Goal: Communication & Community: Answer question/provide support

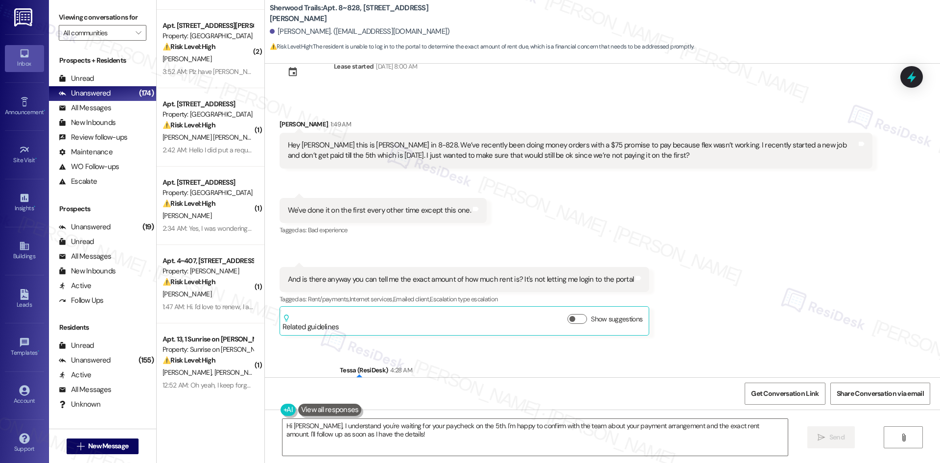
scroll to position [92, 0]
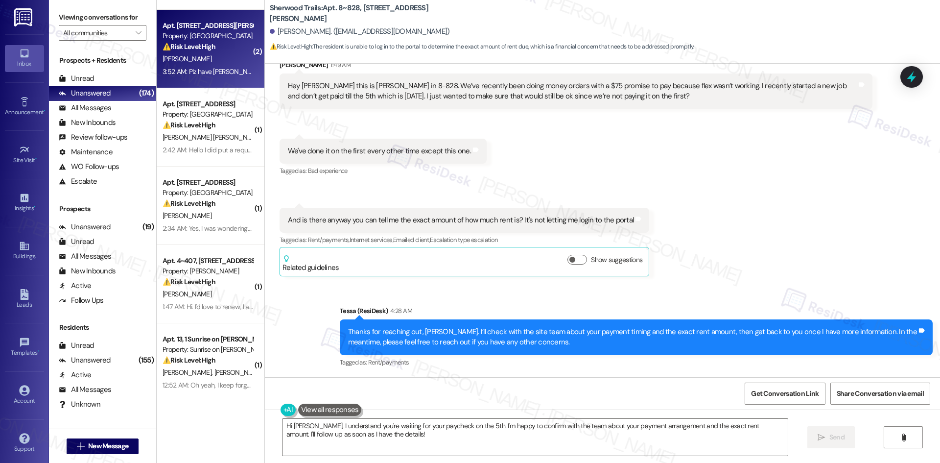
click at [199, 46] on strong "⚠️ Risk Level: High" at bounding box center [188, 46] width 53 height 9
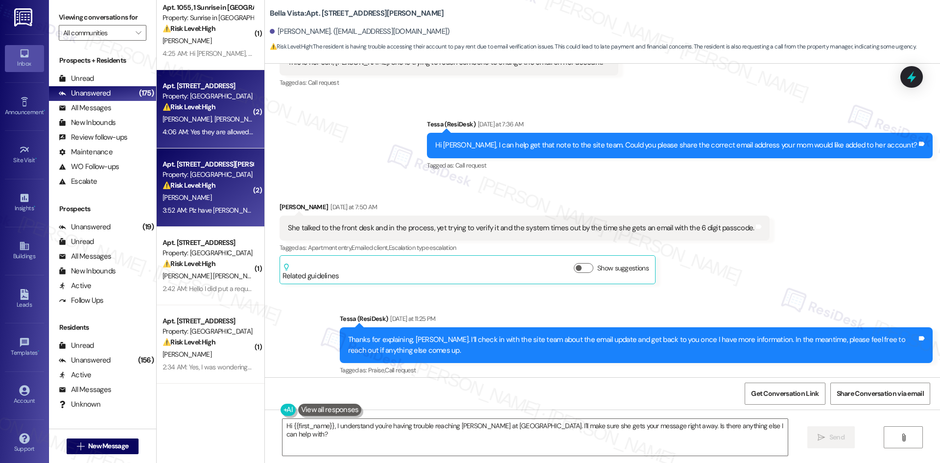
scroll to position [0, 0]
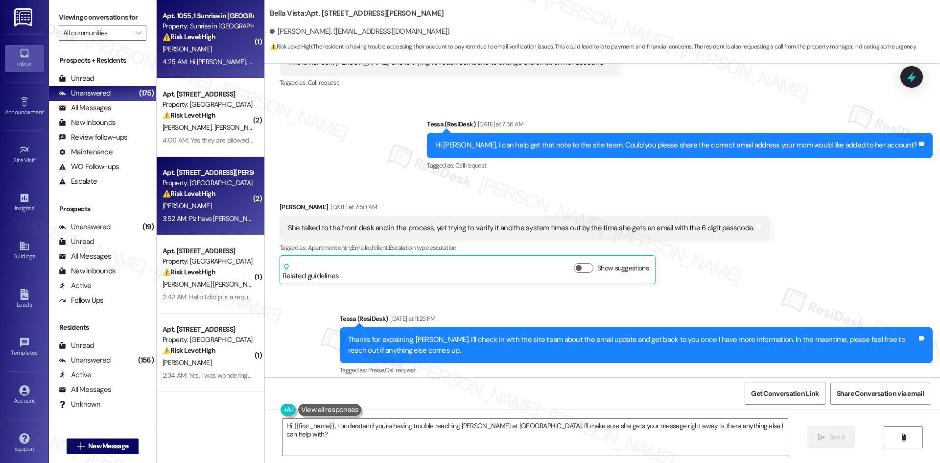
click at [216, 56] on div "4:25 AM: Hi [PERSON_NAME], This is [PERSON_NAME] from #1055 Can you send me the…" at bounding box center [208, 62] width 93 height 12
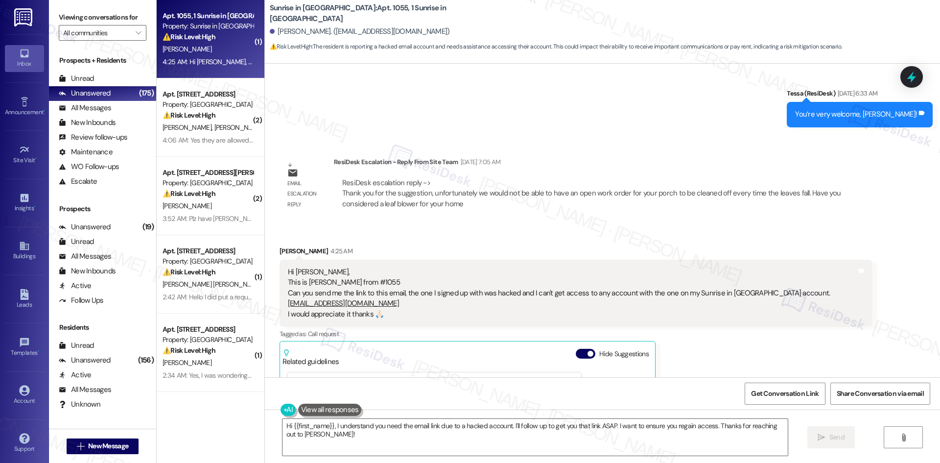
scroll to position [646, 0]
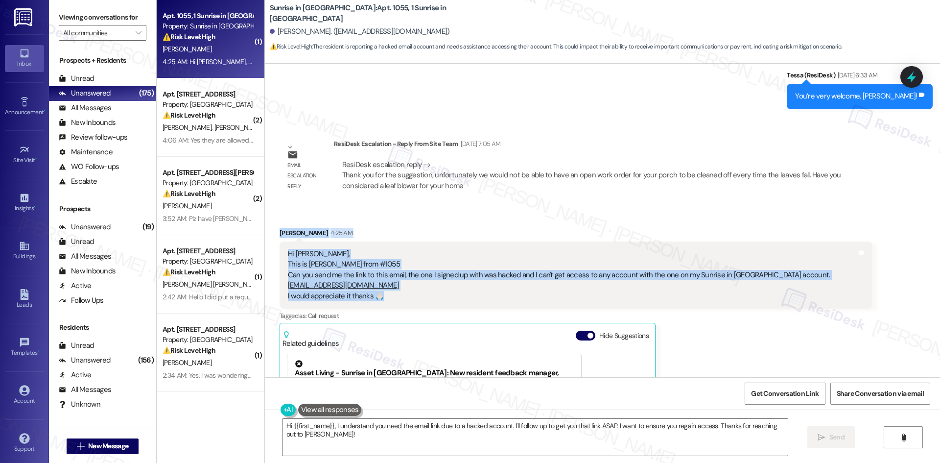
drag, startPoint x: 268, startPoint y: 208, endPoint x: 416, endPoint y: 277, distance: 163.3
click at [416, 277] on div "Received via SMS Mariano Rivera 4:25 AM Hi Tessa, This is Mariano from #1055 Ca…" at bounding box center [575, 382] width 607 height 324
copy div "Mariano Rivera 4:25 AM Hi Tessa, This is Mariano from #1055 Can you send me the…"
click at [410, 220] on div "Received via SMS Mariano Rivera 4:25 AM Hi Tessa, This is Mariano from #1055 Ca…" at bounding box center [575, 382] width 607 height 324
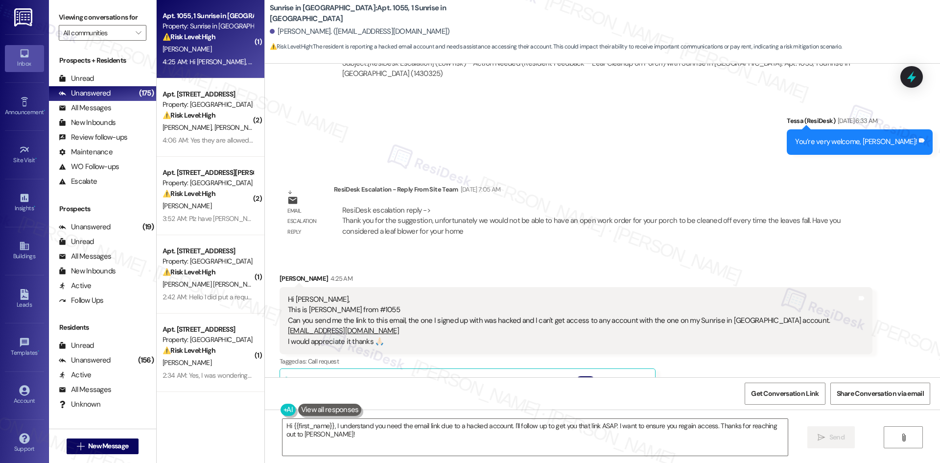
scroll to position [597, 0]
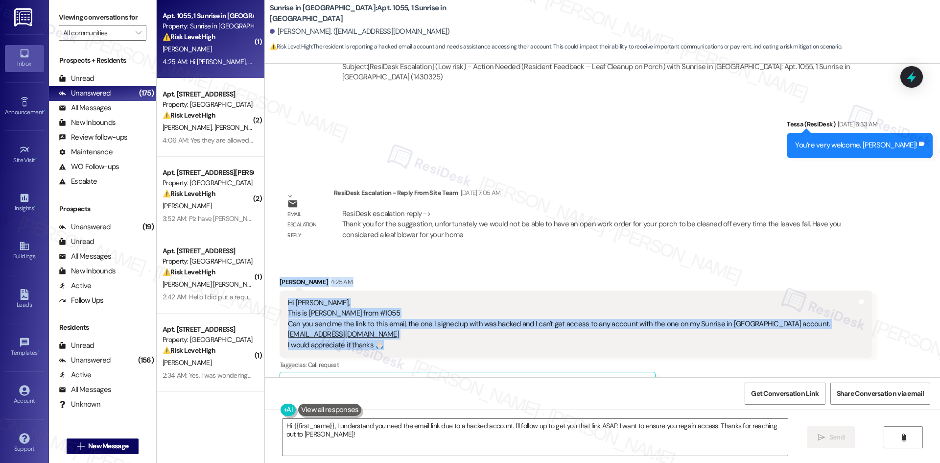
drag, startPoint x: 267, startPoint y: 255, endPoint x: 395, endPoint y: 323, distance: 145.2
click at [395, 323] on div "Received via SMS Mariano Rivera 4:25 AM Hi Tessa, This is Mariano from #1055 Ca…" at bounding box center [575, 431] width 607 height 324
copy div "Mariano Rivera 4:25 AM Hi Tessa, This is Mariano from #1055 Can you send me the…"
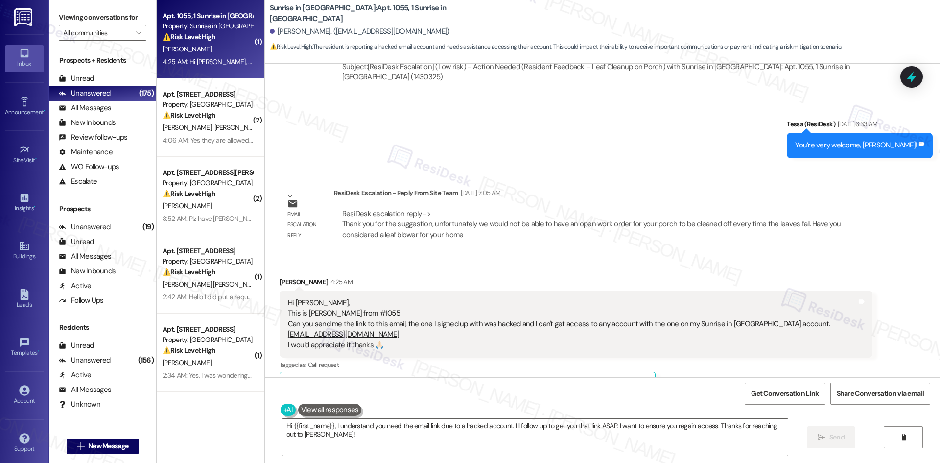
click at [446, 135] on div "Sent via SMS Tessa (ResiDesk) Aug 20, 2025 at 6:33 AM You’re very welcome, Mari…" at bounding box center [602, 131] width 675 height 68
click at [467, 432] on textarea "Hi {{first_name}}, I understand you need the email link due to a hacked account…" at bounding box center [534, 436] width 505 height 37
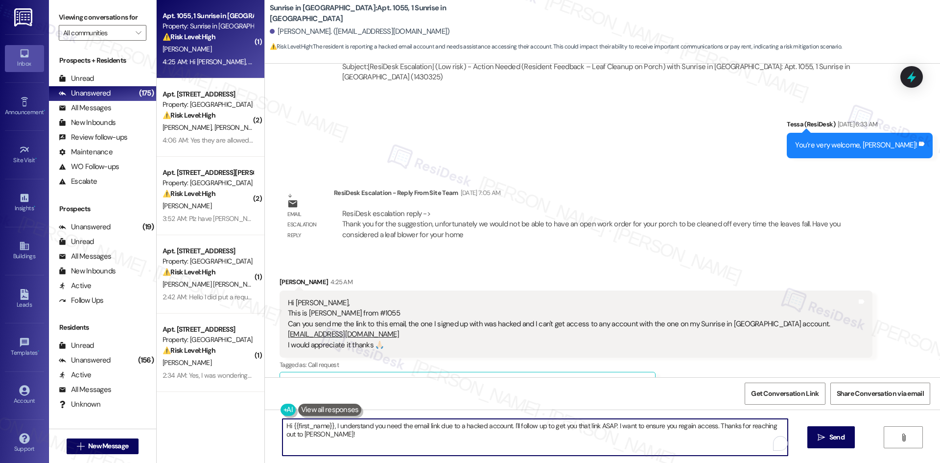
paste textarea "Thanks for letting me know, Mariano. I’ll check with the site team about updati…"
type textarea "Thanks for letting me know, Mariano. I’ll check with the site team about updati…"
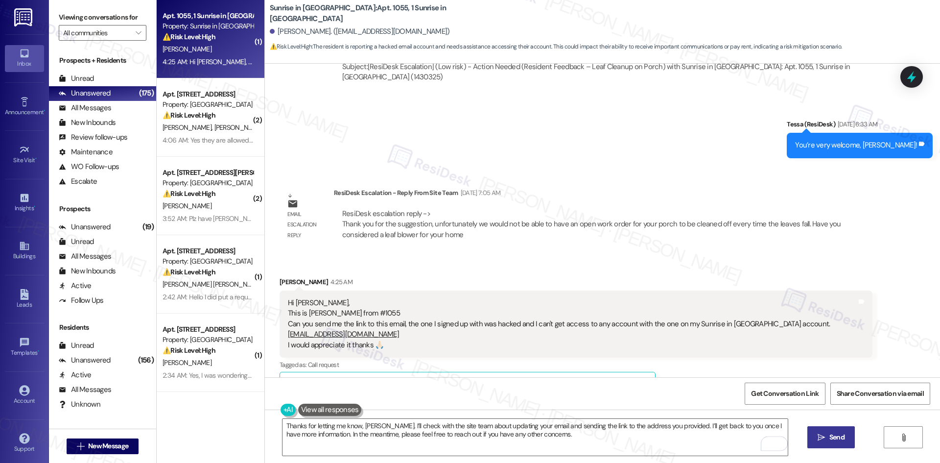
click at [824, 440] on span " Send" at bounding box center [830, 437] width 31 height 10
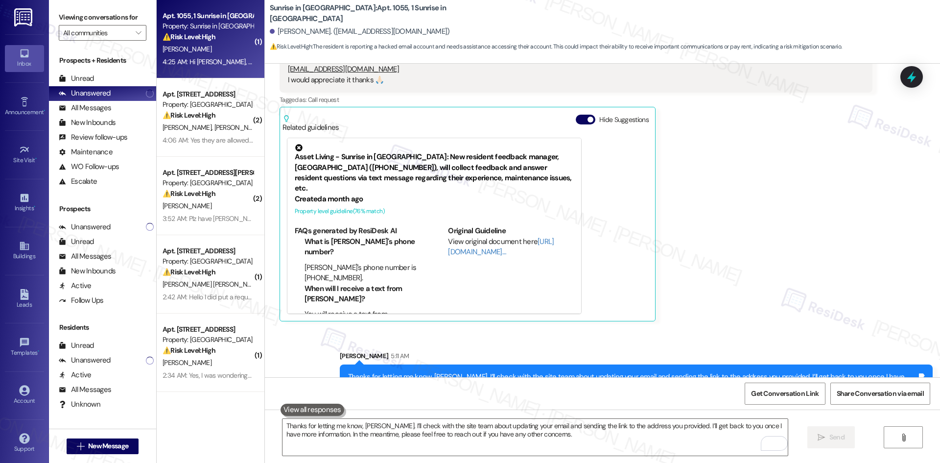
scroll to position [872, 0]
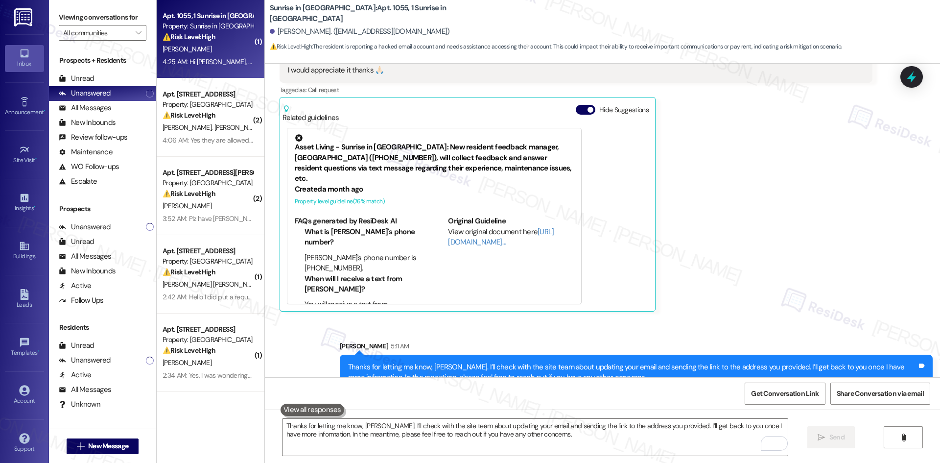
click at [739, 275] on div "Mariano Rivera 4:25 AM Hi Tessa, This is Mariano from #1055 Can you send me the…" at bounding box center [575, 156] width 593 height 309
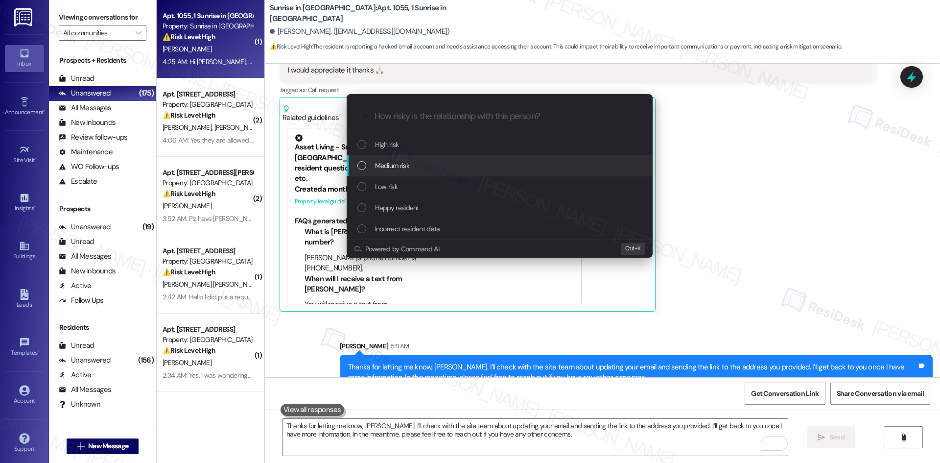
click at [426, 164] on div "Medium risk" at bounding box center [500, 165] width 286 height 11
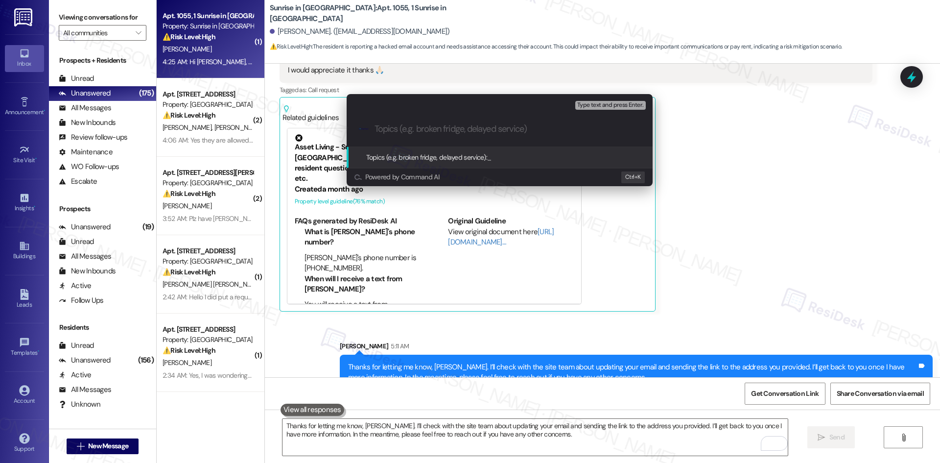
click at [423, 132] on input "Topics (e.g. broken fridge, delayed service)" at bounding box center [507, 129] width 266 height 10
paste input "Request to Update Email and Resend Link"
type input "Request to Update Email and Resend Link"
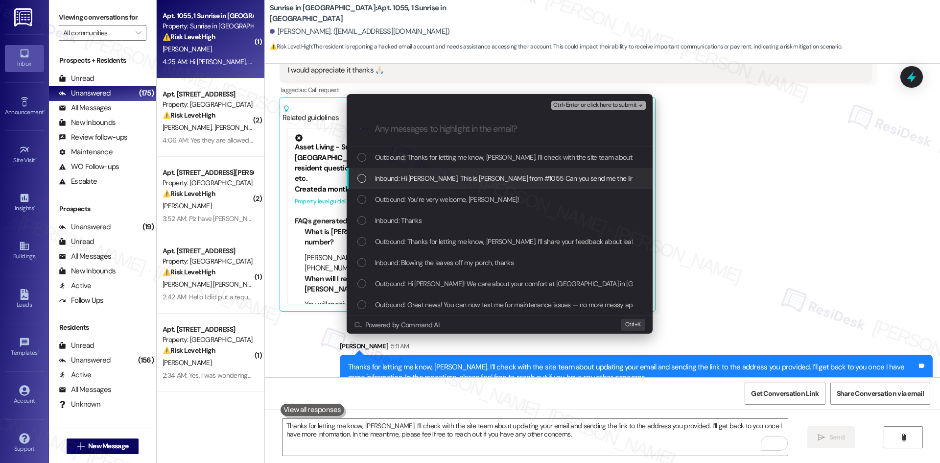
click at [439, 179] on span "Inbound: Hi Tessa, This is Mariano from #1055 Can you send me the link to this …" at bounding box center [815, 178] width 880 height 11
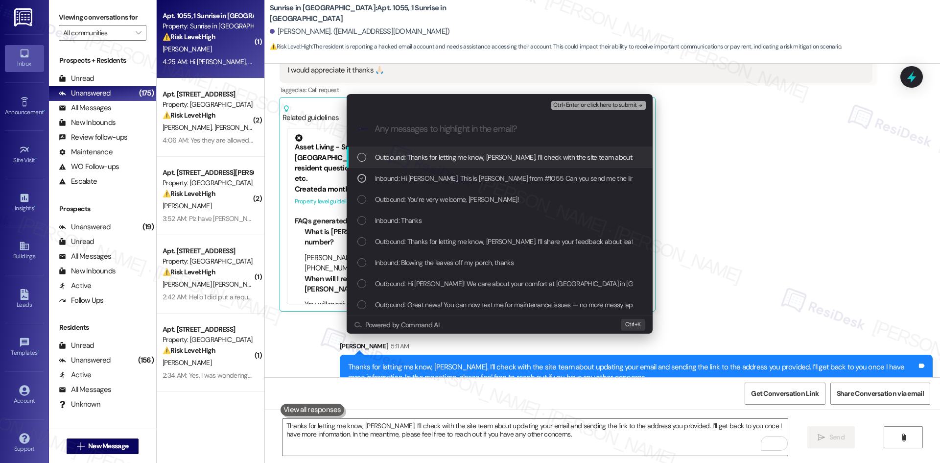
click at [605, 106] on span "Ctrl+Enter or click here to submit" at bounding box center [595, 105] width 84 height 7
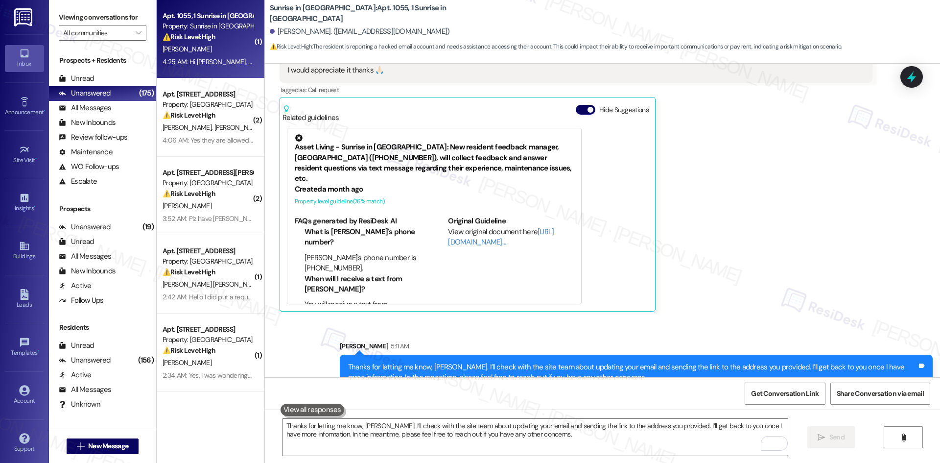
click at [734, 261] on div "Mariano Rivera 4:25 AM Hi Tessa, This is Mariano from #1055 Can you send me the…" at bounding box center [575, 156] width 593 height 309
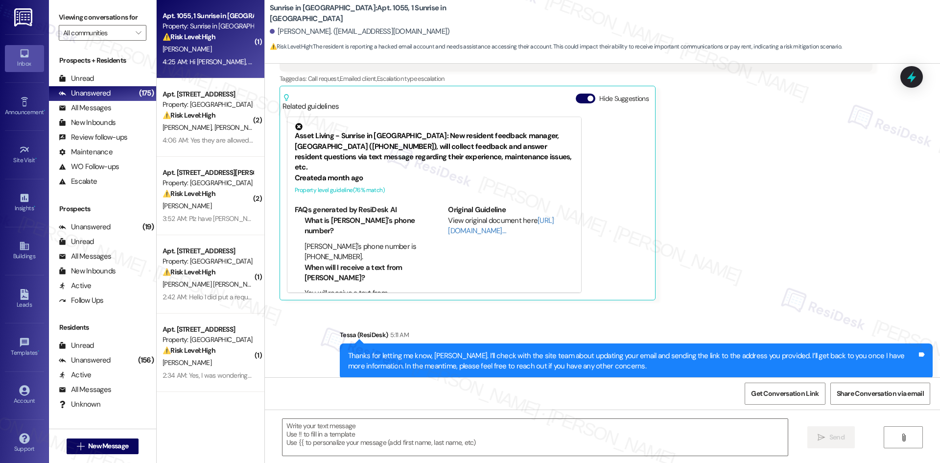
scroll to position [886, 0]
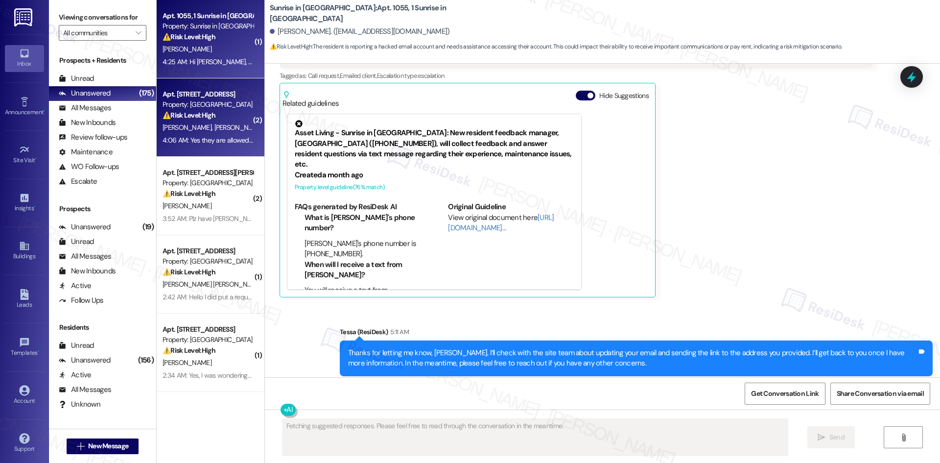
click at [198, 133] on div "N. Campos V. Pereyra Iii V. Pereyra L. Campos" at bounding box center [208, 127] width 93 height 12
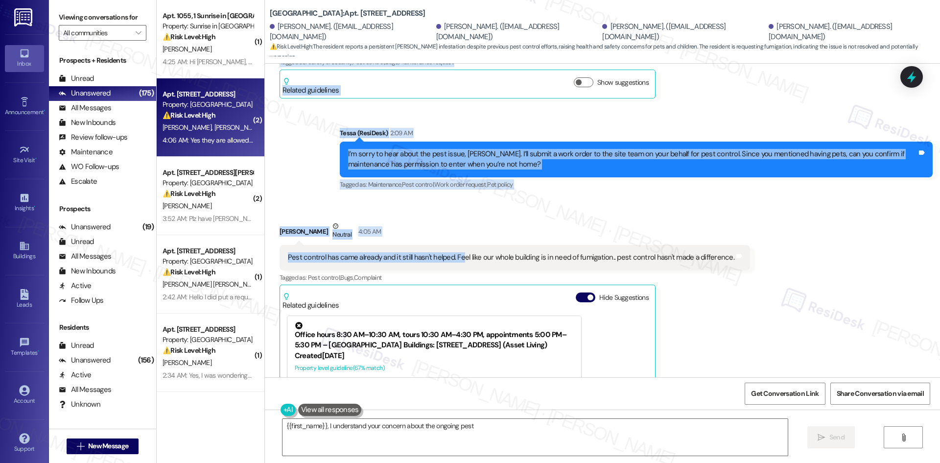
scroll to position [261, 0]
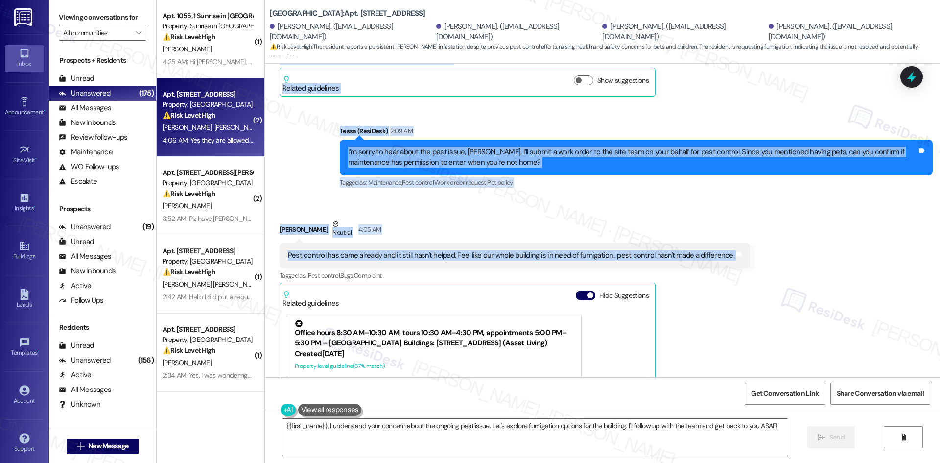
drag, startPoint x: 267, startPoint y: 145, endPoint x: 770, endPoint y: 268, distance: 517.8
click at [770, 268] on div "Lease started Sep 18, 2024 at 8:00 AM Announcement, sent via SMS Tessa (ResiDes…" at bounding box center [602, 220] width 675 height 313
copy div "Victoria Pereyra Neutral 1:31 AM Hi good morning. We are infested with roaches …"
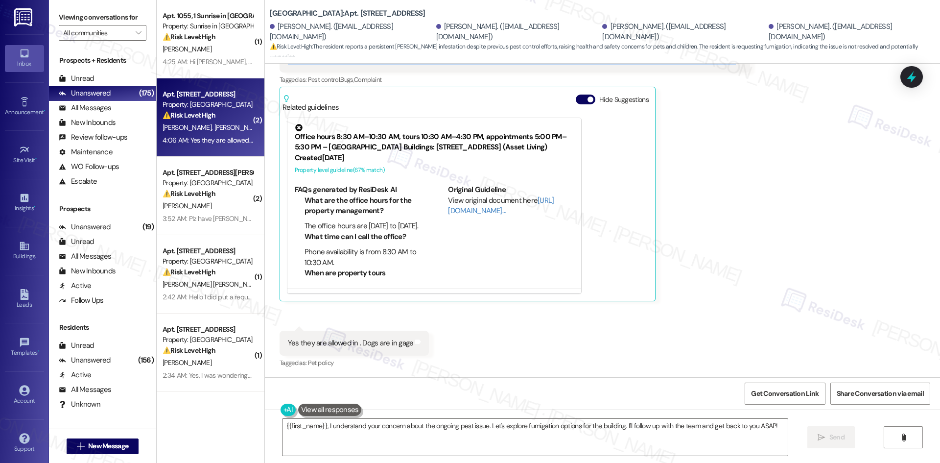
scroll to position [458, 0]
drag, startPoint x: 477, startPoint y: 335, endPoint x: 437, endPoint y: 331, distance: 40.4
click at [477, 335] on div "Received via SMS Victoria Pereyra Neutral 4:05 AM Pest control has came already…" at bounding box center [602, 188] width 675 height 376
drag, startPoint x: 282, startPoint y: 342, endPoint x: 438, endPoint y: 343, distance: 155.7
click at [438, 343] on div "Received via SMS Victoria Pereyra Neutral 4:05 AM Pest control has came already…" at bounding box center [602, 188] width 675 height 376
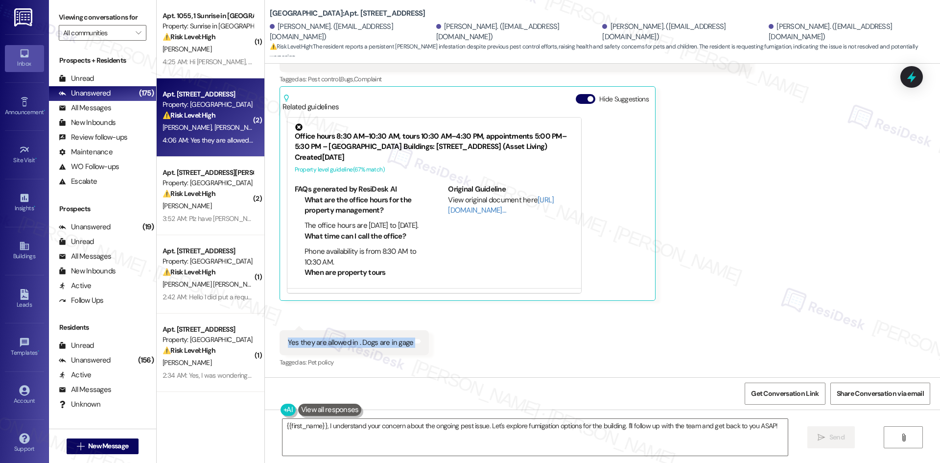
copy div "Yes they are allowed in . Dogs are in gage Tags and notes"
click at [766, 179] on div "Received via SMS Victoria Pereyra Neutral 4:05 AM Pest control has came already…" at bounding box center [602, 188] width 675 height 376
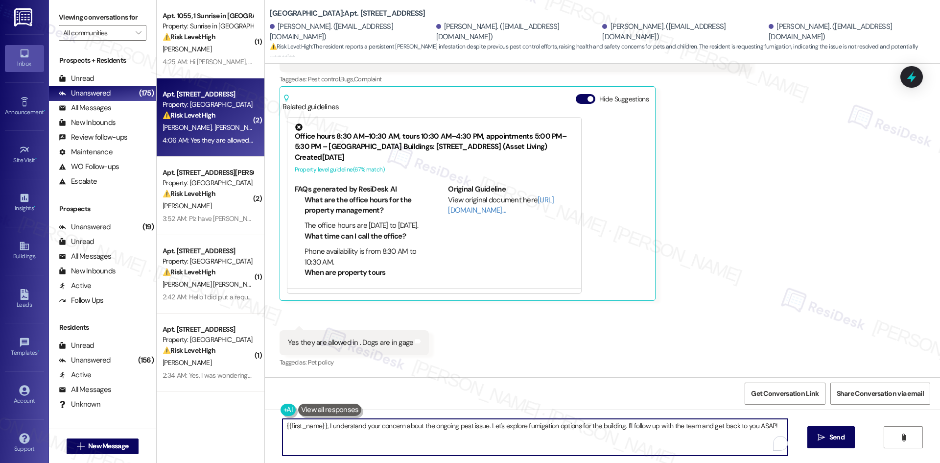
click at [549, 448] on textarea "{{first_name}}, I understand your concern about the ongoing pest issue. Let's e…" at bounding box center [534, 436] width 505 height 37
paste textarea "Thank you for confirming, Victoria. I’ll let the site team know about your ongo…"
click at [464, 433] on textarea "{{first_name}}, I understand your concern about the ongoing pest issue. Let's e…" at bounding box center [534, 436] width 505 height 37
paste textarea "Thank you for confirming, Victoria. I’ll let the site team know about your ongo…"
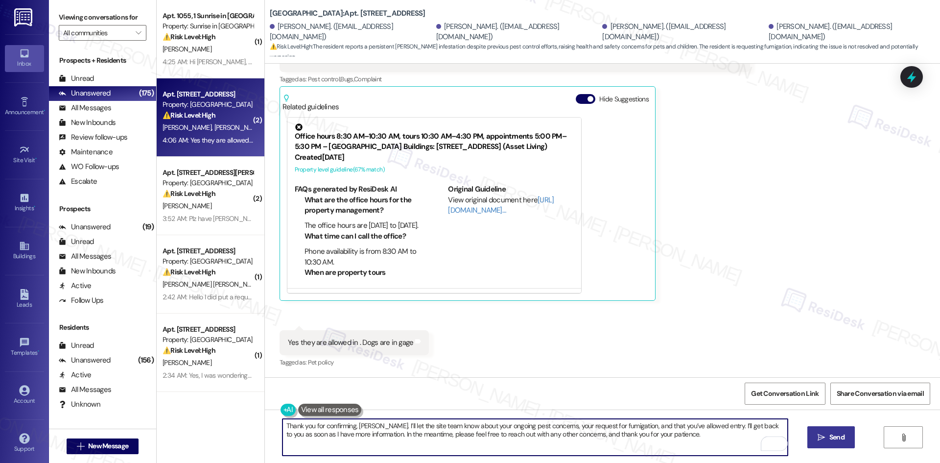
type textarea "Thank you for confirming, Victoria. I’ll let the site team know about your ongo…"
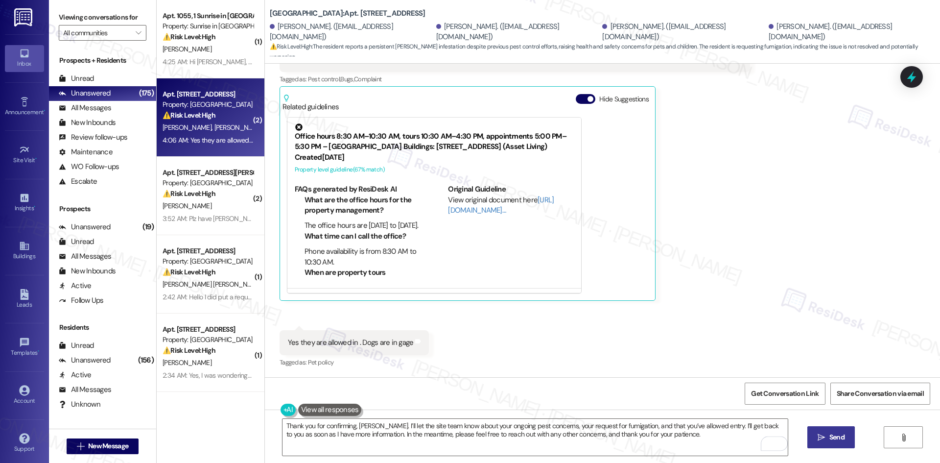
click at [845, 440] on span "Send" at bounding box center [836, 437] width 19 height 10
click at [752, 295] on div "Received via SMS Victoria Pereyra Neutral 4:05 AM Pest control has came already…" at bounding box center [602, 188] width 675 height 376
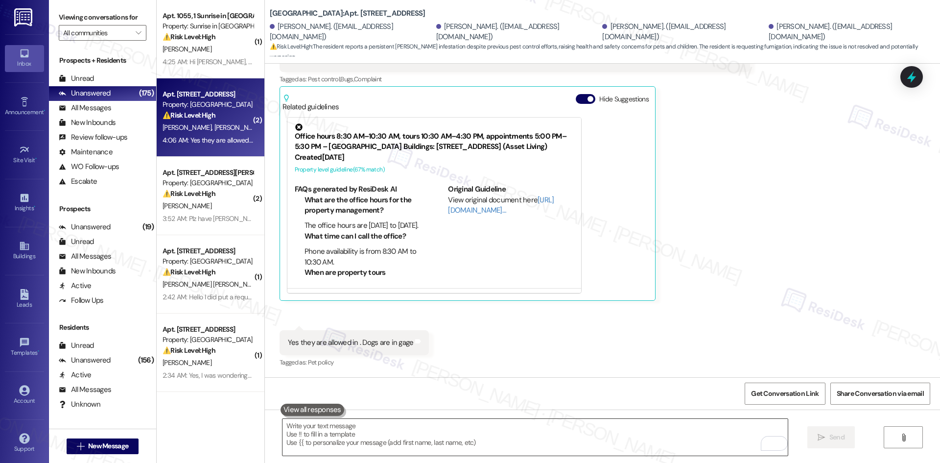
click at [595, 440] on textarea "To enrich screen reader interactions, please activate Accessibility in Grammarl…" at bounding box center [534, 436] width 505 height 37
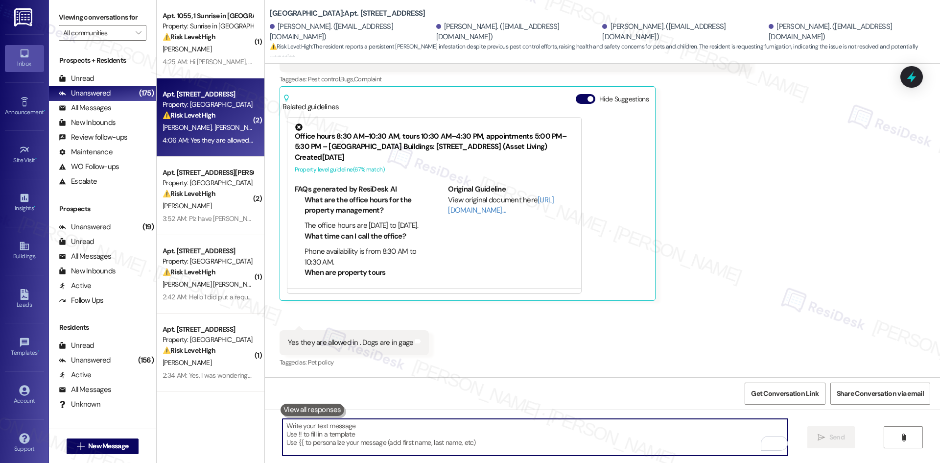
paste textarea "Thank you for confirming, Victoria. I’ll let the site team know about your ongo…"
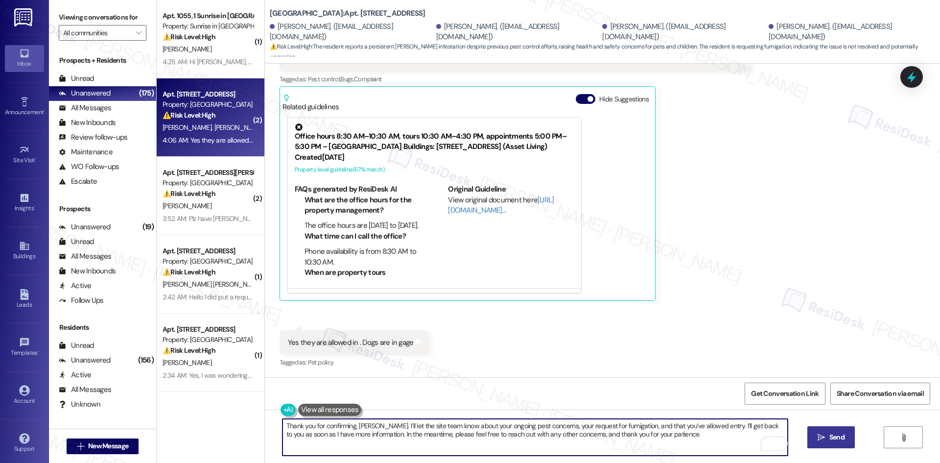
type textarea "Thank you for confirming, Victoria. I’ll let the site team know about your ongo…"
click at [833, 439] on span "Send" at bounding box center [836, 437] width 15 height 10
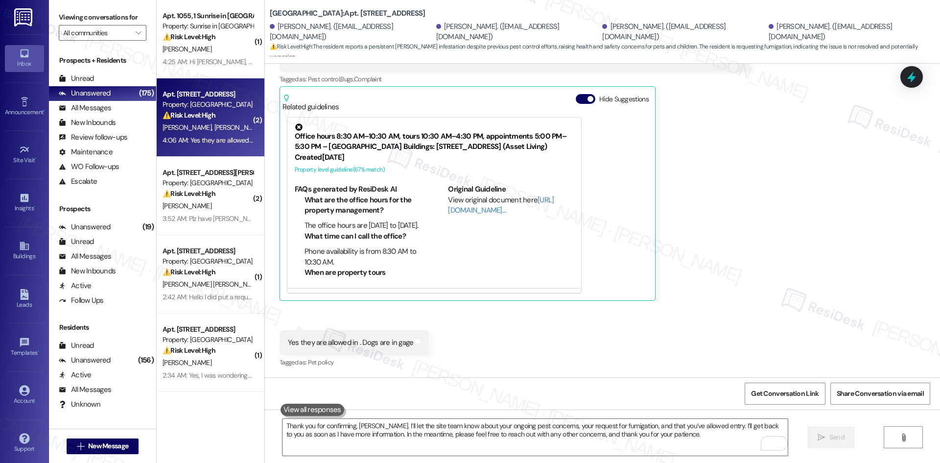
click at [707, 302] on div "Received via SMS Victoria Pereyra Neutral 4:05 AM Pest control has came already…" at bounding box center [514, 161] width 485 height 292
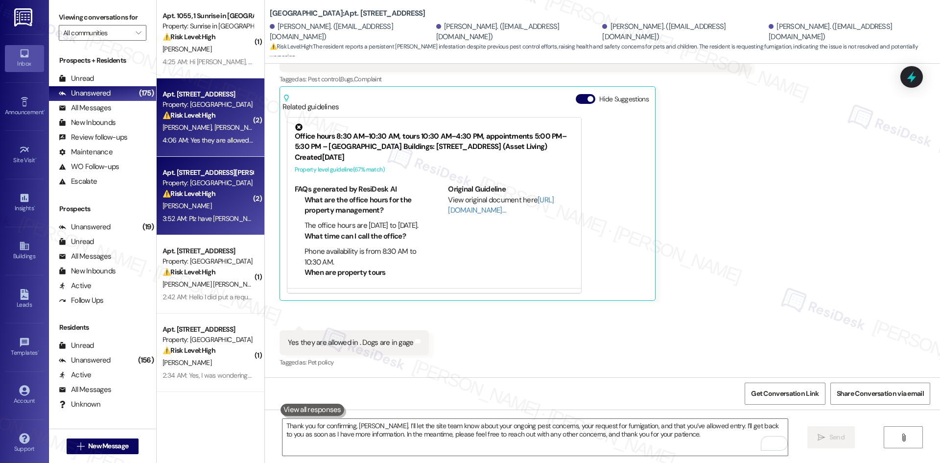
click at [184, 203] on span "W. Osborne" at bounding box center [186, 205] width 49 height 9
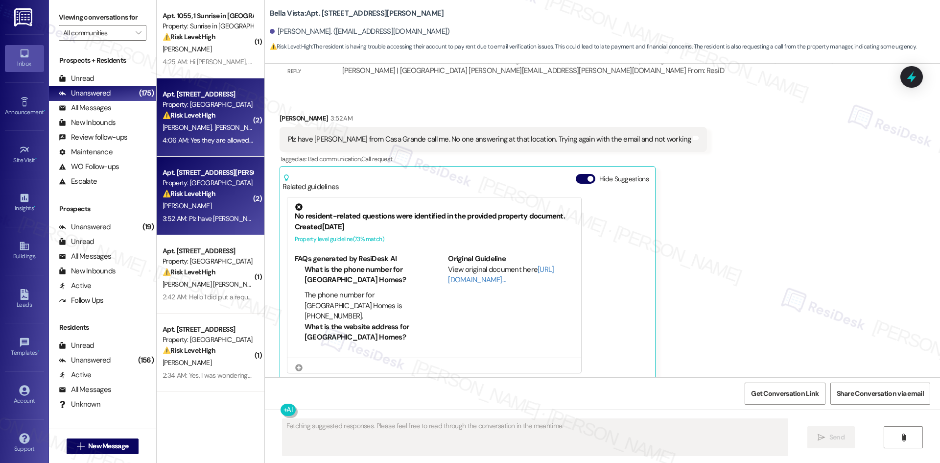
click at [207, 136] on div "4:06 AM: Yes they are allowed in . Dogs are in gage 4:06 AM: Yes they are allow…" at bounding box center [234, 140] width 145 height 9
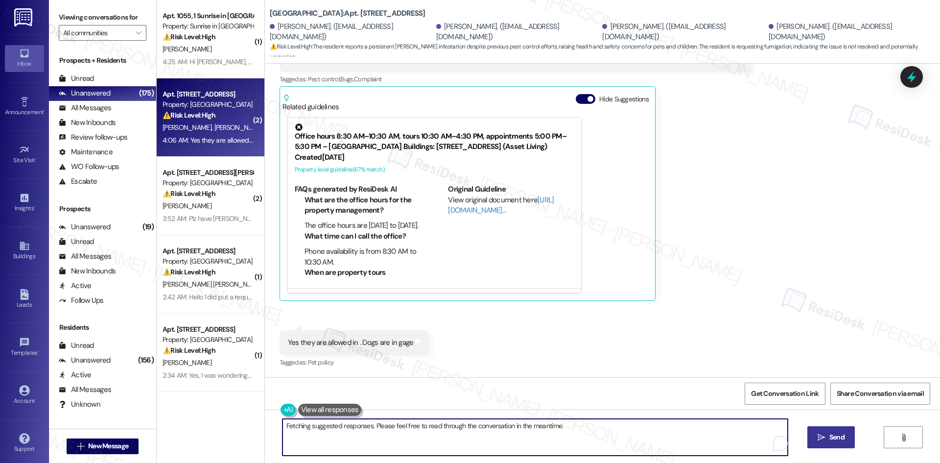
click at [626, 435] on textarea "Hi {{first_name}}, I understand your concern about the ongoing pest issue. I'll…" at bounding box center [534, 436] width 505 height 37
paste textarea "Thank you for confirming, Victoria. I’ll let the site team know about your ongo…"
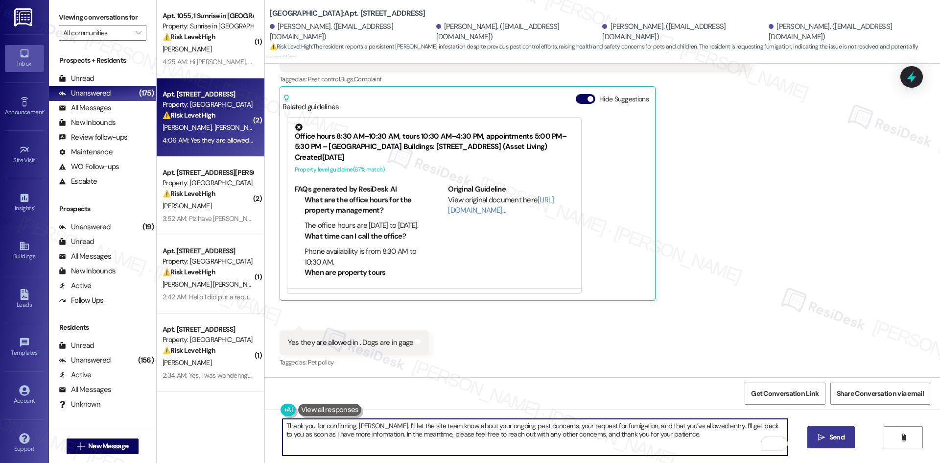
type textarea "Thank you for confirming, Victoria. I’ll let the site team know about your ongo…"
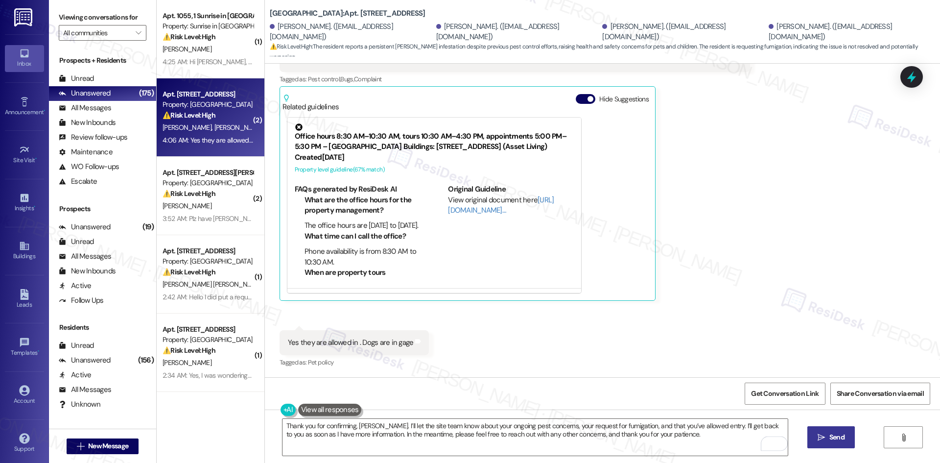
click at [829, 437] on span "Send" at bounding box center [836, 437] width 15 height 10
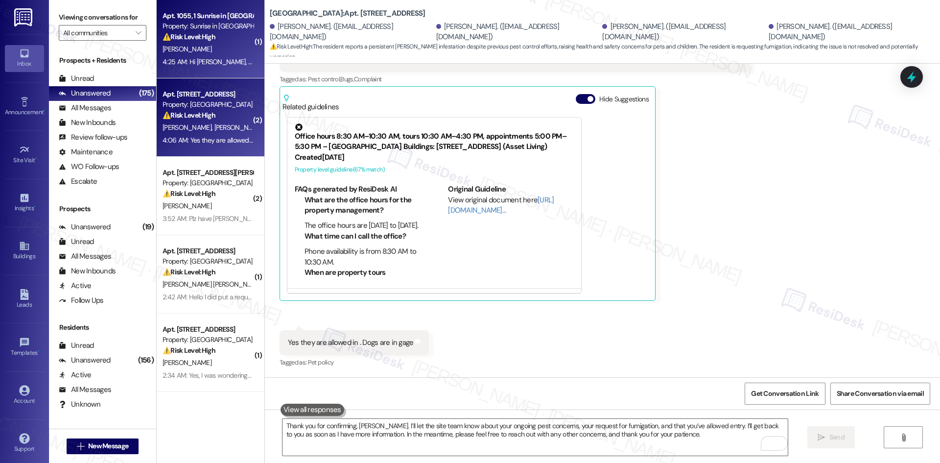
click at [189, 66] on div "4:25 AM: Hi Tessa, This is Mariano from #1055 Can you send me the link to this …" at bounding box center [208, 62] width 93 height 12
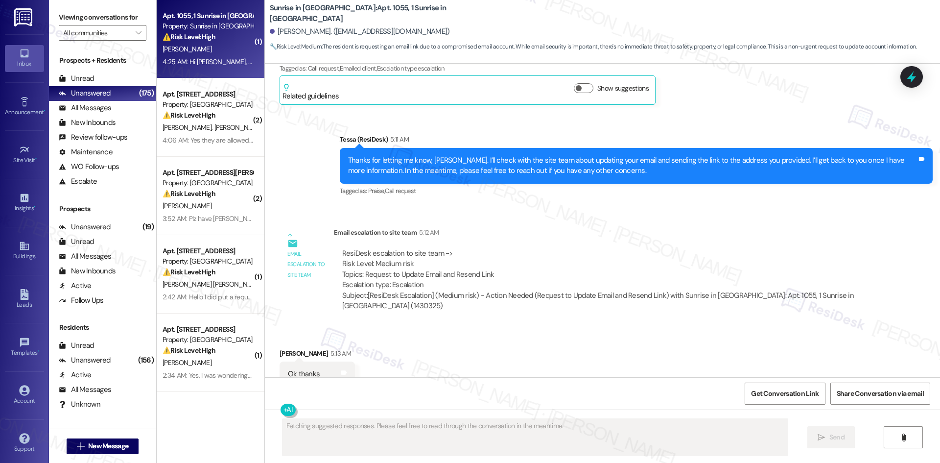
scroll to position [894, 0]
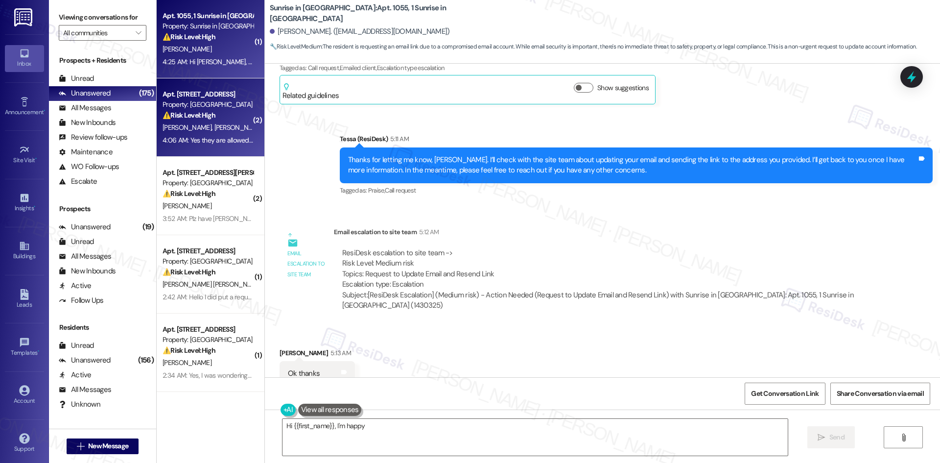
click at [214, 124] on span "[PERSON_NAME] Iii" at bounding box center [242, 127] width 57 height 9
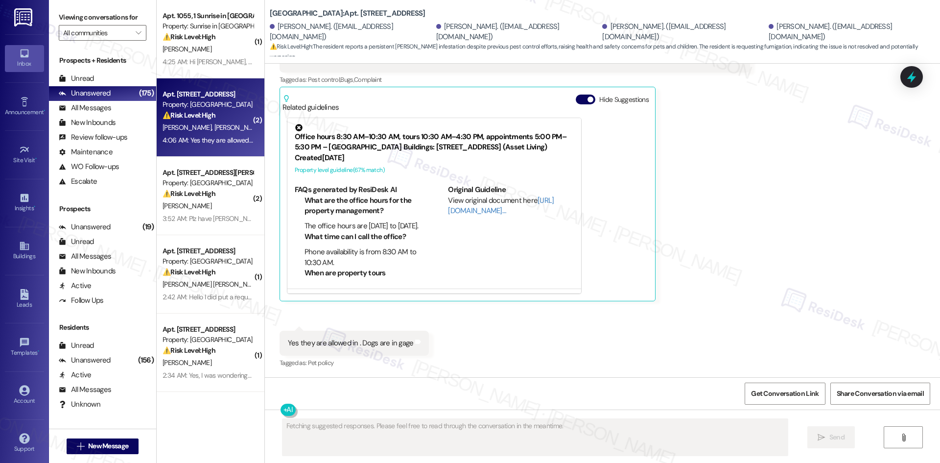
scroll to position [458, 0]
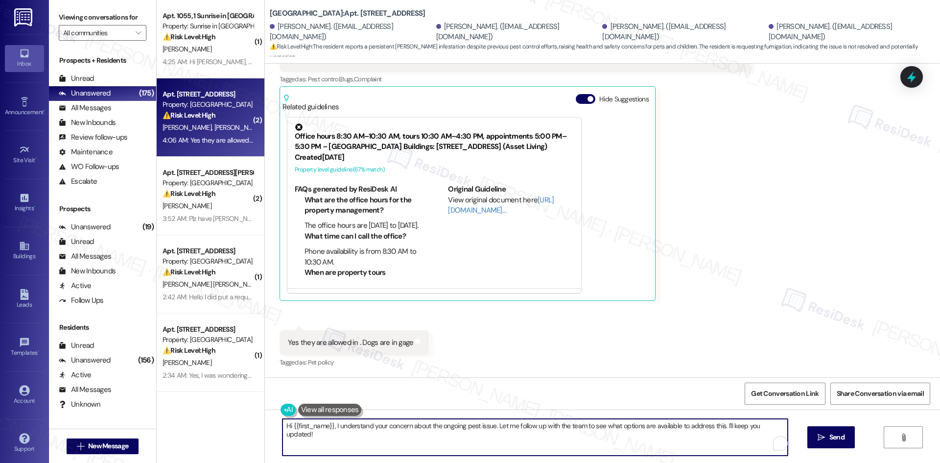
drag, startPoint x: 278, startPoint y: 425, endPoint x: 864, endPoint y: 425, distance: 585.9
click at [864, 425] on div "Hi {{first_name}}, I understand your concern about the ongoing pest issue. Let …" at bounding box center [602, 445] width 675 height 73
paste textarea "Thank you for confirming, Victoria. I’ll let the site team know about your ongo…"
type textarea "Thank you for confirming, Victoria. I’ll let the site team know about your ongo…"
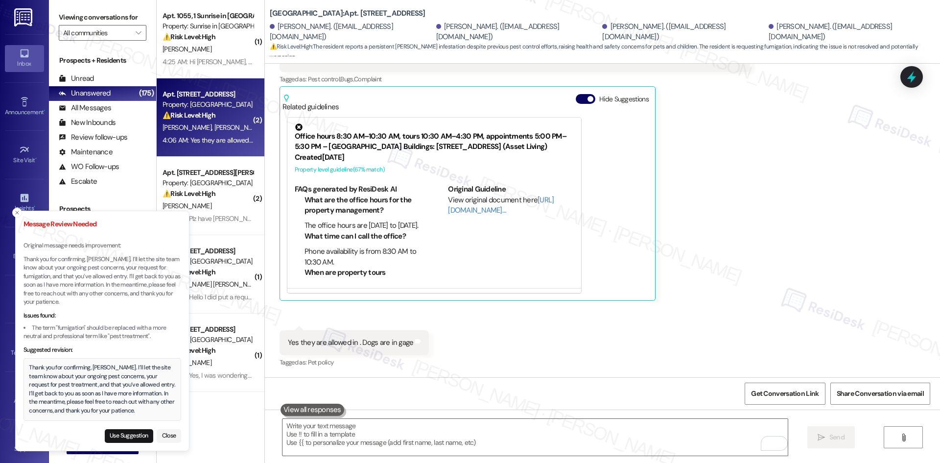
drag, startPoint x: 136, startPoint y: 410, endPoint x: 143, endPoint y: 402, distance: 10.7
click at [143, 402] on div "Thank you for confirming, [PERSON_NAME]. I’ll let the site team know about your…" at bounding box center [102, 388] width 146 height 51
click at [27, 367] on div "Thank you for confirming, [PERSON_NAME]. I’ll let the site team know about your…" at bounding box center [99, 388] width 146 height 51
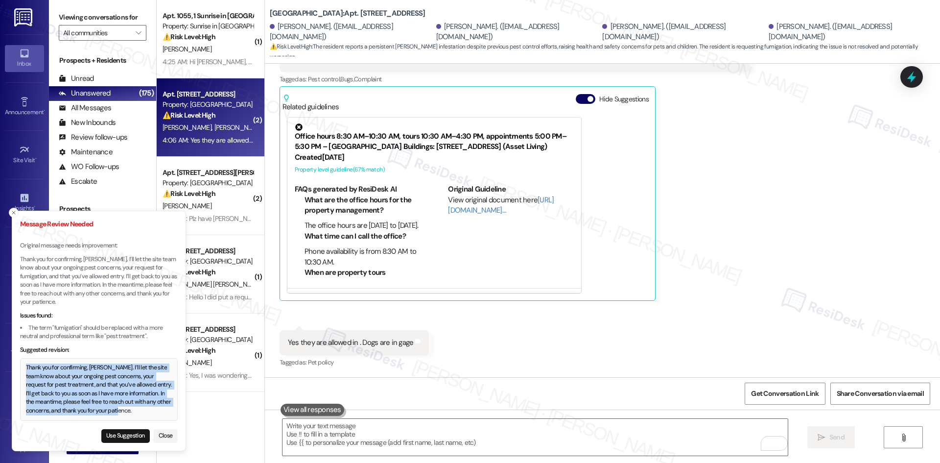
drag, startPoint x: 26, startPoint y: 368, endPoint x: 142, endPoint y: 415, distance: 125.3
click at [142, 415] on div "Thank you for confirming, [PERSON_NAME]. I’ll let the site team know about your…" at bounding box center [99, 388] width 146 height 51
copy div "Thank you for confirming, [PERSON_NAME]. I’ll let the site team know about your…"
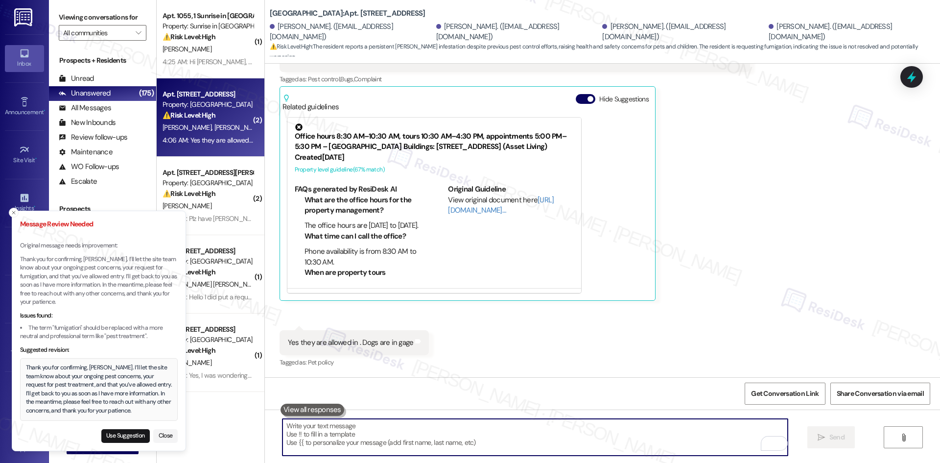
click at [373, 441] on textarea "To enrich screen reader interactions, please activate Accessibility in Grammarl…" at bounding box center [534, 436] width 505 height 37
paste textarea "Thank you for confirming, [PERSON_NAME]. I’ll let the site team know about your…"
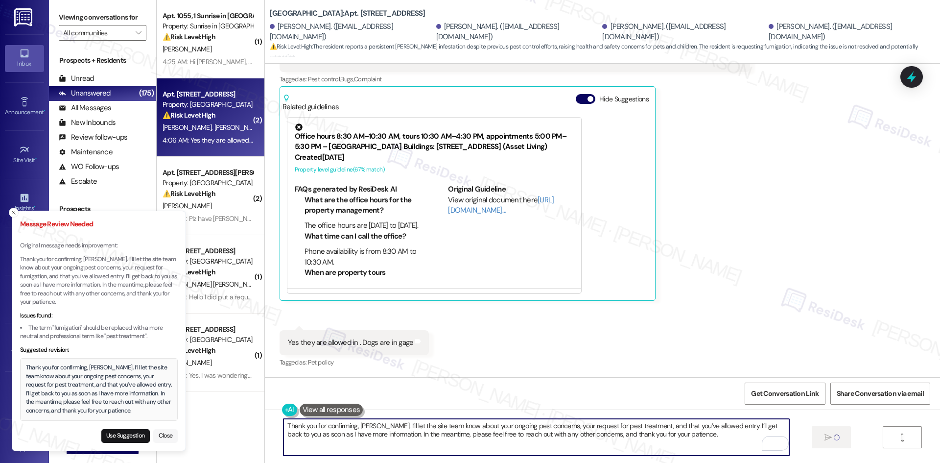
type textarea "Thank you for confirming, [PERSON_NAME]. I’ll let the site team know about your…"
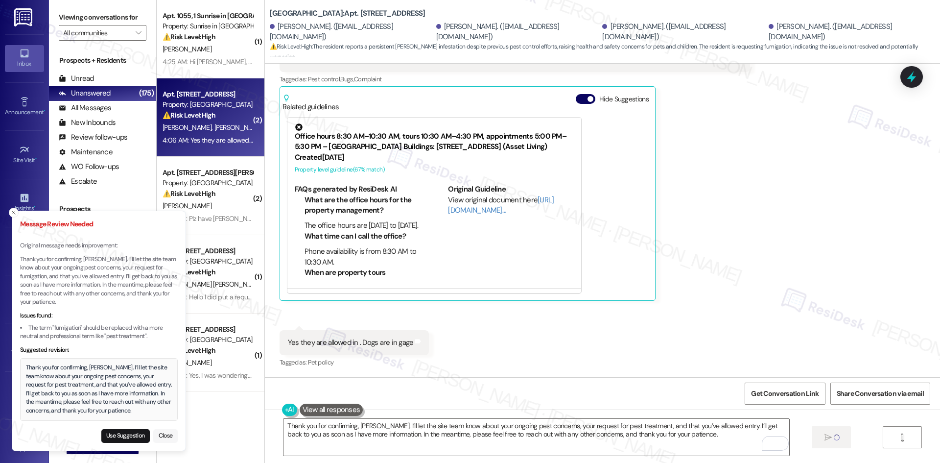
click at [154, 436] on button "Close" at bounding box center [165, 436] width 24 height 14
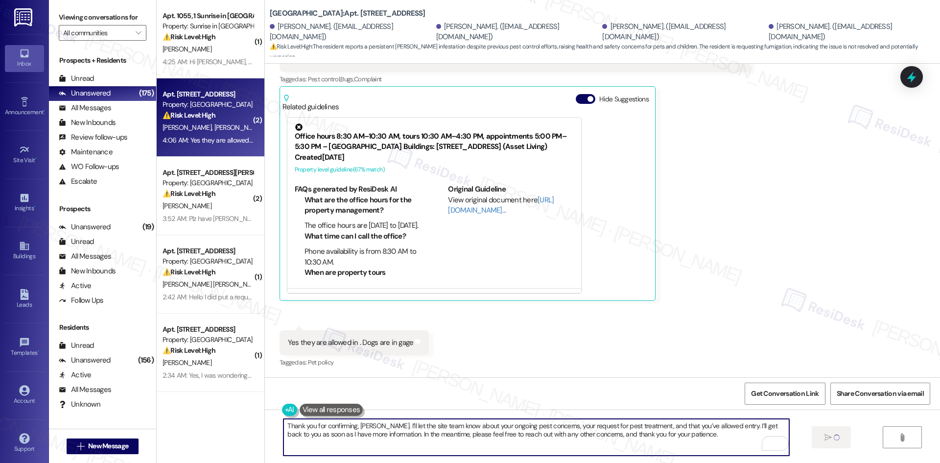
click at [619, 314] on div "Received via SMS Victoria Pereyra Neutral 4:05 AM Pest control has came already…" at bounding box center [602, 188] width 675 height 376
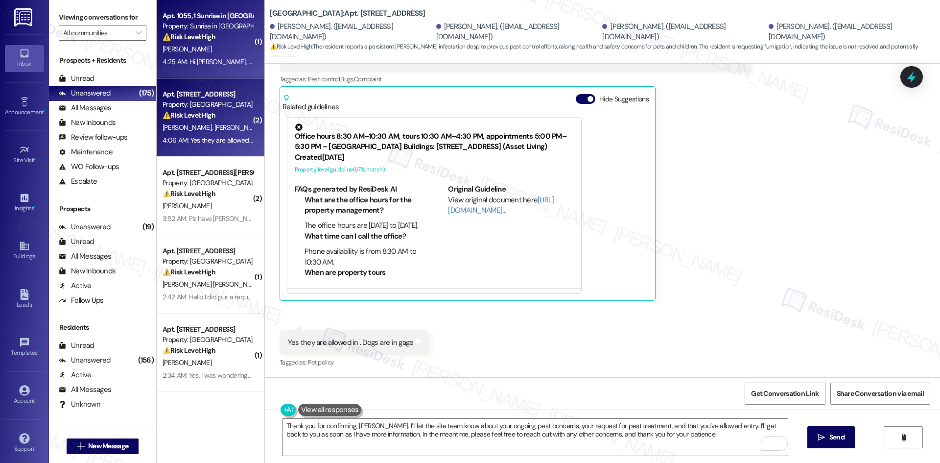
click at [200, 32] on strong "⚠️ Risk Level: High" at bounding box center [188, 36] width 53 height 9
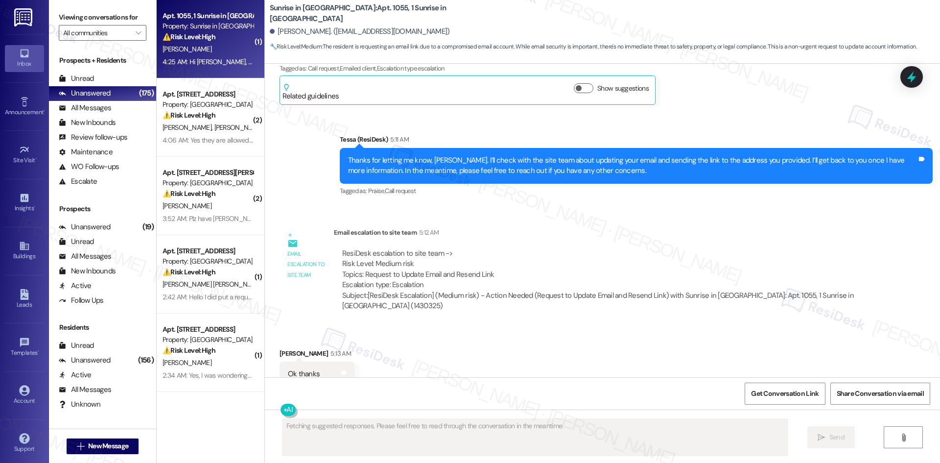
scroll to position [894, 0]
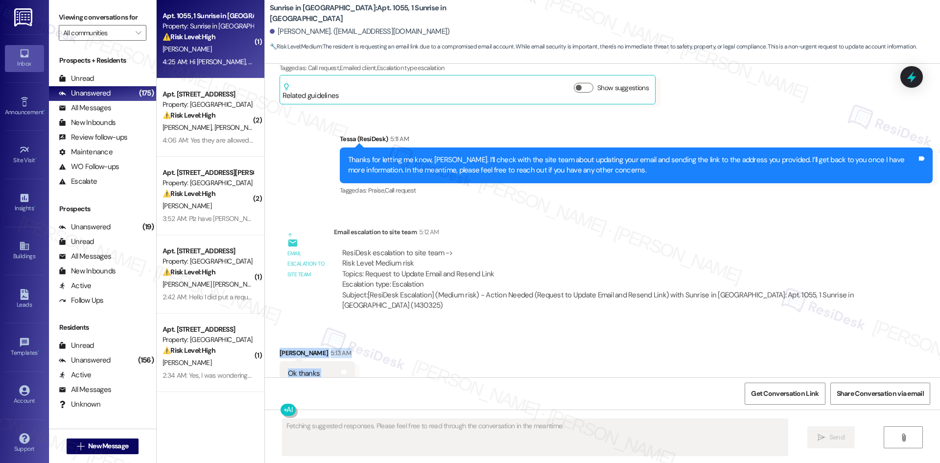
drag, startPoint x: 261, startPoint y: 320, endPoint x: 326, endPoint y: 344, distance: 68.9
click at [326, 344] on div "Received via SMS Mariano Rivera 5:13 AM Ok thanks Tags and notes Tagged as: Pos…" at bounding box center [602, 366] width 675 height 83
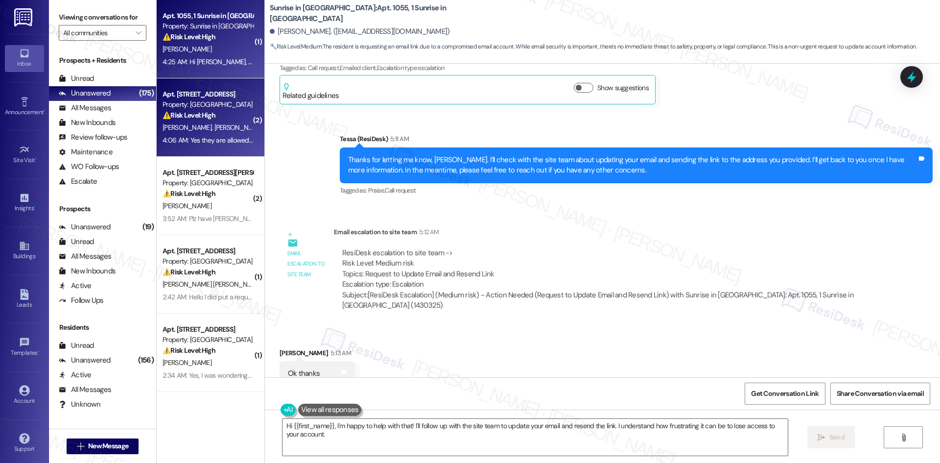
click at [196, 133] on div "N. Campos V. Pereyra Iii V. Pereyra L. Campos" at bounding box center [208, 127] width 93 height 12
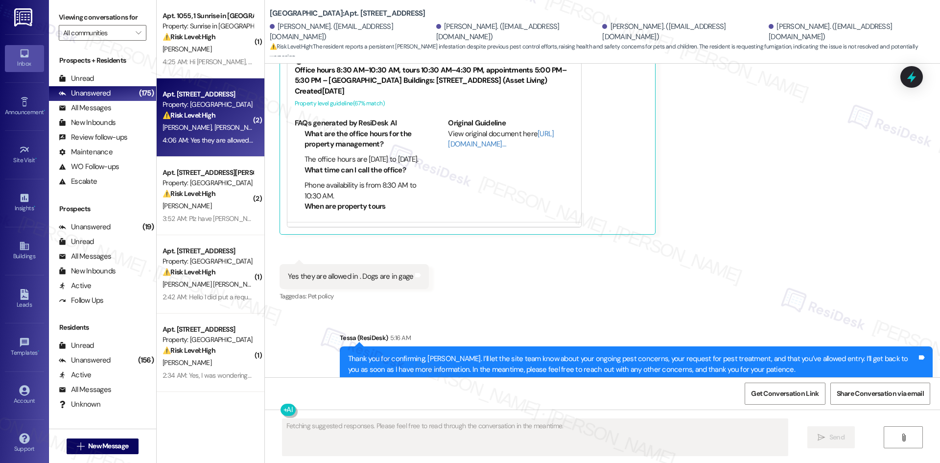
scroll to position [536, 0]
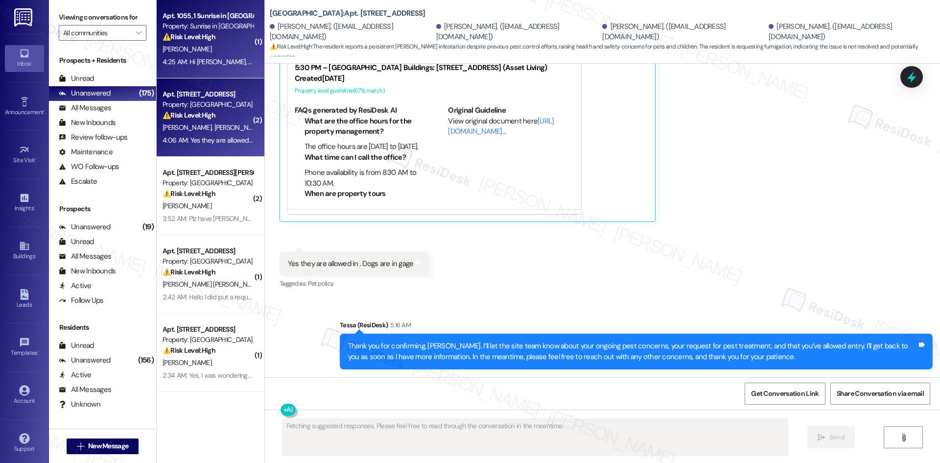
click at [192, 52] on div "M. Rivera" at bounding box center [208, 49] width 93 height 12
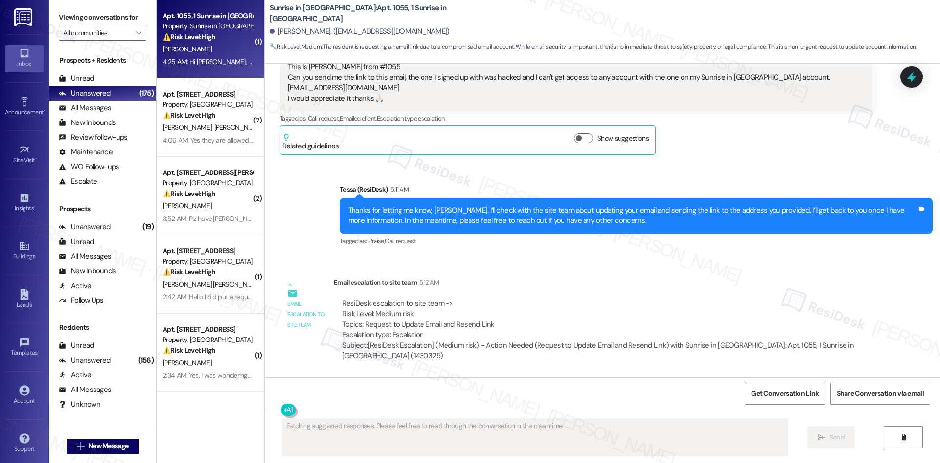
scroll to position [893, 0]
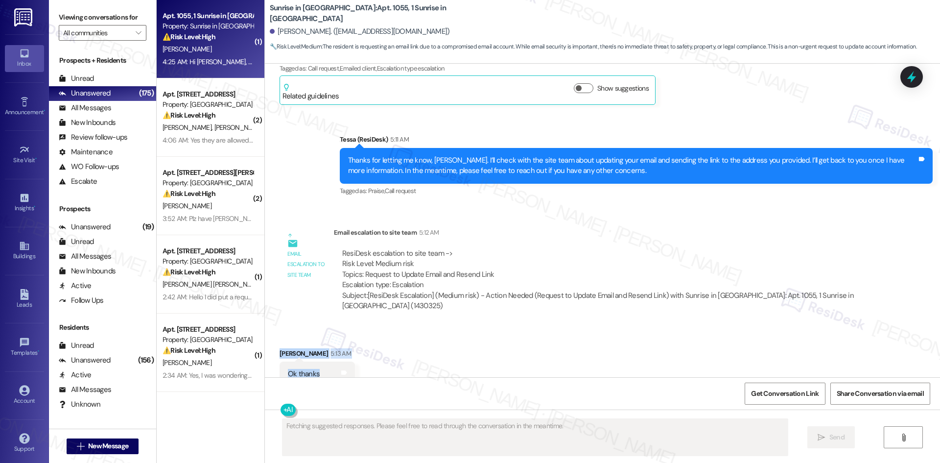
drag, startPoint x: 263, startPoint y: 316, endPoint x: 315, endPoint y: 347, distance: 59.7
click at [315, 347] on div "Received via SMS Mariano Rivera 5:13 AM Ok thanks Tags and notes Tagged as: Pos…" at bounding box center [602, 367] width 675 height 83
copy div "Mariano Rivera 5:13 AM Ok thanks"
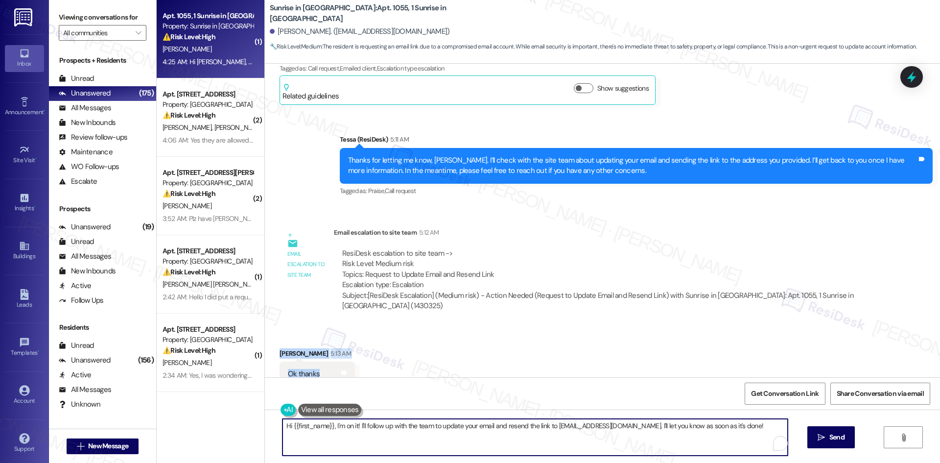
click at [467, 444] on textarea "Hi {{first_name}}, I'm on it! I'll follow up with the team to update your email…" at bounding box center [534, 436] width 505 height 37
paste textarea "You’re welcome, Mariano"
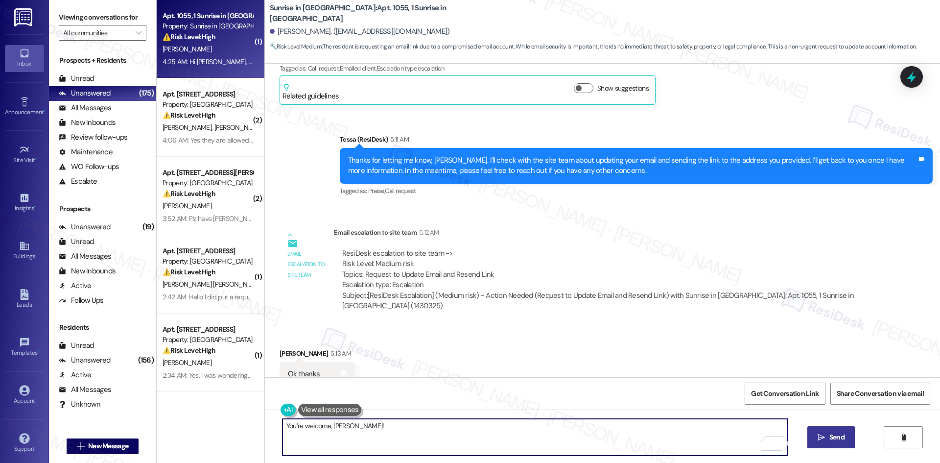
type textarea "You’re welcome, Mariano!"
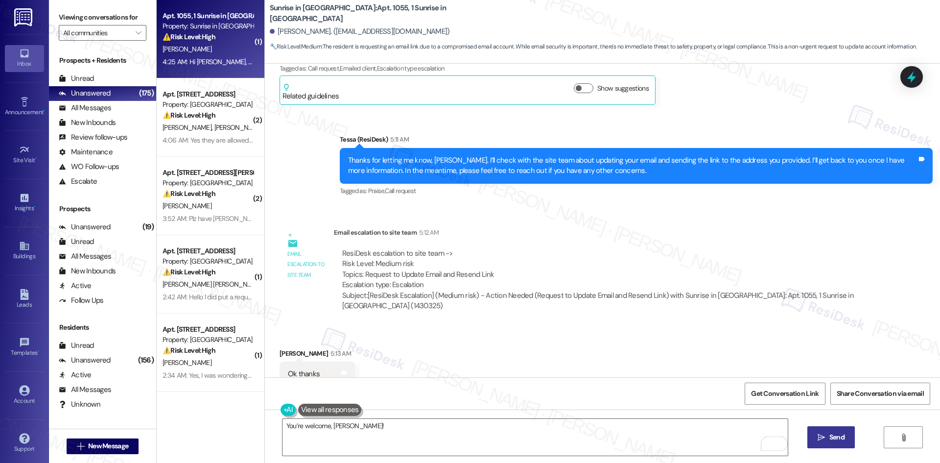
click at [820, 433] on icon "" at bounding box center [820, 437] width 7 height 8
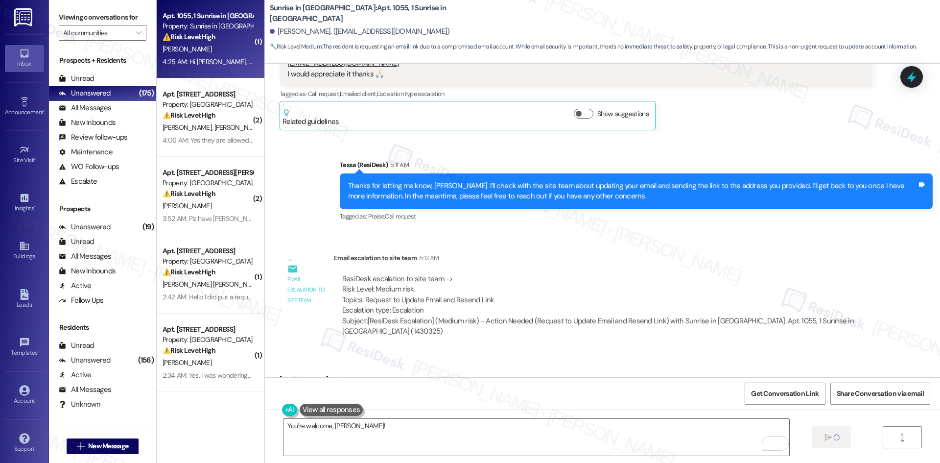
scroll to position [894, 0]
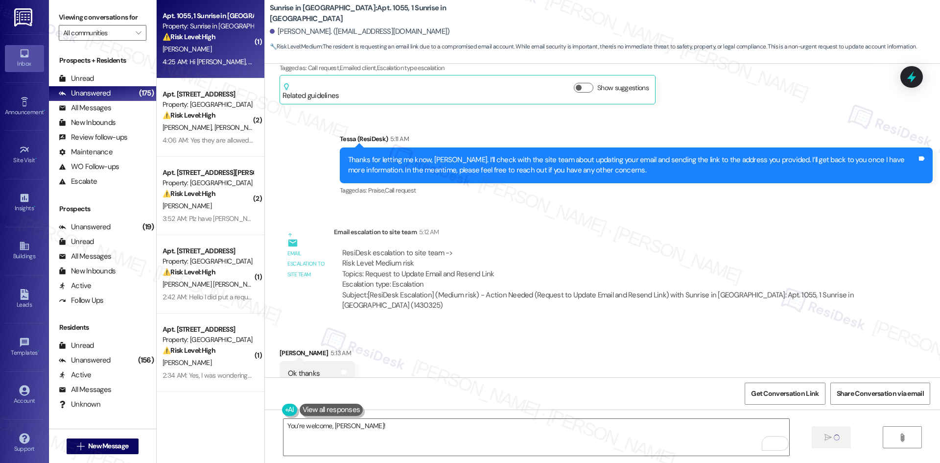
click at [565, 325] on div "Received via SMS Mariano Rivera 5:13 AM Ok thanks Tags and notes Tagged as: Pos…" at bounding box center [602, 366] width 675 height 83
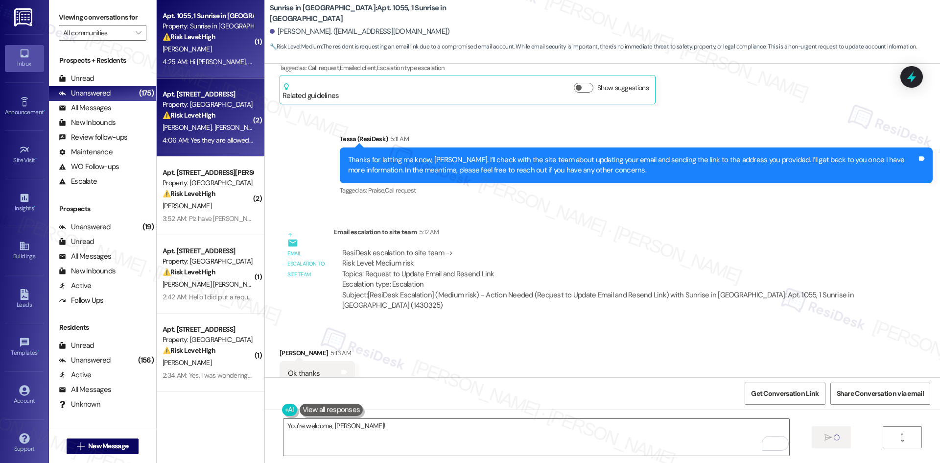
click at [189, 111] on strong "⚠️ Risk Level: High" at bounding box center [188, 115] width 53 height 9
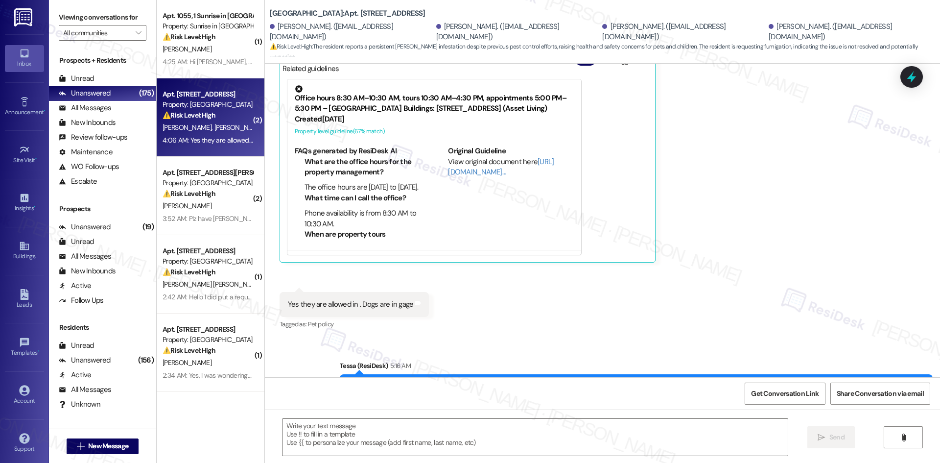
scroll to position [551, 0]
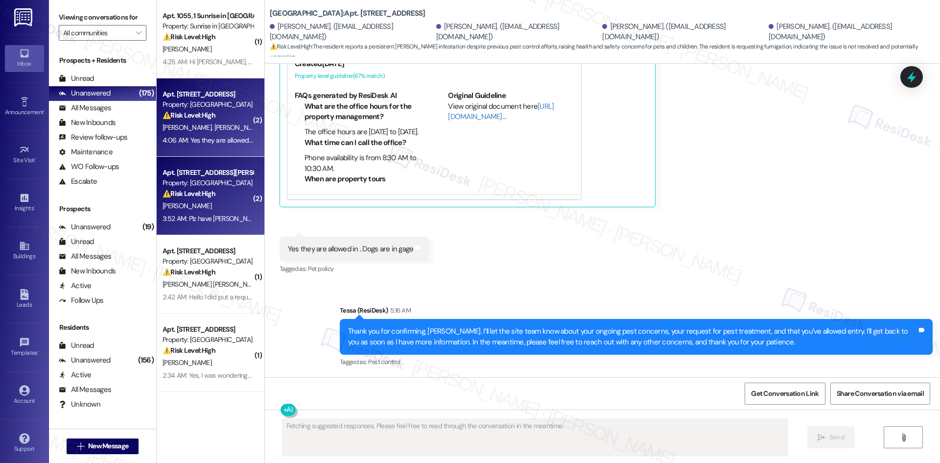
click at [232, 222] on div "3:52 AM: Plz have Maggie from Casa Grande call me. No one answering at that loc…" at bounding box center [361, 218] width 399 height 9
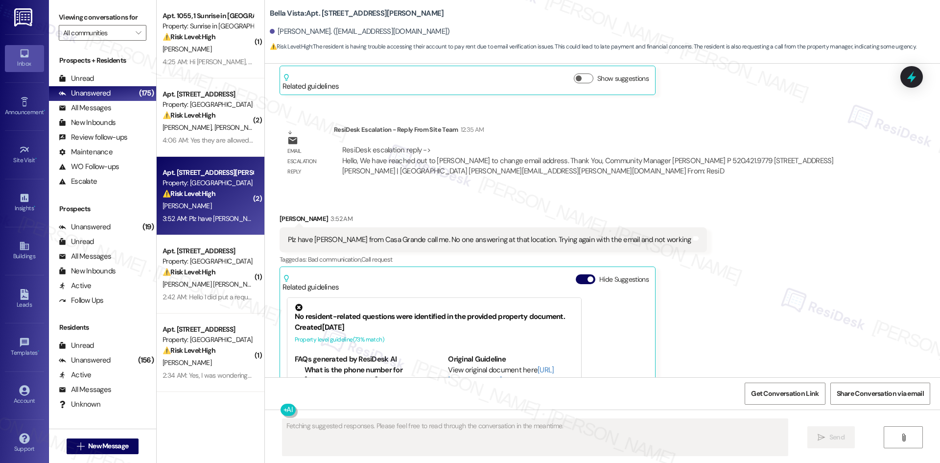
scroll to position [707, 0]
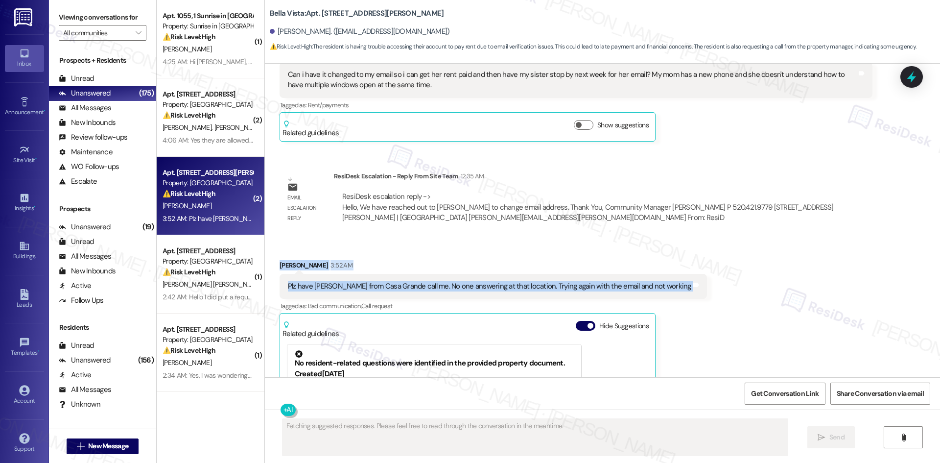
drag, startPoint x: 265, startPoint y: 250, endPoint x: 710, endPoint y: 282, distance: 446.6
click at [710, 282] on div "Received via SMS Wanda Osborne 3:52 AM Plz have Maggie from Casa Grande call me…" at bounding box center [602, 386] width 675 height 297
copy div "Wanda Osborne 3:52 AM Plz have Maggie from Casa Grande call me. No one answerin…"
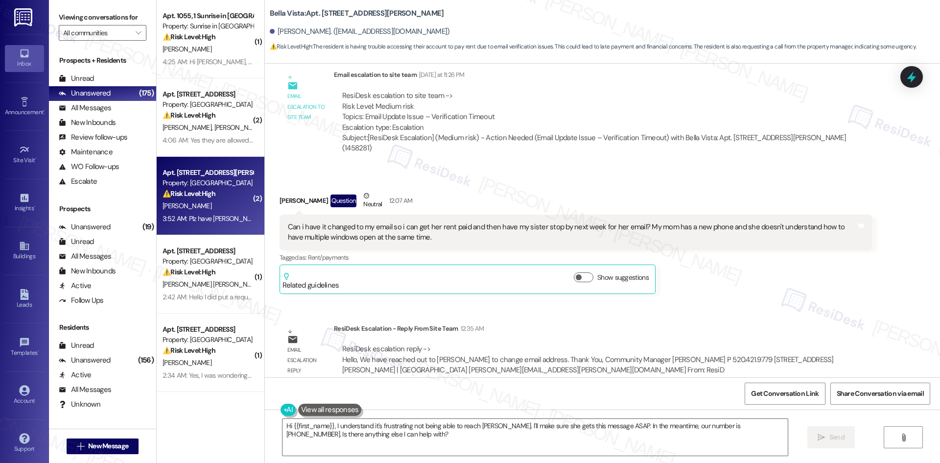
scroll to position [636, 0]
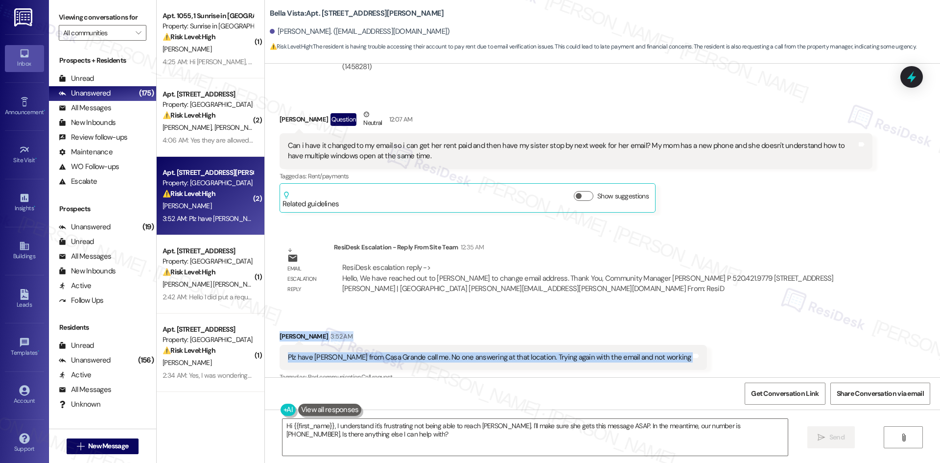
copy div "Wanda Osborne 3:52 AM Plz have Maggie from Casa Grande call me. No one answerin…"
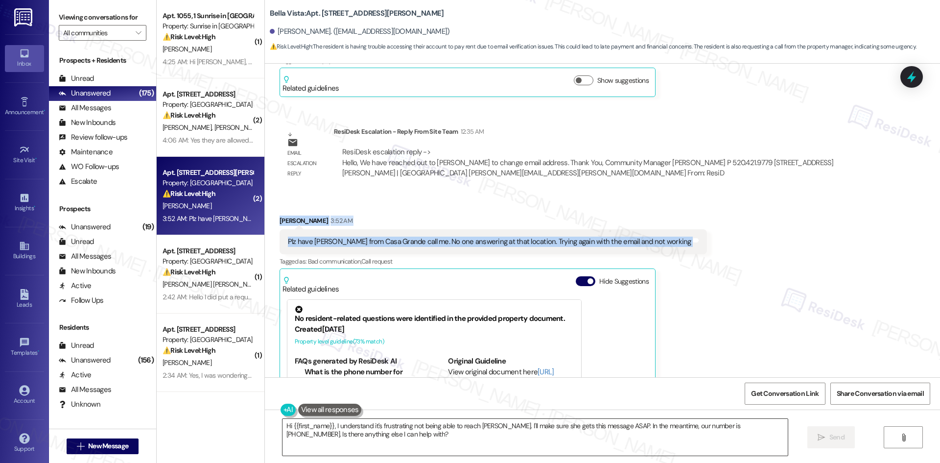
scroll to position [855, 0]
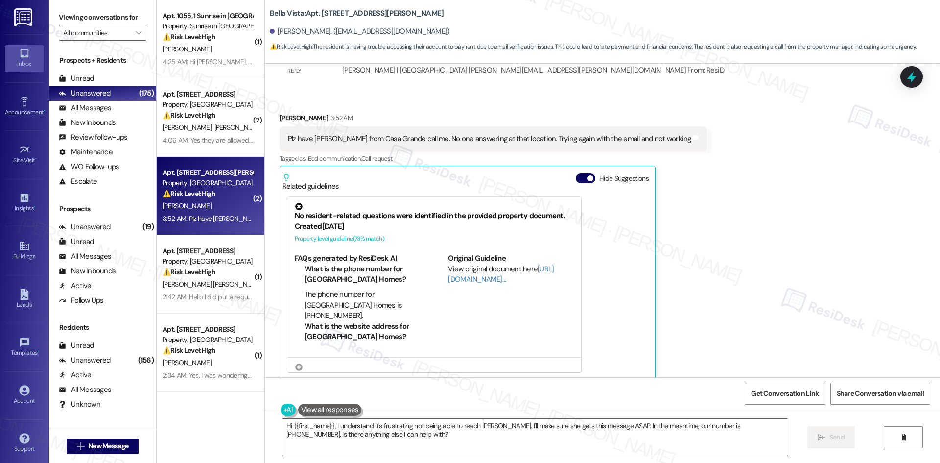
click at [828, 317] on div "Received via SMS Wanda Osborne 3:52 AM Plz have Maggie from Casa Grande call me…" at bounding box center [602, 239] width 675 height 297
click at [733, 226] on div "Received via SMS Wanda Osborne 3:52 AM Plz have Maggie from Casa Grande call me…" at bounding box center [602, 239] width 675 height 297
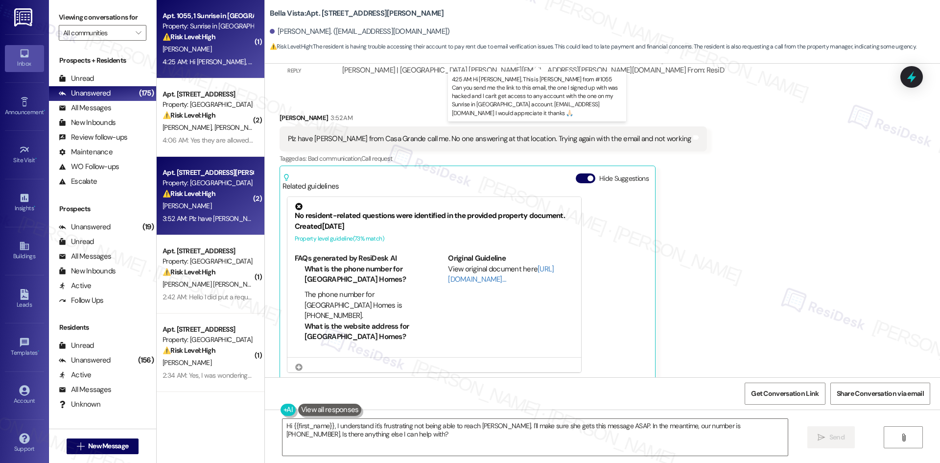
click at [196, 65] on div "4:25 AM: Hi Tessa, This is Mariano from #1055 Can you send me the link to this …" at bounding box center [602, 61] width 880 height 9
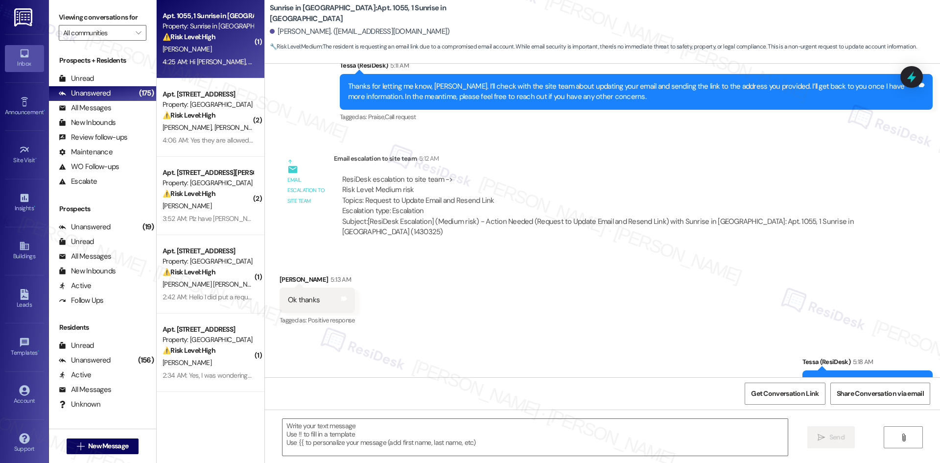
scroll to position [976, 0]
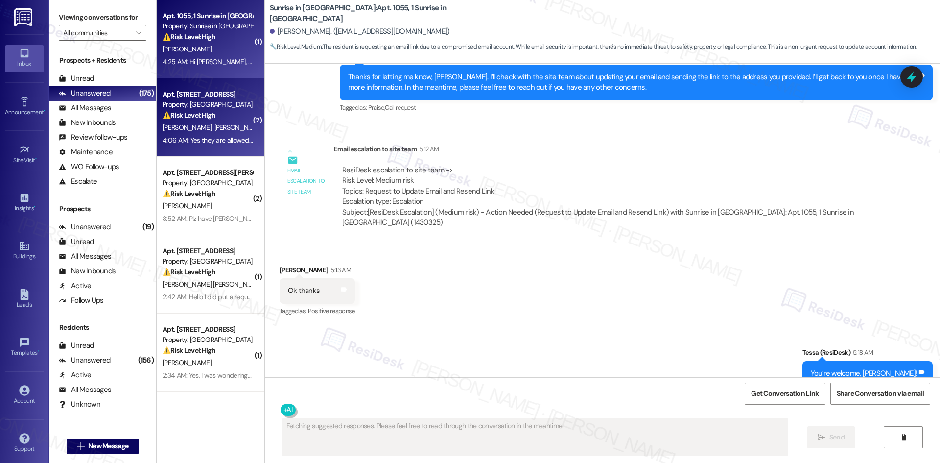
click at [214, 130] on span "[PERSON_NAME] Iii" at bounding box center [242, 127] width 57 height 9
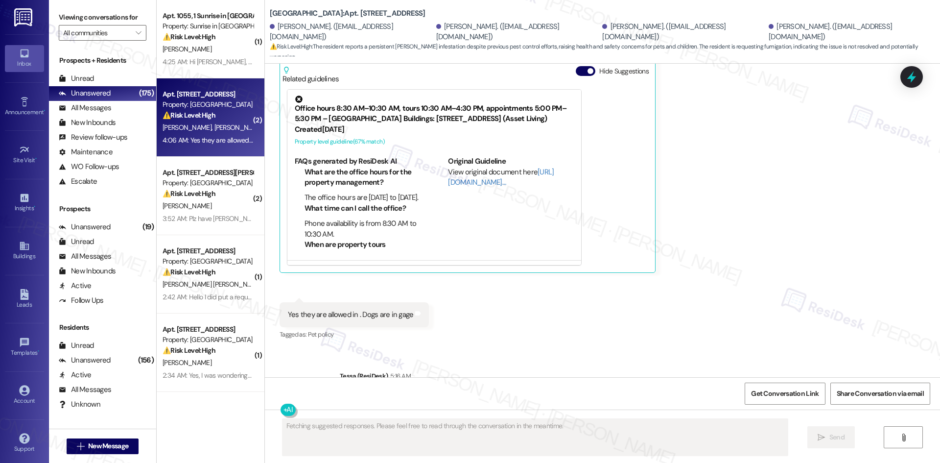
scroll to position [551, 0]
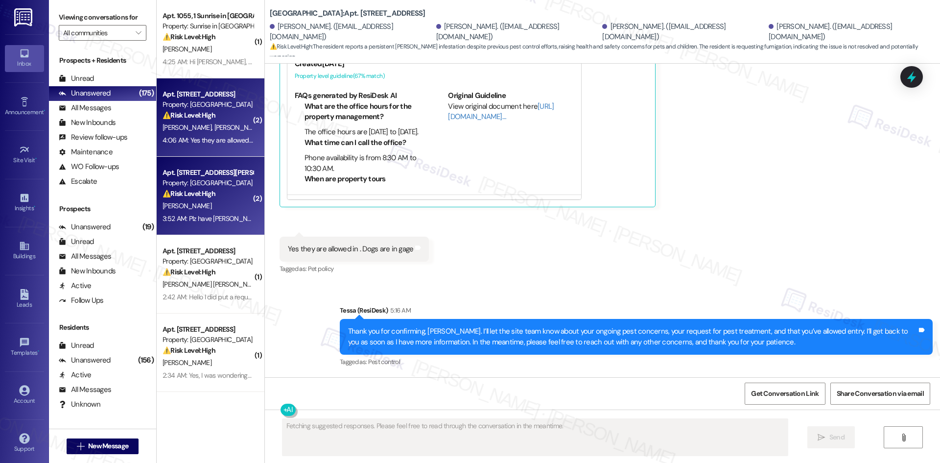
click at [223, 207] on div "W. Osborne" at bounding box center [208, 206] width 93 height 12
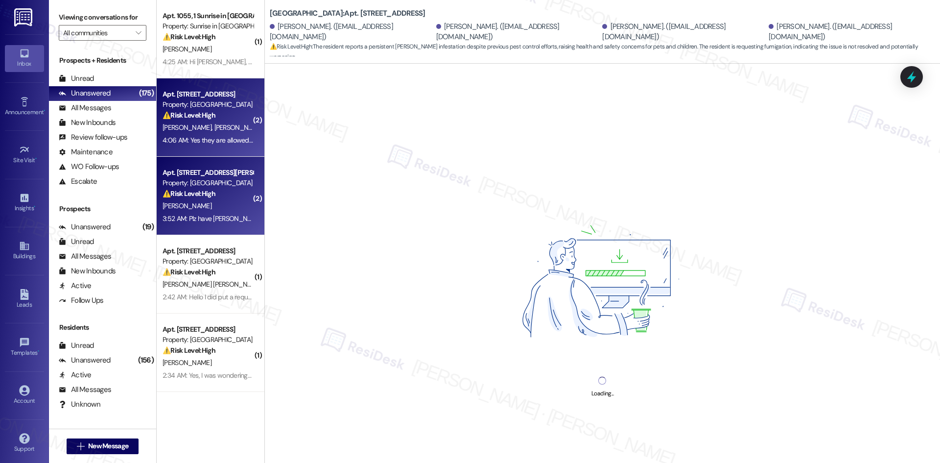
click at [210, 113] on strong "⚠️ Risk Level: High" at bounding box center [188, 115] width 53 height 9
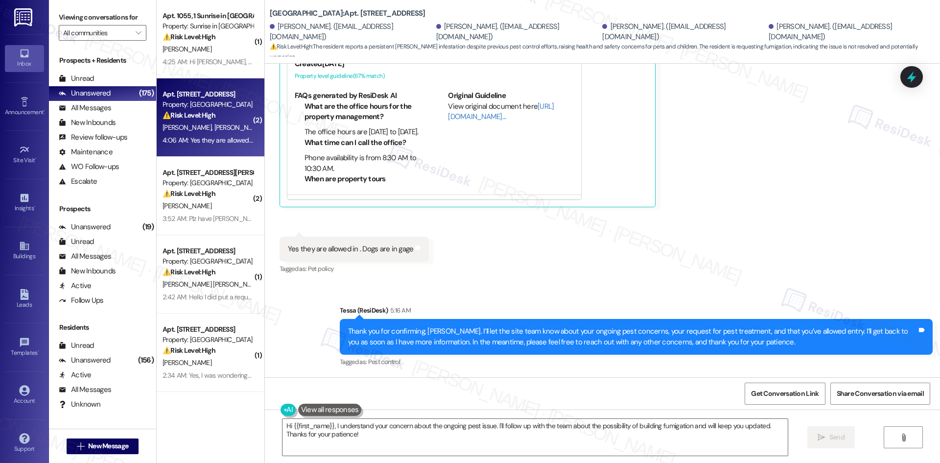
click at [665, 280] on div "Received via SMS Victoria Pereyra Neutral 4:05 AM Pest control has came already…" at bounding box center [602, 95] width 675 height 376
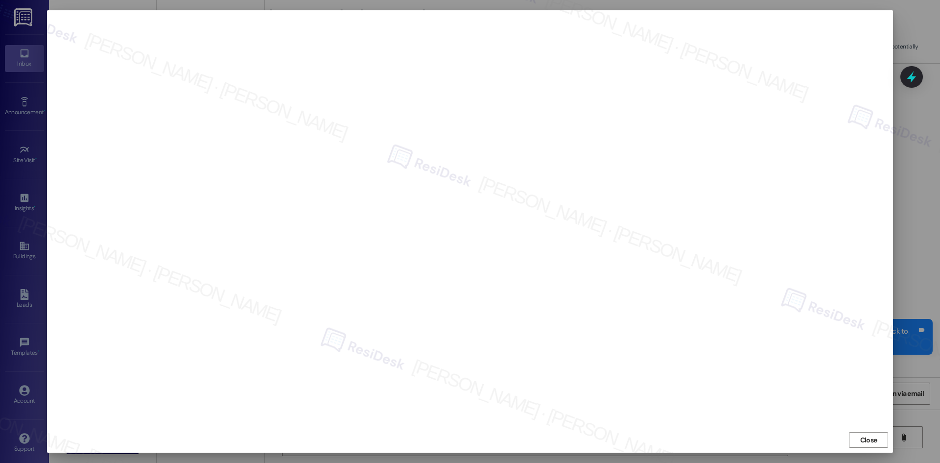
click at [655, 429] on div "Close" at bounding box center [470, 439] width 846 height 26
click at [872, 439] on span "Close" at bounding box center [868, 440] width 17 height 10
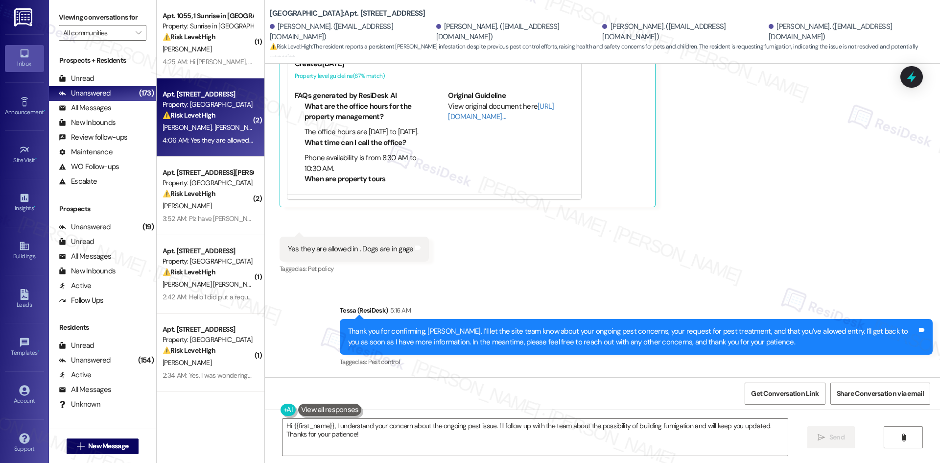
drag, startPoint x: 909, startPoint y: 252, endPoint x: 715, endPoint y: 252, distance: 194.3
click at [906, 252] on div "Received via SMS Victoria Pereyra Neutral 4:05 AM Pest control has came already…" at bounding box center [602, 95] width 675 height 376
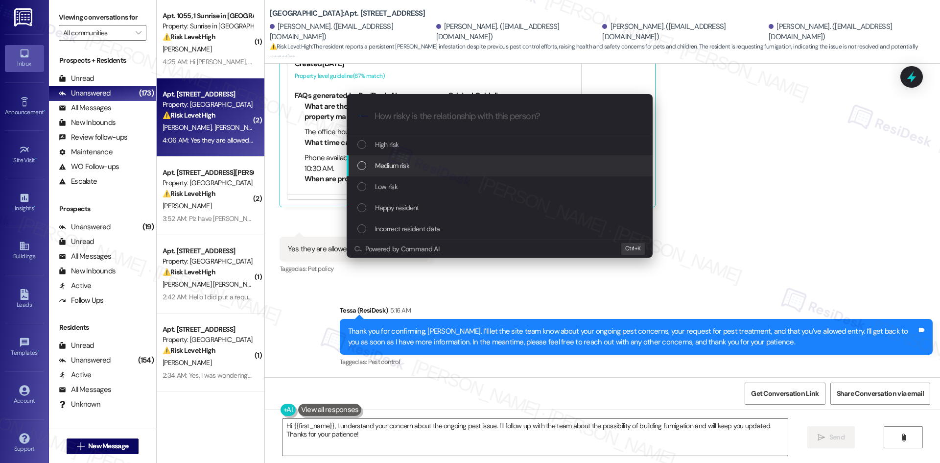
click at [419, 168] on div "Medium risk" at bounding box center [500, 165] width 286 height 11
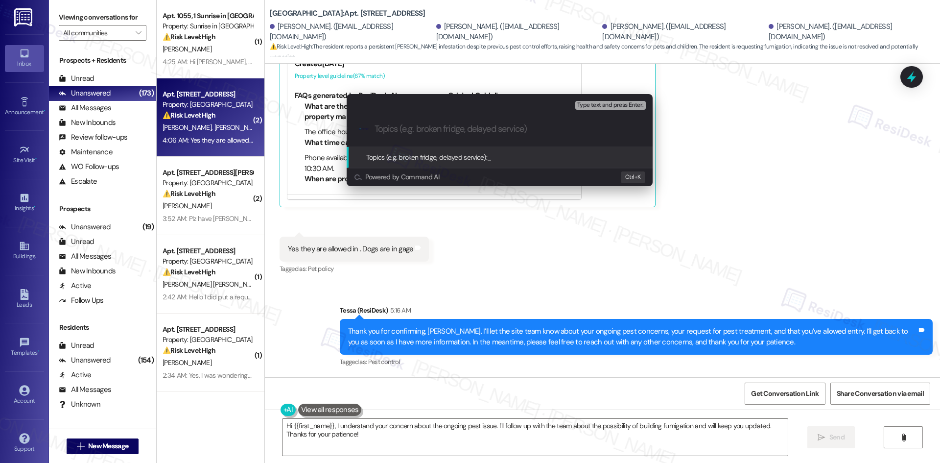
drag, startPoint x: 429, startPoint y: 136, endPoint x: 416, endPoint y: 128, distance: 15.5
click at [429, 135] on div ".cls-1{fill:#0a055f;}.cls-2{fill:#0cc4c4;} resideskLogoBlueOrange" at bounding box center [500, 129] width 306 height 35
click at [416, 128] on input "Topics (e.g. broken fridge, delayed service)" at bounding box center [507, 129] width 266 height 10
paste input "Ongoing Pest Infestation Concern – Request for Fumigation (Work Order ID: 11323…"
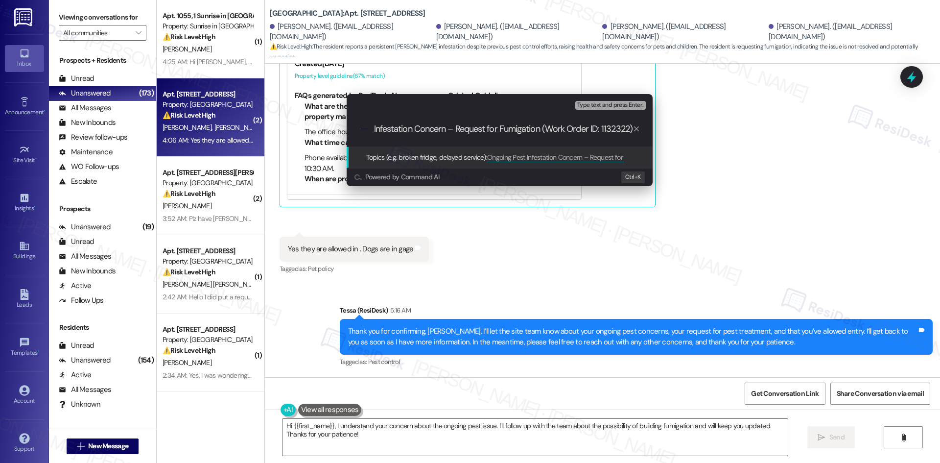
drag, startPoint x: 454, startPoint y: 127, endPoint x: 539, endPoint y: 126, distance: 85.2
click at [539, 126] on input "Ongoing Pest Infestation Concern – Request for Fumigation (Work Order ID: 11323…" at bounding box center [503, 129] width 258 height 10
type input "Ongoing Pest Infestation Concern – (Work Order ID: 1132322)"
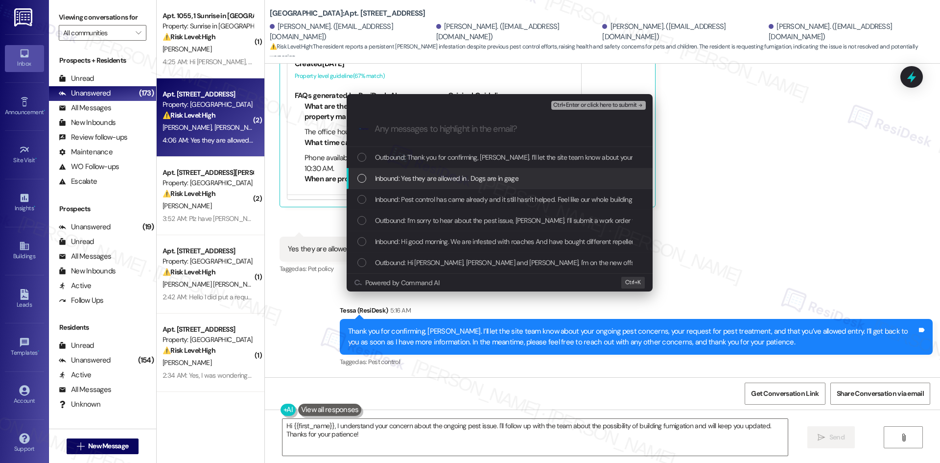
click at [504, 181] on span "Inbound: Yes they are allowed in . Dogs are in gage" at bounding box center [446, 178] width 143 height 11
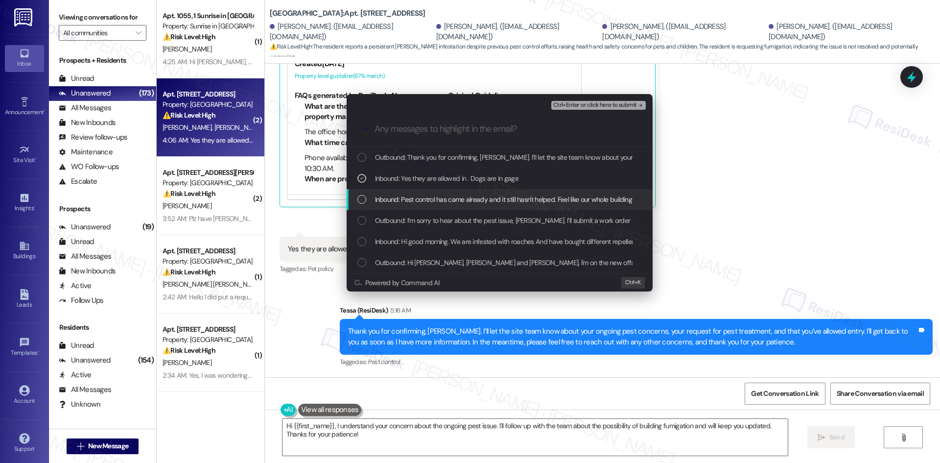
click at [527, 199] on span "Inbound: Pest control has came already and it still hasn't helped. Feel like ou…" at bounding box center [593, 199] width 436 height 11
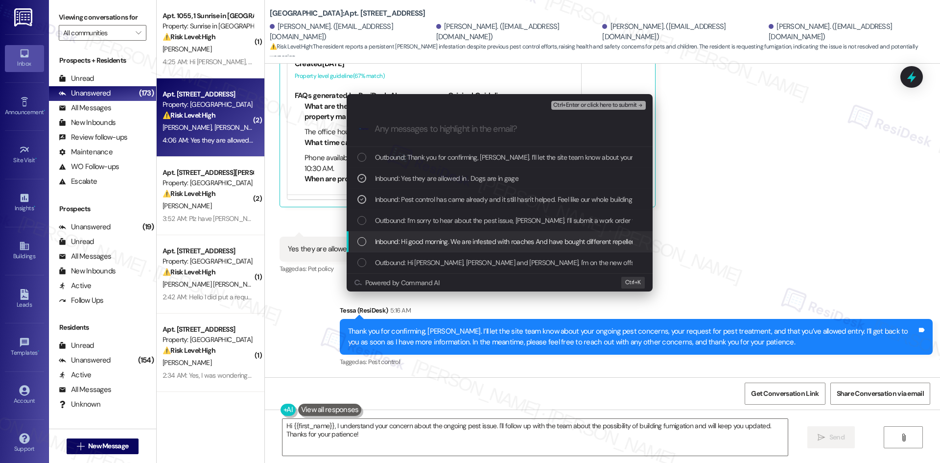
click at [529, 237] on span "Inbound: Hi good morning. We are infested with roaches And have bought differen…" at bounding box center [730, 241] width 710 height 11
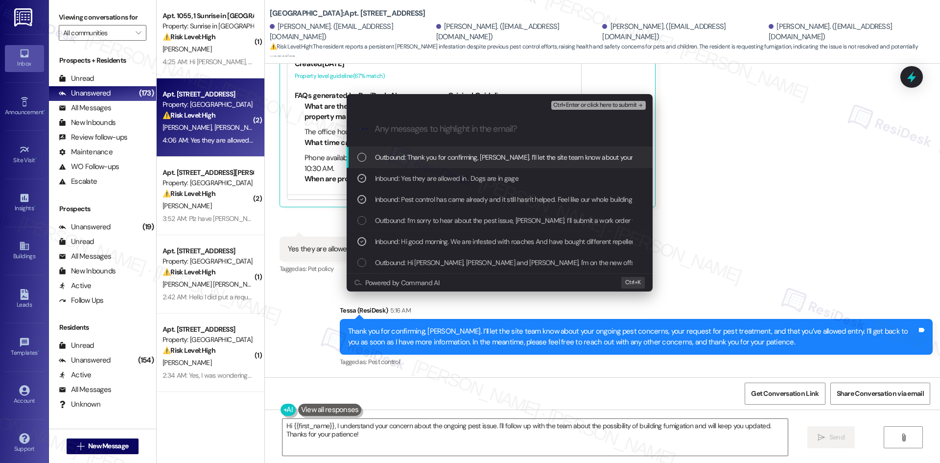
click at [615, 103] on span "Ctrl+Enter or click here to submit" at bounding box center [595, 105] width 84 height 7
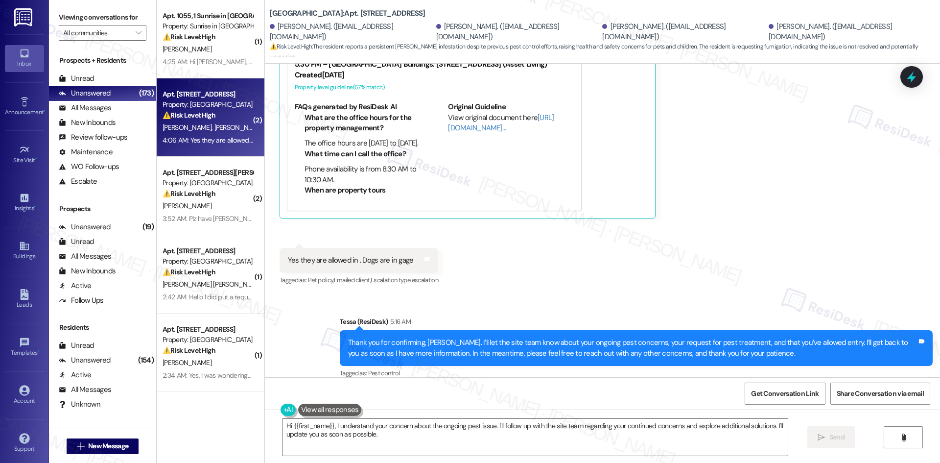
scroll to position [551, 0]
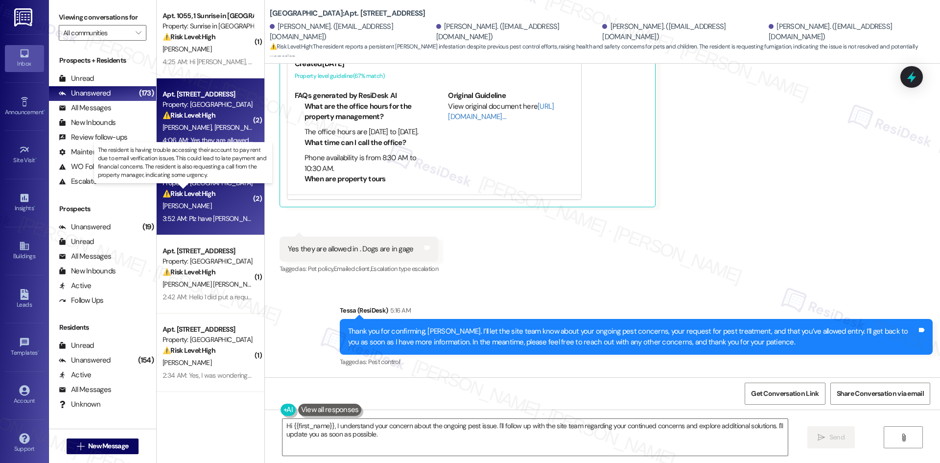
click at [195, 191] on strong "⚠️ Risk Level: High" at bounding box center [188, 193] width 53 height 9
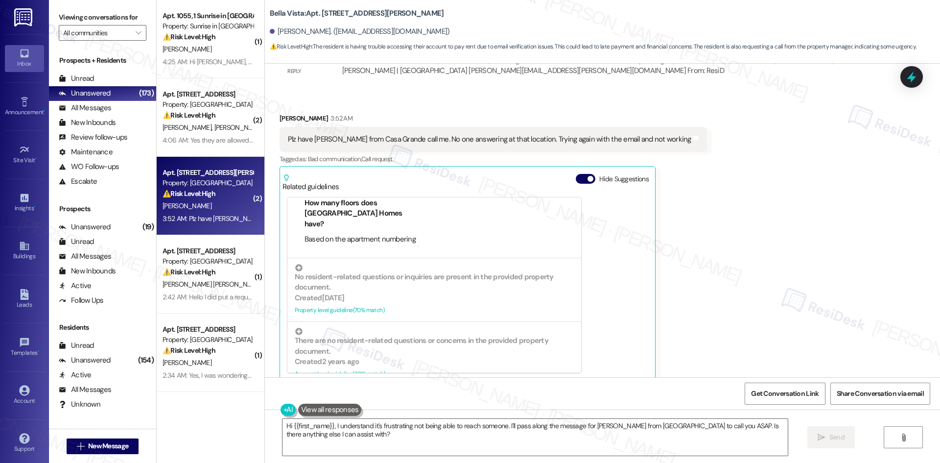
scroll to position [112, 0]
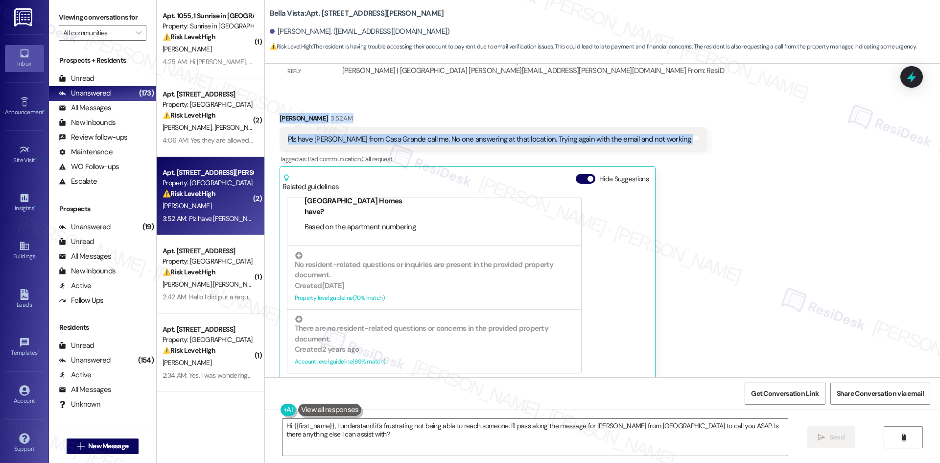
drag, startPoint x: 265, startPoint y: 105, endPoint x: 715, endPoint y: 125, distance: 450.3
click at [715, 125] on div "Received via SMS Wanda Osborne 3:52 AM Plz have Maggie from Casa Grande call me…" at bounding box center [602, 239] width 675 height 297
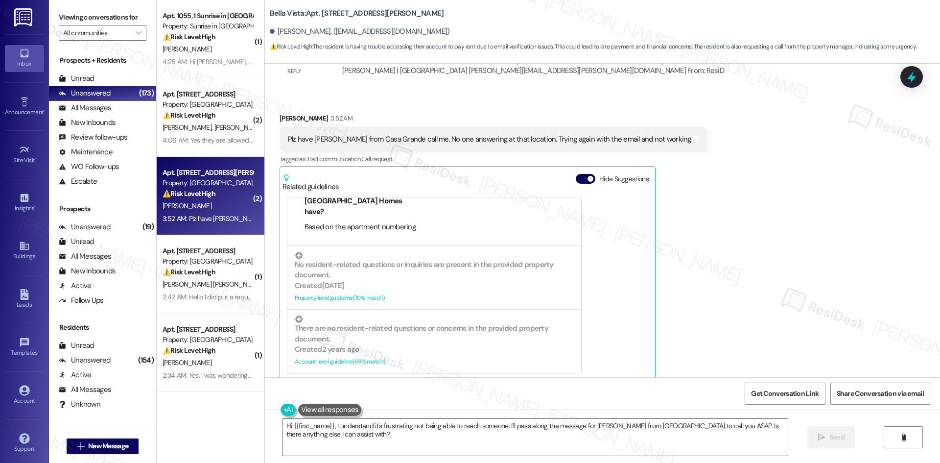
click at [669, 228] on div "Received via SMS Wanda Osborne 3:52 AM Plz have Maggie from Casa Grande call me…" at bounding box center [493, 247] width 442 height 282
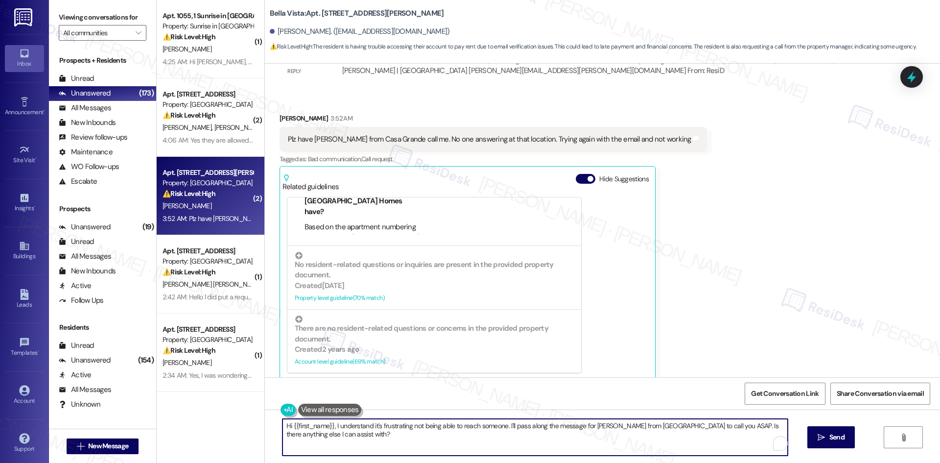
click at [465, 441] on textarea "Hi {{first_name}}, I understand it's frustrating not being able to reach someon…" at bounding box center [534, 436] width 505 height 37
paste textarea "Thanks for your message, Wanda. I’ll inform the site team about your request to…"
type textarea "Thanks for your message, Wanda. I’ll inform the site team about your request to…"
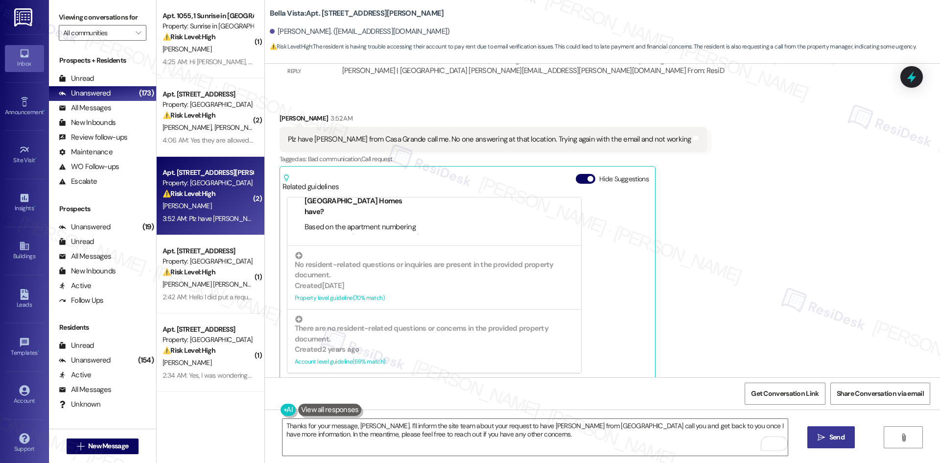
click at [825, 443] on button " Send" at bounding box center [830, 437] width 47 height 22
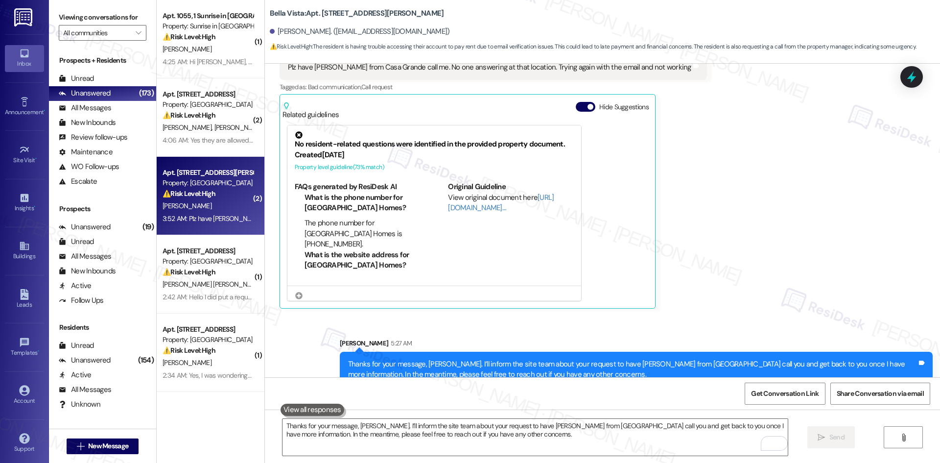
scroll to position [933, 0]
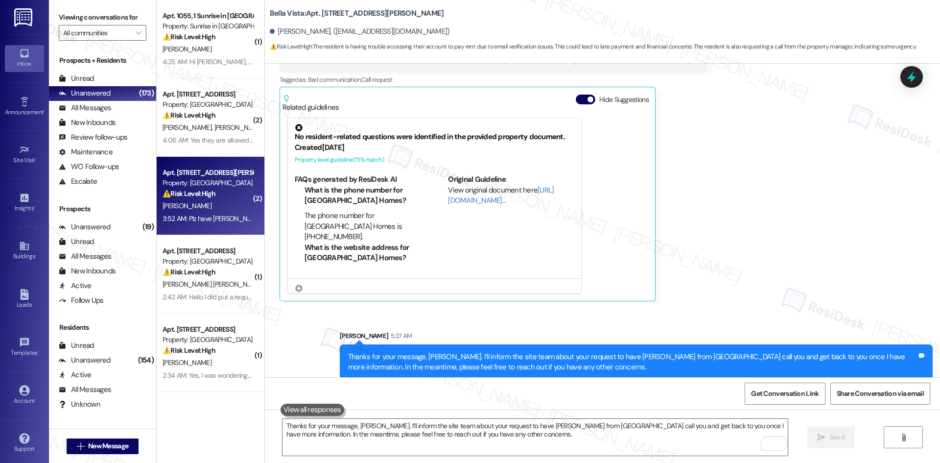
click at [709, 310] on div "Sent via SMS Sarah 5:27 AM Thanks for your message, Wanda. I’ll inform the site…" at bounding box center [602, 347] width 675 height 79
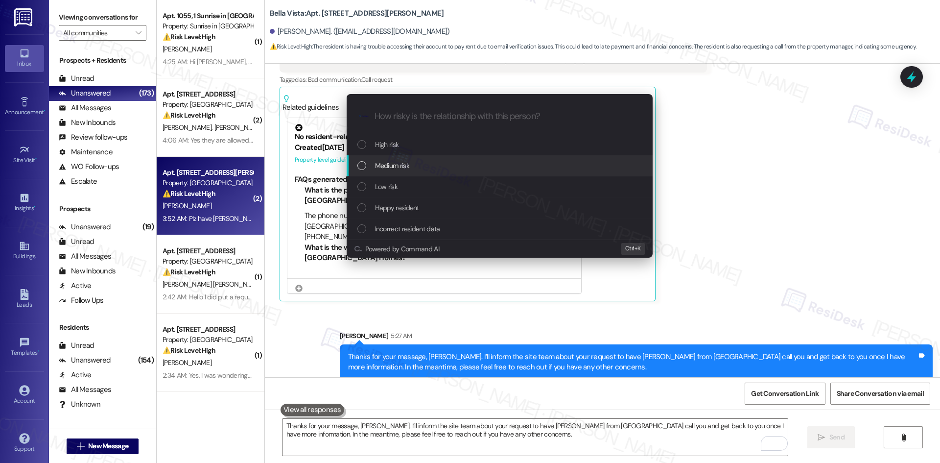
click at [461, 166] on div "Medium risk" at bounding box center [500, 165] width 286 height 11
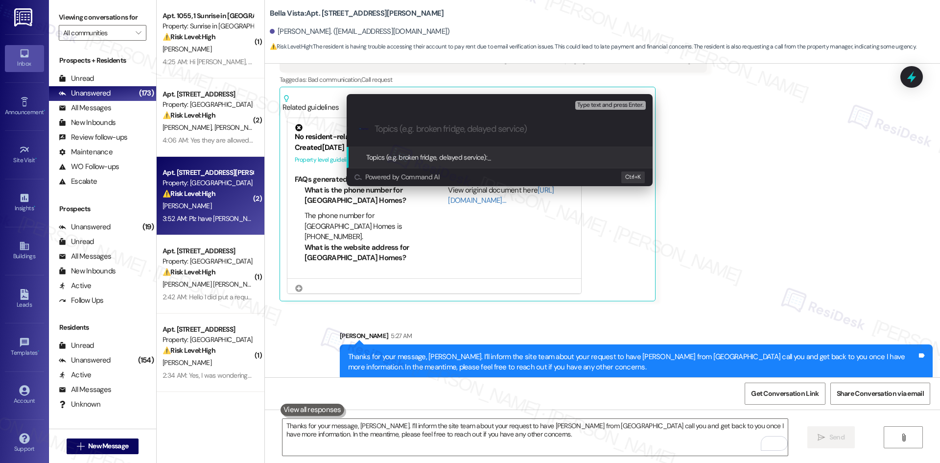
click at [444, 122] on div ".cls-1{fill:#0a055f;}.cls-2{fill:#0cc4c4;} resideskLogoBlueOrange" at bounding box center [500, 129] width 306 height 35
click at [446, 136] on div ".cls-1{fill:#0a055f;}.cls-2{fill:#0cc4c4;} resideskLogoBlueOrange" at bounding box center [500, 129] width 306 height 35
click at [443, 127] on input "Topics (e.g. broken fridge, delayed service)" at bounding box center [507, 129] width 266 height 10
paste input "Request for Call From Maggie – Casa Grande"
type input "Request for Call From Maggie – Casa Grande"
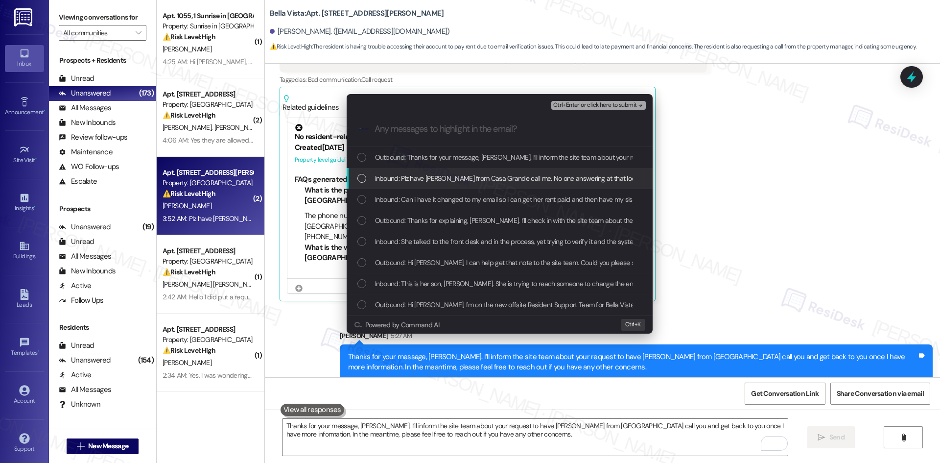
click at [443, 179] on span "Inbound: Plz have Maggie from Casa Grande call me. No one answering at that loc…" at bounding box center [574, 178] width 399 height 11
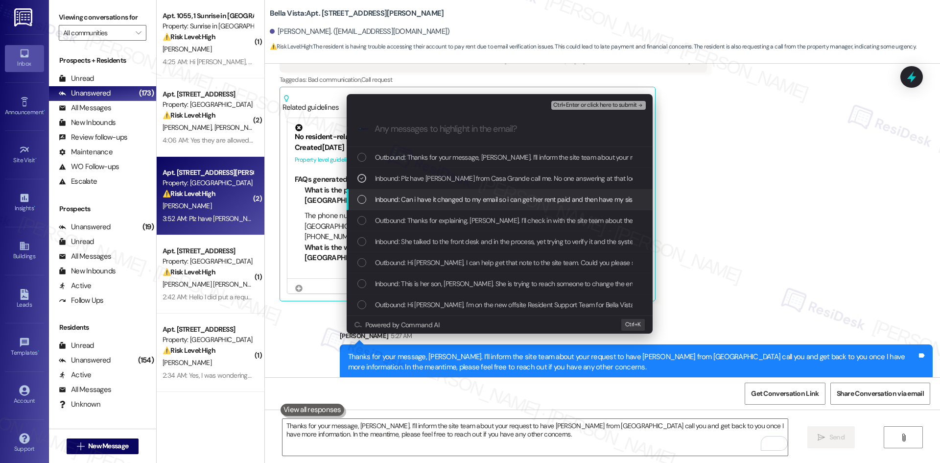
drag, startPoint x: 448, startPoint y: 200, endPoint x: 461, endPoint y: 209, distance: 15.4
click at [449, 200] on span "Inbound: Can i have it changed to my email so i can get her rent paid and then …" at bounding box center [711, 199] width 673 height 11
click at [530, 200] on span "Inbound: Can i have it changed to my email so i can get her rent paid and then …" at bounding box center [711, 199] width 673 height 11
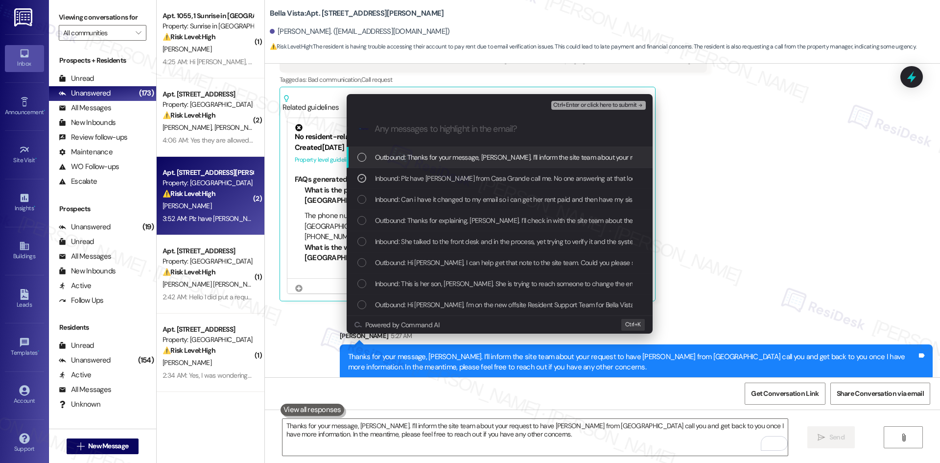
click at [624, 104] on span "Ctrl+Enter or click here to submit" at bounding box center [595, 105] width 84 height 7
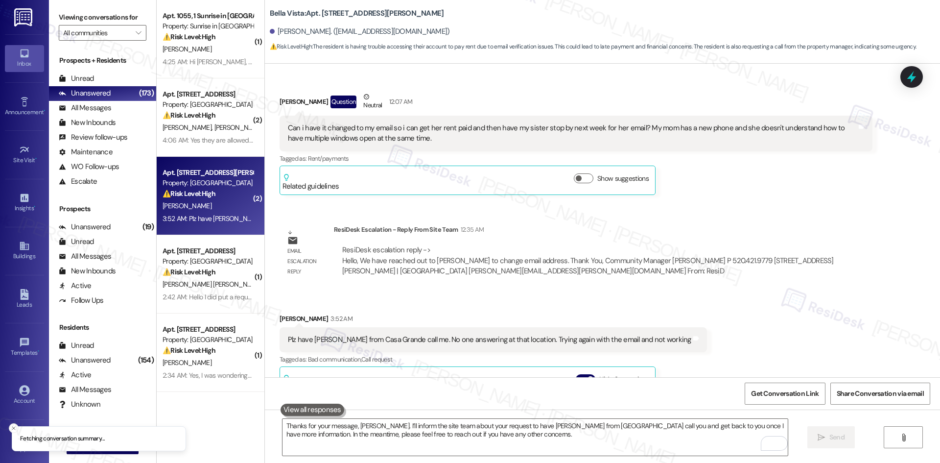
scroll to position [640, 0]
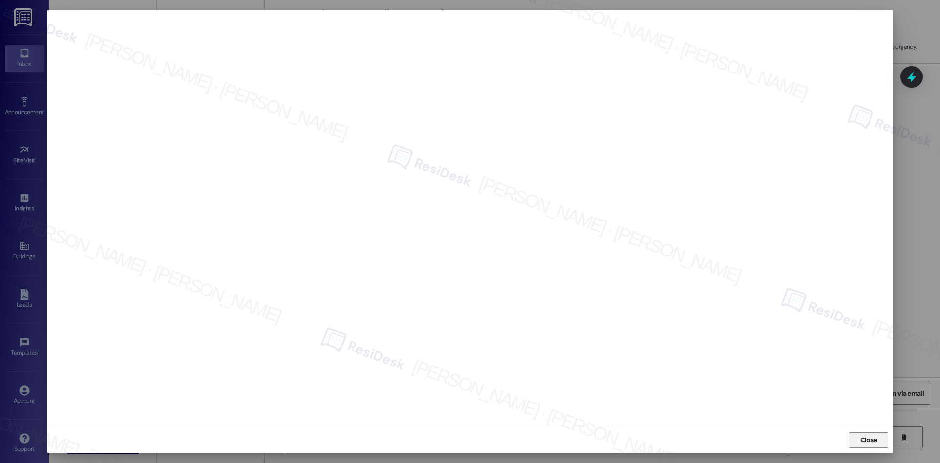
click at [877, 438] on span "Close" at bounding box center [868, 440] width 21 height 10
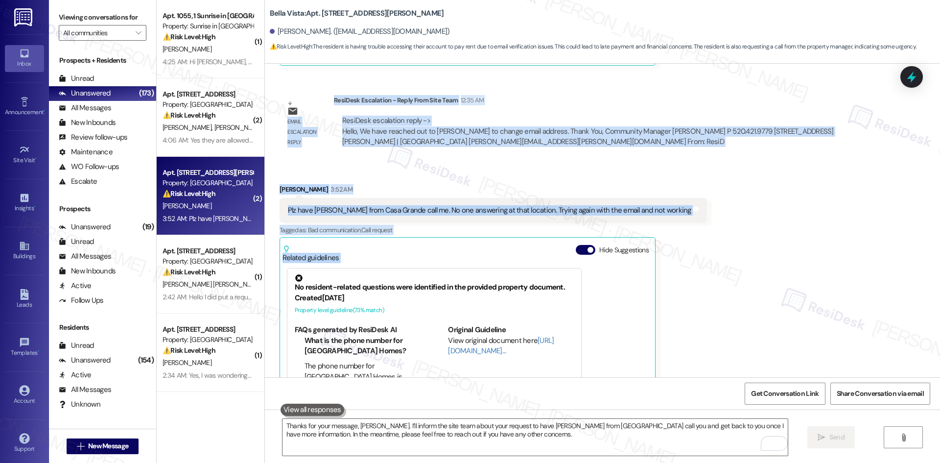
scroll to position [787, 0]
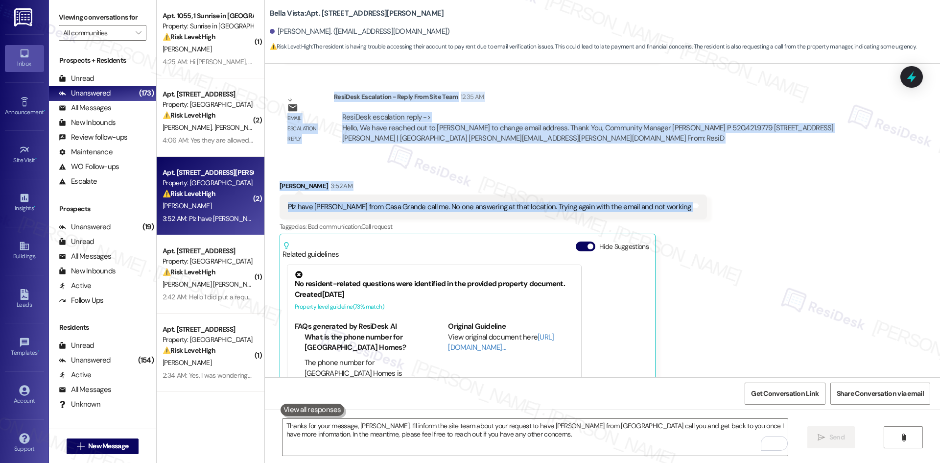
drag, startPoint x: 265, startPoint y: 150, endPoint x: 700, endPoint y: 208, distance: 438.5
click at [700, 208] on div "Lease started May 30, 2025 at 8:00 AM Announcement, sent via SMS Tessa (ResiDes…" at bounding box center [602, 220] width 675 height 313
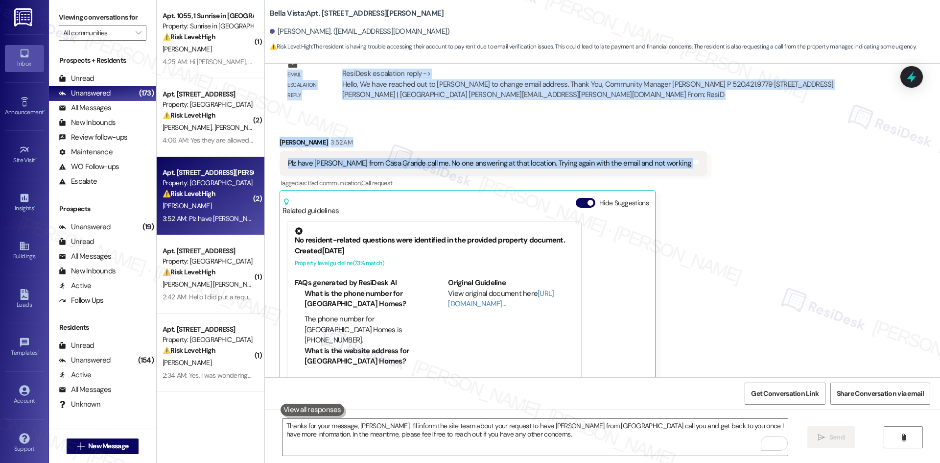
scroll to position [933, 0]
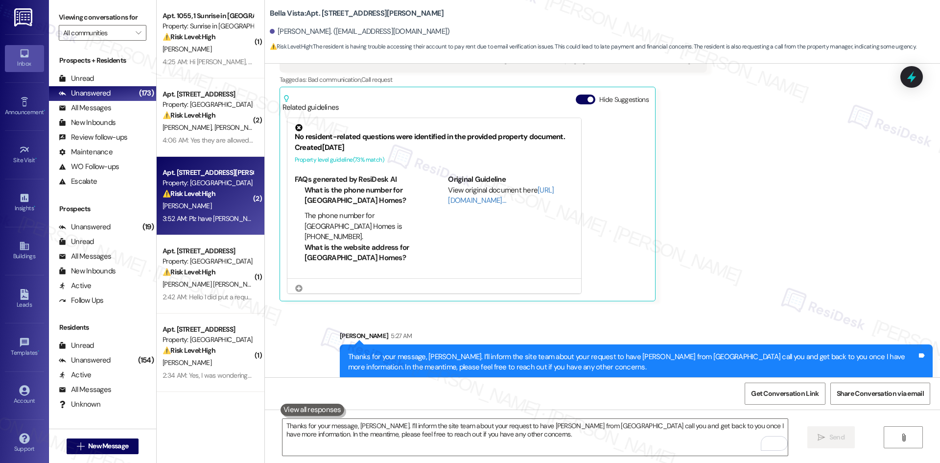
drag, startPoint x: 731, startPoint y: 235, endPoint x: 723, endPoint y: 234, distance: 7.5
click at [731, 235] on div "Received via SMS Wanda Osborne 3:52 AM Plz have Maggie from Casa Grande call me…" at bounding box center [602, 160] width 675 height 297
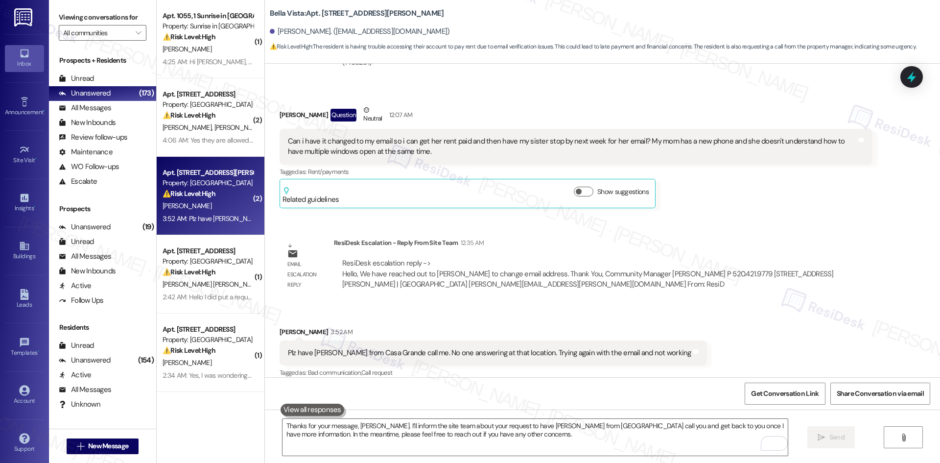
scroll to position [640, 0]
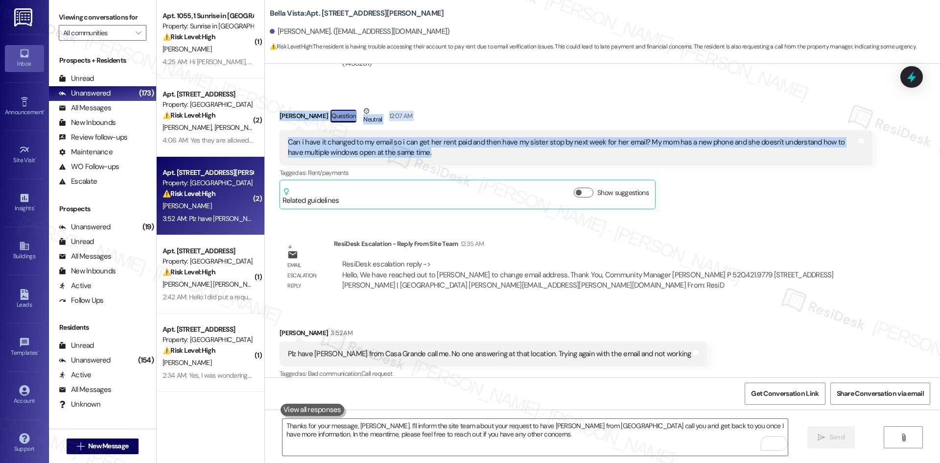
drag, startPoint x: 268, startPoint y: 100, endPoint x: 451, endPoint y: 144, distance: 188.4
click at [451, 144] on div "Received via SMS Wanda Osborne Question Neutral 12:07 AM Can i have it changed …" at bounding box center [575, 157] width 607 height 118
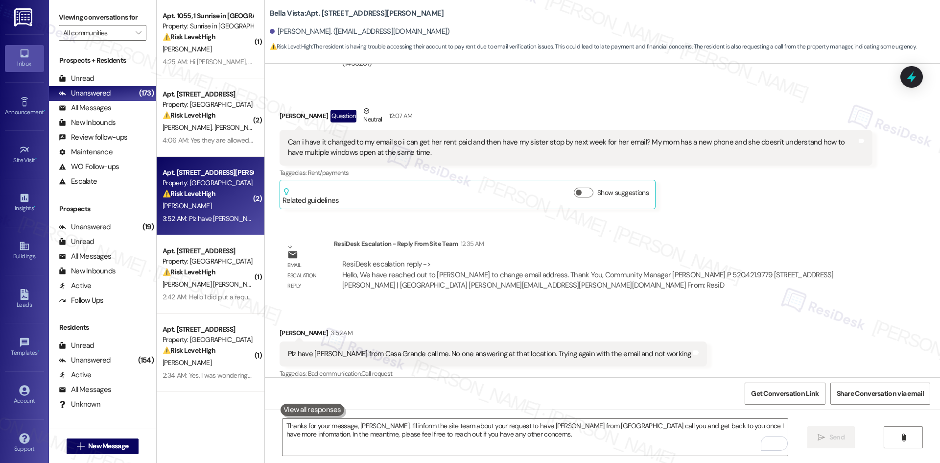
click at [416, 216] on div "Lease started May 30, 2025 at 8:00 AM Announcement, sent via SMS Tessa (ResiDes…" at bounding box center [602, 220] width 675 height 313
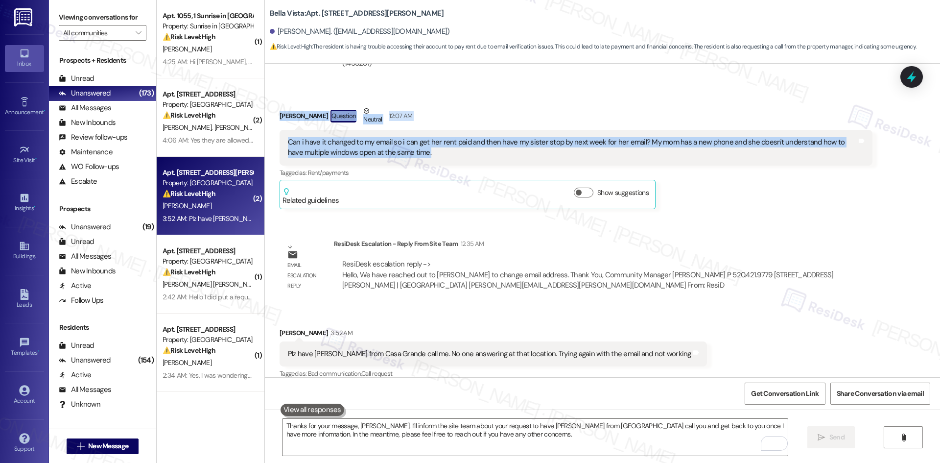
drag, startPoint x: 265, startPoint y: 92, endPoint x: 455, endPoint y: 139, distance: 195.2
click at [455, 139] on div "Received via SMS Wanda Osborne Question Neutral 12:07 AM Can i have it changed …" at bounding box center [575, 157] width 607 height 118
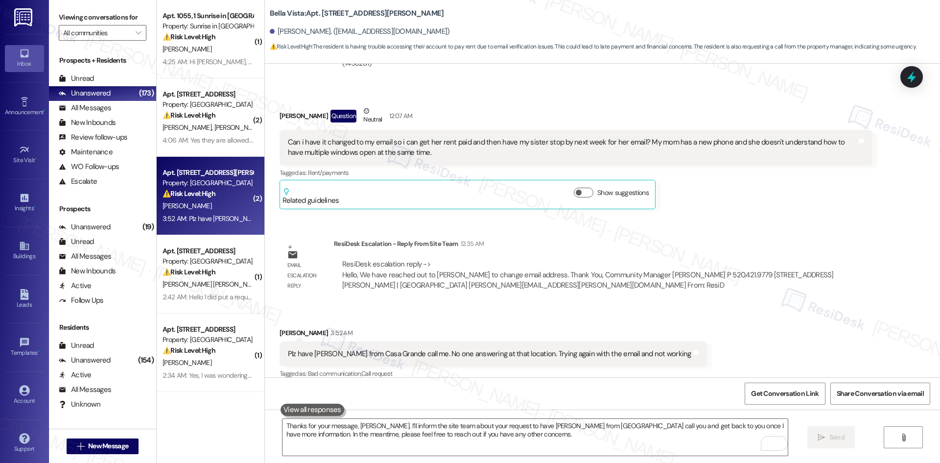
click at [602, 270] on div "ResiDesk escalation reply -> Hello, We have reached out to Paul to change email…" at bounding box center [603, 274] width 524 height 31
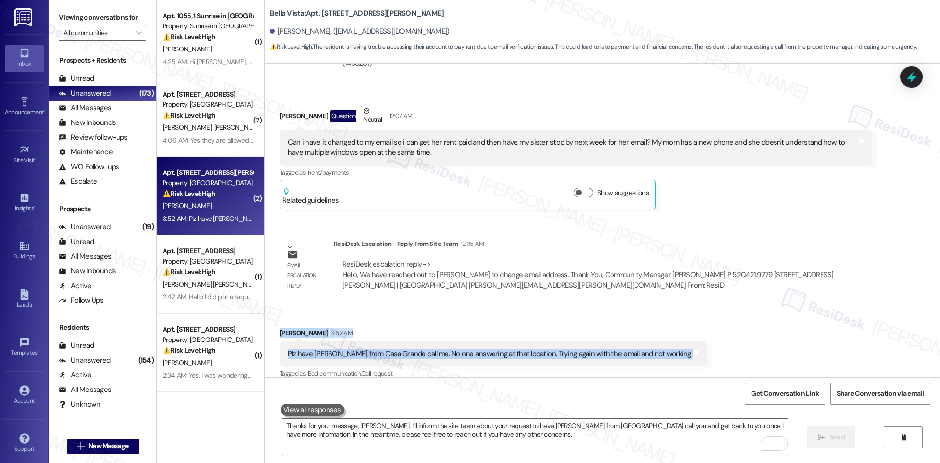
drag, startPoint x: 270, startPoint y: 314, endPoint x: 654, endPoint y: 349, distance: 386.3
click at [654, 349] on div "Received via SMS Wanda Osborne 3:52 AM Plz have Maggie from Casa Grande call me…" at bounding box center [493, 461] width 442 height 282
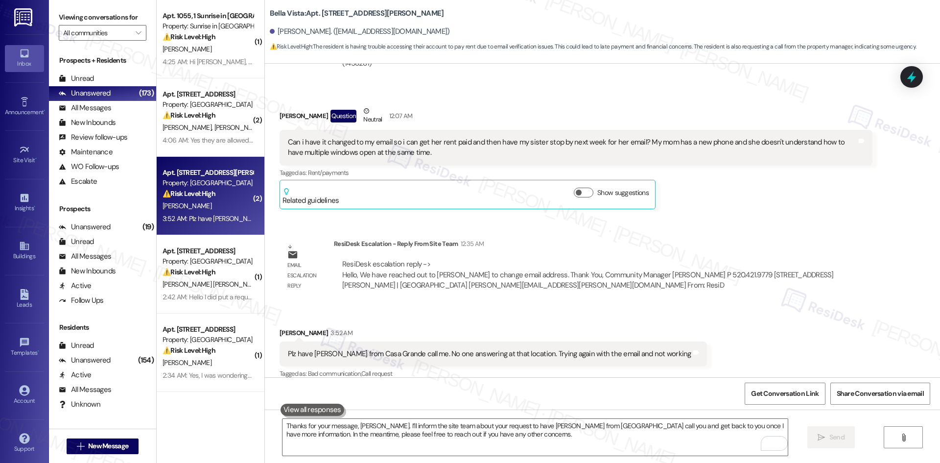
click at [737, 208] on div "Lease started May 30, 2025 at 8:00 AM Announcement, sent via SMS Tessa (ResiDes…" at bounding box center [602, 220] width 675 height 313
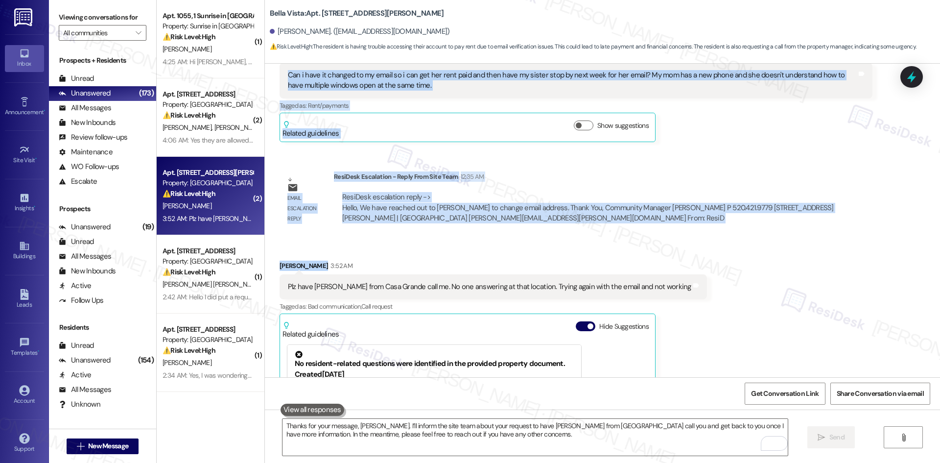
scroll to position [689, 0]
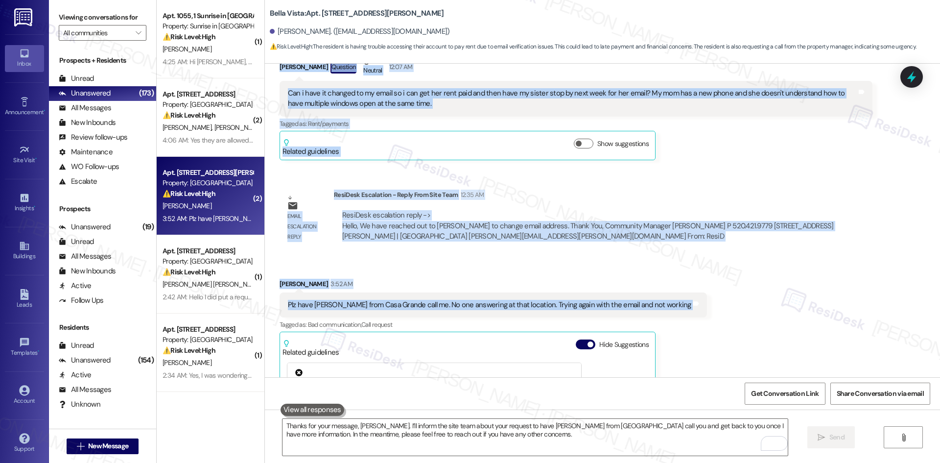
drag, startPoint x: 264, startPoint y: 253, endPoint x: 674, endPoint y: 295, distance: 412.4
click at [674, 295] on div "Lease started May 30, 2025 at 8:00 AM Announcement, sent via SMS Tessa (ResiDes…" at bounding box center [602, 220] width 675 height 313
click at [475, 271] on div "Received via SMS Wanda Osborne 3:52 AM Plz have Maggie from Casa Grande call me…" at bounding box center [493, 412] width 442 height 282
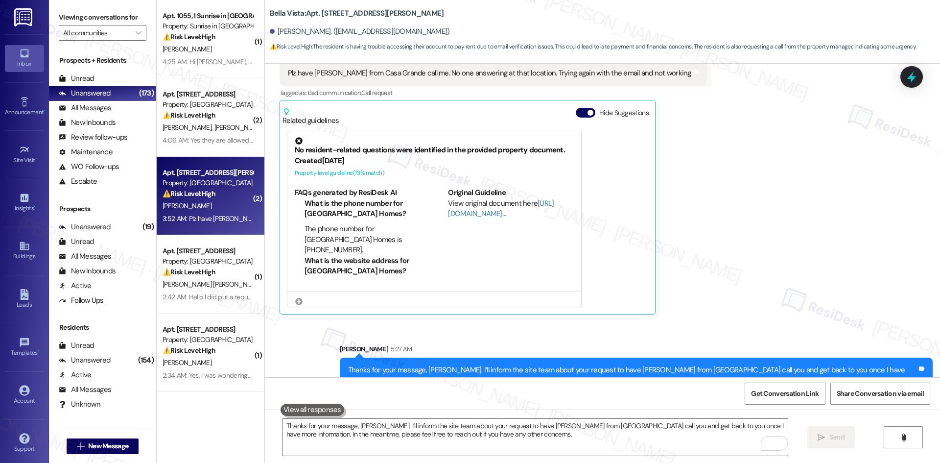
scroll to position [933, 0]
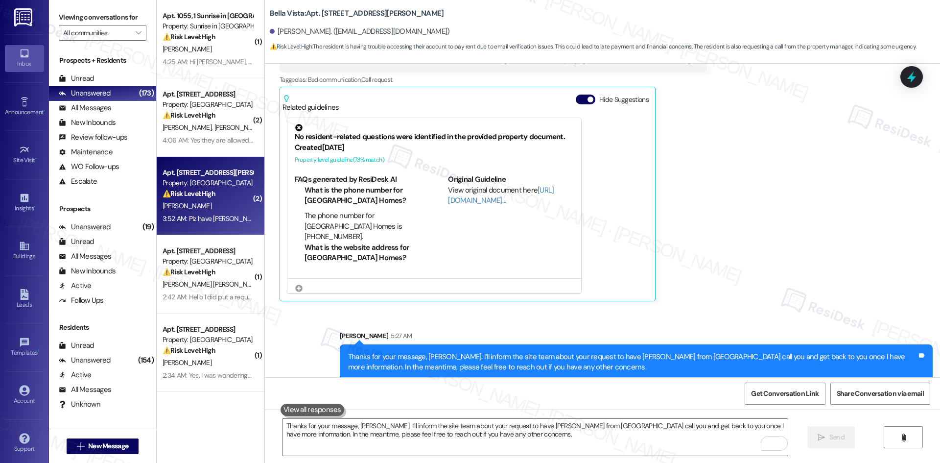
click at [699, 290] on div "Received via SMS Wanda Osborne 3:52 AM Plz have Maggie from Casa Grande call me…" at bounding box center [602, 160] width 675 height 297
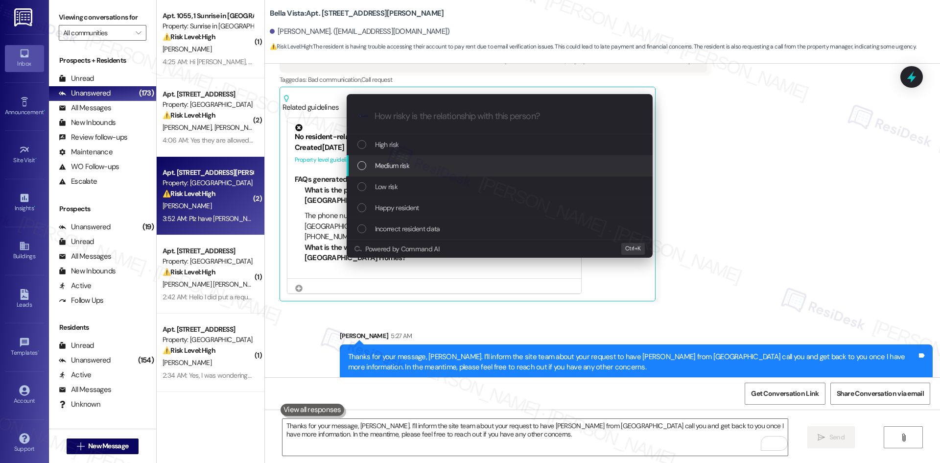
click at [455, 168] on div "Medium risk" at bounding box center [500, 165] width 286 height 11
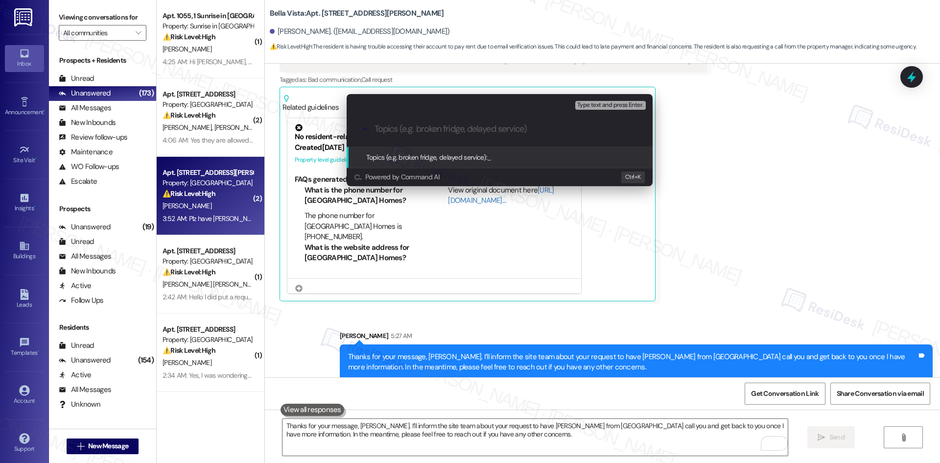
click at [468, 128] on input "Topics (e.g. broken fridge, delayed service)" at bounding box center [507, 129] width 266 height 10
paste input "Request for Email Change and Call From Maggie – Casa Grande"
type input "Request for Email Change and Call From Maggie – Casa Grande"
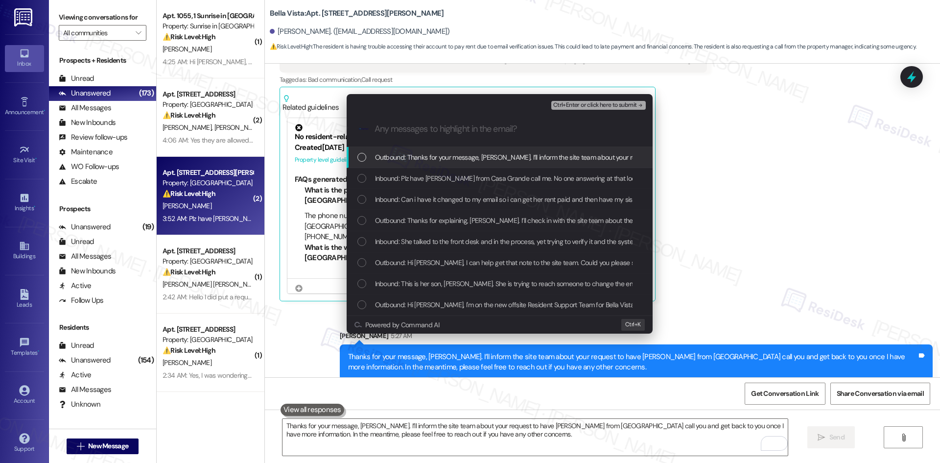
click at [479, 165] on div "Outbound: Thanks for your message, Wanda. I’ll inform the site team about your …" at bounding box center [500, 157] width 306 height 21
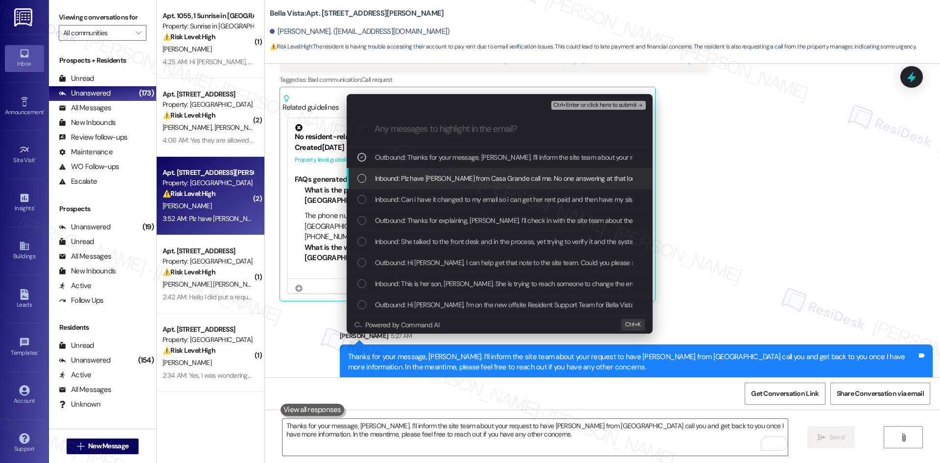
click at [480, 173] on span "Inbound: Plz have Maggie from Casa Grande call me. No one answering at that loc…" at bounding box center [574, 178] width 399 height 11
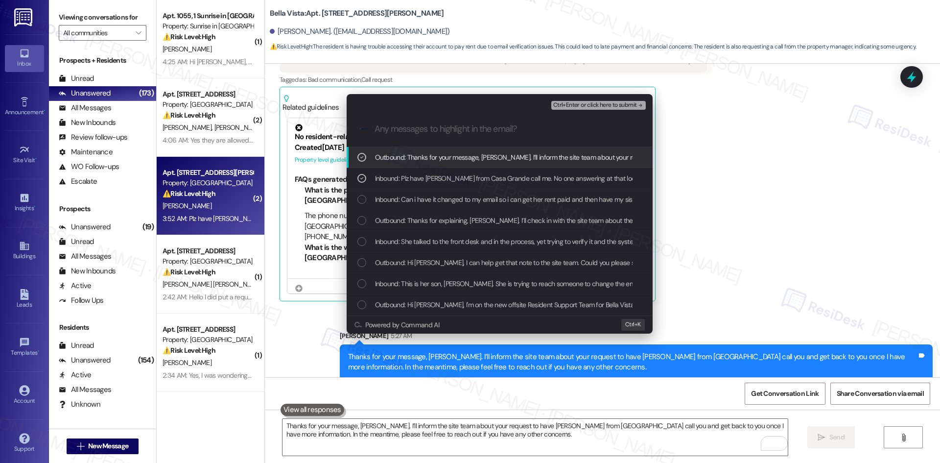
click at [489, 151] on div "Outbound: Thanks for your message, Wanda. I’ll inform the site team about your …" at bounding box center [500, 157] width 306 height 21
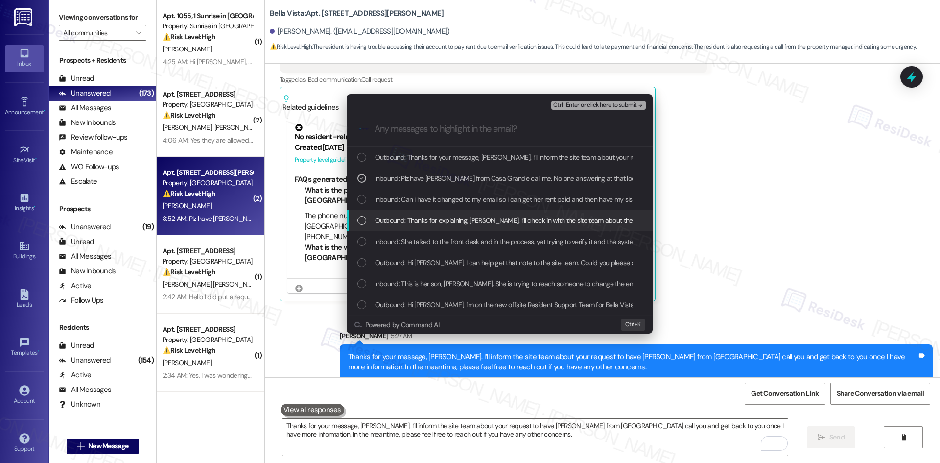
click at [484, 221] on span "Outbound: Thanks for explaining, Paul. I’ll check in with the site team about t…" at bounding box center [698, 220] width 647 height 11
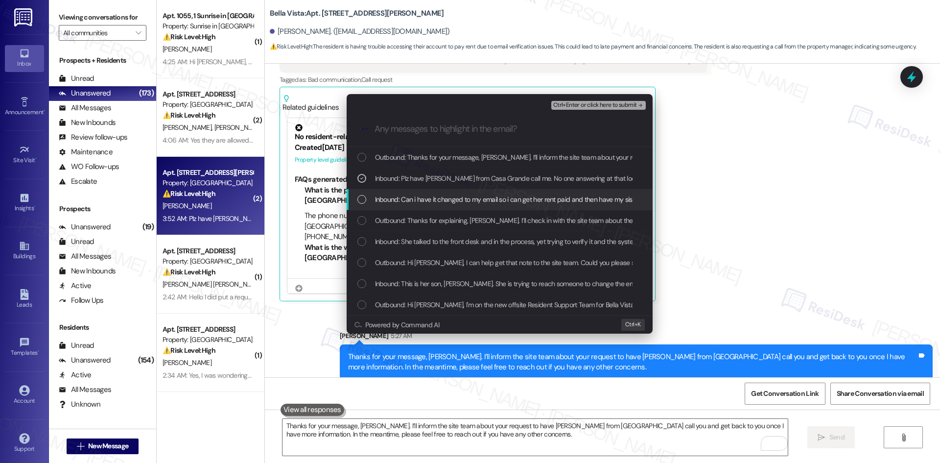
click at [492, 200] on span "Inbound: Can i have it changed to my email so i can get her rent paid and then …" at bounding box center [711, 199] width 673 height 11
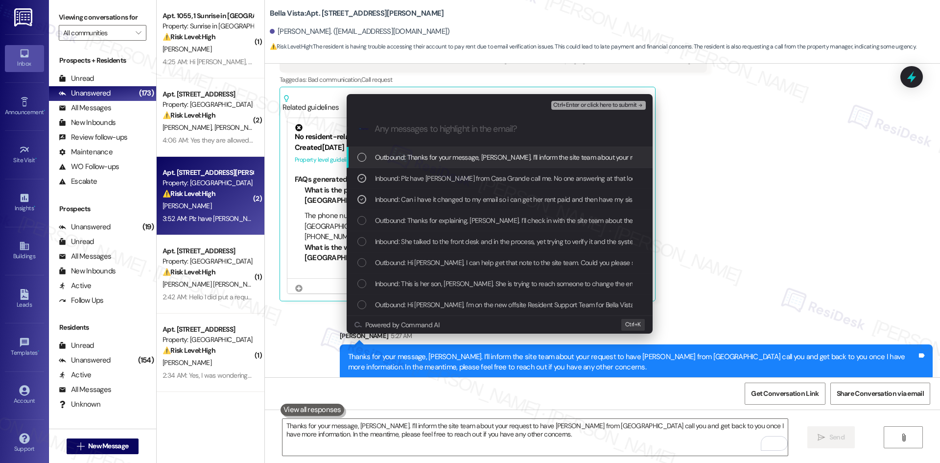
click at [634, 104] on span "Ctrl+Enter or click here to submit" at bounding box center [595, 105] width 84 height 7
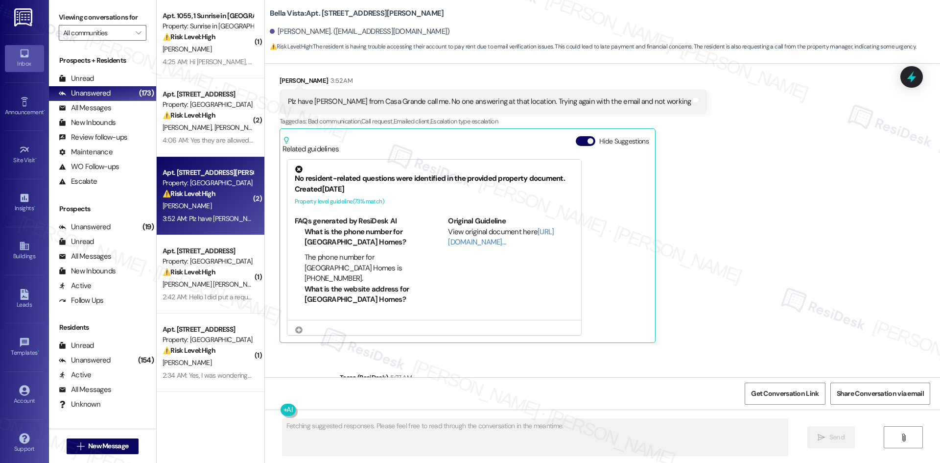
scroll to position [948, 0]
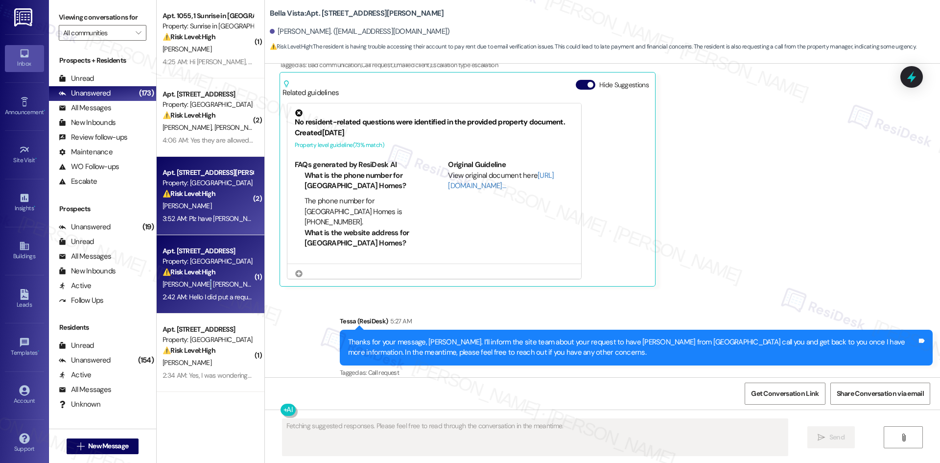
click at [193, 287] on span "M. Macias Sanchez" at bounding box center [211, 283] width 99 height 9
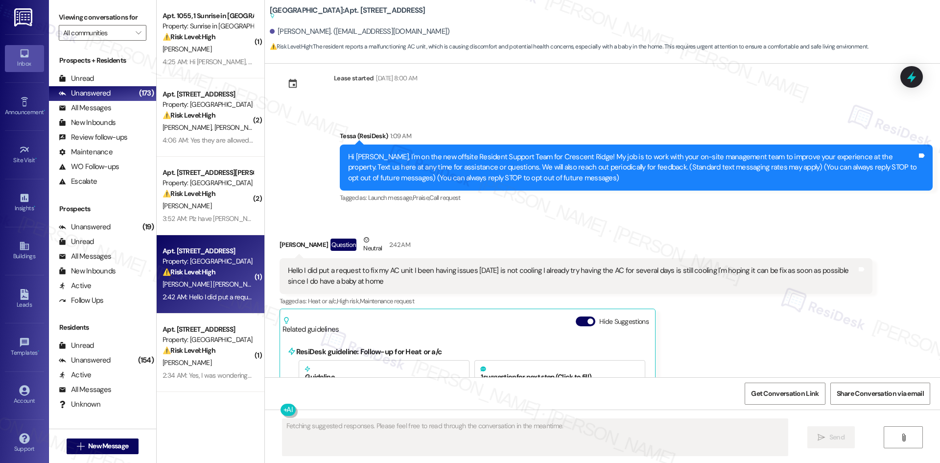
scroll to position [0, 0]
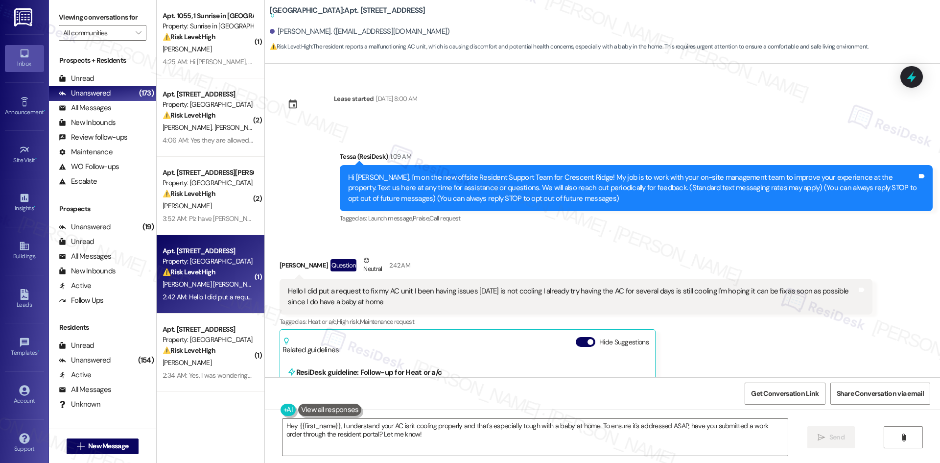
click at [508, 260] on div "Miriam Macias Sanchez Question Neutral 2:42 AM" at bounding box center [575, 267] width 593 height 24
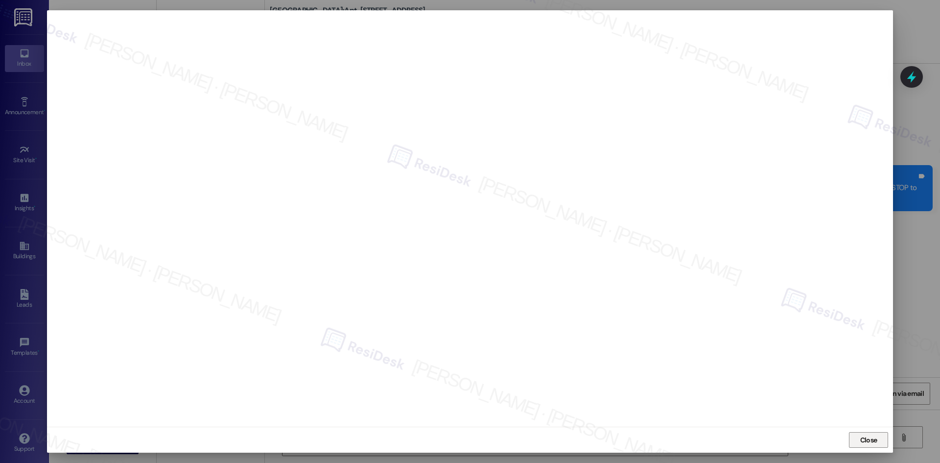
click at [885, 440] on button "Close" at bounding box center [868, 440] width 39 height 16
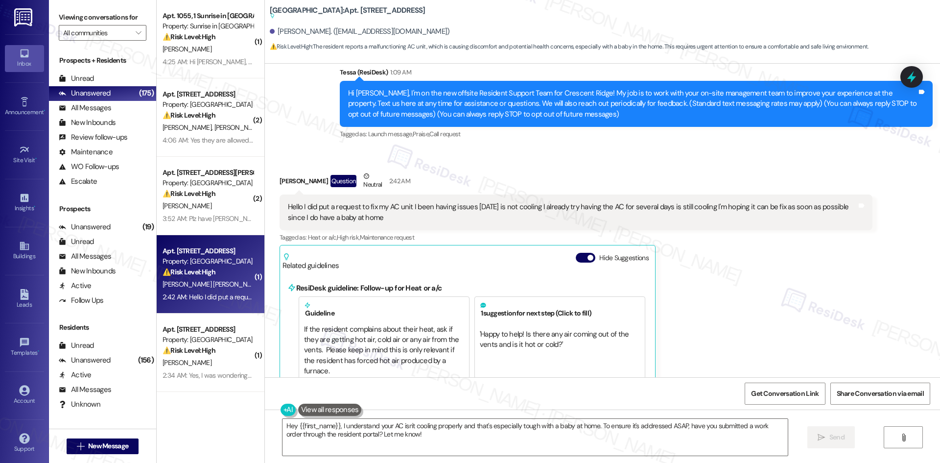
scroll to position [44, 0]
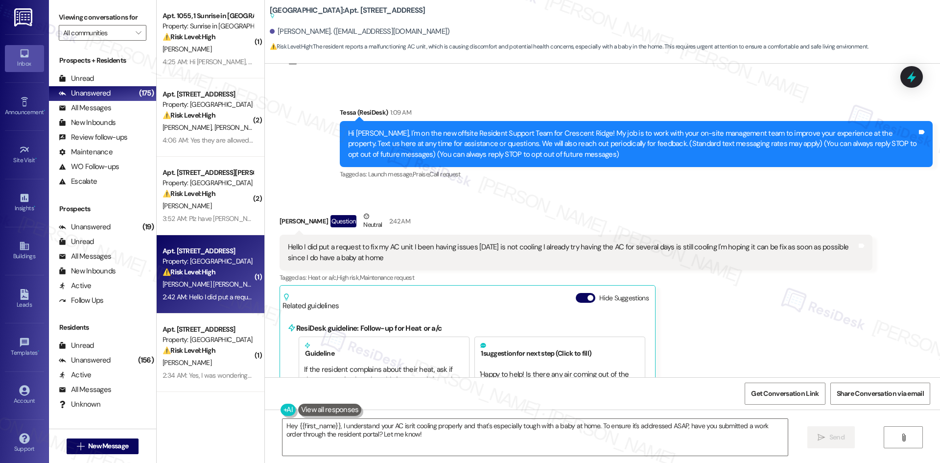
click at [701, 330] on div "Miriam Macias Sanchez Question Neutral 2:42 AM Hello I did put a request to fix…" at bounding box center [575, 418] width 593 height 414
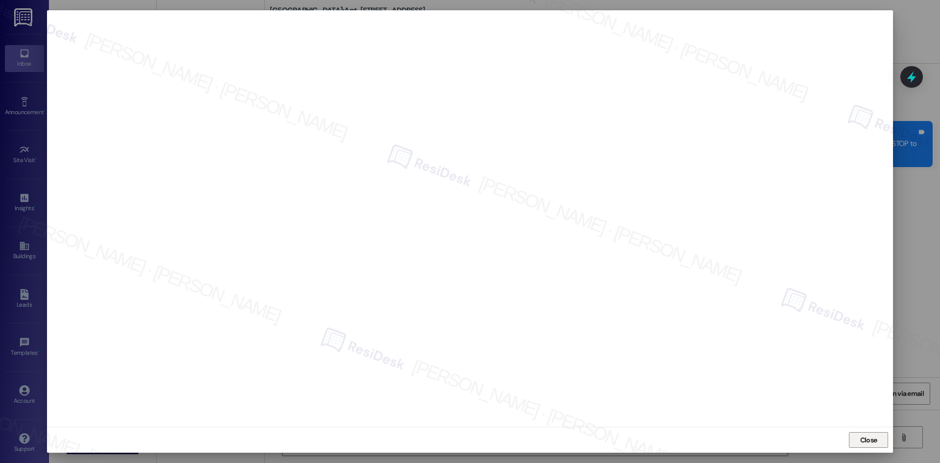
click at [872, 437] on span "Close" at bounding box center [868, 440] width 17 height 10
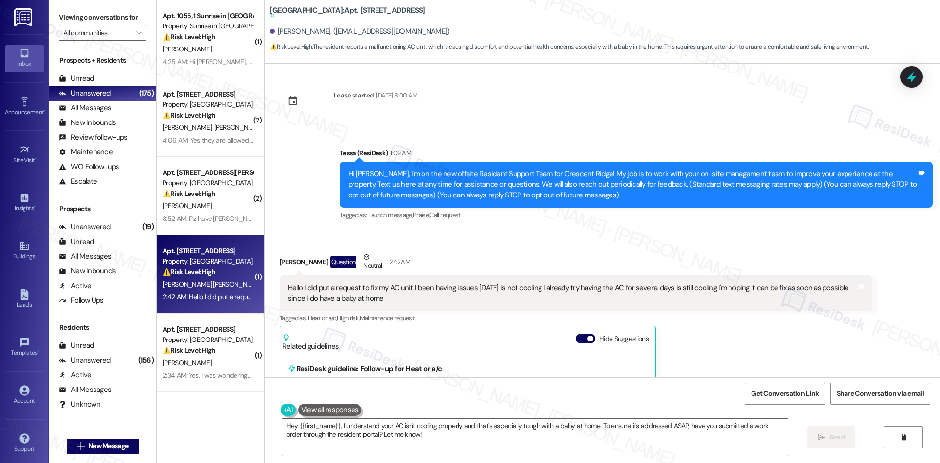
scroll to position [0, 0]
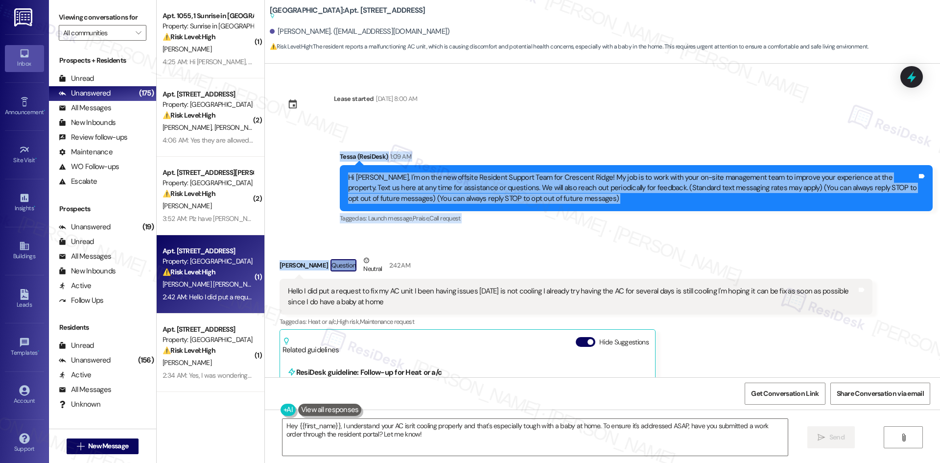
drag, startPoint x: 314, startPoint y: 150, endPoint x: 373, endPoint y: 256, distance: 121.8
click at [373, 256] on div "Lease started Aug 21, 2025 at 8:00 AM Announcement, sent via SMS Tessa (ResiDes…" at bounding box center [602, 220] width 675 height 313
click at [373, 255] on div "Neutral" at bounding box center [372, 265] width 23 height 21
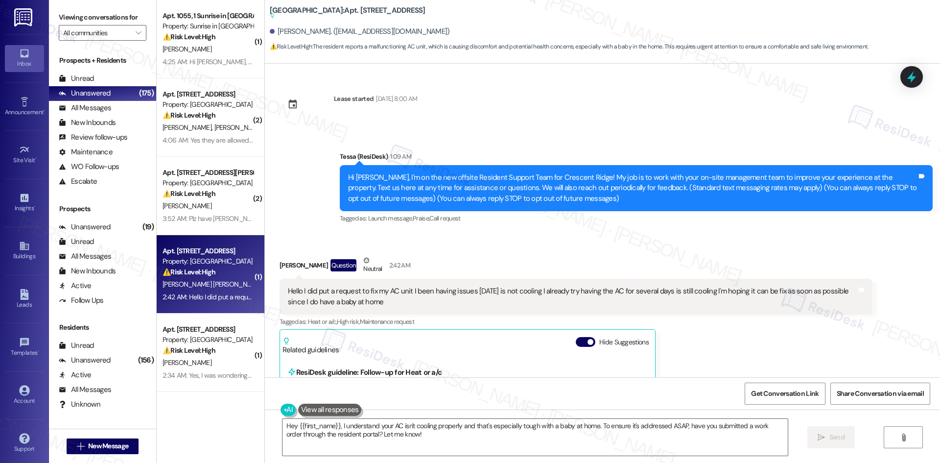
drag, startPoint x: 265, startPoint y: 256, endPoint x: 433, endPoint y: 300, distance: 173.4
click at [433, 300] on div "Received via SMS Miriam Macias Sanchez Question Neutral 2:42 AM Hello I did put…" at bounding box center [575, 462] width 607 height 428
click at [395, 425] on textarea "Hey {{first_name}}, I understand your AC isn't cooling properly and that's espe…" at bounding box center [534, 436] width 505 height 37
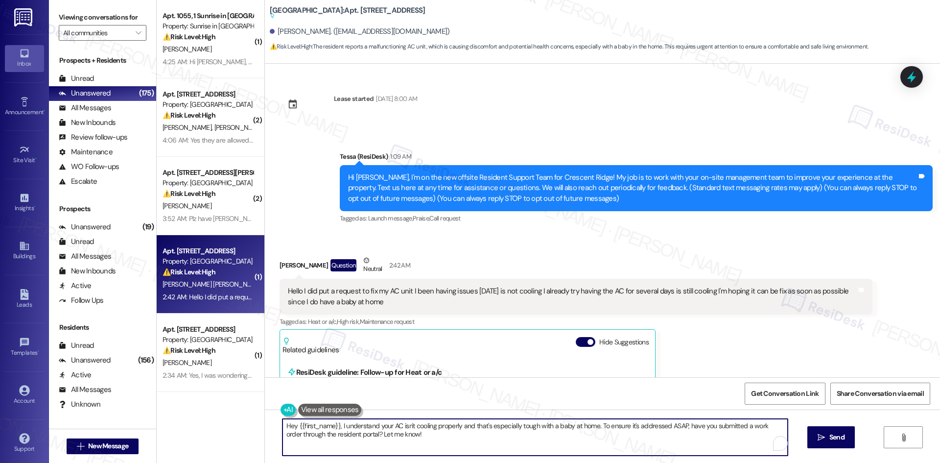
paste textarea "I’m sorry to hear about the AC trouble, Miriam. Could you share the work order …"
type textarea "I’m sorry to hear about the AC trouble, Miriam. Could you share the work order …"
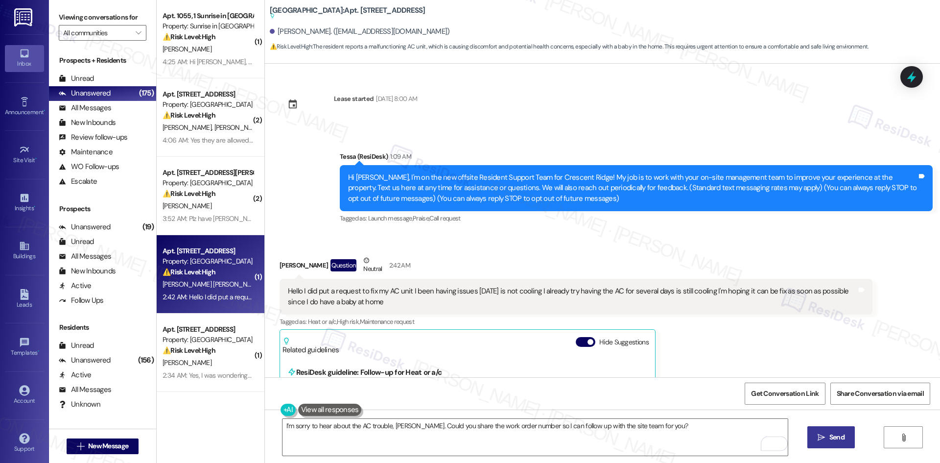
click at [817, 433] on icon "" at bounding box center [820, 437] width 7 height 8
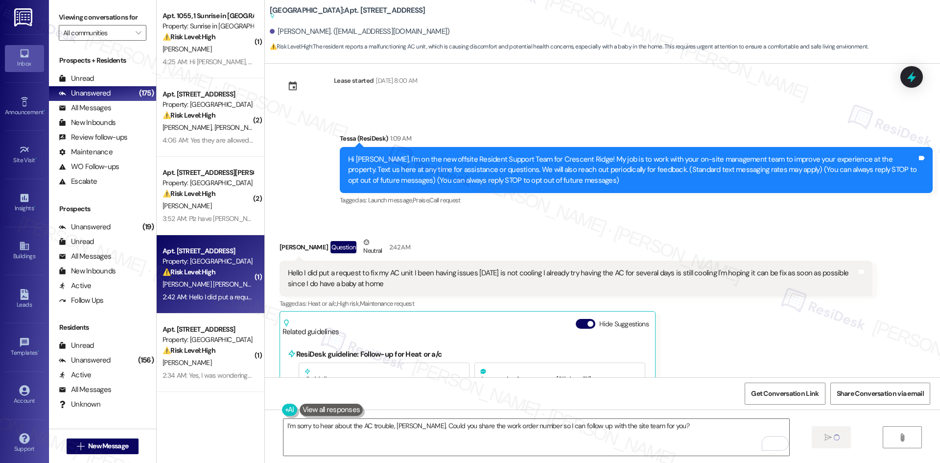
scroll to position [49, 0]
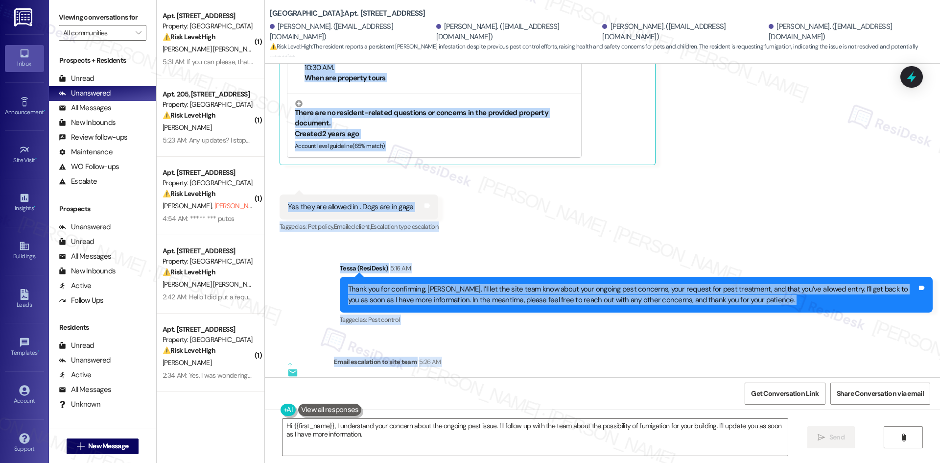
scroll to position [712, 0]
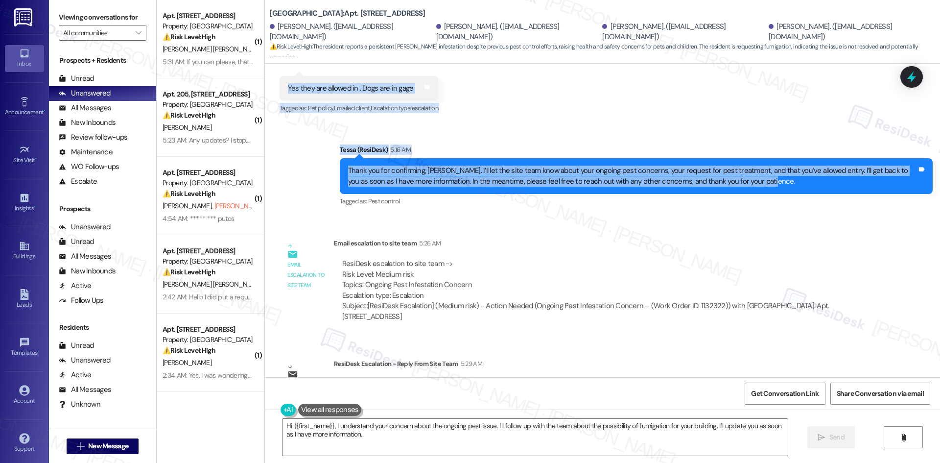
drag, startPoint x: 271, startPoint y: 114, endPoint x: 745, endPoint y: 182, distance: 479.6
click at [745, 182] on div "Lease started [DATE] 8:00 AM Announcement, sent via SMS Tessa (ResiDesk) 1:15 A…" at bounding box center [602, 220] width 675 height 313
copy div "Victoria Pereyra Neutral 4:05 AM Pest control has came already and it still has…"
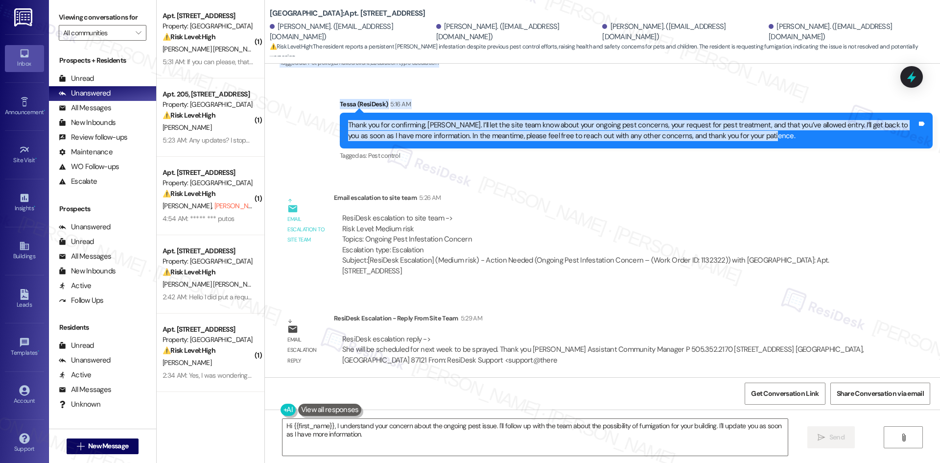
scroll to position [761, 0]
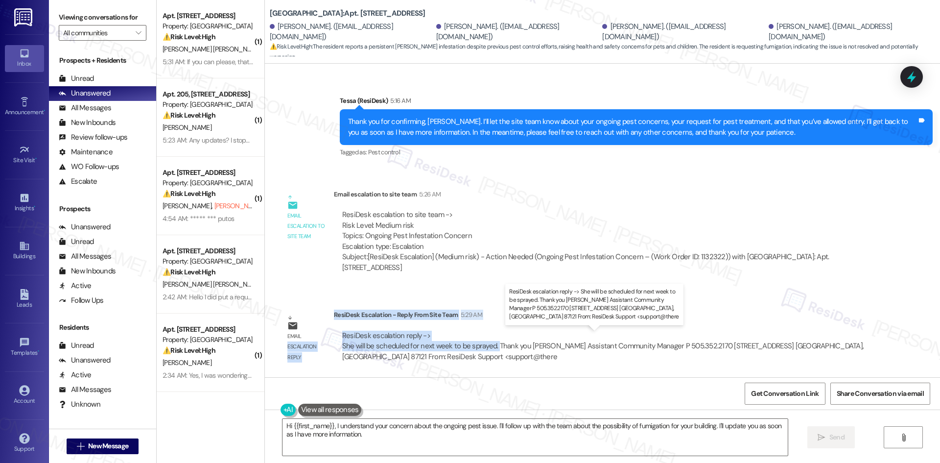
drag, startPoint x: 325, startPoint y: 314, endPoint x: 489, endPoint y: 350, distance: 167.9
click at [489, 350] on div "Email escalation reply ResiDesk Escalation - Reply From Site Team 5:29 AM ResiD…" at bounding box center [575, 339] width 607 height 74
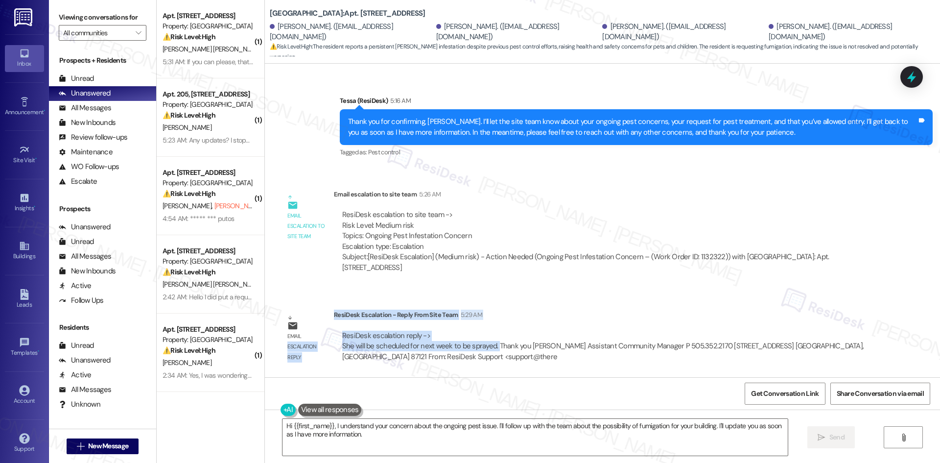
copy div "escalation reply ResiDesk Escalation - Reply From Site Team 5:29 AM ResiDesk es…"
click at [428, 336] on div "ResiDesk escalation reply -> She will be scheduled for next week to be sprayed.…" at bounding box center [603, 345] width 524 height 31
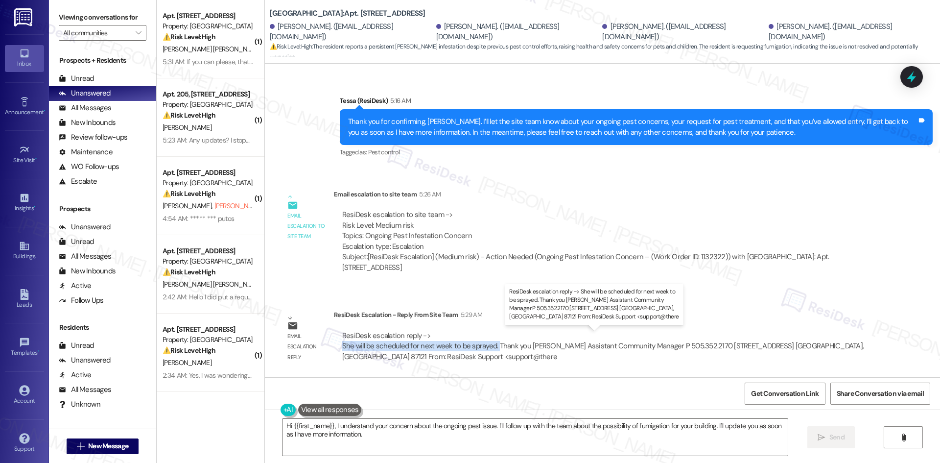
drag, startPoint x: 489, startPoint y: 346, endPoint x: 388, endPoint y: 348, distance: 101.3
click at [342, 343] on div "ResiDesk escalation reply -> She will be scheduled for next week to be sprayed.…" at bounding box center [602, 345] width 521 height 31
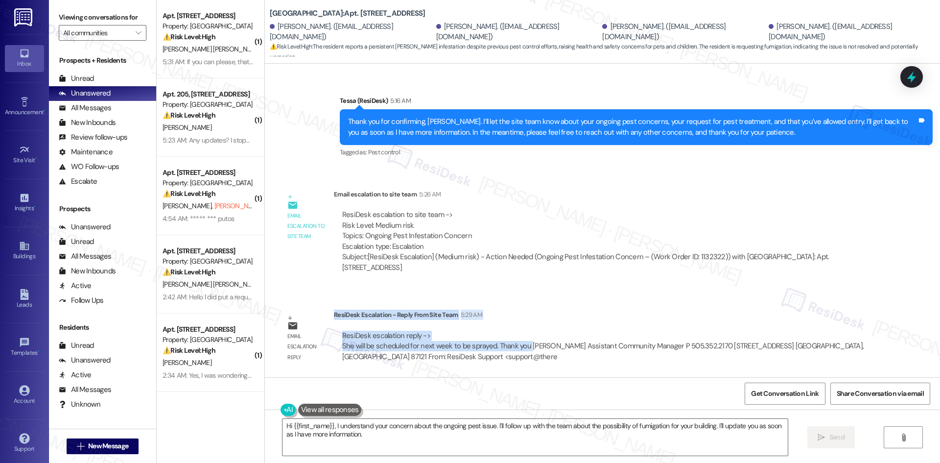
drag, startPoint x: 522, startPoint y: 346, endPoint x: 326, endPoint y: 313, distance: 198.4
click at [334, 313] on div "ResiDesk Escalation - Reply From Site Team 5:29 AM ResiDesk escalation reply ->…" at bounding box center [603, 339] width 538 height 60
copy div "ResiDesk Escalation - Reply From Site Team 5:29 AM ResiDesk escalation reply ->…"
click at [468, 445] on textarea "Hi {{first_name}}, I understand your concern about the ongoing pest issue. I'll…" at bounding box center [534, 436] width 505 height 37
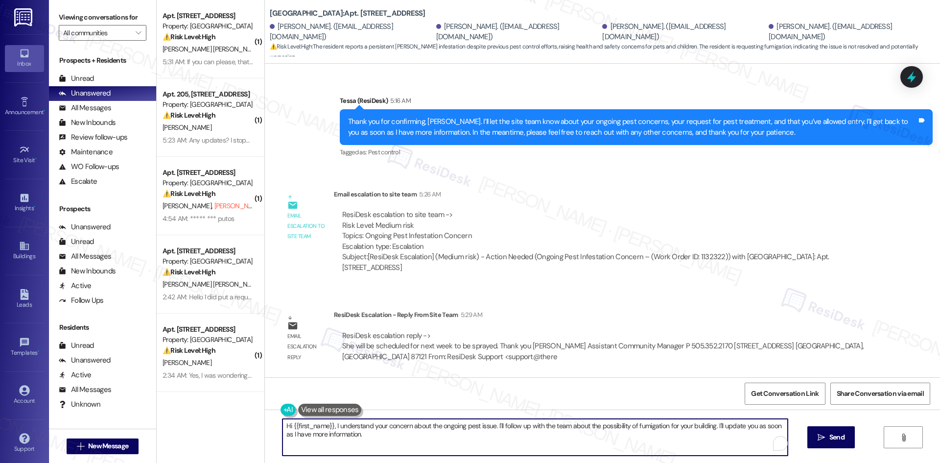
paste textarea "Victoria—thank you for your patience. The site team confirmed that your unit wi…"
type textarea "Hi [PERSON_NAME]—thank you for your patience. The site team confirmed that your…"
click at [833, 438] on span "Send" at bounding box center [836, 437] width 15 height 10
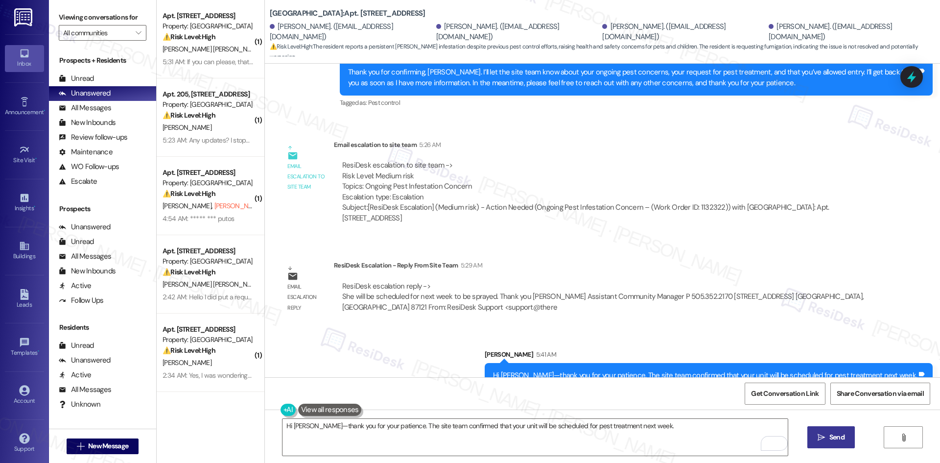
scroll to position [829, 0]
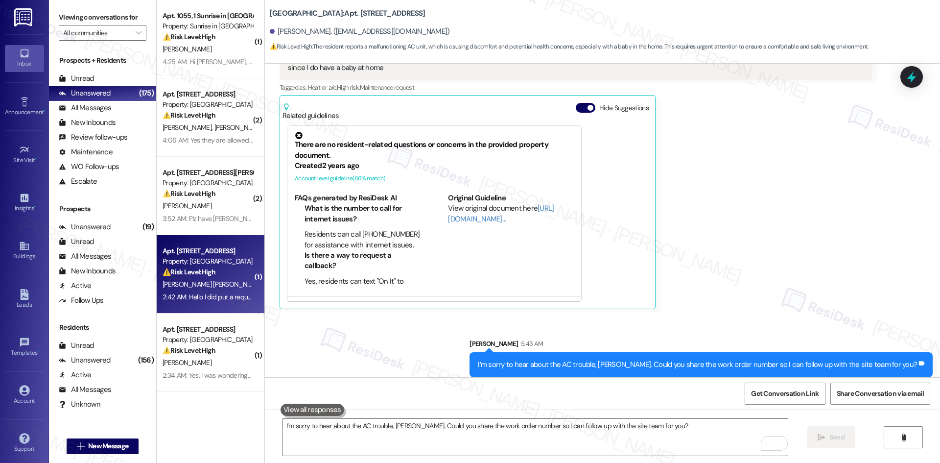
scroll to position [242, 0]
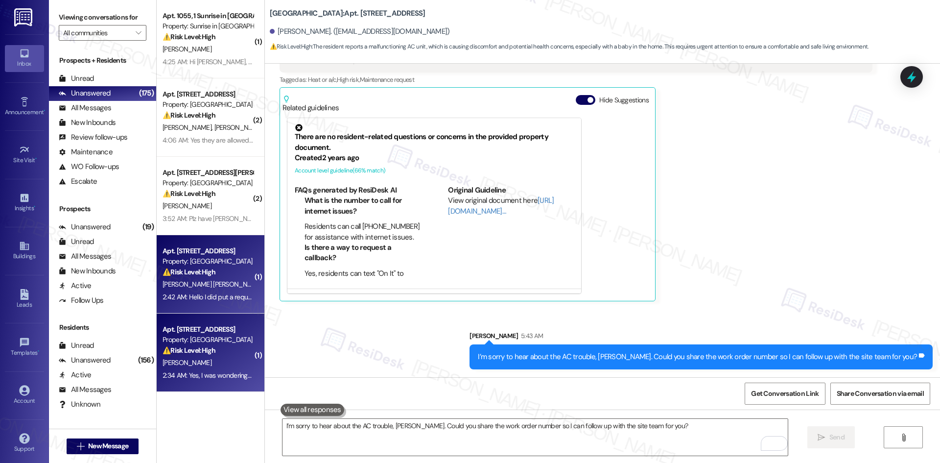
click at [215, 347] on div "⚠️ Risk Level: High The resident is reporting a maintenance issue with their be…" at bounding box center [207, 350] width 91 height 10
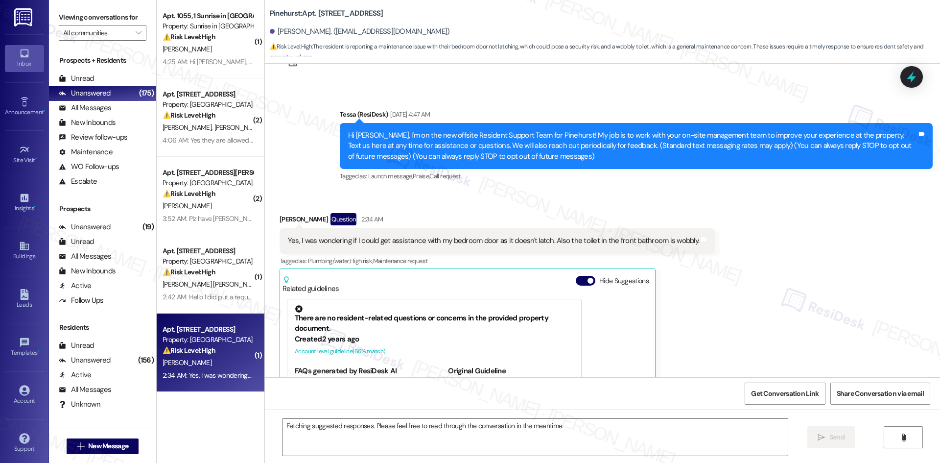
scroll to position [3, 0]
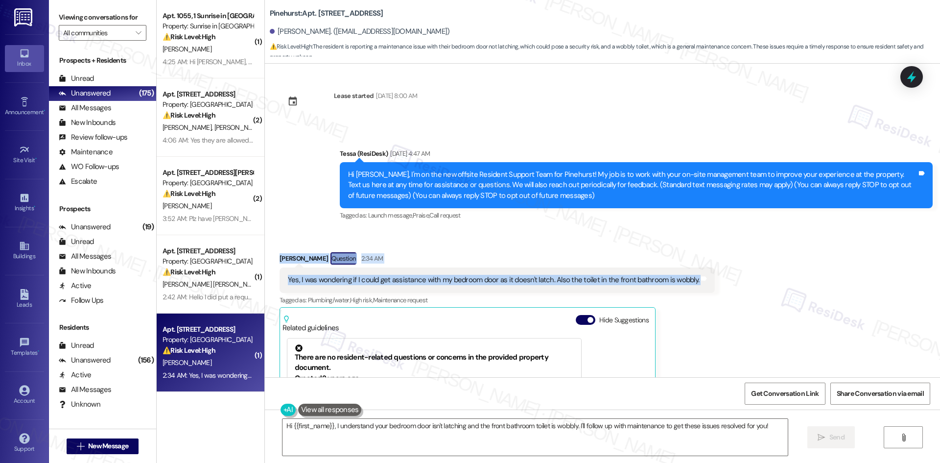
drag, startPoint x: 264, startPoint y: 251, endPoint x: 775, endPoint y: 280, distance: 511.8
click at [775, 280] on div "Received via SMS Dylan Kinder Question 2:34 AM Yes, I was wondering if I could …" at bounding box center [602, 377] width 675 height 294
copy div "Dylan Kinder Question 2:34 AM Yes, I was wondering if I could get assistance wi…"
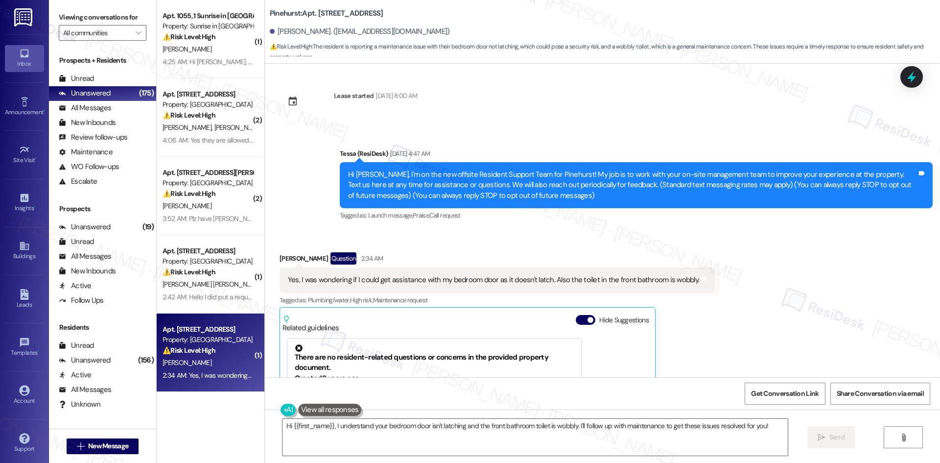
click at [421, 126] on div "Announcement, sent via SMS Tessa (ResiDesk) Aug 27, 2025 at 4:47 AM Hi Dylan, I…" at bounding box center [602, 178] width 675 height 104
click at [436, 448] on textarea "Hi {{first_name}}, I understand your bedroom door isn't latching and the front …" at bounding box center [534, 436] width 505 height 37
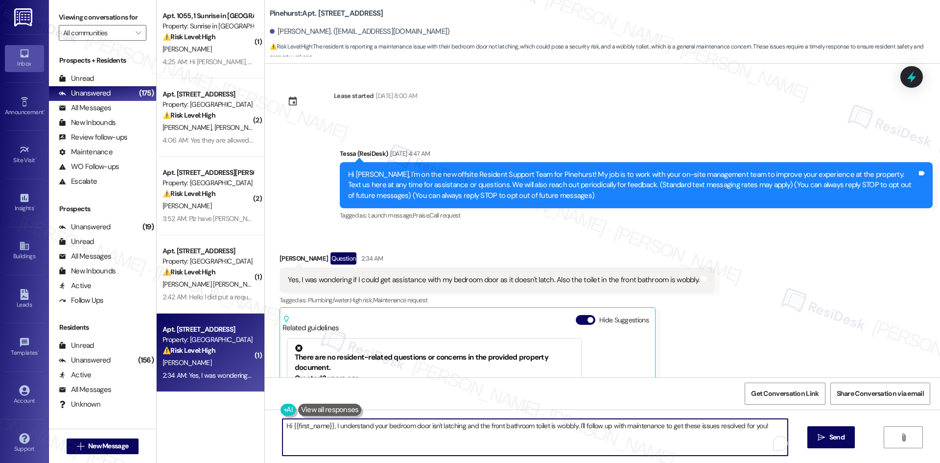
paste textarea "I’m sorry to hear about the issues, Dylan. For the bathroom concern, can you co…"
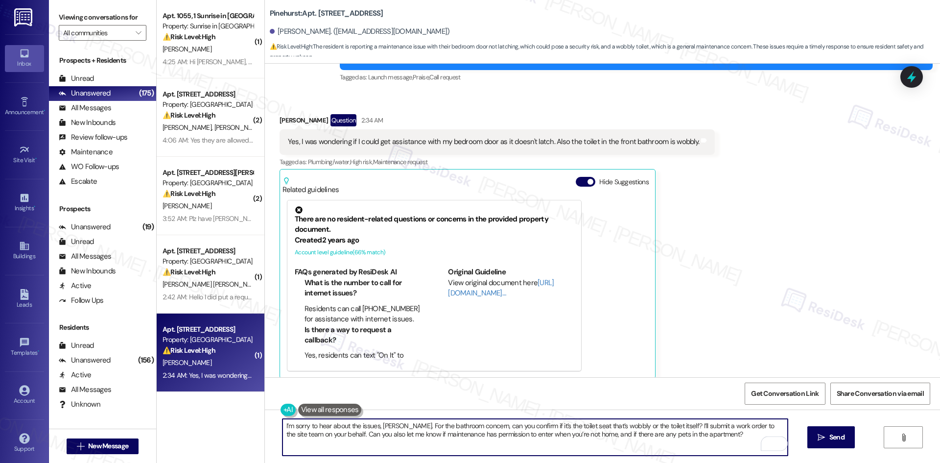
scroll to position [150, 0]
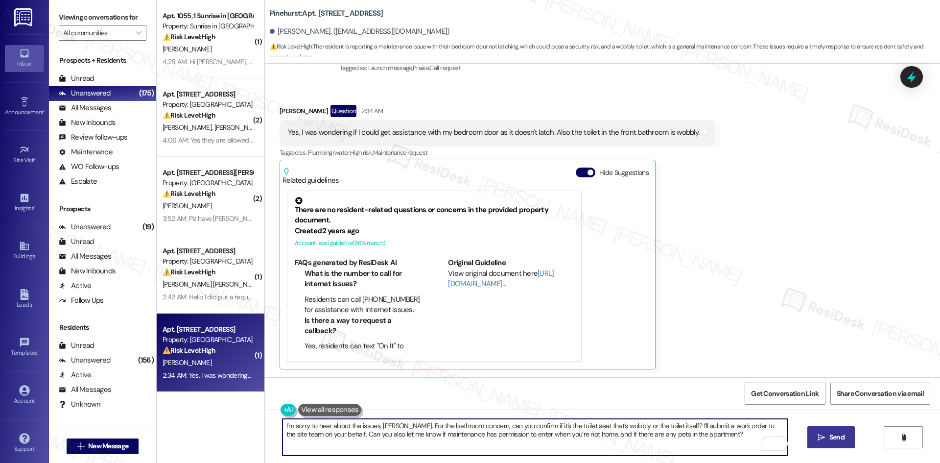
type textarea "I’m sorry to hear about the issues, Dylan. For the bathroom concern, can you co…"
click at [825, 436] on span " Send" at bounding box center [830, 437] width 31 height 10
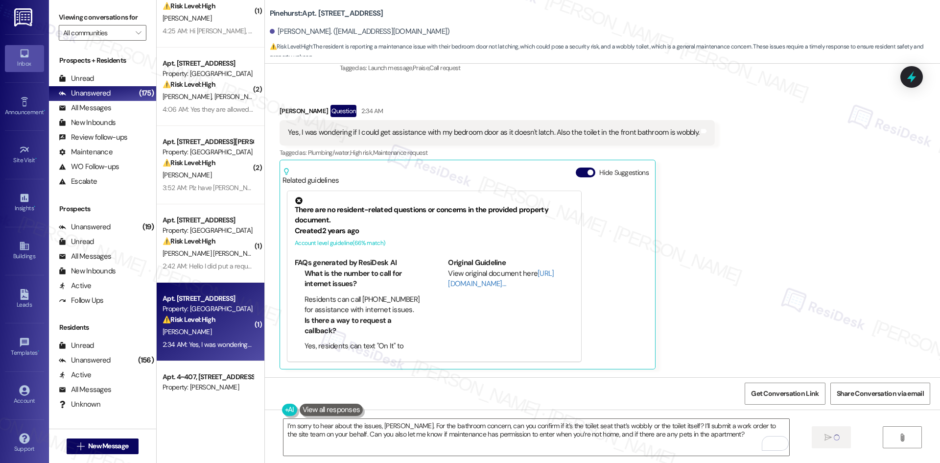
scroll to position [147, 0]
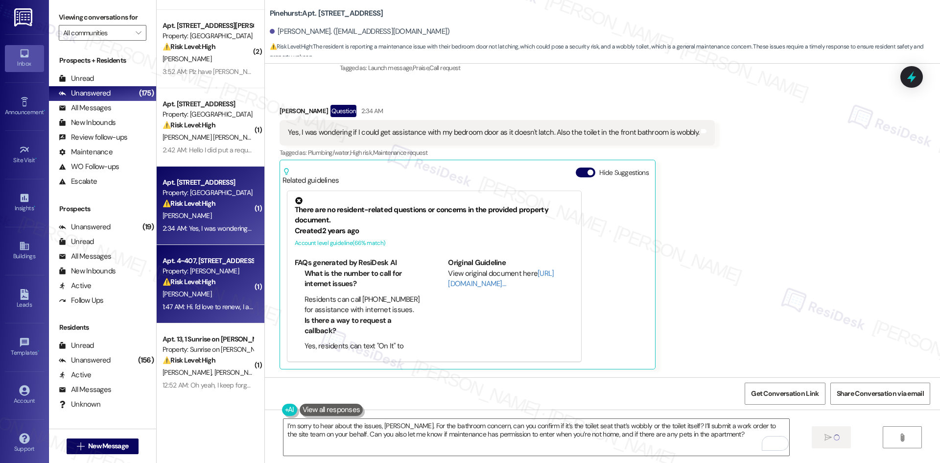
click at [191, 310] on div "1:47 AM: Hi. I'd love to renew, I am worried about what the price increase will…" at bounding box center [273, 306] width 223 height 9
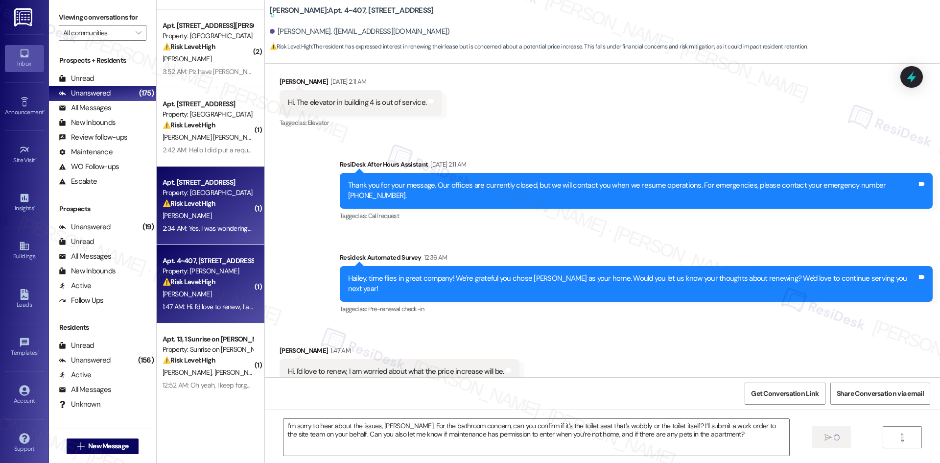
scroll to position [822, 0]
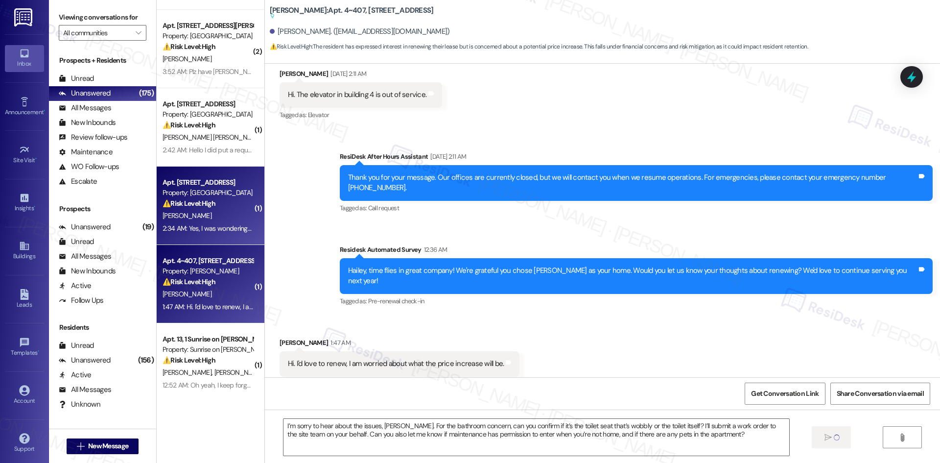
click at [201, 238] on div "Apt. 935, 500 NW 63rd Street Property: Pinehurst ⚠️ Risk Level: High The reside…" at bounding box center [211, 205] width 108 height 78
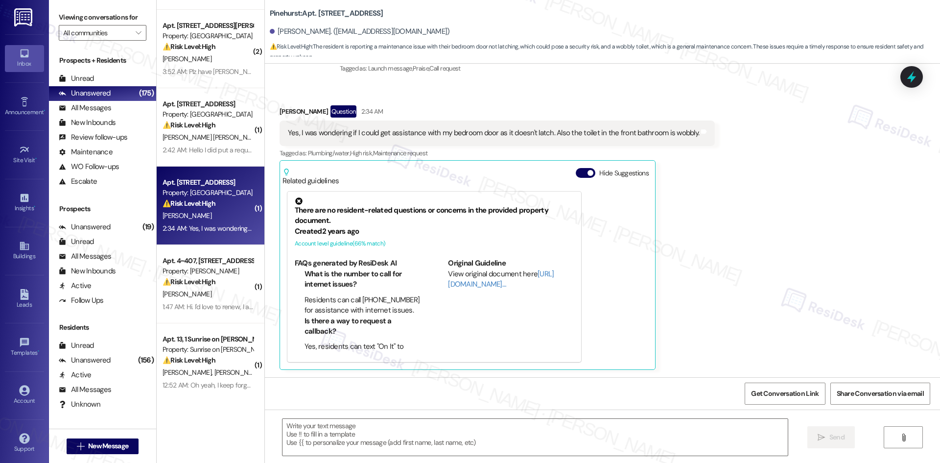
type textarea "Fetching suggested responses. Please feel free to read through the conversation…"
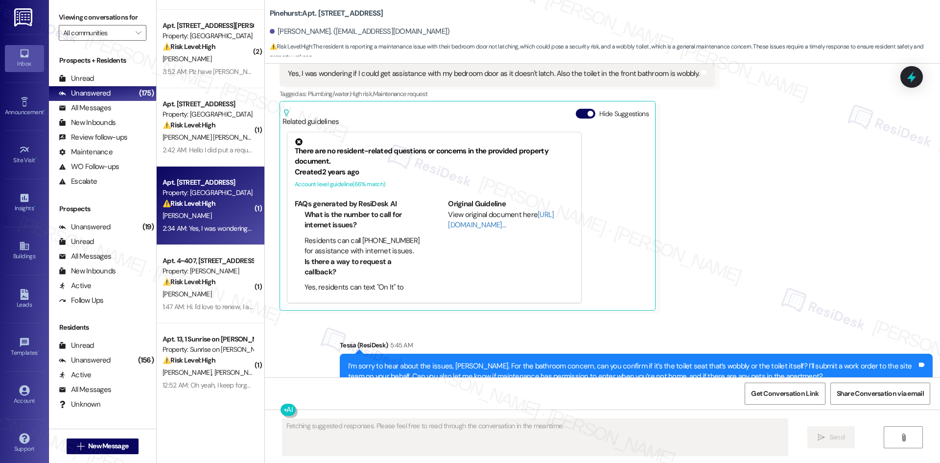
scroll to position [229, 0]
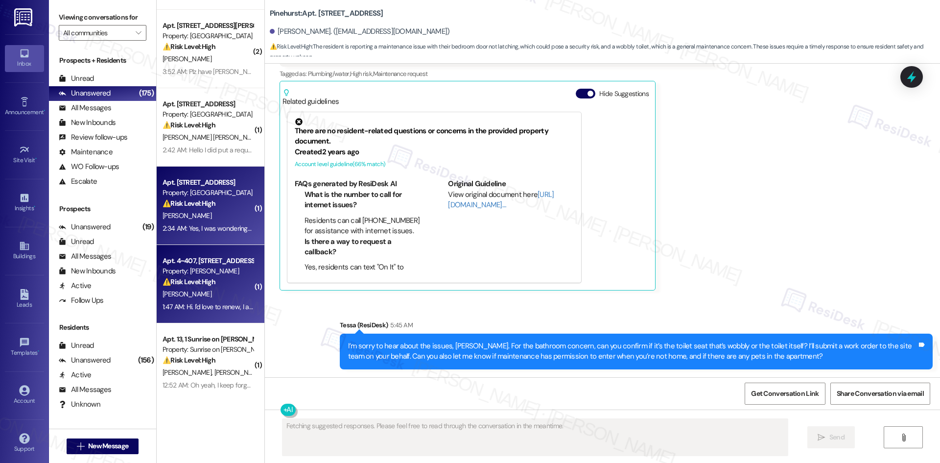
click at [209, 285] on strong "⚠️ Risk Level: High" at bounding box center [188, 281] width 53 height 9
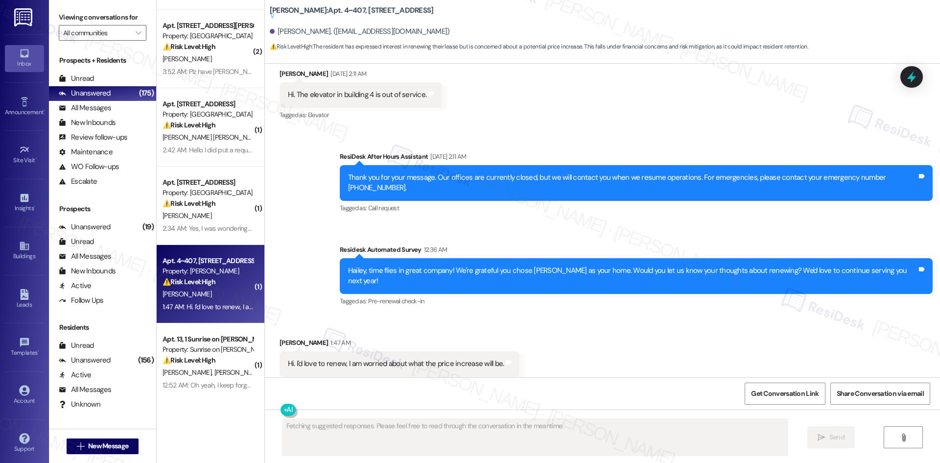
scroll to position [822, 0]
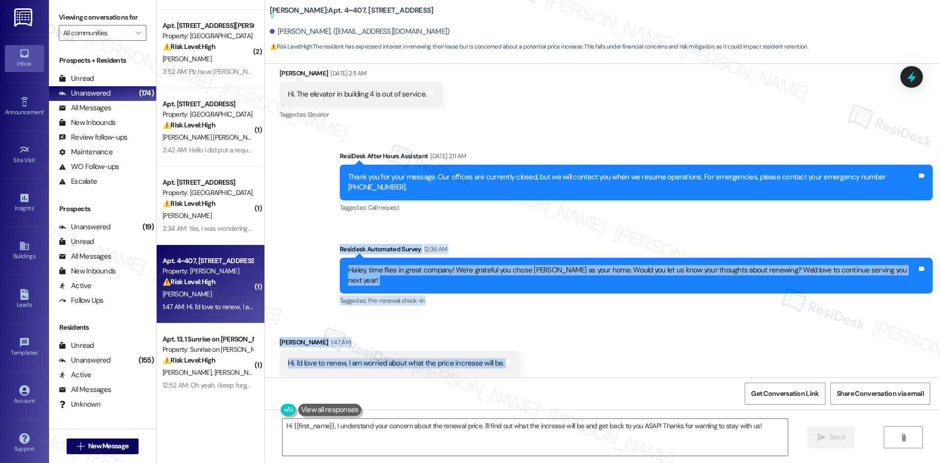
drag, startPoint x: 326, startPoint y: 236, endPoint x: 554, endPoint y: 348, distance: 253.7
click at [554, 348] on div "Lease started Dec 30, 2024 at 8:00 AM Survey, sent via SMS Residesk Automated S…" at bounding box center [602, 220] width 675 height 313
copy div "Residesk Automated Survey 12:36 AM Hailey, time flies in great company! We're g…"
drag, startPoint x: 298, startPoint y: 331, endPoint x: 338, endPoint y: 432, distance: 108.7
click at [339, 434] on textarea "Hi {{first_name}}, I understand your concern about the renewal price. I'll find…" at bounding box center [534, 436] width 505 height 37
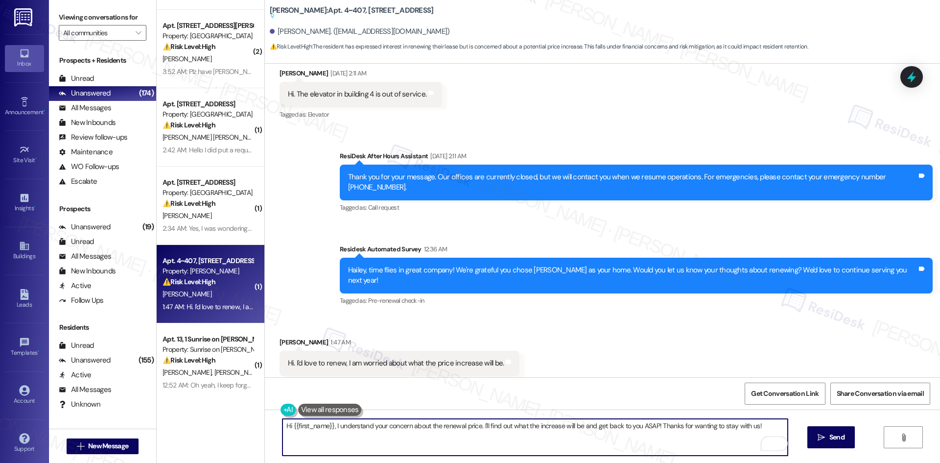
drag, startPoint x: 327, startPoint y: 424, endPoint x: 251, endPoint y: 425, distance: 76.8
click at [251, 425] on div "( 1 ) Apt. 1055, 1 Sunrise in Chandler Property: Sunrise in Chandler ⚠️ Risk Le…" at bounding box center [548, 231] width 783 height 463
drag, startPoint x: 328, startPoint y: 427, endPoint x: 266, endPoint y: 424, distance: 61.7
click at [266, 424] on div "Hi {{first_name}}, I understand your concern about the renewal price. I'll find…" at bounding box center [602, 445] width 675 height 73
paste textarea "Thanks for sharing, Hailey—we really appreciate it! The site team will reach ou…"
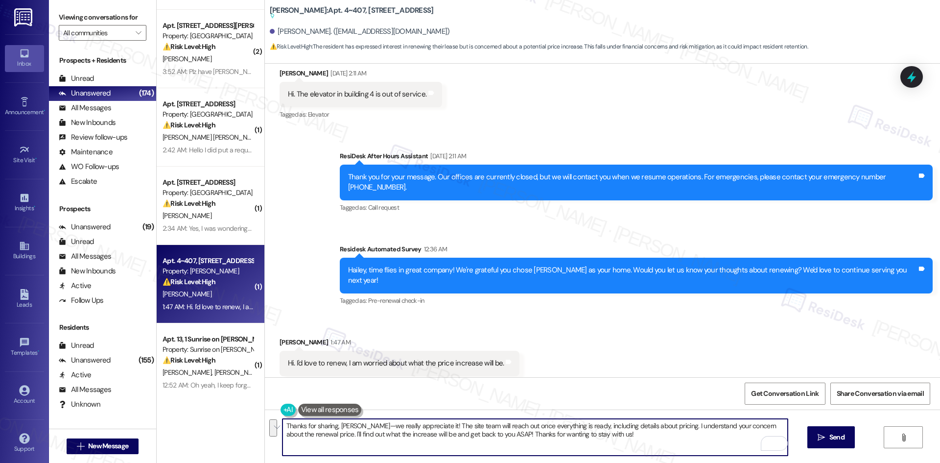
drag, startPoint x: 659, startPoint y: 426, endPoint x: 660, endPoint y: 434, distance: 8.0
click at [660, 434] on textarea "Thanks for sharing, Hailey—we really appreciate it! The site team will reach ou…" at bounding box center [534, 436] width 505 height 37
paste textarea "The site team will reach out once everything is ready, including details about …"
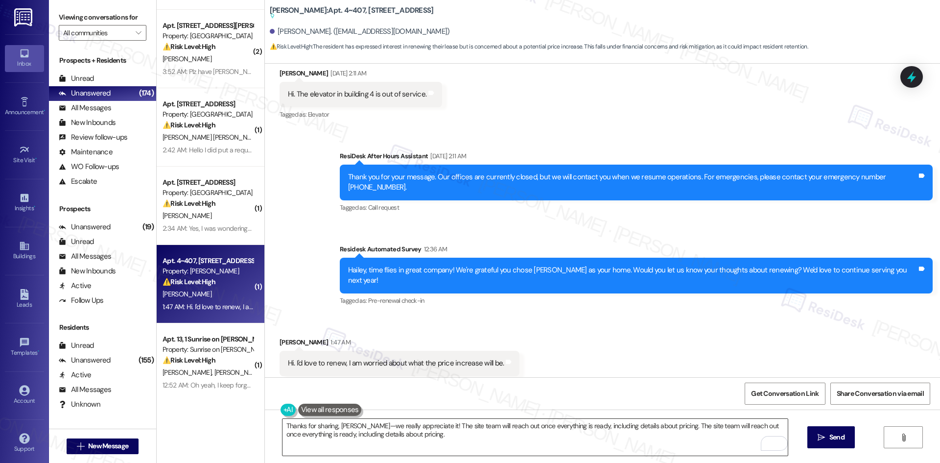
click at [573, 441] on textarea "Thanks for sharing, Hailey—we really appreciate it! The site team will reach ou…" at bounding box center [534, 436] width 505 height 37
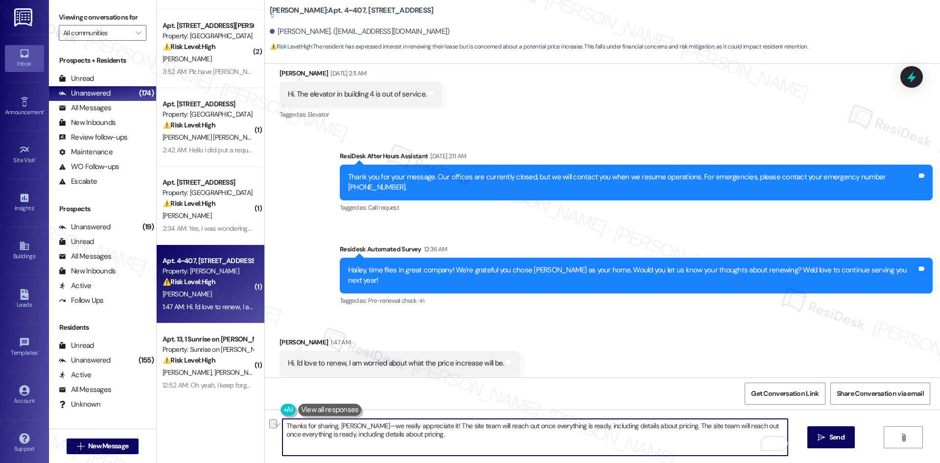
drag, startPoint x: 420, startPoint y: 423, endPoint x: 658, endPoint y: 428, distance: 237.9
click at [658, 428] on textarea "Thanks for sharing, Hailey—we really appreciate it! The site team will reach ou…" at bounding box center [534, 436] width 505 height 37
click at [533, 428] on textarea "Thanks for sharing, Hailey—we really appreciate it! I understand your concern a…" at bounding box center [534, 436] width 505 height 37
click at [545, 426] on textarea "Thanks for sharing, Hailey—we really appreciate it! I understand your concern a…" at bounding box center [534, 436] width 505 height 37
click at [571, 441] on textarea "Thanks for sharing, Hailey—we really appreciate it! I understand your concern a…" at bounding box center [534, 436] width 505 height 37
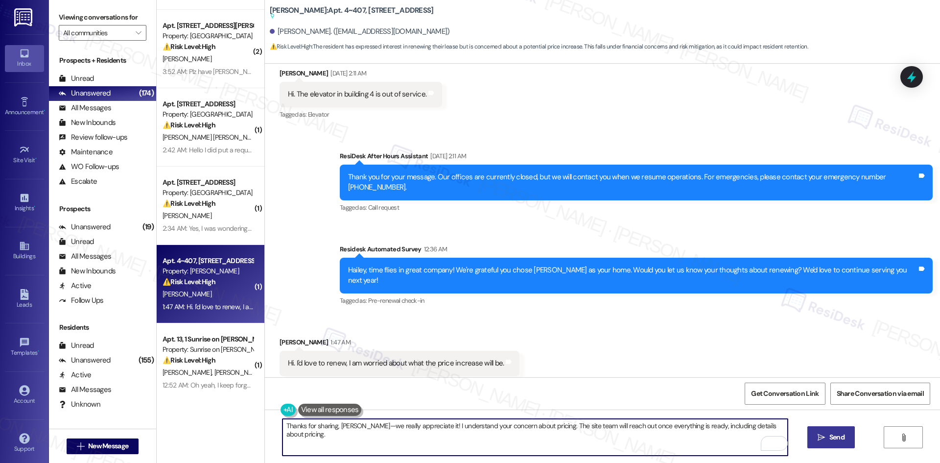
type textarea "Thanks for sharing, Hailey—we really appreciate it! I understand your concern a…"
click at [841, 440] on span "Send" at bounding box center [836, 437] width 15 height 10
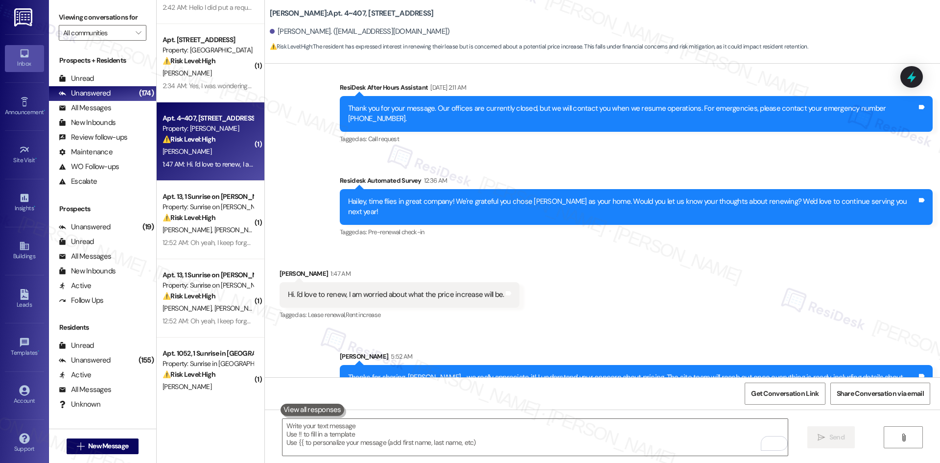
scroll to position [294, 0]
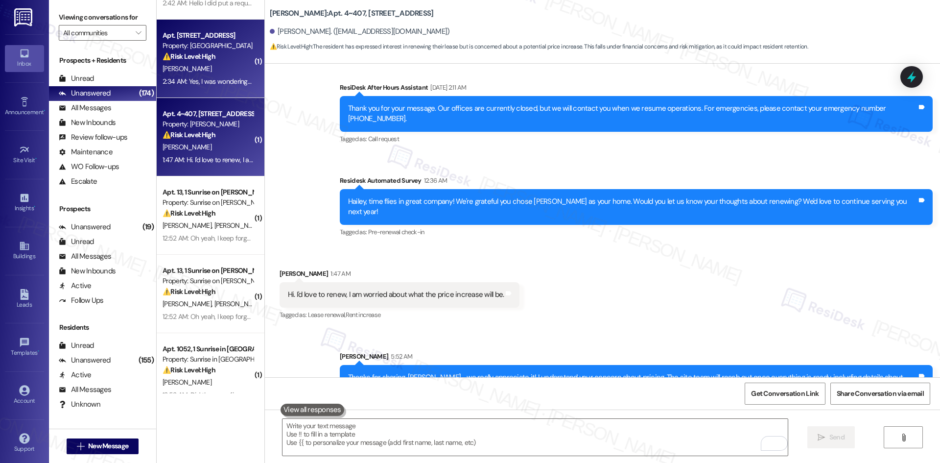
click at [197, 75] on div "2:34 AM: Yes, I was wondering if I could get assistance with my bedroom door as…" at bounding box center [208, 81] width 93 height 12
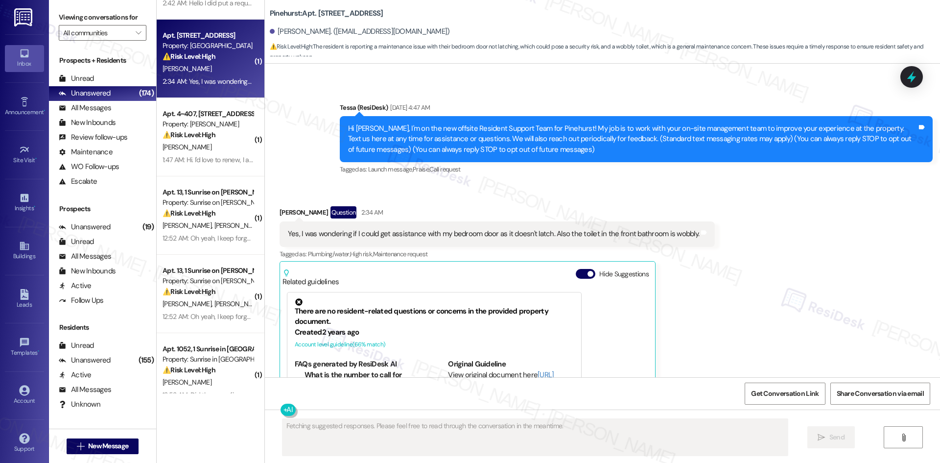
scroll to position [47, 0]
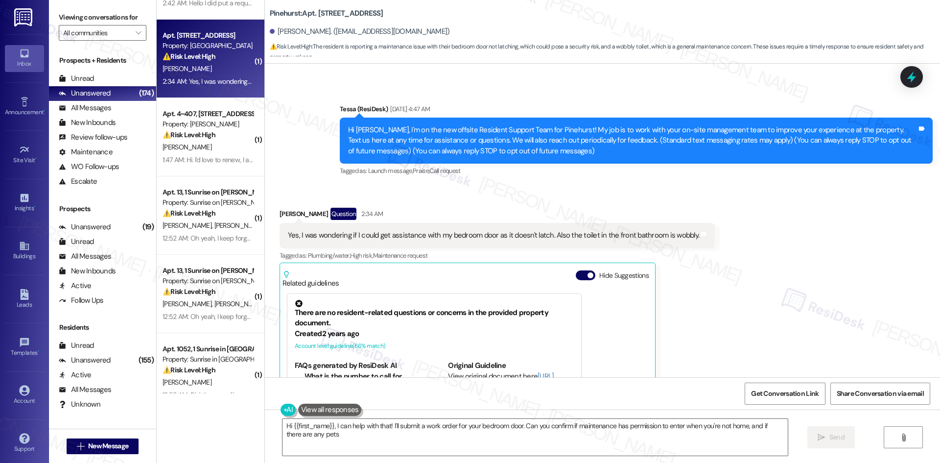
type textarea "Hi {{first_name}}, I can help with that! I'll submit a work order for your bedr…"
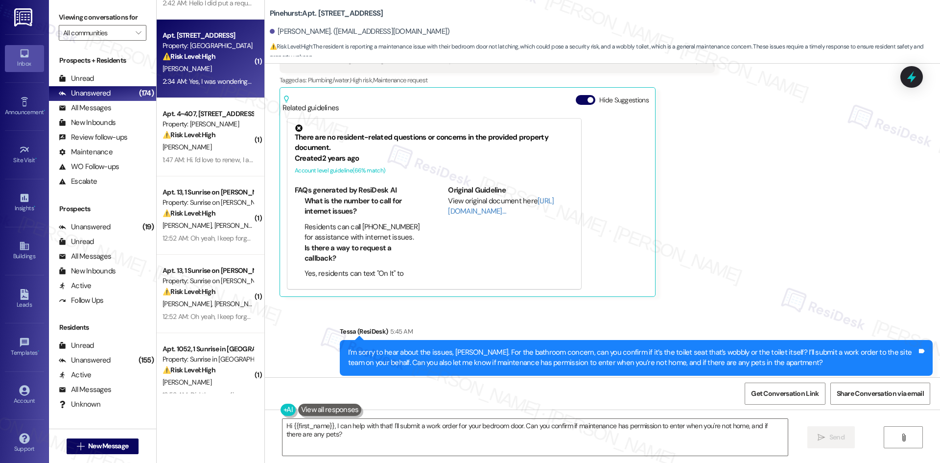
scroll to position [243, 0]
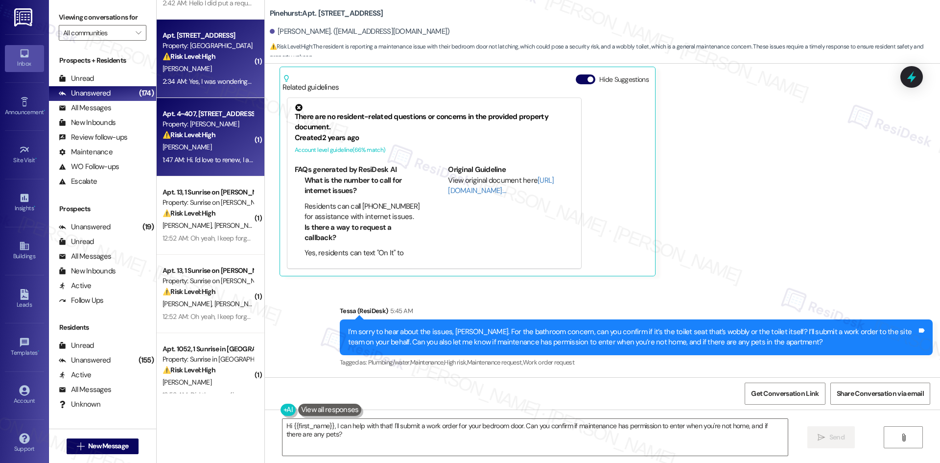
click at [228, 133] on div "⚠️ Risk Level: High The resident has expressed interest in renewing their lease…" at bounding box center [207, 135] width 91 height 10
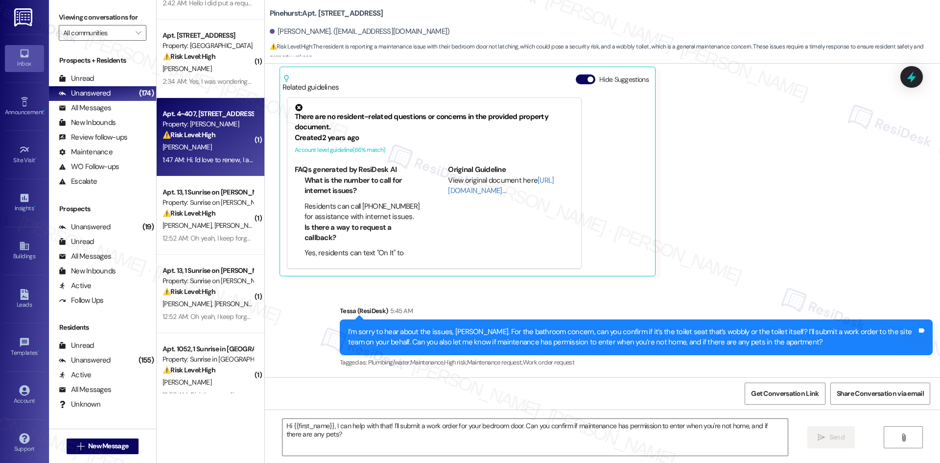
type textarea "Fetching suggested responses. Please feel free to read through the conversation…"
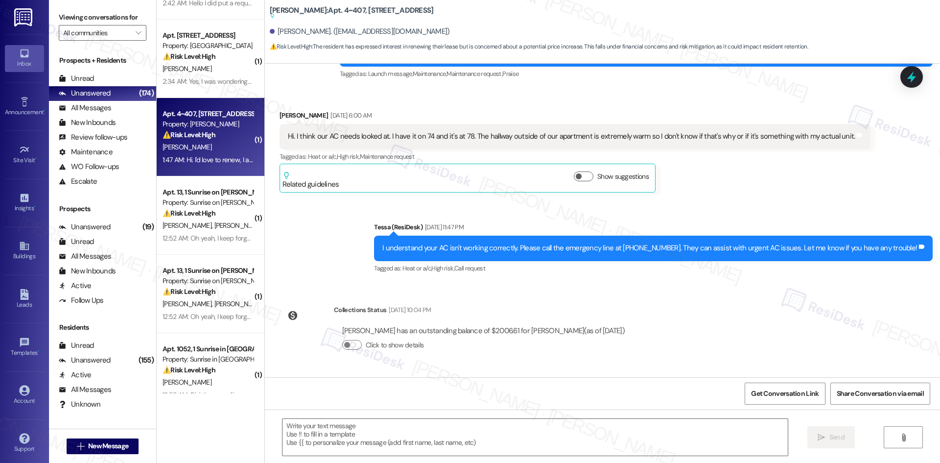
type textarea "Fetching suggested responses. Please feel free to read through the conversation…"
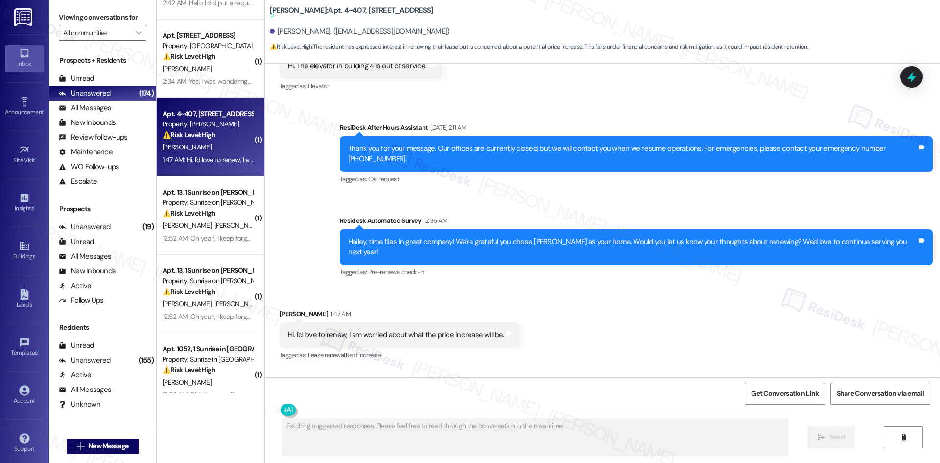
scroll to position [905, 0]
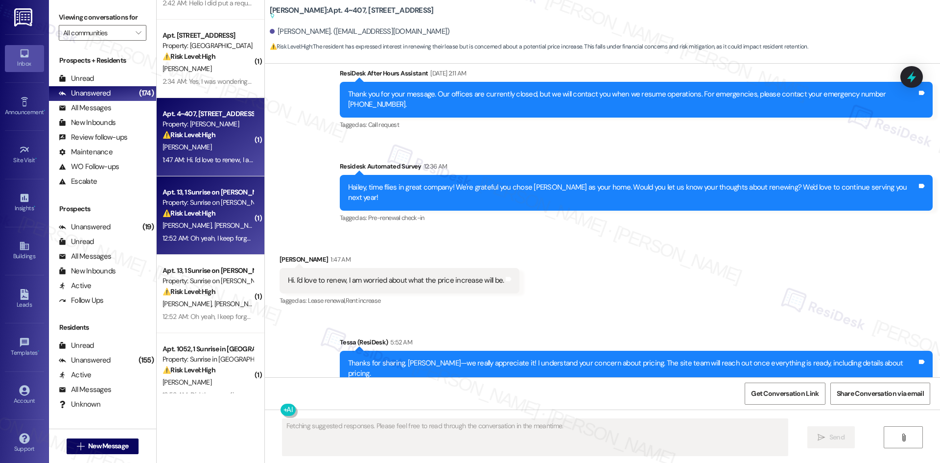
click at [214, 221] on span "L. Rangel" at bounding box center [238, 225] width 49 height 9
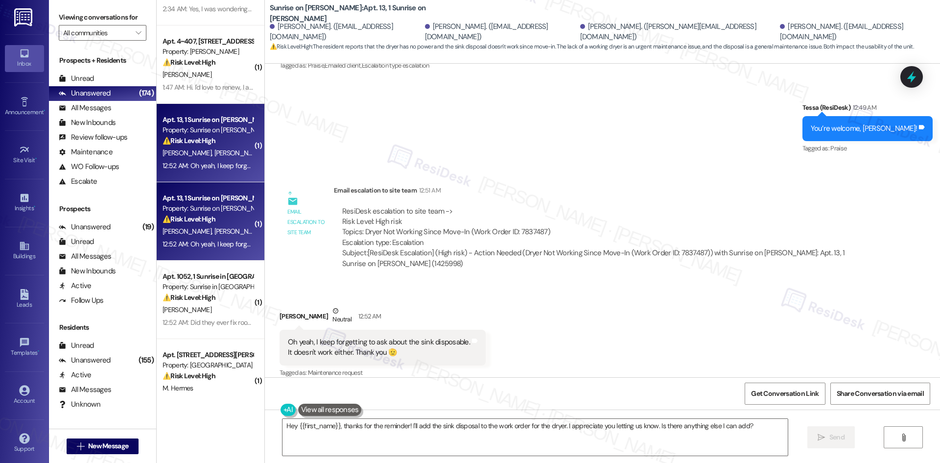
scroll to position [392, 0]
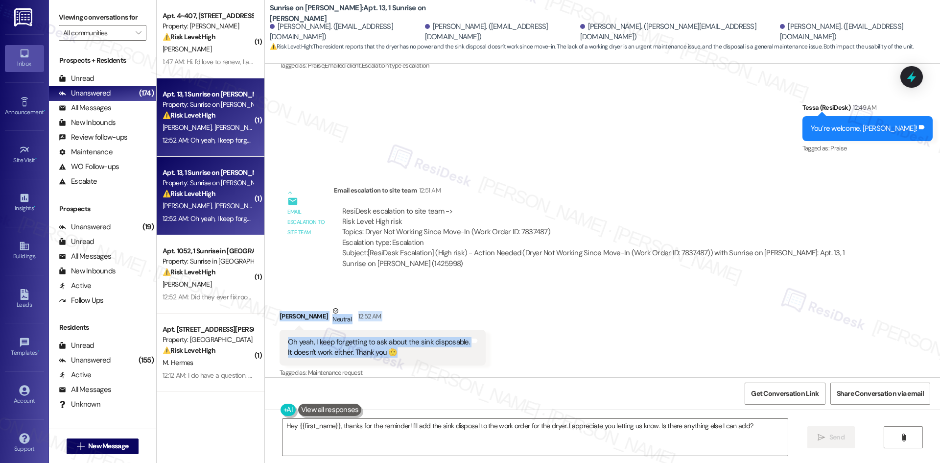
drag, startPoint x: 287, startPoint y: 304, endPoint x: 438, endPoint y: 354, distance: 158.7
click at [438, 354] on div "Sergio Rangel Neutral 12:52 AM Oh yeah, I keep forgetting to ask about the sink…" at bounding box center [382, 342] width 206 height 74
copy div "Sergio Rangel Neutral 12:52 AM Oh yeah, I keep forgetting to ask about the sink…"
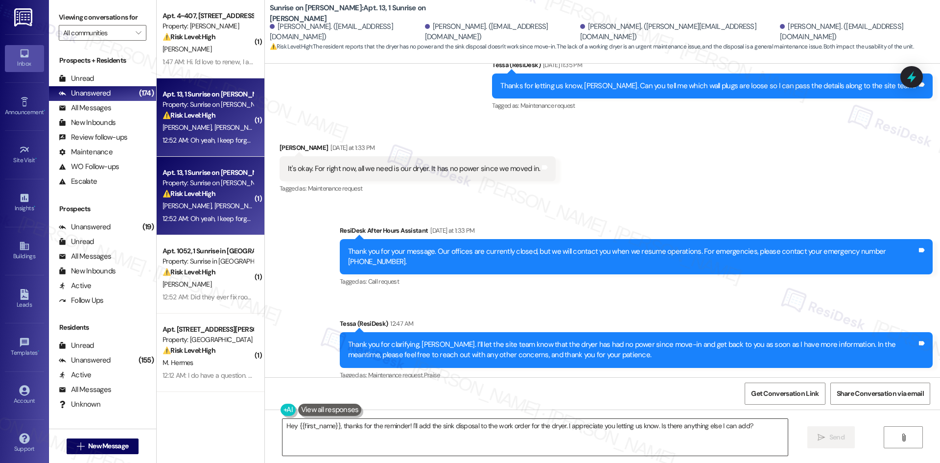
scroll to position [2067, 0]
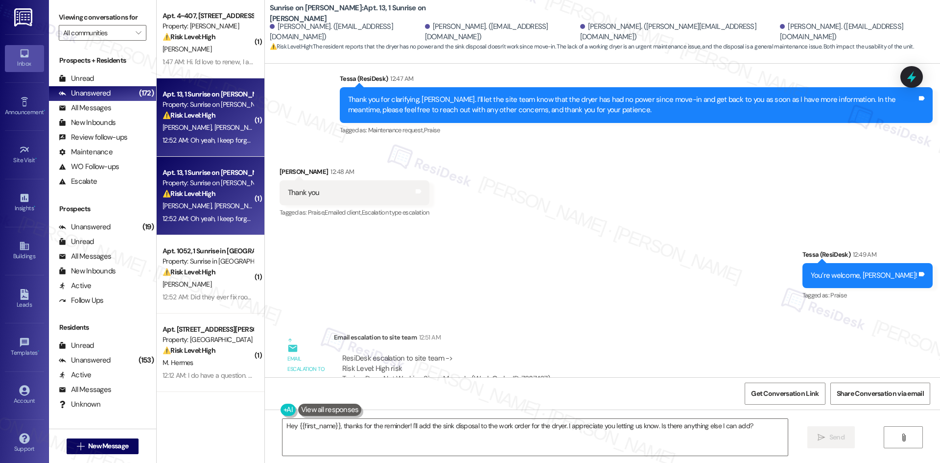
click at [513, 251] on div "Sent via SMS Tessa (ResiDesk) 12:49 AM You’re welcome, Sergio! Tags and notes T…" at bounding box center [602, 268] width 675 height 83
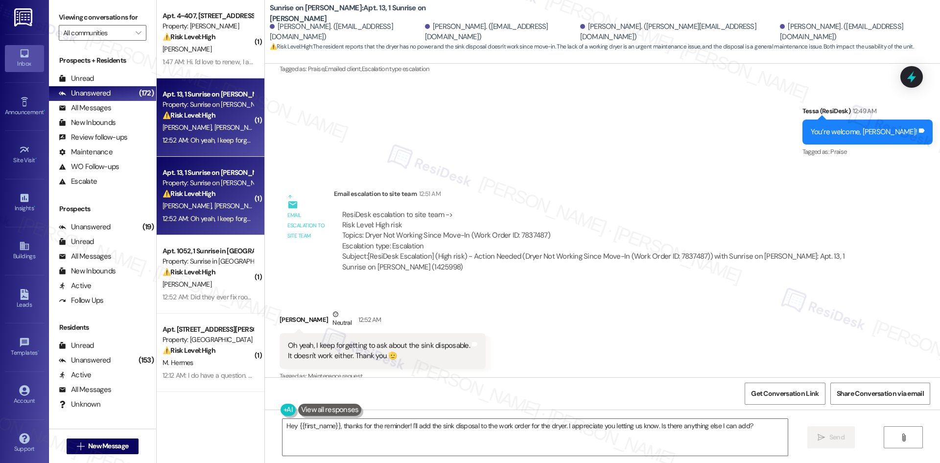
scroll to position [2214, 0]
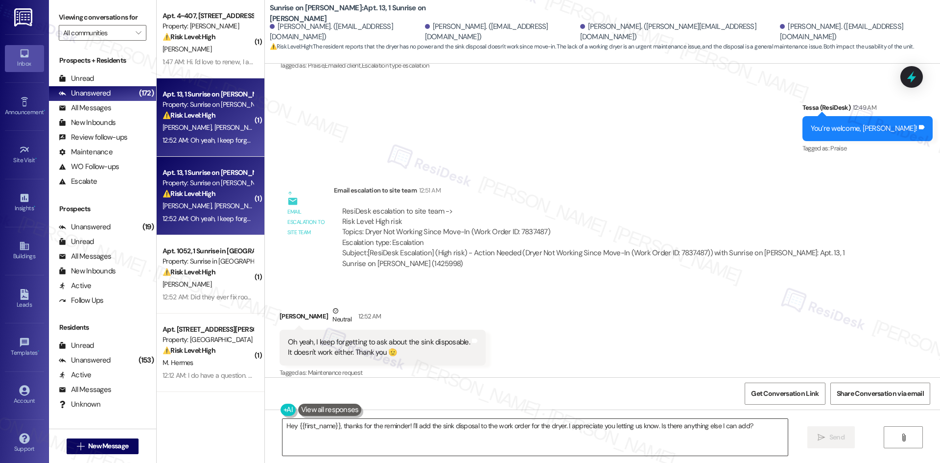
click at [762, 433] on textarea "Hey {{first_name}}, thanks for the reminder! I'll add the sink disposal to the …" at bounding box center [534, 436] width 505 height 37
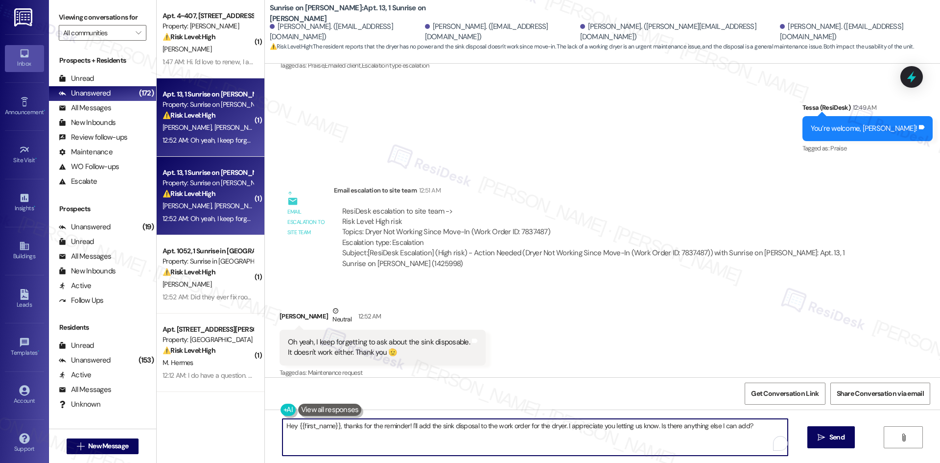
paste textarea "Got it, Sergio—thanks for letting me know. Could you describe what’s happening …"
type textarea "Got it, Sergio—thanks for letting me know. Could you describe what’s happening …"
click at [823, 436] on icon "" at bounding box center [820, 437] width 7 height 8
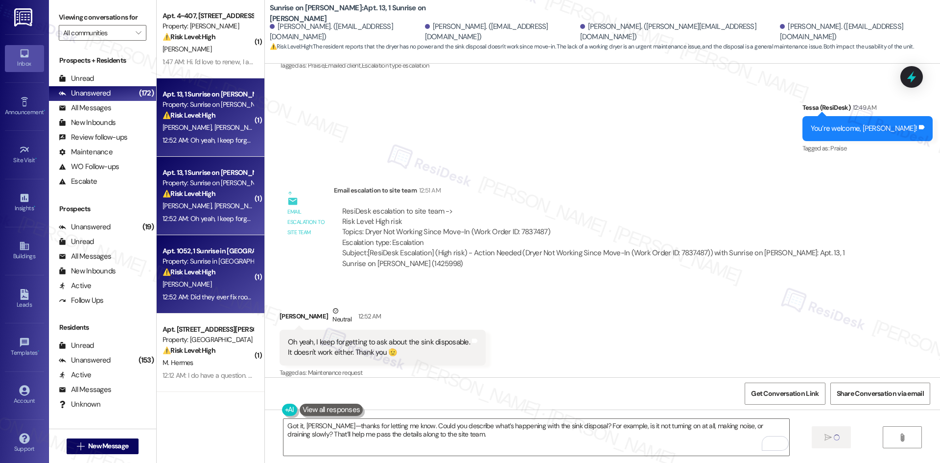
click at [210, 302] on div "12:52 AM: Did they ever fix roof and fix it? I wasn't home if they did 12:52 AM…" at bounding box center [208, 297] width 93 height 12
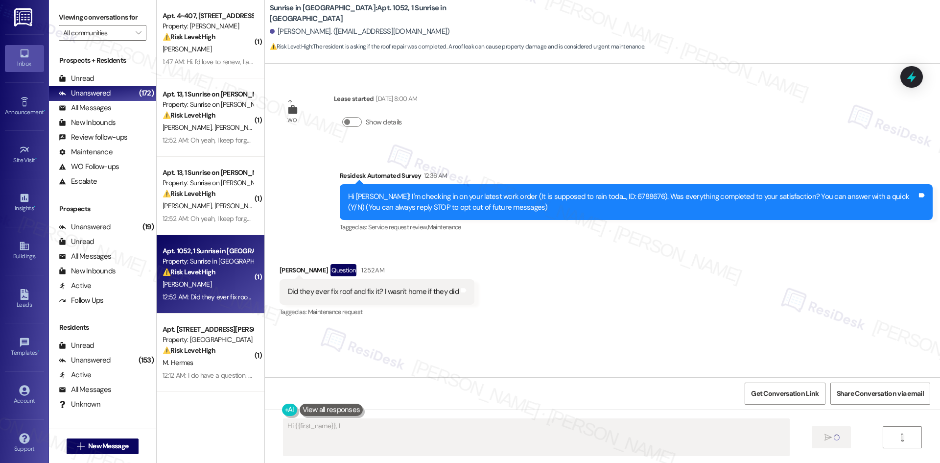
scroll to position [0, 0]
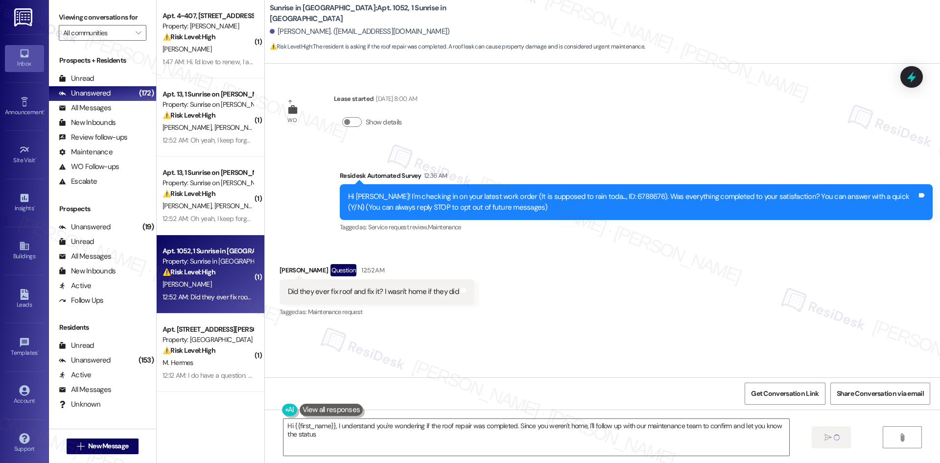
type textarea "Hi {{first_name}}, I understand you're wondering if the roof repair was complet…"
click at [509, 280] on div "Received via SMS Payton Hurst Question 12:52 AM Did they ever fix roof and fix …" at bounding box center [602, 284] width 675 height 85
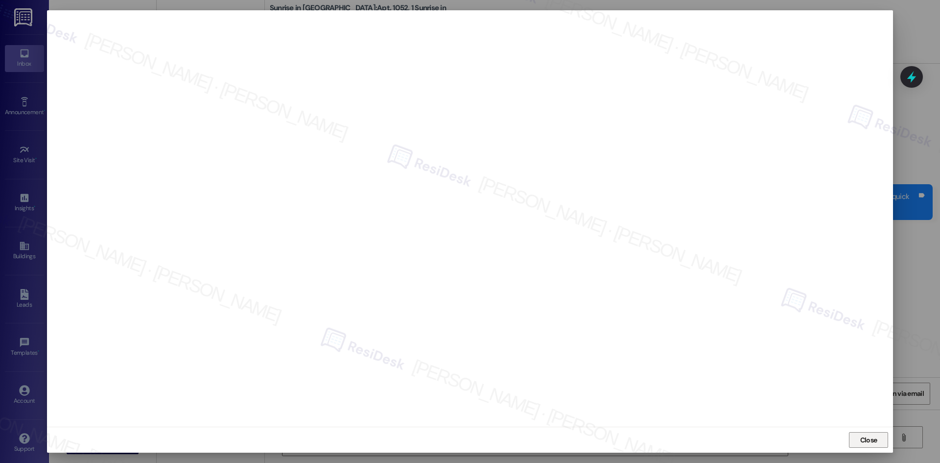
click at [879, 438] on button "Close" at bounding box center [868, 440] width 39 height 16
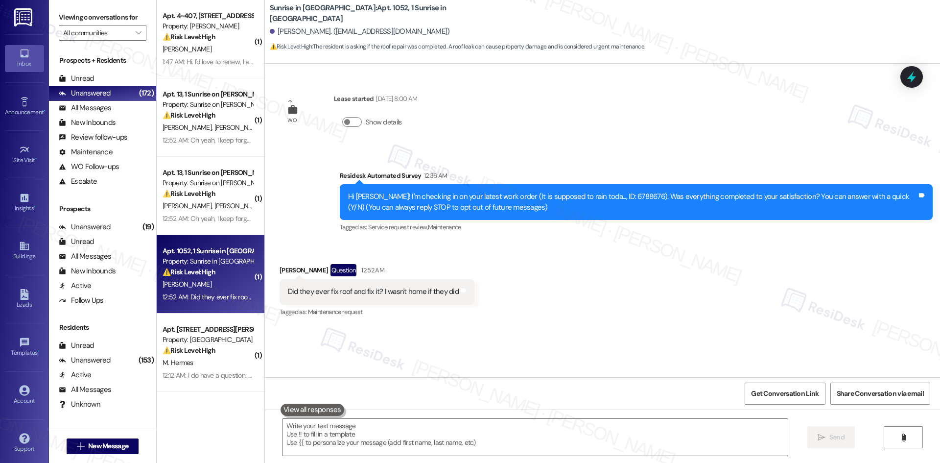
click at [647, 288] on div "Received via SMS Payton Hurst Question 12:52 AM Did they ever fix roof and fix …" at bounding box center [602, 284] width 675 height 85
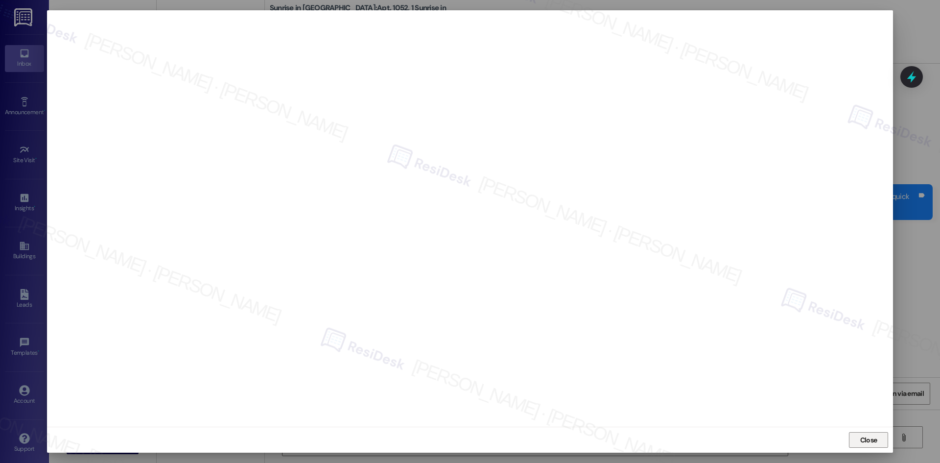
click at [864, 441] on span "Close" at bounding box center [868, 440] width 17 height 10
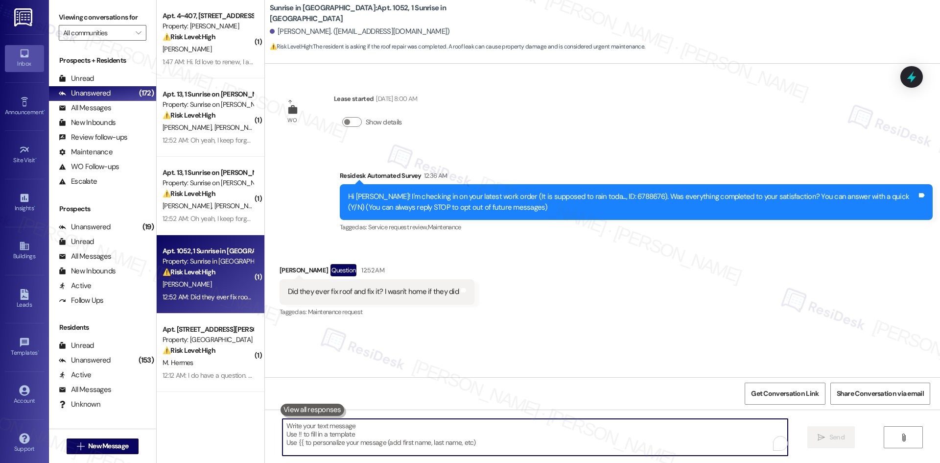
click at [370, 437] on textarea "To enrich screen reader interactions, please activate Accessibility in Grammarl…" at bounding box center [534, 436] width 505 height 37
paste textarea "6632983"
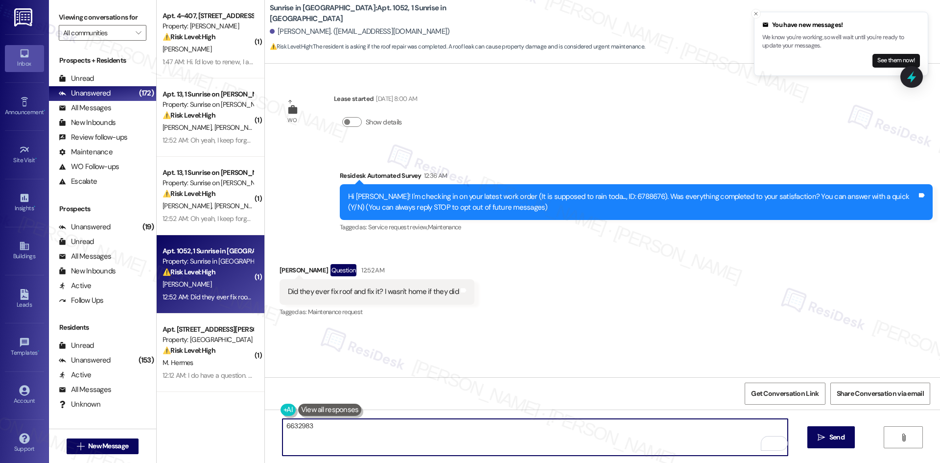
type textarea "6632983"
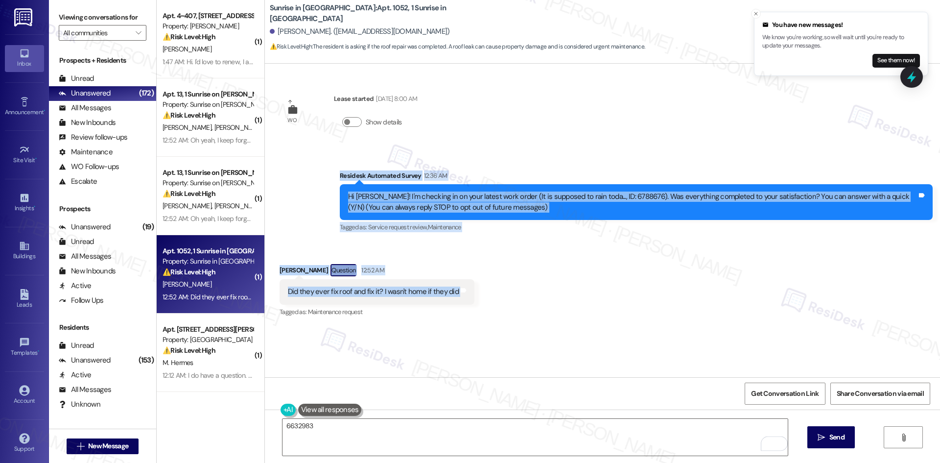
drag, startPoint x: 315, startPoint y: 162, endPoint x: 494, endPoint y: 293, distance: 222.1
click at [494, 293] on div "WO Lease started Apr 25, 2025 at 8:00 AM Show details Survey, sent via SMS Resi…" at bounding box center [602, 220] width 675 height 313
copy div "Residesk Automated Survey 12:36 AM Hi Payton! I'm checking in on your latest wo…"
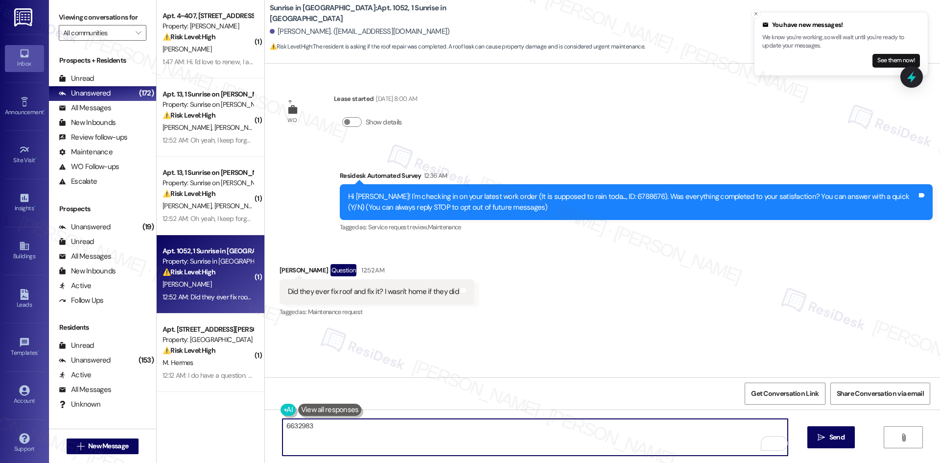
click at [302, 427] on textarea "6632983" at bounding box center [534, 436] width 505 height 37
click at [334, 432] on textarea "6632983" at bounding box center [534, 436] width 505 height 37
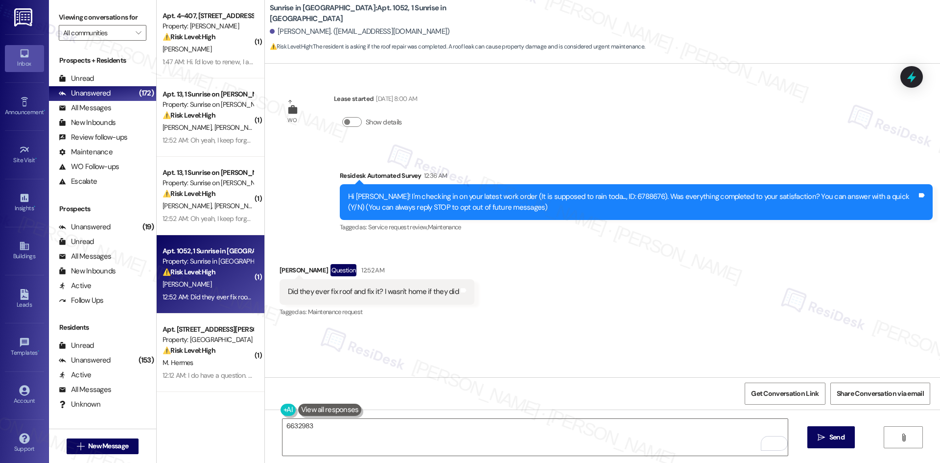
click at [412, 263] on div "Received via SMS Payton Hurst Question 12:52 AM Did they ever fix roof and fix …" at bounding box center [376, 291] width 209 height 70
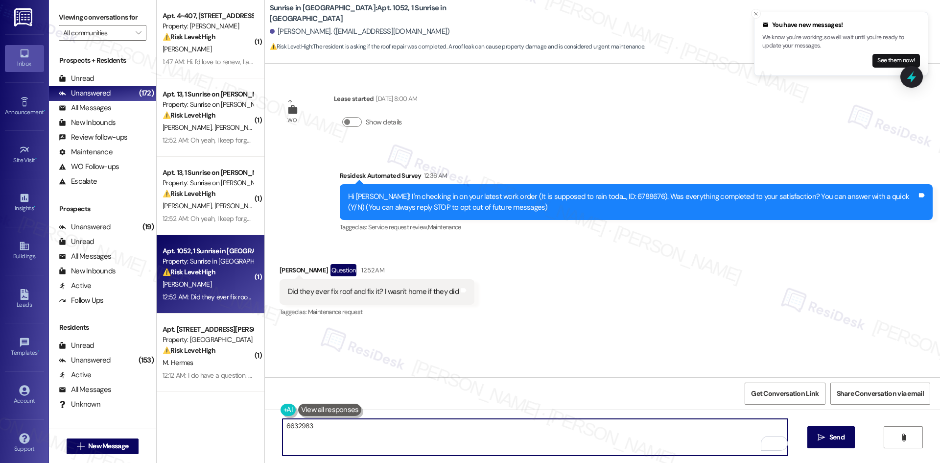
click at [299, 424] on textarea "6632983" at bounding box center [534, 436] width 505 height 37
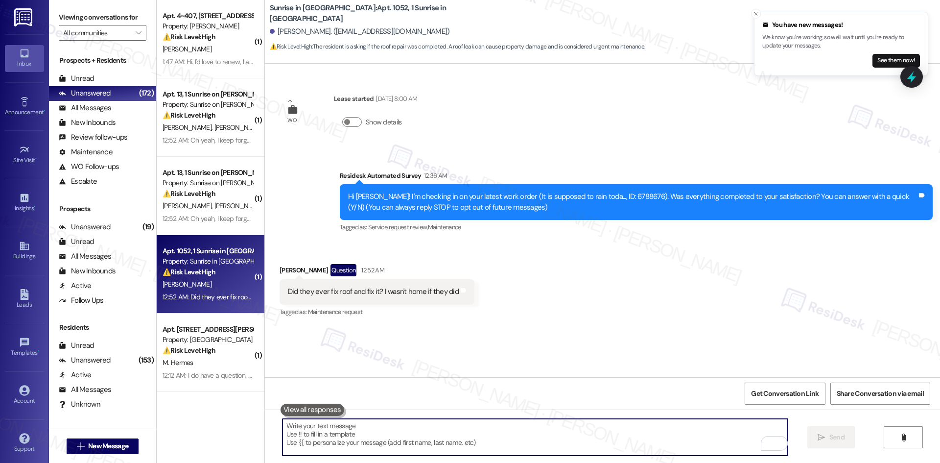
click at [388, 445] on textarea "To enrich screen reader interactions, please activate Accessibility in Grammarl…" at bounding box center [534, 436] width 505 height 37
paste textarea "I’ll follow up with the site team about whether the roof repair was completed a…"
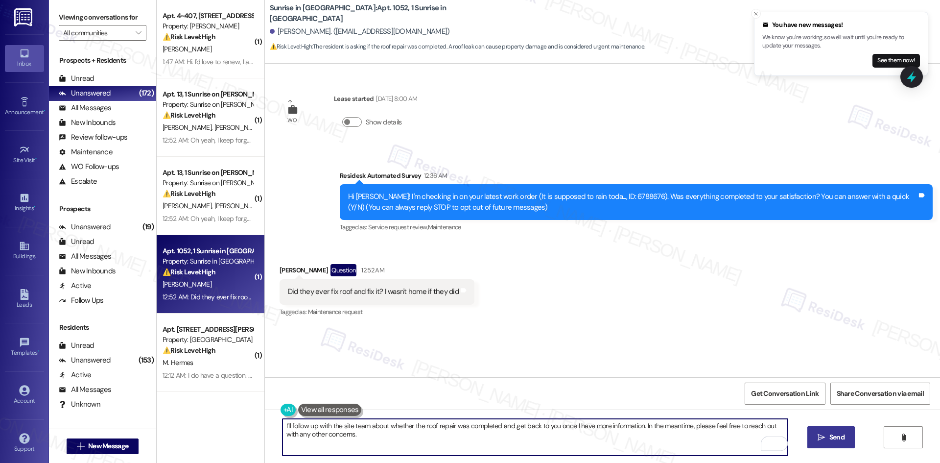
type textarea "I’ll follow up with the site team about whether the roof repair was completed a…"
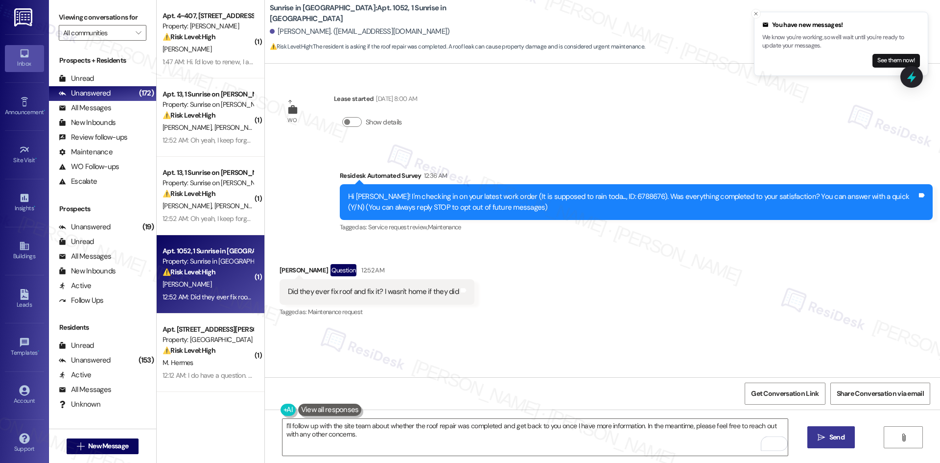
click at [821, 436] on icon "" at bounding box center [820, 437] width 7 height 8
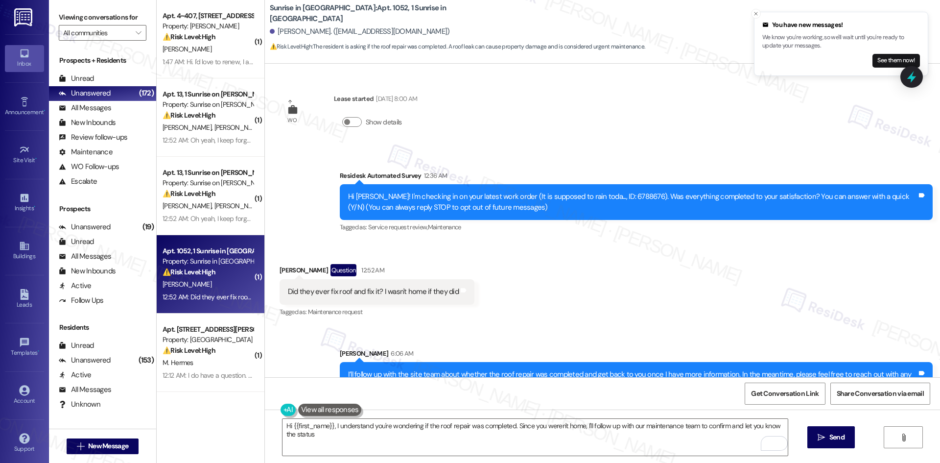
type textarea "Hi {{first_name}}, I understand you're wondering if the roof repair was complet…"
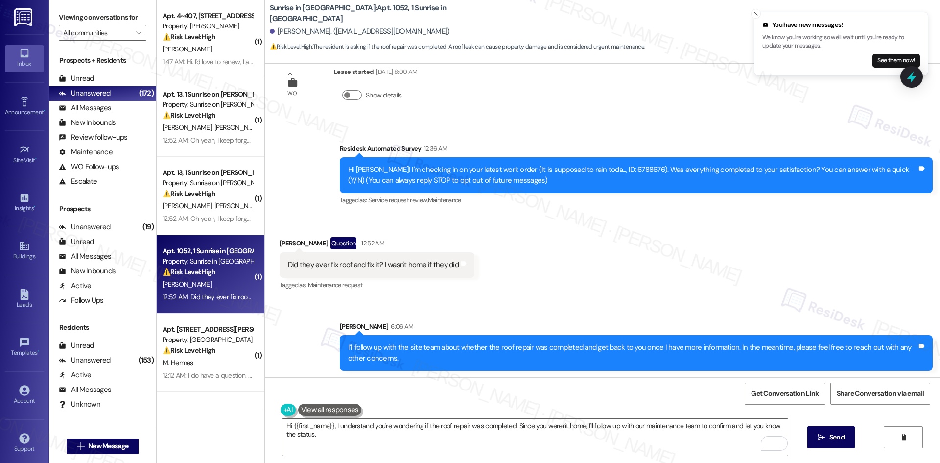
scroll to position [28, 0]
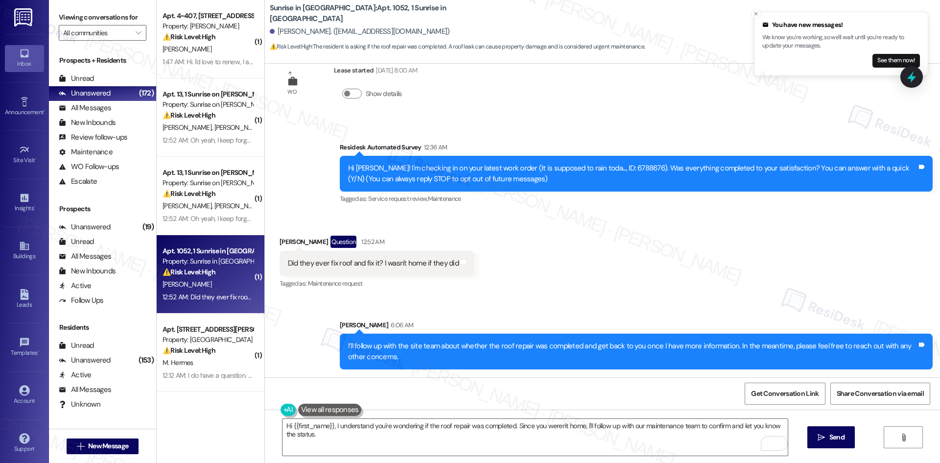
click at [597, 245] on div "Received via SMS Payton Hurst Question 12:52 AM Did they ever fix roof and fix …" at bounding box center [602, 255] width 675 height 85
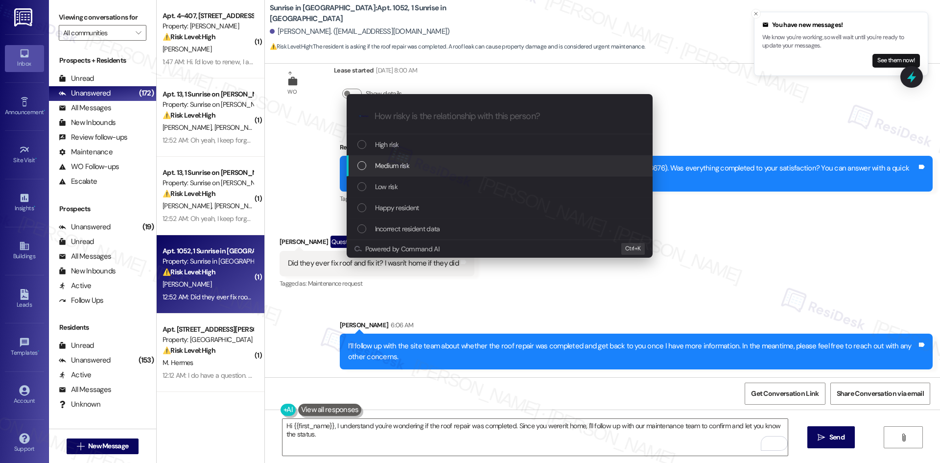
click at [402, 166] on span "Medium risk" at bounding box center [392, 165] width 34 height 11
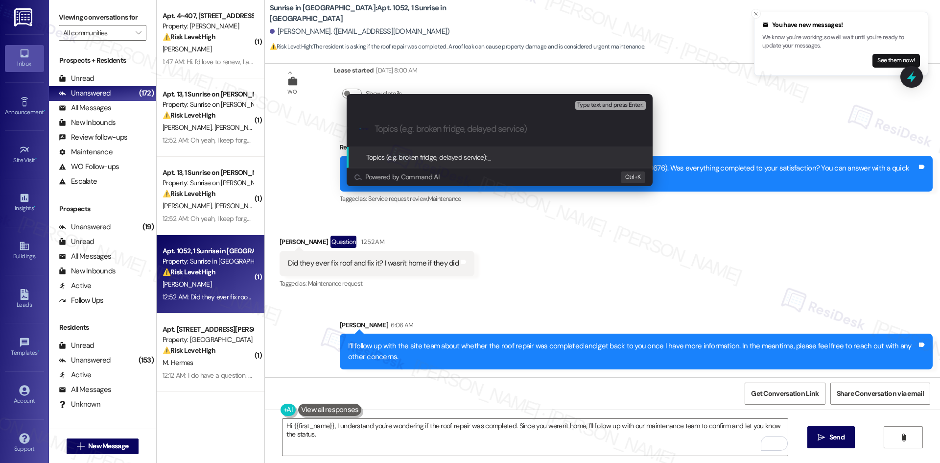
click at [473, 126] on input "Topics (e.g. broken fridge, delayed service)" at bounding box center [507, 129] width 266 height 10
paste input "Work Order 6632983 – Roof Repair Status"
type input "Work Order 6632983 – Roof Repair Status"
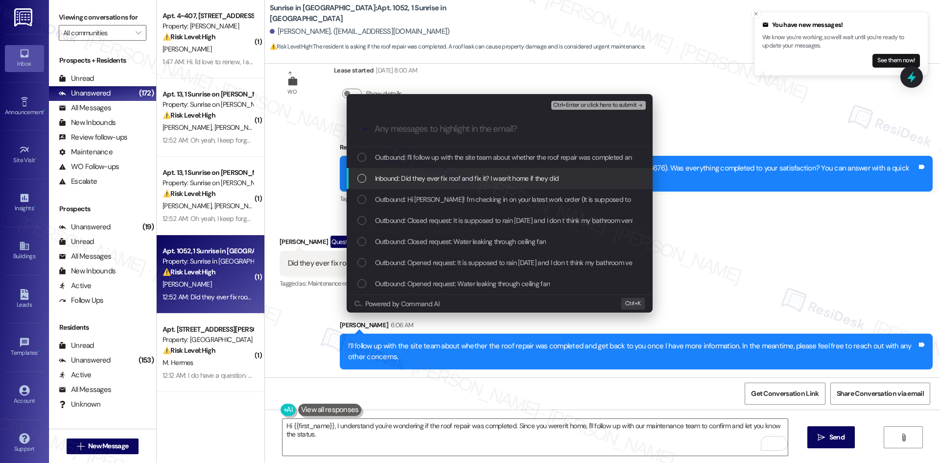
click at [480, 176] on span "Inbound: Did they ever fix roof and fix it? I wasn't home if they did" at bounding box center [467, 178] width 184 height 11
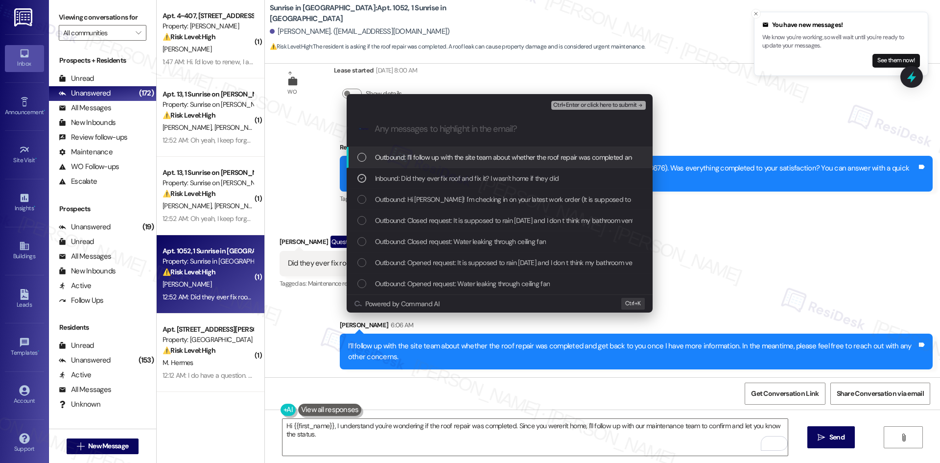
click at [615, 106] on span "Ctrl+Enter or click here to submit" at bounding box center [595, 105] width 84 height 7
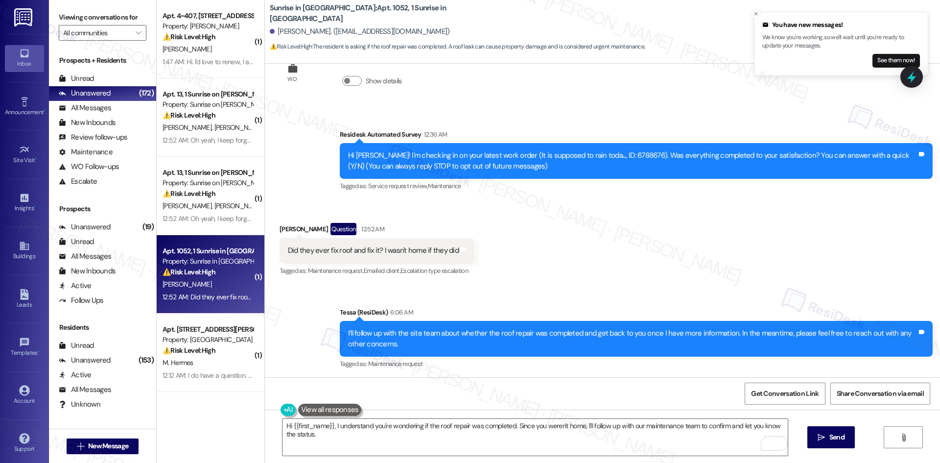
scroll to position [43, 0]
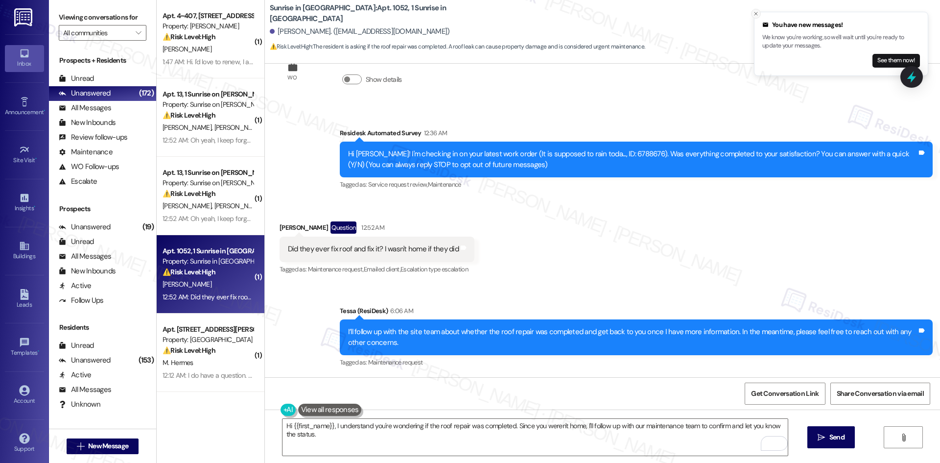
click at [757, 13] on icon "Close toast" at bounding box center [756, 14] width 6 height 6
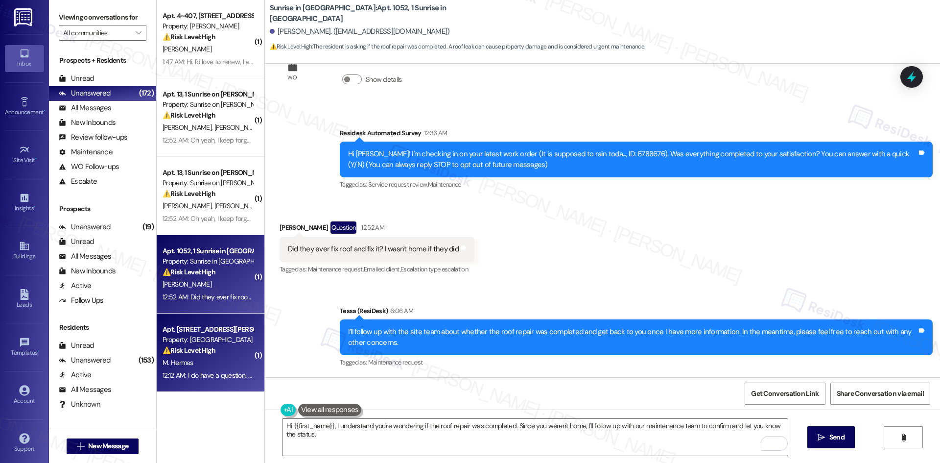
click at [199, 337] on div "Property: [GEOGRAPHIC_DATA]" at bounding box center [207, 339] width 91 height 10
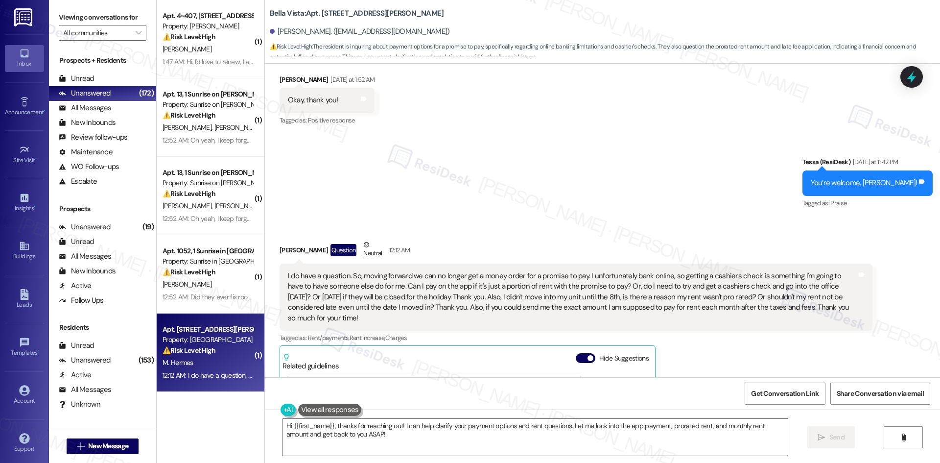
scroll to position [208, 0]
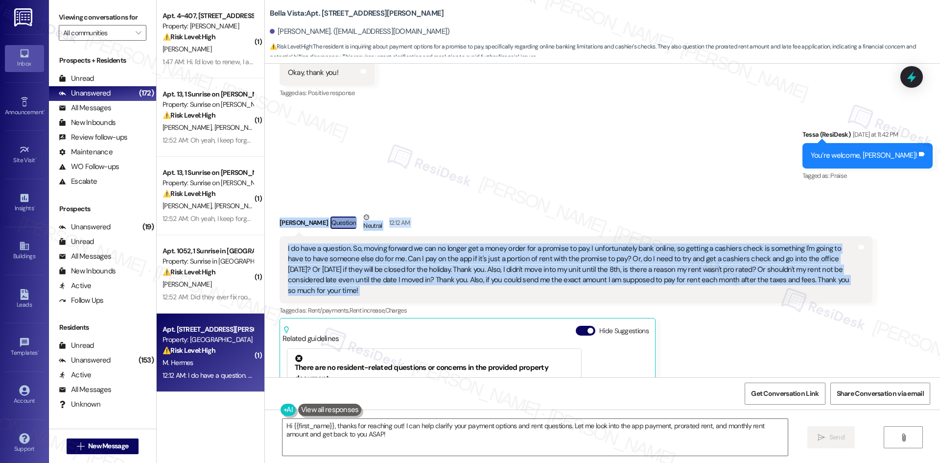
drag, startPoint x: 268, startPoint y: 218, endPoint x: 873, endPoint y: 286, distance: 608.8
click at [873, 286] on div "Received via SMS Megan Hermes Question Neutral 12:12 AM I do have a question. S…" at bounding box center [575, 369] width 607 height 329
copy div "Megan Hermes Question Neutral 12:12 AM I do have a question. So, moving forward…"
click at [461, 199] on div "Received via SMS Megan Hermes Question Neutral 12:12 AM I do have a question. S…" at bounding box center [602, 362] width 675 height 344
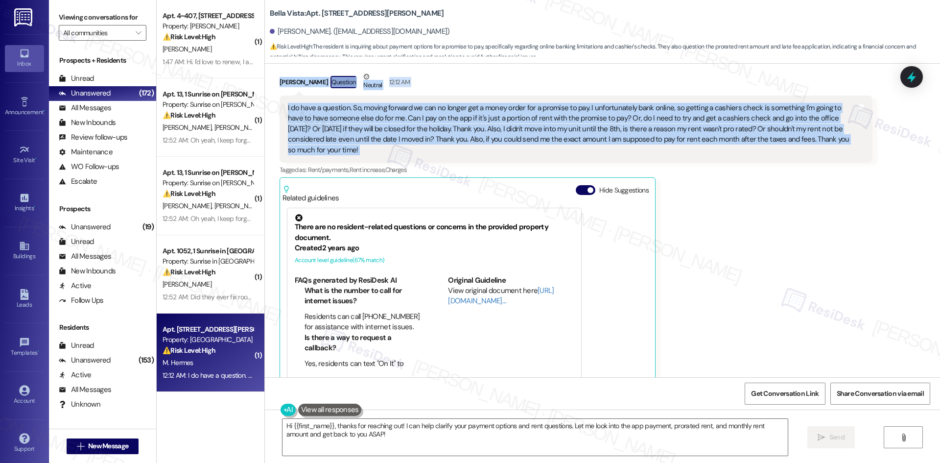
scroll to position [355, 0]
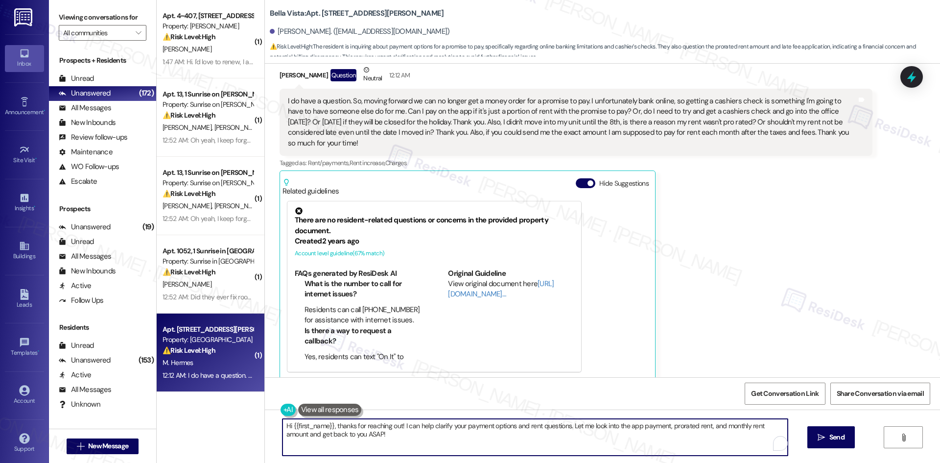
drag, startPoint x: 397, startPoint y: 439, endPoint x: 277, endPoint y: 426, distance: 120.6
click at [282, 426] on textarea "Hi {{first_name}}, thanks for reaching out! I can help clarify your payment opt…" at bounding box center [534, 436] width 505 height 37
paste textarea "Thanks for your message, [PERSON_NAME]. I’ll check with the site team regarding…"
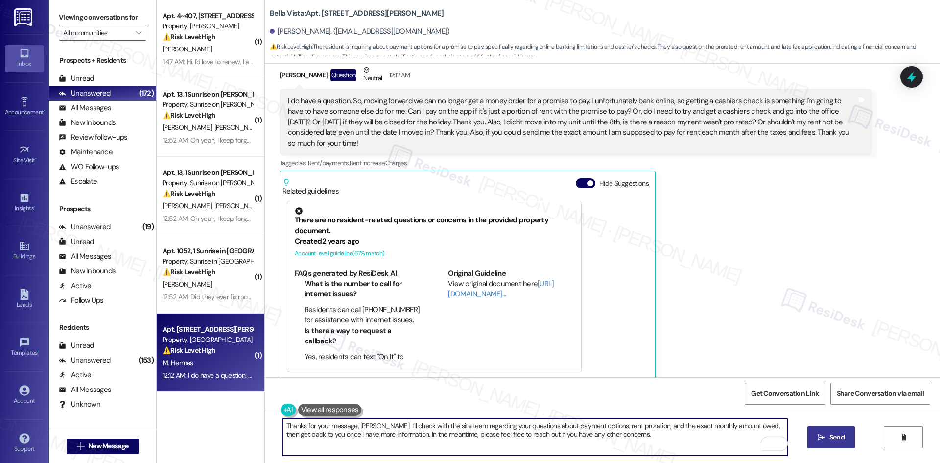
type textarea "Thanks for your message, [PERSON_NAME]. I’ll check with the site team regarding…"
click at [832, 434] on span "Send" at bounding box center [836, 437] width 15 height 10
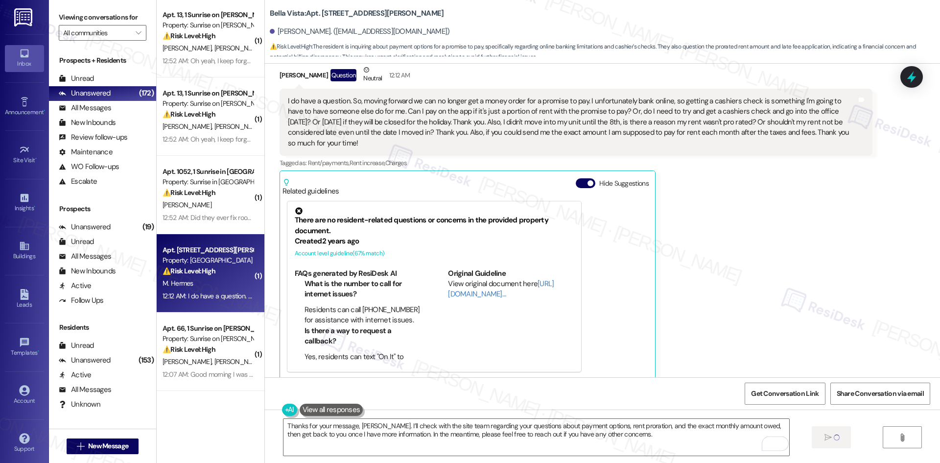
scroll to position [489, 0]
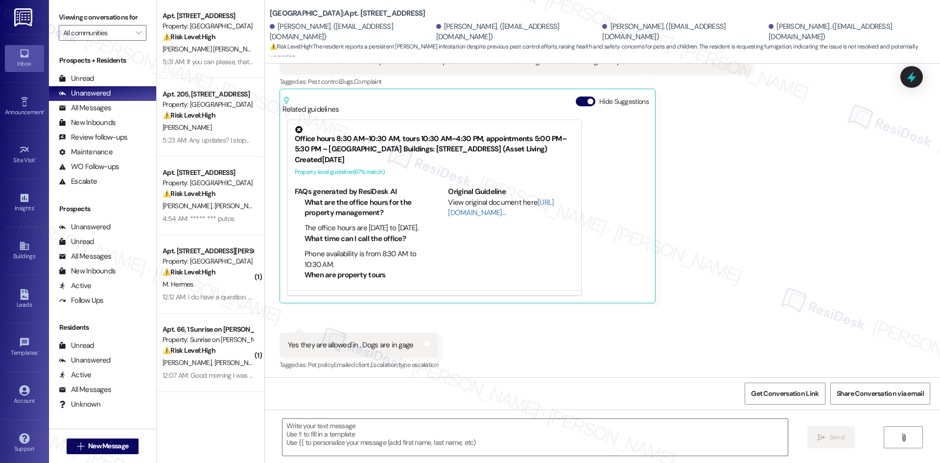
scroll to position [457, 0]
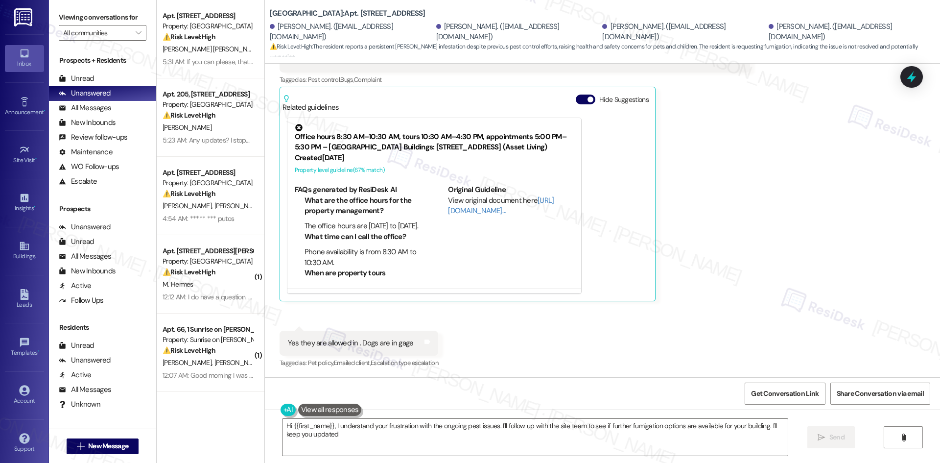
type textarea "Hi {{first_name}}, I understand your frustration with the ongoing pest issues. …"
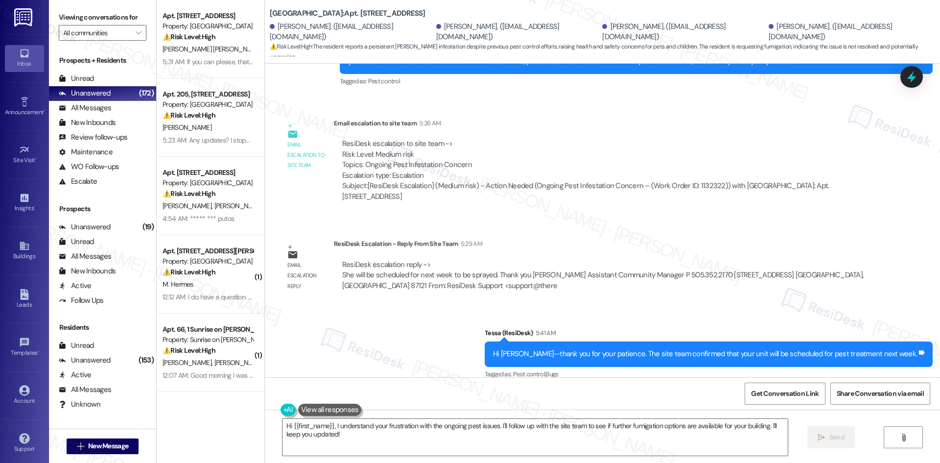
scroll to position [932, 0]
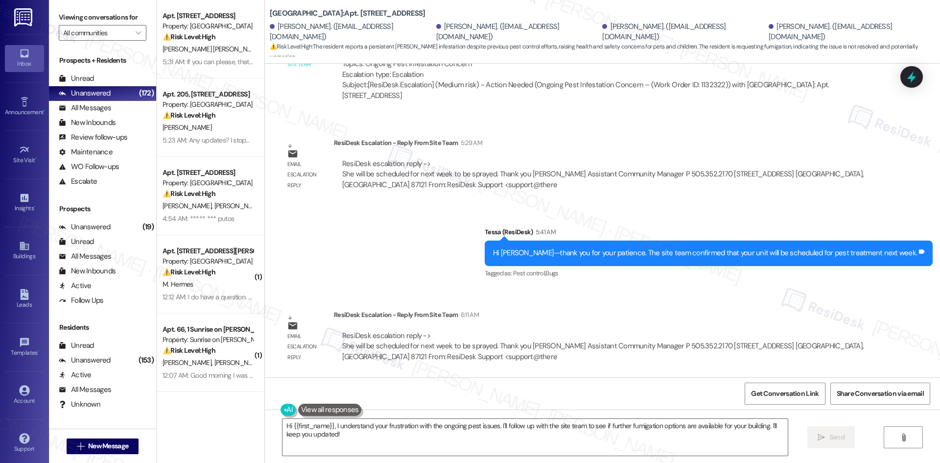
click at [422, 258] on div "Sent via SMS Tessa (ResiDesk) 5:41 AM Hi Victoria—thank you for your patience. …" at bounding box center [602, 246] width 675 height 83
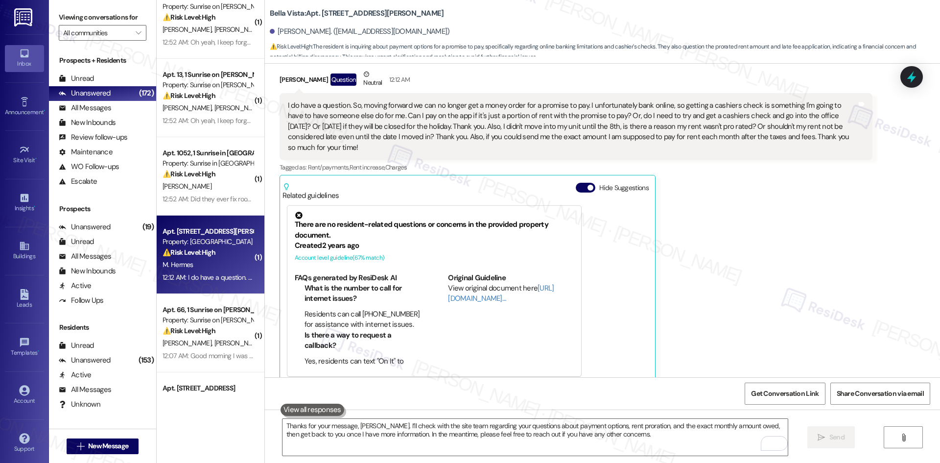
scroll to position [336, 0]
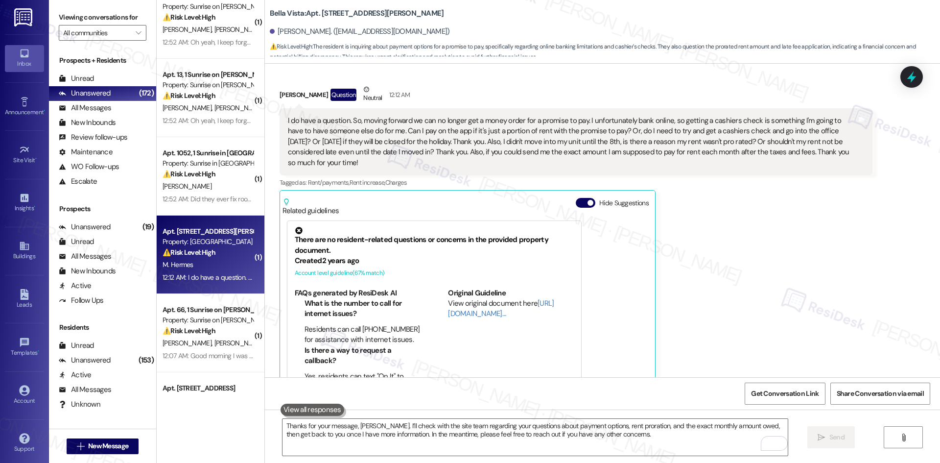
click at [712, 303] on div "[PERSON_NAME] Question Neutral 12:12 AM I do have a question. So, moving forwar…" at bounding box center [575, 241] width 593 height 315
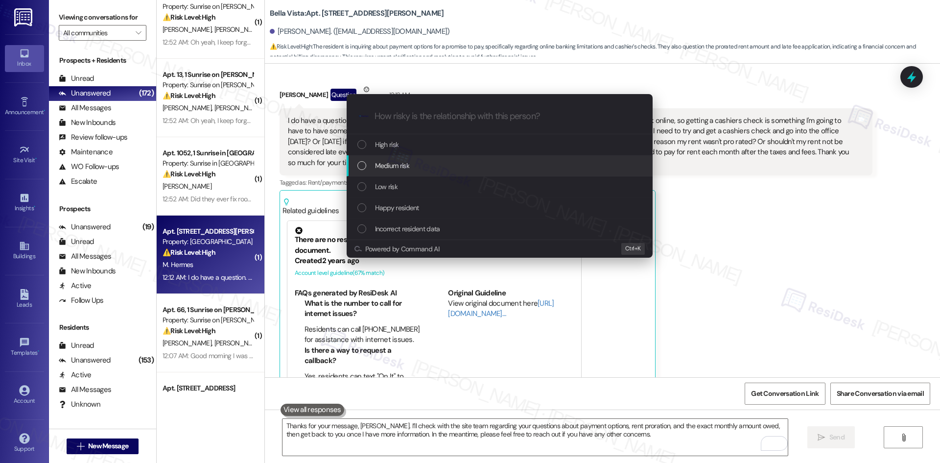
click at [408, 171] on span "Medium risk" at bounding box center [392, 165] width 34 height 11
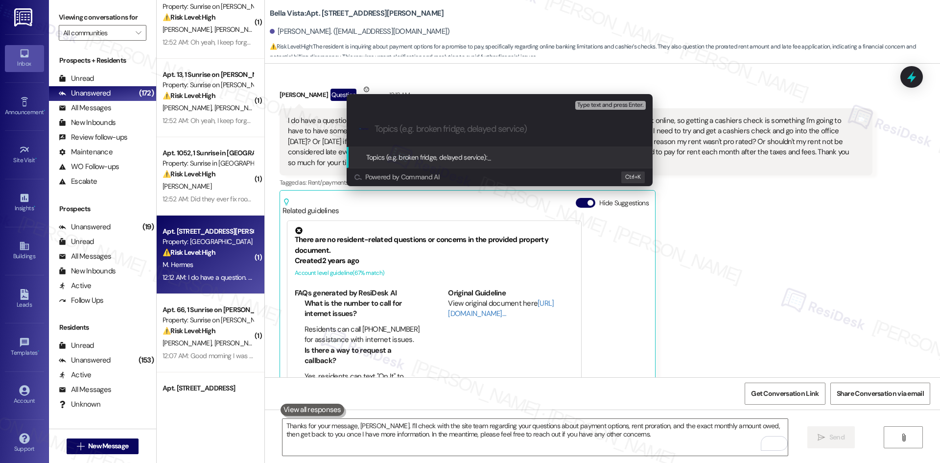
click at [434, 128] on input "Topics (e.g. broken fridge, delayed service)" at bounding box center [507, 129] width 266 height 10
paste input "Questions About Rent Payment, Proration, and Exact Amount Due"
type input "Questions About Rent Payment, Proration, and Exact Amount Due"
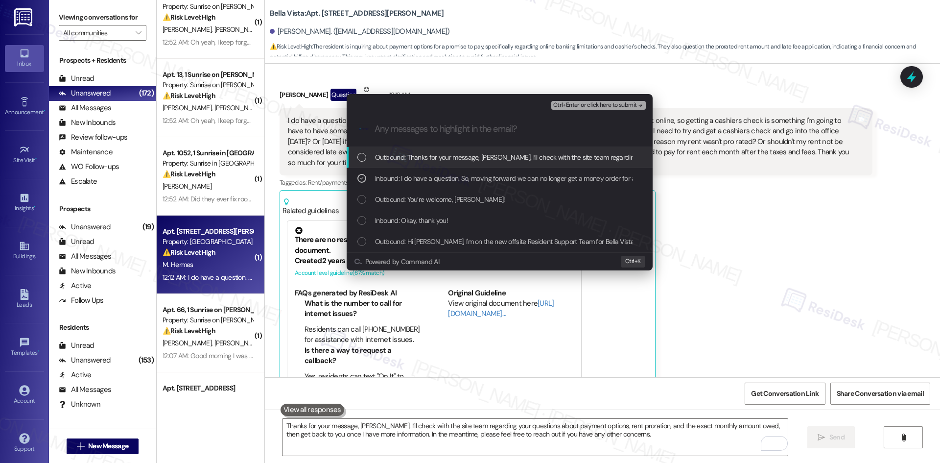
click at [602, 104] on span "Ctrl+Enter or click here to submit" at bounding box center [595, 105] width 84 height 7
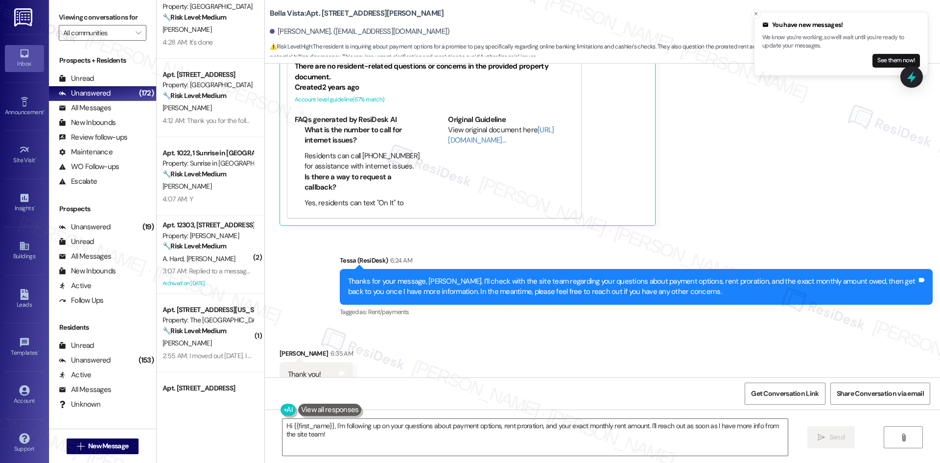
scroll to position [516, 0]
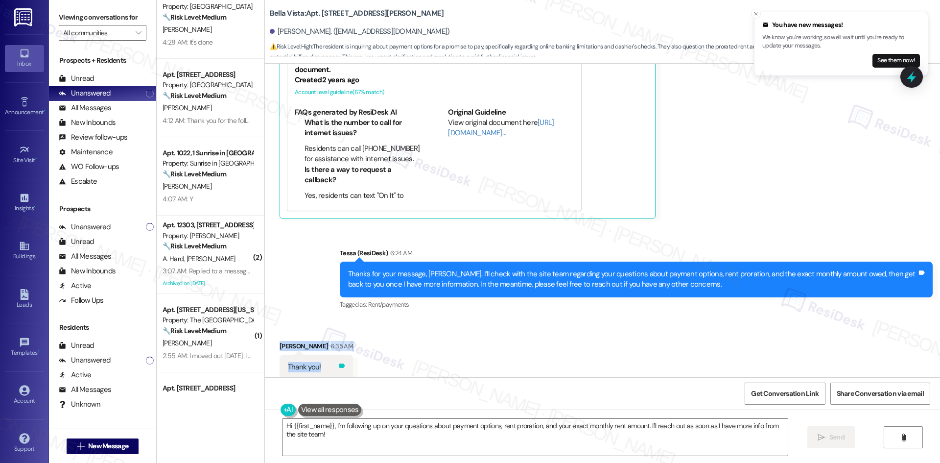
drag, startPoint x: 270, startPoint y: 327, endPoint x: 330, endPoint y: 361, distance: 69.5
click at [330, 361] on div "Received via SMS [PERSON_NAME] 6:35 AM Thank you! Tags and notes" at bounding box center [316, 359] width 88 height 53
copy div "[PERSON_NAME] 6:35 AM Thank you! Tags and notes"
click at [444, 356] on div "Received via SMS [PERSON_NAME] 6:35 AM Thank you! Tags and notes" at bounding box center [602, 353] width 675 height 68
click at [402, 440] on textarea "Hi {{first_name}}, I'm following up on your questions about payment options, re…" at bounding box center [534, 436] width 505 height 37
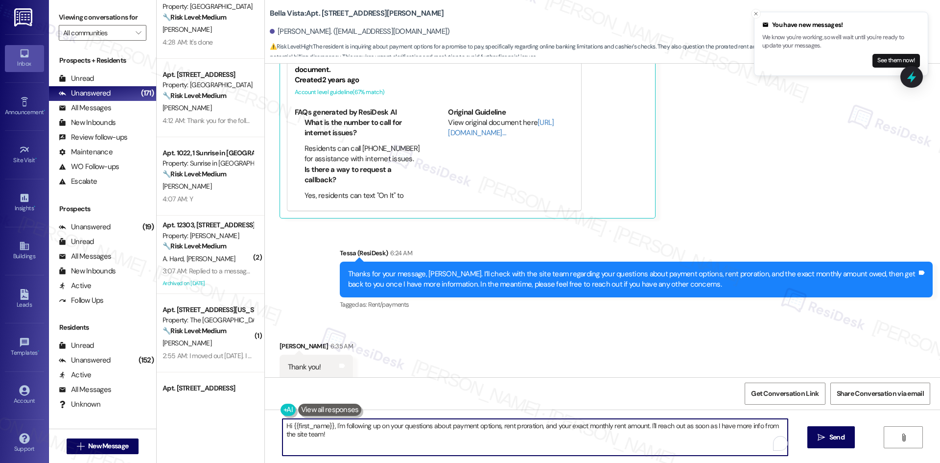
paste textarea "You’re welcome, Megan"
type textarea "You’re welcome, [PERSON_NAME]!"
click at [829, 441] on span "Send" at bounding box center [836, 437] width 15 height 10
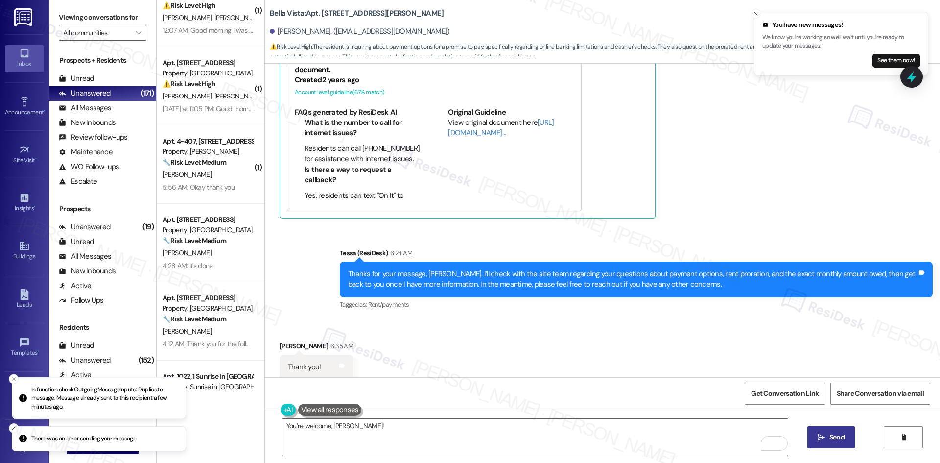
scroll to position [245, 0]
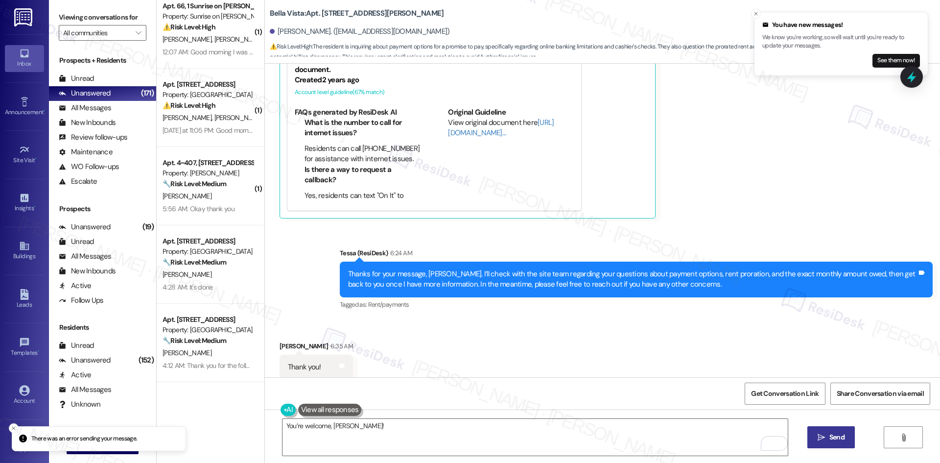
click at [811, 441] on button " Send" at bounding box center [830, 437] width 47 height 22
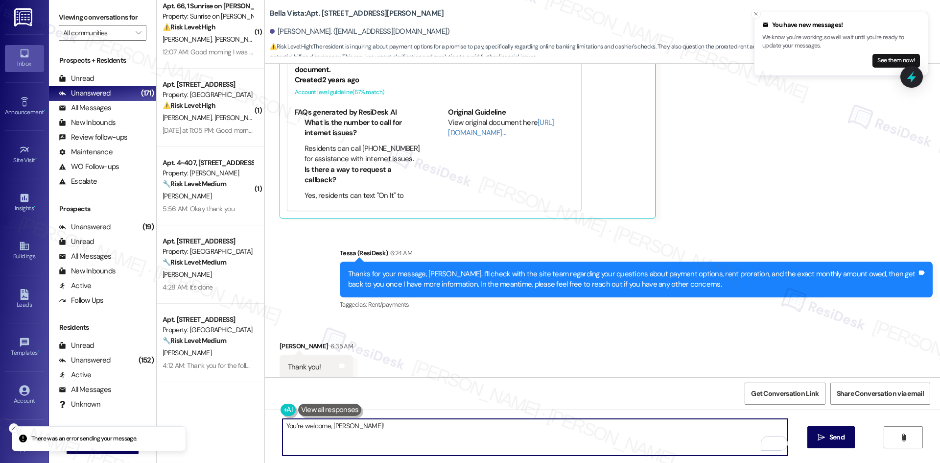
click at [394, 445] on textarea "You’re welcome, [PERSON_NAME]!" at bounding box center [534, 436] width 505 height 37
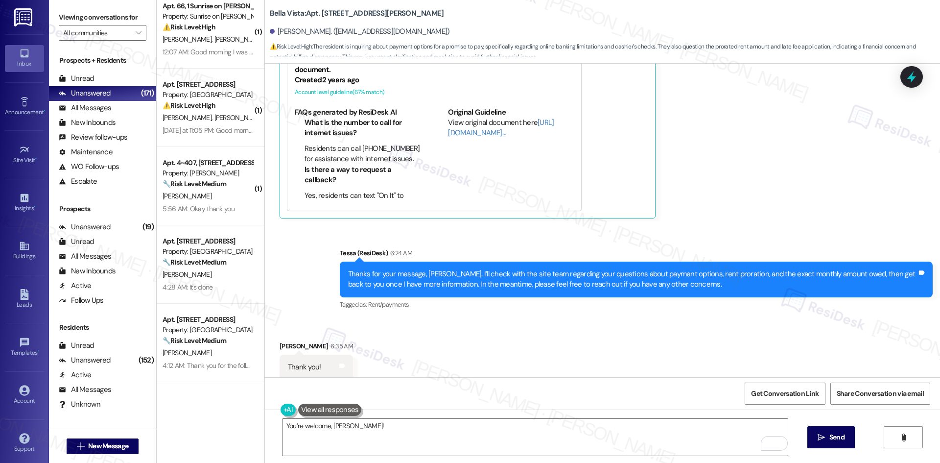
click at [824, 330] on div "Received via SMS [PERSON_NAME] 6:35 AM Thank you! Tags and notes" at bounding box center [602, 353] width 675 height 68
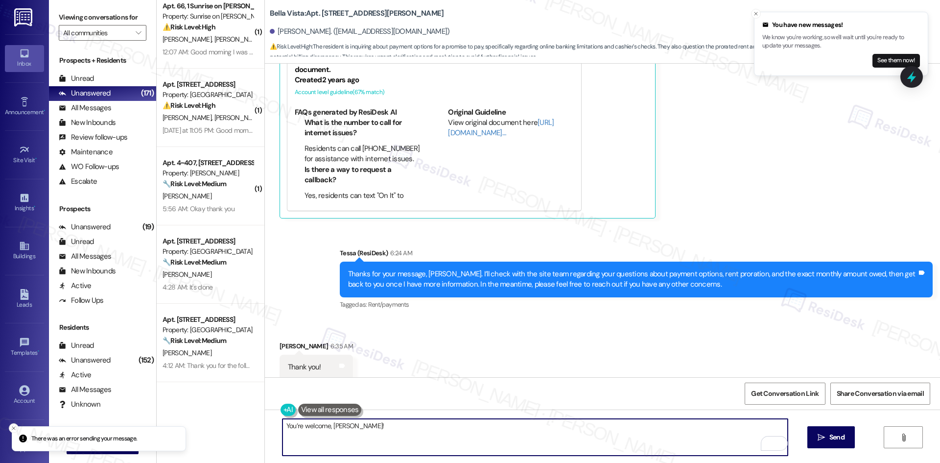
click at [700, 444] on textarea "You’re welcome, [PERSON_NAME]!" at bounding box center [534, 436] width 505 height 37
click at [621, 436] on textarea "You’re welcome, [PERSON_NAME]!" at bounding box center [534, 436] width 505 height 37
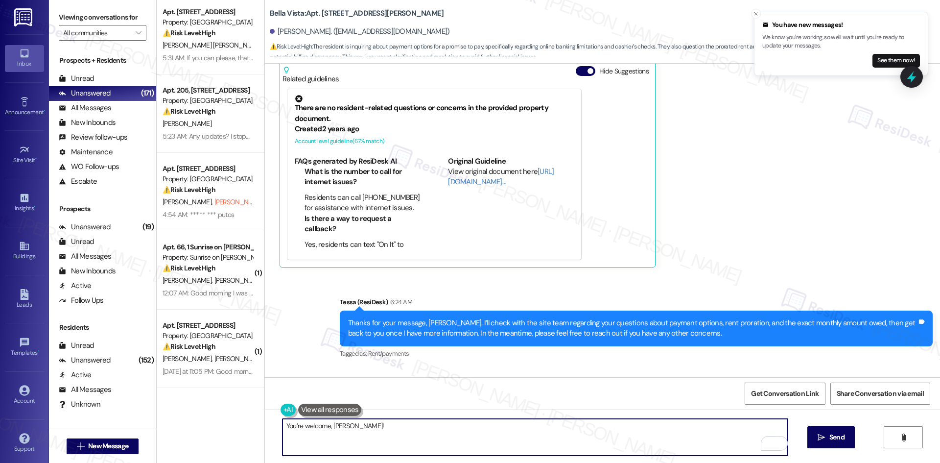
scroll to position [0, 0]
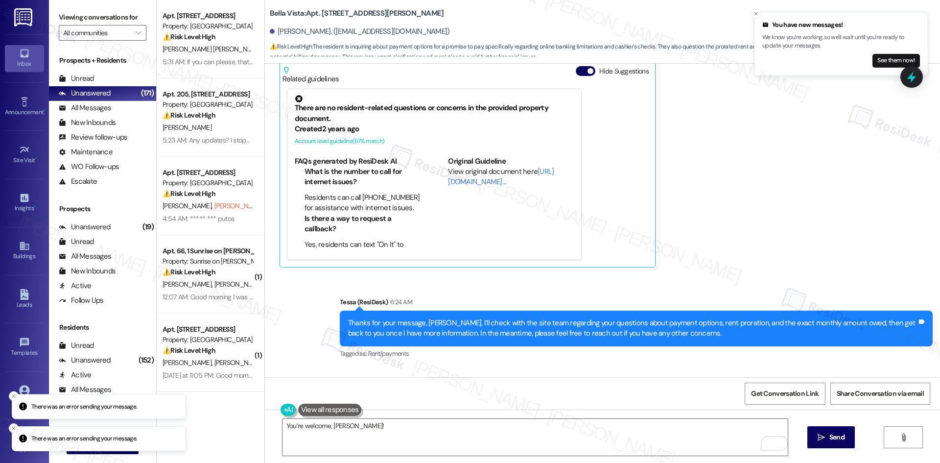
click at [831, 425] on div "You’re welcome, Megan!  Send " at bounding box center [602, 445] width 675 height 73
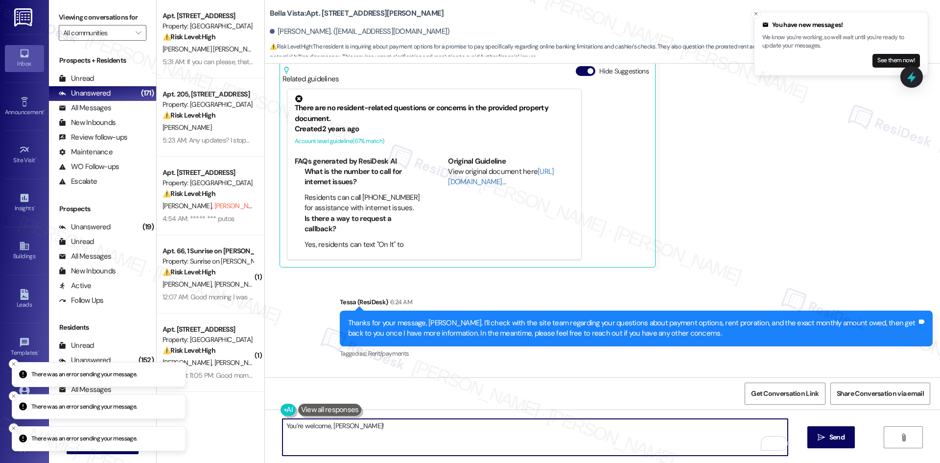
drag, startPoint x: 373, startPoint y: 425, endPoint x: 195, endPoint y: 420, distance: 177.7
click at [195, 420] on div "Apt. 3A4, 8200 Bridge Blvd SW Property: Crescent Ridge ⚠️ Risk Level: High The …" at bounding box center [548, 231] width 783 height 463
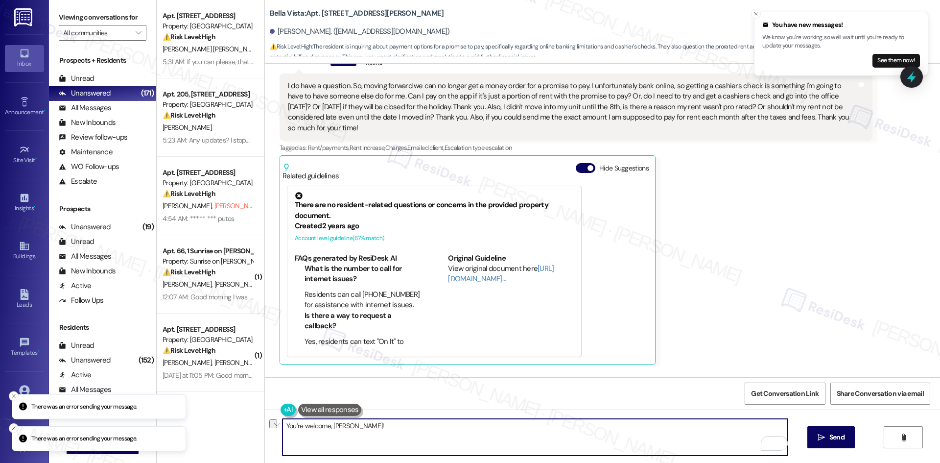
scroll to position [516, 0]
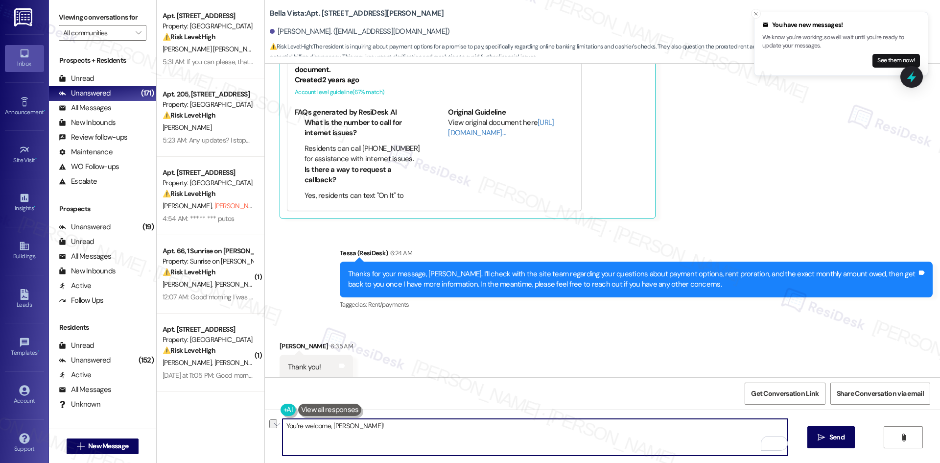
click at [617, 431] on textarea "You’re welcome, [PERSON_NAME]!" at bounding box center [534, 436] width 505 height 37
click at [834, 429] on button " Send" at bounding box center [830, 437] width 47 height 22
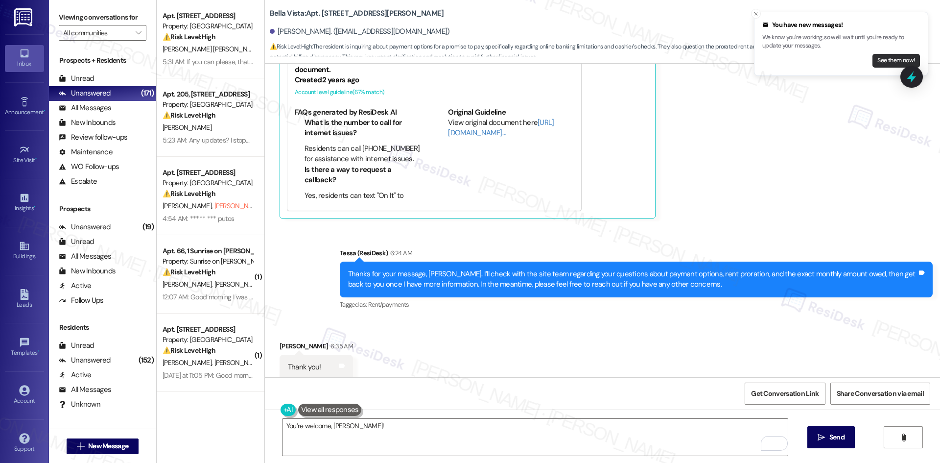
click at [890, 58] on button "See them now!" at bounding box center [895, 61] width 47 height 14
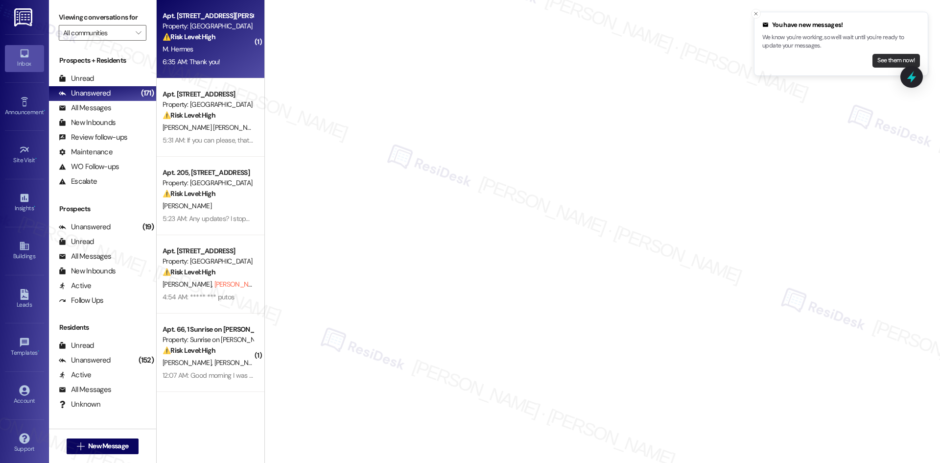
click at [889, 60] on button "See them now!" at bounding box center [895, 61] width 47 height 14
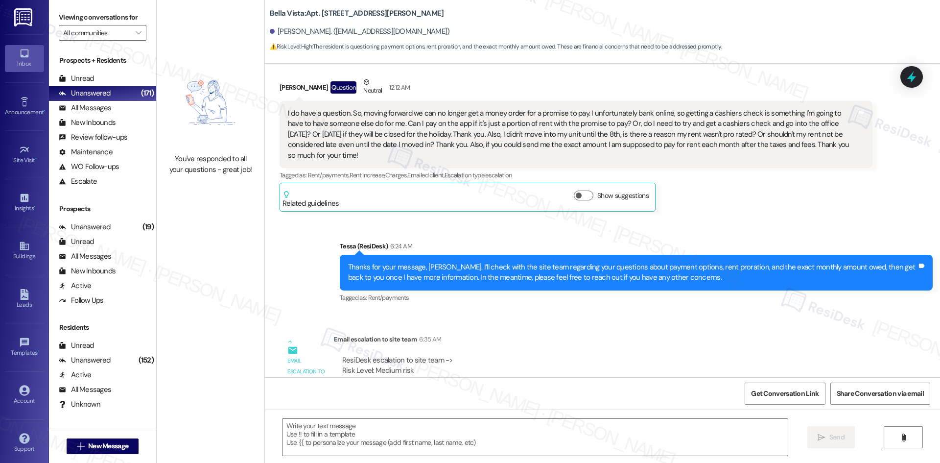
type textarea "Fetching suggested responses. Please feel free to read through the conversation…"
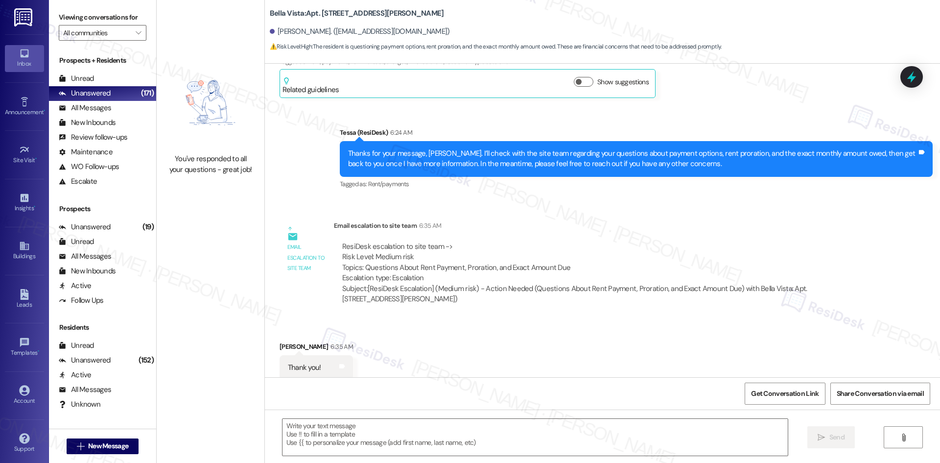
scroll to position [457, 0]
click at [387, 452] on textarea at bounding box center [534, 436] width 505 height 37
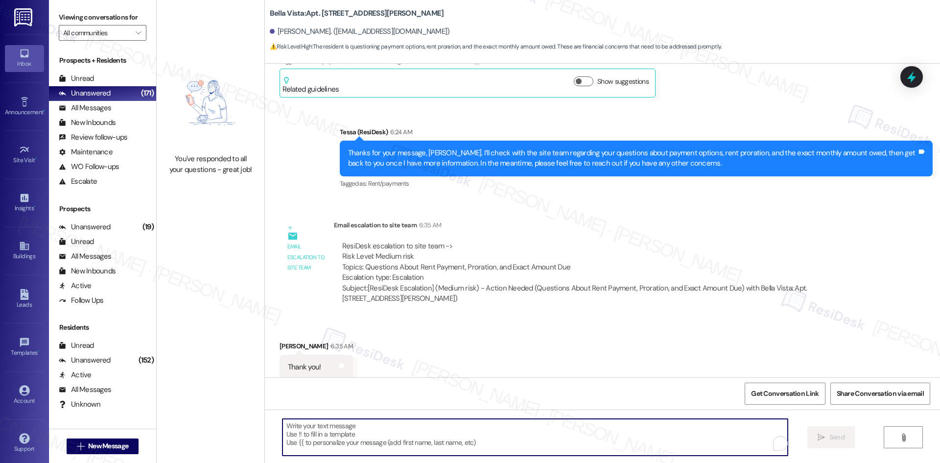
paste textarea "You’re welcome, [PERSON_NAME]!"
type textarea "You’re welcome, [PERSON_NAME]!"
click at [833, 439] on span "Send" at bounding box center [836, 437] width 15 height 10
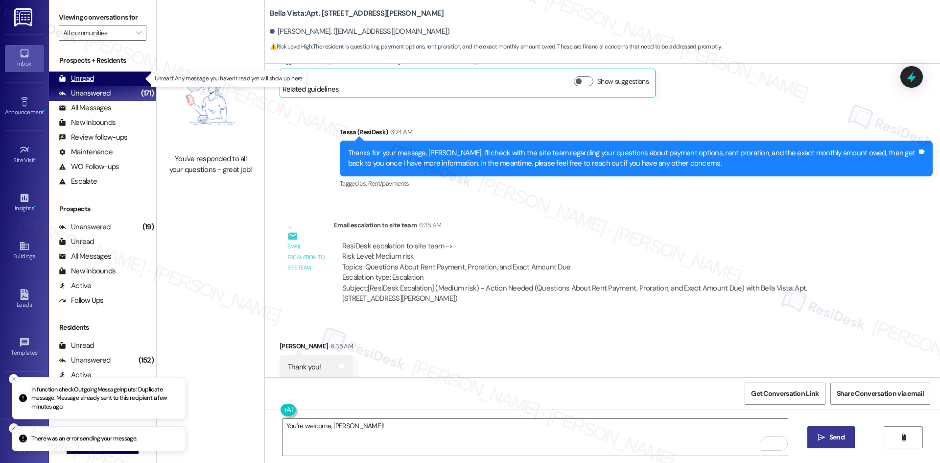
click at [95, 81] on div "Unread (0)" at bounding box center [102, 78] width 107 height 15
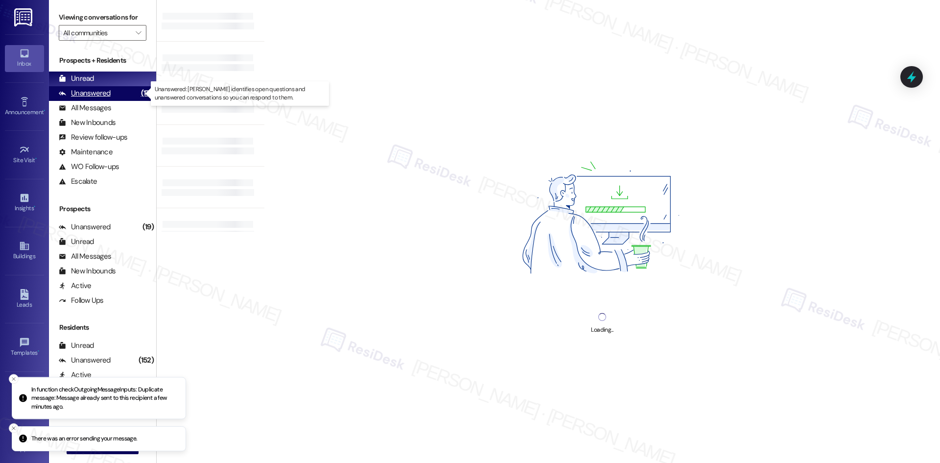
click at [101, 94] on div "Unanswered" at bounding box center [85, 93] width 52 height 10
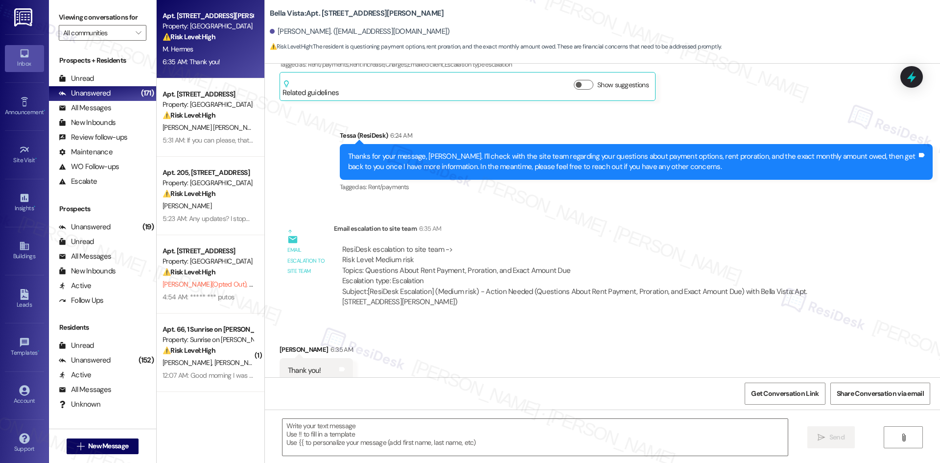
scroll to position [457, 0]
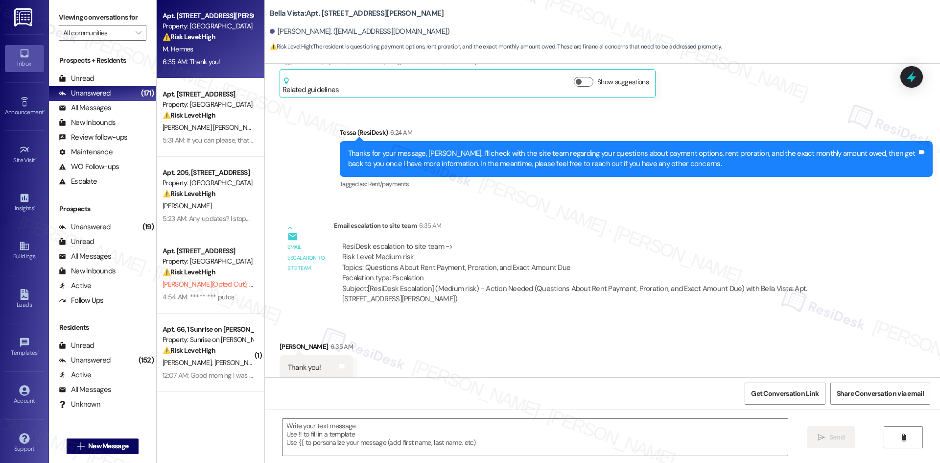
type textarea "Fetching suggested responses. Please feel free to read through the conversation…"
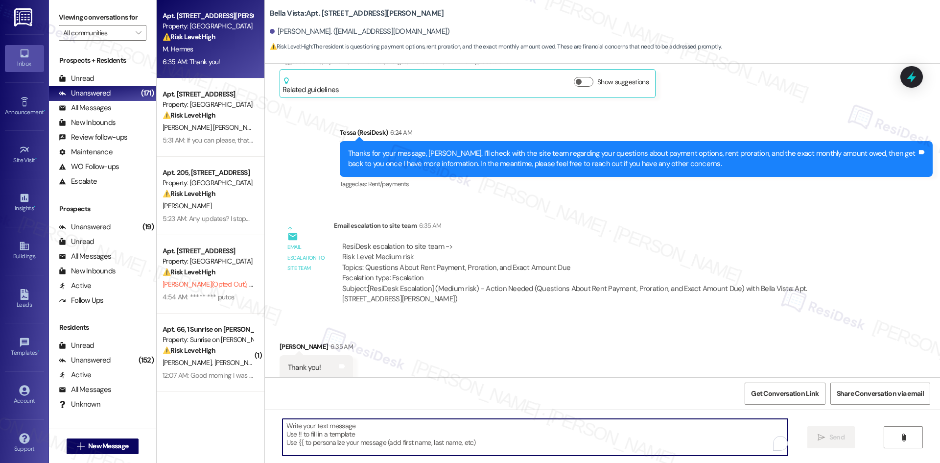
drag, startPoint x: 384, startPoint y: 441, endPoint x: 393, endPoint y: 438, distance: 9.6
click at [386, 441] on textarea "To enrich screen reader interactions, please activate Accessibility in Grammarl…" at bounding box center [534, 436] width 505 height 37
paste textarea "You’re welcome, [PERSON_NAME]!"
type textarea "You’re welcome, [PERSON_NAME]!"
click at [851, 433] on button " Send" at bounding box center [830, 437] width 47 height 22
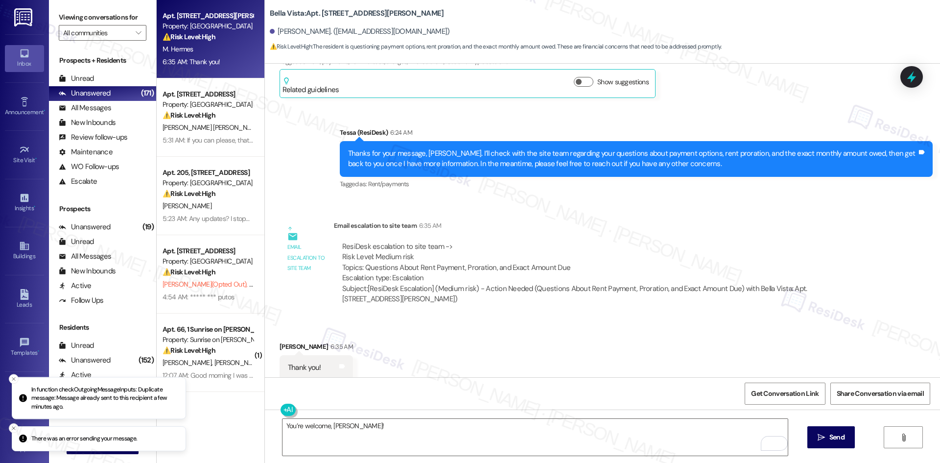
scroll to position [457, 0]
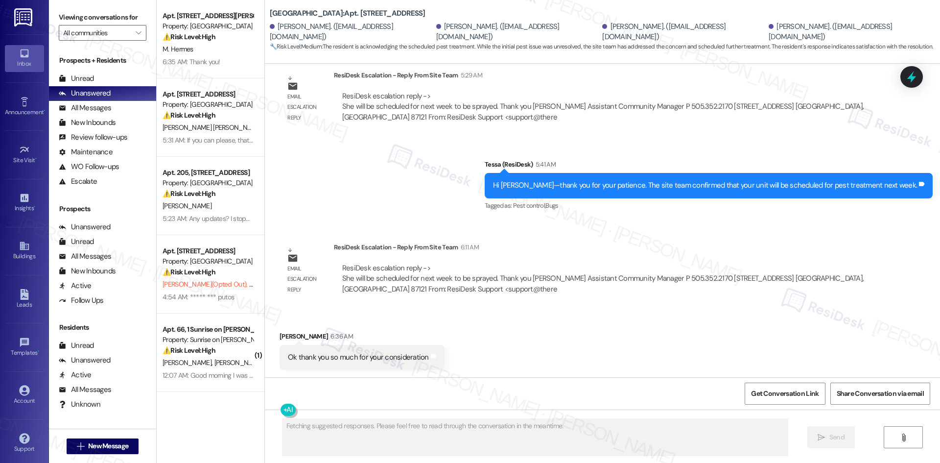
scroll to position [815, 0]
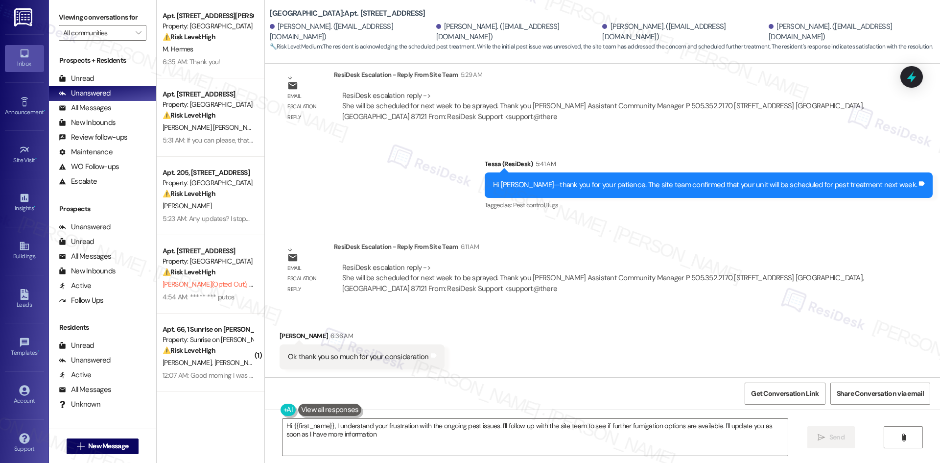
type textarea "Hi {{first_name}}, I understand your frustration with the ongoing pest issues. …"
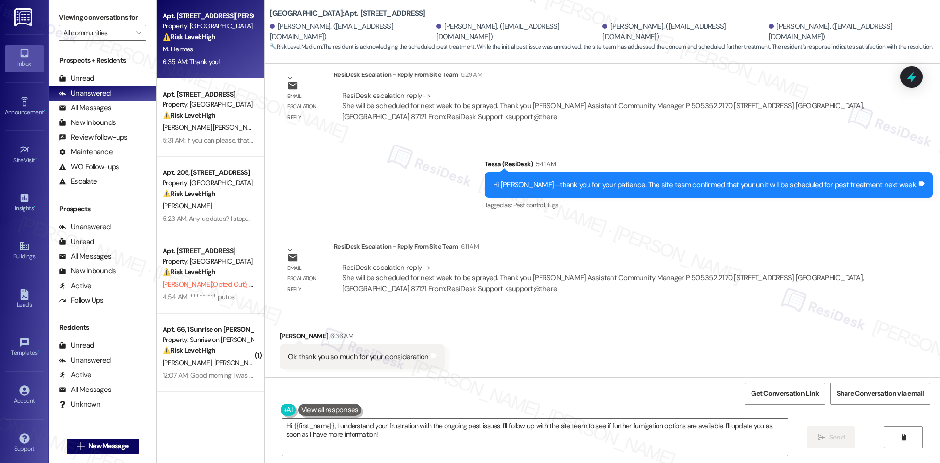
click at [219, 73] on div "Apt. [STREET_ADDRESS][PERSON_NAME] Property: Bella Vista ⚠️ Risk Level: High Th…" at bounding box center [211, 39] width 108 height 78
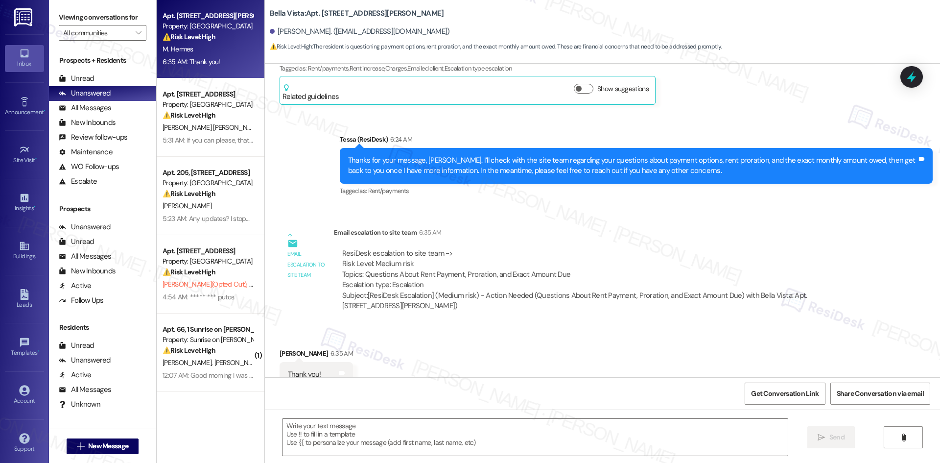
type textarea "Fetching suggested responses. Please feel free to read through the conversation…"
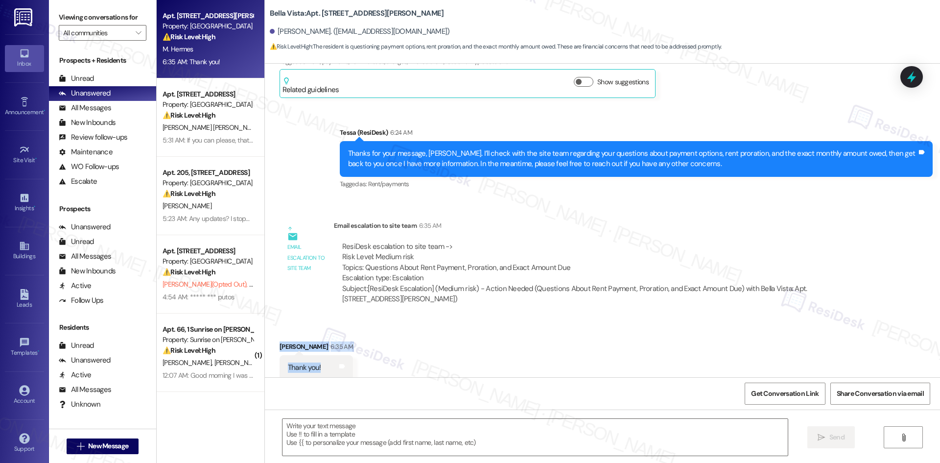
drag, startPoint x: 269, startPoint y: 325, endPoint x: 365, endPoint y: 360, distance: 101.9
click at [365, 360] on div "Received via SMS [PERSON_NAME] 6:35 AM Thank you! Tags and notes" at bounding box center [602, 353] width 675 height 68
click at [375, 426] on textarea at bounding box center [534, 436] width 505 height 37
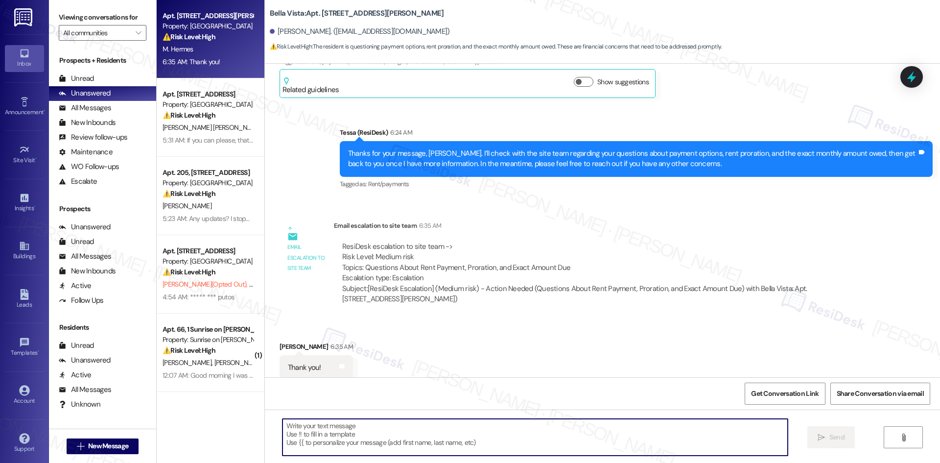
paste textarea "You’re welcome, [PERSON_NAME]!"
type textarea "You’re welcome, [PERSON_NAME]!"
click at [827, 438] on span "Send" at bounding box center [836, 437] width 19 height 10
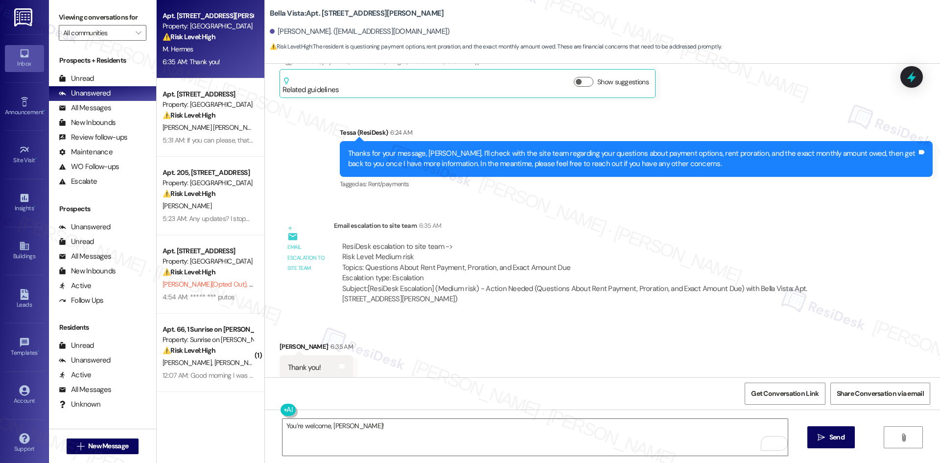
scroll to position [457, 0]
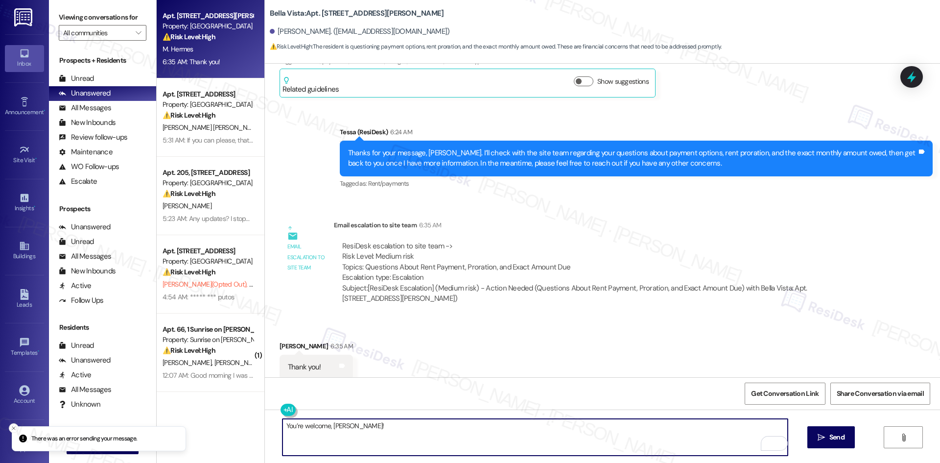
click at [450, 442] on textarea "You’re welcome, [PERSON_NAME]!" at bounding box center [534, 436] width 505 height 37
click at [834, 440] on span "Send" at bounding box center [836, 437] width 15 height 10
click at [385, 434] on textarea "You’re welcome, Megan!" at bounding box center [534, 436] width 505 height 37
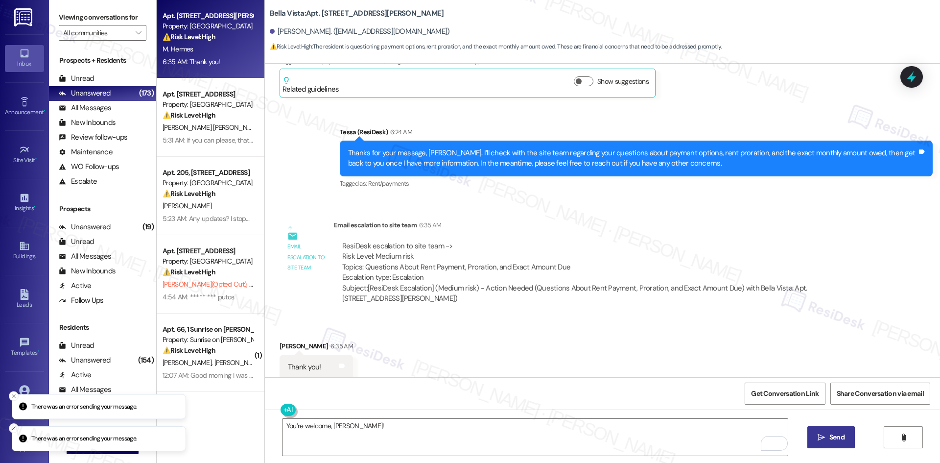
click at [409, 395] on div "Get Conversation Link Share Conversation via email" at bounding box center [602, 393] width 675 height 32
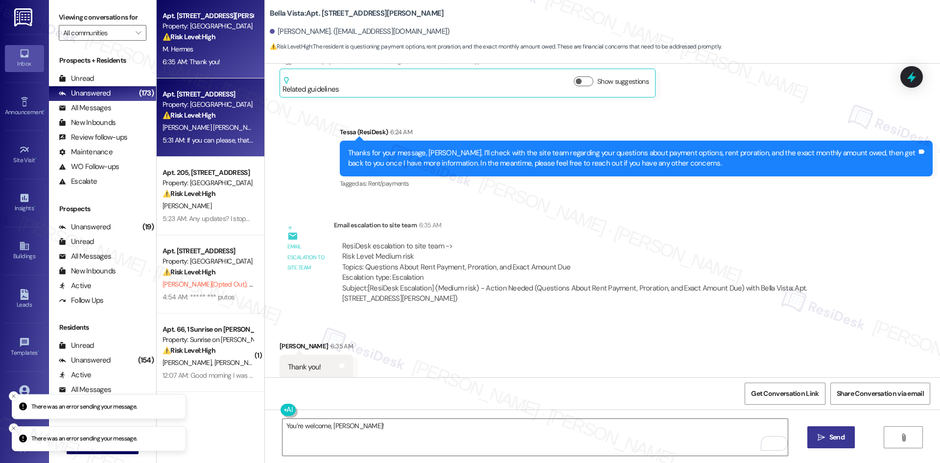
click at [202, 130] on span "M. Guevara Covarrubias" at bounding box center [211, 127] width 99 height 9
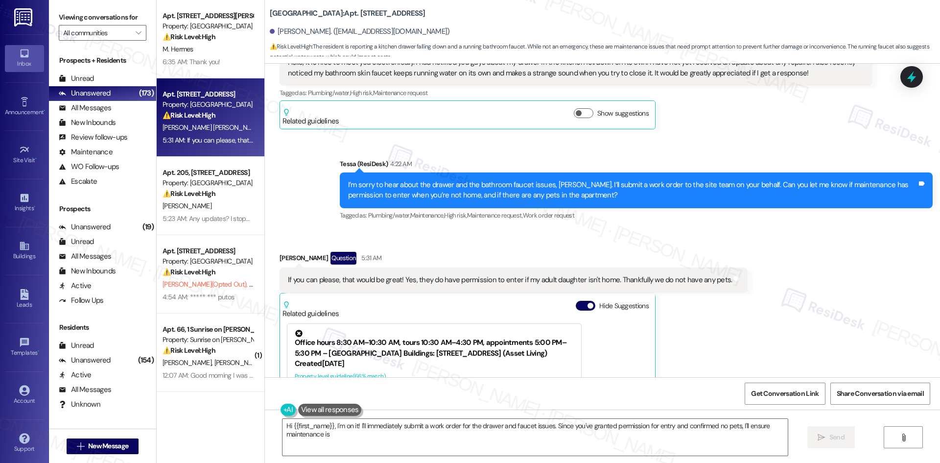
scroll to position [219, 0]
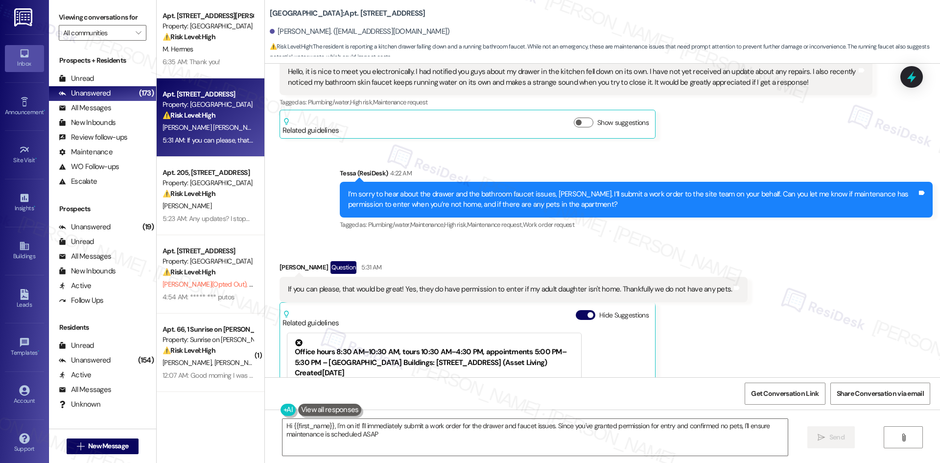
type textarea "Hi {{first_name}}, I'm on it! I'll immediately submit a work order for the draw…"
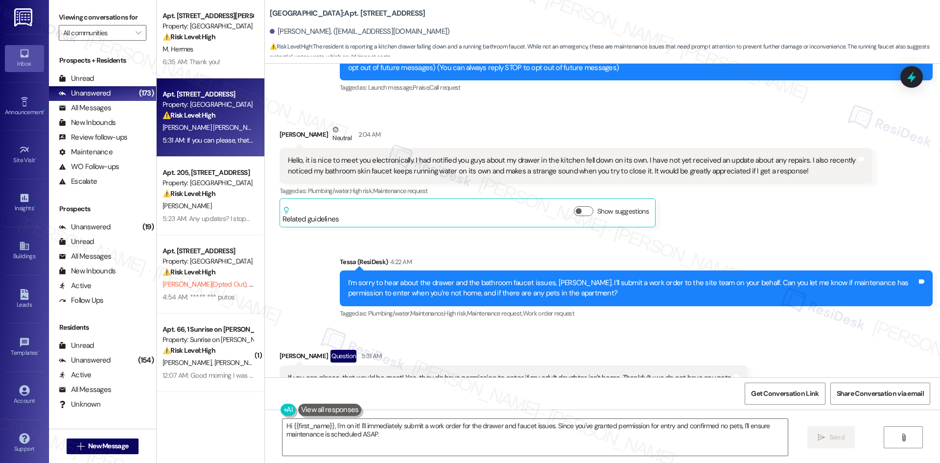
scroll to position [72, 0]
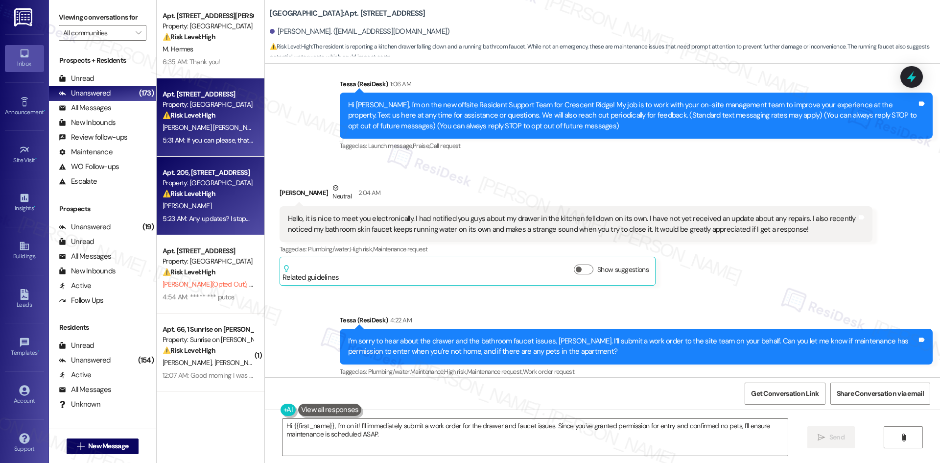
click at [194, 212] on div "5:23 AM: Any updates? I stopped by the office this morning to drop off a copy o…" at bounding box center [208, 218] width 93 height 12
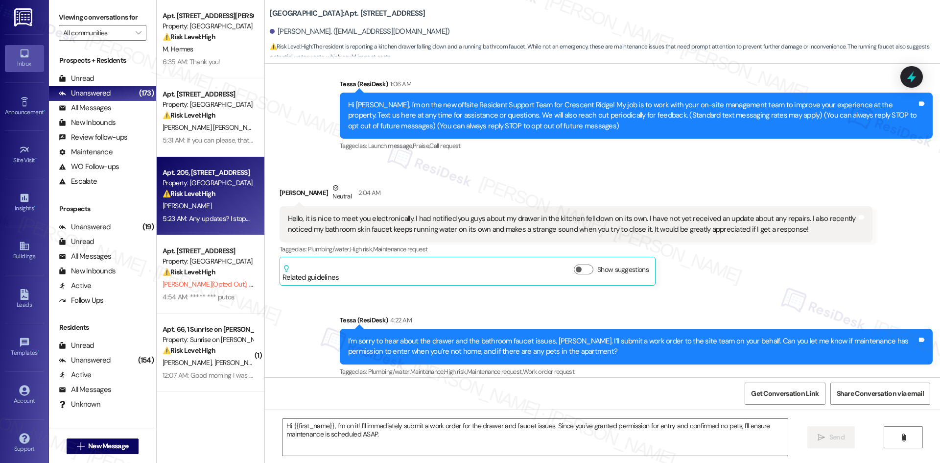
type textarea "Fetching suggested responses. Please feel free to read through the conversation…"
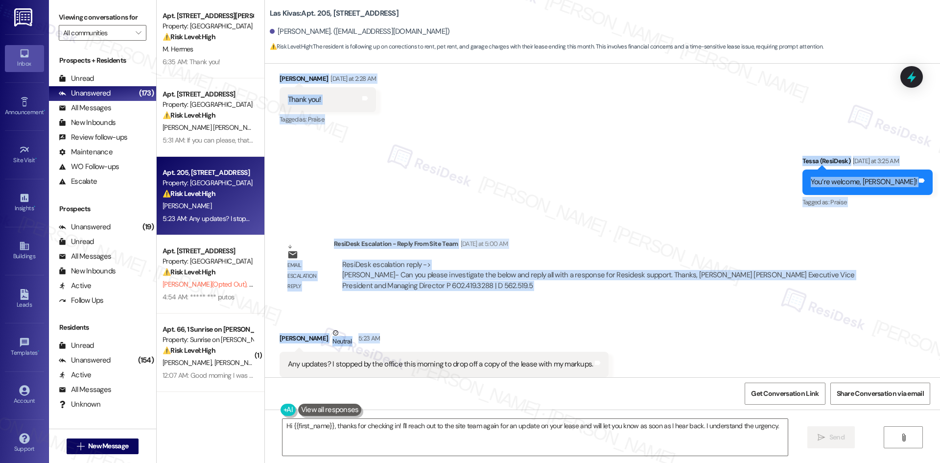
scroll to position [843, 0]
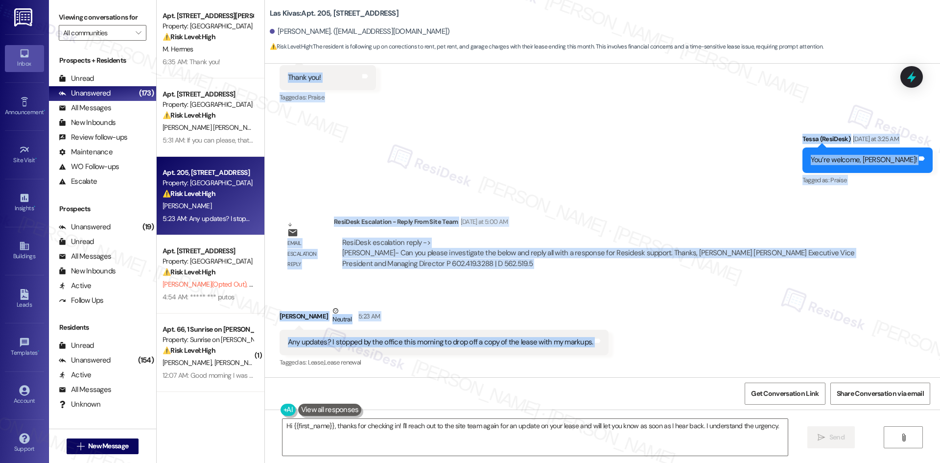
drag, startPoint x: 261, startPoint y: 190, endPoint x: 606, endPoint y: 351, distance: 380.8
click at [606, 351] on div "Lease started Jun 01, 2025 at 8:00 AM Announcement, sent via SMS Tessa (ResiDes…" at bounding box center [602, 220] width 675 height 313
copy div "Carlos Aguilar Yesterday at 2:28 AM Thank you! Tags and notes Tagged as: Praise…"
click at [618, 333] on div "Received via SMS Carlos Aguilar Neutral 5:23 AM Any updates? I stopped by the o…" at bounding box center [602, 329] width 675 height 93
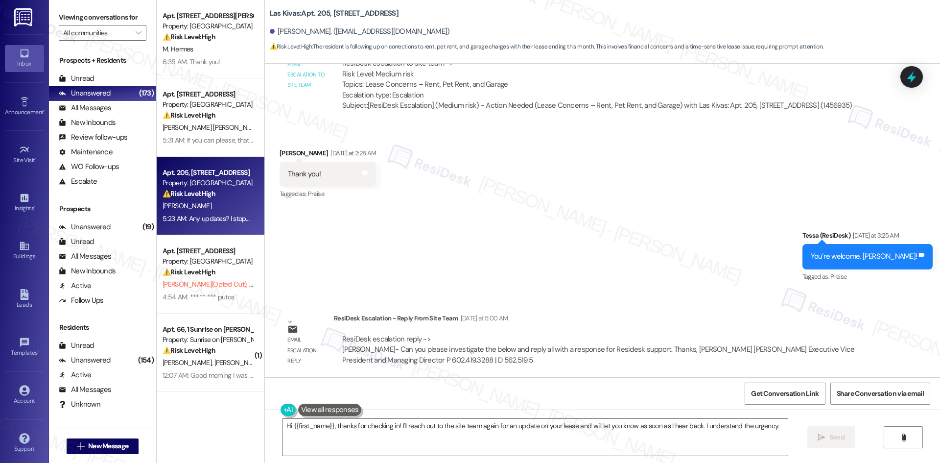
scroll to position [696, 0]
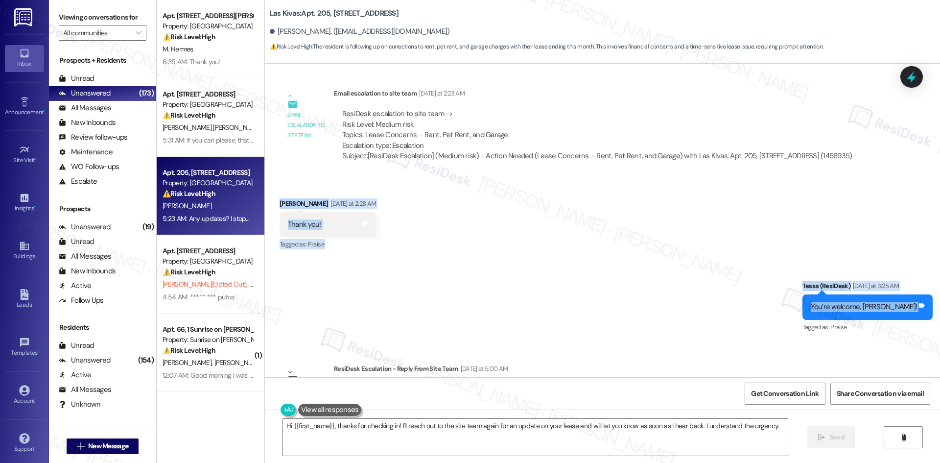
drag, startPoint x: 277, startPoint y: 192, endPoint x: 917, endPoint y: 316, distance: 652.1
click at [917, 316] on div "Lease started Jun 01, 2025 at 8:00 AM Announcement, sent via SMS Tessa (ResiDes…" at bounding box center [602, 220] width 675 height 313
copy div "Carlos Aguilar Yesterday at 2:28 AM Thank you! Tags and notes Tagged as: Praise…"
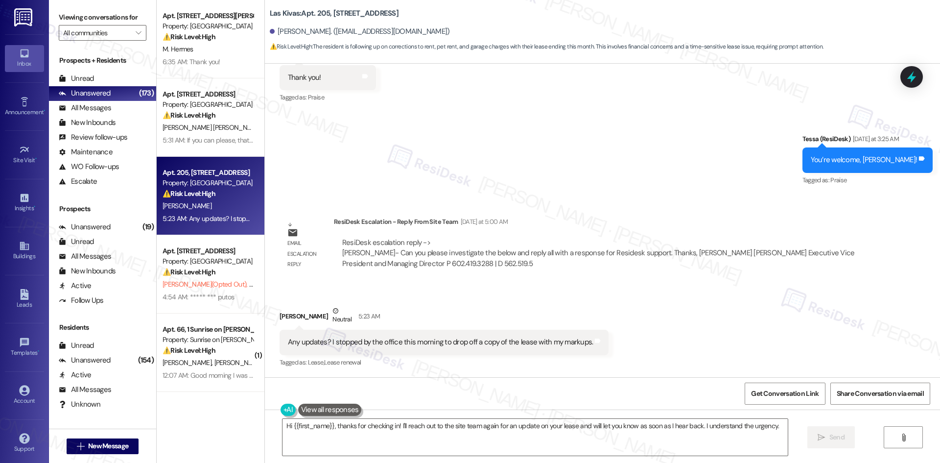
click at [336, 305] on div "Carlos Aguilar Neutral 5:23 AM" at bounding box center [443, 317] width 329 height 24
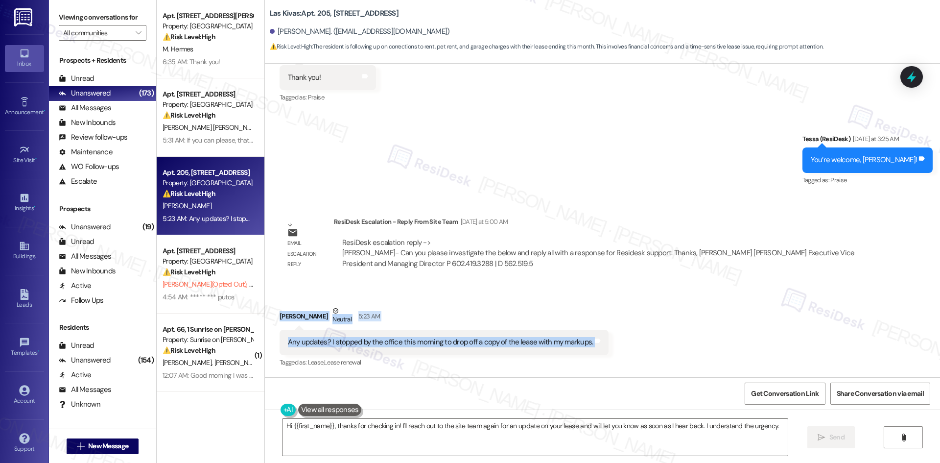
drag, startPoint x: 270, startPoint y: 316, endPoint x: 612, endPoint y: 349, distance: 344.2
click at [612, 349] on div "Received via SMS Carlos Aguilar Neutral 5:23 AM Any updates? I stopped by the o…" at bounding box center [602, 329] width 675 height 93
copy div "Carlos Aguilar Neutral 5:23 AM Any updates? I stopped by the office this mornin…"
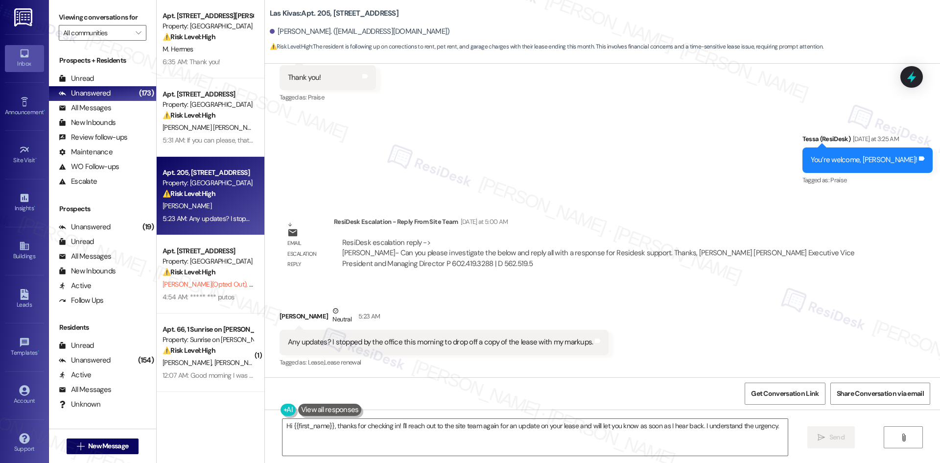
click at [328, 207] on div "Lease started Jun 01, 2025 at 8:00 AM Announcement, sent via SMS Tessa (ResiDes…" at bounding box center [602, 220] width 675 height 313
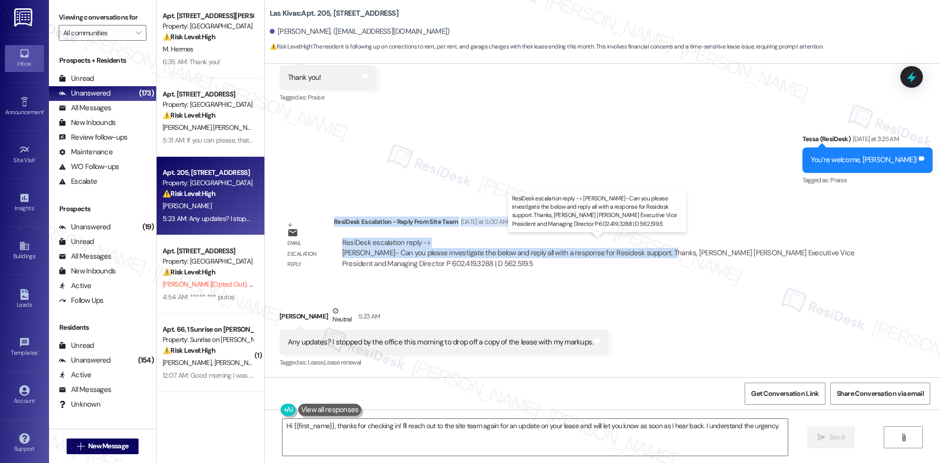
drag, startPoint x: 326, startPoint y: 222, endPoint x: 653, endPoint y: 255, distance: 328.6
click at [653, 255] on div "ResiDesk Escalation - Reply From Site Team Yesterday at 5:00 AM ResiDesk escala…" at bounding box center [603, 246] width 538 height 60
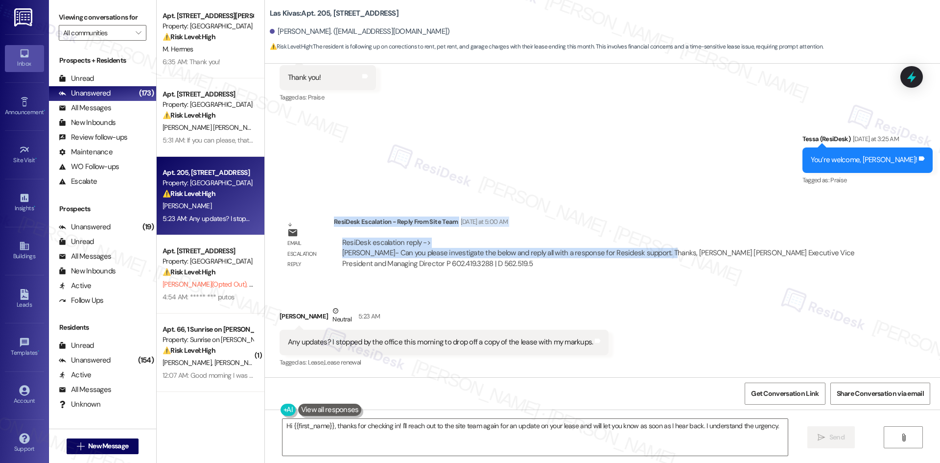
copy div "ResiDesk Escalation - Reply From Site Team Yesterday at 5:00 AM ResiDesk escala…"
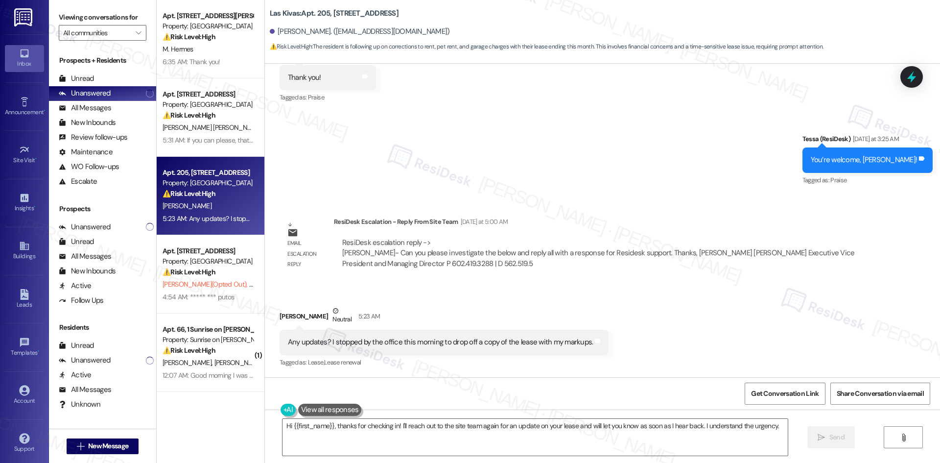
click at [468, 153] on div "Sent via SMS Tessa (ResiDesk) Yesterday at 3:25 AM You’re welcome, Carlos! Tags…" at bounding box center [602, 153] width 675 height 83
click at [551, 191] on div "Sent via SMS Tessa (ResiDesk) Yesterday at 3:25 AM You’re welcome, Carlos! Tags…" at bounding box center [602, 153] width 675 height 83
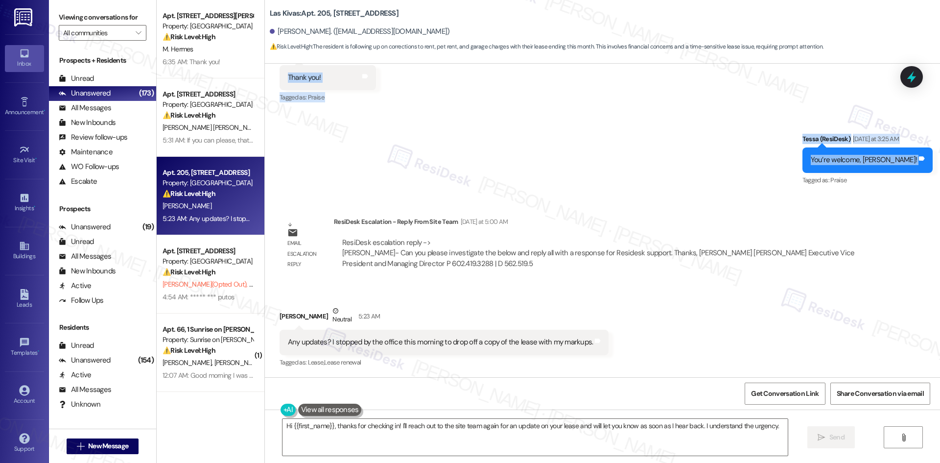
drag, startPoint x: 322, startPoint y: 93, endPoint x: 391, endPoint y: 177, distance: 108.8
click at [391, 177] on div "Lease started Jun 01, 2025 at 8:00 AM Announcement, sent via SMS Tessa (ResiDes…" at bounding box center [602, 220] width 675 height 313
copy div "Tessa (ResiDesk) Yesterday at 2:22 AM Thanks for following up, Carlos. I unders…"
click at [372, 310] on div "Carlos Aguilar Neutral 5:23 AM" at bounding box center [443, 317] width 329 height 24
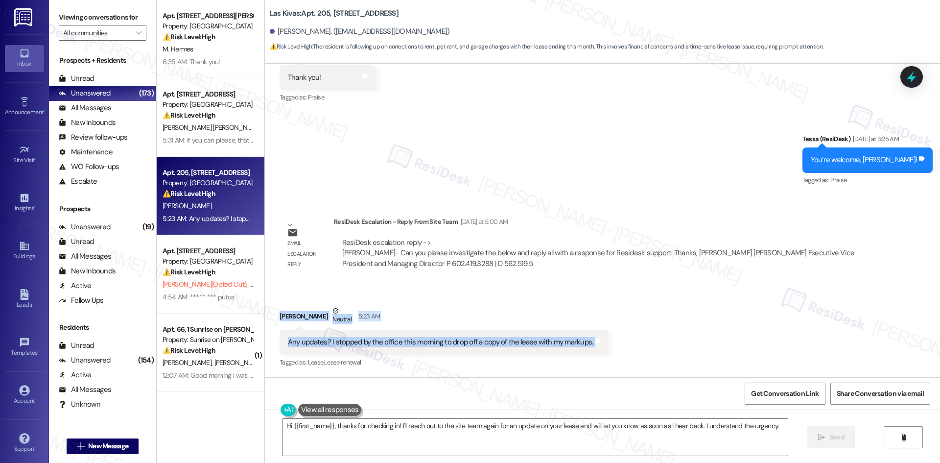
drag, startPoint x: 266, startPoint y: 310, endPoint x: 620, endPoint y: 353, distance: 356.4
click at [620, 353] on div "Received via SMS Carlos Aguilar Neutral 5:23 AM Any updates? I stopped by the o…" at bounding box center [602, 329] width 675 height 93
copy div "Carlos Aguilar Neutral 5:23 AM Any updates? I stopped by the office this mornin…"
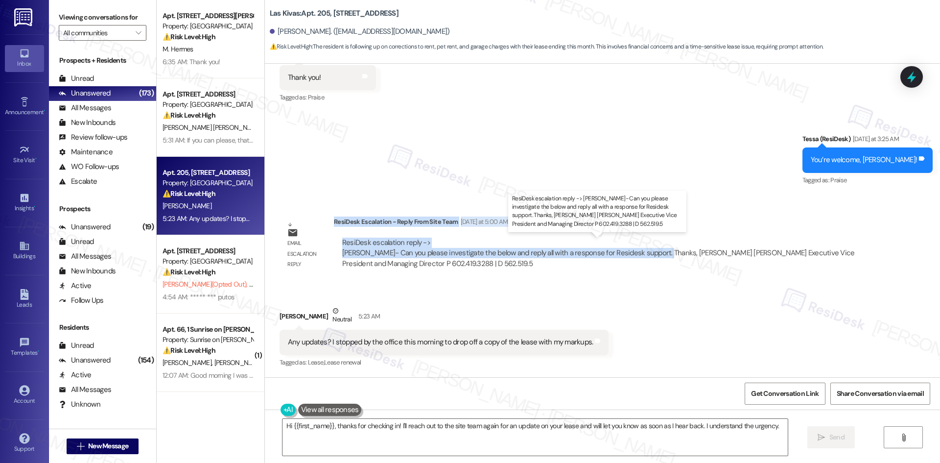
drag, startPoint x: 327, startPoint y: 221, endPoint x: 652, endPoint y: 252, distance: 325.9
click at [652, 252] on div "ResiDesk Escalation - Reply From Site Team Yesterday at 5:00 AM ResiDesk escala…" at bounding box center [603, 246] width 538 height 60
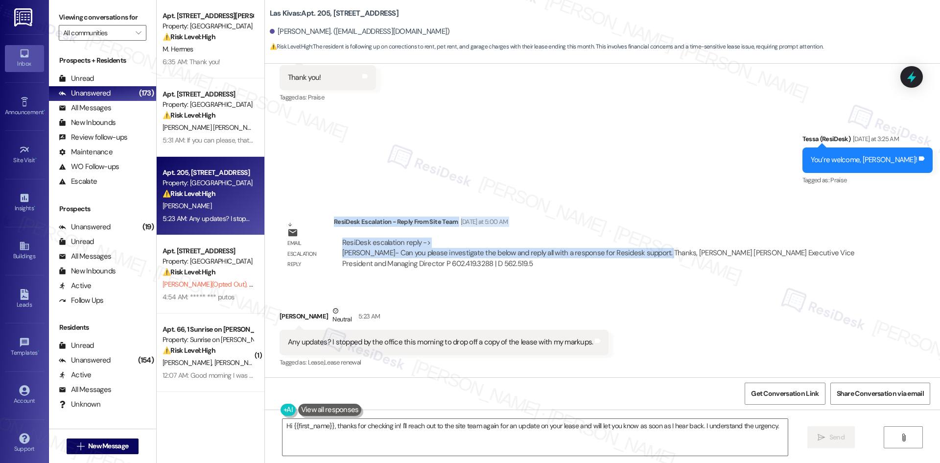
copy div "ResiDesk Escalation - Reply From Site Team Yesterday at 5:00 AM ResiDesk escala…"
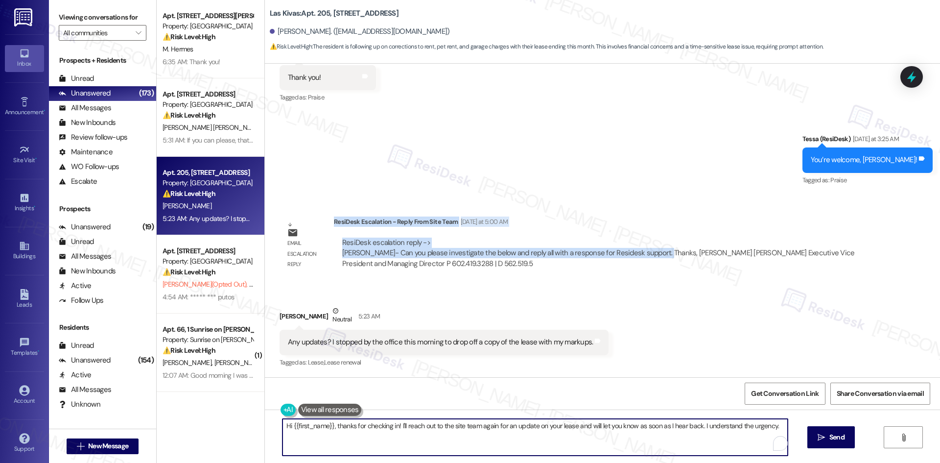
click at [414, 442] on textarea "Hi {{first_name}}, thanks for checking in! I'll reach out to the site team agai…" at bounding box center [534, 436] width 505 height 37
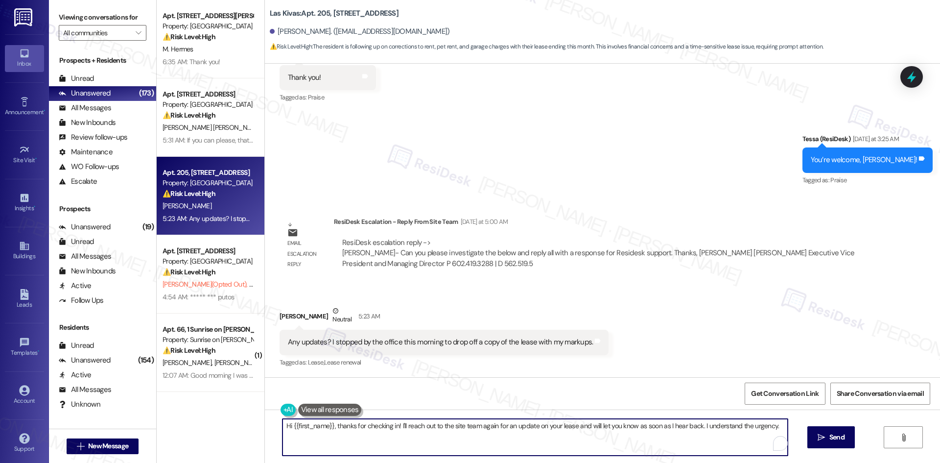
paste textarea "Thanks for the update, Carlos. The site team is currently looking into your lea…"
click at [418, 426] on textarea "Thanks for the update, Carlos. The site team is currently looking into your lea…" at bounding box center [534, 436] width 505 height 37
click at [438, 436] on textarea "Thanks for the update, [PERSON_NAME]. The site team is looking into your lease …" at bounding box center [534, 436] width 505 height 37
type textarea "Thanks for the update, [PERSON_NAME]. The site team is looking into your lease …"
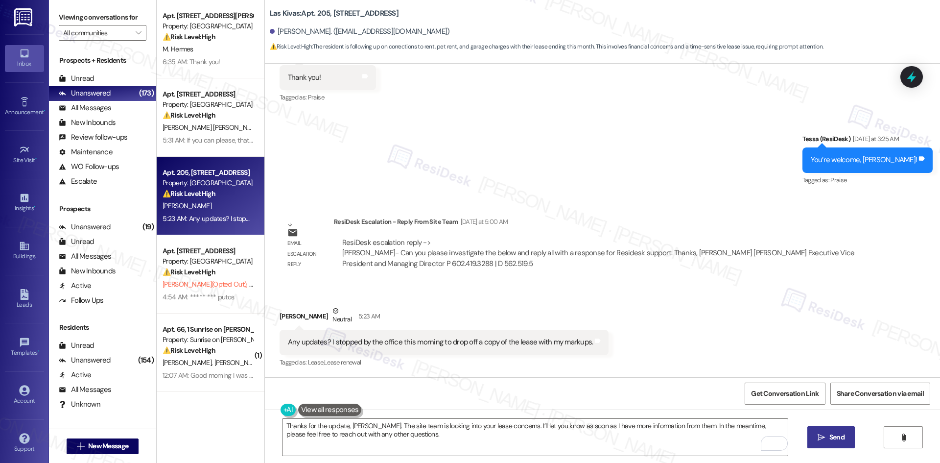
click at [840, 436] on span "Send" at bounding box center [836, 437] width 15 height 10
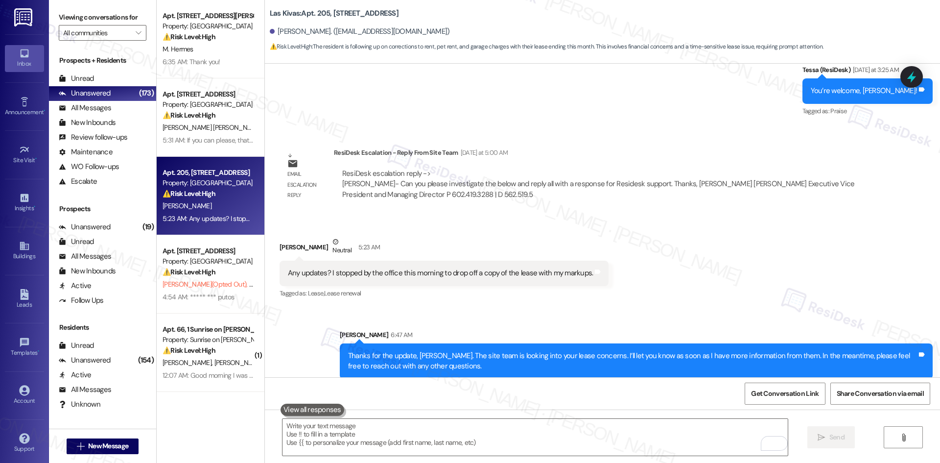
scroll to position [922, 0]
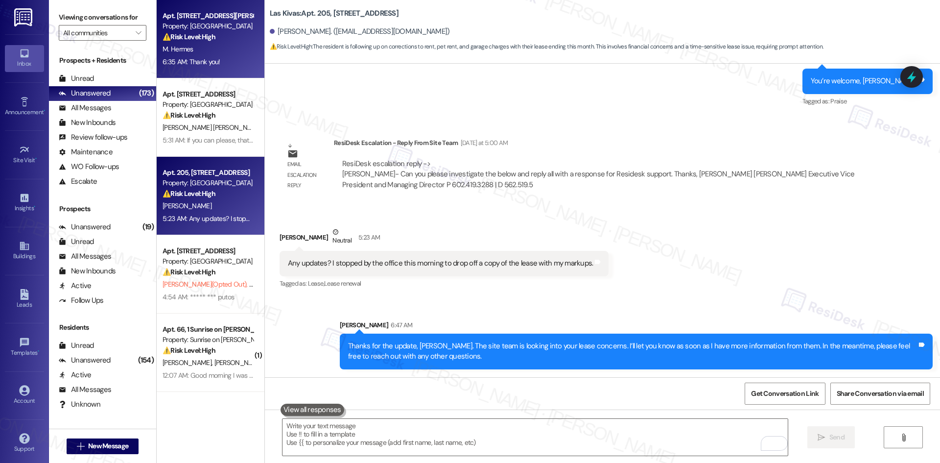
click at [214, 65] on div "6:35 AM: Thank you! 6:35 AM: Thank you!" at bounding box center [208, 62] width 93 height 12
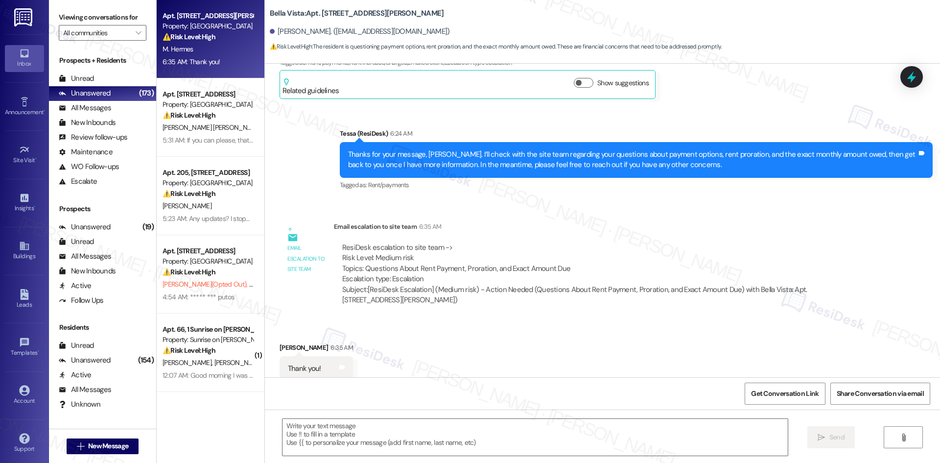
scroll to position [457, 0]
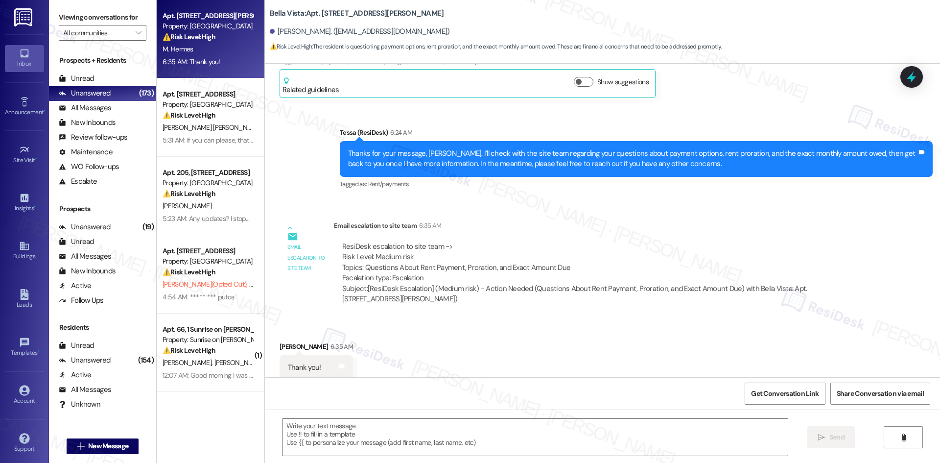
type textarea "Fetching suggested responses. Please feel free to read through the conversation…"
click at [405, 326] on div "Received via SMS Megan Hermes 6:35 AM Thank you! Tags and notes" at bounding box center [602, 353] width 675 height 68
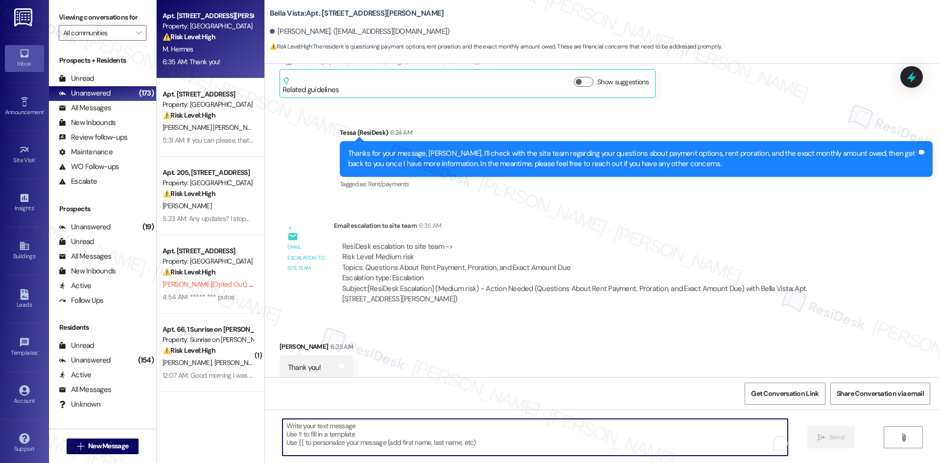
click at [374, 447] on textarea "To enrich screen reader interactions, please activate Accessibility in Grammarl…" at bounding box center [534, 436] width 505 height 37
paste textarea "You’re welcome, Megan!"
type textarea "You’re welcome, Megan!"
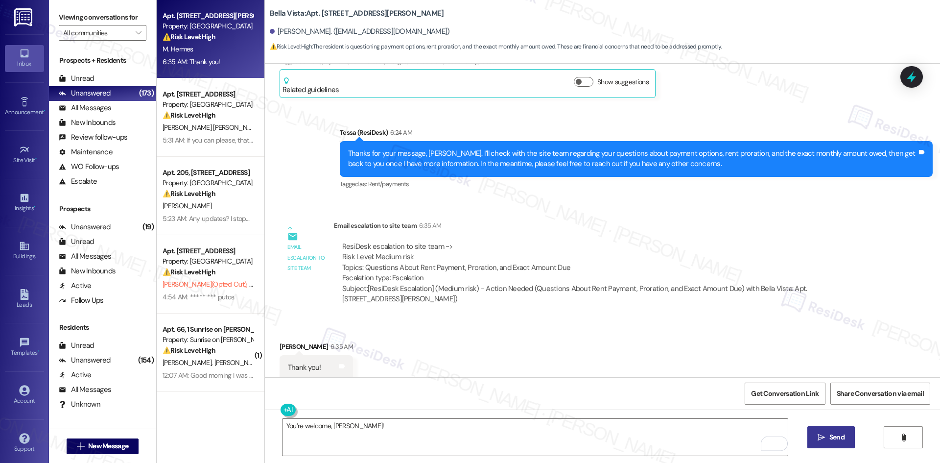
click at [841, 433] on span "Send" at bounding box center [836, 437] width 15 height 10
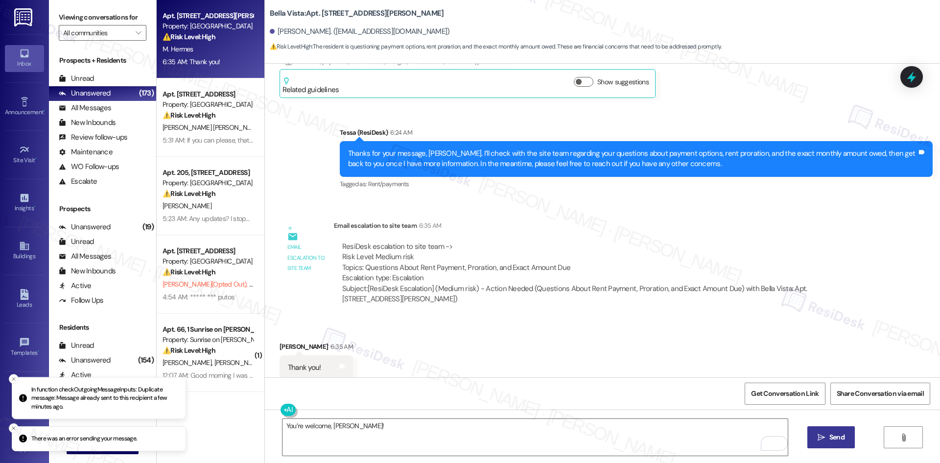
scroll to position [457, 0]
click at [656, 256] on div "ResiDesk escalation to site team -> Risk Level: Medium risk Topics: Questions A…" at bounding box center [603, 262] width 522 height 42
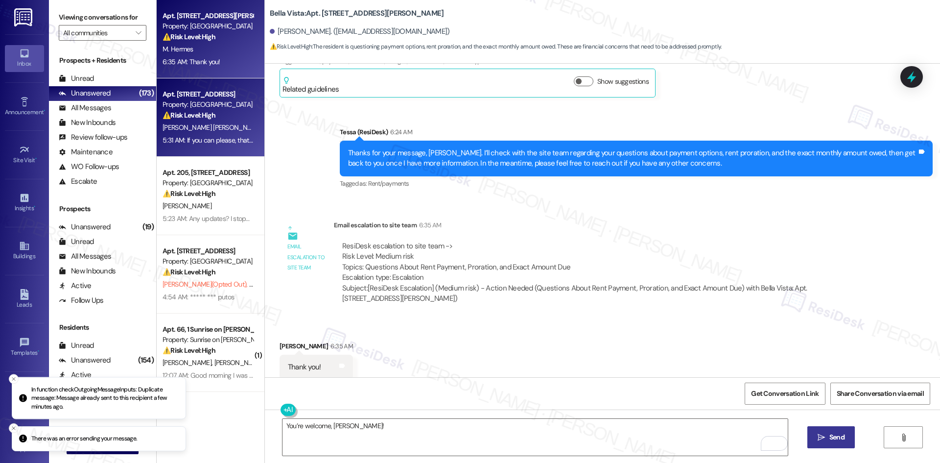
click at [220, 128] on span "M. Guevara Covarrubias" at bounding box center [211, 127] width 99 height 9
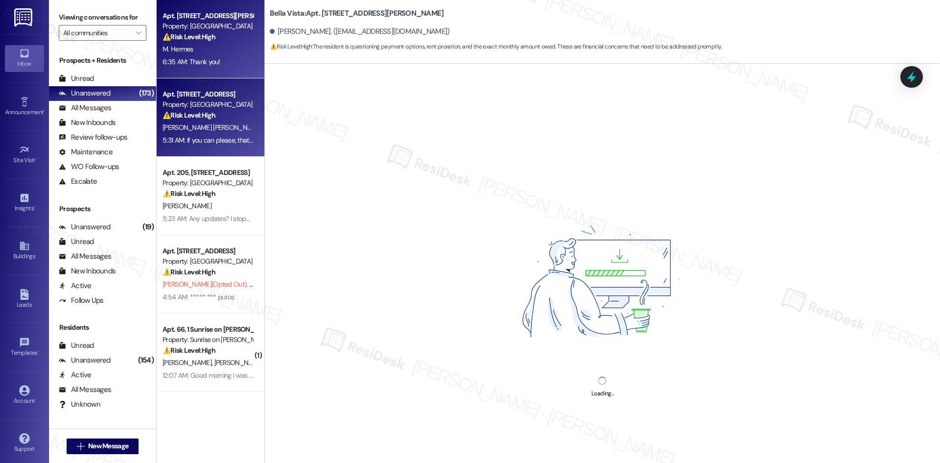
click at [217, 68] on div "6:35 AM: Thank you! 6:35 AM: Thank you!" at bounding box center [208, 62] width 93 height 12
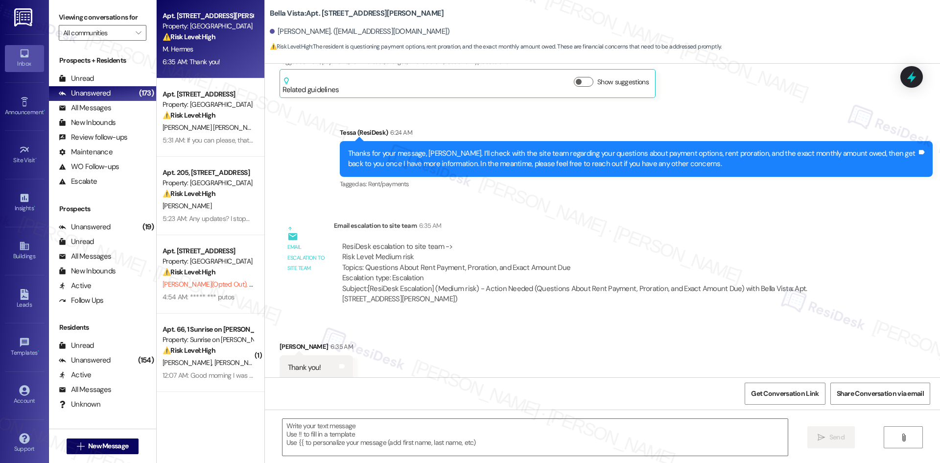
type textarea "Fetching suggested responses. Please feel free to read through the conversation…"
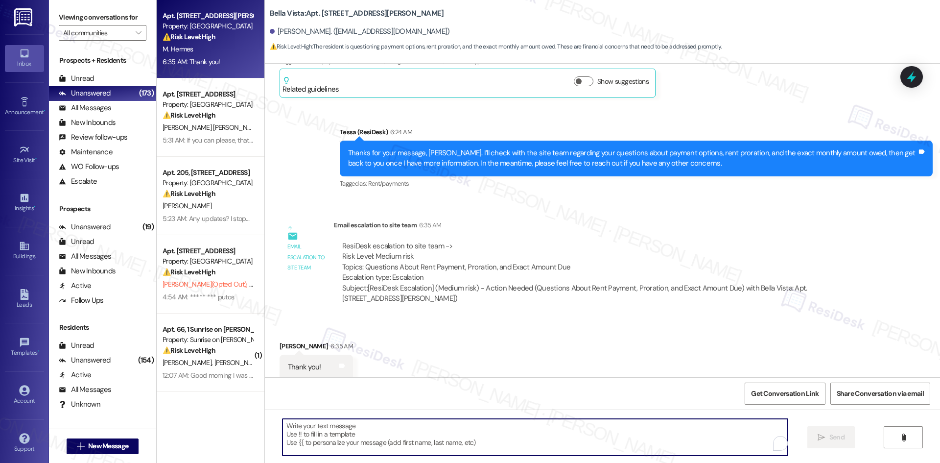
click at [448, 433] on textarea "To enrich screen reader interactions, please activate Accessibility in Grammarl…" at bounding box center [534, 436] width 505 height 37
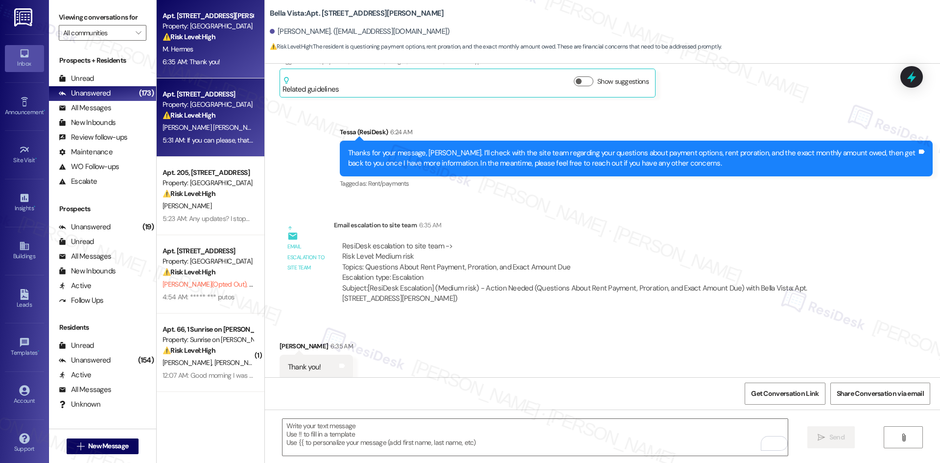
click at [218, 131] on span "M. Guevara Covarrubias" at bounding box center [211, 127] width 99 height 9
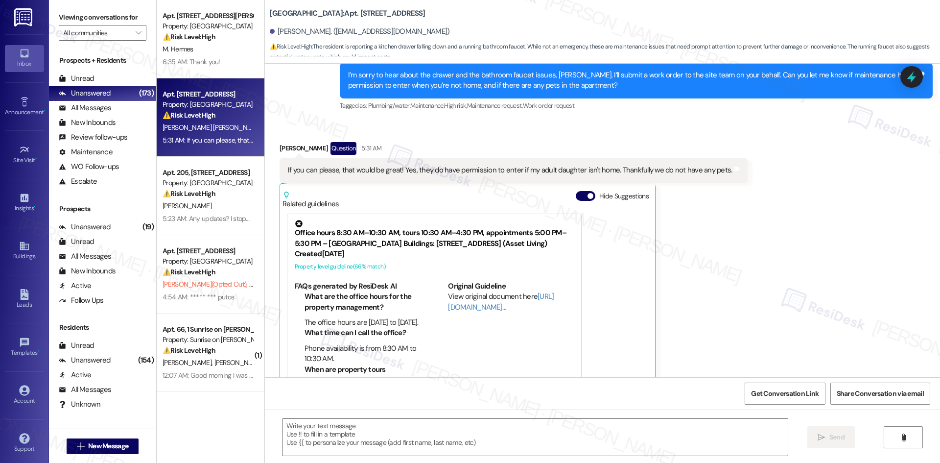
scroll to position [366, 0]
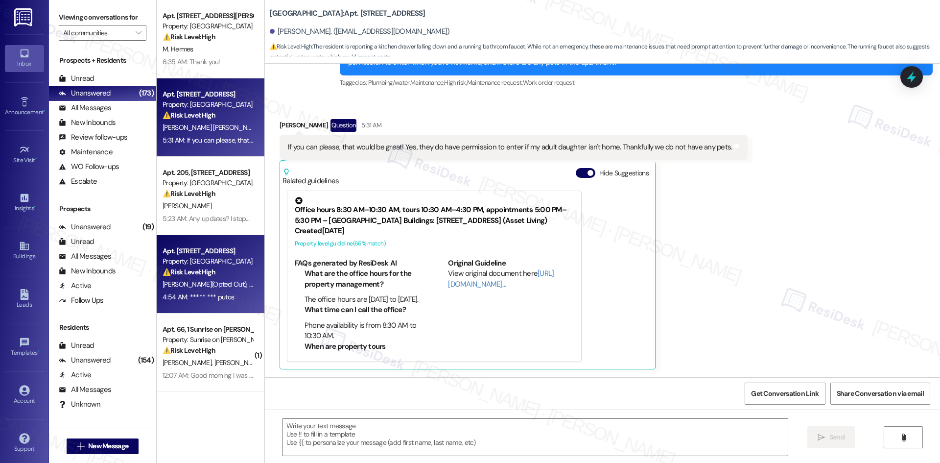
click at [162, 276] on strong "⚠️ Risk Level: High" at bounding box center [188, 271] width 53 height 9
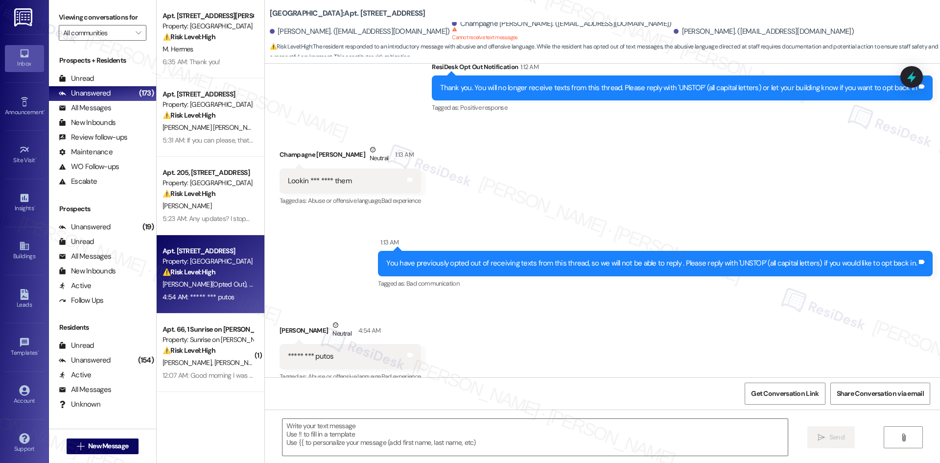
scroll to position [285, 0]
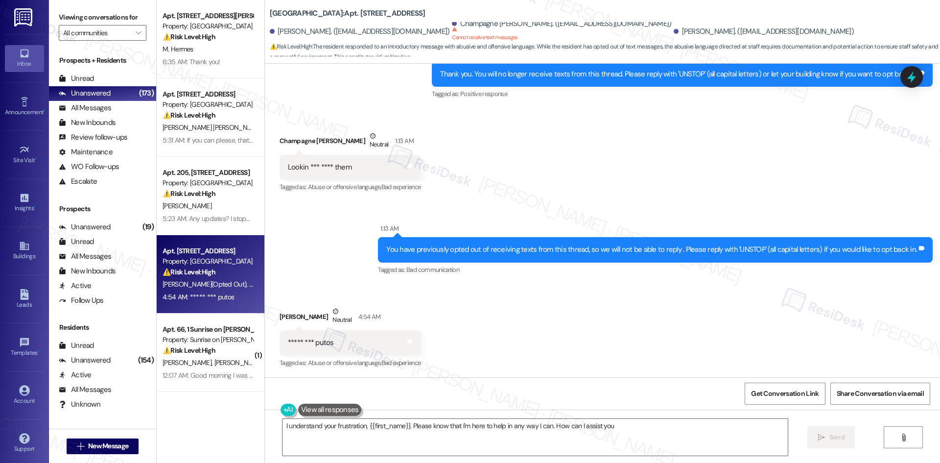
type textarea "I understand your frustration, {{first_name}}. Please know that I'm here to hel…"
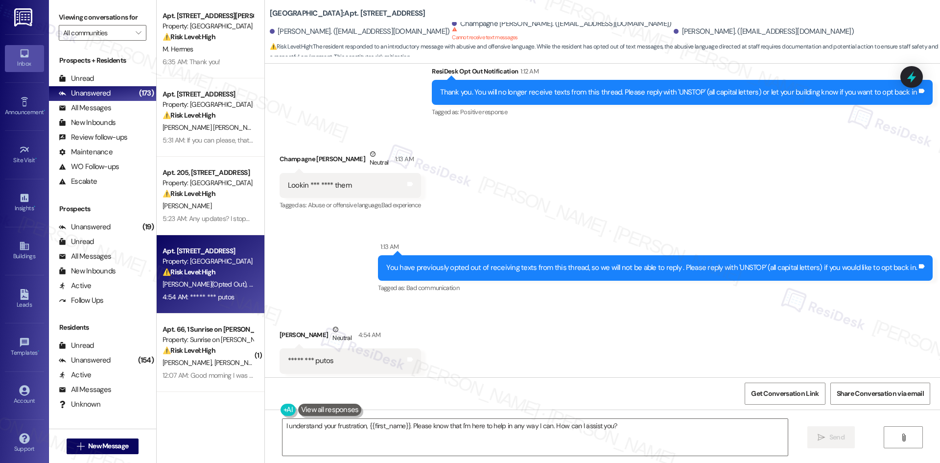
scroll to position [286, 0]
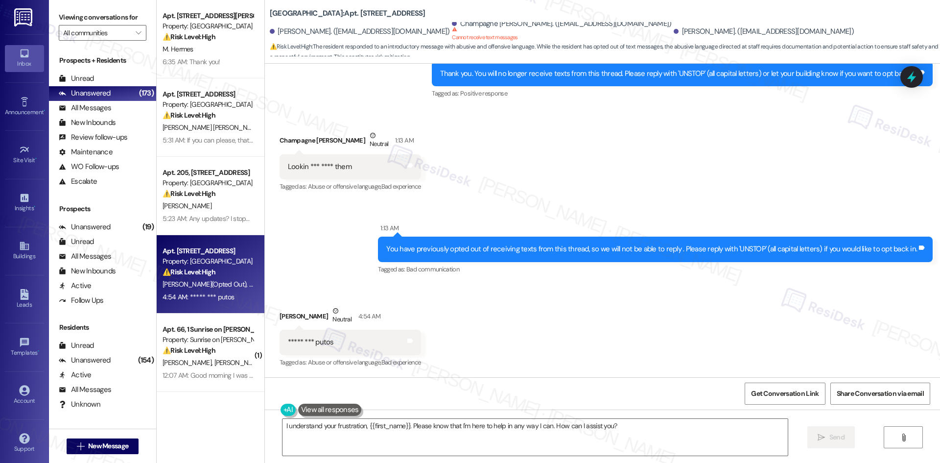
click at [615, 278] on div "Sent via SMS 1:13 AM You have previously opted out of receiving texts from this…" at bounding box center [655, 249] width 569 height 68
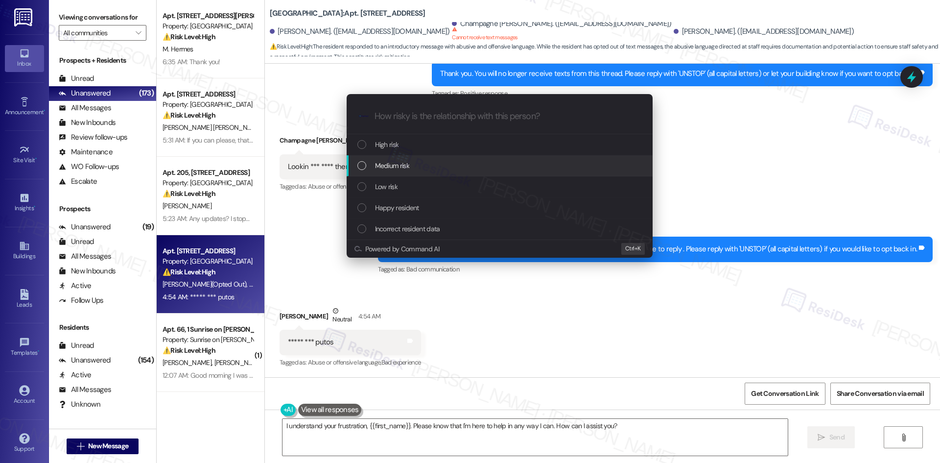
click at [442, 161] on div "Medium risk" at bounding box center [500, 165] width 286 height 11
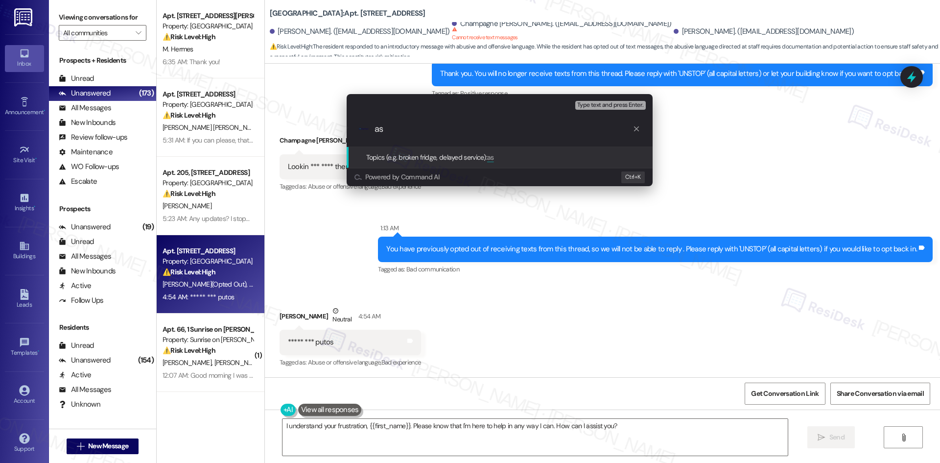
type input "asd"
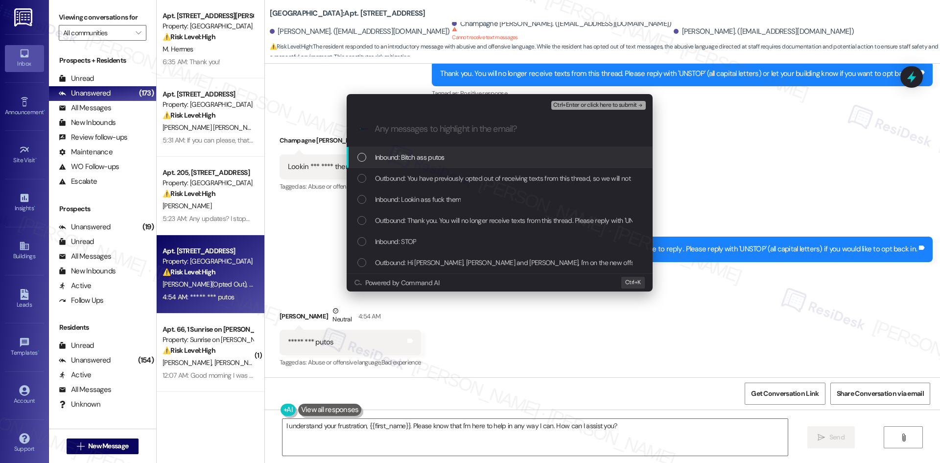
click at [709, 144] on div "Escalate Conversation Medium risk asd Any messages to highlight in the email? C…" at bounding box center [470, 231] width 940 height 463
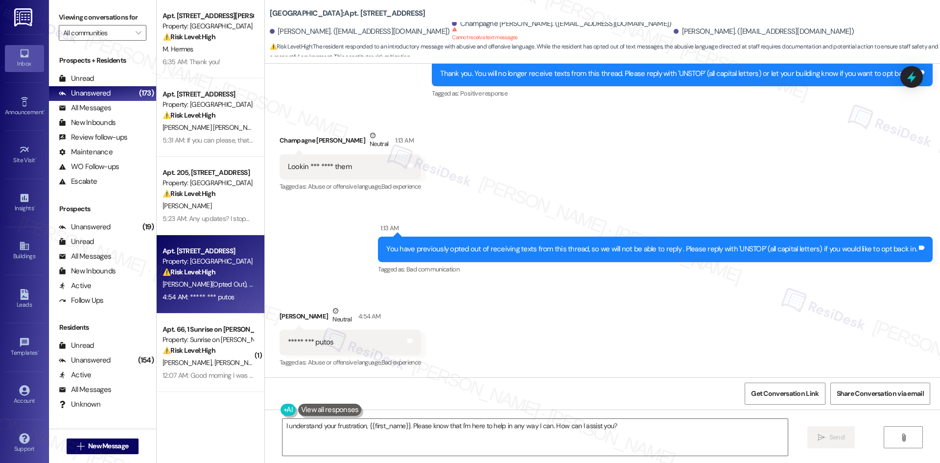
click at [491, 189] on div "Received via SMS Champagne Higgins Neutral 1:13 AM Lookin *** **** them Tags an…" at bounding box center [602, 154] width 675 height 93
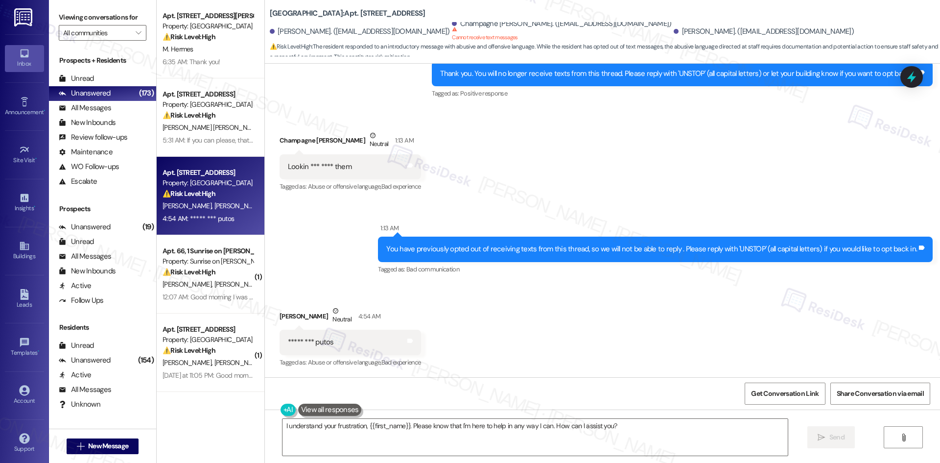
click at [488, 175] on div "Received via SMS Champagne Higgins Neutral 1:13 AM Lookin *** **** them Tags an…" at bounding box center [602, 154] width 675 height 93
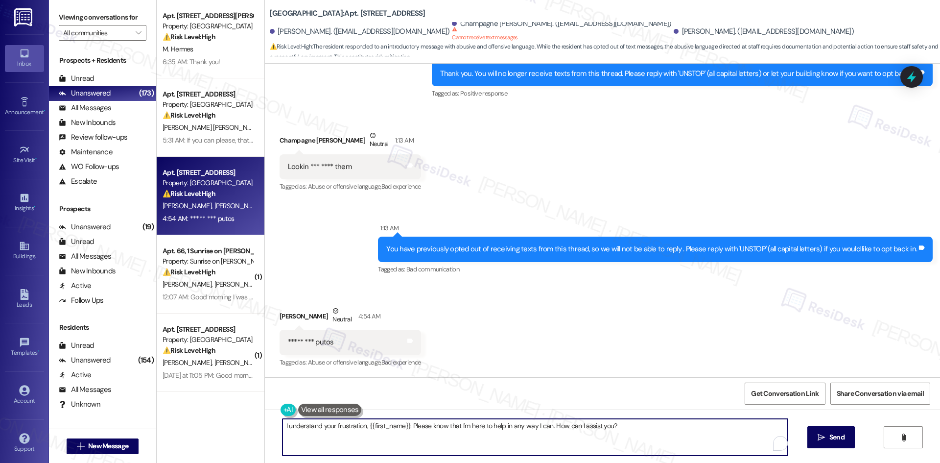
click at [605, 450] on textarea "I understand your frustration, {{first_name}}. Please know that I'm here to hel…" at bounding box center [534, 436] width 505 height 37
paste textarea "You’re welcome, [PERSON_NAME]!"
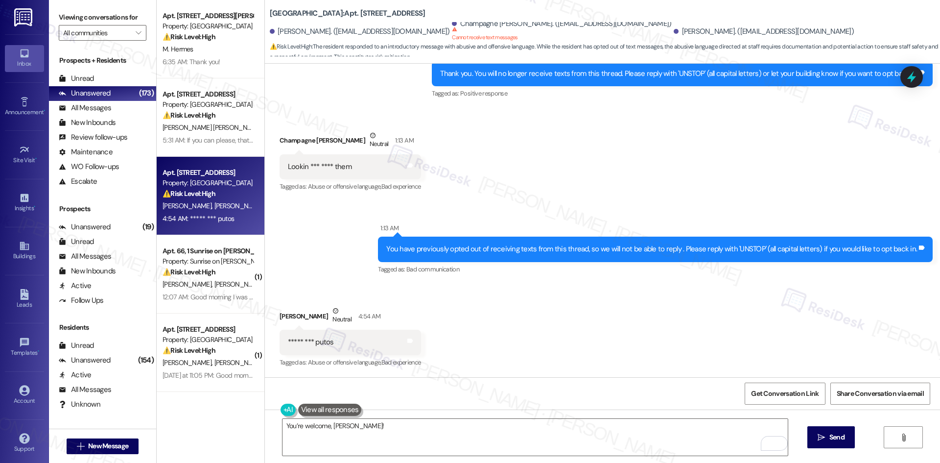
click at [574, 195] on div "Received via SMS Champagne Higgins Neutral 1:13 AM Lookin *** **** them Tags an…" at bounding box center [602, 154] width 675 height 93
click at [428, 431] on textarea "You’re welcome, [PERSON_NAME]!" at bounding box center [534, 436] width 505 height 37
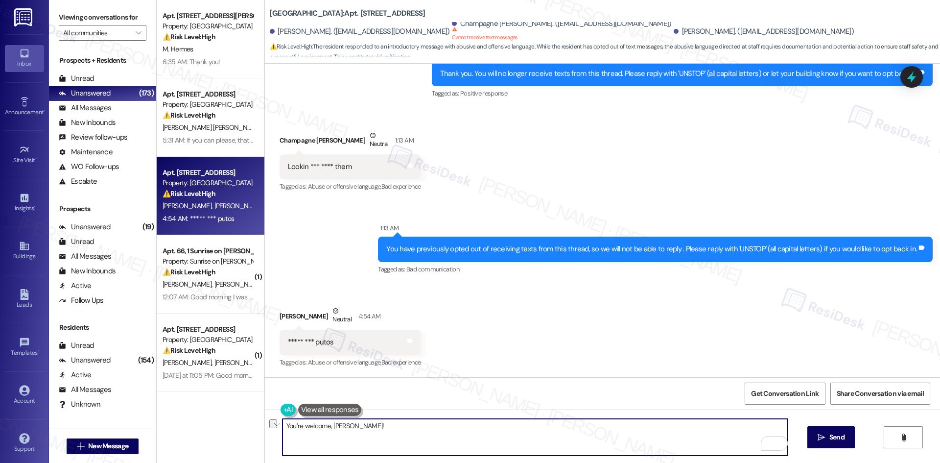
paste textarea "I'm so sorry to bother you! I'll take you off our distribution list. Would you …"
type textarea "I'm so sorry to bother you! I'll take you off our distribution list. Would you …"
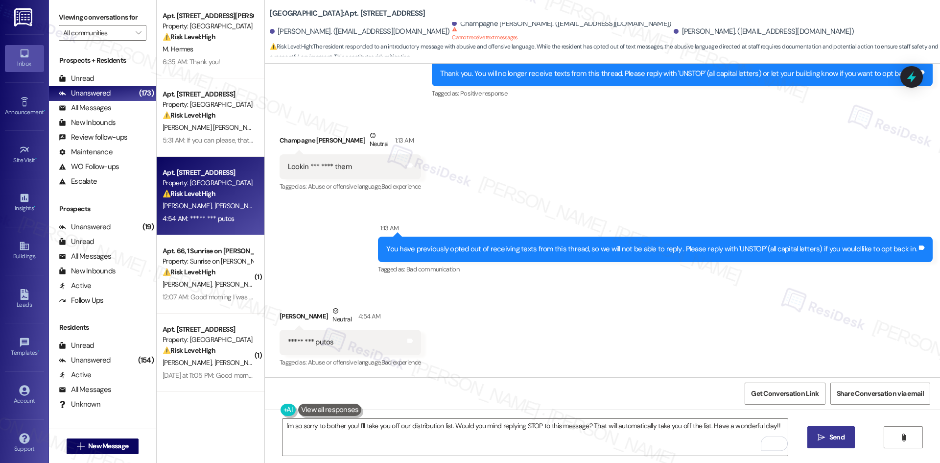
click at [823, 438] on icon "" at bounding box center [820, 437] width 7 height 8
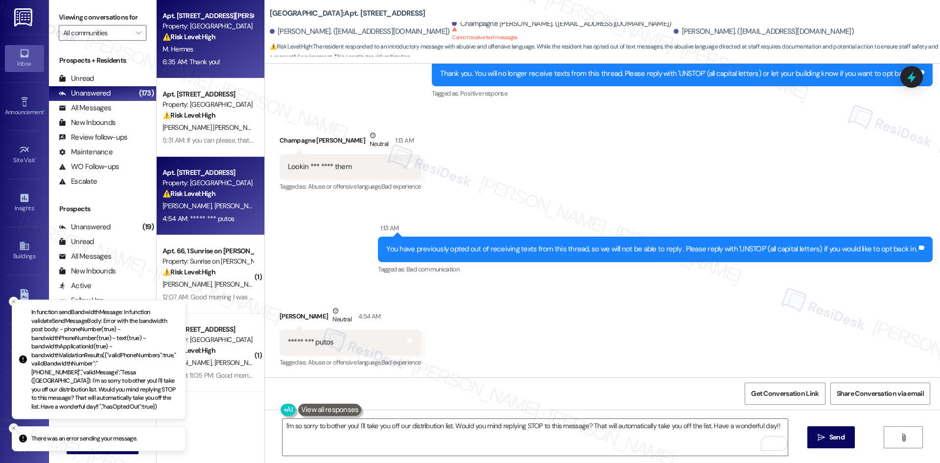
click at [205, 33] on strong "⚠️ Risk Level: High" at bounding box center [188, 36] width 53 height 9
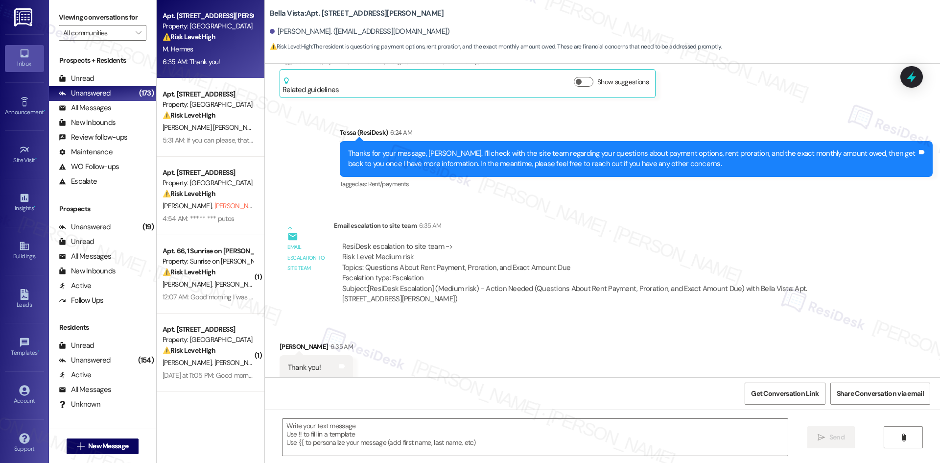
type textarea "Fetching suggested responses. Please feel free to read through the conversation…"
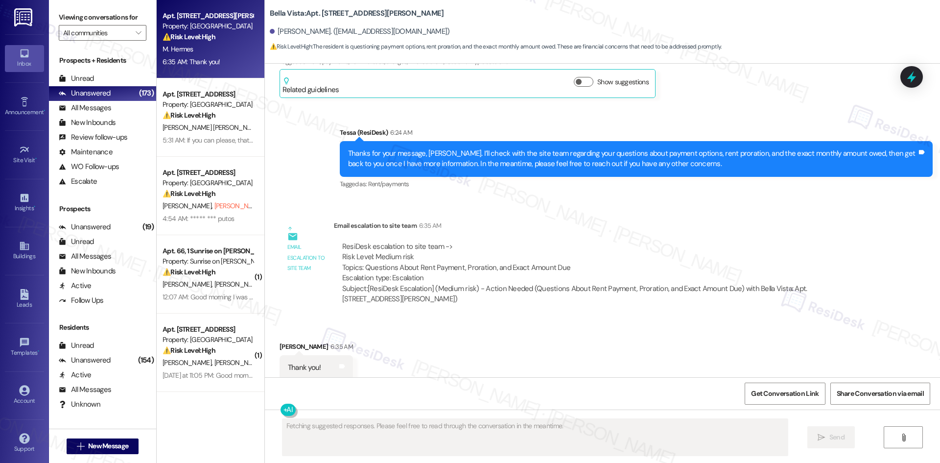
scroll to position [457, 0]
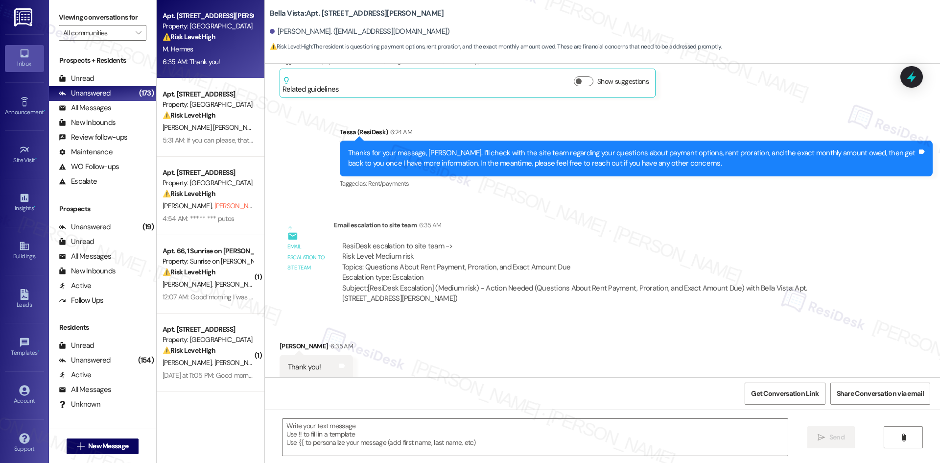
click at [486, 344] on div "Received via SMS Megan Hermes 6:35 AM Thank you! Tags and notes" at bounding box center [602, 353] width 675 height 68
click at [449, 425] on textarea at bounding box center [534, 436] width 505 height 37
click at [512, 325] on div "Received via SMS Megan Hermes 6:35 AM Thank you! Tags and notes" at bounding box center [602, 353] width 675 height 68
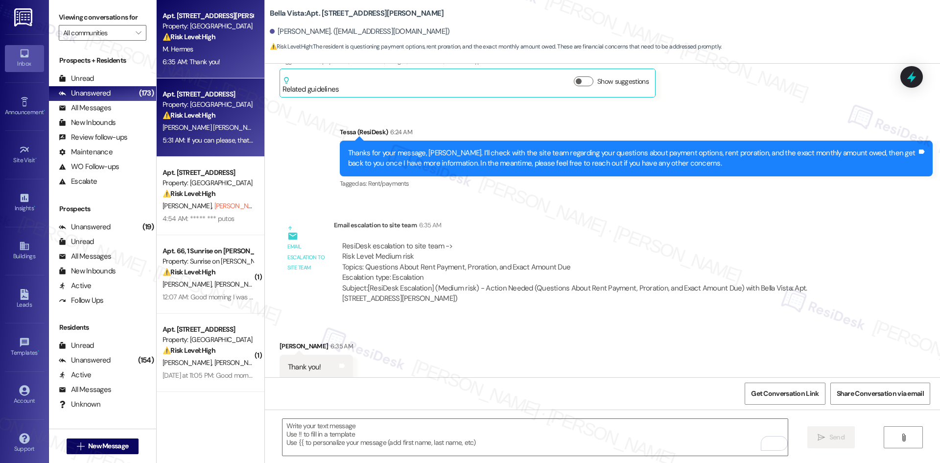
click at [195, 122] on div "M. Guevara Covarrubias" at bounding box center [208, 127] width 93 height 12
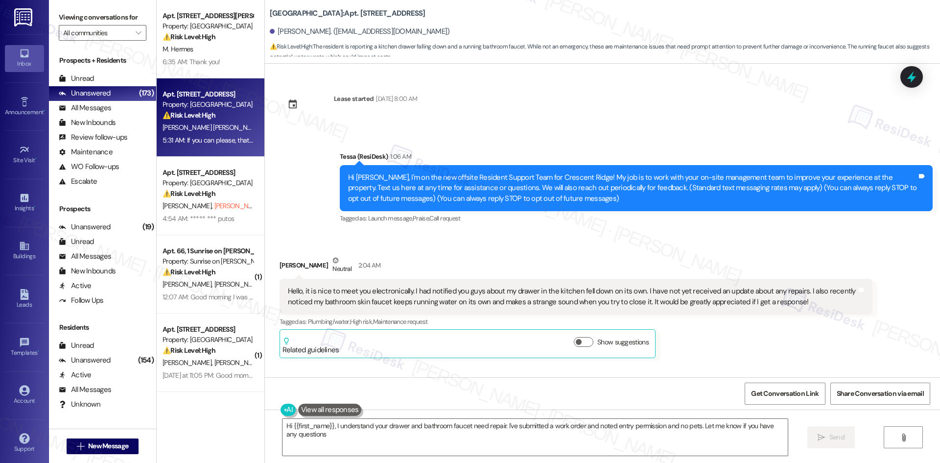
type textarea "Hi {{first_name}}, I understand your drawer and bathroom faucet need repair. I'…"
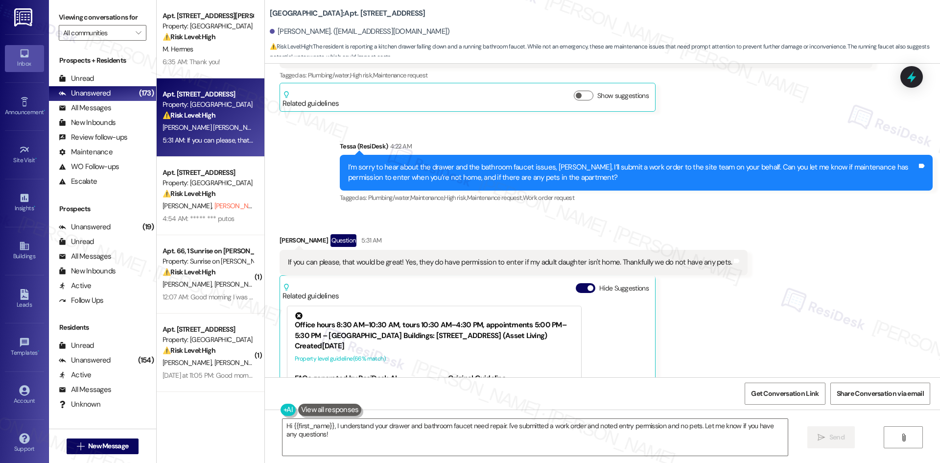
scroll to position [219, 0]
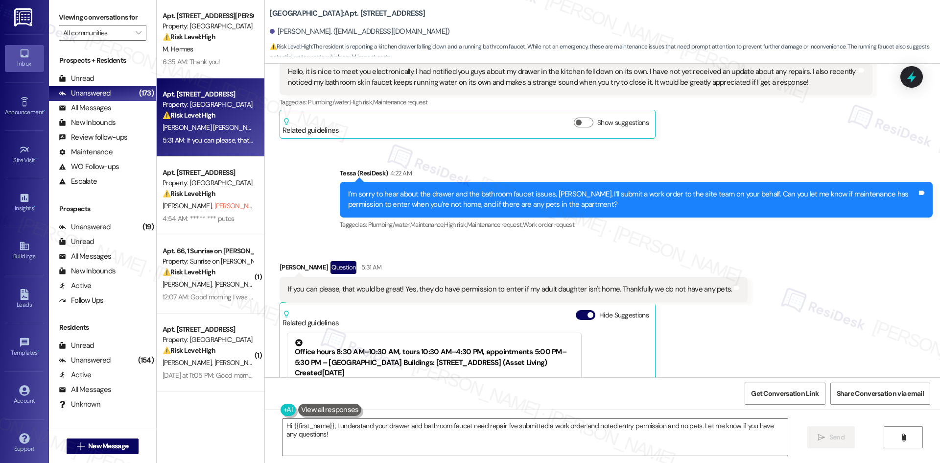
click at [125, 195] on div "Prospects + Residents Unread (0) Unread: Any message you haven't read yet will …" at bounding box center [102, 235] width 107 height 370
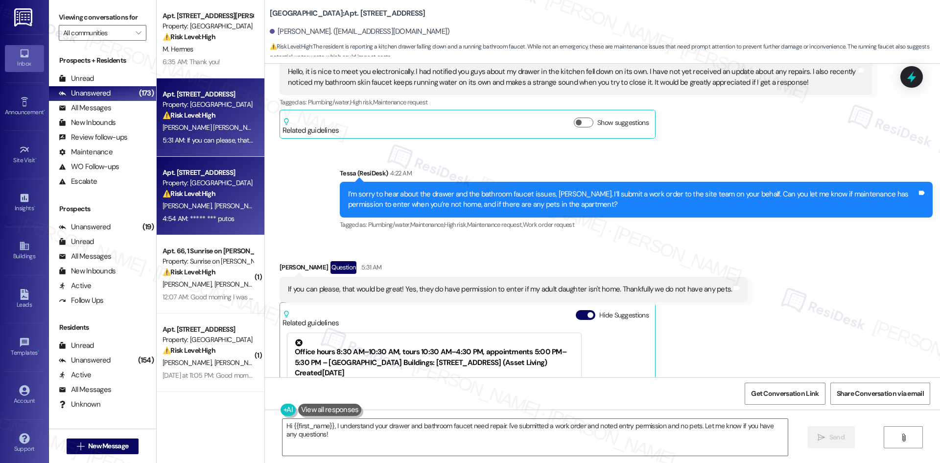
click at [170, 192] on strong "⚠️ Risk Level: High" at bounding box center [188, 193] width 53 height 9
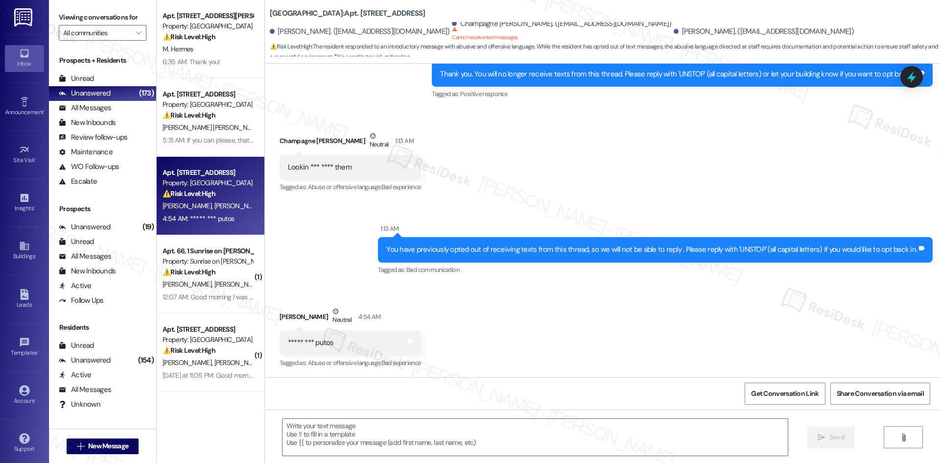
scroll to position [286, 0]
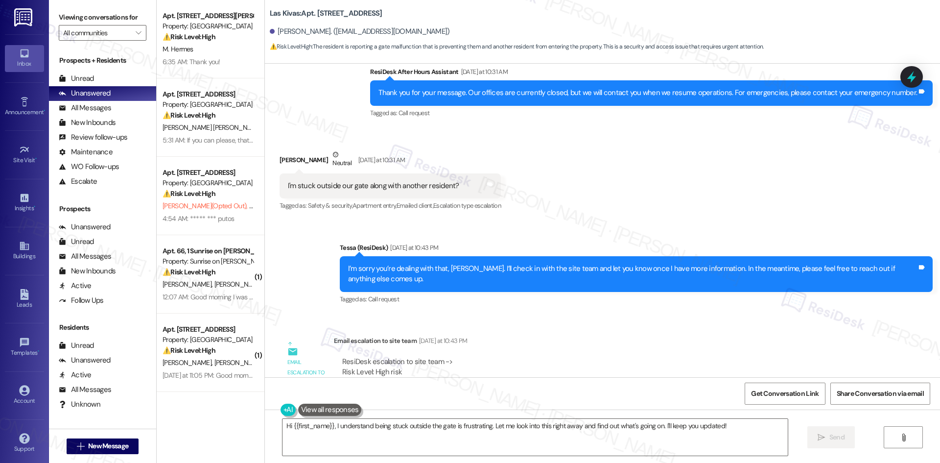
scroll to position [262, 0]
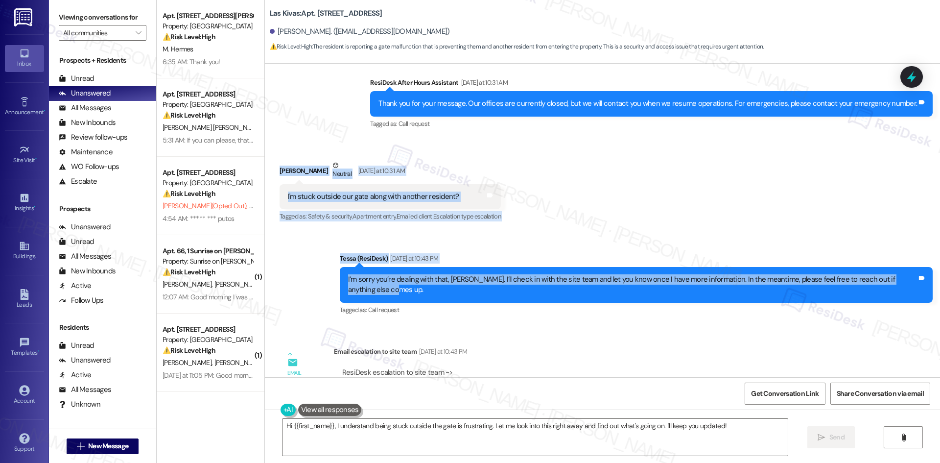
drag, startPoint x: 296, startPoint y: 188, endPoint x: 482, endPoint y: 292, distance: 213.0
click at [482, 292] on div "Lease started [DATE] 8:00 AM Announcement, sent via SMS Tessa (ResiDesk) [DATE]…" at bounding box center [602, 220] width 675 height 313
copy div "[PERSON_NAME] Neutral [DATE] at 10:31 AM I'm stuck outside our gate along with …"
click at [527, 178] on div "Received via SMS Brooke Hodge Neutral Yesterday at 10:31 AM I'm stuck outside o…" at bounding box center [602, 184] width 675 height 93
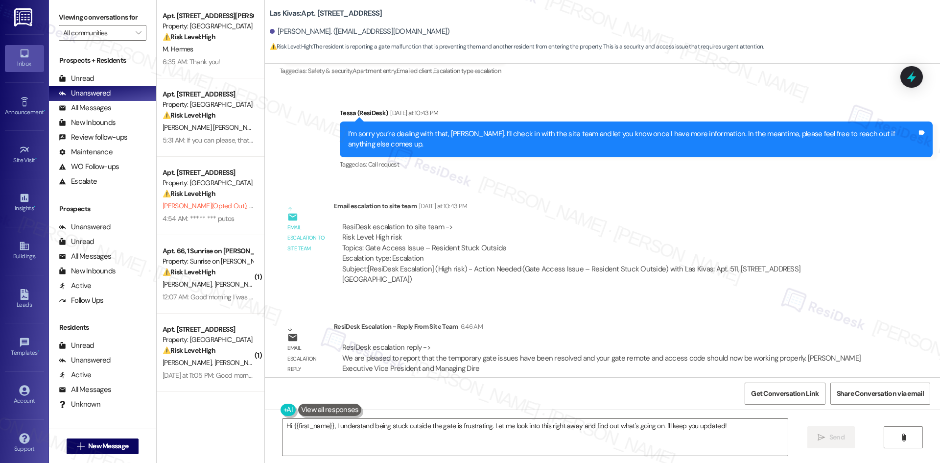
scroll to position [409, 0]
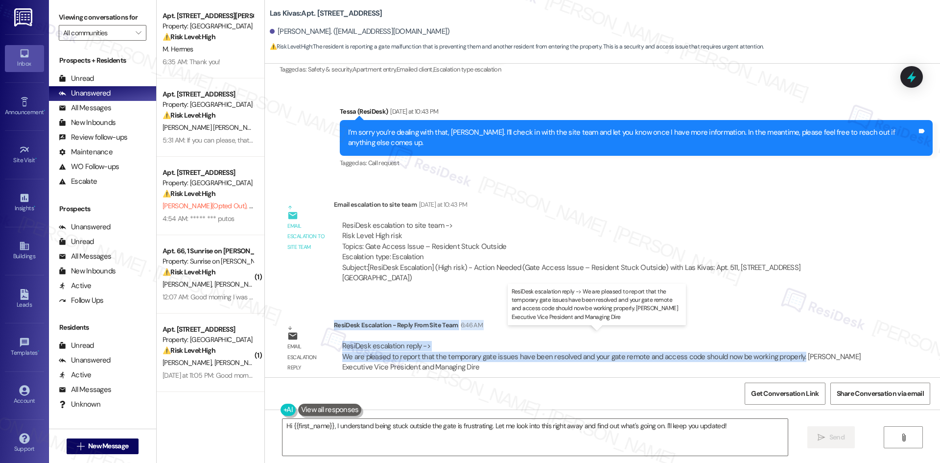
drag, startPoint x: 326, startPoint y: 315, endPoint x: 788, endPoint y: 346, distance: 463.1
click at [788, 346] on div "ResiDesk Escalation - Reply From Site Team 6:46 AM ResiDesk escalation reply ->…" at bounding box center [603, 350] width 538 height 60
copy div "ResiDesk Escalation - Reply From Site Team 6:46 AM ResiDesk escalation reply ->…"
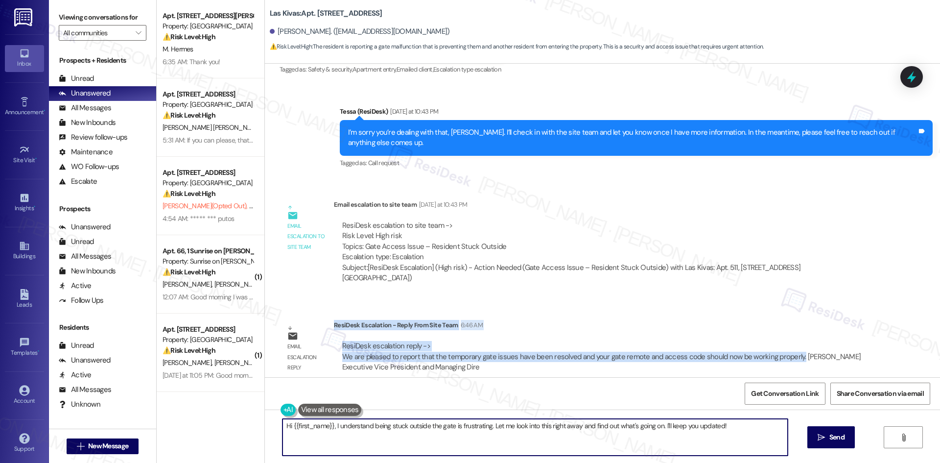
click at [414, 442] on textarea "Hi {{first_name}}, I understand being stuck outside the gate is frustrating. Le…" at bounding box center [534, 436] width 505 height 37
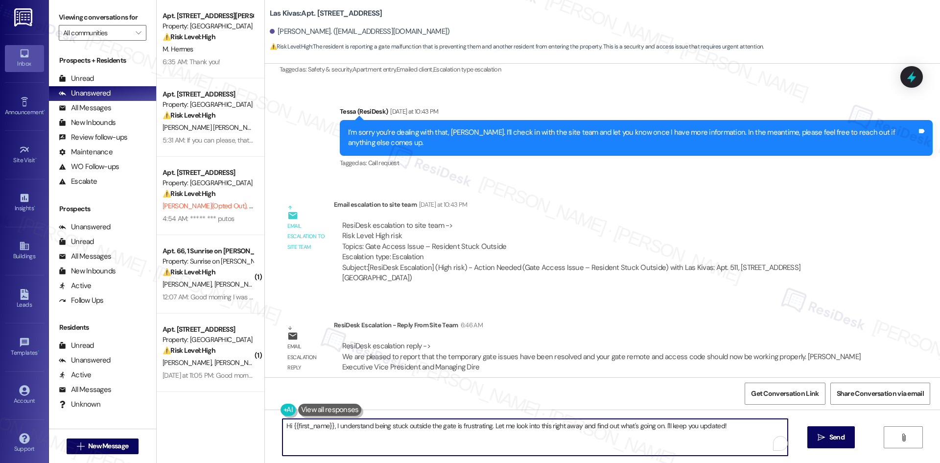
paste textarea "Brooke—the site team confirmed the temporary gate issues have been resolved, an…"
type textarea "Hi Brooke—the site team confirmed the temporary gate issues have been resolved,…"
click at [832, 435] on span "Send" at bounding box center [836, 437] width 15 height 10
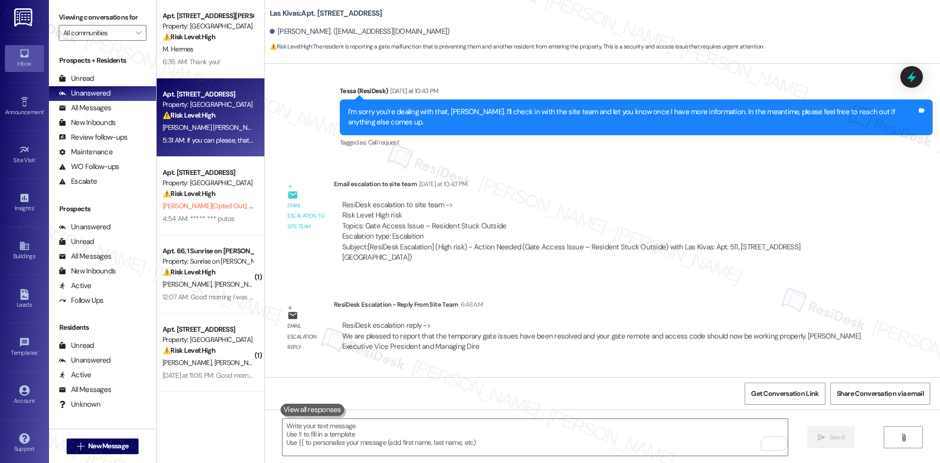
scroll to position [428, 0]
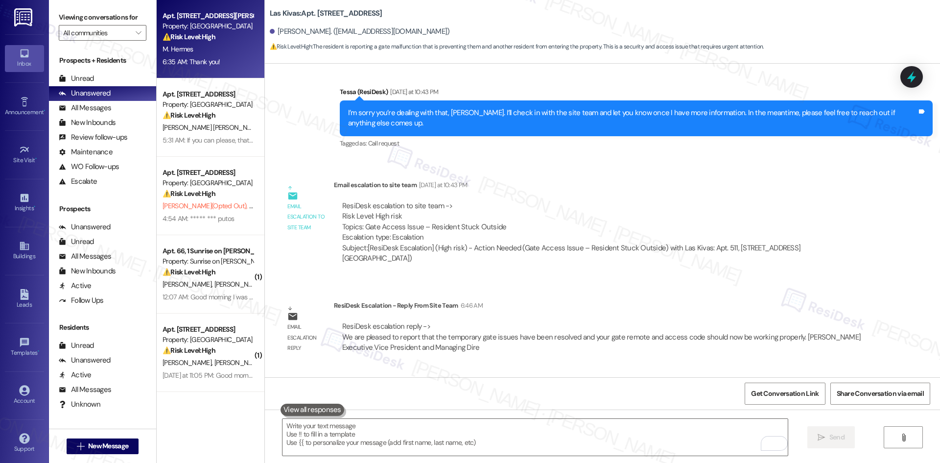
click at [211, 64] on div "6:35 AM: Thank you! 6:35 AM: Thank you!" at bounding box center [208, 62] width 93 height 12
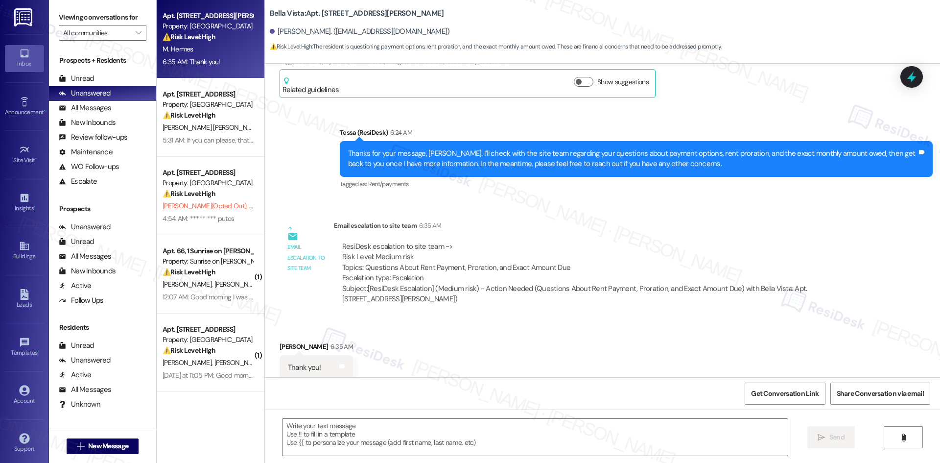
scroll to position [457, 0]
type textarea "Fetching suggested responses. Please feel free to read through the conversation…"
click at [378, 435] on textarea at bounding box center [534, 436] width 505 height 37
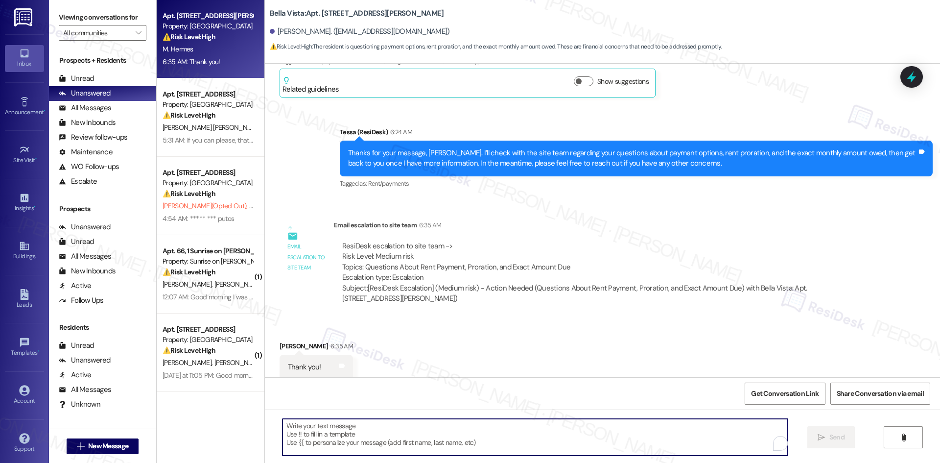
paste textarea "You’re welcome, Megan!"
type textarea "You’re welcome, [PERSON_NAME]!"
click at [834, 440] on span "Send" at bounding box center [836, 437] width 15 height 10
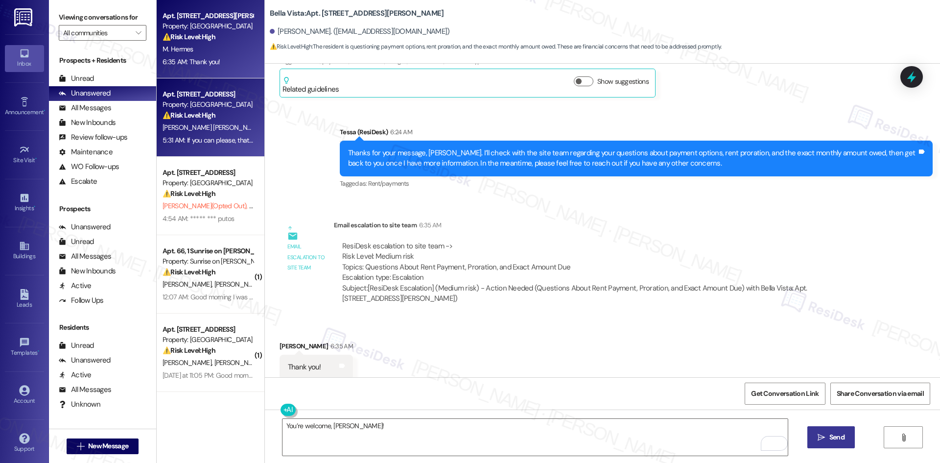
click at [201, 136] on div "5:31 AM: If you can please, that would be great! Yes, they do have permission t…" at bounding box center [379, 140] width 435 height 9
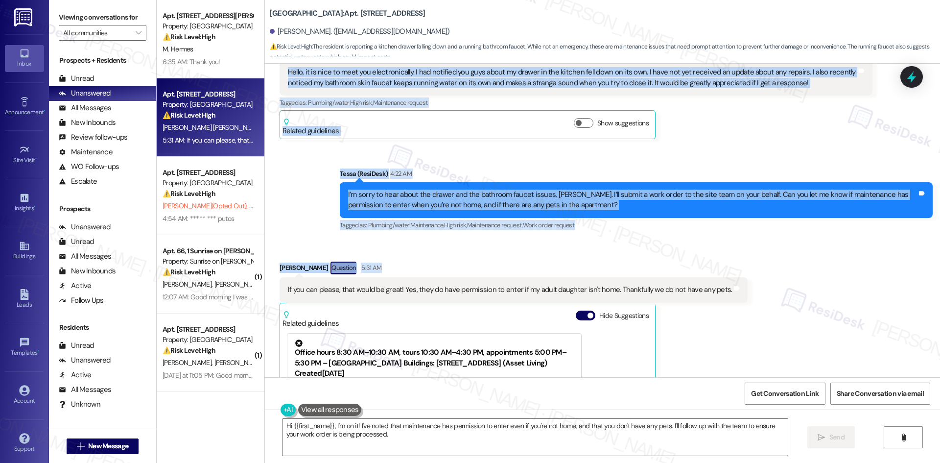
scroll to position [219, 0]
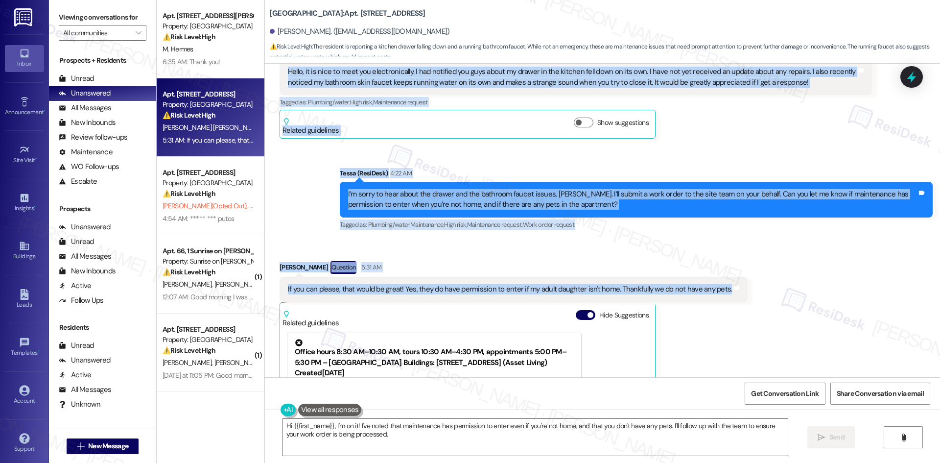
drag, startPoint x: 262, startPoint y: 189, endPoint x: 774, endPoint y: 283, distance: 521.0
click at [774, 283] on div "Lease started Jan 17, 2025 at 8:00 AM Announcement, sent via SMS Tessa (ResiDes…" at bounding box center [602, 220] width 675 height 313
copy div "Mary Guevara Covarrubias Neutral 2:04 AM Hello, it is nice to meet you electron…"
click at [417, 254] on div "Received via SMS Mary Guevara Covarrubias Question 5:31 AM If you can please, t…" at bounding box center [513, 386] width 483 height 265
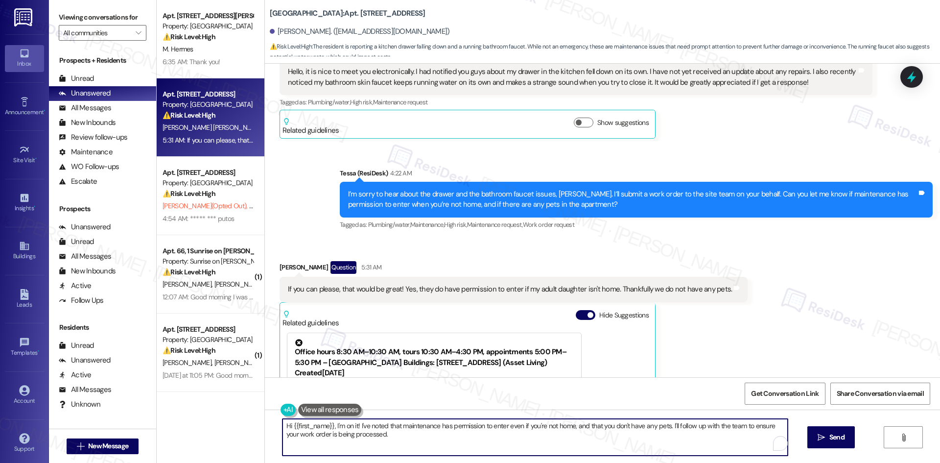
click at [393, 442] on textarea "Hi {{first_name}}, I'm on it! I've noted that maintenance has permission to ent…" at bounding box center [534, 436] width 505 height 37
paste textarea "Thank you for confirming, Mary. I’ll let the site team know about the drawer an…"
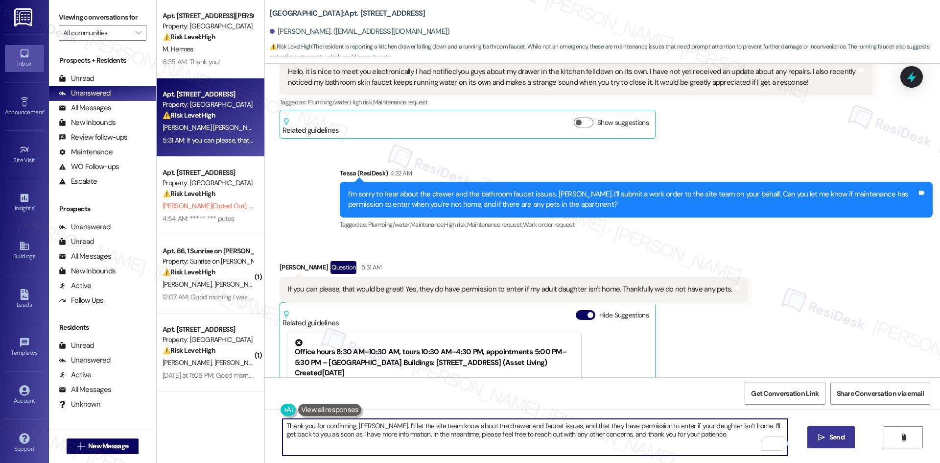
type textarea "Thank you for confirming, Mary. I’ll let the site team know about the drawer an…"
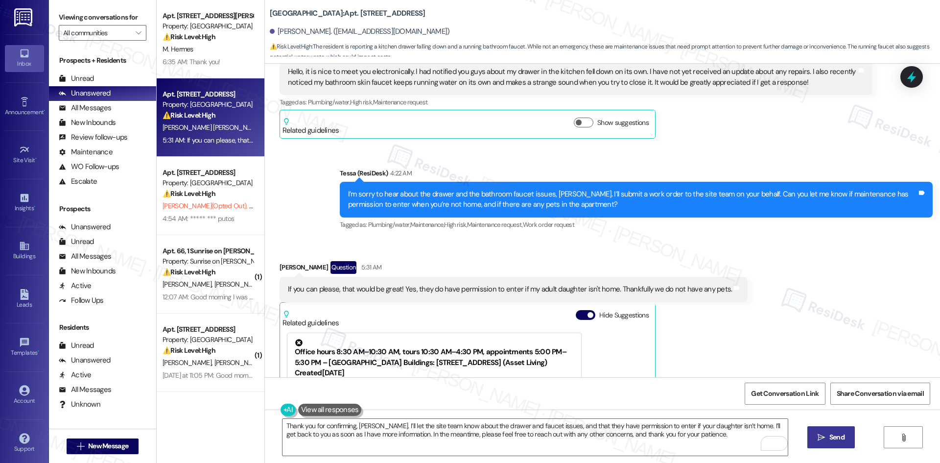
click at [834, 439] on span "Send" at bounding box center [836, 437] width 15 height 10
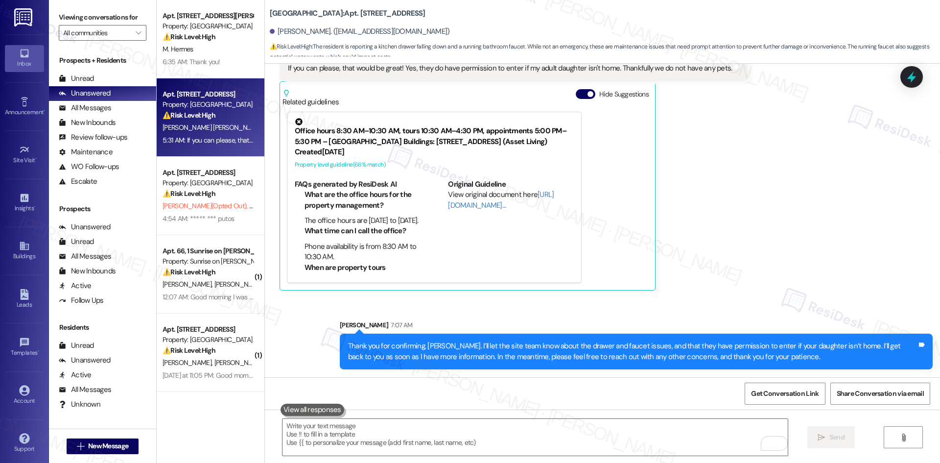
scroll to position [445, 0]
click at [708, 281] on div "Mary Guevara Covarrubias Question 5:31 AM If you can please, that would be grea…" at bounding box center [513, 165] width 468 height 250
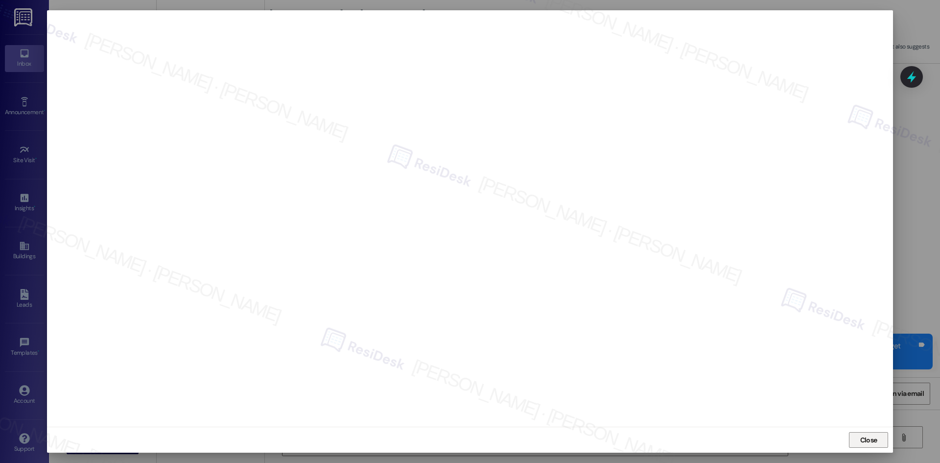
click at [878, 441] on span "Close" at bounding box center [868, 440] width 21 height 10
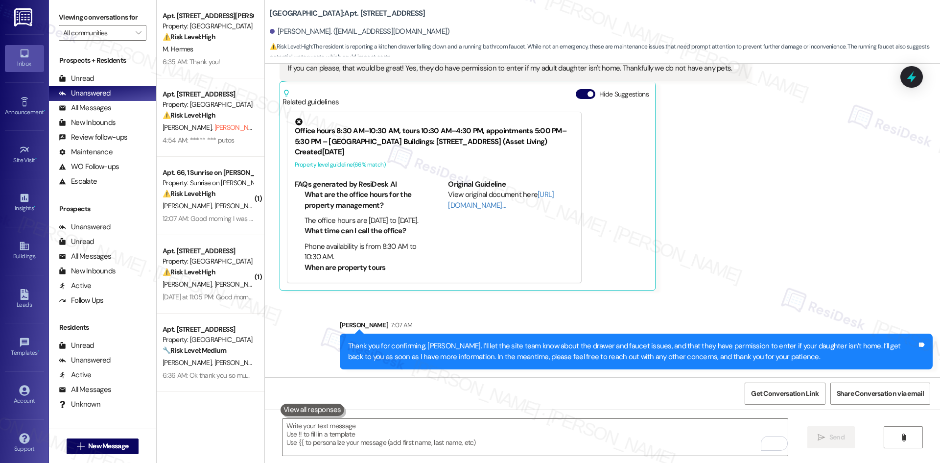
click at [825, 285] on div "Received via SMS Mary Guevara Covarrubias Question 5:31 AM If you can please, t…" at bounding box center [602, 157] width 675 height 279
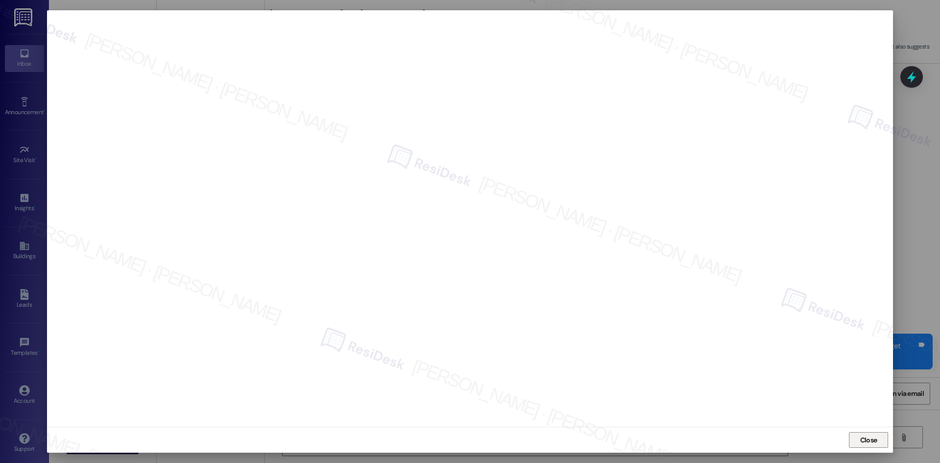
click at [873, 441] on span "Close" at bounding box center [868, 440] width 17 height 10
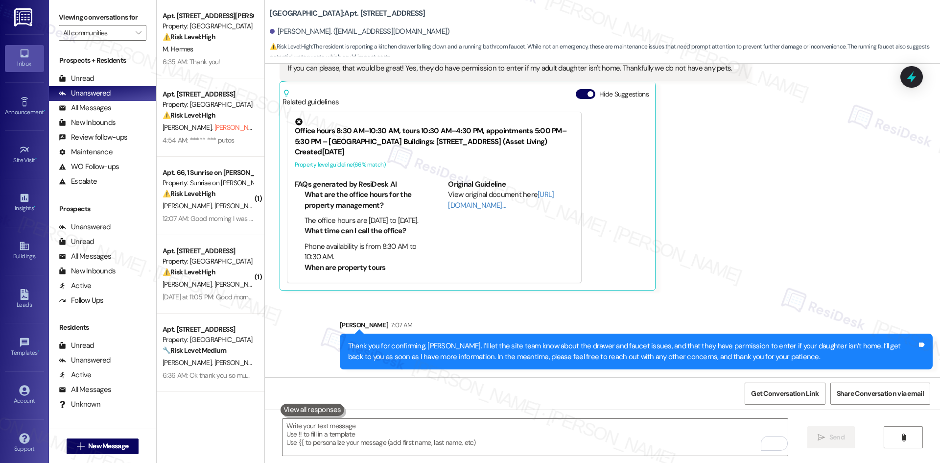
click at [762, 290] on div "Received via SMS Mary Guevara Covarrubias Question 5:31 AM If you can please, t…" at bounding box center [602, 157] width 675 height 279
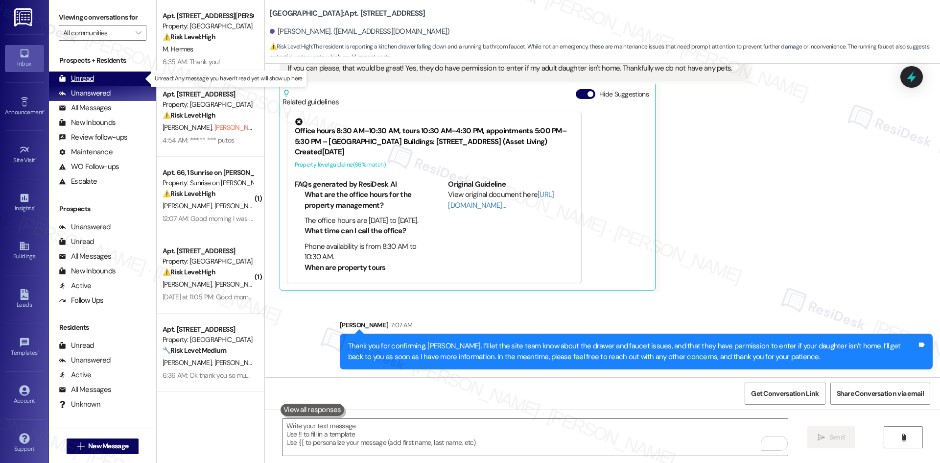
click at [118, 77] on div "Unread (0)" at bounding box center [102, 78] width 107 height 15
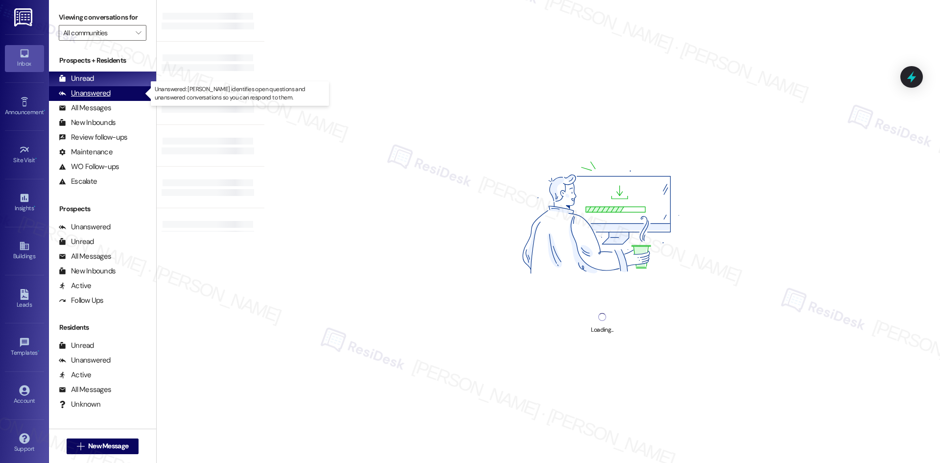
click at [121, 93] on div "Unanswered (0)" at bounding box center [102, 93] width 107 height 15
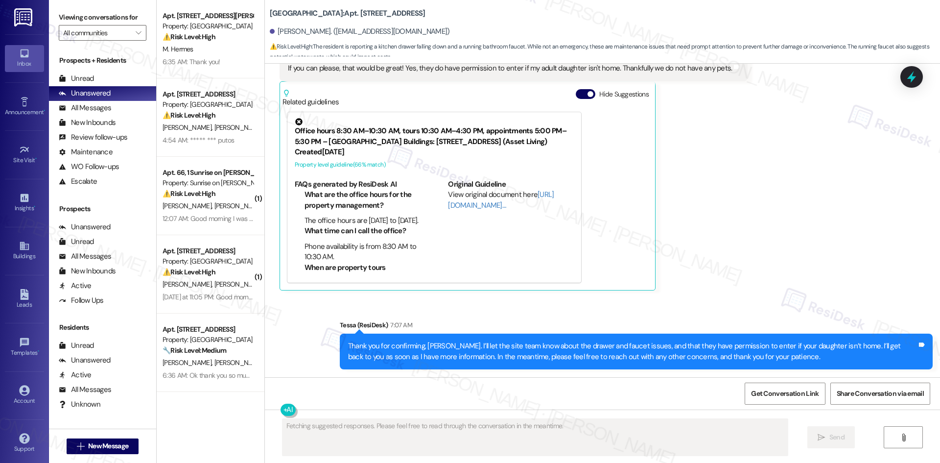
click at [766, 244] on div "Received via SMS Mary Guevara Covarrubias Question 5:31 AM If you can please, t…" at bounding box center [602, 157] width 675 height 279
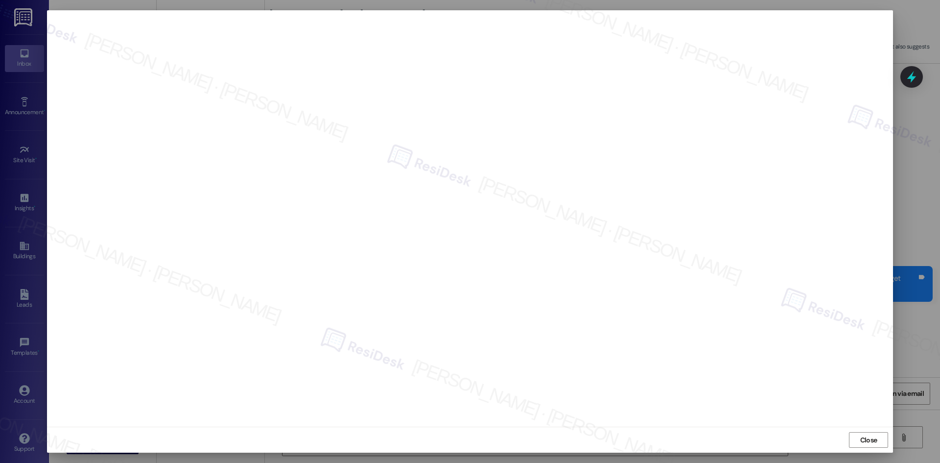
scroll to position [512, 0]
click at [869, 443] on span "Close" at bounding box center [868, 440] width 17 height 10
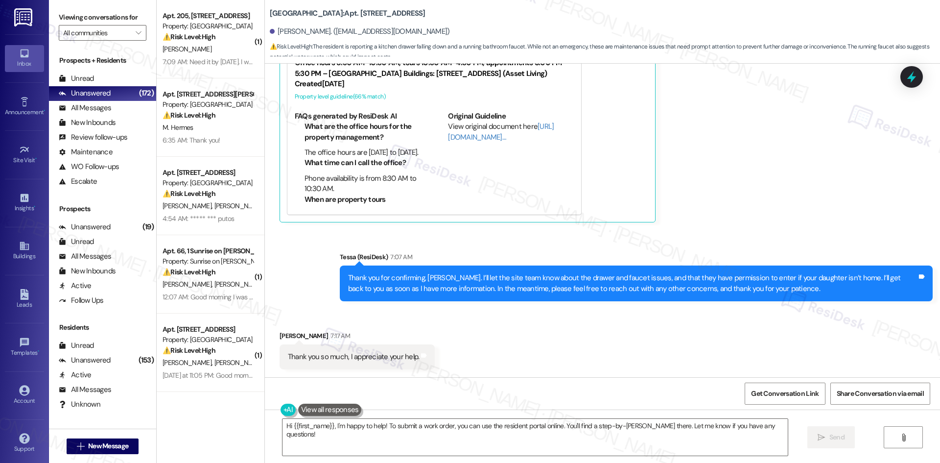
click at [594, 330] on div "Received via SMS Mary Guevara Covarrubias 7:17 AM Thank you so much, I apprecia…" at bounding box center [602, 342] width 675 height 68
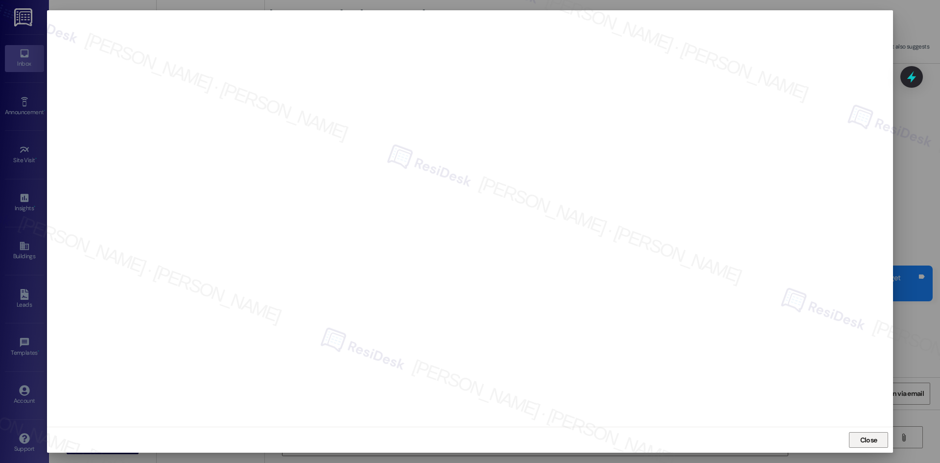
click at [861, 440] on span "Close" at bounding box center [868, 440] width 17 height 10
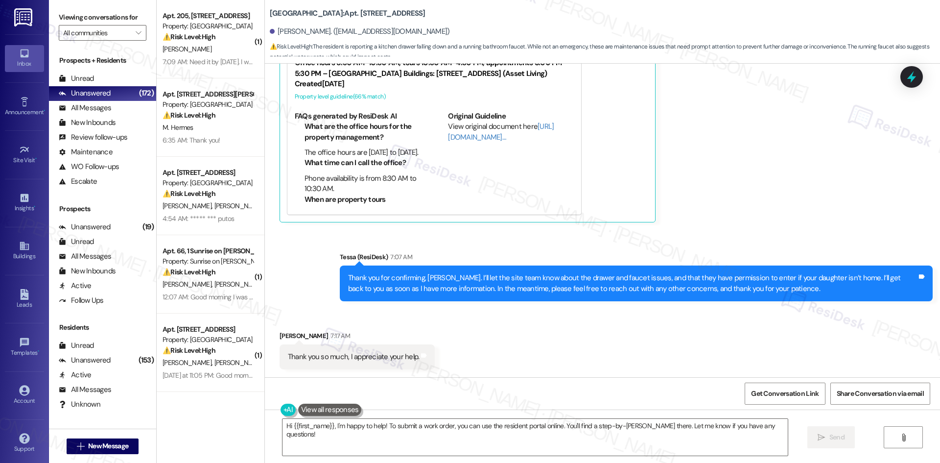
scroll to position [513, 0]
drag, startPoint x: 270, startPoint y: 331, endPoint x: 448, endPoint y: 352, distance: 179.0
click at [448, 352] on div "Received via SMS Mary Guevara Covarrubias 7:17 AM Thank you so much, I apprecia…" at bounding box center [602, 342] width 675 height 68
copy div "Mary Guevara Covarrubias 7:17 AM Thank you so much, I appreciate your help. Tag…"
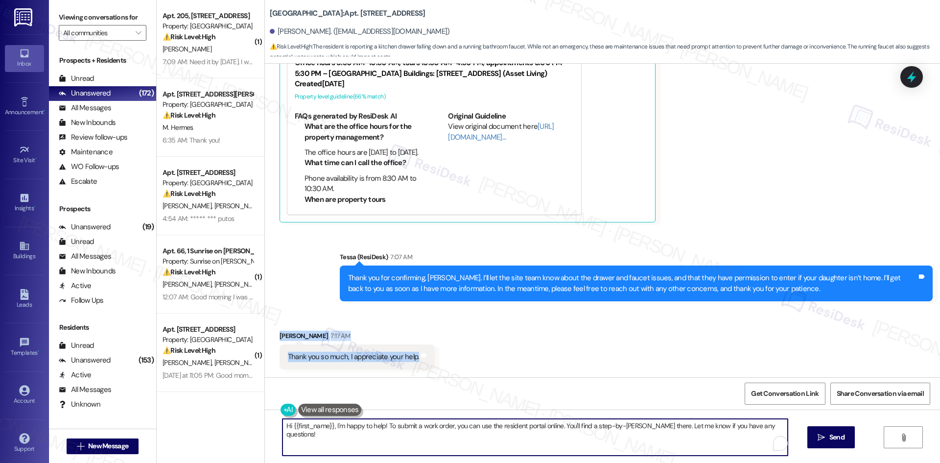
drag, startPoint x: 510, startPoint y: 444, endPoint x: 515, endPoint y: 446, distance: 5.6
click at [512, 445] on textarea "Hi {{first_name}}, I'm happy to help! To submit a work order, you can use the r…" at bounding box center [534, 436] width 505 height 37
paste textarea "You’re very welcome, Mary—I’m glad I could help"
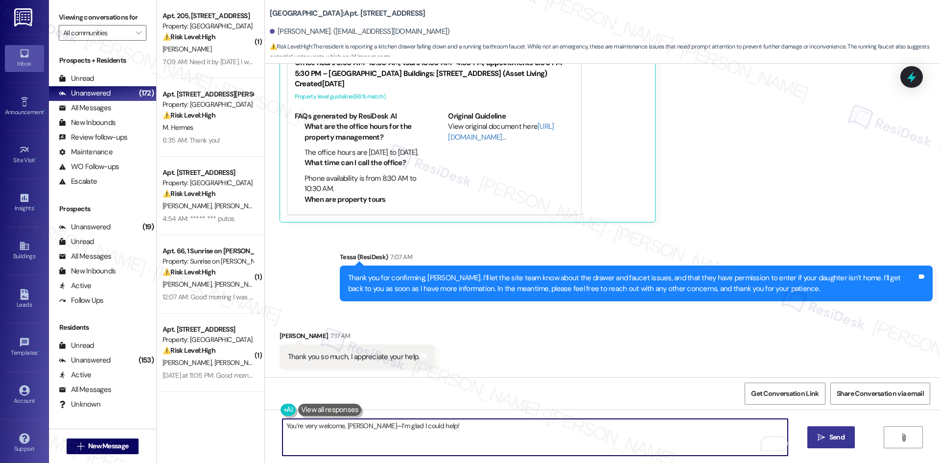
type textarea "You’re very welcome, Mary—I’m glad I could help!"
click at [819, 439] on icon "" at bounding box center [820, 437] width 7 height 8
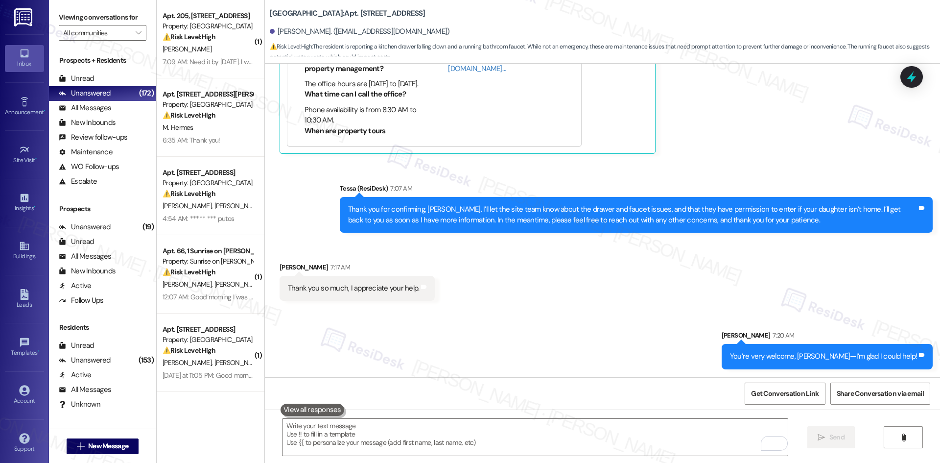
scroll to position [581, 0]
click at [663, 294] on div "Received via SMS Mary Guevara Covarrubias 7:17 AM Thank you so much, I apprecia…" at bounding box center [602, 274] width 675 height 68
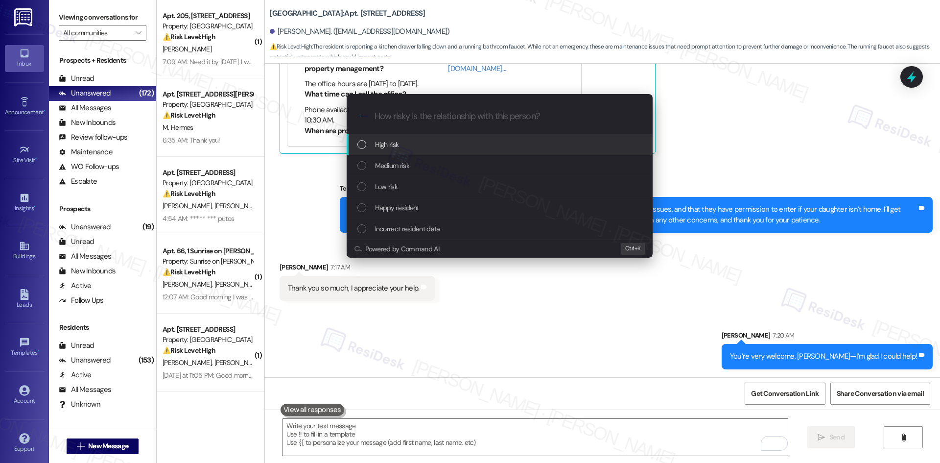
click at [413, 144] on div "High risk" at bounding box center [500, 144] width 286 height 11
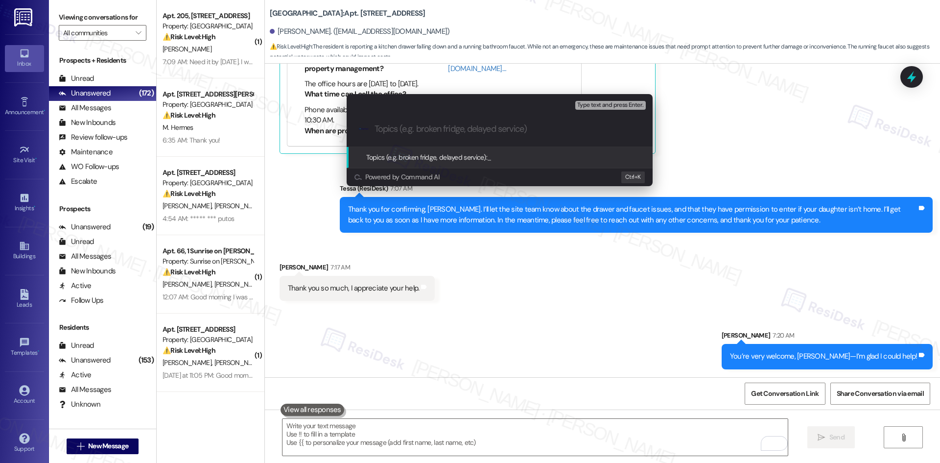
click at [439, 127] on input "Topics (e.g. broken fridge, delayed service)" at bounding box center [507, 129] width 266 height 10
paste input "Kitchen Drawer and Bathroom Faucet Issues (Work Order IDs: 1132384, 1132385)"
type input "Kitchen Drawer and Bathroom Faucet Issues (Work Order IDs: 1132384, 1132385)"
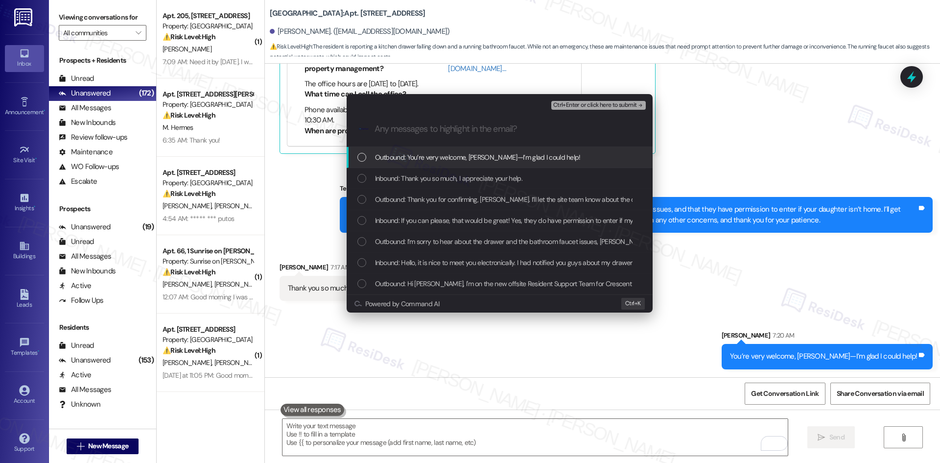
scroll to position [0, 0]
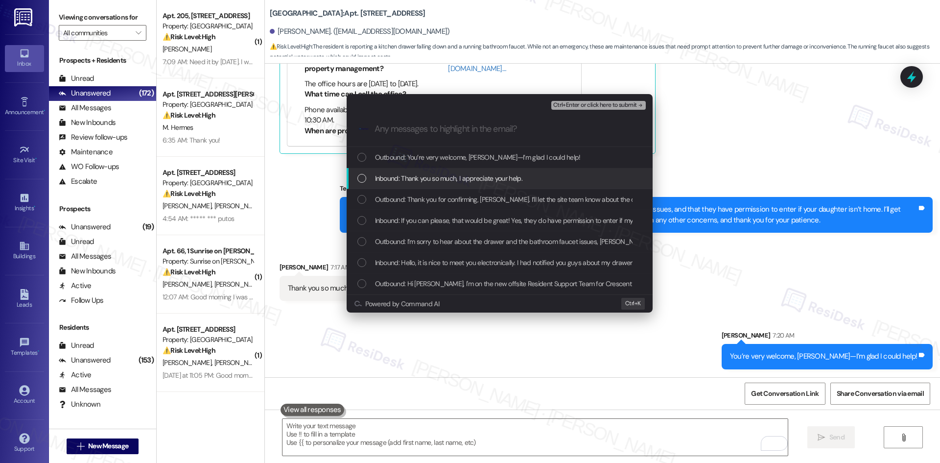
click at [460, 180] on span "Inbound: Thank you so much, I appreciate your help." at bounding box center [448, 178] width 147 height 11
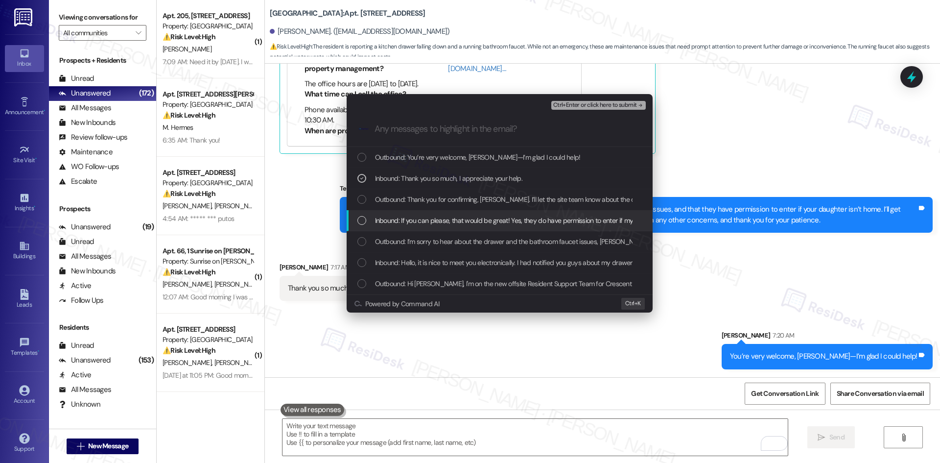
click at [478, 220] on span "Inbound: If you can please, that would be great! Yes, they do have permission t…" at bounding box center [593, 220] width 437 height 11
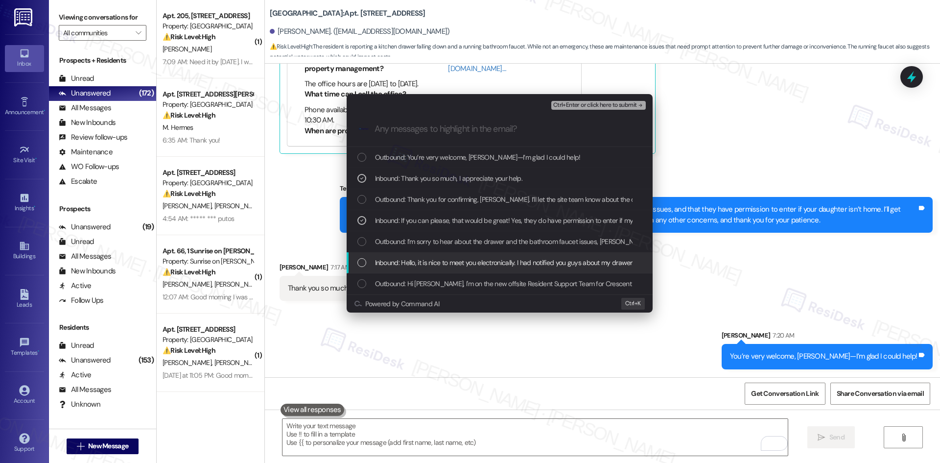
click at [478, 268] on span "Inbound: Hello, it is nice to meet you electronically. I had notified you guys …" at bounding box center [888, 262] width 1026 height 11
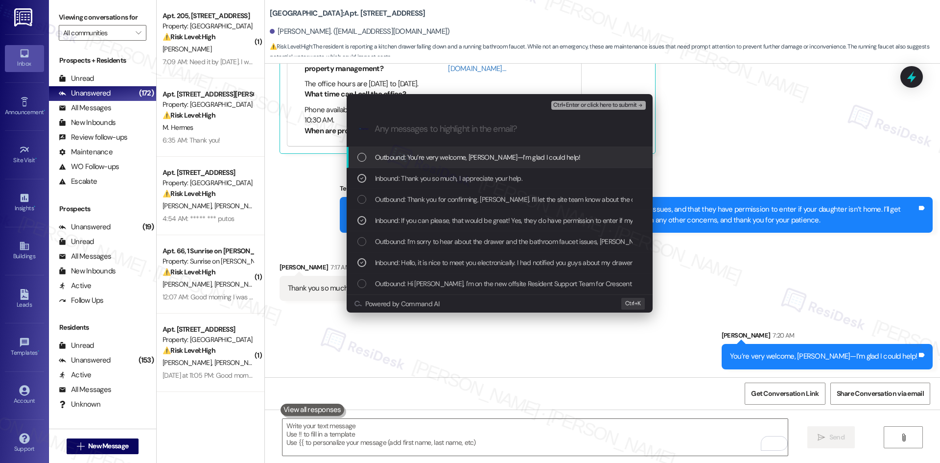
click at [624, 106] on span "Ctrl+Enter or click here to submit" at bounding box center [595, 105] width 84 height 7
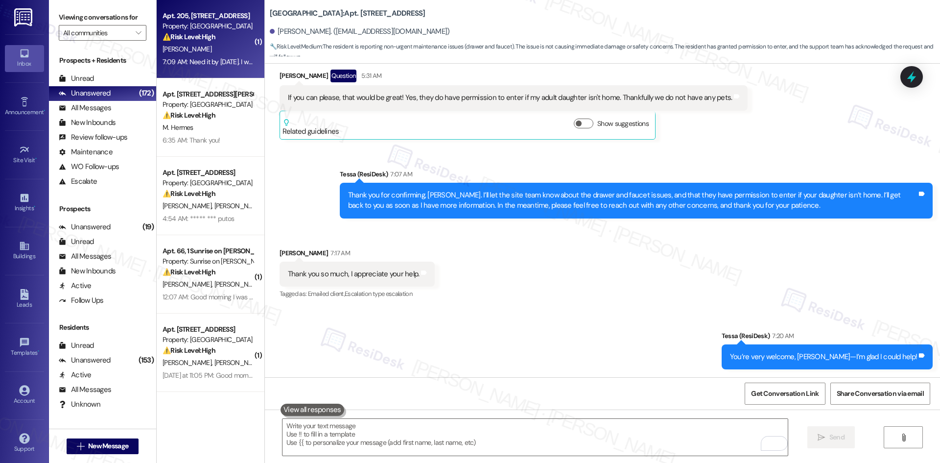
click at [218, 52] on div "[PERSON_NAME]" at bounding box center [208, 49] width 93 height 12
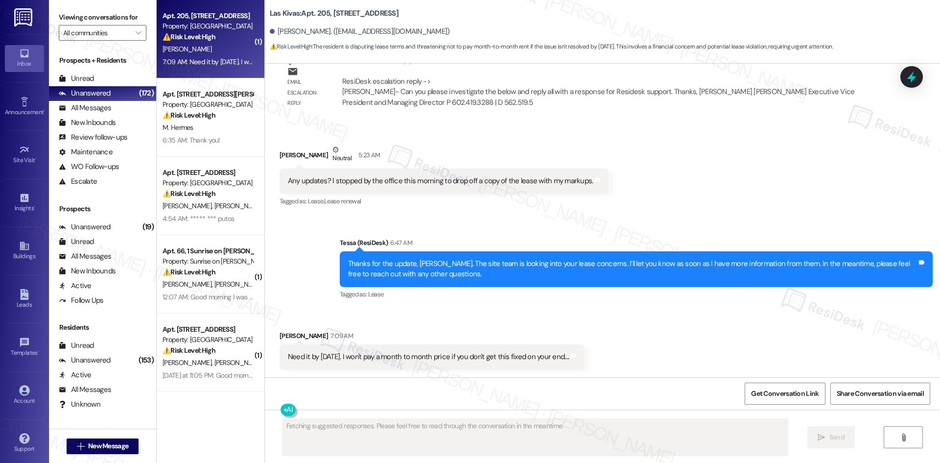
scroll to position [1004, 0]
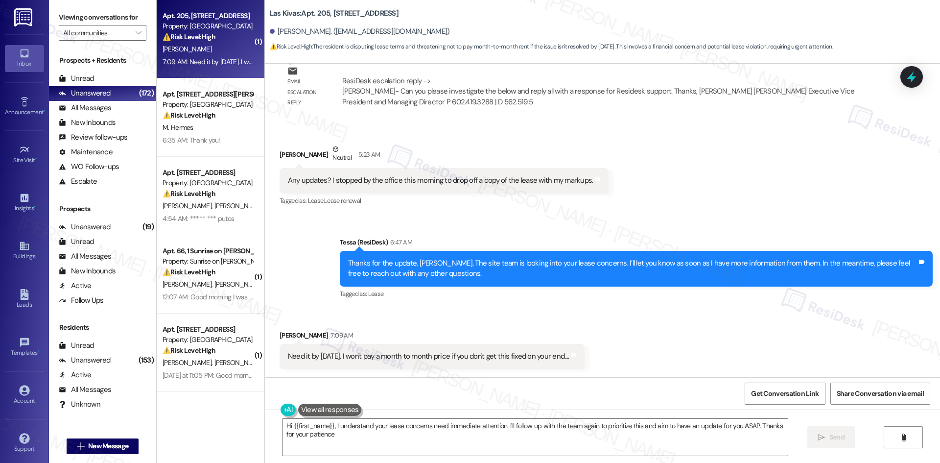
type textarea "Hi {{first_name}}, I understand your lease concerns need immediate attention. I…"
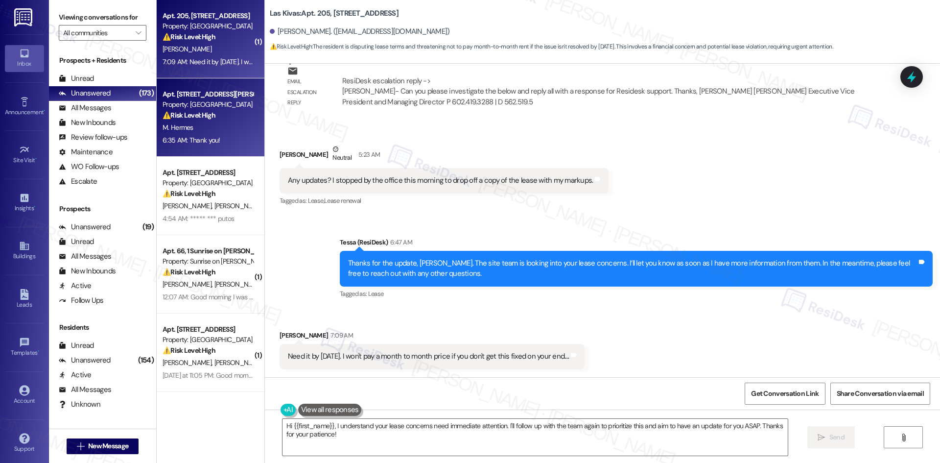
click at [220, 133] on div "M. Hermes" at bounding box center [208, 127] width 93 height 12
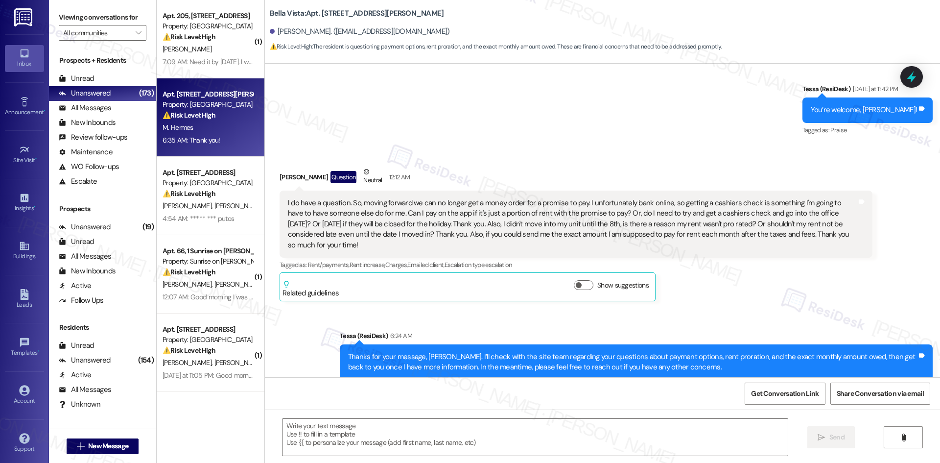
type textarea "Fetching suggested responses. Please feel free to read through the conversation…"
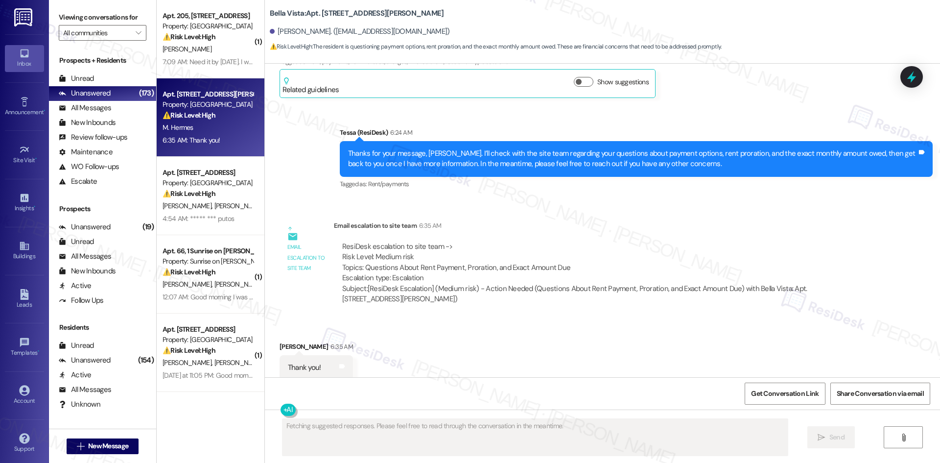
scroll to position [457, 0]
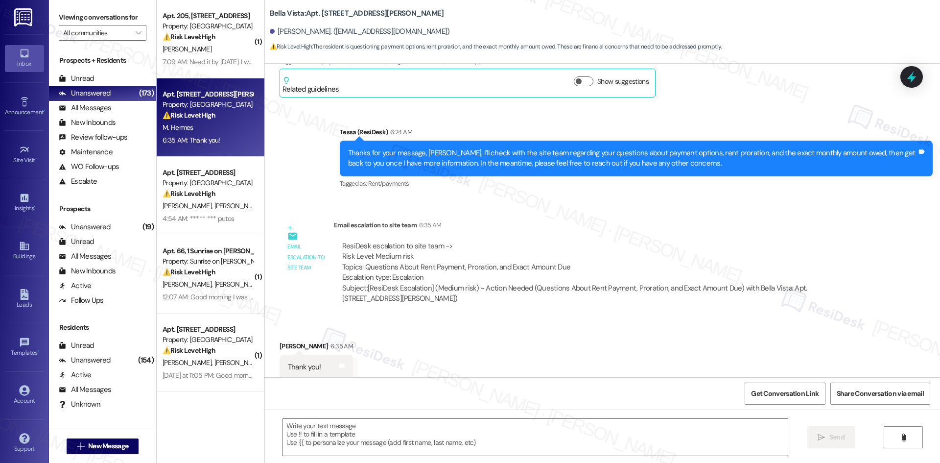
click at [672, 411] on div " Send " at bounding box center [602, 445] width 675 height 73
click at [654, 447] on textarea at bounding box center [534, 436] width 505 height 37
drag, startPoint x: 270, startPoint y: 326, endPoint x: 367, endPoint y: 362, distance: 103.7
click at [334, 363] on div "Received via SMS Megan Hermes 6:35 AM Thank you! Tags and notes" at bounding box center [316, 359] width 88 height 53
copy div "Megan Hermes 6:35 AM Thank you! Tags and notes"
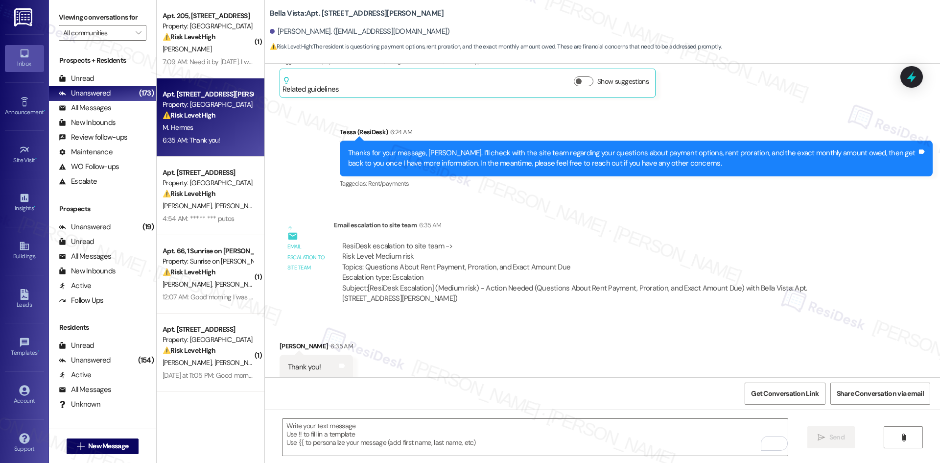
click at [483, 306] on div "Email escalation to site team Email escalation to site team 6:35 AM ResiDesk es…" at bounding box center [575, 265] width 607 height 106
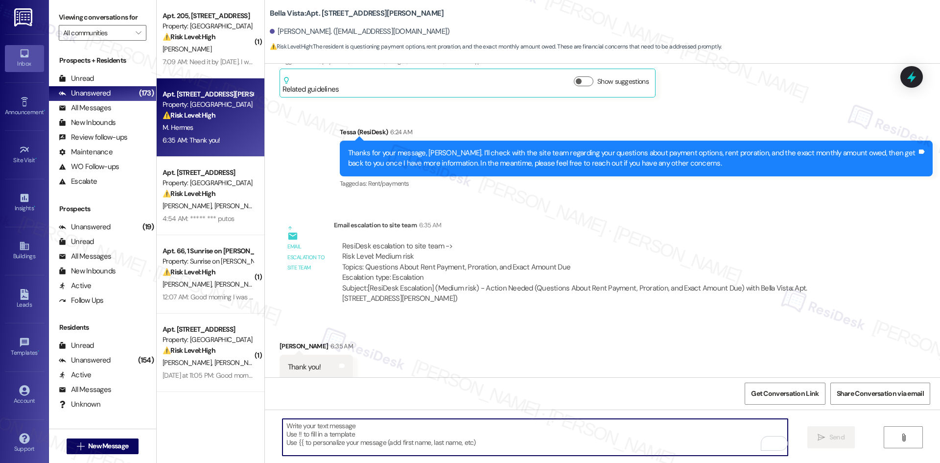
click at [405, 427] on textarea "To enrich screen reader interactions, please activate Accessibility in Grammarl…" at bounding box center [534, 436] width 505 height 37
paste textarea "You’re welcome, [PERSON_NAME]!"
type textarea "You’re welcome, [PERSON_NAME]!"
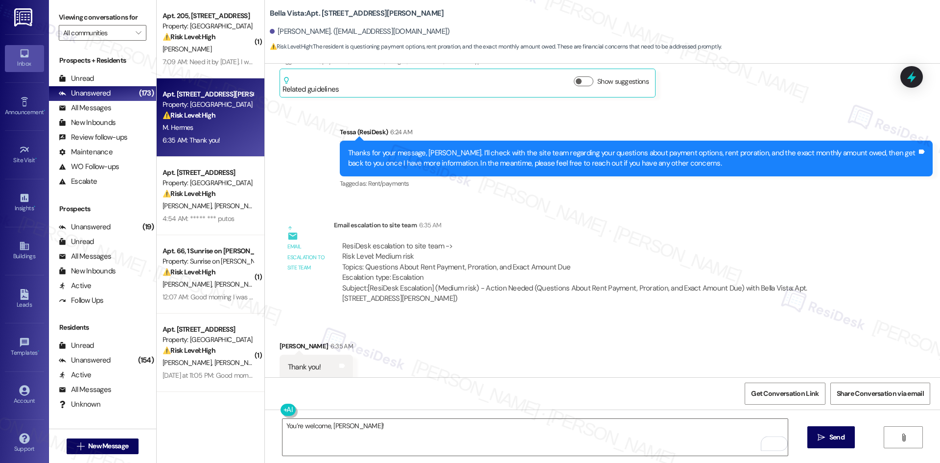
click at [855, 432] on div "You’re welcome, Megan!  Send " at bounding box center [602, 445] width 675 height 73
click at [843, 434] on span "Send" at bounding box center [836, 437] width 15 height 10
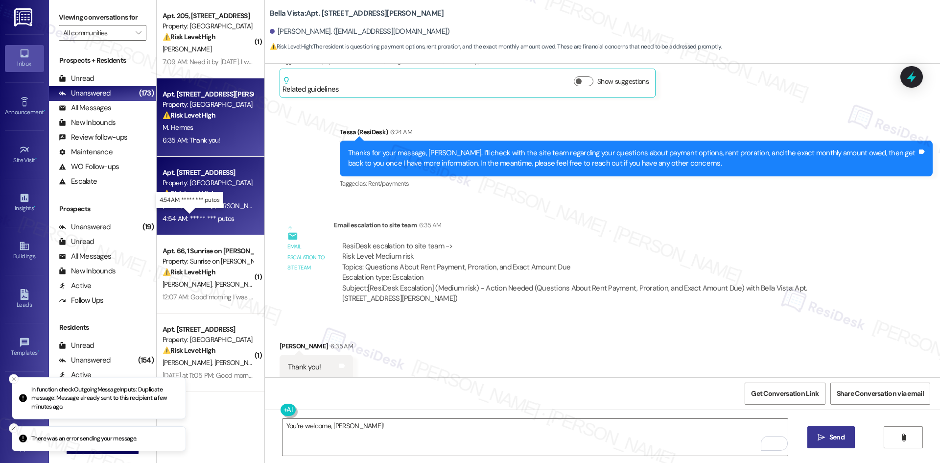
click at [199, 215] on div "4:54 AM: ***** *** putos 4:54 AM: ***** *** putos" at bounding box center [197, 218] width 71 height 9
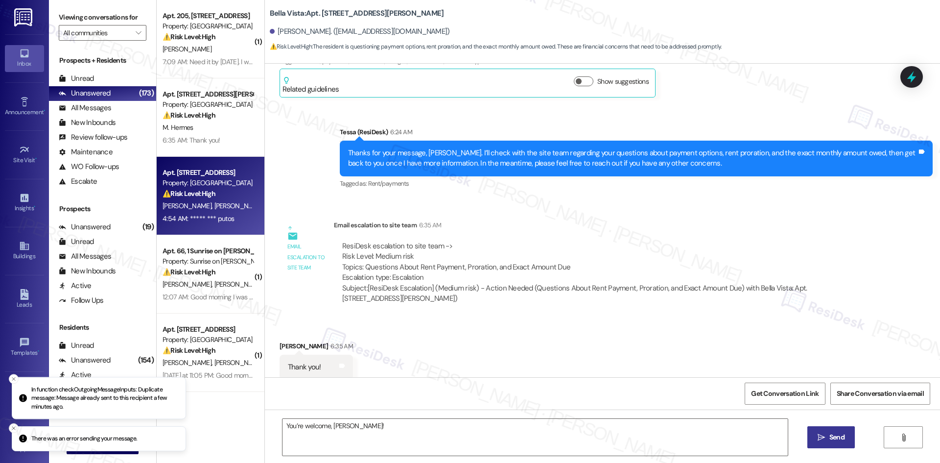
type textarea "Fetching suggested responses. Please feel free to read through the conversation…"
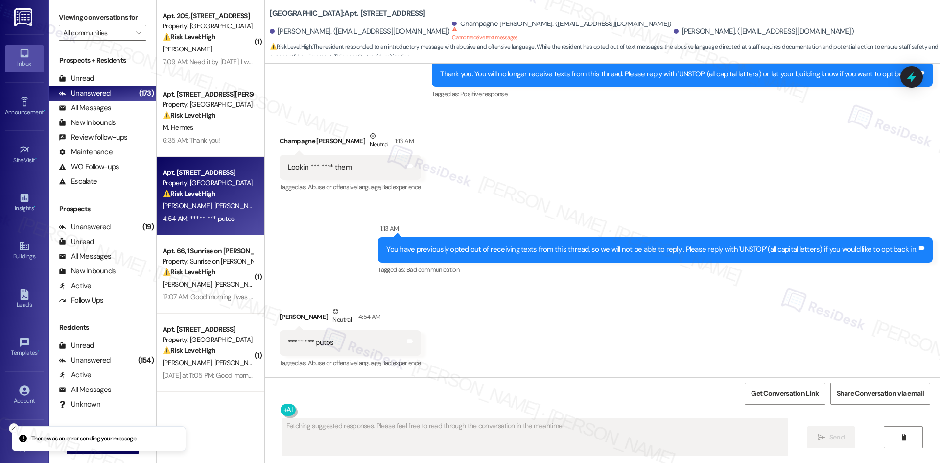
scroll to position [286, 0]
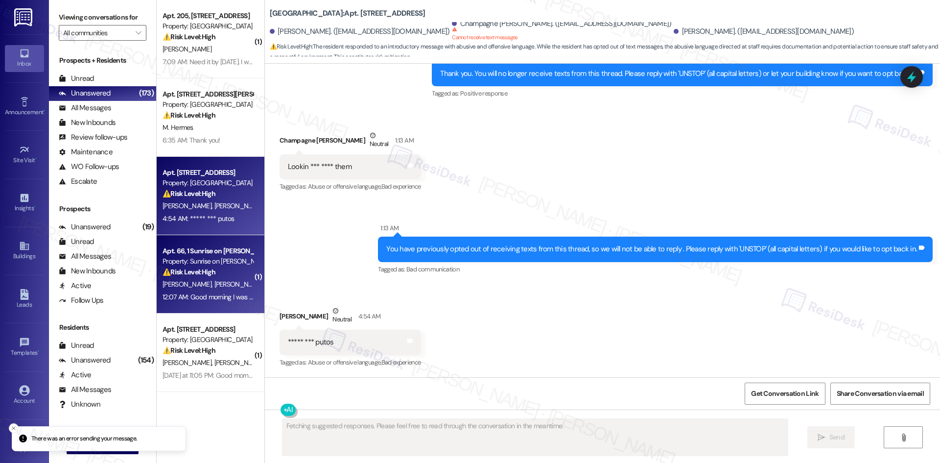
click at [201, 292] on div "12:07 AM: Good morning I was looking over the portal to pay rent and I noticed …" at bounding box center [482, 296] width 640 height 9
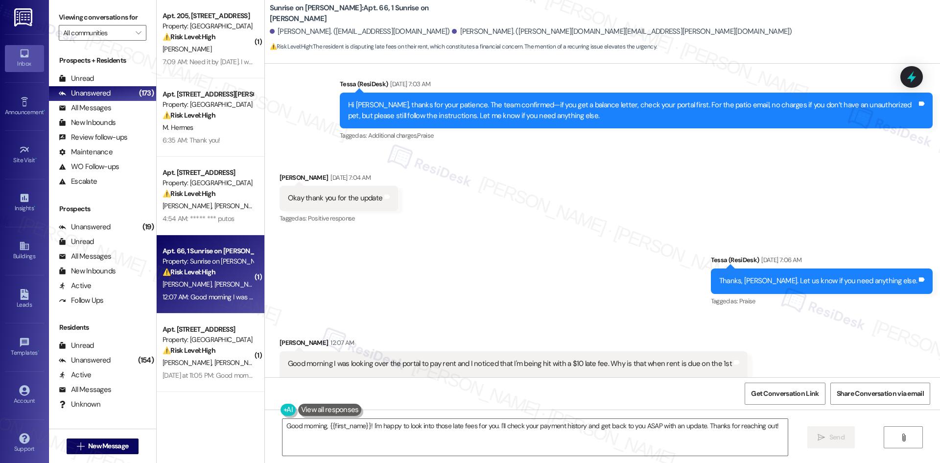
scroll to position [7740, 0]
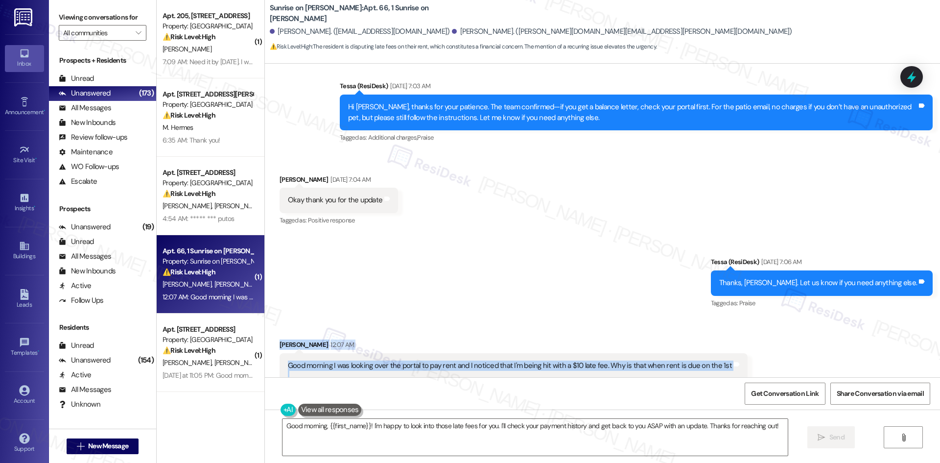
drag, startPoint x: 265, startPoint y: 273, endPoint x: 542, endPoint y: 322, distance: 281.3
copy div "Daniel Hernandez 12:07 AM Good morning I was looking over the portal to pay ren…"
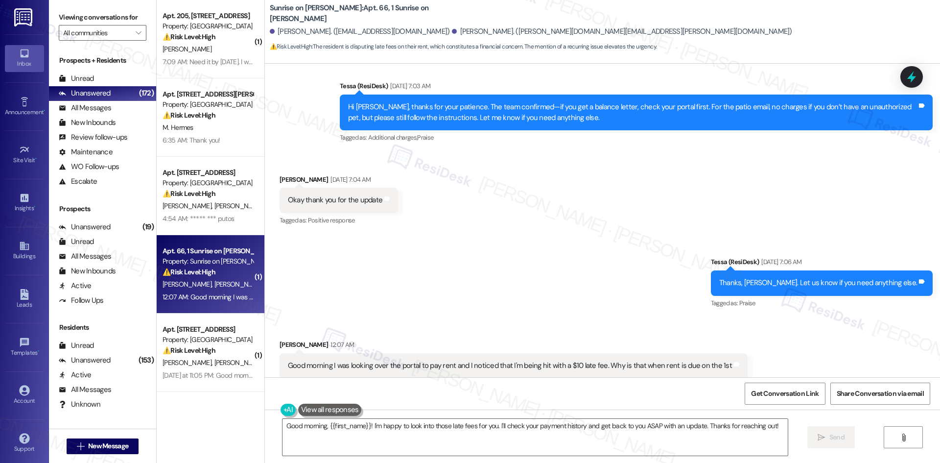
click at [573, 234] on div "Sent via SMS Tessa (ResiDesk) Aug 23, 2025 at 7:06 AM Thanks, Daniel. Let us kn…" at bounding box center [602, 275] width 675 height 83
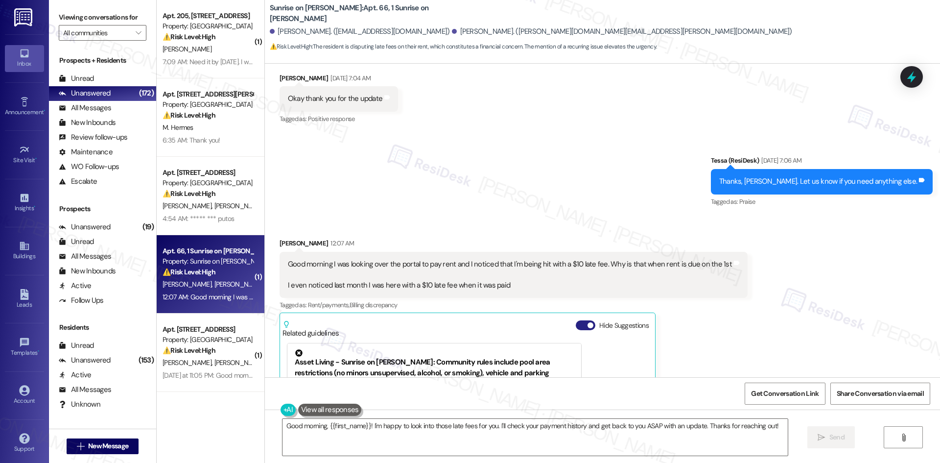
scroll to position [7887, 0]
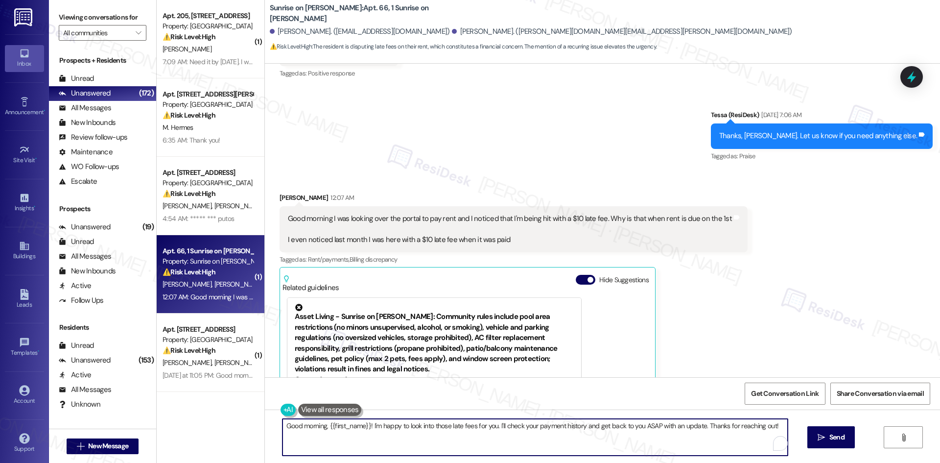
click at [574, 444] on textarea "Good morning, {{first_name}}! I'm happy to look into those late fees for you. I…" at bounding box center [534, 436] width 505 height 37
paste textarea "Thanks for bringing this up, Daniel. I’ll check with the site team about the $1…"
type textarea "Thanks for bringing this up, Daniel. I’ll check with the site team about the $1…"
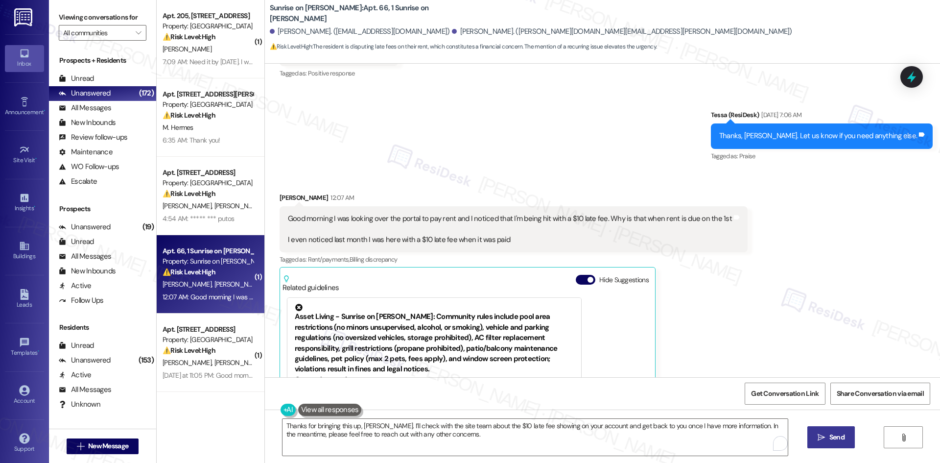
click at [824, 438] on span " Send" at bounding box center [830, 437] width 31 height 10
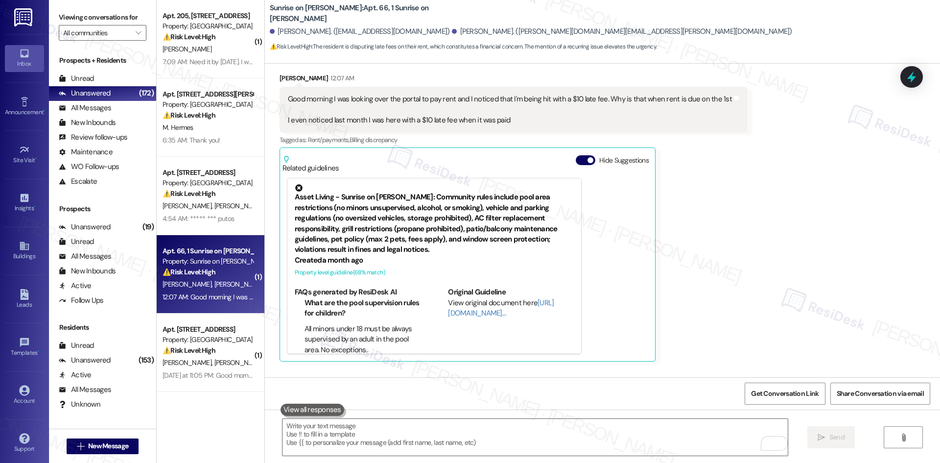
scroll to position [8014, 0]
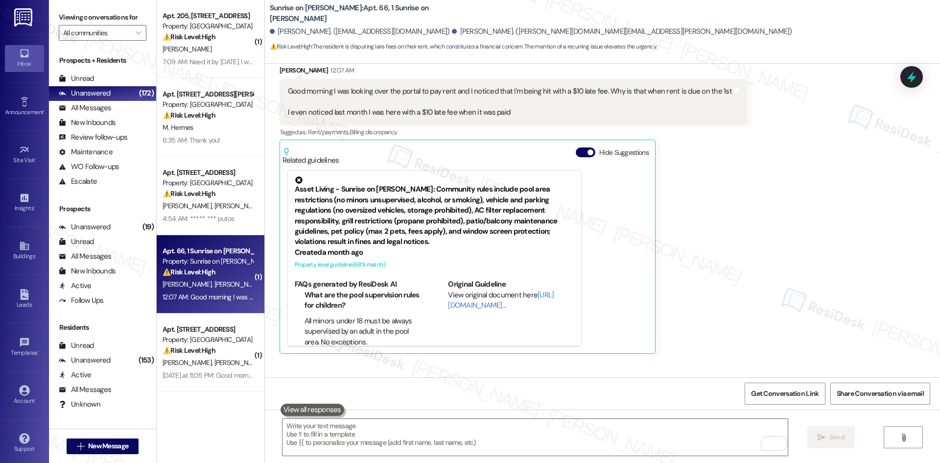
click at [720, 383] on div "Sarah 7:30 AM" at bounding box center [636, 390] width 593 height 14
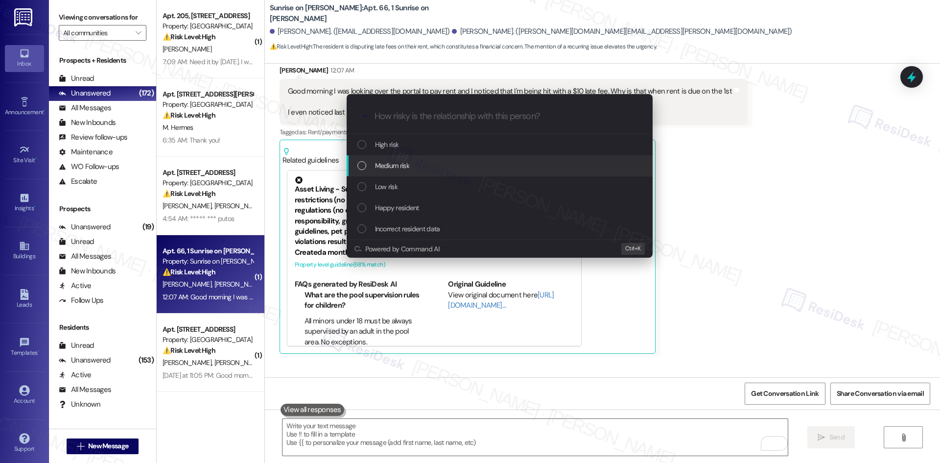
click at [411, 170] on div "Medium risk" at bounding box center [500, 165] width 286 height 11
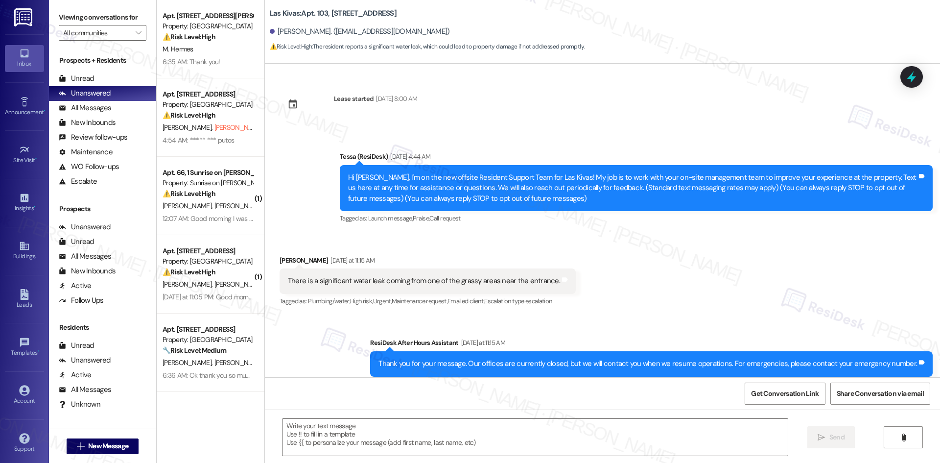
type textarea "Fetching suggested responses. Please feel free to read through the conversation…"
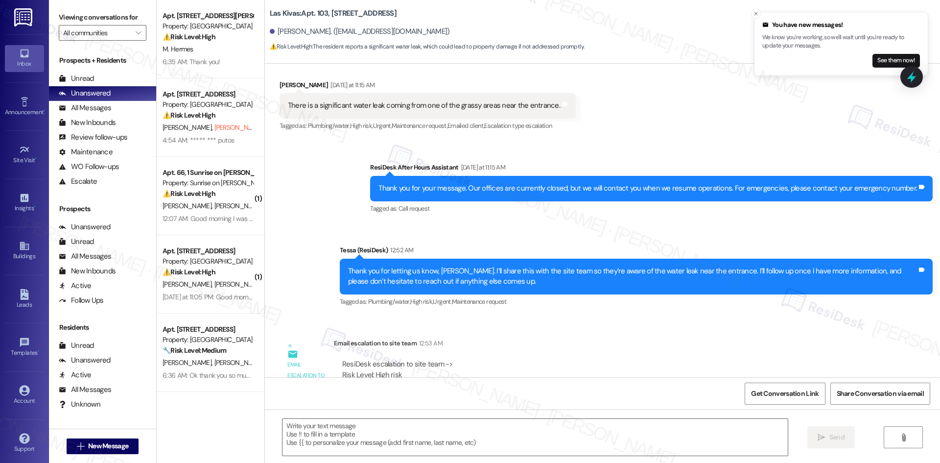
scroll to position [167, 0]
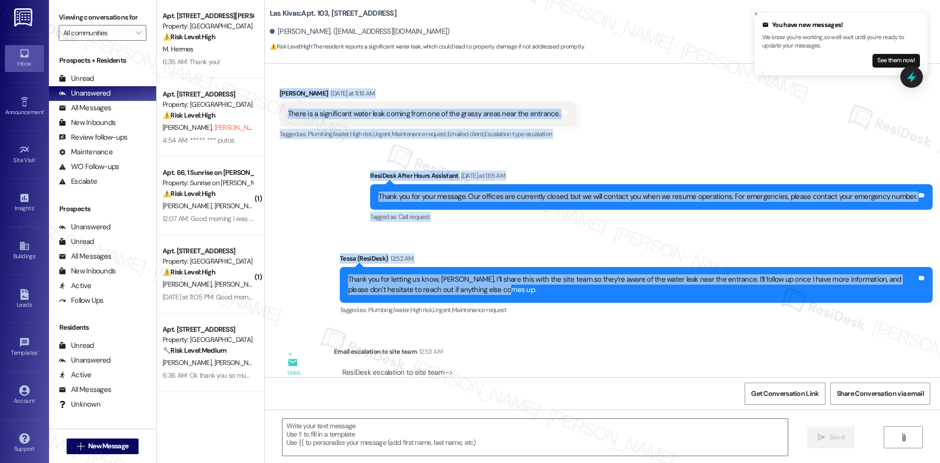
drag, startPoint x: 264, startPoint y: 83, endPoint x: 592, endPoint y: 296, distance: 390.6
click at [592, 296] on div "Lease started [DATE] 8:00 AM Announcement, sent via SMS Tessa (ResiDesk) [DATE]…" at bounding box center [602, 220] width 675 height 313
copy div "Loremi Dolor Sitametco ad 61:37 EL Seddo ei t incididuntu labor etdo magnaa eni…"
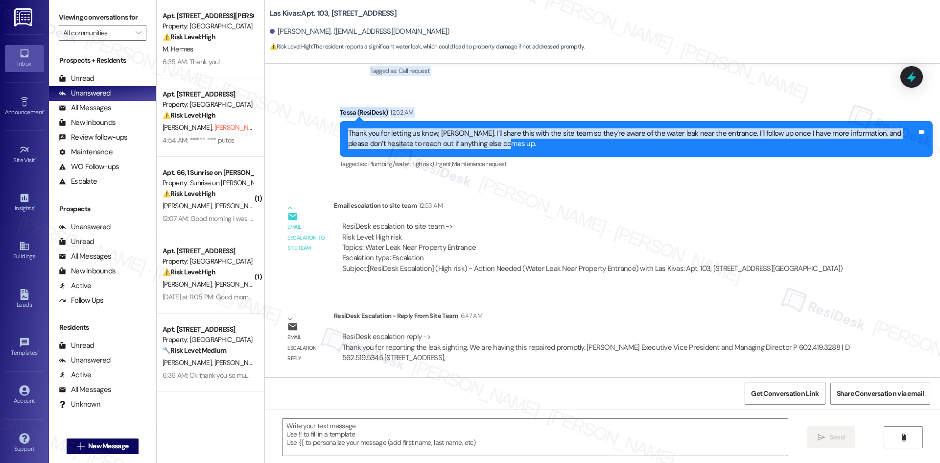
scroll to position [314, 0]
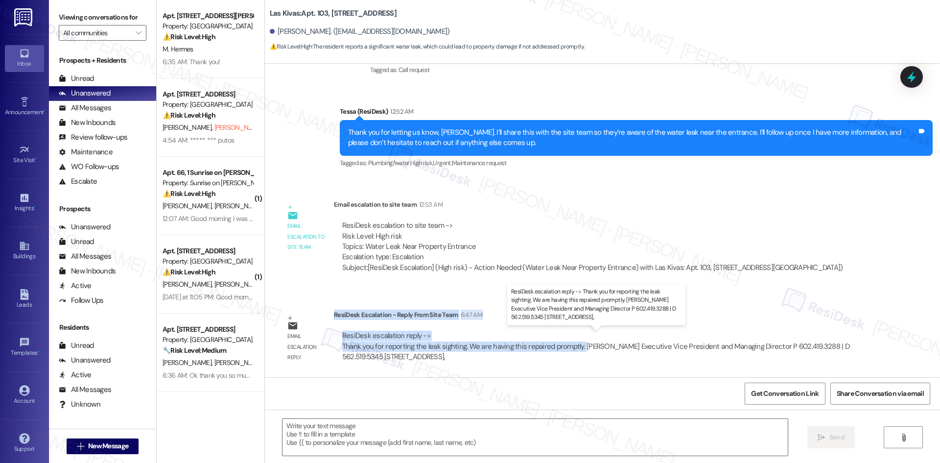
drag, startPoint x: 326, startPoint y: 314, endPoint x: 573, endPoint y: 348, distance: 248.5
click at [573, 348] on div "ResiDesk Escalation - Reply From Site Team 6:47 AM ResiDesk escalation reply ->…" at bounding box center [603, 339] width 538 height 60
copy div "ResiDesk Escalation - Reply From Site Team 6:47 AM ResiDesk escalation reply ->…"
click at [413, 436] on textarea at bounding box center [534, 436] width 505 height 37
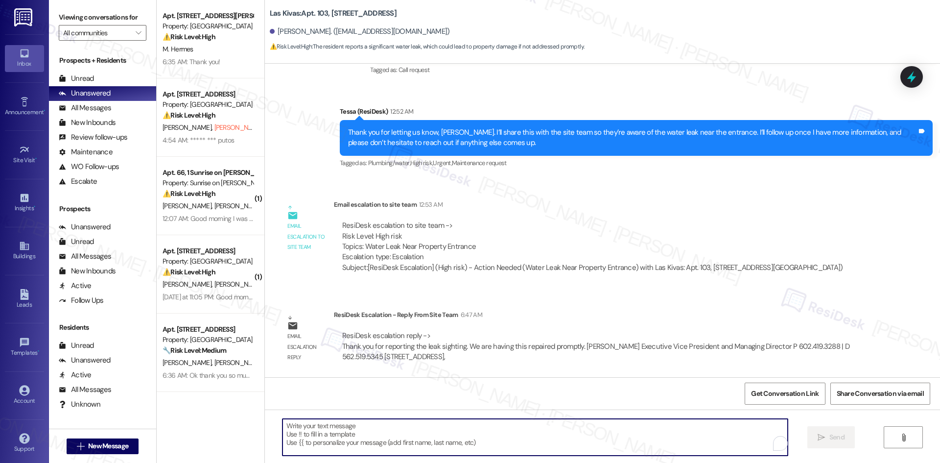
paste textarea "Hi [PERSON_NAME]—the site team confirmed they’re having the water leak near the…"
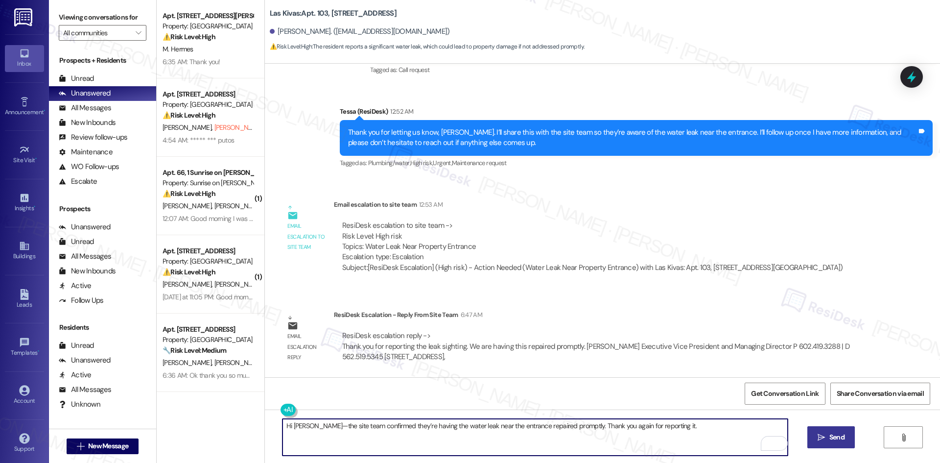
type textarea "Hi [PERSON_NAME]—the site team confirmed they’re having the water leak near the…"
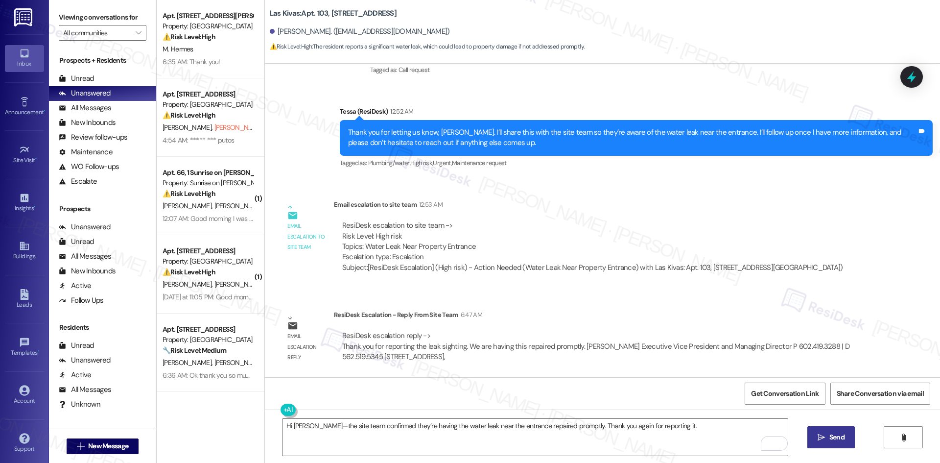
click at [831, 440] on span "Send" at bounding box center [836, 437] width 15 height 10
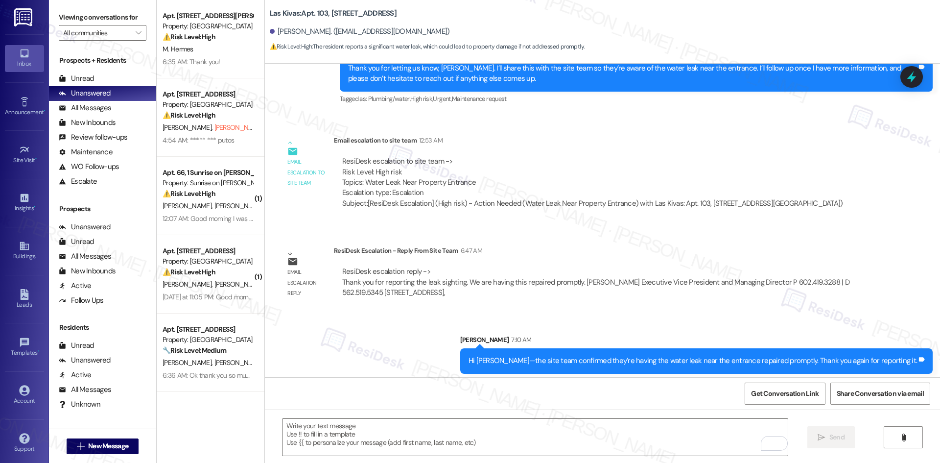
scroll to position [382, 0]
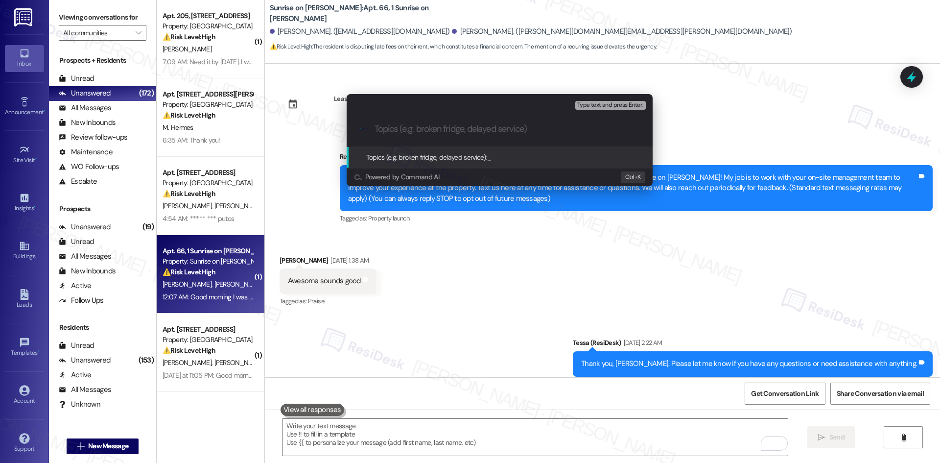
scroll to position [8014, 0]
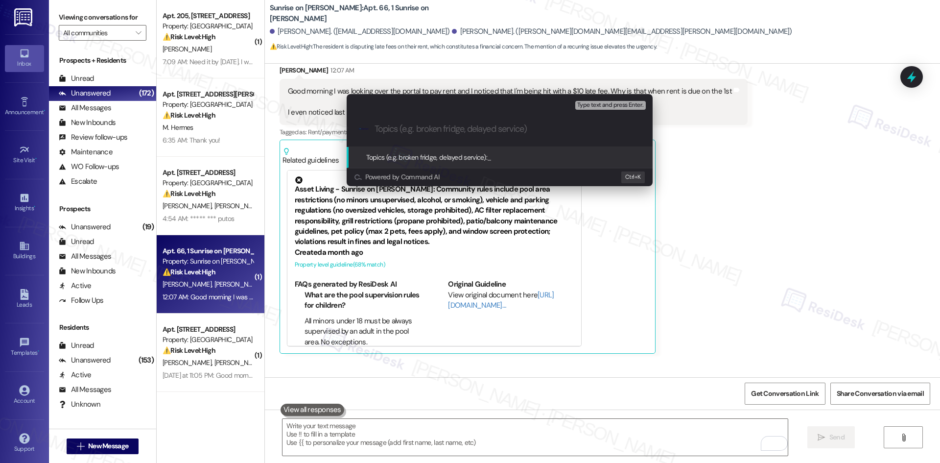
click at [444, 131] on input "Topics (e.g. broken fridge, delayed service)" at bounding box center [507, 129] width 266 height 10
paste input "Rent Account – $10 Late Fee Concern"
type input "Rent Account – $10 Late Fee Concern"
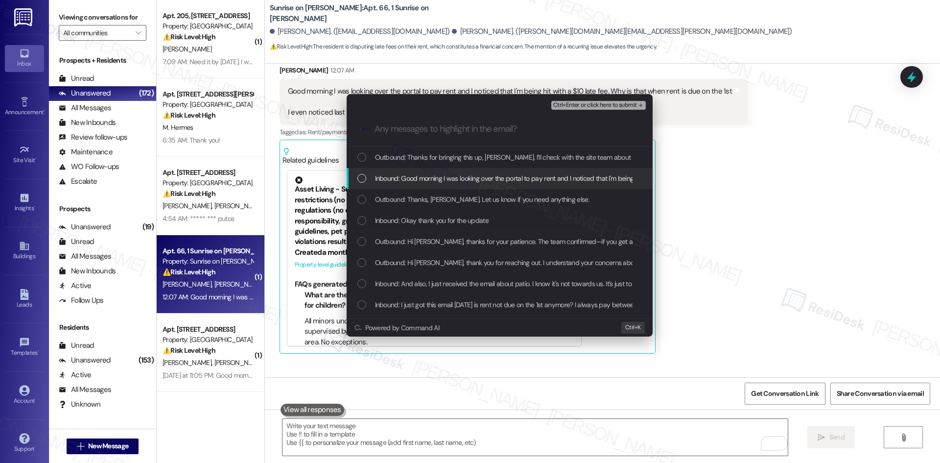
click at [484, 179] on span "Inbound: Good morning I was looking over the portal to pay rent and I noticed t…" at bounding box center [694, 178] width 638 height 11
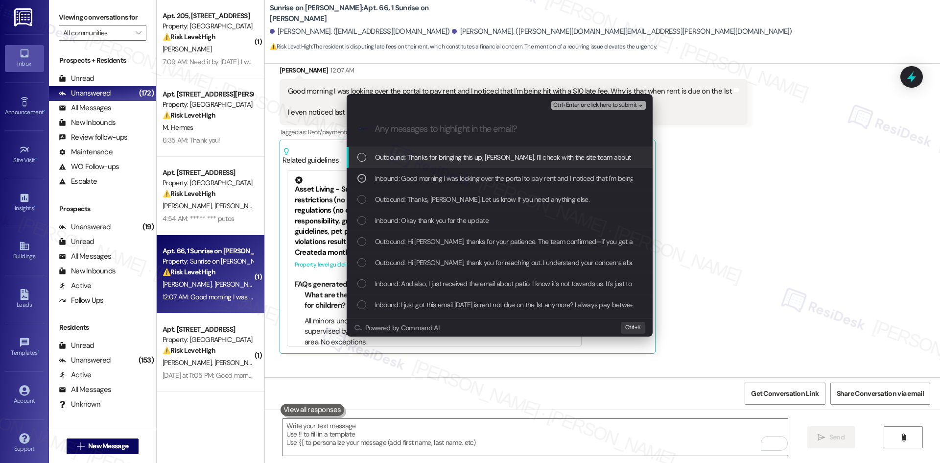
click at [637, 104] on icon "remove-block-ctrl+enter-or click here to submit" at bounding box center [640, 105] width 7 height 7
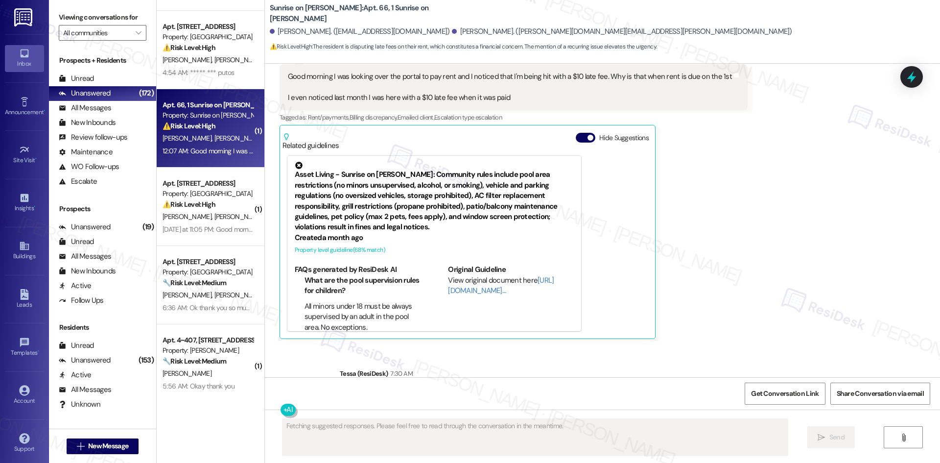
scroll to position [147, 0]
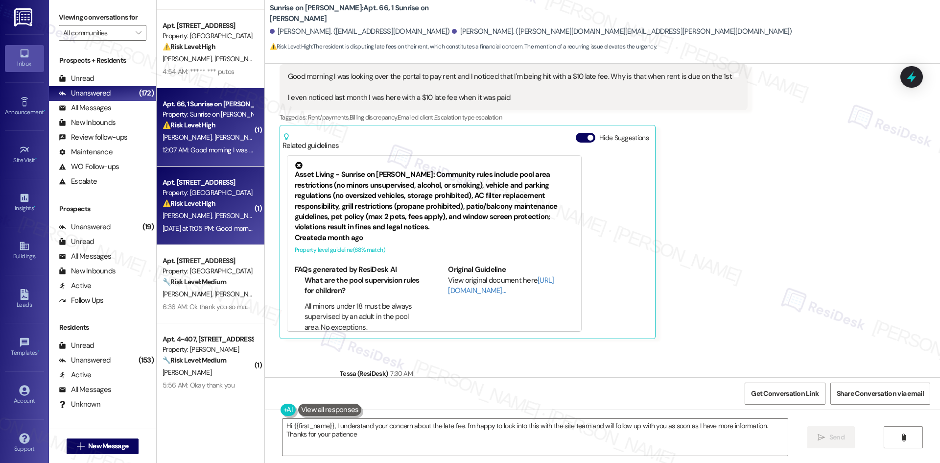
type textarea "Hi {{first_name}}, I understand your concern about the late fee. I'm happy to l…"
click at [214, 224] on div "[DATE] at 11:05 PM: Good morning! Thank you for your text. I think I need some …" at bounding box center [729, 228] width 1134 height 9
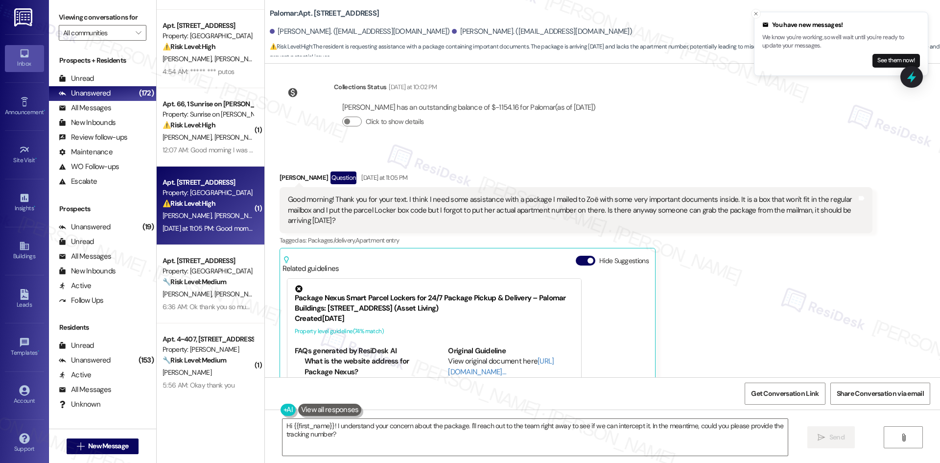
scroll to position [168, 0]
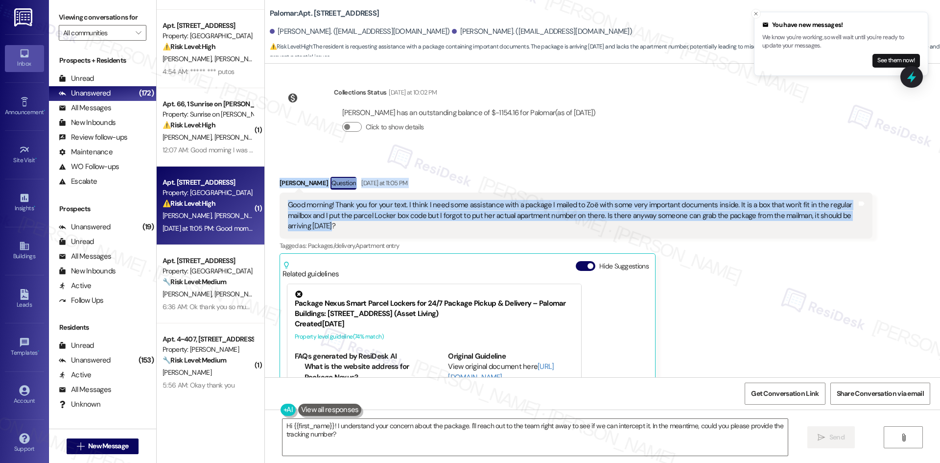
drag, startPoint x: 264, startPoint y: 180, endPoint x: 351, endPoint y: 228, distance: 99.0
click at [351, 228] on div "Received via SMS [PERSON_NAME] Question [DATE] at 11:05 PM Good morning! Thank …" at bounding box center [575, 321] width 607 height 305
copy div "[PERSON_NAME] Question [DATE] at 11:05 PM Good morning! Thank you for your text…"
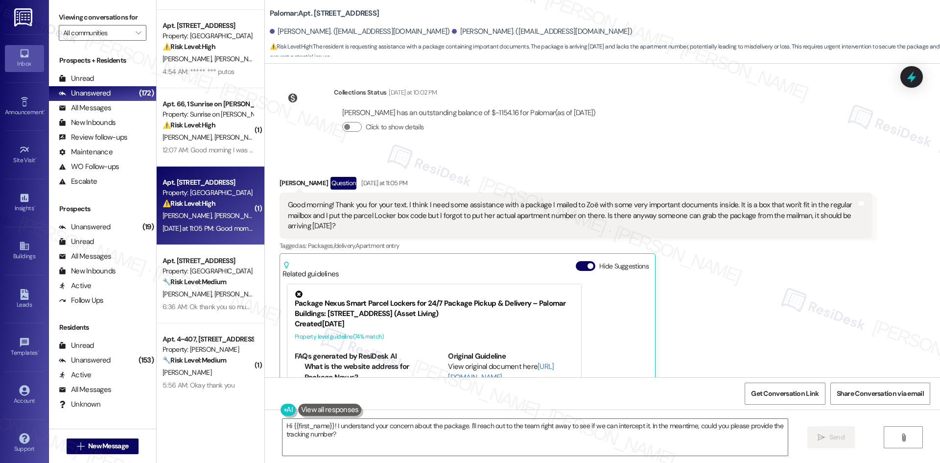
click at [411, 154] on div "Collections Status [DATE] at 10:02 PM [PERSON_NAME] has an outstanding balance …" at bounding box center [441, 117] width 339 height 75
click at [398, 442] on textarea "Hi {{first_name}}! I understand your concern about the package. I'll reach out …" at bounding box center [534, 436] width 505 height 37
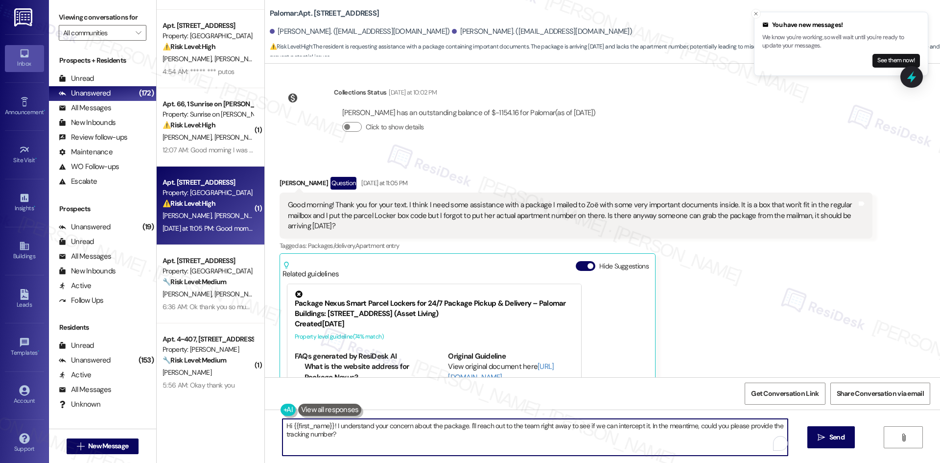
paste textarea "Thanks for letting me know, Jephonne. I’ll check with the site team about your …"
type textarea "Thanks for letting me know, Jephonne. I’ll check with the site team about your …"
click at [832, 437] on span "Send" at bounding box center [836, 437] width 15 height 10
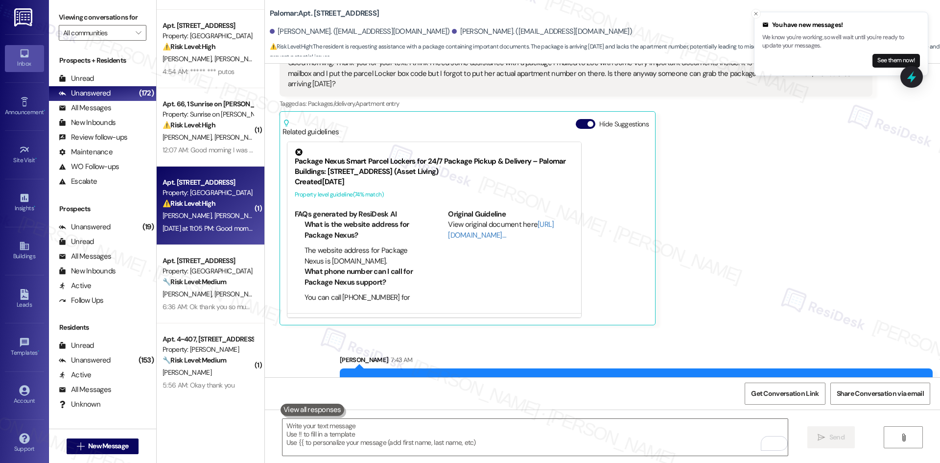
scroll to position [345, 0]
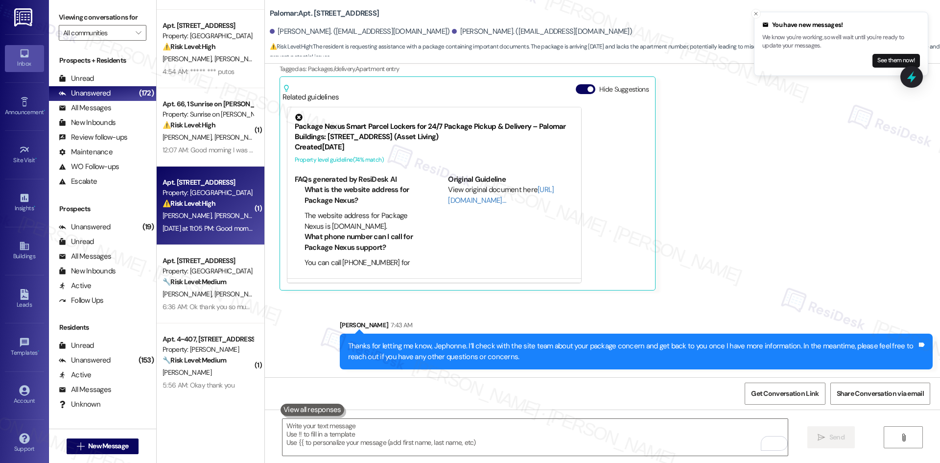
click at [680, 292] on div "Received via SMS [PERSON_NAME] Question [DATE] at 11:05 PM Good morning! Thank …" at bounding box center [575, 145] width 607 height 305
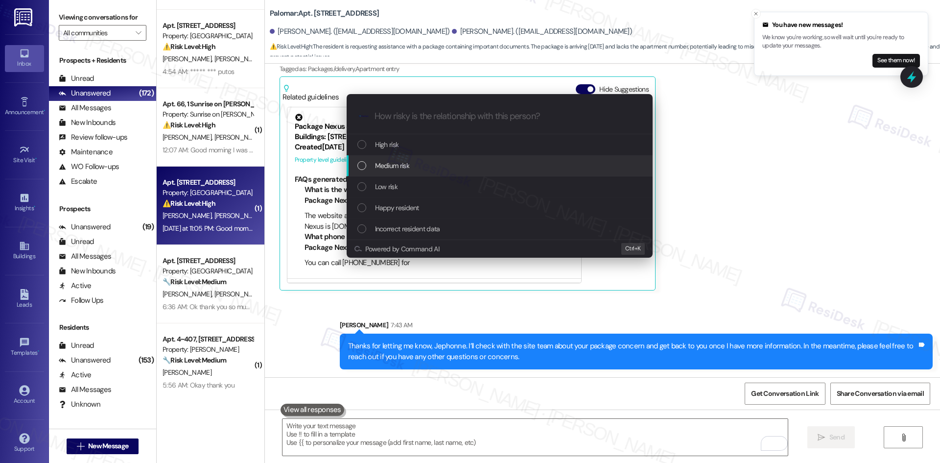
click at [415, 165] on div "Medium risk" at bounding box center [500, 165] width 286 height 11
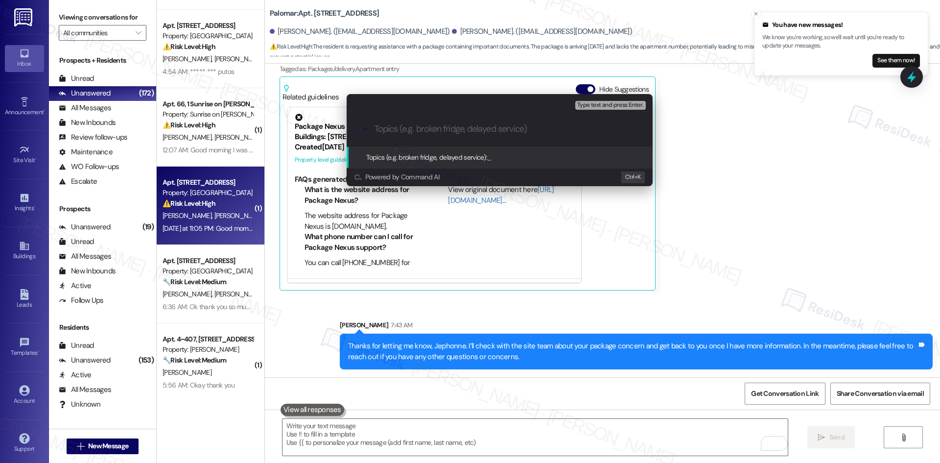
click at [438, 132] on input "Topics (e.g. broken fridge, delayed service)" at bounding box center [507, 129] width 266 height 10
paste input "Assistance Needed With Incoming Package"
type input "Assistance Needed With Incoming Package"
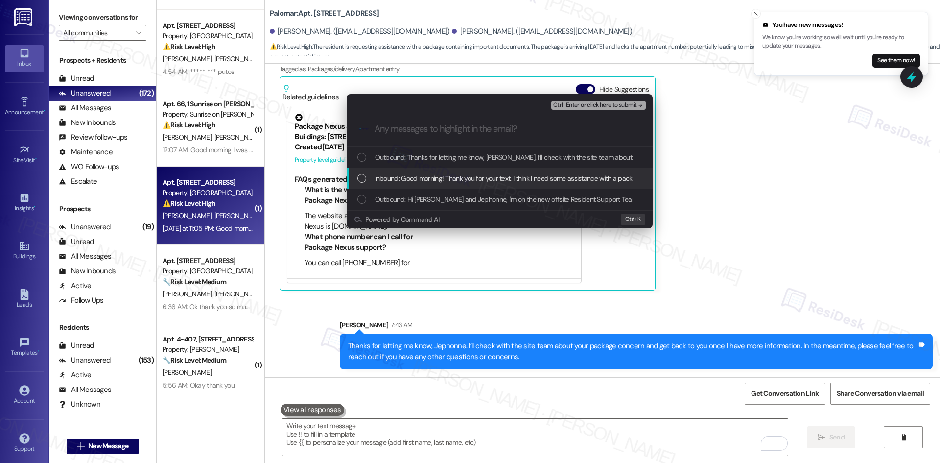
click at [431, 174] on span "Inbound: Good morning! Thank you for your text. I think I need some assistance …" at bounding box center [928, 178] width 1107 height 11
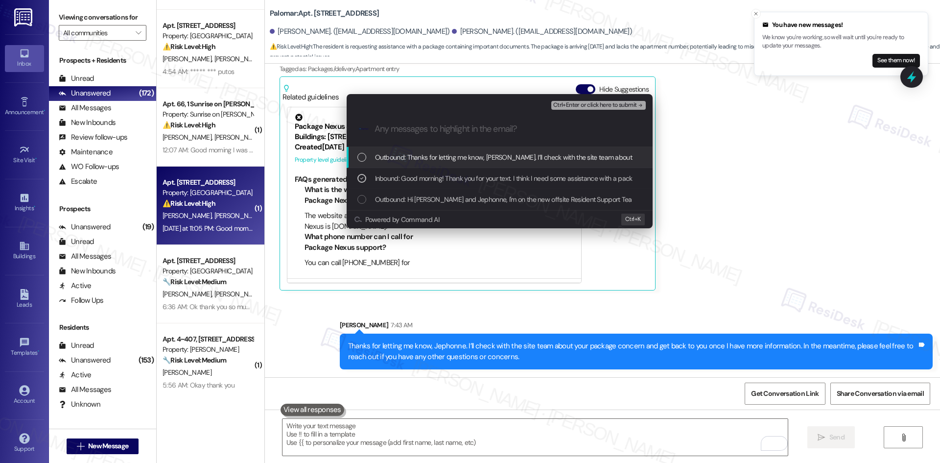
click at [624, 106] on span "Ctrl+Enter or click here to submit" at bounding box center [595, 105] width 84 height 7
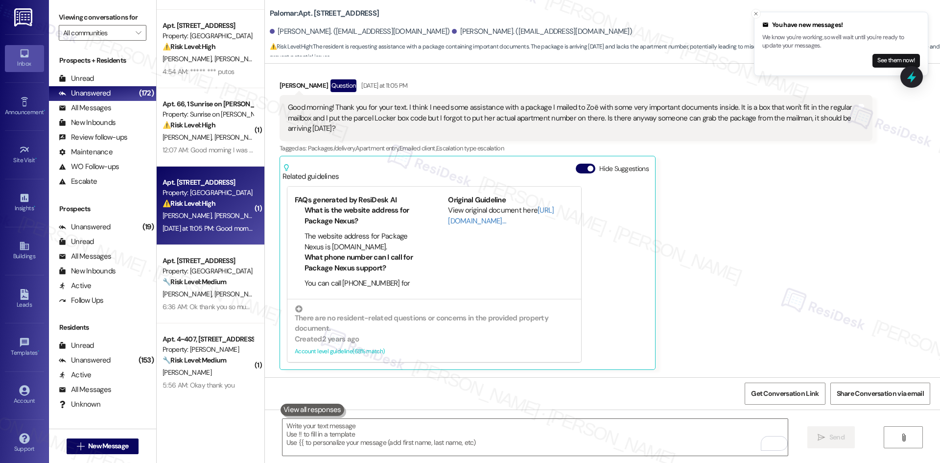
scroll to position [359, 0]
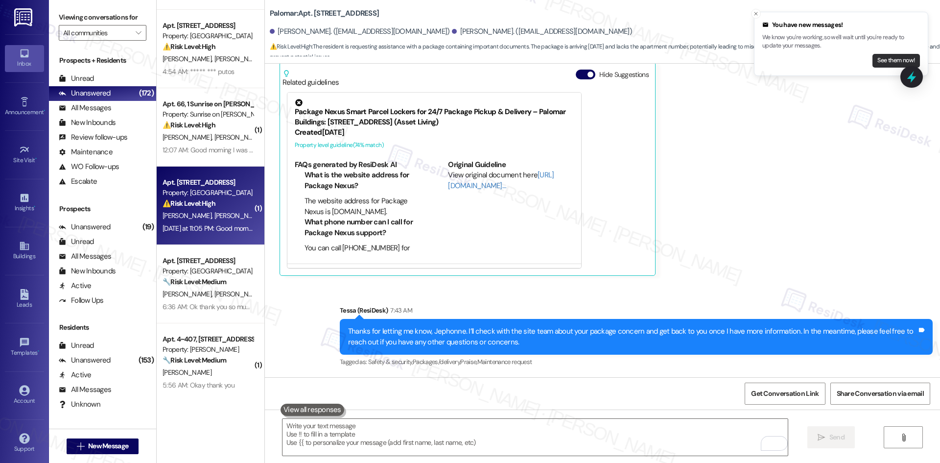
click at [888, 58] on button "See them now!" at bounding box center [895, 61] width 47 height 14
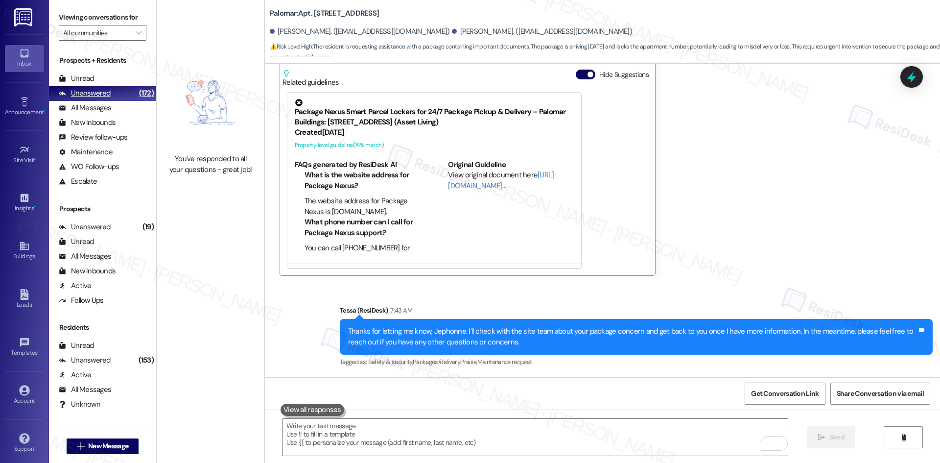
click at [95, 97] on div "Unanswered" at bounding box center [85, 93] width 52 height 10
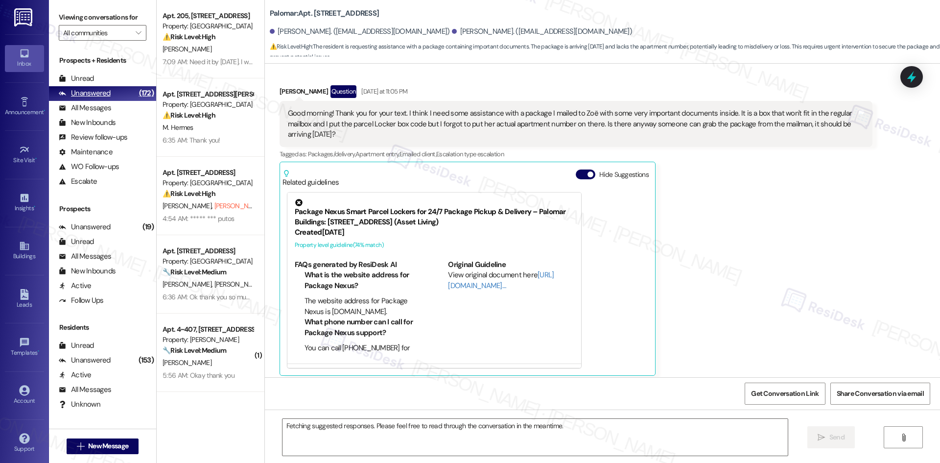
scroll to position [265, 0]
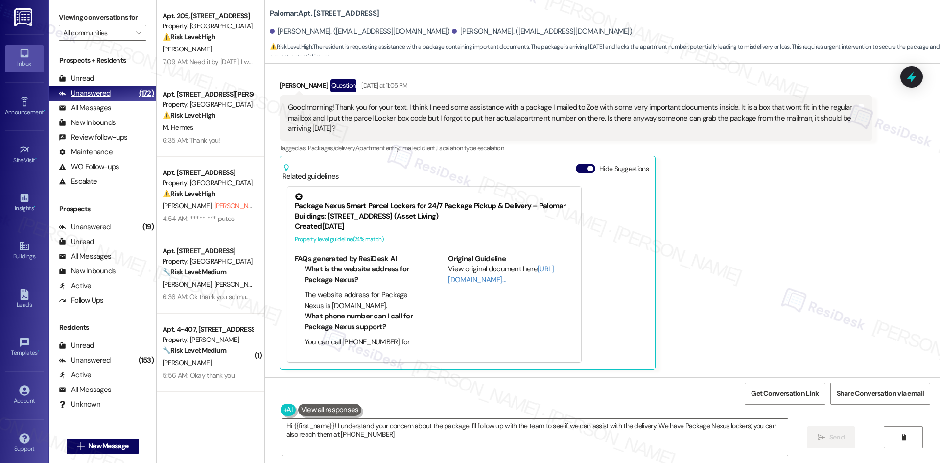
type textarea "Hi {{first_name}}! I understand your concern about the package. I'll follow up …"
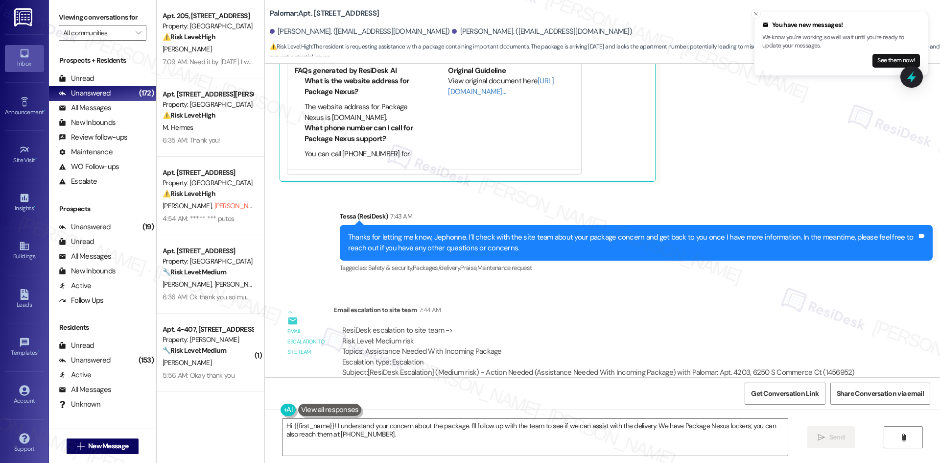
scroll to position [469, 0]
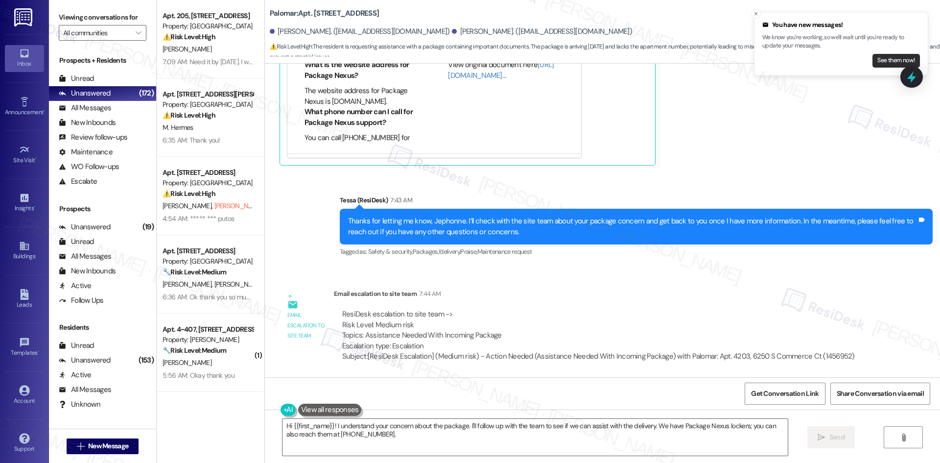
click at [901, 55] on button "See them now!" at bounding box center [895, 61] width 47 height 14
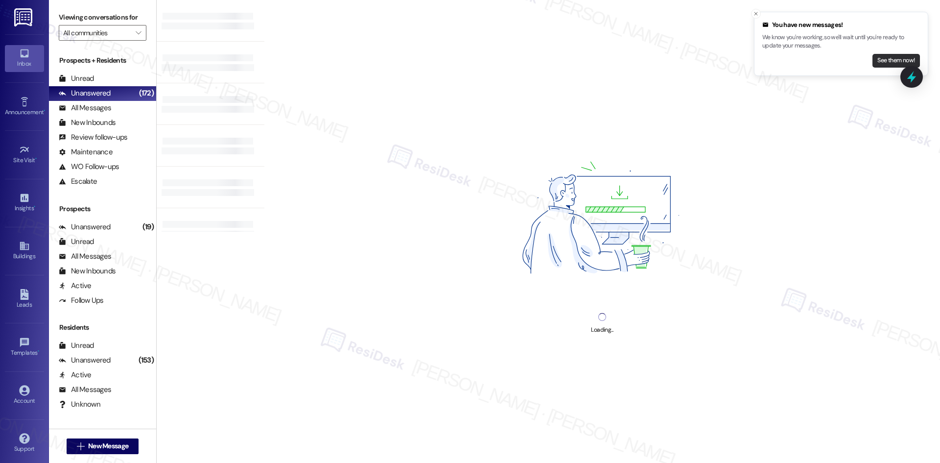
click at [900, 58] on button "See them now!" at bounding box center [895, 61] width 47 height 14
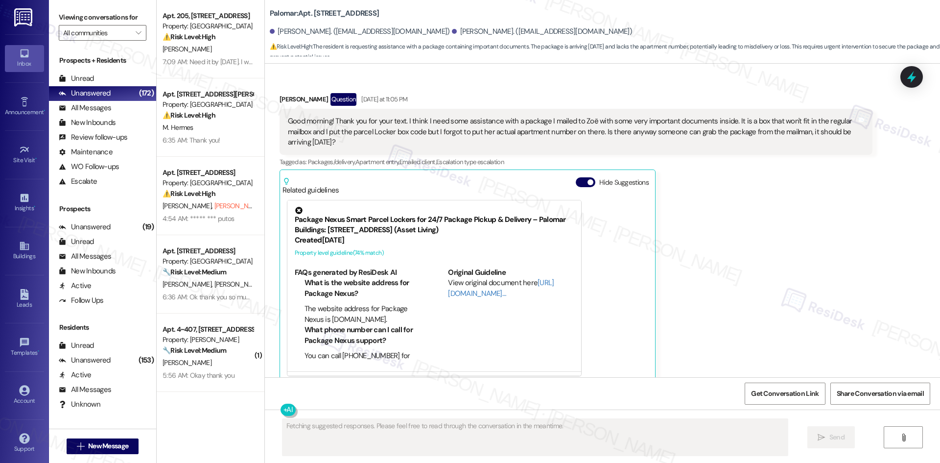
scroll to position [265, 0]
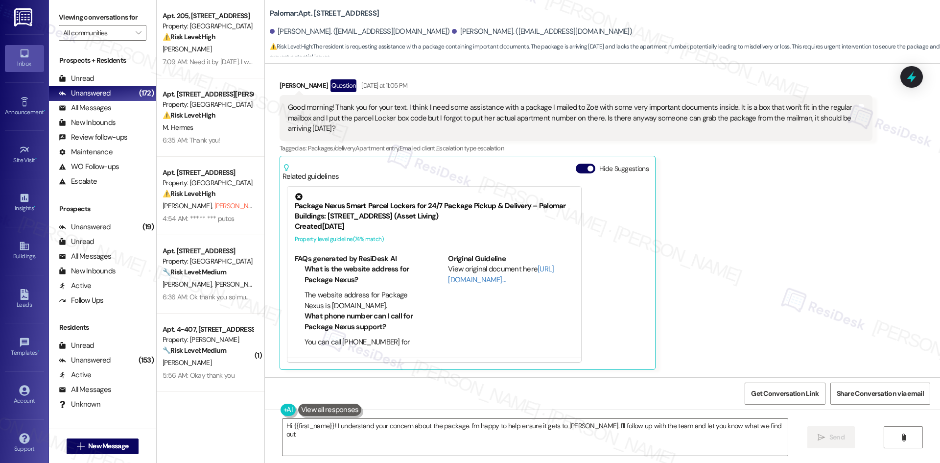
type textarea "Hi {{first_name}}! I understand your concern about the package. I'm happy to he…"
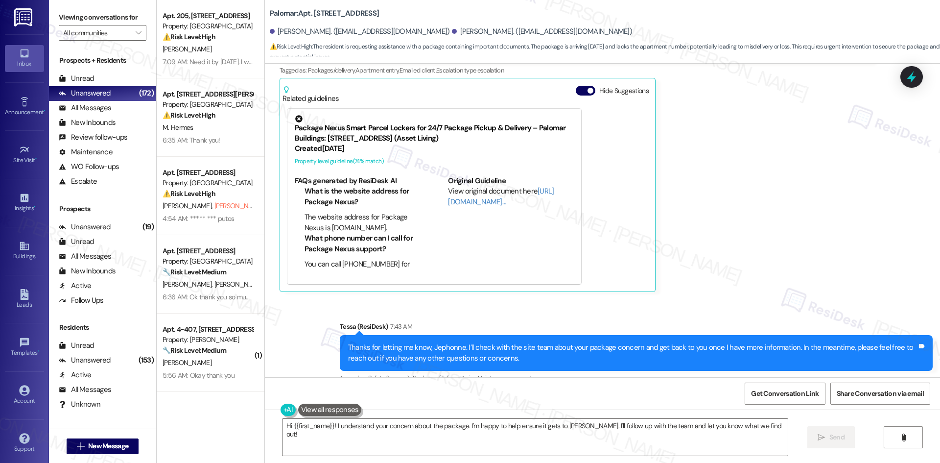
scroll to position [469, 0]
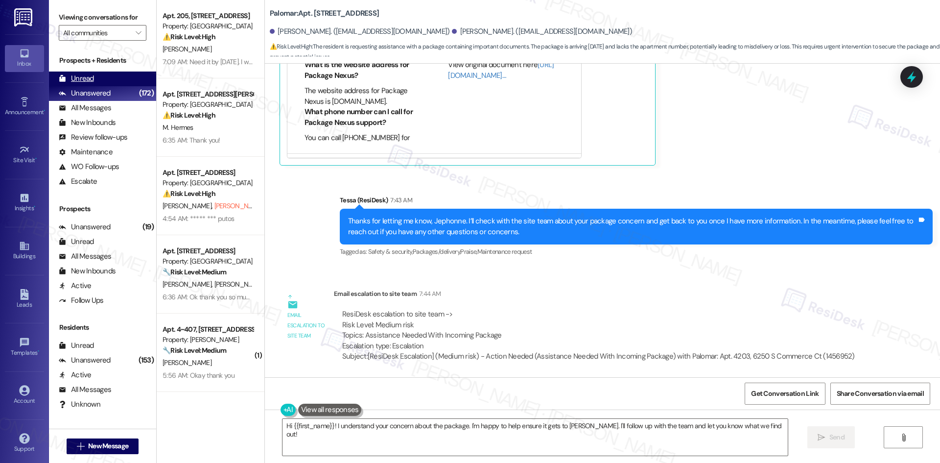
click at [102, 83] on div "Unread (0)" at bounding box center [102, 78] width 107 height 15
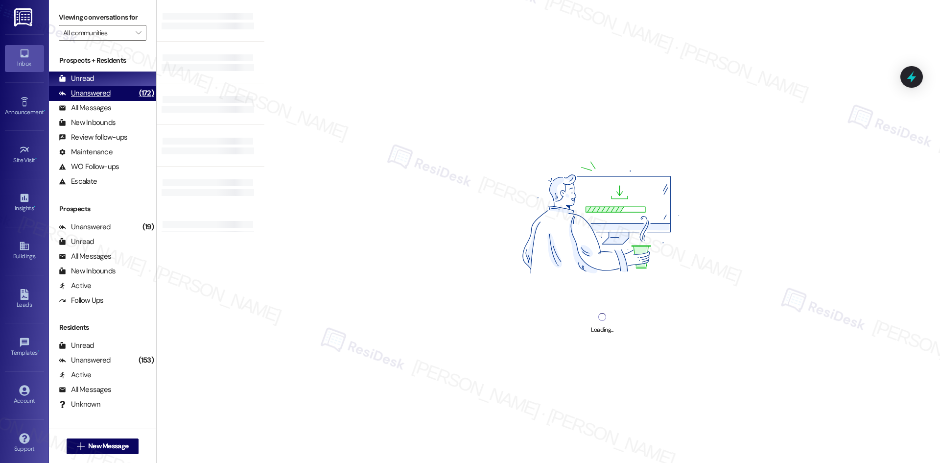
click at [114, 95] on div "Unanswered (172)" at bounding box center [102, 93] width 107 height 15
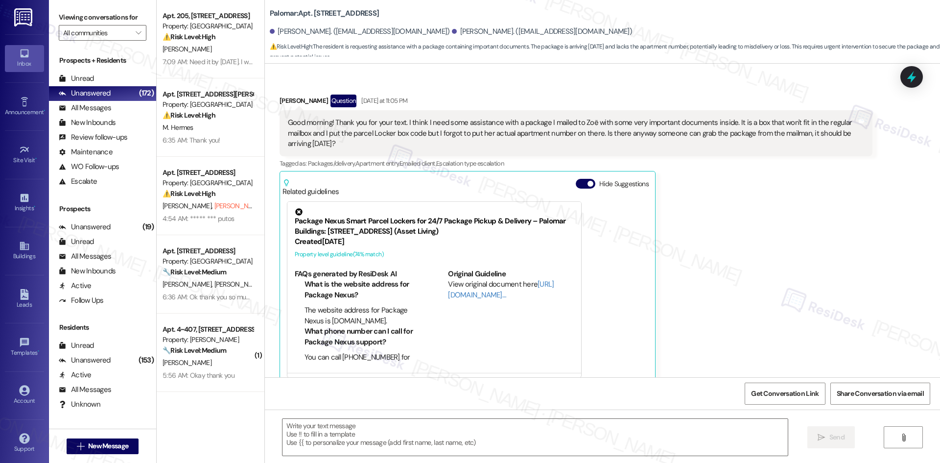
type textarea "Fetching suggested responses. Please feel free to read through the conversation…"
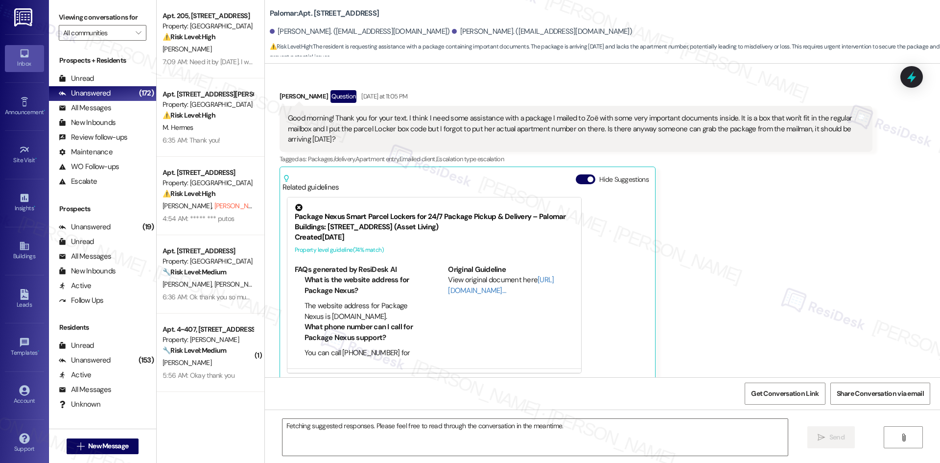
scroll to position [265, 0]
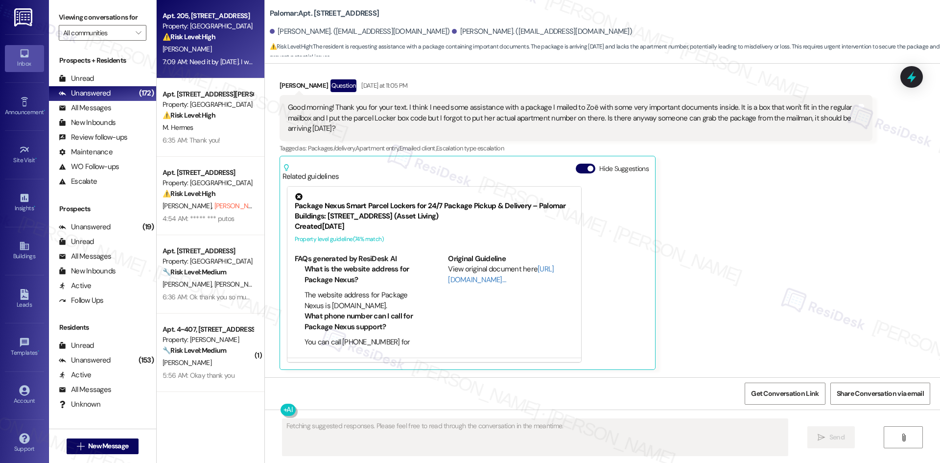
click at [251, 46] on div "Apt. 205, [STREET_ADDRESS] Property: Las Kivas ⚠️ Risk Level: High The resident…" at bounding box center [211, 39] width 108 height 78
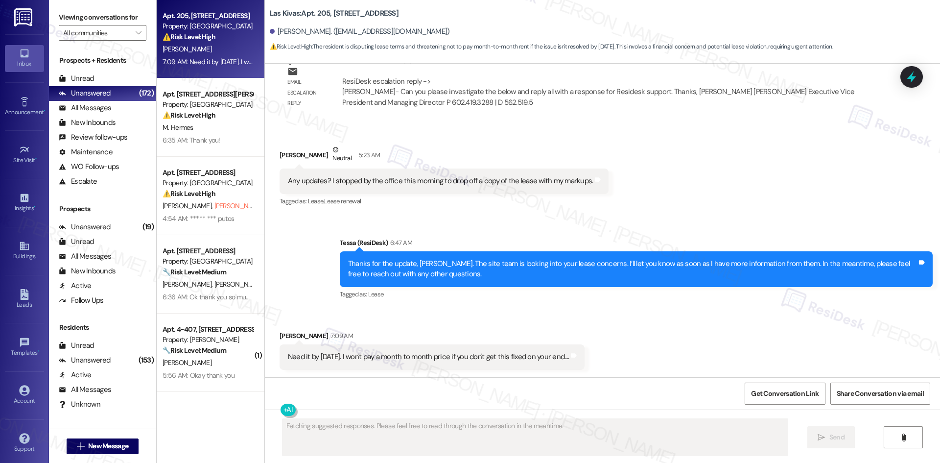
scroll to position [1004, 0]
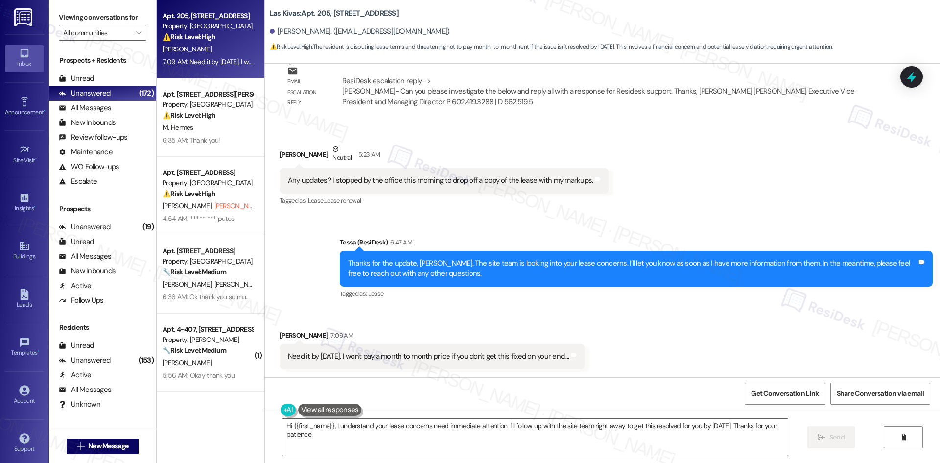
type textarea "Hi {{first_name}}, I understand your lease concerns need immediate attention. I…"
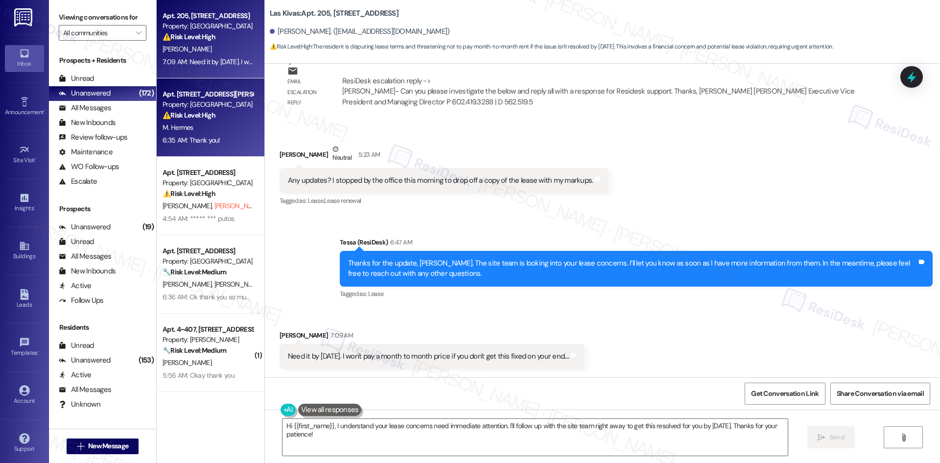
click at [197, 116] on strong "⚠️ Risk Level: High" at bounding box center [188, 115] width 53 height 9
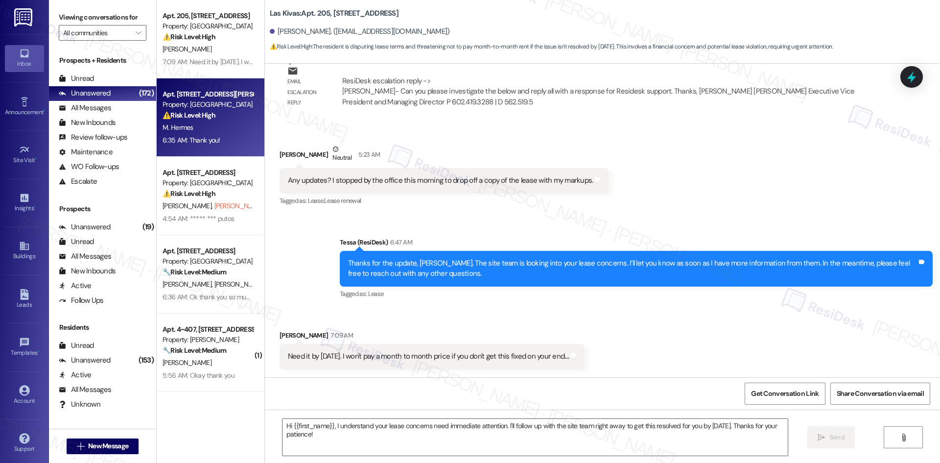
type textarea "Fetching suggested responses. Please feel free to read through the conversation…"
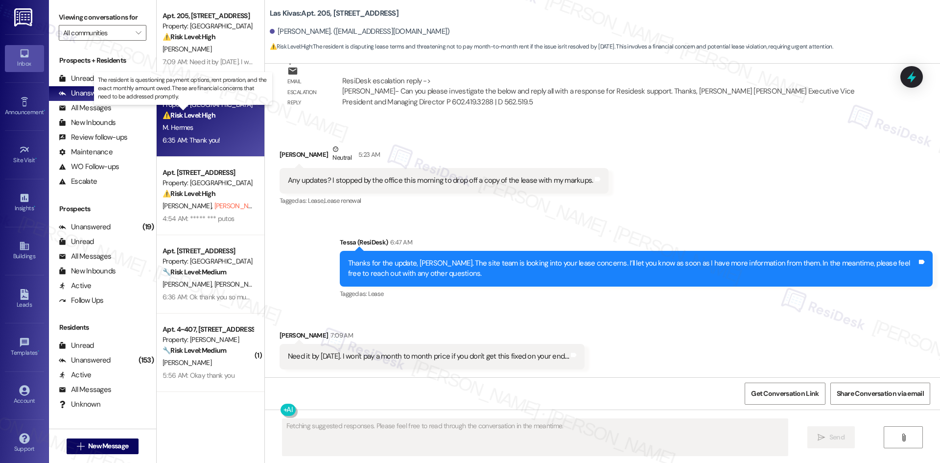
scroll to position [546, 0]
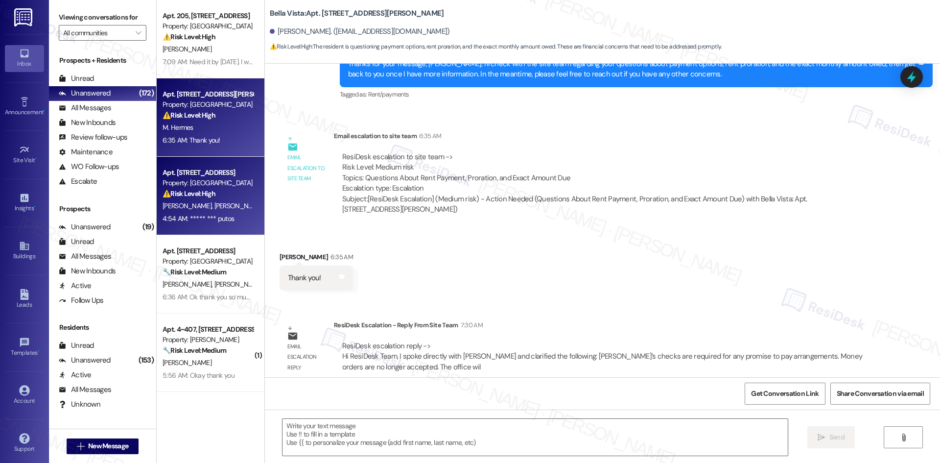
click at [201, 182] on div "Property: [GEOGRAPHIC_DATA]" at bounding box center [207, 183] width 91 height 10
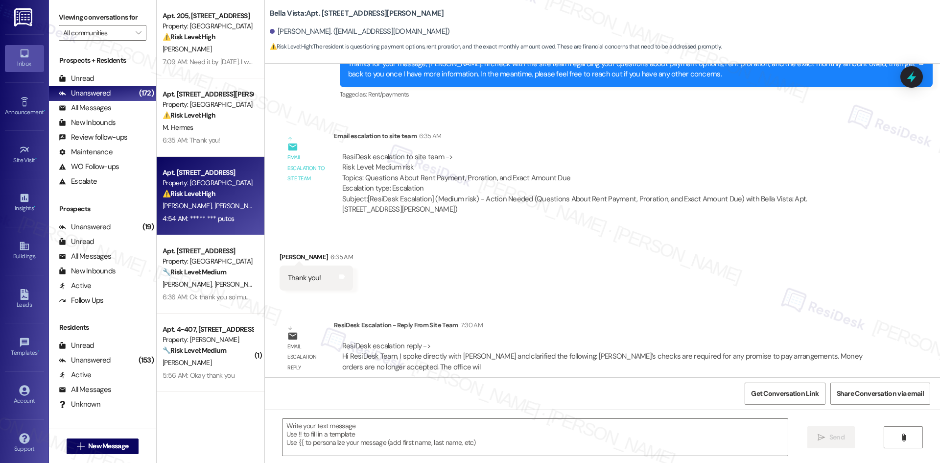
type textarea "Fetching suggested responses. Please feel free to read through the conversation…"
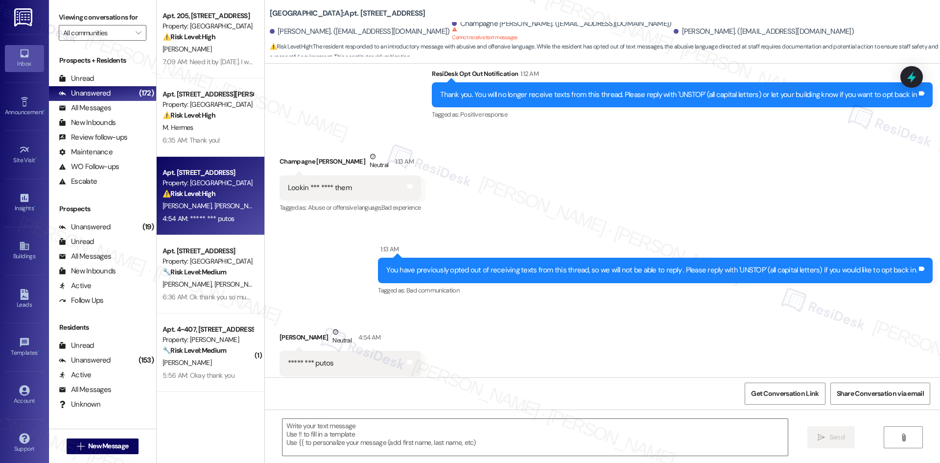
type textarea "Fetching suggested responses. Please feel free to read through the conversation…"
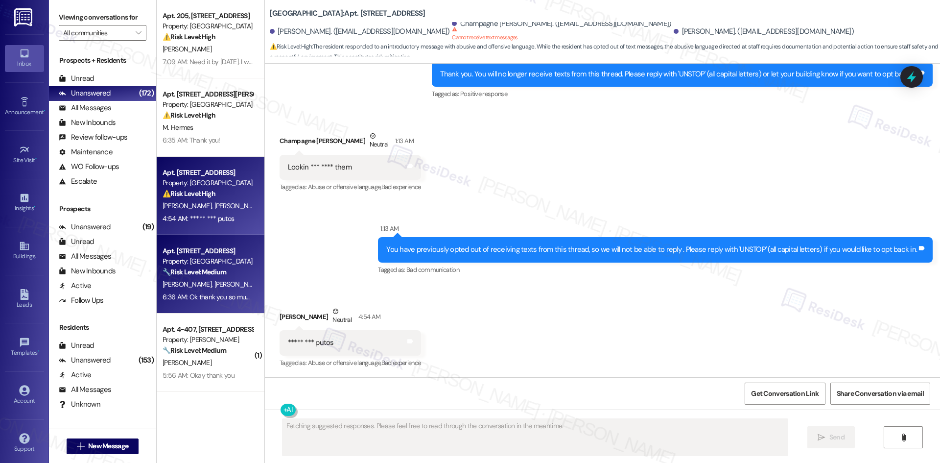
click at [214, 286] on span "[PERSON_NAME]" at bounding box center [240, 283] width 52 height 9
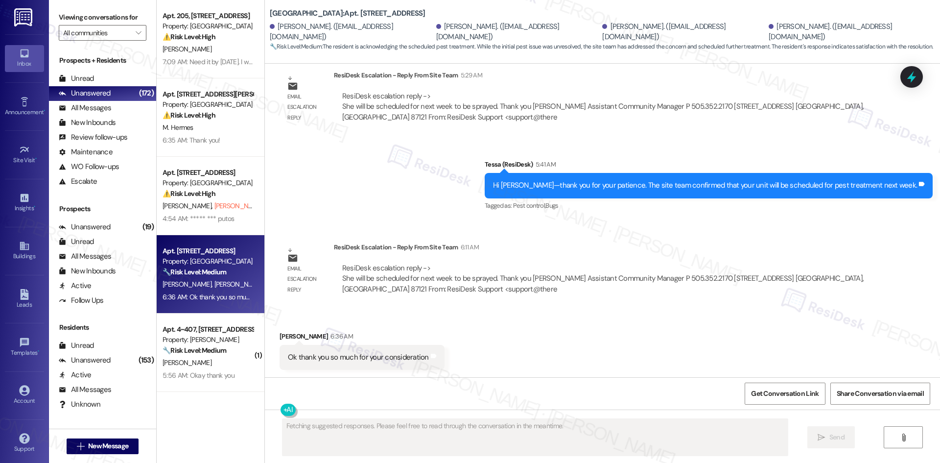
scroll to position [815, 0]
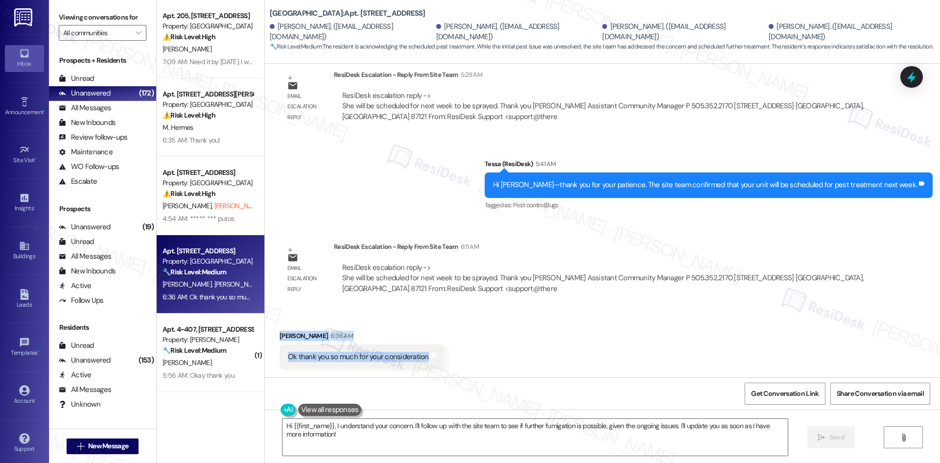
drag, startPoint x: 264, startPoint y: 328, endPoint x: 452, endPoint y: 354, distance: 189.8
click at [452, 354] on div "Received via SMS [PERSON_NAME] 6:36 AM Ok thank you so much for your considerat…" at bounding box center [602, 342] width 675 height 68
copy div "[PERSON_NAME] 6:36 AM Ok thank you so much for your consideration Tags and notes"
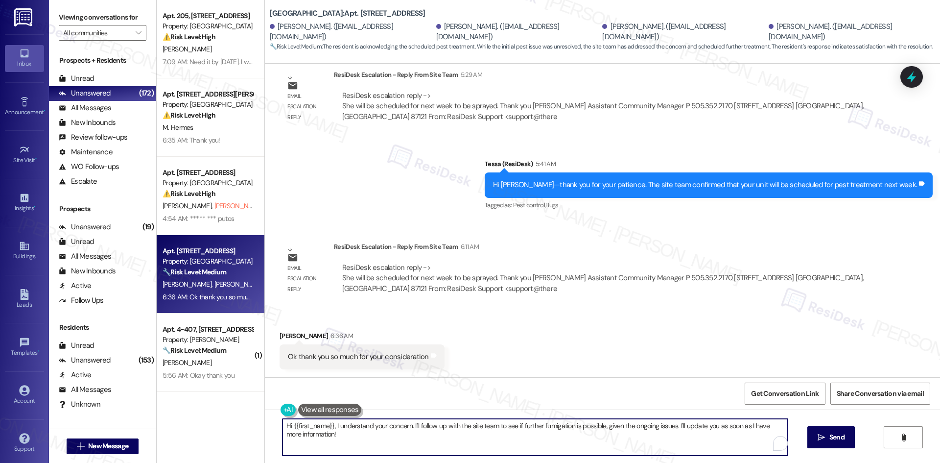
drag, startPoint x: 327, startPoint y: 441, endPoint x: 272, endPoint y: 419, distance: 59.5
click at [277, 419] on div "Hi {{first_name}}, I understand your concern. I'll follow up with the site team…" at bounding box center [530, 437] width 506 height 38
paste textarea "You’re very welcome, [PERSON_NAME]"
type textarea "You’re very welcome, Victoria!"
click at [839, 436] on span "Send" at bounding box center [836, 437] width 15 height 10
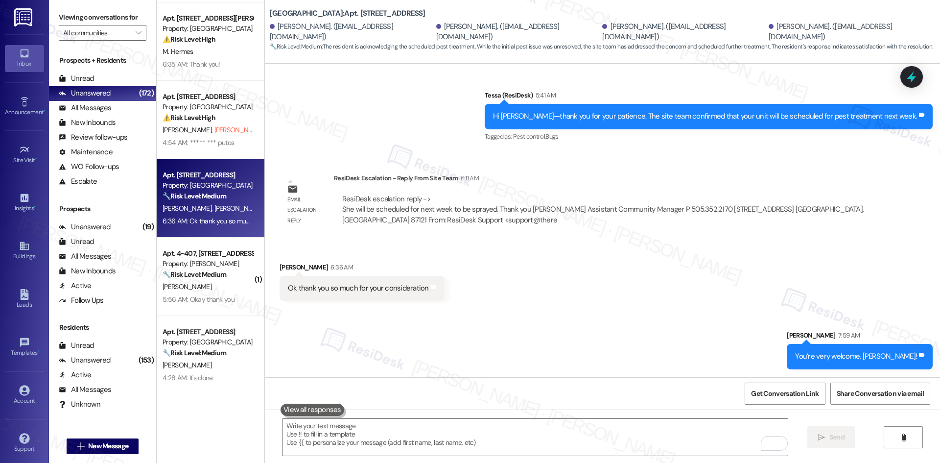
scroll to position [98, 0]
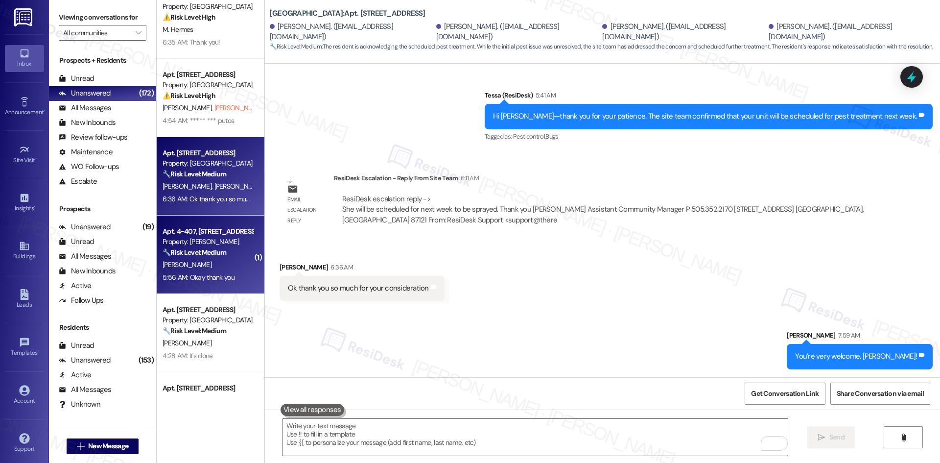
click at [197, 265] on div "[PERSON_NAME]" at bounding box center [208, 264] width 93 height 12
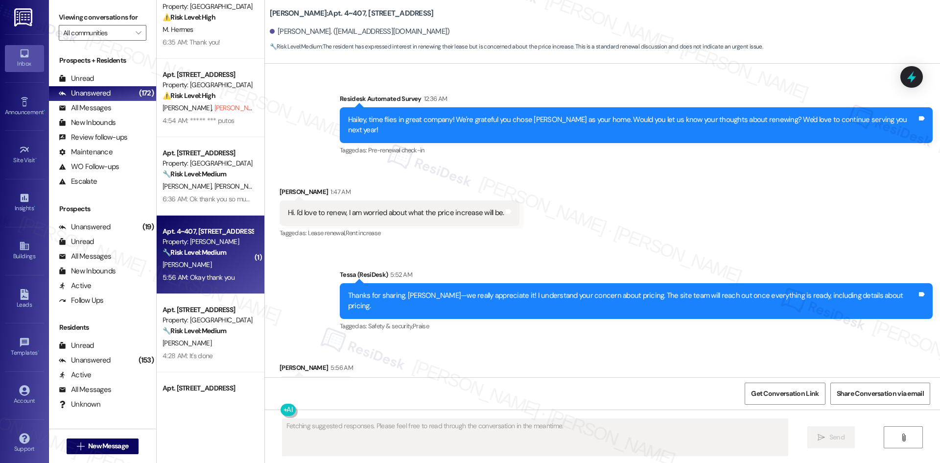
scroll to position [973, 0]
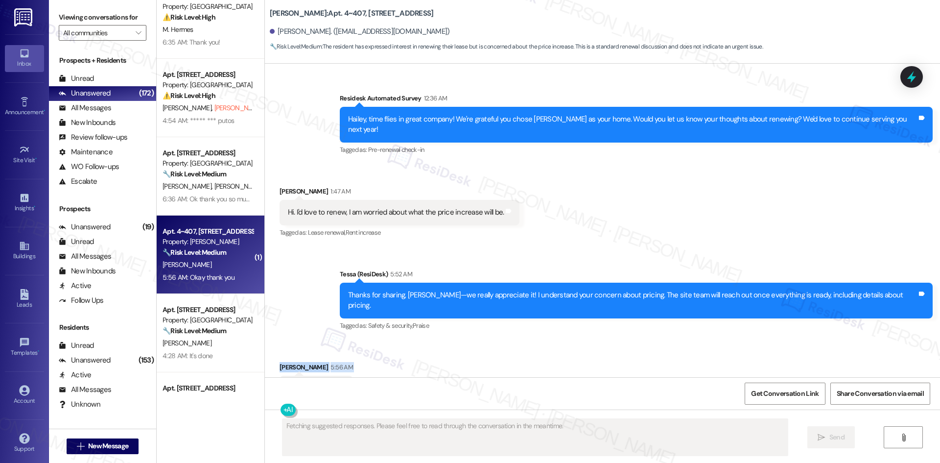
drag, startPoint x: 264, startPoint y: 325, endPoint x: 365, endPoint y: 362, distance: 107.1
click at [345, 358] on div "Received via SMS Hailey Dietz 5:56 AM Okay thank you Tags and notes" at bounding box center [602, 374] width 675 height 68
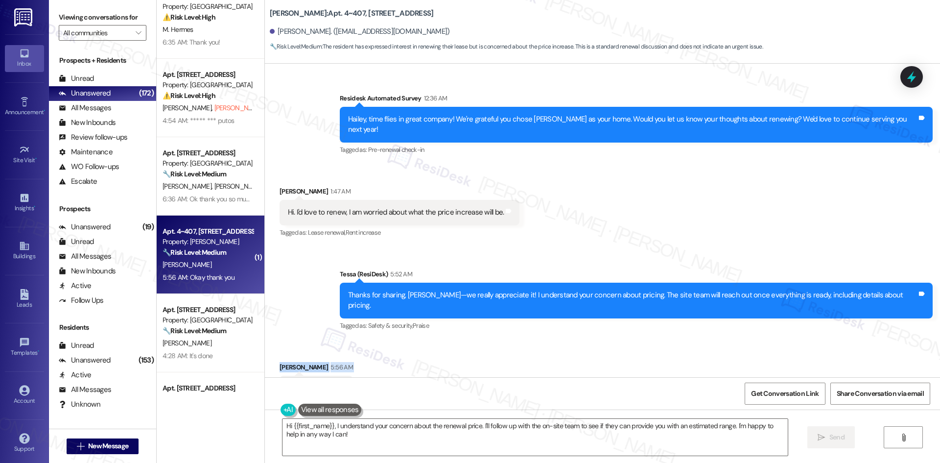
copy div "Hailey Dietz 5:56 AM Okay thank you Tags and notes"
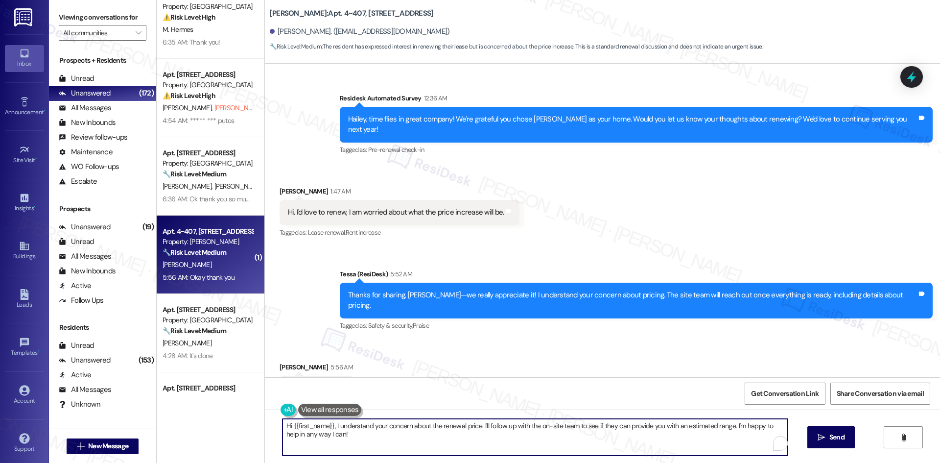
click at [351, 440] on textarea "Hi {{first_name}}, I understand your concern about the renewal price. I'll foll…" at bounding box center [534, 436] width 505 height 37
paste textarea "You’re welcome, Hailey"
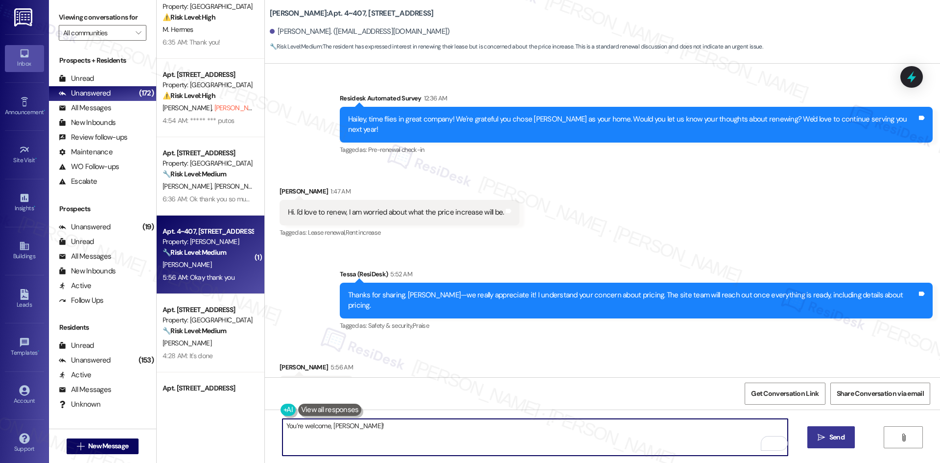
type textarea "You’re welcome, Hailey!"
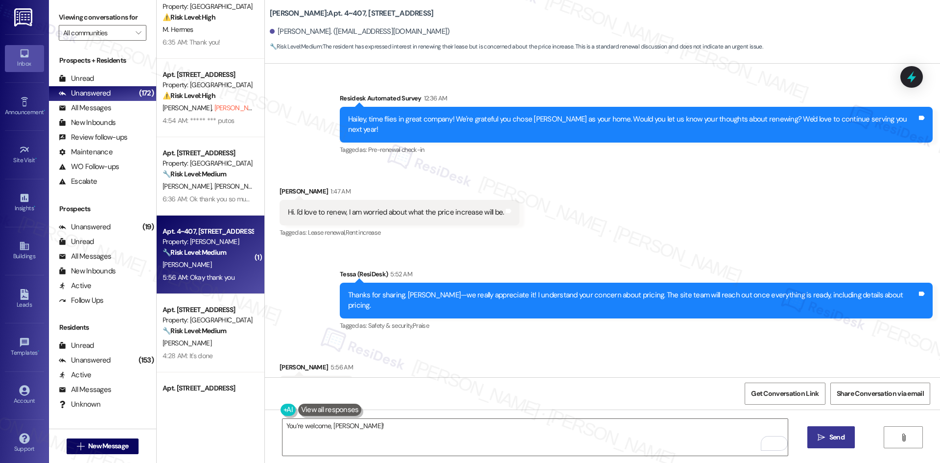
click at [817, 440] on icon "" at bounding box center [820, 437] width 7 height 8
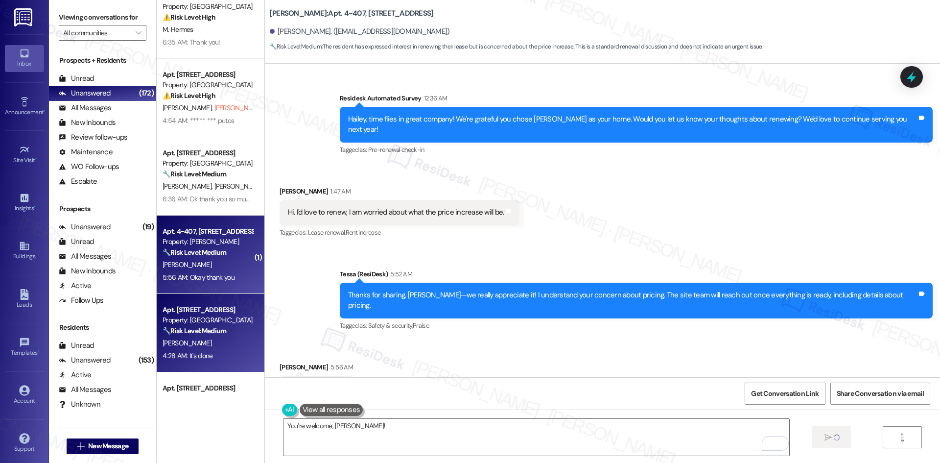
click at [180, 344] on div "[PERSON_NAME]" at bounding box center [208, 343] width 93 height 12
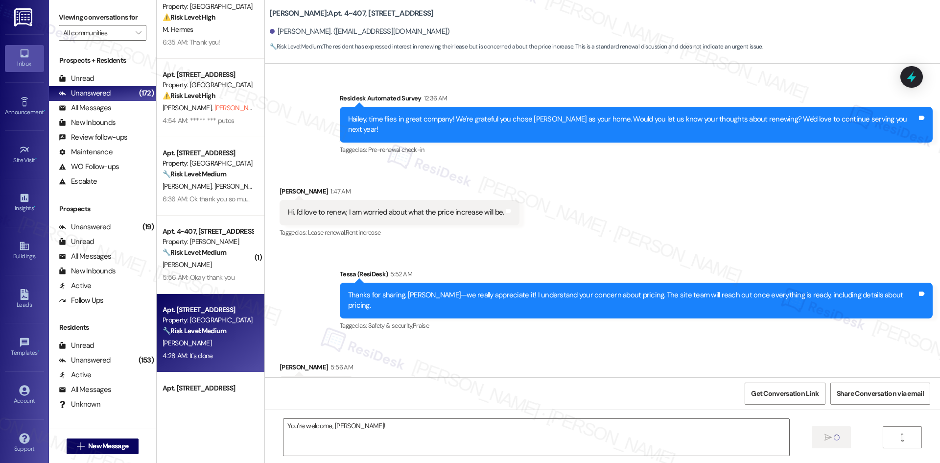
type textarea "Fetching suggested responses. Please feel free to read through the conversation…"
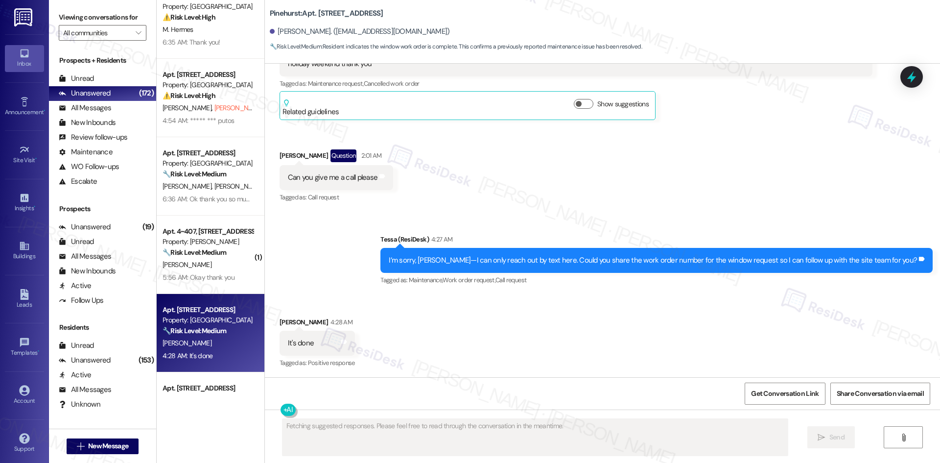
scroll to position [2260, 0]
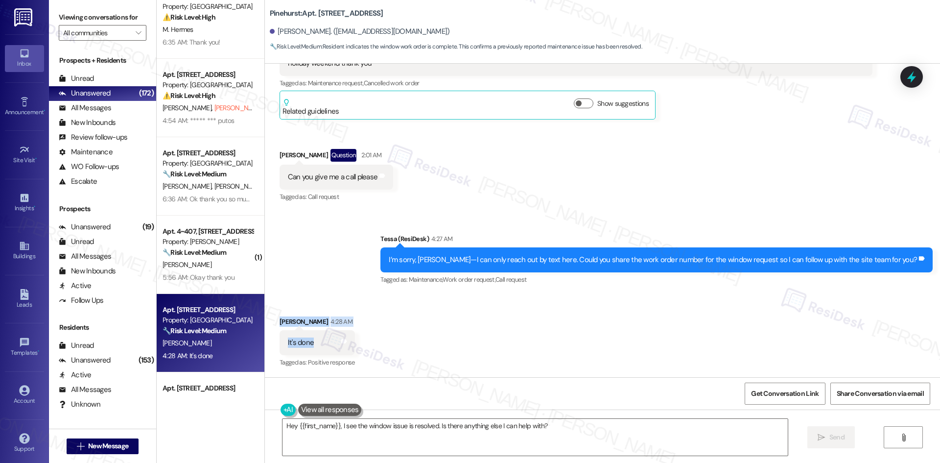
drag, startPoint x: 313, startPoint y: 344, endPoint x: 268, endPoint y: 325, distance: 49.4
click at [272, 325] on div "Received via SMS Jackie Moore 4:28 AM It's done Tags and notes Tagged as: Posit…" at bounding box center [317, 343] width 90 height 68
copy div "Jackie Moore 4:28 AM It's done"
click at [766, 425] on textarea "Hey {{first_name}}, I see the window issue is resolved. Is there anything else …" at bounding box center [534, 436] width 505 height 37
click at [465, 449] on textarea "Hey {{first_name}}, I see the window issue is resolved. Is there anything else …" at bounding box center [534, 436] width 505 height 37
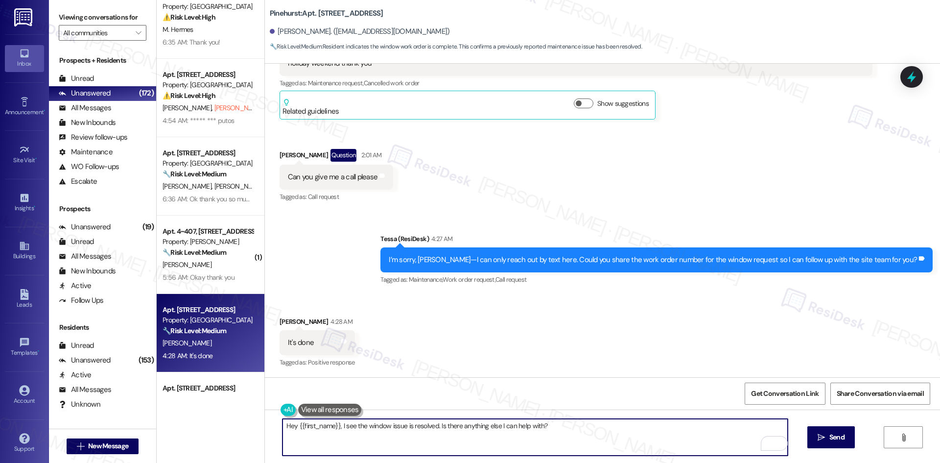
paste textarea "Thank you for the update, Jackie!"
type textarea "Thank you for the update, Jackie!"
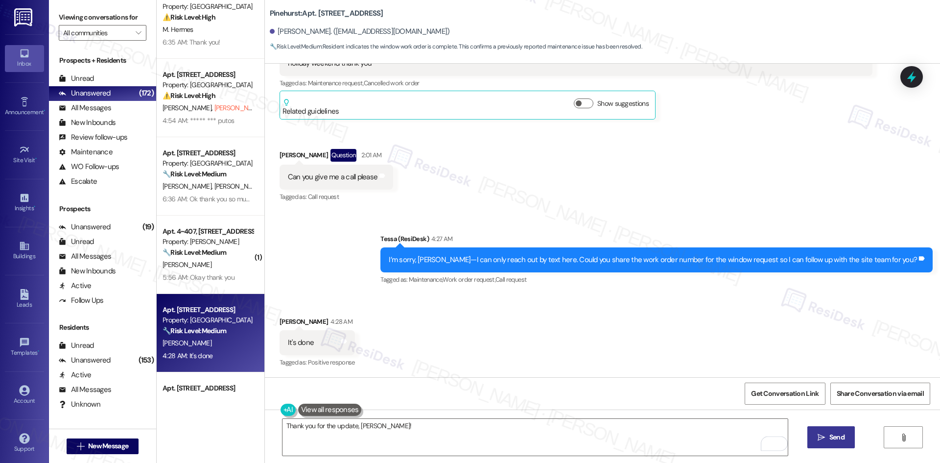
click at [837, 438] on span "Send" at bounding box center [836, 437] width 15 height 10
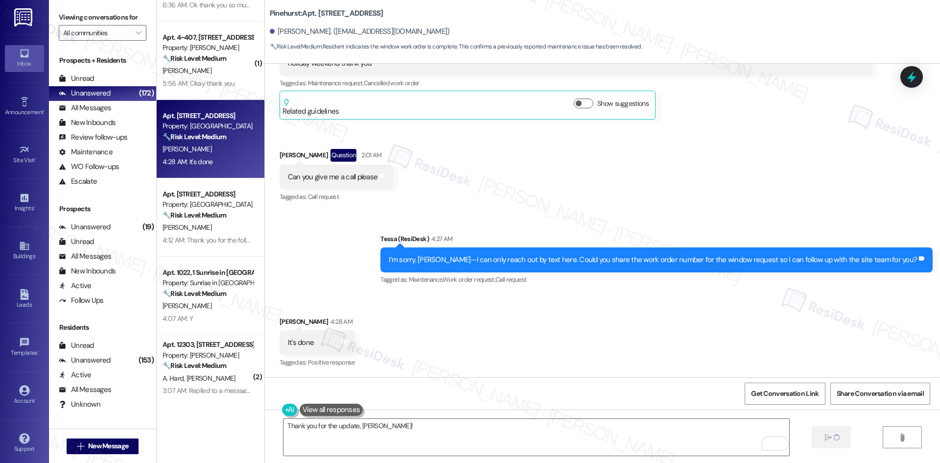
scroll to position [294, 0]
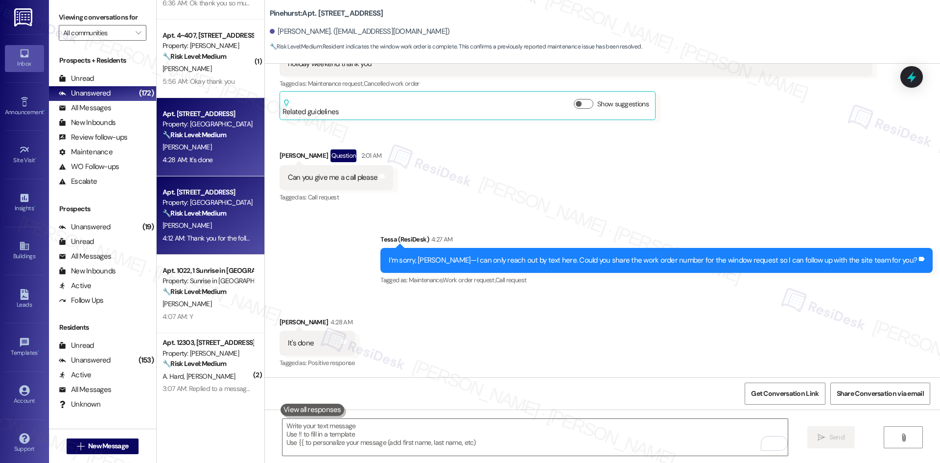
click at [207, 224] on div "[PERSON_NAME]" at bounding box center [208, 225] width 93 height 12
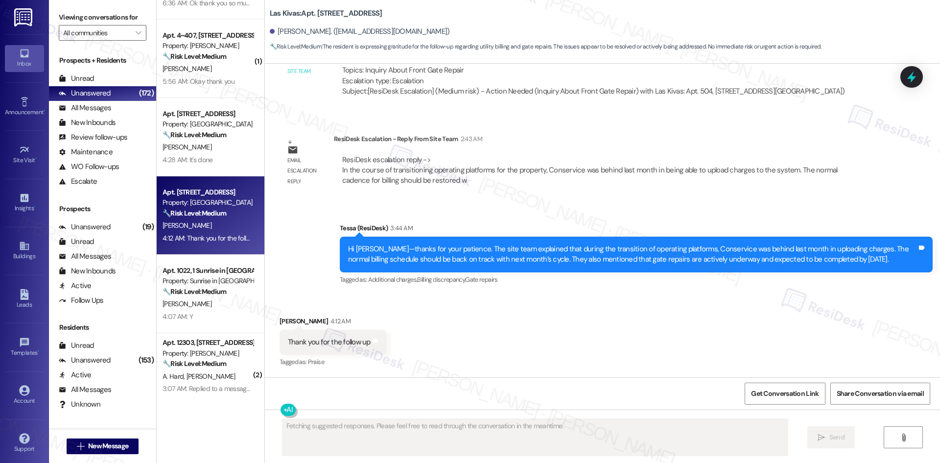
scroll to position [1260, 0]
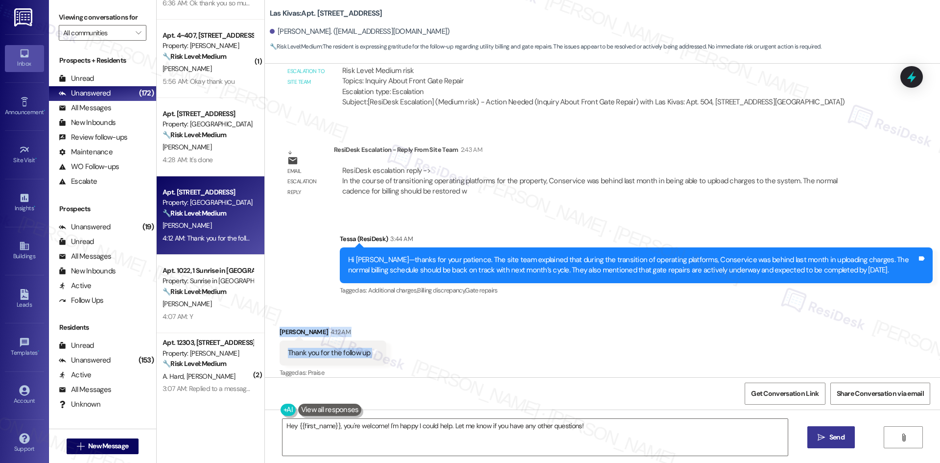
drag, startPoint x: 265, startPoint y: 314, endPoint x: 441, endPoint y: 355, distance: 181.5
click at [427, 352] on div "Received via SMS Phillip Morrison 4:12 AM Thank you for the follow up Tags and …" at bounding box center [602, 345] width 675 height 83
copy div "Phillip Morrison 4:12 AM Thank you for the follow up Tags and notes"
click at [551, 436] on textarea "Hey {{first_name}}, you're welcome! I'm happy I could help. Let me know if you …" at bounding box center [534, 436] width 505 height 37
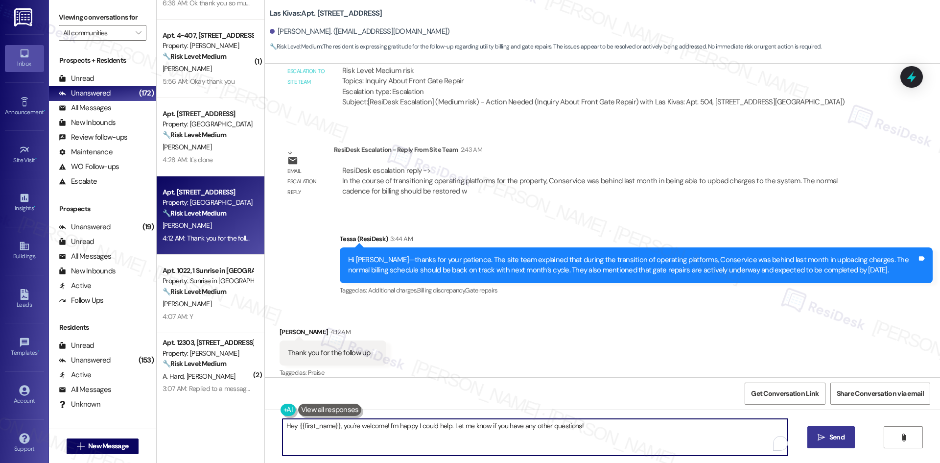
paste textarea "You’re welcome, Phillip"
type textarea "You’re welcome, Phillip!"
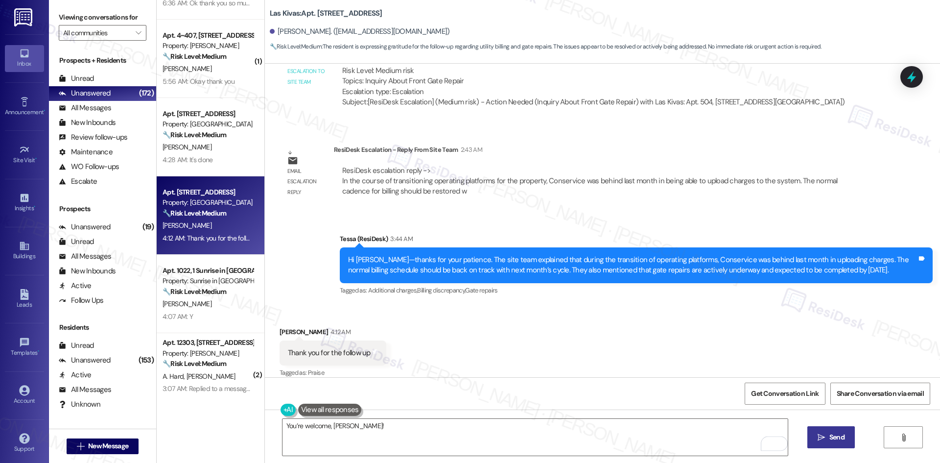
click at [853, 434] on button " Send" at bounding box center [830, 437] width 47 height 22
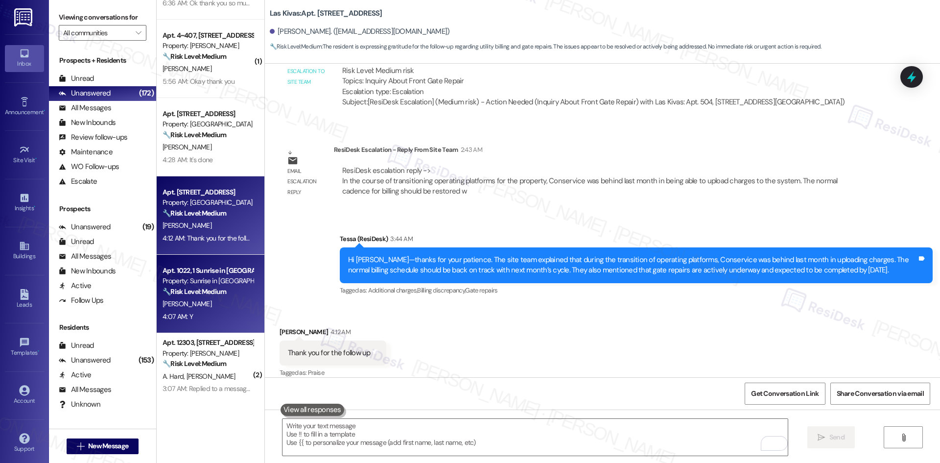
click at [223, 300] on div "R. Sosa" at bounding box center [208, 304] width 93 height 12
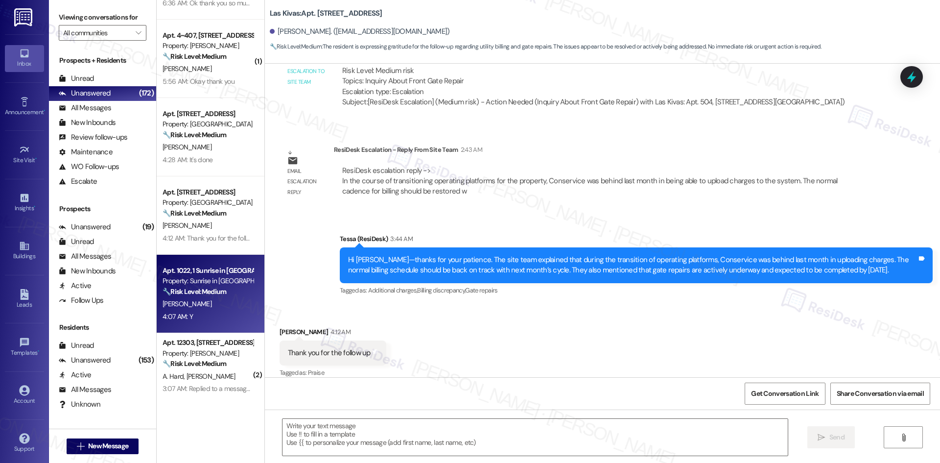
type textarea "Fetching suggested responses. Please feel free to read through the conversation…"
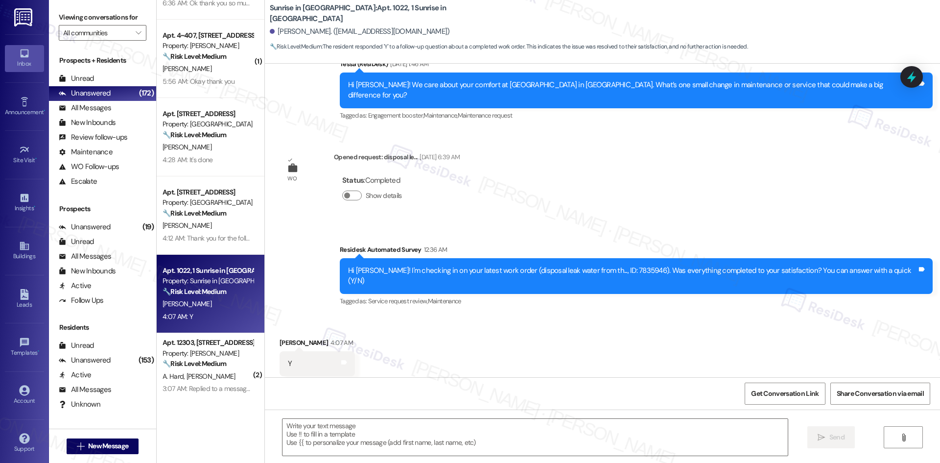
scroll to position [279, 0]
click at [650, 222] on div "Survey, sent via SMS Residesk Automated Survey 12:36 AM Hi Rafael! I'm checking…" at bounding box center [602, 268] width 675 height 93
click at [648, 200] on div "Lease started Nov 01, 2024 at 8:00 AM Announcement, sent via SMS Tessa (ResiDes…" at bounding box center [602, 220] width 675 height 313
click at [550, 222] on div "Survey, sent via SMS Residesk Automated Survey 12:36 AM Hi Rafael! I'm checking…" at bounding box center [602, 268] width 675 height 93
click at [469, 437] on textarea at bounding box center [534, 436] width 505 height 37
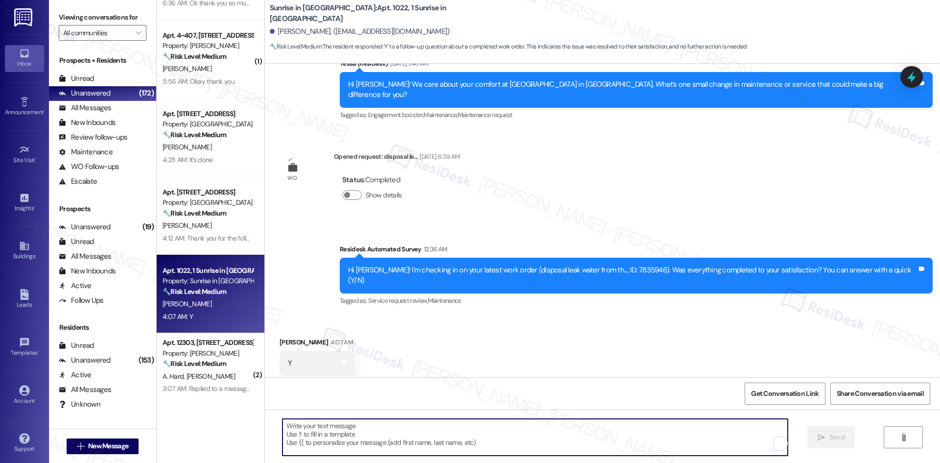
paste textarea "Thank you for confirming! I’m glad to hear everything was completed to your sat…"
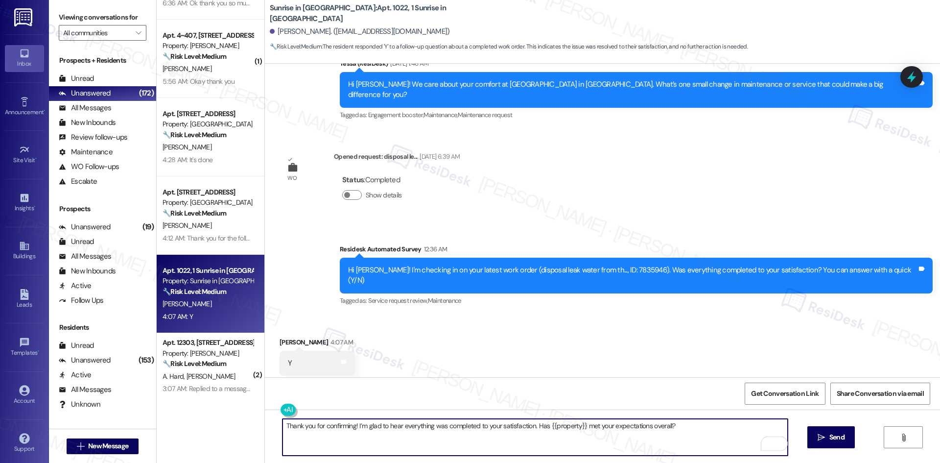
type textarea "Thank you for confirming! I’m glad to hear everything was completed to your sat…"
click at [822, 437] on icon "" at bounding box center [820, 437] width 7 height 8
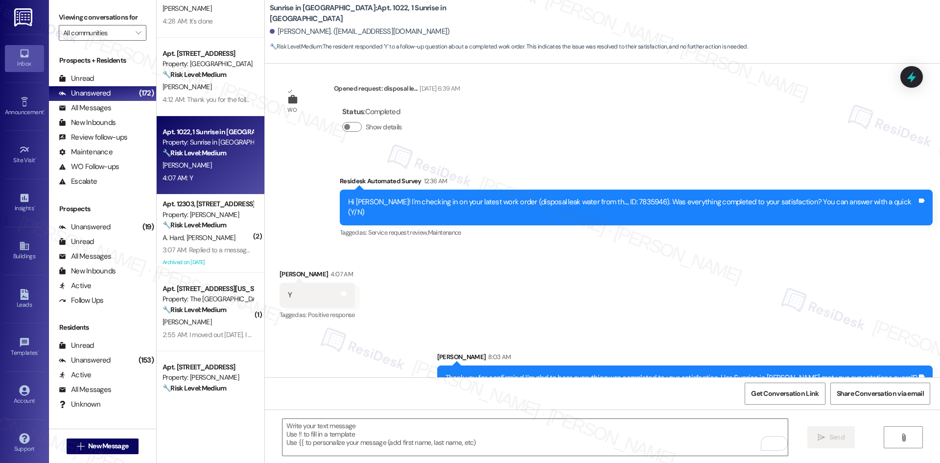
scroll to position [441, 0]
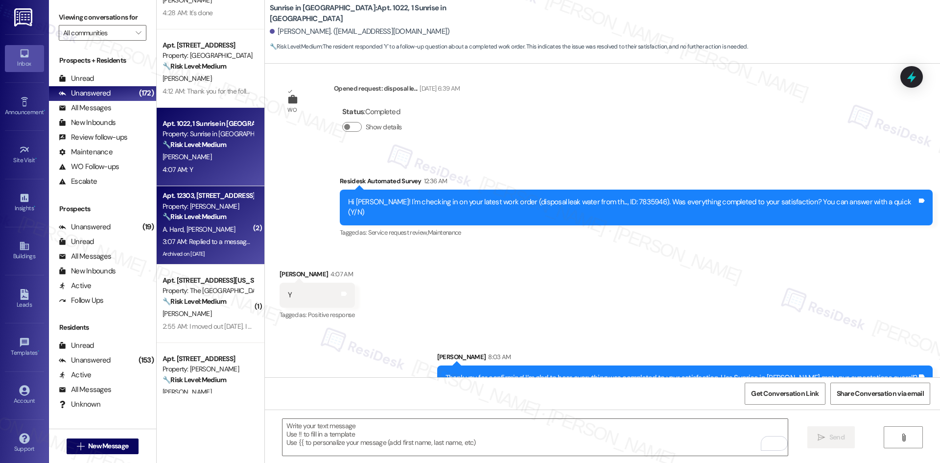
click at [208, 234] on div "A. Hard D. Mcswain" at bounding box center [208, 229] width 93 height 12
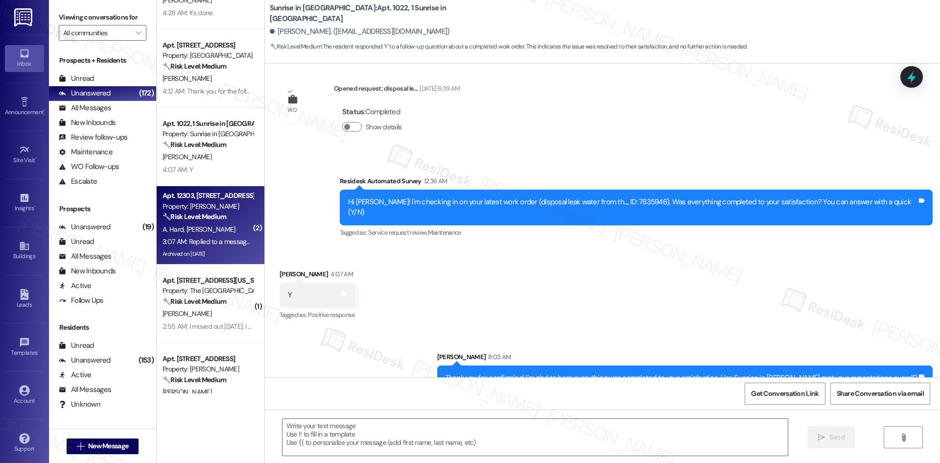
type textarea "Fetching suggested responses. Please feel free to read through the conversation…"
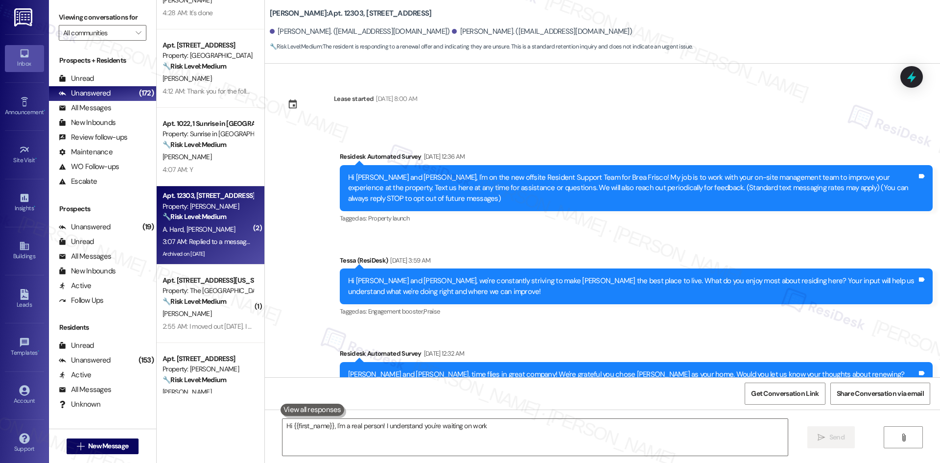
scroll to position [4361, 0]
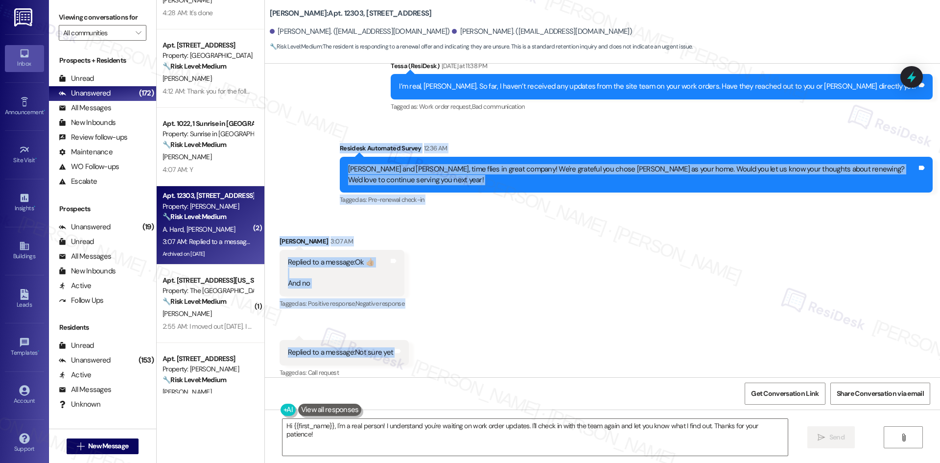
drag, startPoint x: 292, startPoint y: 132, endPoint x: 476, endPoint y: 338, distance: 277.0
click at [476, 338] on div "Lease started Dec 27, 2024 at 8:00 AM Survey, sent via SMS Residesk Automated S…" at bounding box center [602, 220] width 675 height 313
copy div "Residesk Automated Survey 12:36 AM Daryl and Angela, time flies in great compan…"
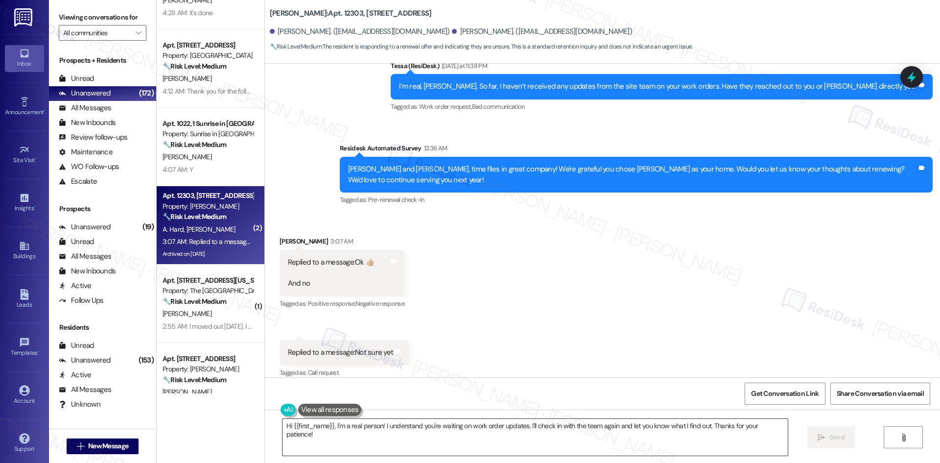
click at [396, 444] on textarea "Hi {{first_name}}, I'm a real person! I understand you're waiting on work order…" at bounding box center [534, 436] width 505 height 37
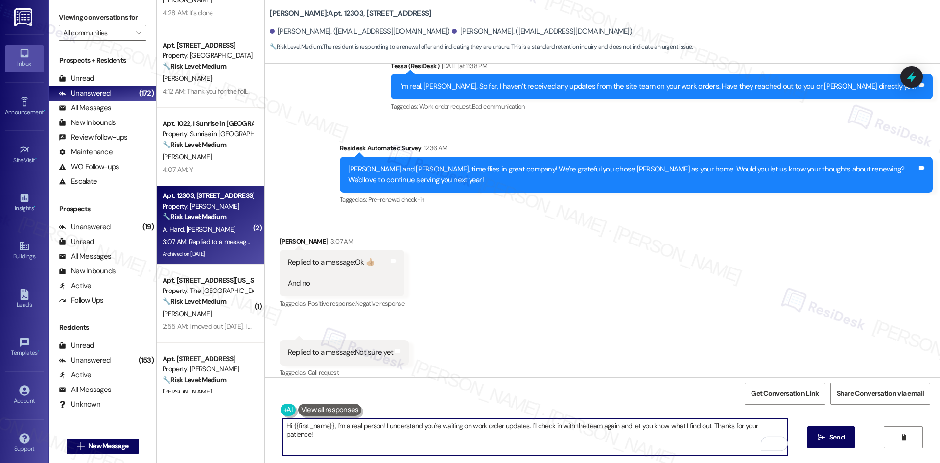
drag, startPoint x: 781, startPoint y: 425, endPoint x: 204, endPoint y: 420, distance: 577.1
click at [204, 420] on div "Apt. 2B2, 8200 Bridge Blvd SW Property: Crescent Ridge 🔧 Risk Level: Medium The…" at bounding box center [548, 231] width 783 height 463
paste textarea "Thanks for letting me know, [PERSON_NAME]. I appreciate your response—no worrie…"
type textarea "Thanks for letting me know, [PERSON_NAME]. I appreciate your response—no worrie…"
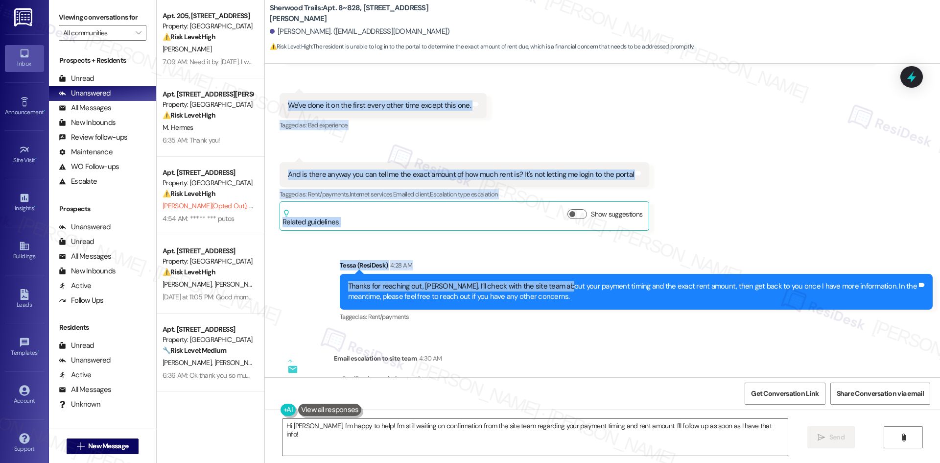
scroll to position [147, 0]
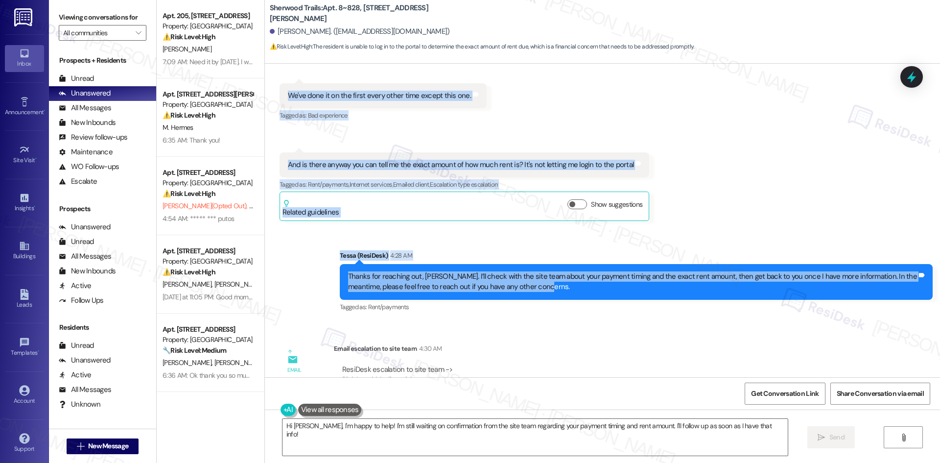
drag, startPoint x: 266, startPoint y: 150, endPoint x: 633, endPoint y: 290, distance: 392.9
click at [633, 290] on div "Lease started [DATE] 8:00 AM Received via SMS [PERSON_NAME] 1:49 AM Hey Tessa t…" at bounding box center [602, 220] width 675 height 313
copy div "Loremips Dolor 0:81 SI Ame Conse adip el Seddoeiu Tempo in 2-221. Ut’la etdolor…"
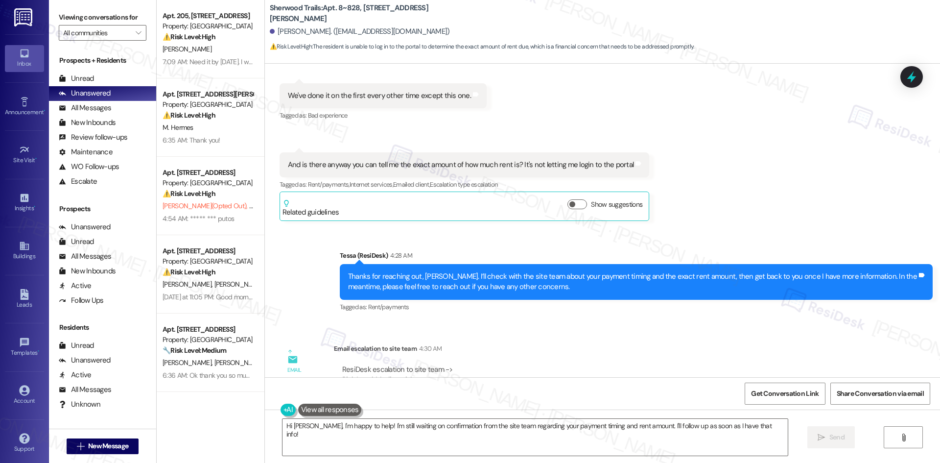
click at [496, 343] on div "Email escalation to site team 4:30 AM" at bounding box center [603, 350] width 538 height 14
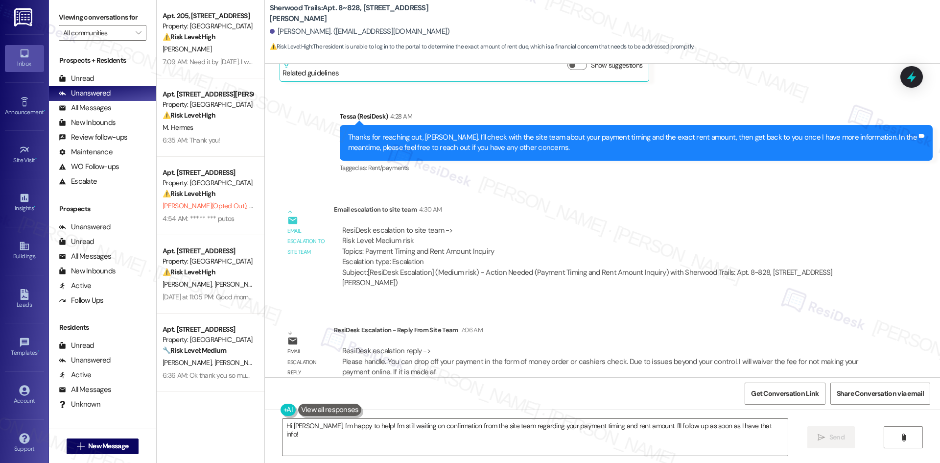
scroll to position [291, 0]
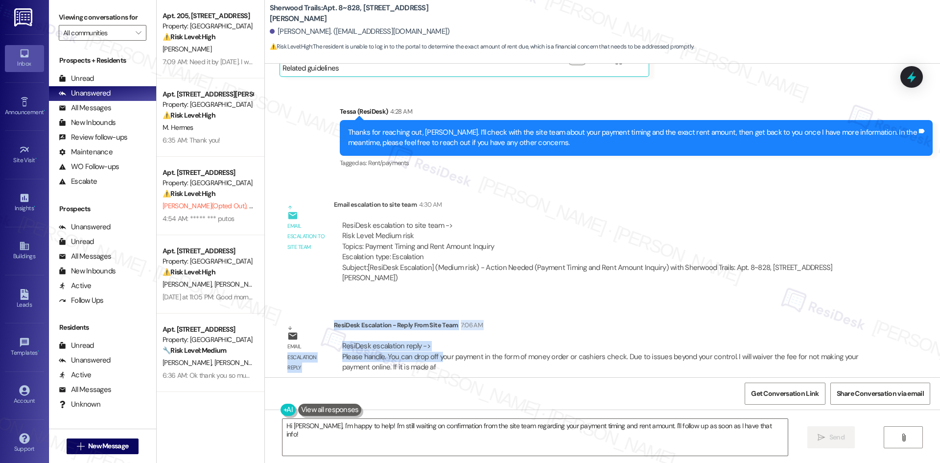
drag, startPoint x: 327, startPoint y: 316, endPoint x: 433, endPoint y: 342, distance: 108.9
click at [433, 342] on div "Email escalation reply ResiDesk Escalation - Reply From Site Team 7:06 AM ResiD…" at bounding box center [575, 349] width 607 height 74
click at [433, 341] on div "ResiDesk escalation reply -> Please handle. You can drop off your payment in th…" at bounding box center [600, 356] width 516 height 31
drag, startPoint x: 423, startPoint y: 334, endPoint x: 325, endPoint y: 313, distance: 99.8
click at [325, 313] on div "Email escalation reply ResiDesk Escalation - Reply From Site Team 7:06 AM ResiD…" at bounding box center [575, 349] width 607 height 74
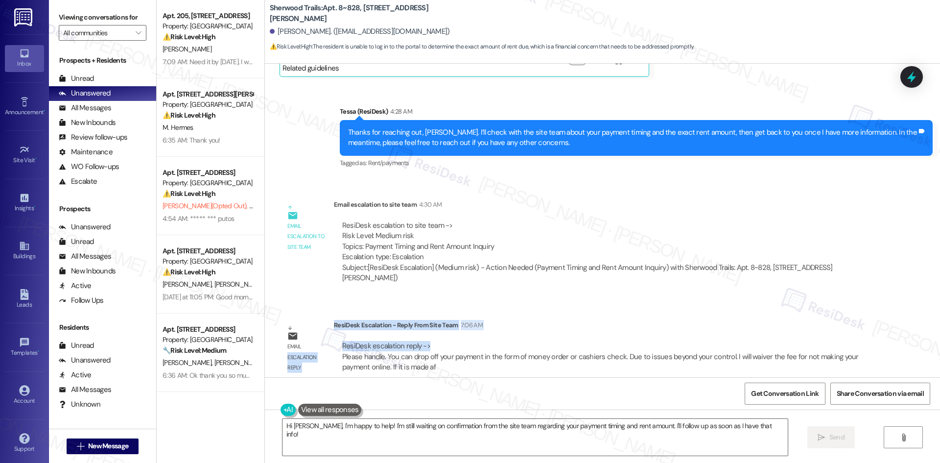
click at [334, 320] on div "ResiDesk Escalation - Reply From Site Team 7:06 AM" at bounding box center [603, 327] width 538 height 14
drag, startPoint x: 326, startPoint y: 314, endPoint x: 439, endPoint y: 336, distance: 114.8
click at [439, 336] on div "ResiDesk Escalation - Reply From Site Team 7:06 AM ResiDesk escalation reply ->…" at bounding box center [603, 350] width 538 height 60
copy div "ResiDesk Escalation - Reply From Site Team 7:06 AM ResiDesk escalation reply ->"
click at [537, 214] on div "ResiDesk escalation to site team -> Risk Level: Medium risk Topics: Payment Tim…" at bounding box center [603, 252] width 538 height 78
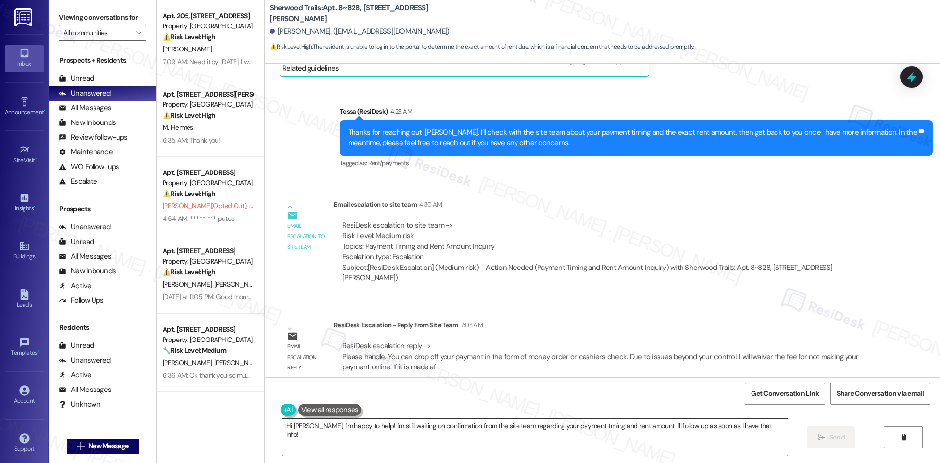
click at [382, 436] on textarea "Hi Mckinzie, I'm happy to help! I'm still waiting on confirmation from the site…" at bounding box center [534, 436] width 505 height 37
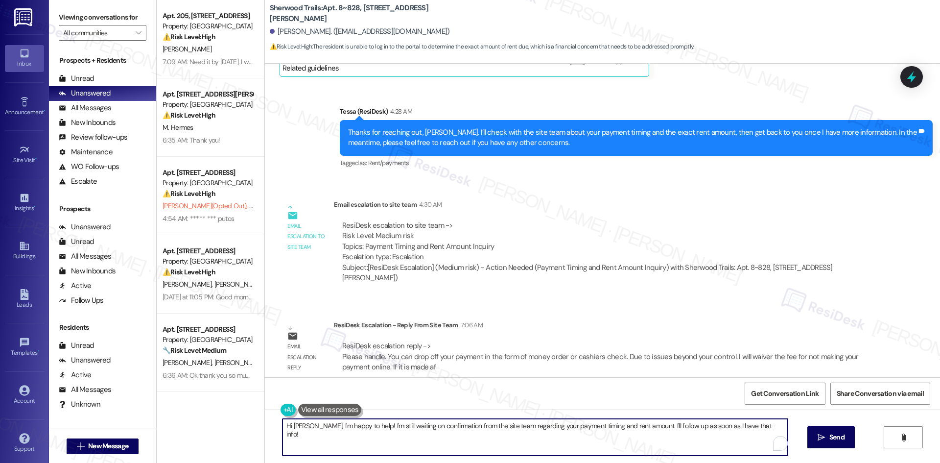
paste textarea "—the site team confirmed you can drop off your payment in the form of a money o…"
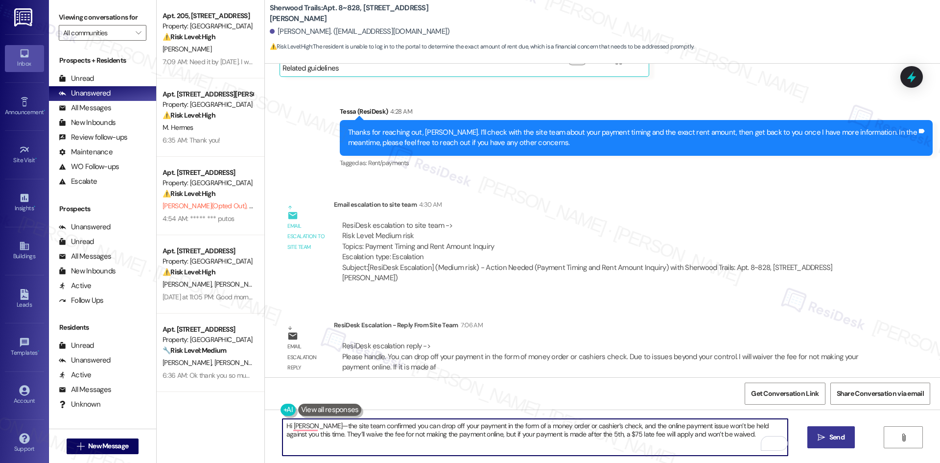
type textarea "Hi Mckinzie—the site team confirmed you can drop off your payment in the form o…"
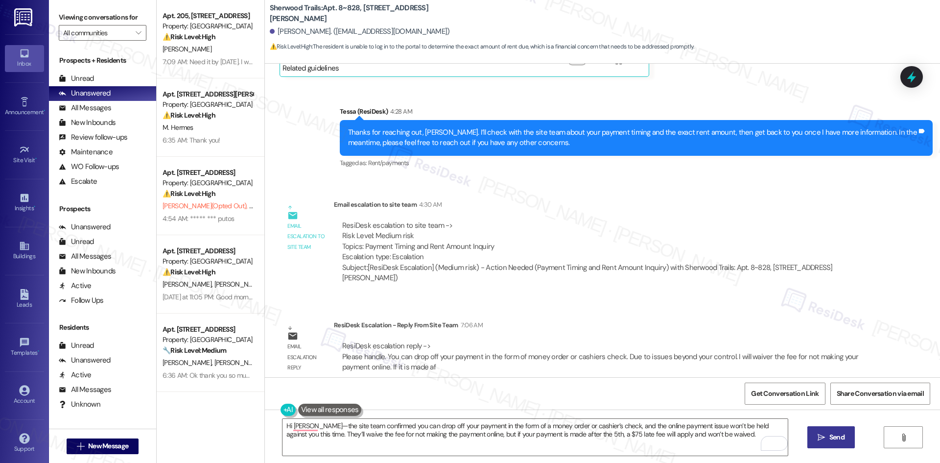
click at [842, 442] on button " Send" at bounding box center [830, 437] width 47 height 22
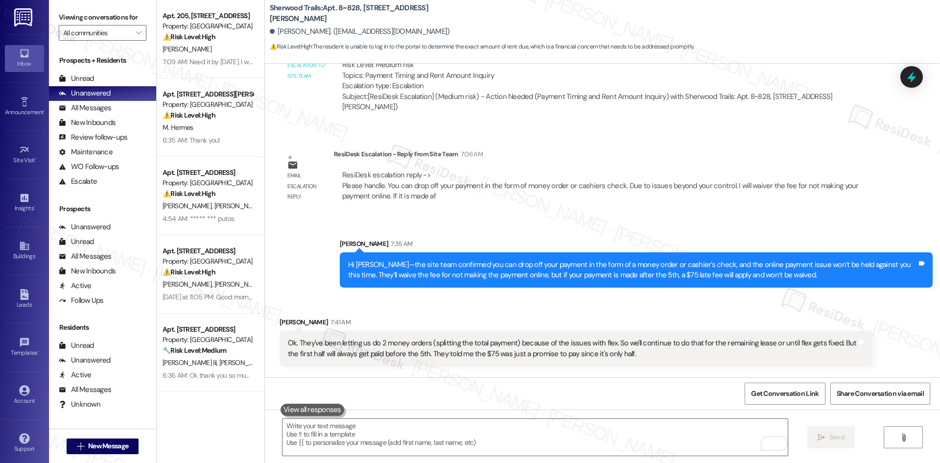
scroll to position [516, 0]
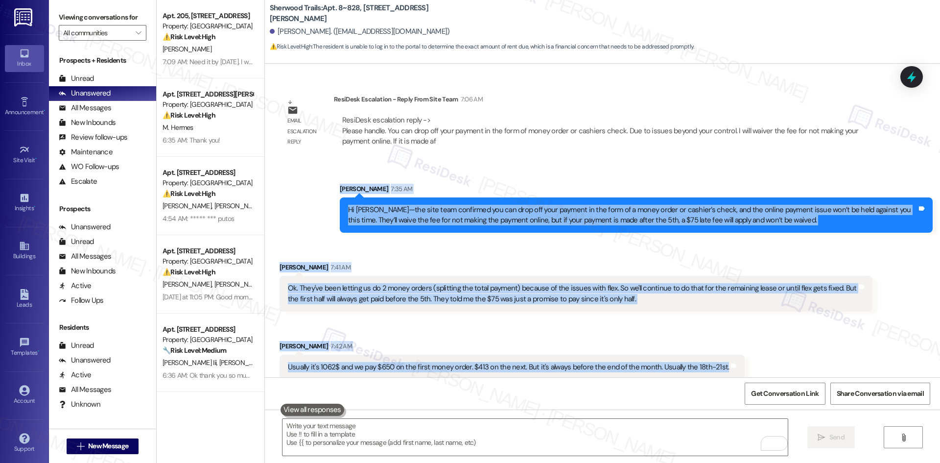
drag, startPoint x: 324, startPoint y: 172, endPoint x: 743, endPoint y: 360, distance: 459.6
click at [743, 360] on div "Lease started Feb 03, 2025 at 8:00 AM Received via SMS Mckinzie Ellis 1:49 AM H…" at bounding box center [602, 220] width 675 height 313
copy div "Sarah 7:35 AM Hi Mckinzie—the site team confirmed you can drop off your payment…"
click at [473, 228] on div "Sent via SMS Sarah 7:35 AM Hi Mckinzie—the site team confirmed you can drop off…" at bounding box center [635, 208] width 607 height 64
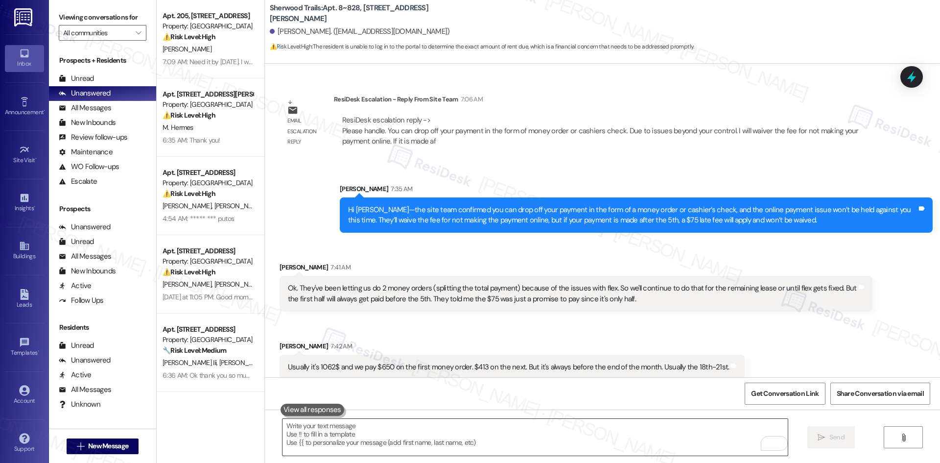
click at [455, 440] on textarea "To enrich screen reader interactions, please activate Accessibility in Grammarl…" at bounding box center [534, 436] width 505 height 37
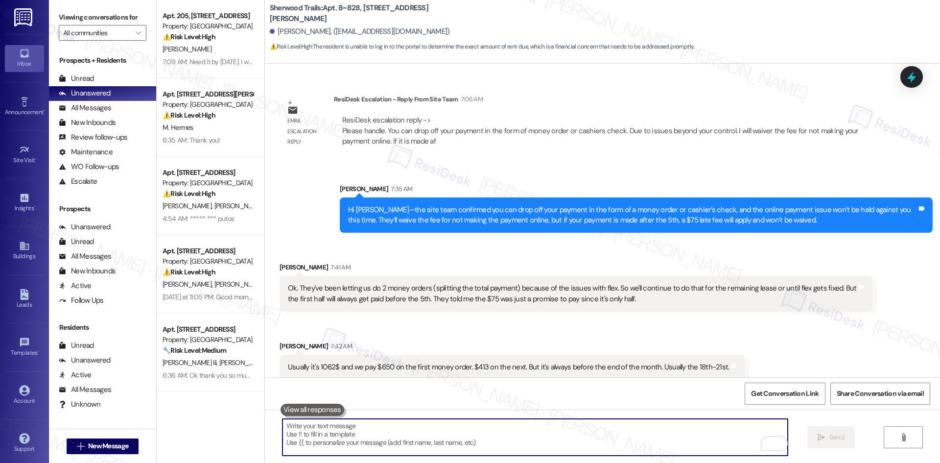
paste textarea "Thanks for clarifying, Mckinzie. I’ll keep an eye out for any further updates f…"
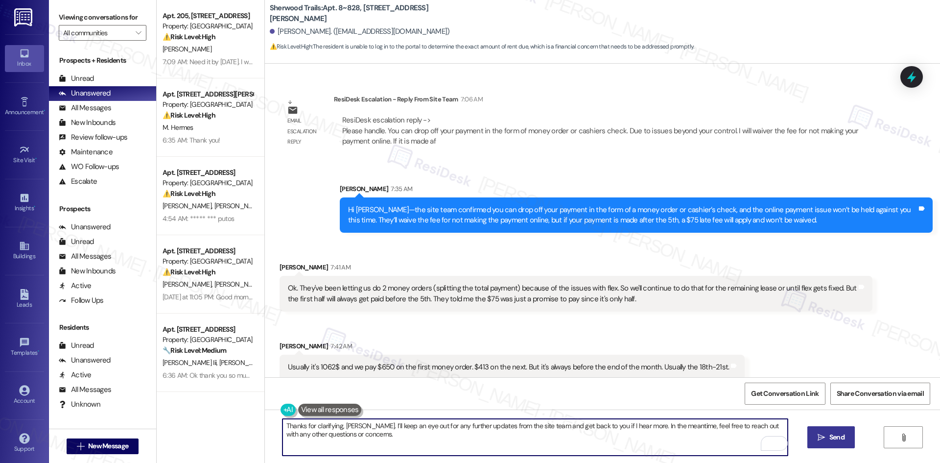
type textarea "Thanks for clarifying, Mckinzie. I’ll keep an eye out for any further updates f…"
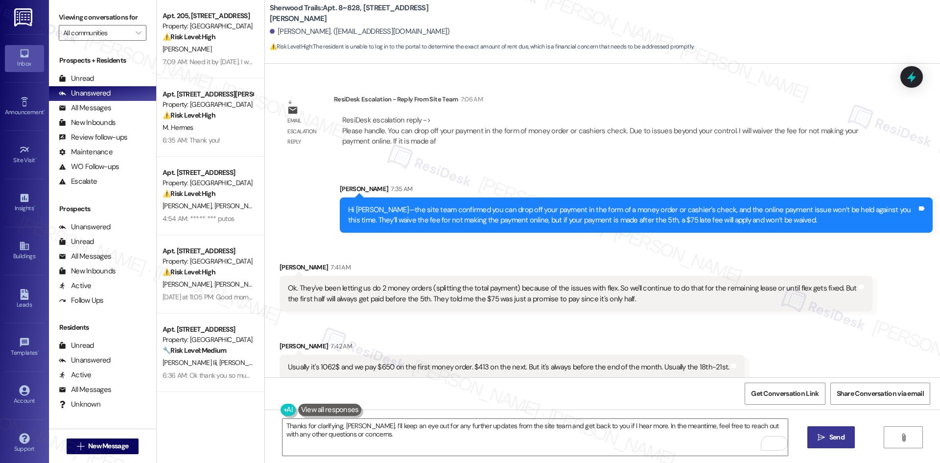
click at [835, 441] on span "Send" at bounding box center [836, 437] width 15 height 10
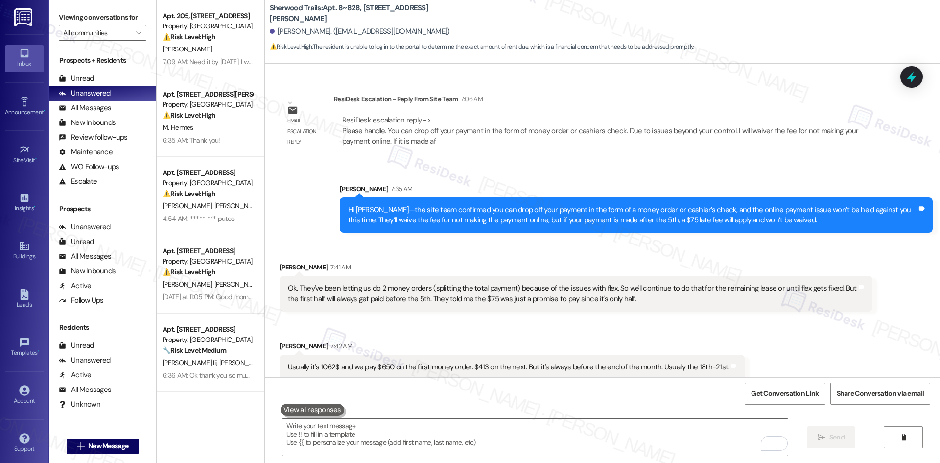
scroll to position [516, 0]
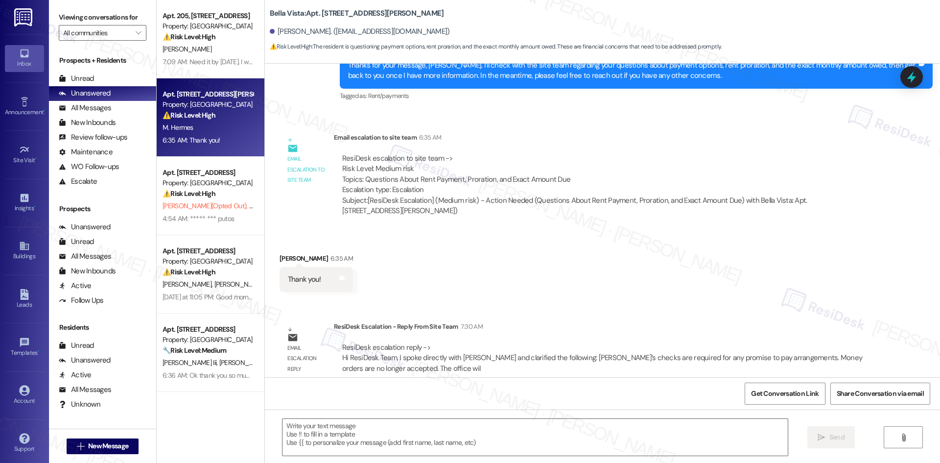
scroll to position [546, 0]
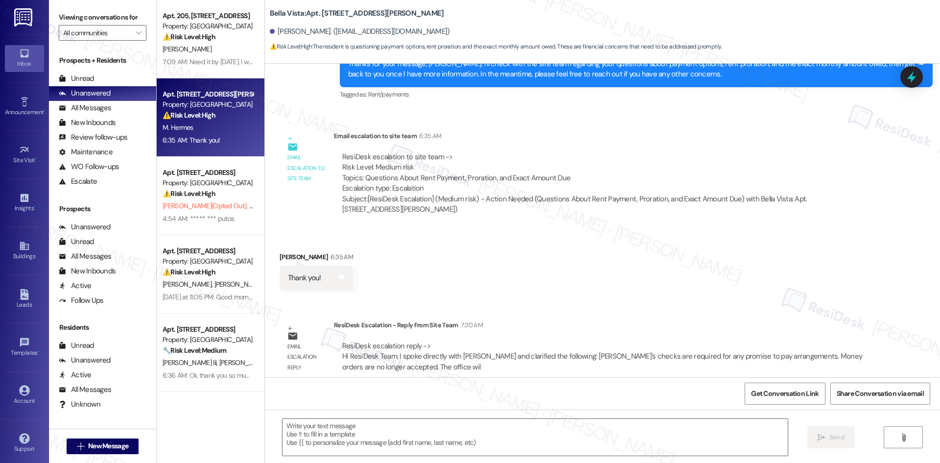
click at [623, 237] on div "Received via SMS [PERSON_NAME] 6:35 AM Thank you! Tags and notes" at bounding box center [602, 264] width 675 height 68
click at [483, 274] on div "Received via SMS [PERSON_NAME] 6:35 AM Thank you! Tags and notes" at bounding box center [602, 264] width 675 height 68
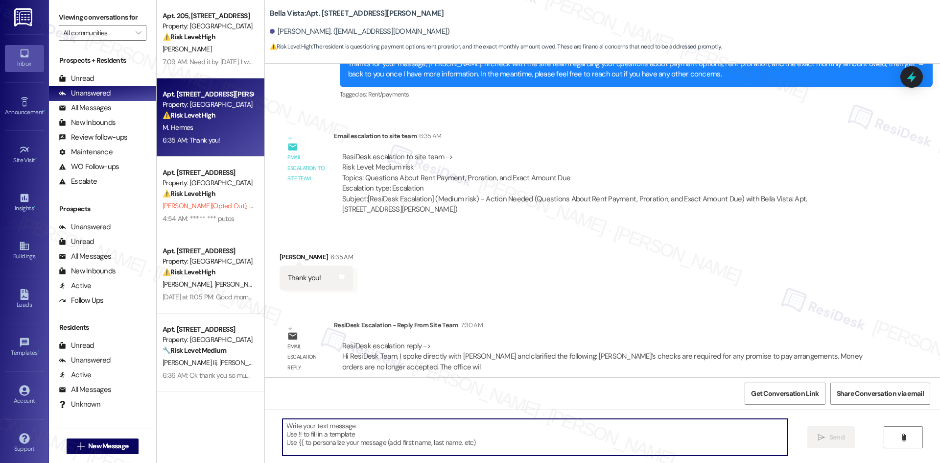
click at [395, 440] on textarea at bounding box center [534, 436] width 505 height 37
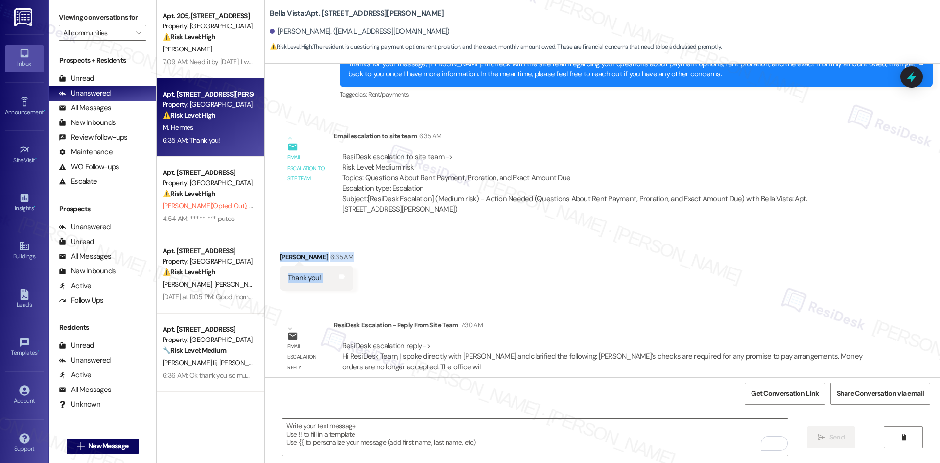
drag, startPoint x: 264, startPoint y: 237, endPoint x: 360, endPoint y: 264, distance: 99.0
click at [360, 264] on div "Received via SMS [PERSON_NAME] 6:35 AM Thank you! Tags and notes" at bounding box center [602, 264] width 675 height 68
copy div "[PERSON_NAME] 6:35 AM Thank you! Tags and notes"
drag, startPoint x: 444, startPoint y: 420, endPoint x: 449, endPoint y: 420, distance: 5.4
click at [444, 420] on textarea "To enrich screen reader interactions, please activate Accessibility in Grammarl…" at bounding box center [534, 436] width 505 height 37
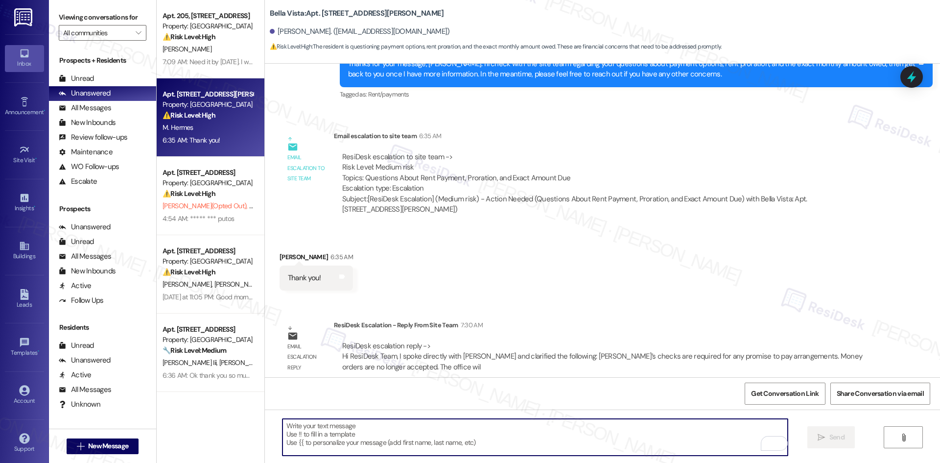
paste textarea "You’re welcome, [PERSON_NAME]!"
click at [823, 441] on span " Send" at bounding box center [830, 437] width 31 height 10
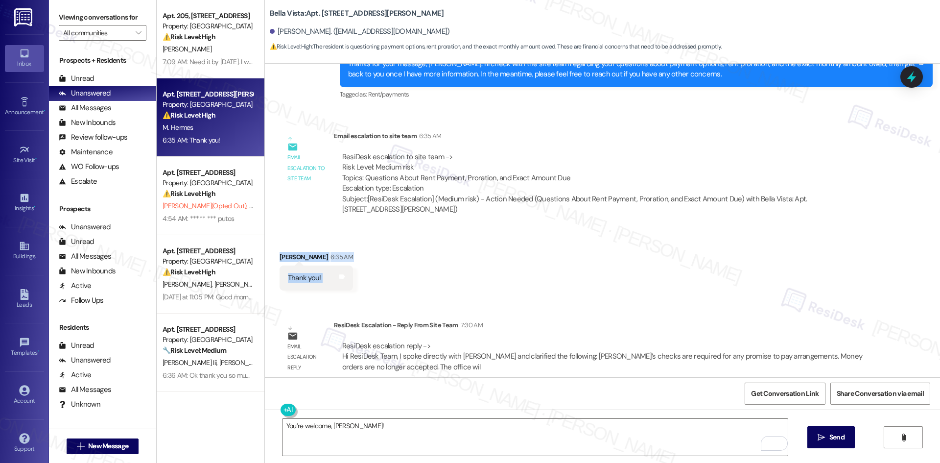
drag, startPoint x: 267, startPoint y: 239, endPoint x: 340, endPoint y: 281, distance: 84.2
click at [340, 281] on div "Received via SMS [PERSON_NAME] 6:35 AM Thank you! Tags and notes" at bounding box center [316, 270] width 88 height 53
copy div "[PERSON_NAME] 6:35 AM Thank you! Tags and notes"
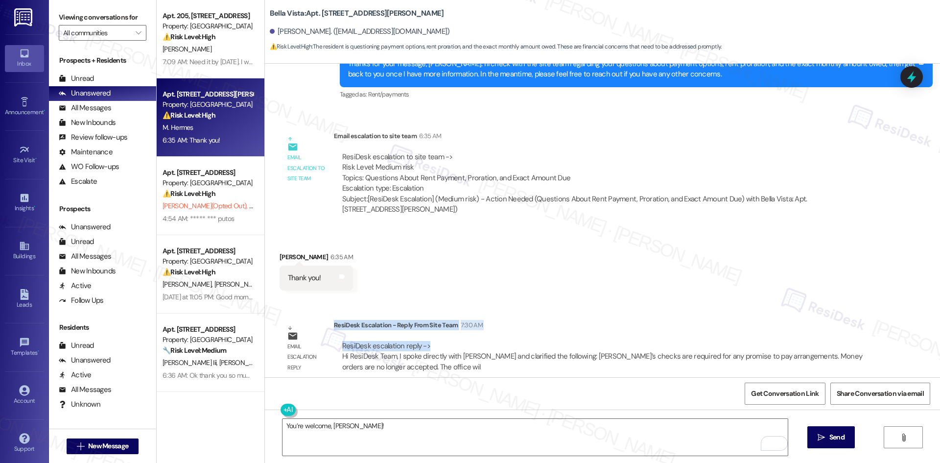
drag, startPoint x: 327, startPoint y: 315, endPoint x: 473, endPoint y: 330, distance: 147.1
click at [473, 330] on div "ResiDesk Escalation - Reply From Site Team 7:30 AM ResiDesk escalation reply ->…" at bounding box center [603, 350] width 538 height 60
click at [473, 341] on div "ResiDesk escalation reply -> Hi ResiDesk Team, I spoke directly with [PERSON_NA…" at bounding box center [603, 356] width 524 height 31
drag, startPoint x: 429, startPoint y: 335, endPoint x: 327, endPoint y: 315, distance: 103.8
click at [334, 320] on div "ResiDesk Escalation - Reply From Site Team 7:30 AM ResiDesk escalation reply ->…" at bounding box center [603, 350] width 538 height 60
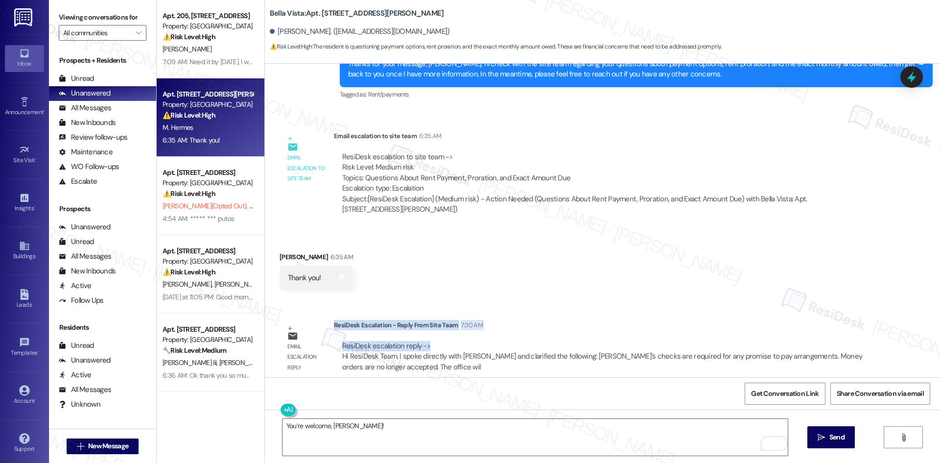
copy div "ResiDesk Escalation - Reply From Site Team 7:30 AM ResiDesk escalation reply ->"
click at [397, 294] on div "Lease started [DATE] 8:00 AM Announcement, sent via SMS Tessa (ResiDesk) [DATE]…" at bounding box center [602, 220] width 675 height 313
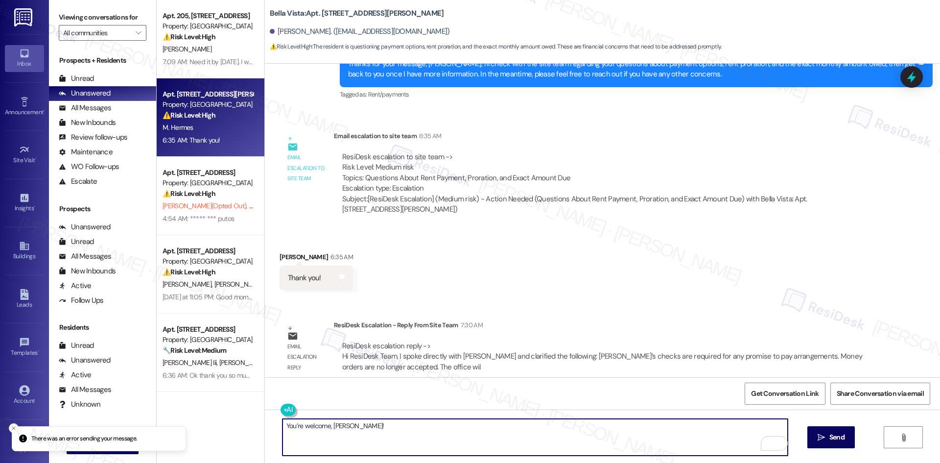
click at [378, 440] on textarea "You’re welcome, [PERSON_NAME]!" at bounding box center [534, 436] width 505 height 37
paste textarea "Hi [PERSON_NAME]—the site team let me know that cashier’s checks are now requir…"
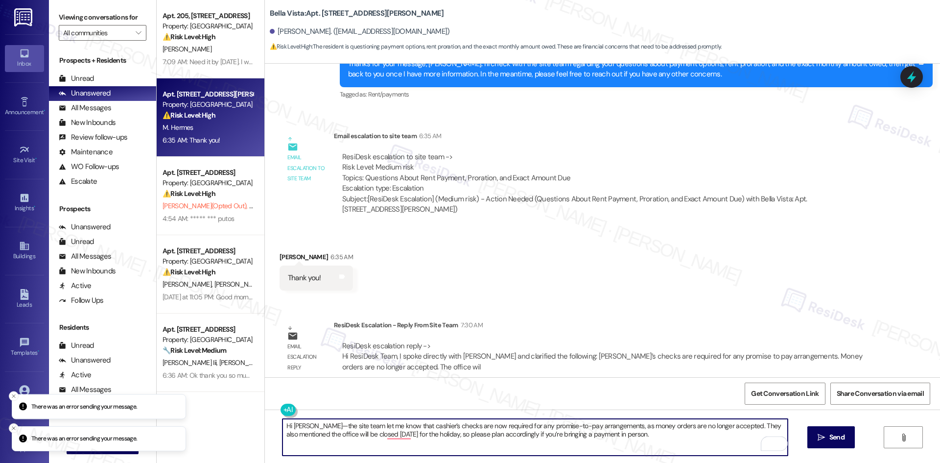
type textarea "Hi [PERSON_NAME]—the site team let me know that cashier’s checks are now requir…"
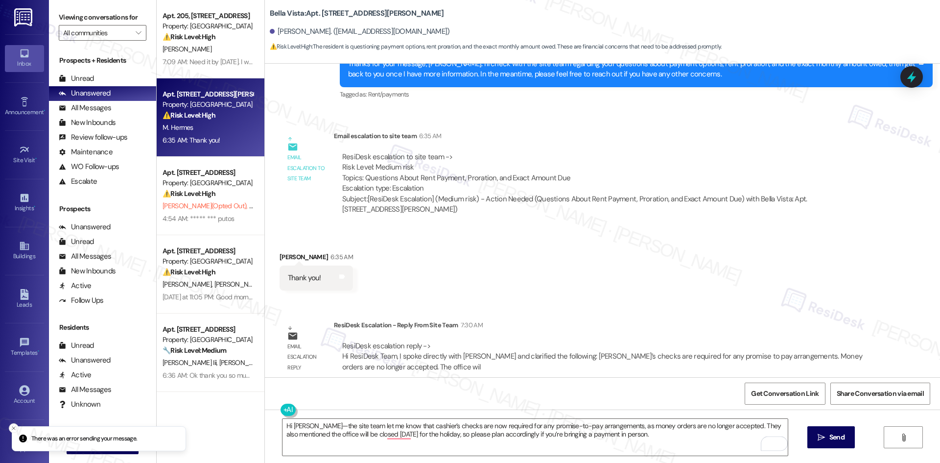
click at [585, 253] on div "Received via SMS [PERSON_NAME] 6:35 AM Thank you! Tags and notes" at bounding box center [602, 264] width 675 height 68
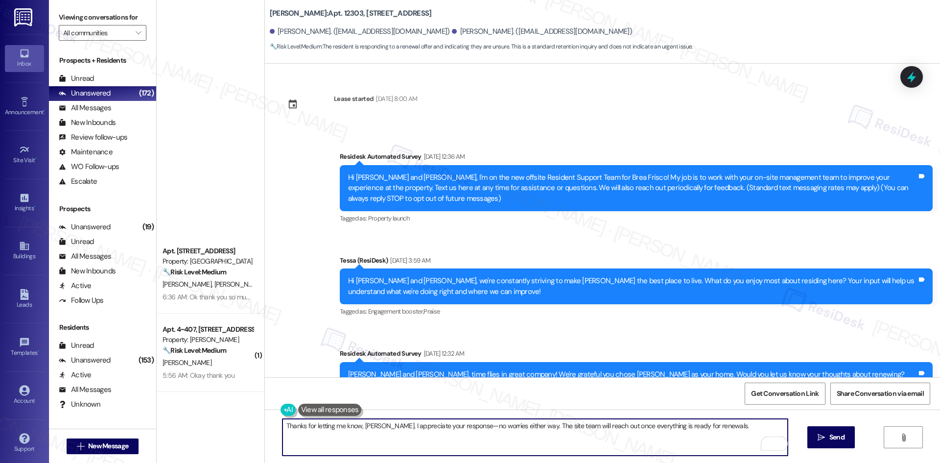
scroll to position [4361, 0]
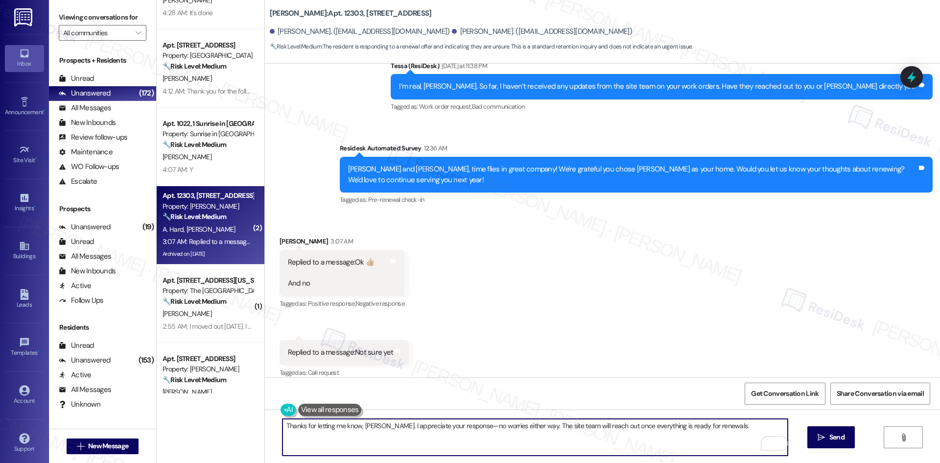
type textarea "Thanks for letting me know, [PERSON_NAME]. I appreciate your response—no worrie…"
click at [516, 341] on div "Received via SMS [PERSON_NAME] 3:07 AM Replied to a message:Ok 👍🏼 And no Tags a…" at bounding box center [602, 300] width 675 height 172
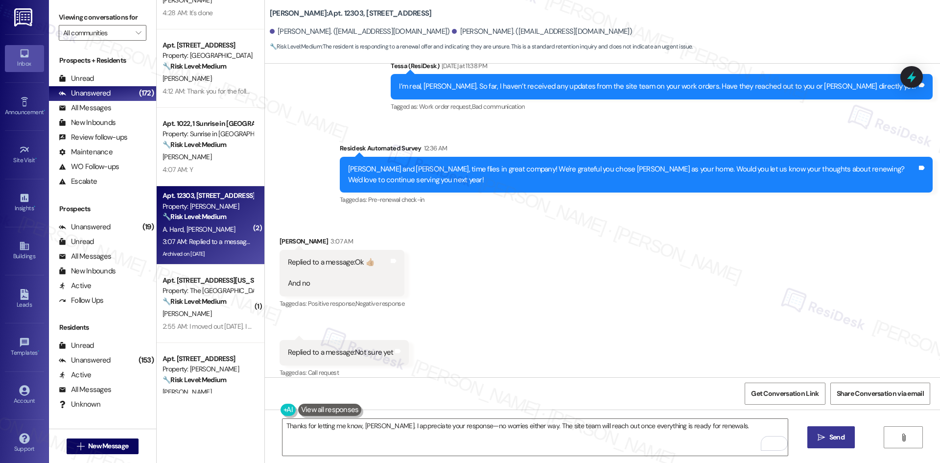
click at [832, 439] on span "Send" at bounding box center [836, 437] width 15 height 10
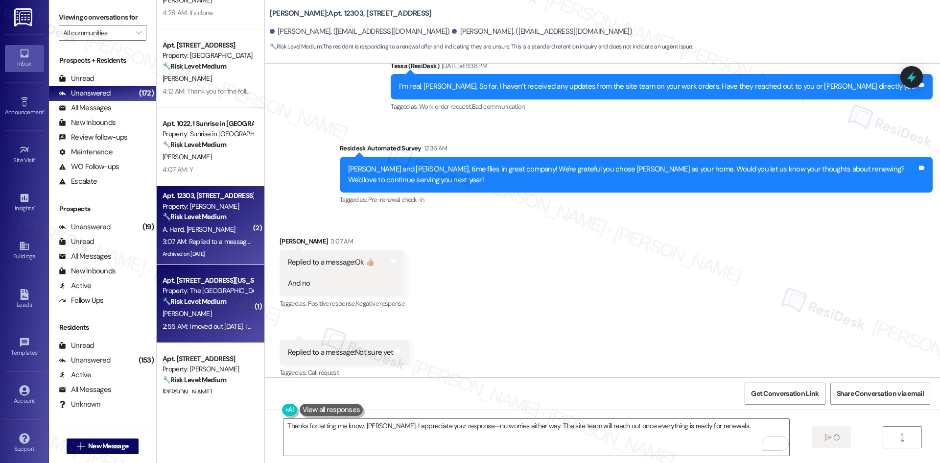
click at [213, 326] on div "2:55 AM: I moved out on Monday. I have my key til Sept 1. I will be turning it …" at bounding box center [328, 326] width 332 height 9
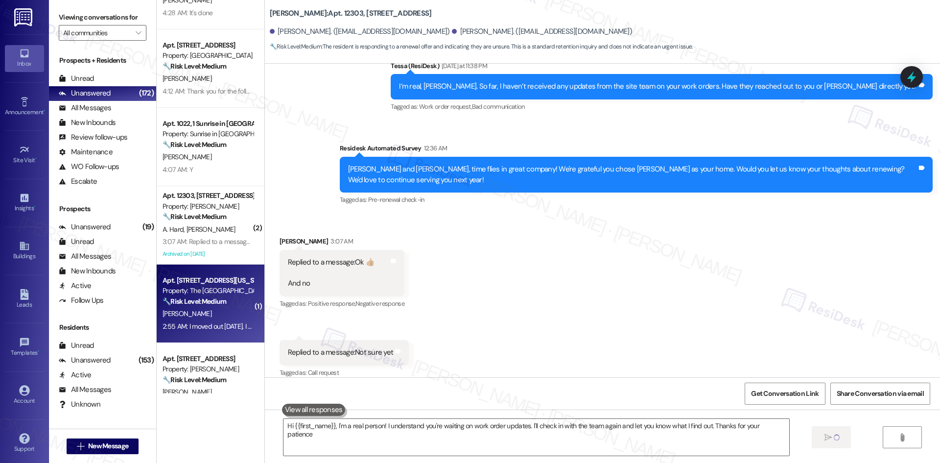
type textarea "Hi {{first_name}}, I'm a real person! I understand you're waiting on work order…"
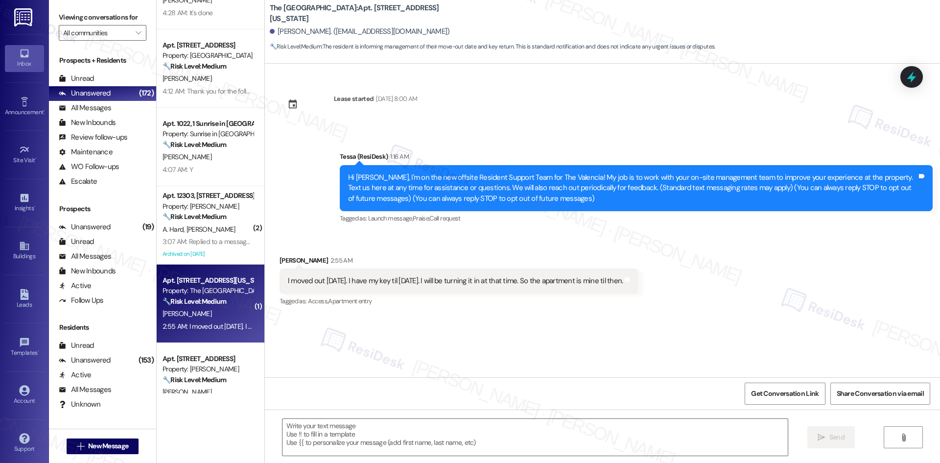
type textarea "Fetching suggested responses. Please feel free to read through the conversation…"
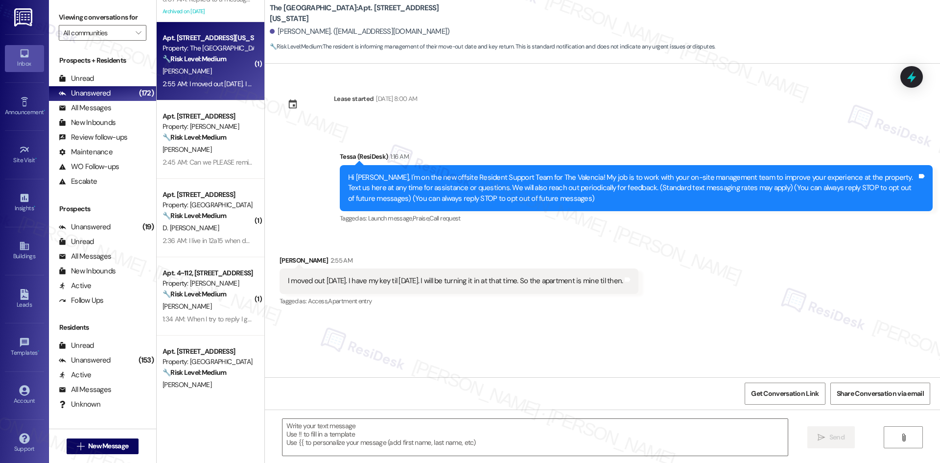
scroll to position [685, 0]
click at [131, 36] on button "" at bounding box center [139, 33] width 16 height 16
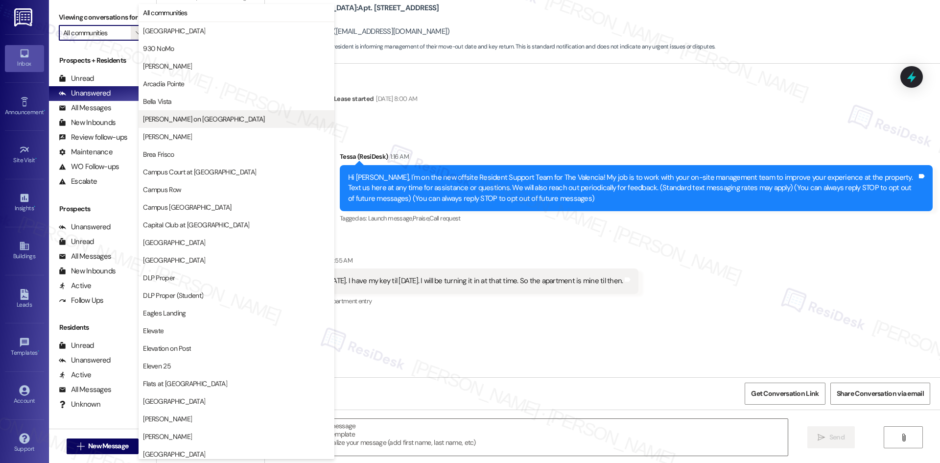
drag, startPoint x: 200, startPoint y: 80, endPoint x: 201, endPoint y: 115, distance: 35.3
click at [201, 113] on div "All communities 4th Street Commons 930 NoMo Abby Jarvela Arcadia Pointe Bella V…" at bounding box center [237, 83] width 196 height 159
click at [213, 240] on span "[GEOGRAPHIC_DATA]" at bounding box center [236, 242] width 187 height 10
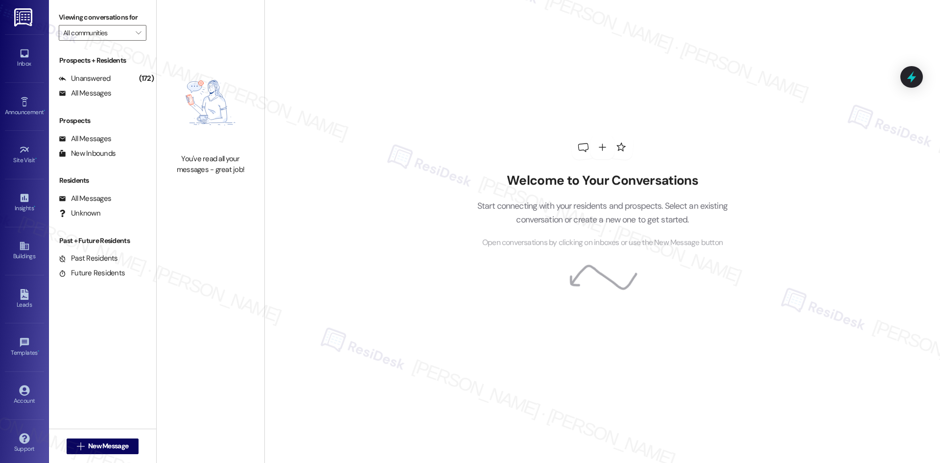
type input "[GEOGRAPHIC_DATA]"
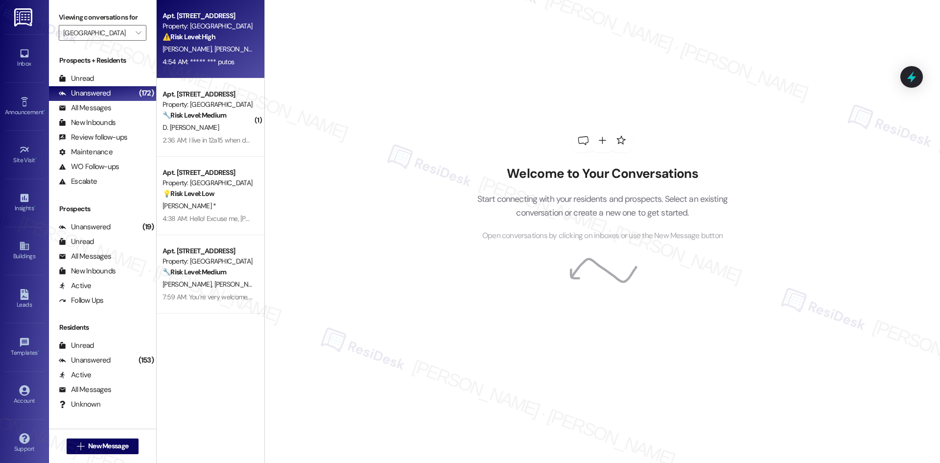
click at [232, 66] on div "4:54 AM: ***** *** putos 4:54 AM: ***** *** putos" at bounding box center [208, 62] width 93 height 12
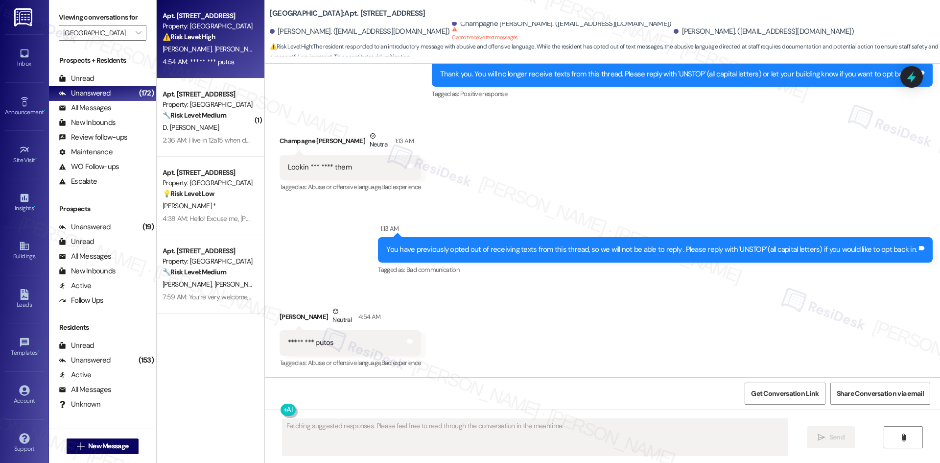
scroll to position [286, 0]
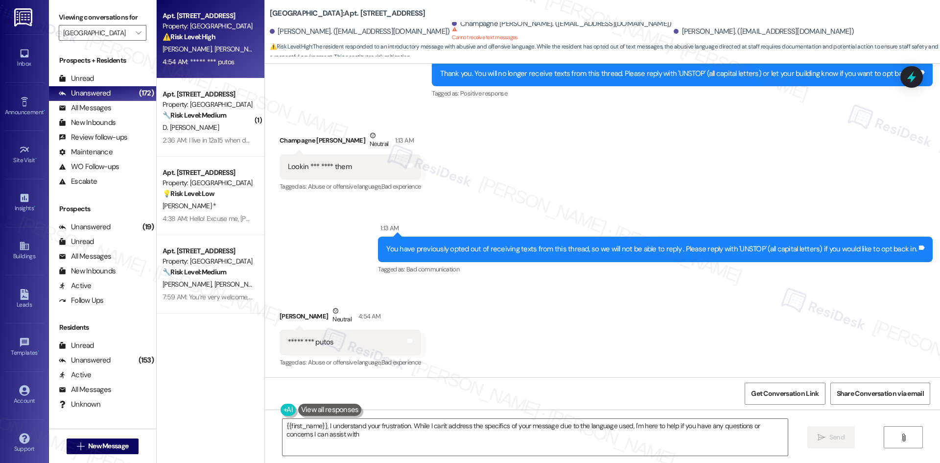
type textarea "{{first_name}}, I understand your frustration. While I can't address the specif…"
click at [238, 143] on div "2:36 AM: I live in 12a15 when does my lease finish? 2:36 AM: I live in 12a15 wh…" at bounding box center [232, 140] width 140 height 9
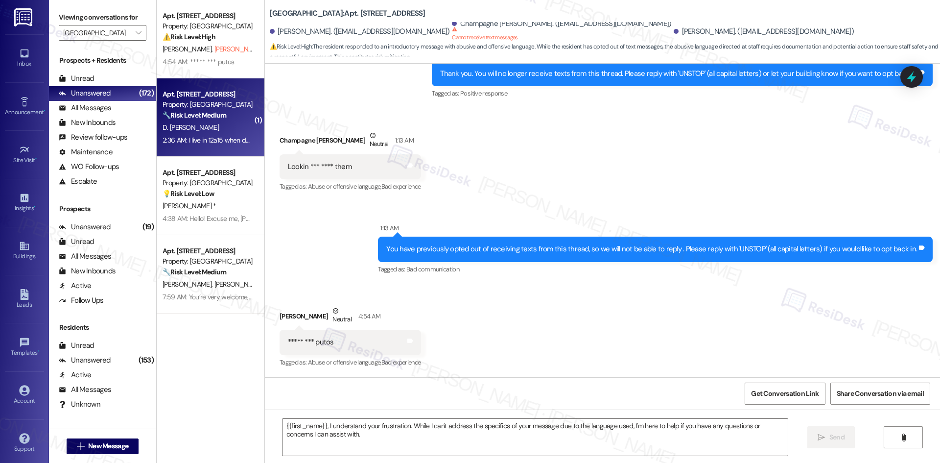
type textarea "Fetching suggested responses. Please feel free to read through the conversation…"
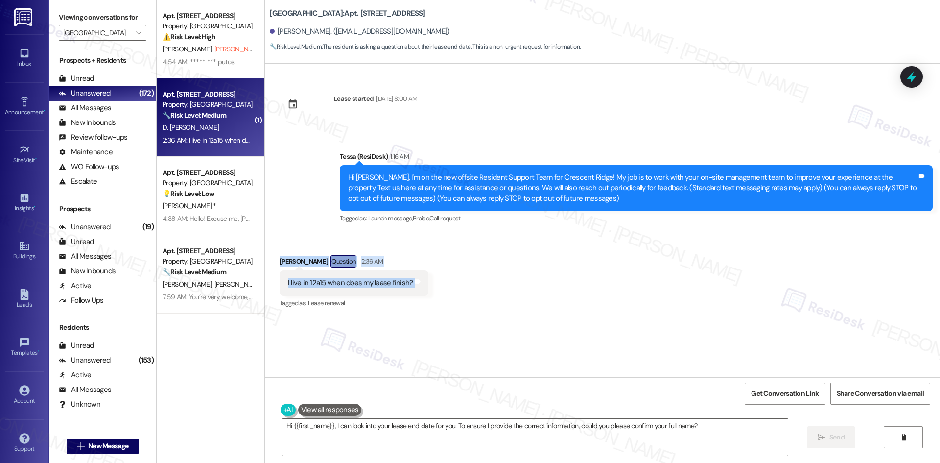
drag, startPoint x: 272, startPoint y: 257, endPoint x: 450, endPoint y: 279, distance: 179.5
click at [450, 279] on div "Received via SMS David Montes Santos Question 2:36 AM I live in 12a15 when does…" at bounding box center [602, 275] width 675 height 85
copy div "David Montes Santos Question 2:36 AM I live in 12a15 when does my lease finish?…"
click at [431, 244] on div "Received via SMS David Montes Santos Question 2:36 AM I live in 12a15 when does…" at bounding box center [602, 275] width 675 height 85
click at [371, 437] on textarea "Hi {{first_name}}, I can look into your lease end date for you. To ensure I pro…" at bounding box center [534, 436] width 505 height 37
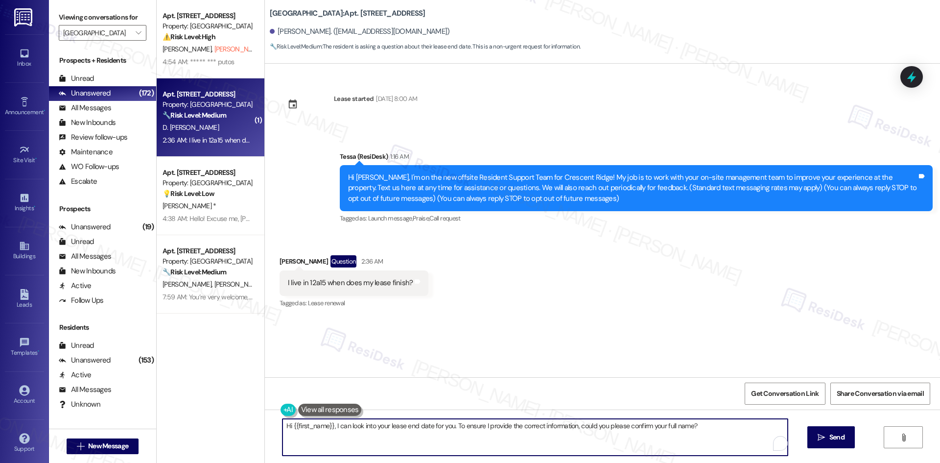
paste textarea "Thanks for your question, David. I’ll check with the site team about the end da…"
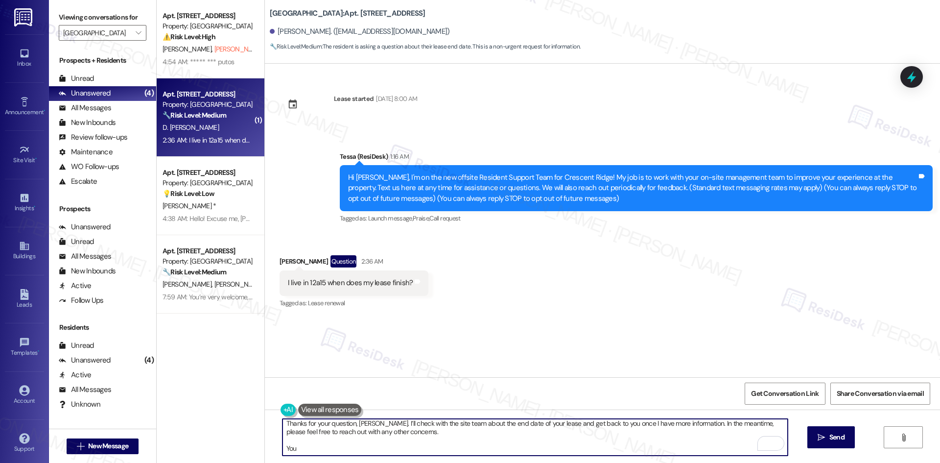
drag, startPoint x: 304, startPoint y: 450, endPoint x: 280, endPoint y: 441, distance: 25.4
click at [282, 441] on textarea "Thanks for your question, David. I’ll check with the site team about the end da…" at bounding box center [534, 436] width 505 height 37
click at [325, 446] on textarea "Thanks for your question, David. I’ll check with the site team about the end da…" at bounding box center [534, 436] width 505 height 37
type textarea "Thanks for your question, David. I’ll check with the site team about the end da…"
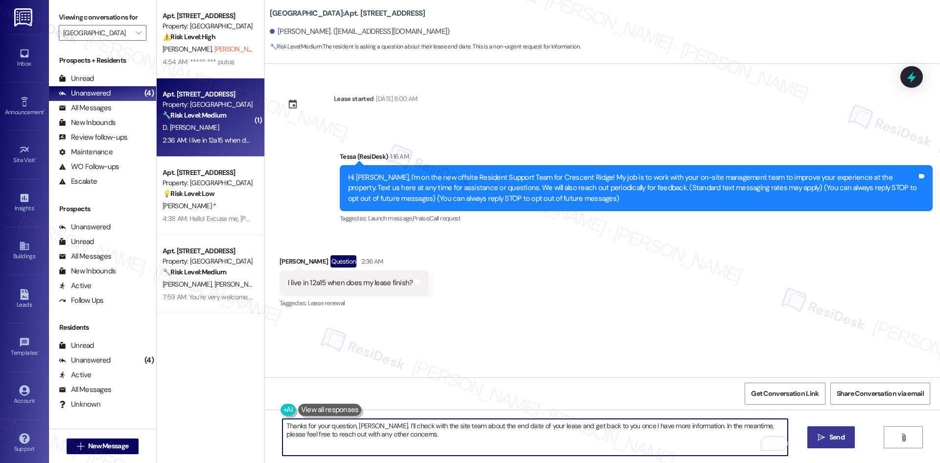
click at [829, 441] on span "Send" at bounding box center [836, 437] width 15 height 10
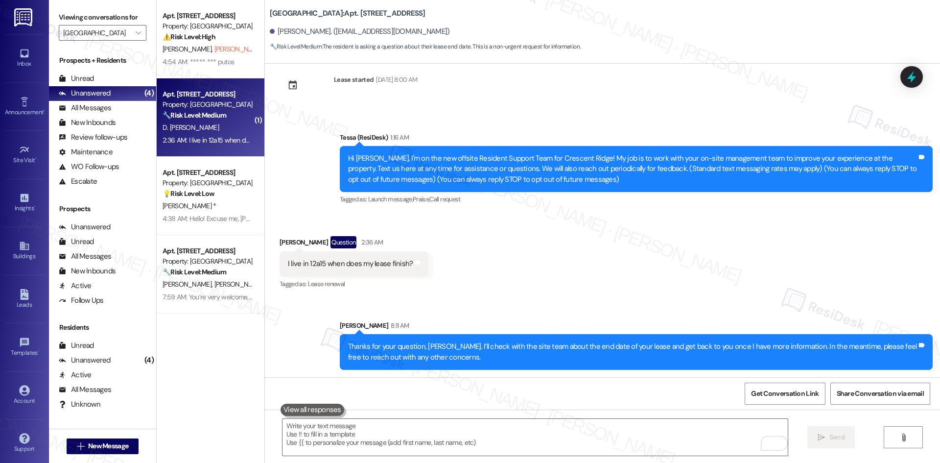
scroll to position [20, 0]
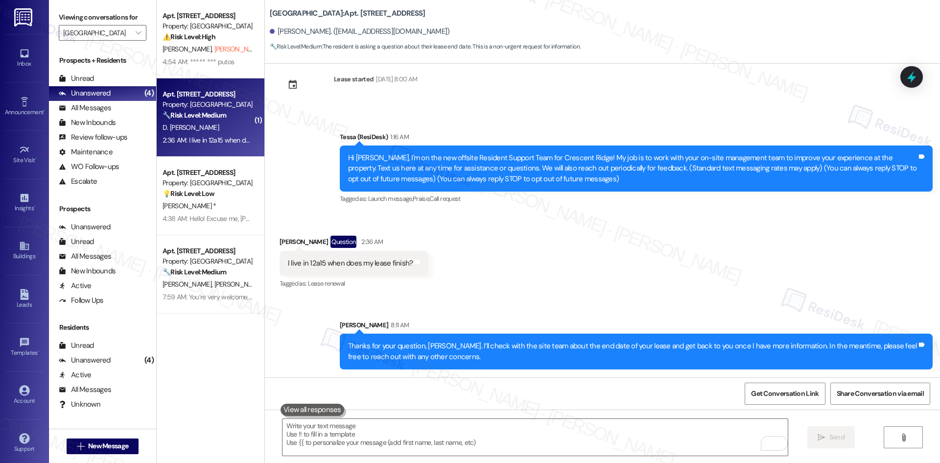
click at [675, 297] on div "Received via SMS David Montes Santos Question 2:36 AM I live in 12a15 when does…" at bounding box center [602, 255] width 675 height 85
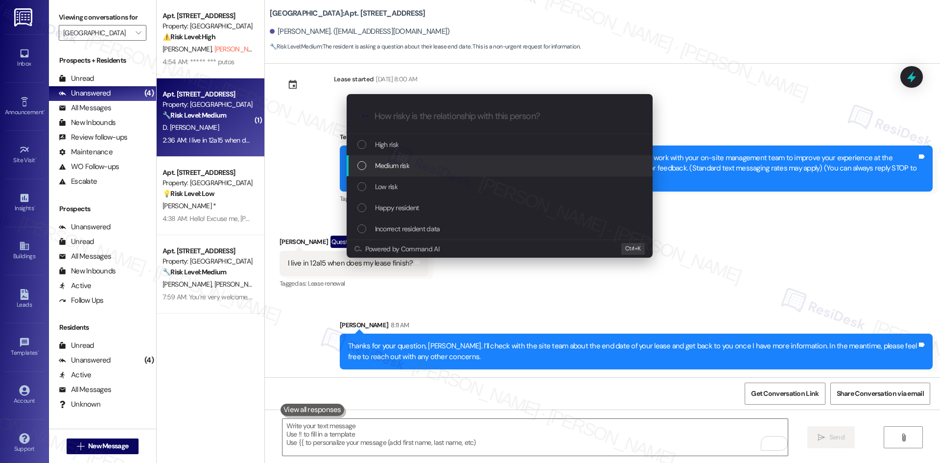
click at [400, 165] on span "Medium risk" at bounding box center [392, 165] width 34 height 11
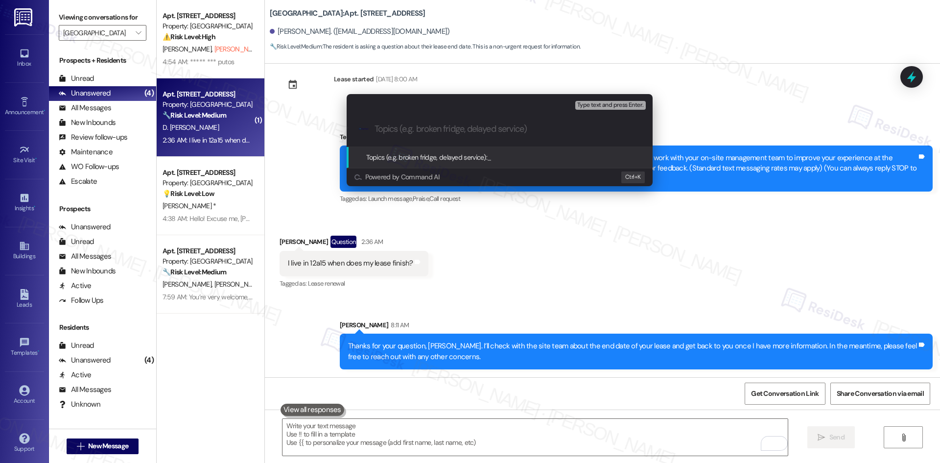
click at [416, 127] on input "Topics (e.g. broken fridge, delayed service)" at bounding box center [507, 129] width 266 height 10
paste input "Lease End Date Inquiry"
type input "Lease End Date Inquiry"
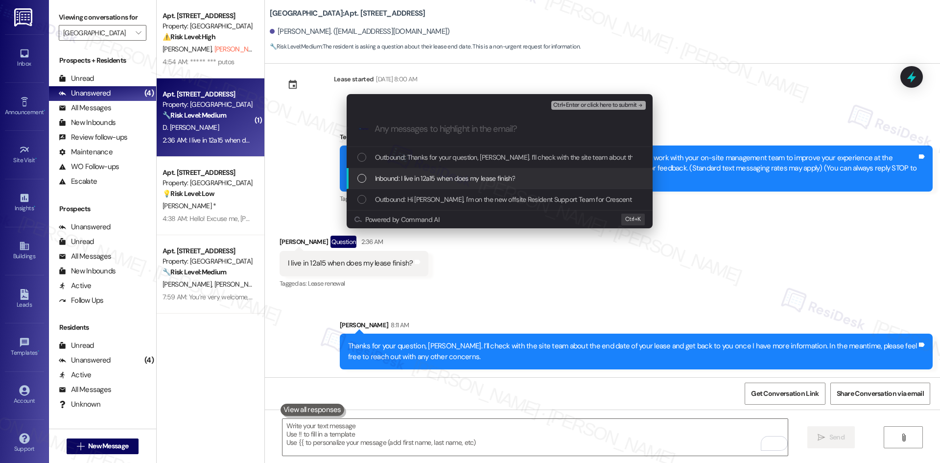
click at [434, 184] on div "Inbound: I live in 12a15 when does my lease finish?" at bounding box center [500, 178] width 306 height 21
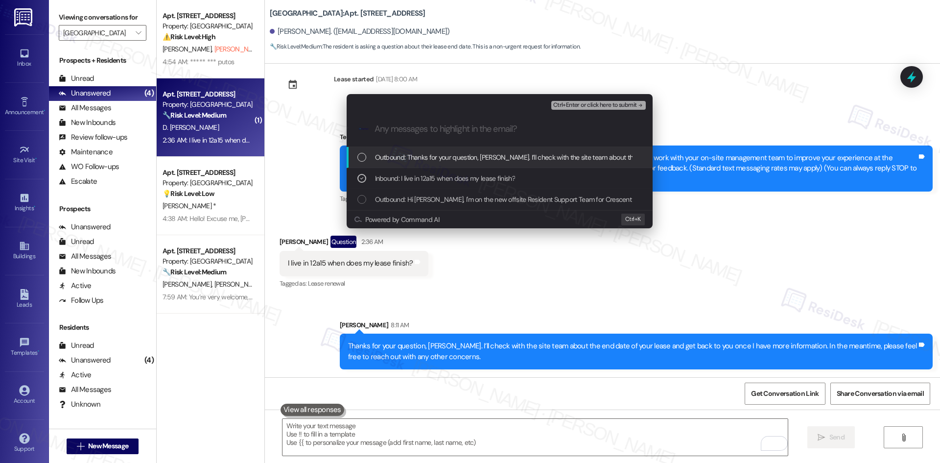
click at [616, 109] on button "Ctrl+Enter or click here to submit" at bounding box center [598, 105] width 94 height 9
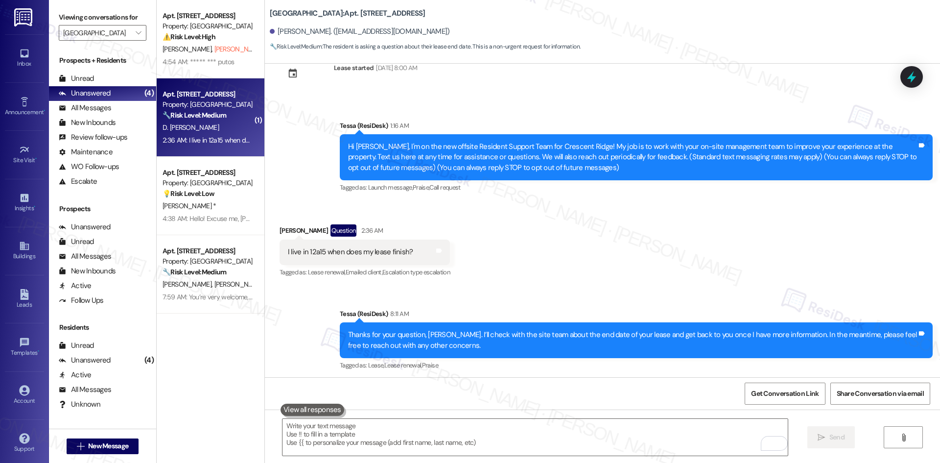
scroll to position [34, 0]
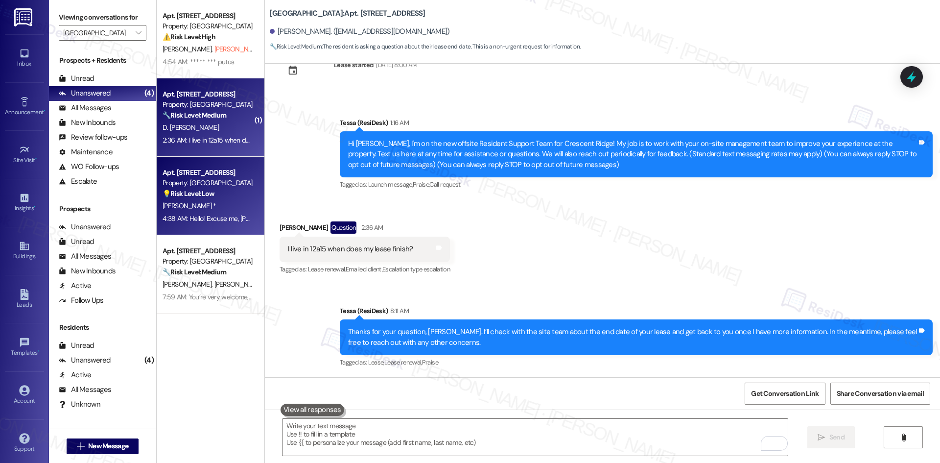
click at [218, 205] on div "N. White *" at bounding box center [208, 206] width 93 height 12
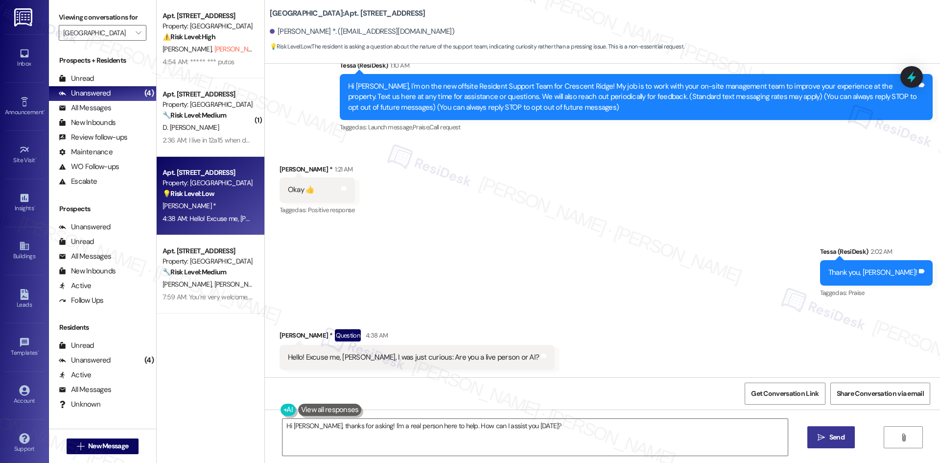
scroll to position [92, 0]
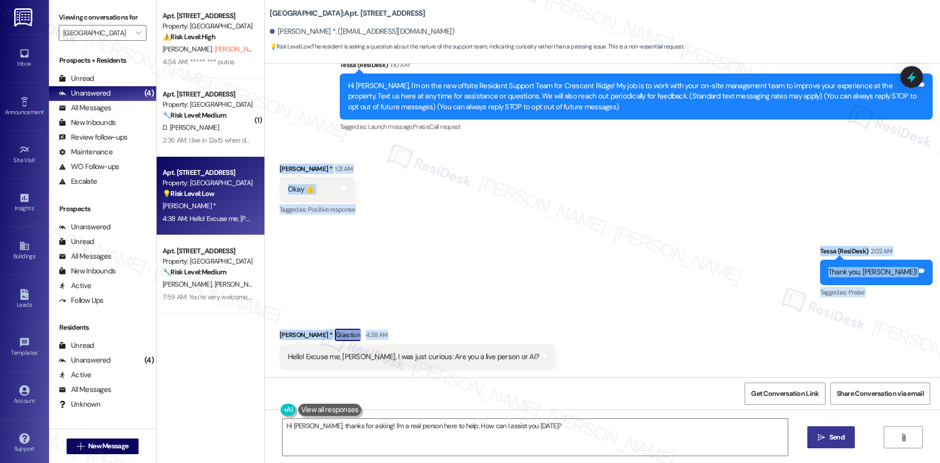
drag, startPoint x: 275, startPoint y: 171, endPoint x: 750, endPoint y: 308, distance: 494.2
click at [804, 309] on div "Lease started Feb 01, 2024 at 8:00 AM Announcement, sent via SMS Tessa (ResiDes…" at bounding box center [602, 220] width 675 height 313
click at [335, 241] on div "Sent via SMS Tessa (ResiDesk) 2:02 AM Thank you, Nanette! Tags and notes Tagged…" at bounding box center [602, 265] width 675 height 83
drag, startPoint x: 264, startPoint y: 160, endPoint x: 586, endPoint y: 353, distance: 376.3
click at [586, 353] on div "Lease started Feb 01, 2024 at 8:00 AM Announcement, sent via SMS Tessa (ResiDes…" at bounding box center [602, 220] width 675 height 313
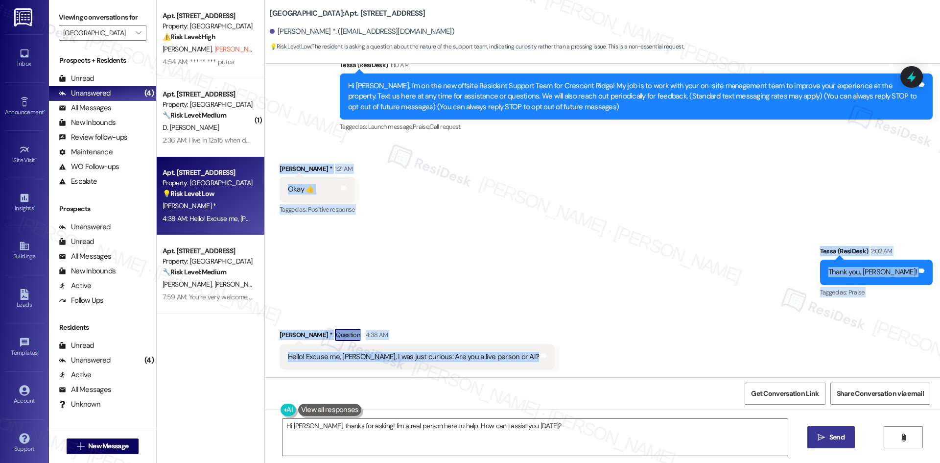
copy div "Nanette White * 1:21 AM Okay 👍 Tags and notes Tagged as: Positive response Clic…"
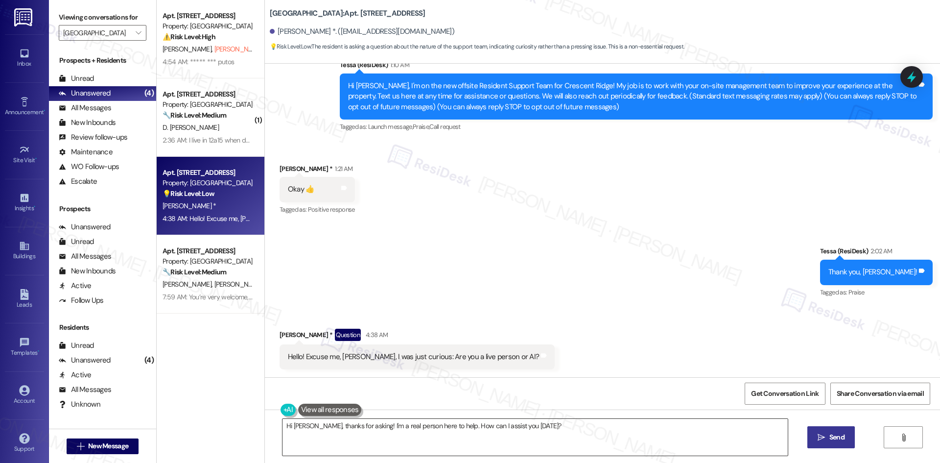
click at [348, 433] on textarea "Hi Nanette, thanks for asking! I'm a real person here to help. How can I assist…" at bounding box center [534, 436] width 505 height 37
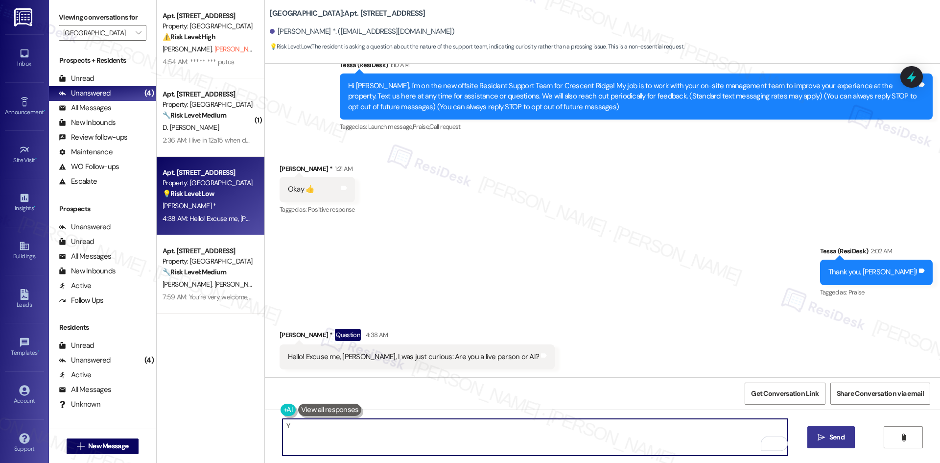
paste textarea "es, I’m a real person here to help pass along your concerns to the site team an…"
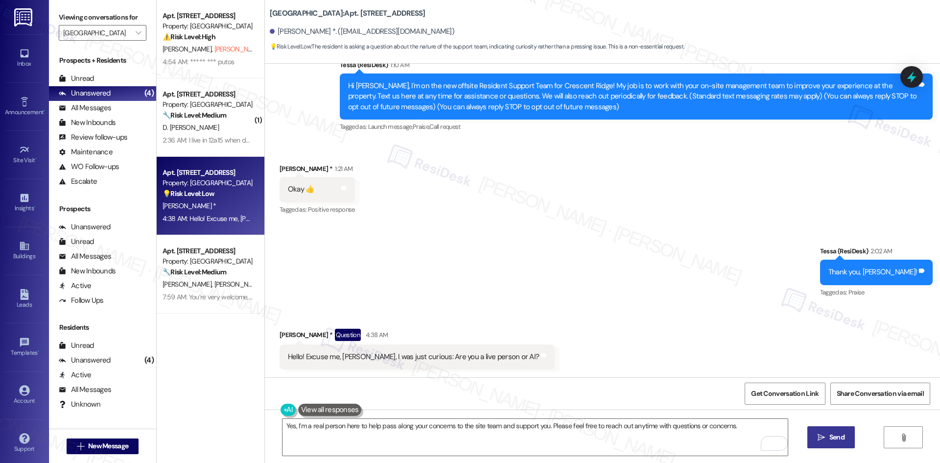
click at [348, 224] on div "Sent via SMS Tessa (ResiDesk) 2:02 AM Thank you, Nanette! Tags and notes Tagged…" at bounding box center [602, 265] width 675 height 83
click at [420, 447] on textarea "Yes, I’m a real person here to help pass along your concerns to the site team a…" at bounding box center [534, 436] width 505 height 37
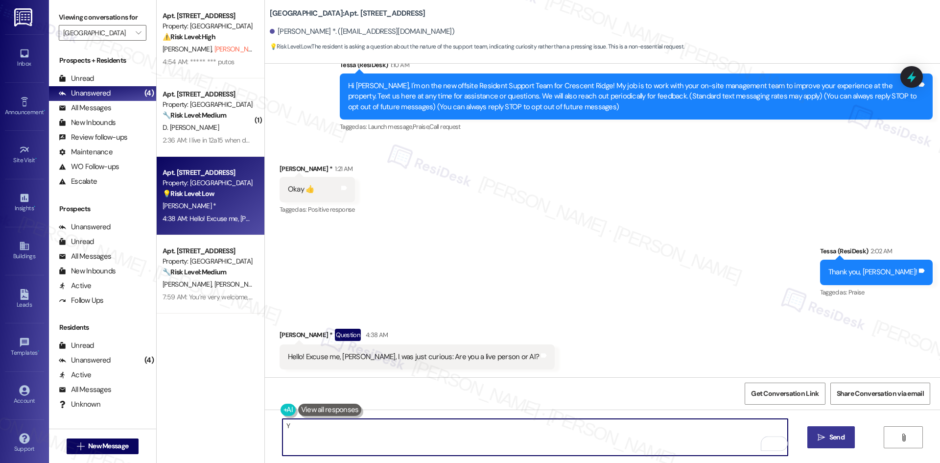
paste textarea "es, I’m a real person here to help. Feel free to reach out anytime with questio…"
type textarea "Yes, I’m a real person here to help. Feel free to reach out anytime with questi…"
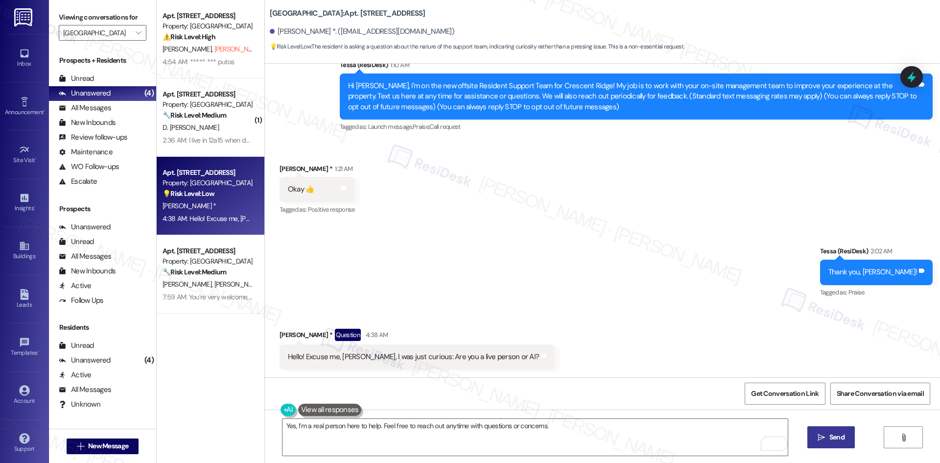
click at [838, 438] on span "Send" at bounding box center [836, 437] width 15 height 10
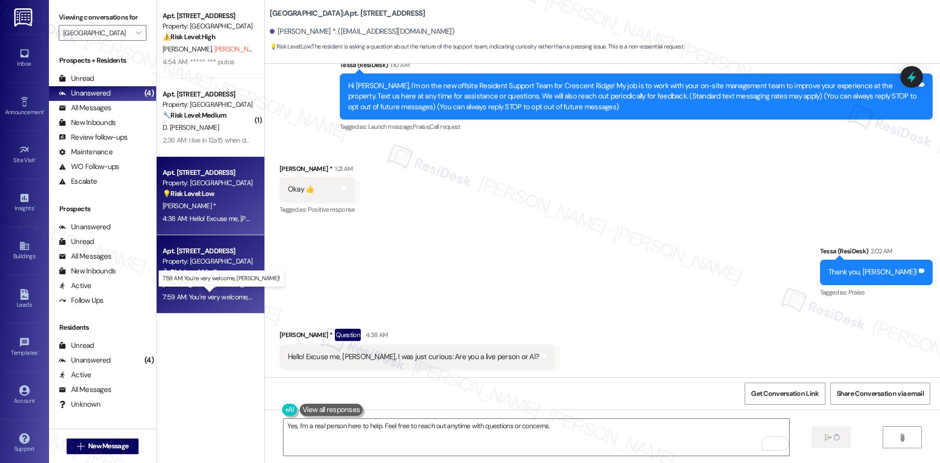
click at [231, 294] on div "7:59 AM: You’re very welcome, Victoria! 7:59 AM: You’re very welcome, Victoria!" at bounding box center [231, 296] width 138 height 9
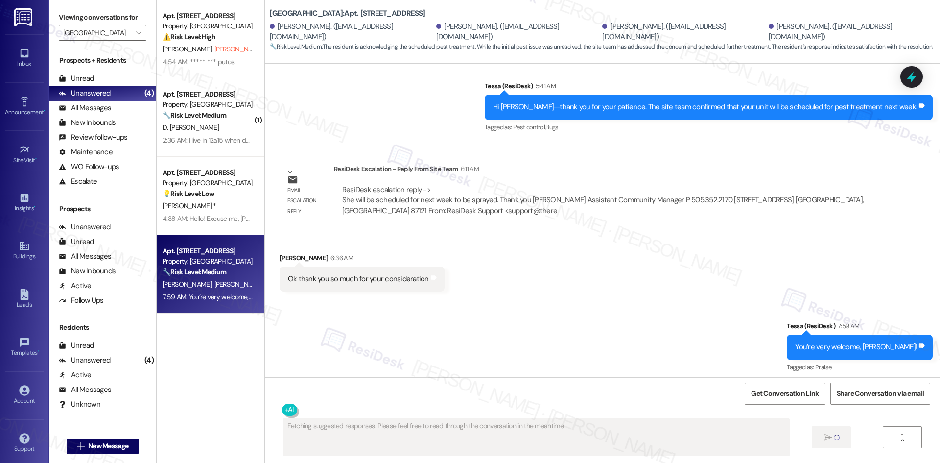
scroll to position [898, 0]
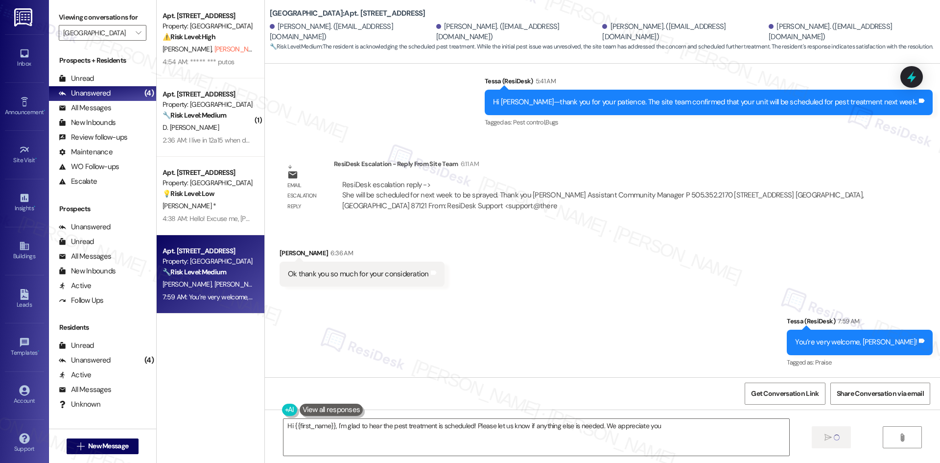
type textarea "Hi {{first_name}}, I'm glad to hear the pest treatment is scheduled! Please let…"
click at [105, 35] on input "[GEOGRAPHIC_DATA]" at bounding box center [97, 33] width 68 height 16
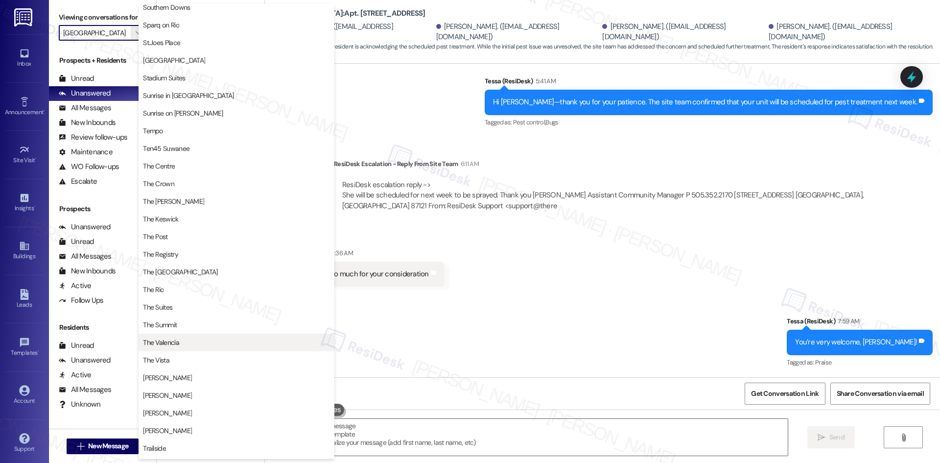
scroll to position [746, 0]
click at [224, 336] on button "The Valencia" at bounding box center [237, 342] width 196 height 18
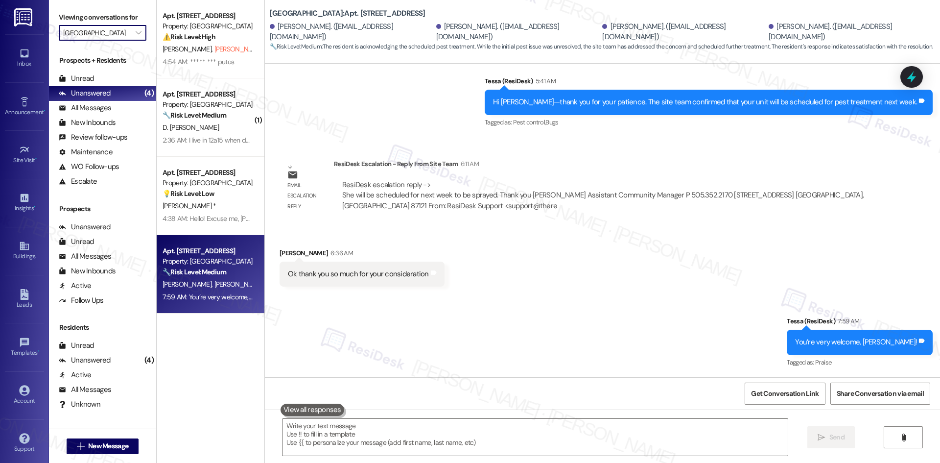
type input "The Valencia"
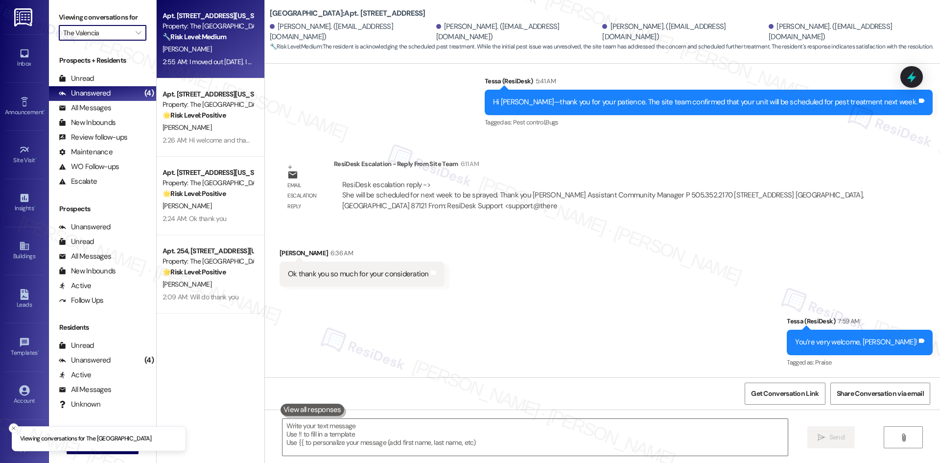
click at [219, 49] on div "J. Schurkamp" at bounding box center [208, 49] width 93 height 12
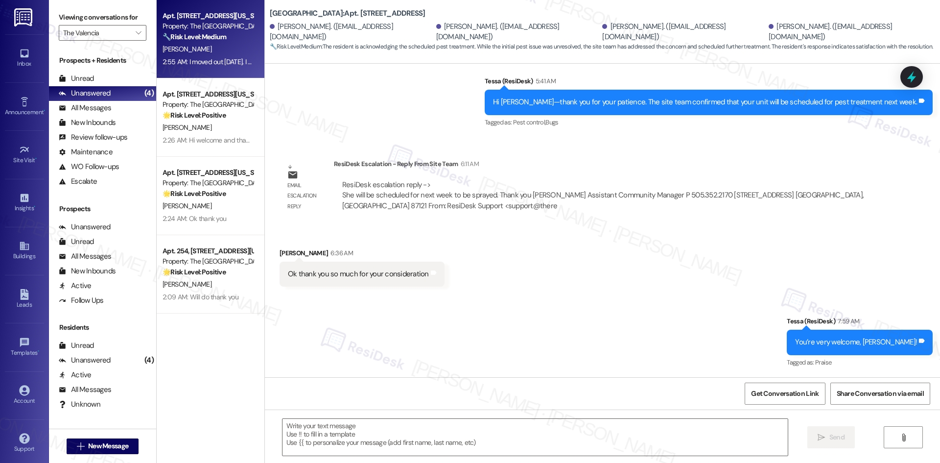
type textarea "Fetching suggested responses. Please feel free to read through the conversation…"
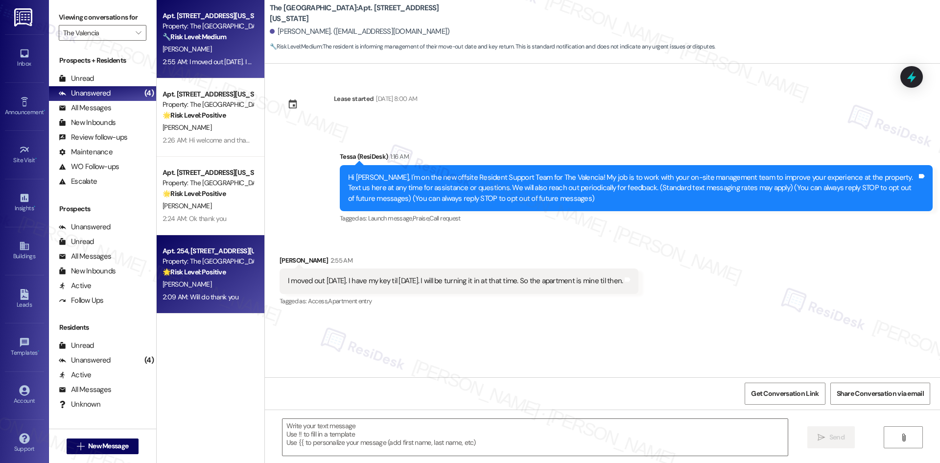
click at [230, 291] on div "2:09 AM: Will do thank you 2:09 AM: Will do thank you" at bounding box center [208, 297] width 93 height 12
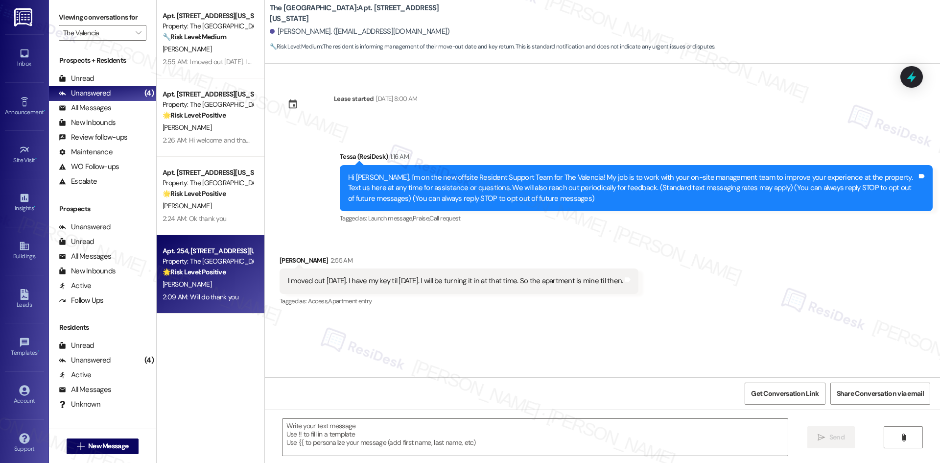
type textarea "Fetching suggested responses. Please feel free to read through the conversation…"
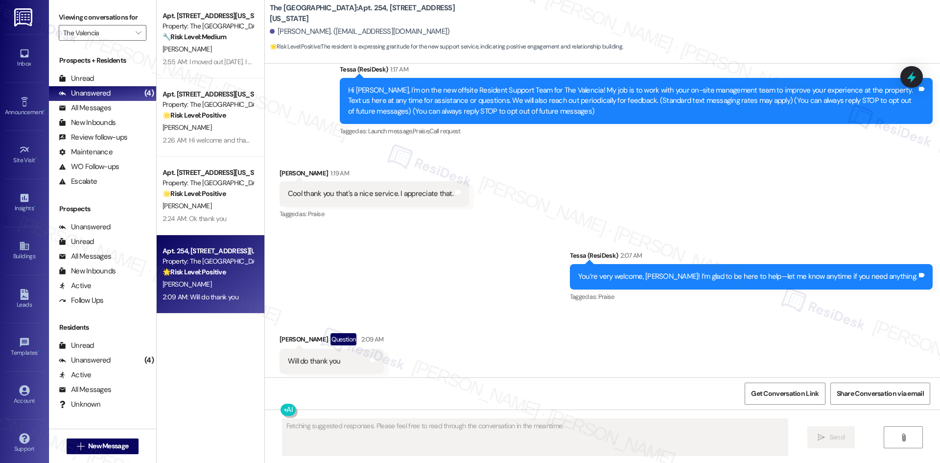
scroll to position [106, 0]
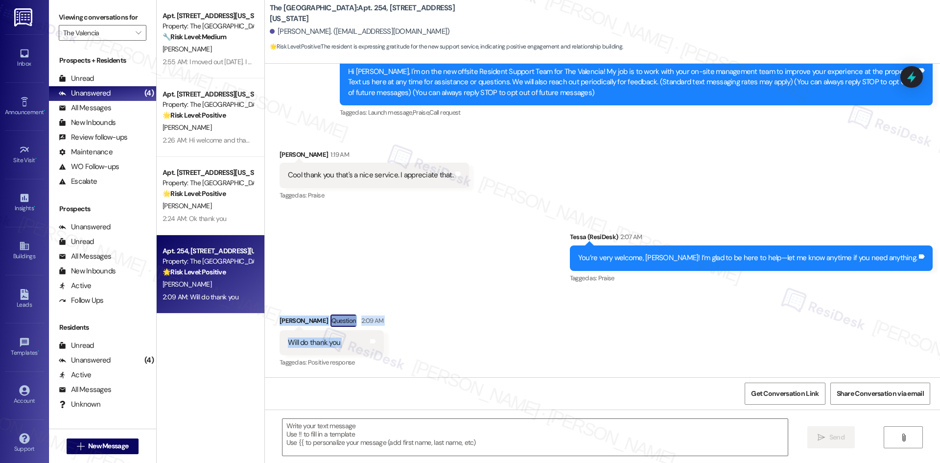
drag, startPoint x: 265, startPoint y: 314, endPoint x: 365, endPoint y: 352, distance: 107.1
click at [365, 352] on div "Received via SMS Jerry Mahle Question 2:09 AM Will do thank you Tags and notes …" at bounding box center [331, 342] width 119 height 70
copy div "Jerry Mahle Question 2:09 AM Will do thank you Tags and notes"
click at [382, 431] on textarea at bounding box center [534, 436] width 505 height 37
paste textarea "You’re welcome, Jerry!"
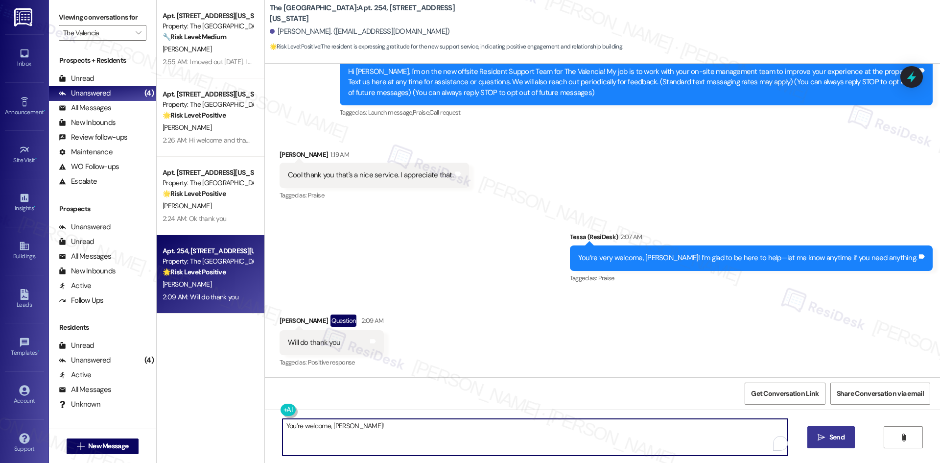
type textarea "You’re welcome, Jerry!"
click at [830, 432] on span "Send" at bounding box center [836, 437] width 15 height 10
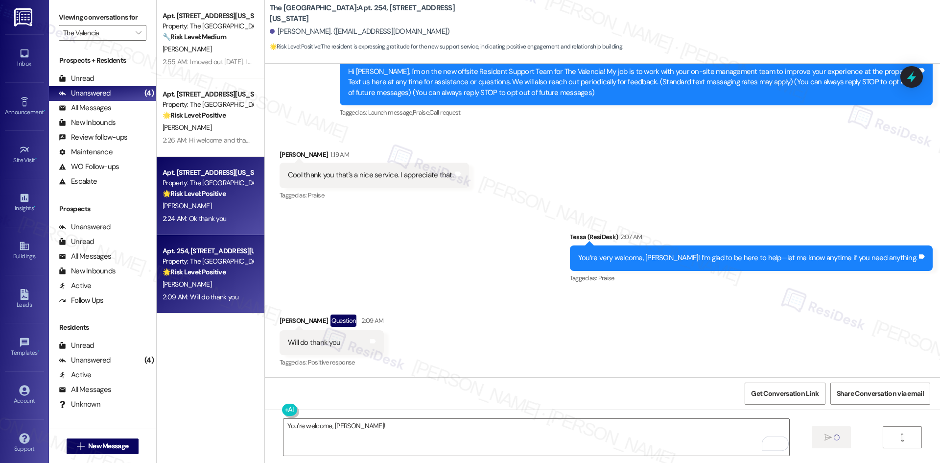
click at [229, 209] on div "R. Mata" at bounding box center [208, 206] width 93 height 12
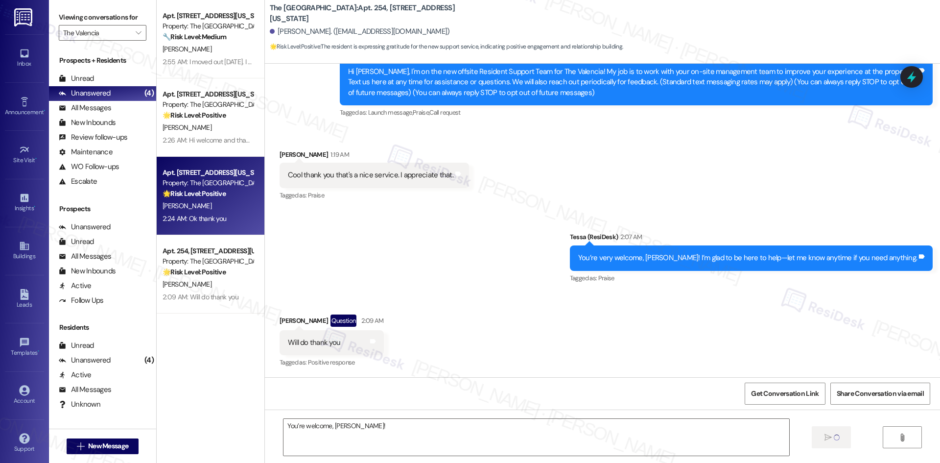
type textarea "Fetching suggested responses. Please feel free to read through the conversation…"
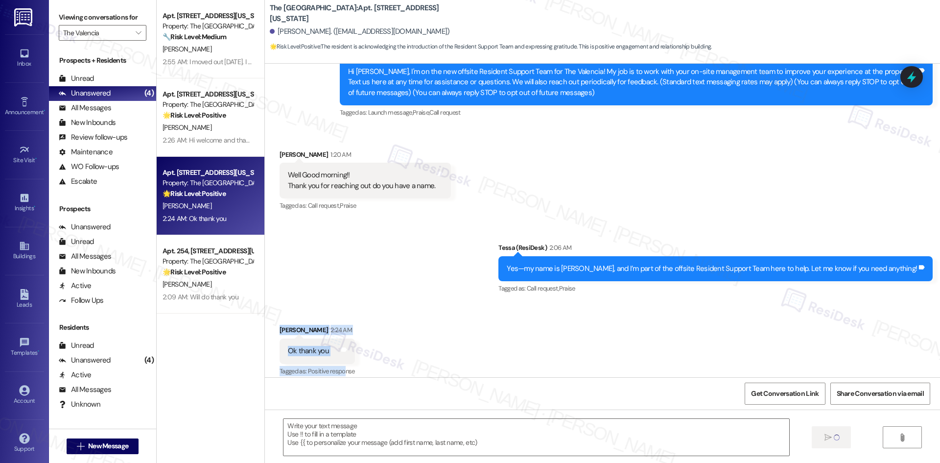
scroll to position [115, 0]
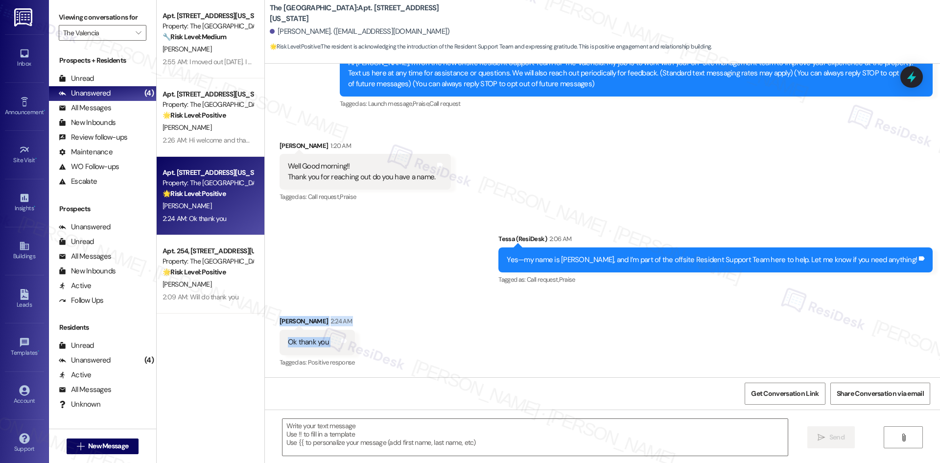
drag, startPoint x: 268, startPoint y: 323, endPoint x: 341, endPoint y: 339, distance: 74.1
click at [341, 339] on div "Received via SMS Ricky Mata 2:24 AM Ok thank you Tags and notes Tagged as: Posi…" at bounding box center [317, 342] width 90 height 68
copy div "Ricky Mata 2:24 AM Ok thank you Tags and notes"
click at [457, 439] on textarea at bounding box center [534, 436] width 505 height 37
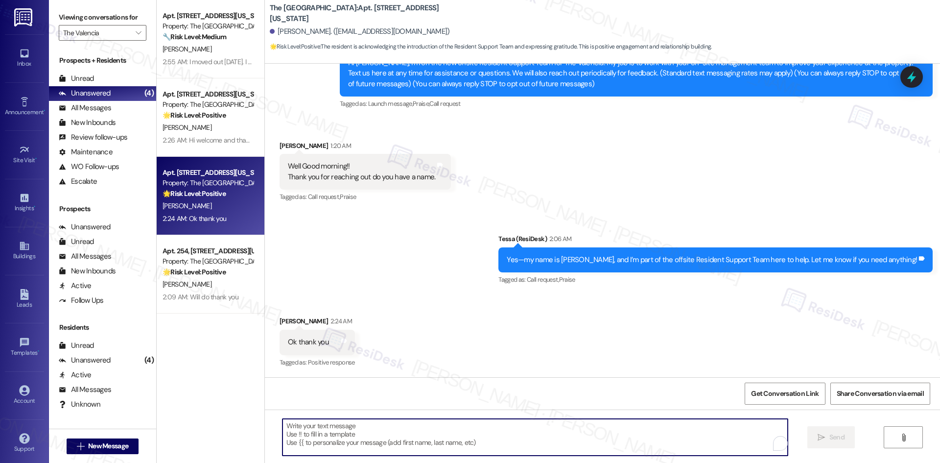
paste textarea "You’re welcome, Ricky!"
type textarea "You’re welcome, Ricky!"
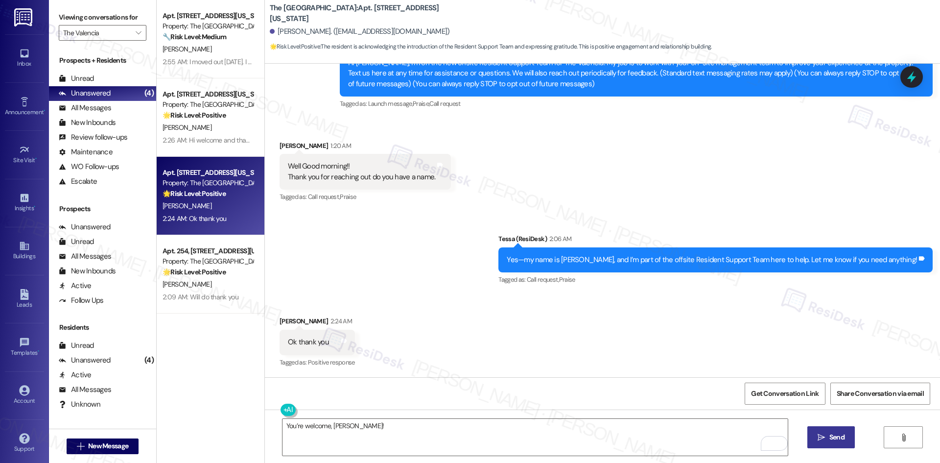
click at [811, 442] on button " Send" at bounding box center [830, 437] width 47 height 22
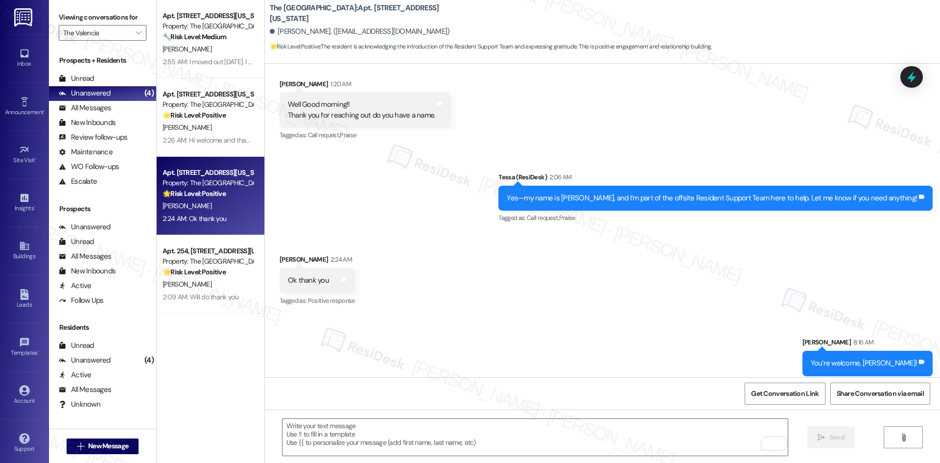
scroll to position [183, 0]
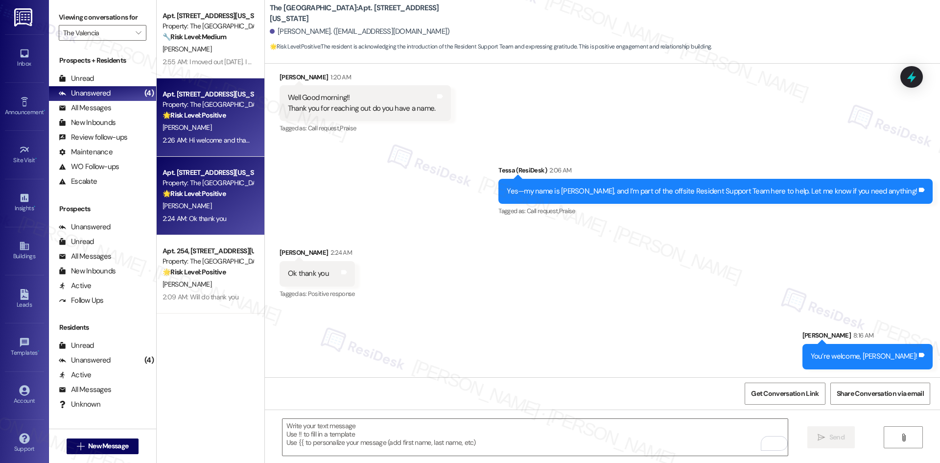
click at [238, 138] on div "2:26 AM: Hi welcome and thank you! 2:26 AM: Hi welcome and thank you!" at bounding box center [213, 140] width 103 height 9
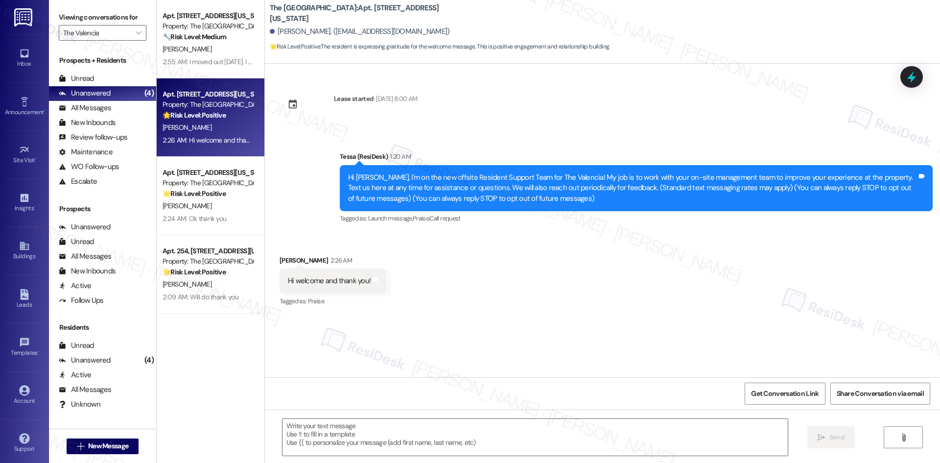
type textarea "Fetching suggested responses. Please feel free to read through the conversation…"
drag, startPoint x: 279, startPoint y: 255, endPoint x: 443, endPoint y: 291, distance: 168.3
click at [443, 291] on div "Received via SMS Malaquias Quintero 2:26 AM Hi welcome and thank you! Tags and …" at bounding box center [602, 274] width 675 height 83
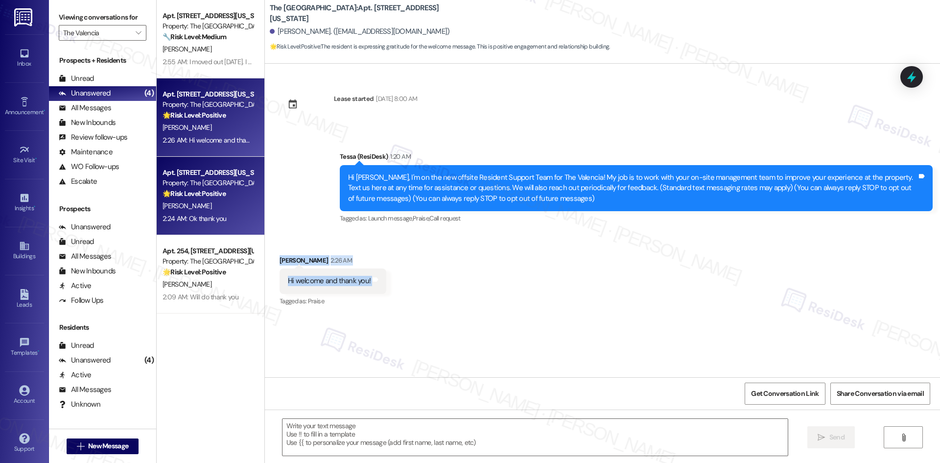
copy div "Malaquias Quintero 2:26 AM Hi welcome and thank you! Tags and notes"
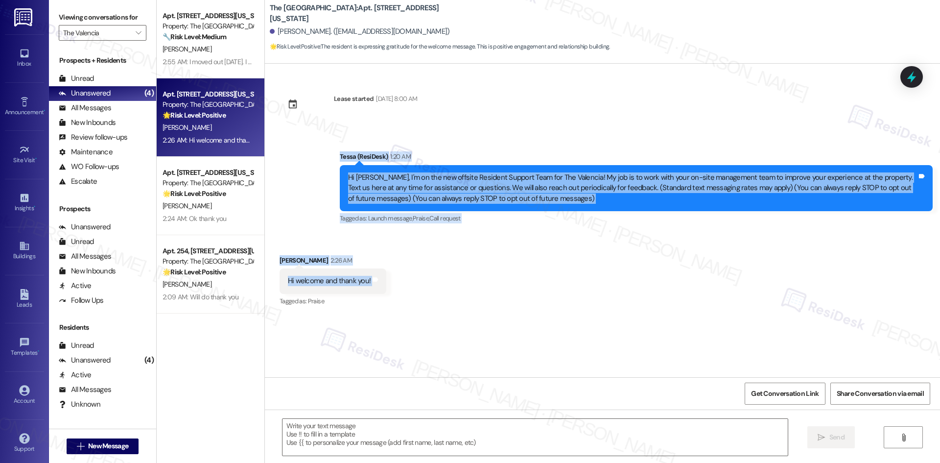
drag, startPoint x: 294, startPoint y: 148, endPoint x: 432, endPoint y: 286, distance: 195.2
click at [428, 292] on div "Lease started May 10, 2025 at 8:00 AM Announcement, sent via SMS Tessa (ResiDes…" at bounding box center [602, 220] width 675 height 313
copy div "Tessa (ResiDesk) 1:20 AM Hi Malaquias, I'm on the new offsite Resident Support …"
drag, startPoint x: 392, startPoint y: 432, endPoint x: 397, endPoint y: 422, distance: 11.0
click at [392, 432] on textarea at bounding box center [534, 436] width 505 height 37
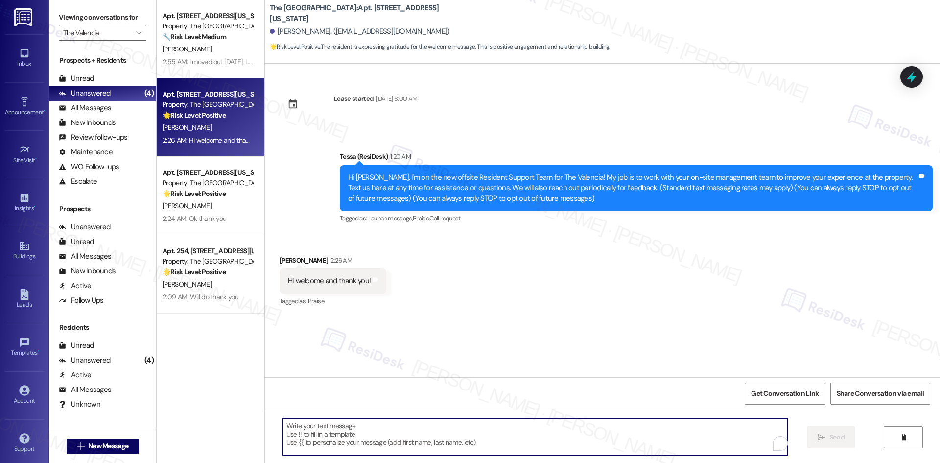
paste textarea "Thank you, Malaquias—I appreciate the warm welcome!"
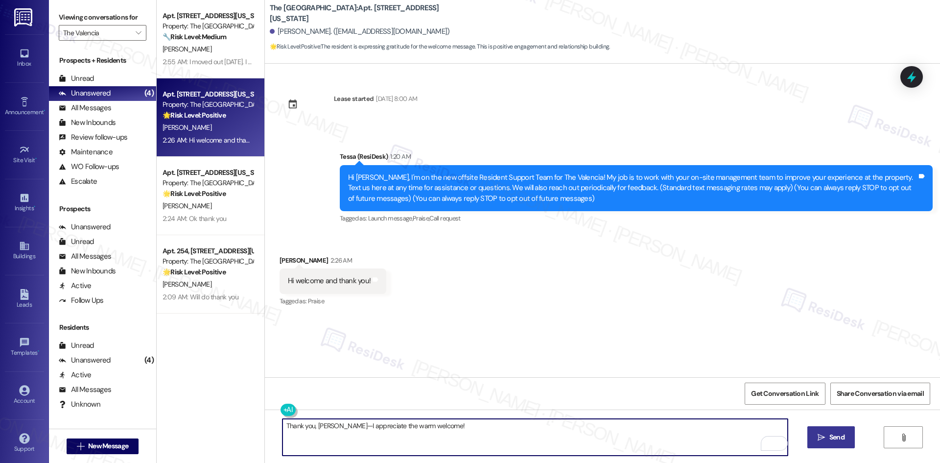
type textarea "Thank you, Malaquias—I appreciate the warm welcome!"
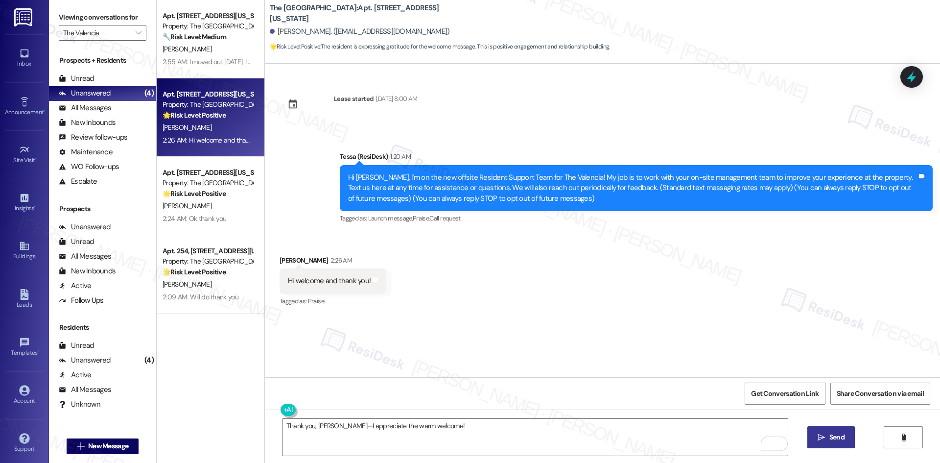
click at [839, 442] on button " Send" at bounding box center [830, 437] width 47 height 22
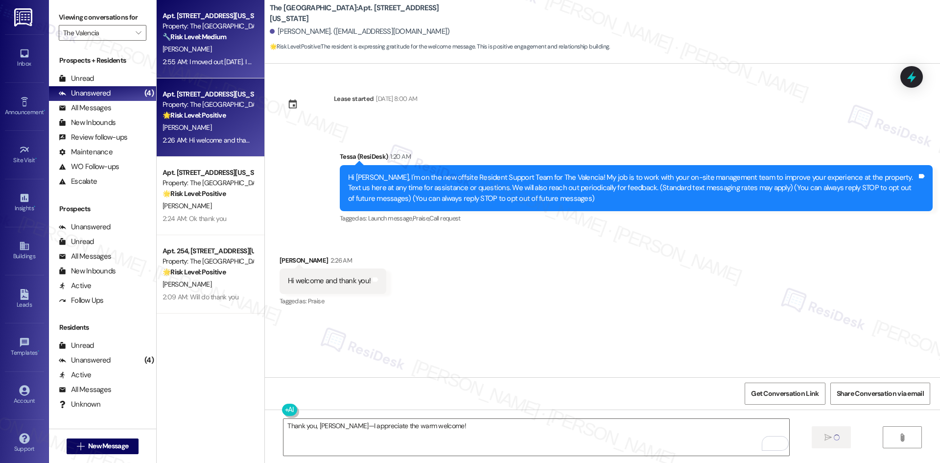
click at [187, 60] on div "2:55 AM: I moved out on Monday. I have my key til Sept 1. I will be turning it …" at bounding box center [328, 61] width 332 height 9
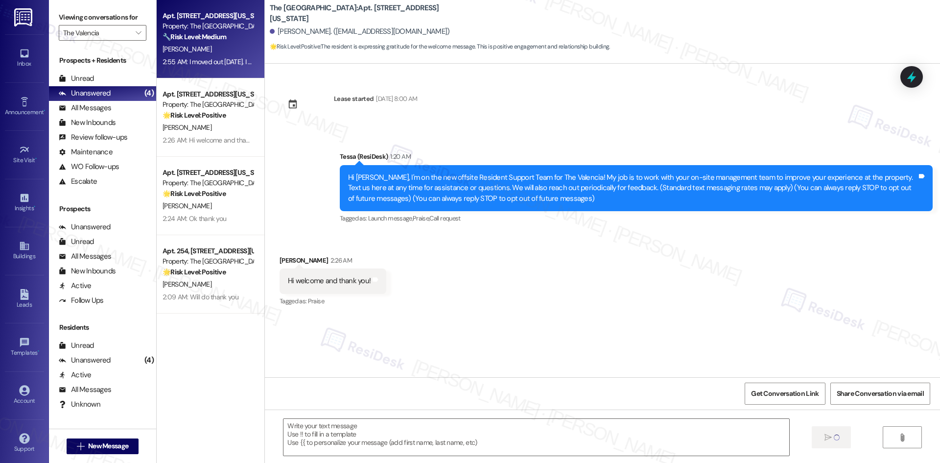
type textarea "Fetching suggested responses. Please feel free to read through the conversation…"
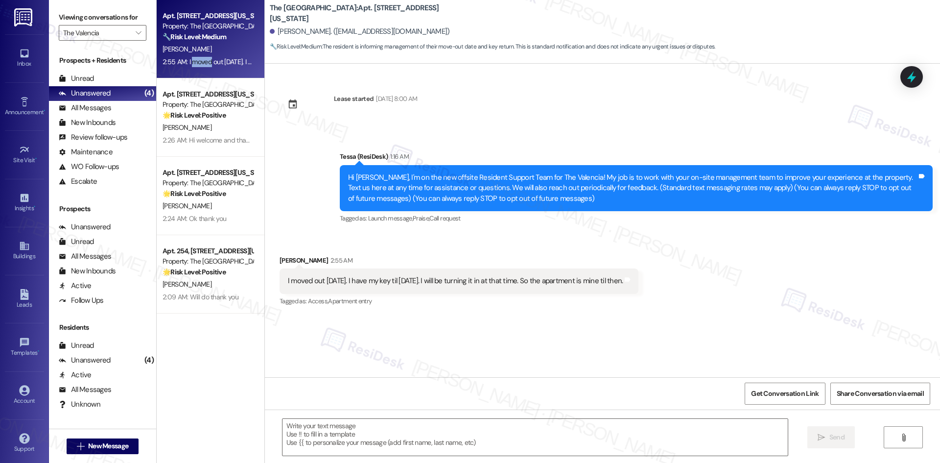
type textarea "Fetching suggested responses. Please feel free to read through the conversation…"
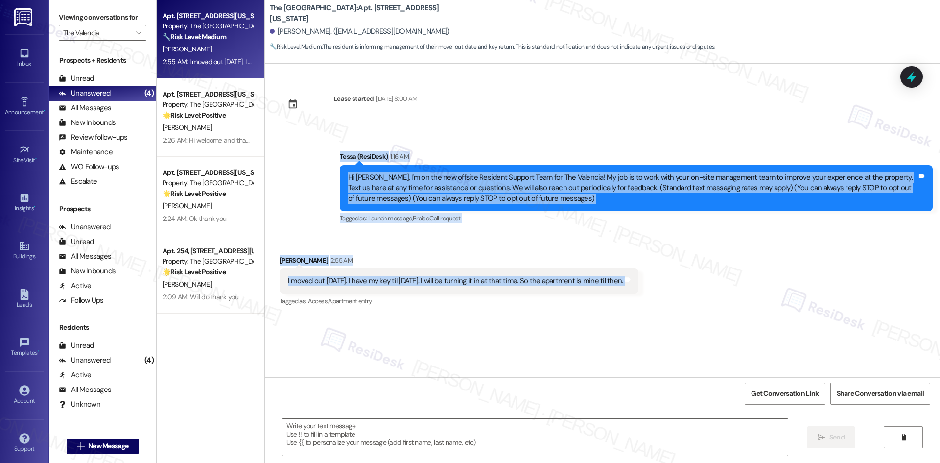
drag, startPoint x: 324, startPoint y: 148, endPoint x: 699, endPoint y: 286, distance: 400.0
click at [699, 286] on div "Lease started Sep 01, 2023 at 8:00 AM Announcement, sent via SMS Tessa (ResiDes…" at bounding box center [602, 220] width 675 height 313
copy div "Tessa (ResiDesk) 1:16 AM Hi Judith, I'm on the new offsite Resident Support Tea…"
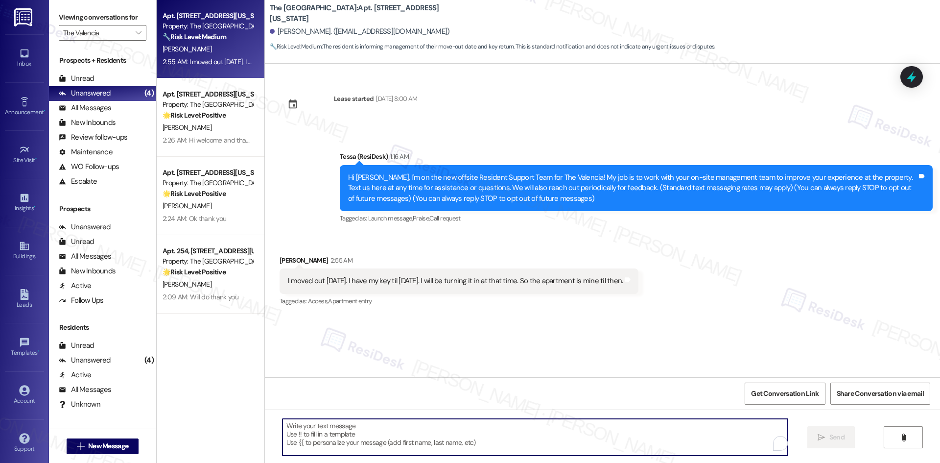
click at [440, 435] on textarea "To enrich screen reader interactions, please activate Accessibility in Grammarl…" at bounding box center [534, 436] width 505 height 37
paste textarea "Thank you for letting me know, Judith—I appreciate the update. Please feel free…"
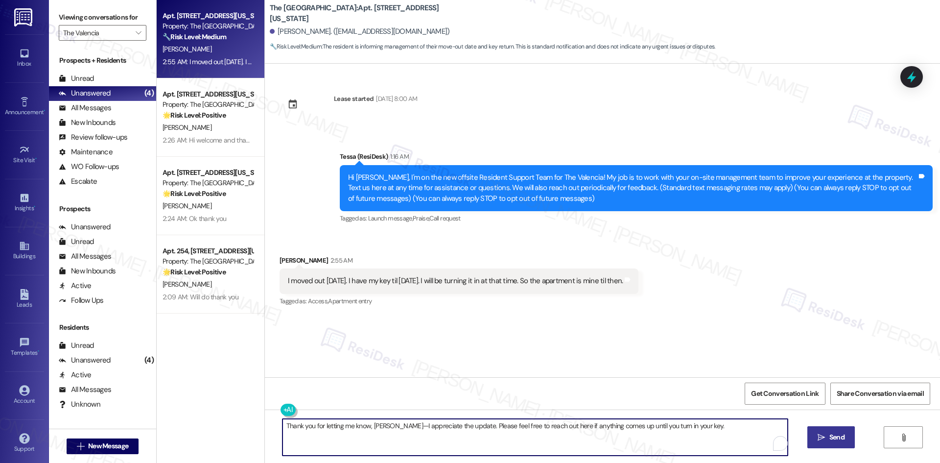
type textarea "Thank you for letting me know, Judith—I appreciate the update. Please feel free…"
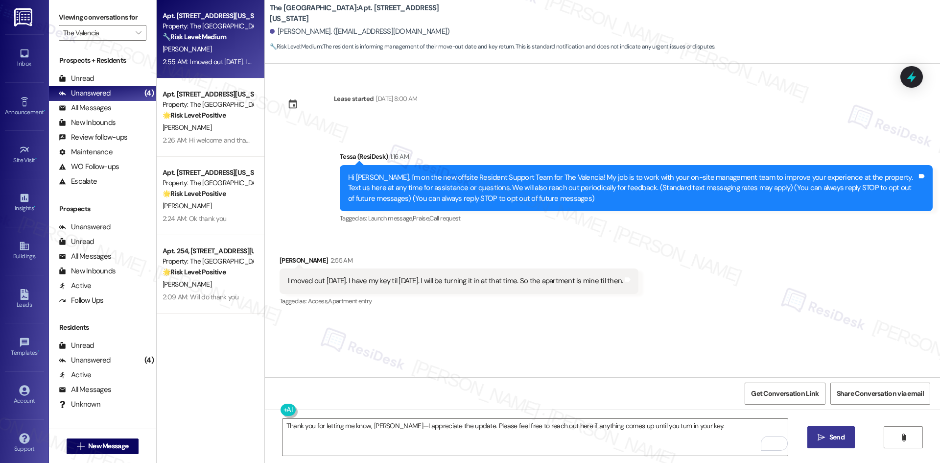
click at [834, 436] on span "Send" at bounding box center [836, 437] width 15 height 10
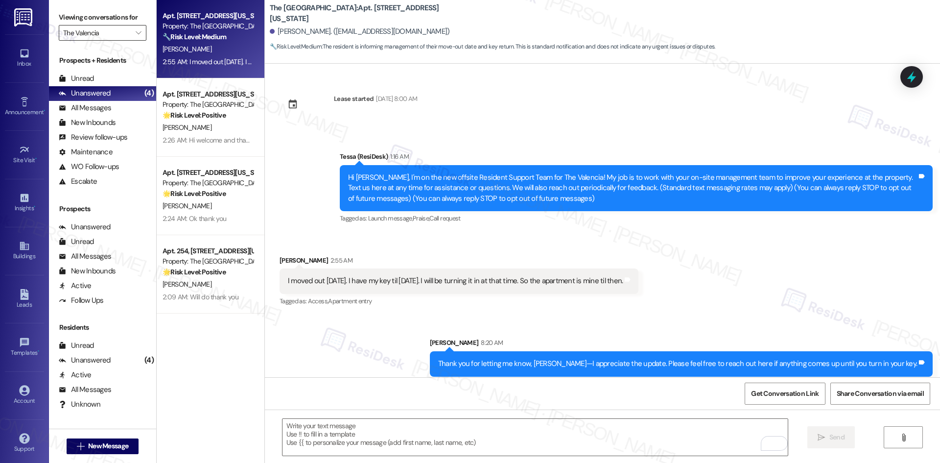
click at [111, 32] on input "The Valencia" at bounding box center [97, 33] width 68 height 16
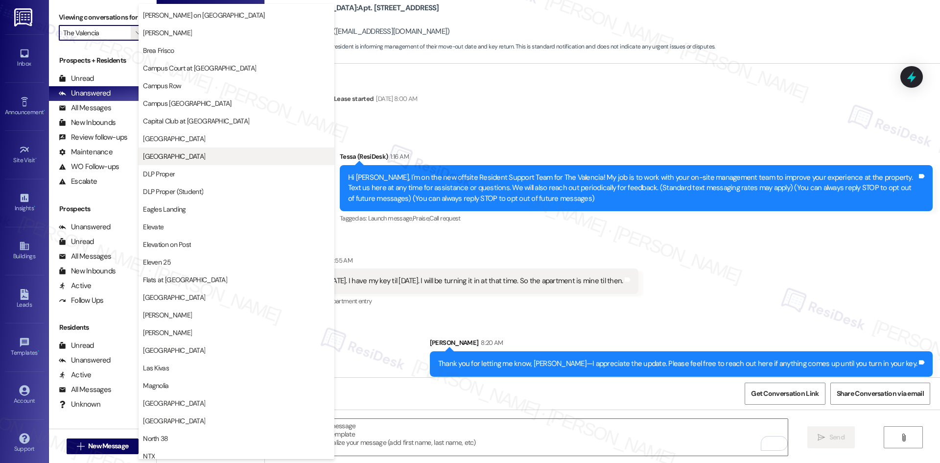
scroll to position [0, 0]
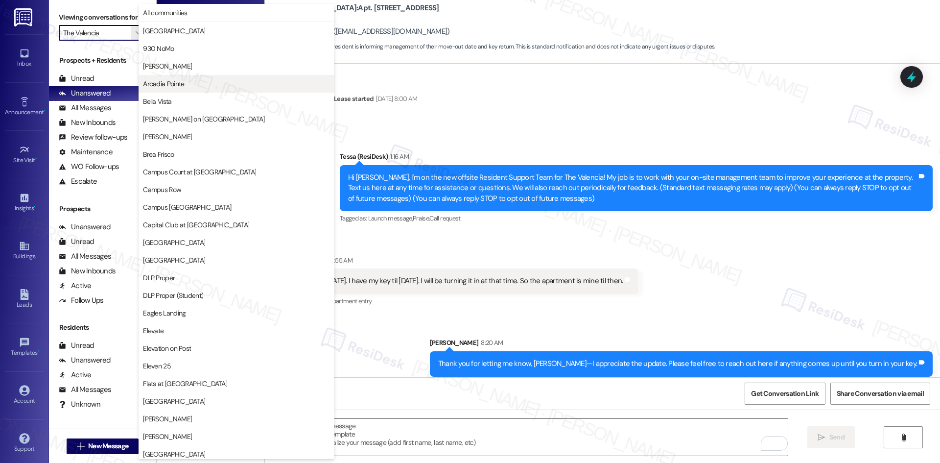
click at [209, 79] on span "Arcadia Pointe" at bounding box center [236, 84] width 187 height 10
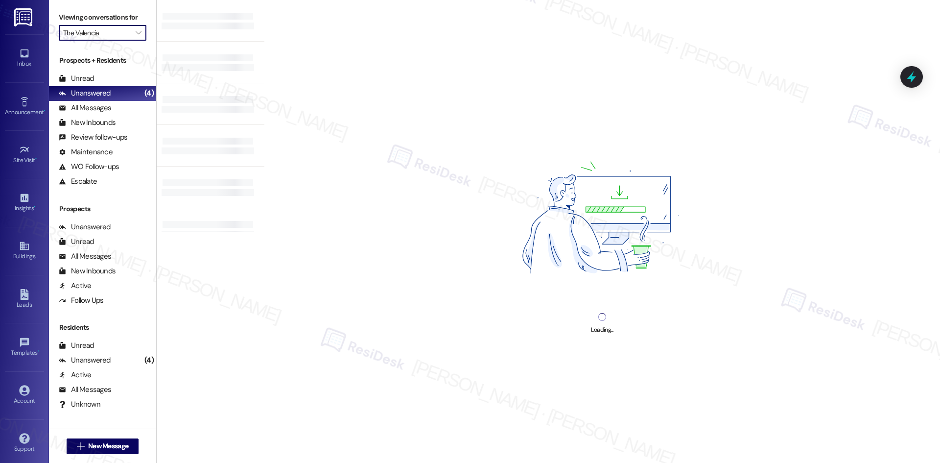
type input "Arcadia Pointe"
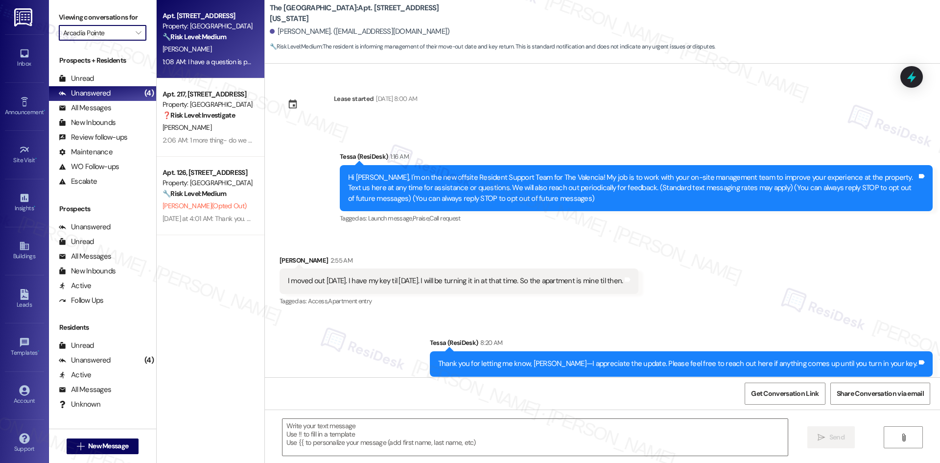
type textarea "Fetching suggested responses. Please feel free to read through the conversation…"
click at [223, 39] on div "🔧 Risk Level: Medium The resident is inquiring about pest control due to ants, …" at bounding box center [207, 37] width 91 height 10
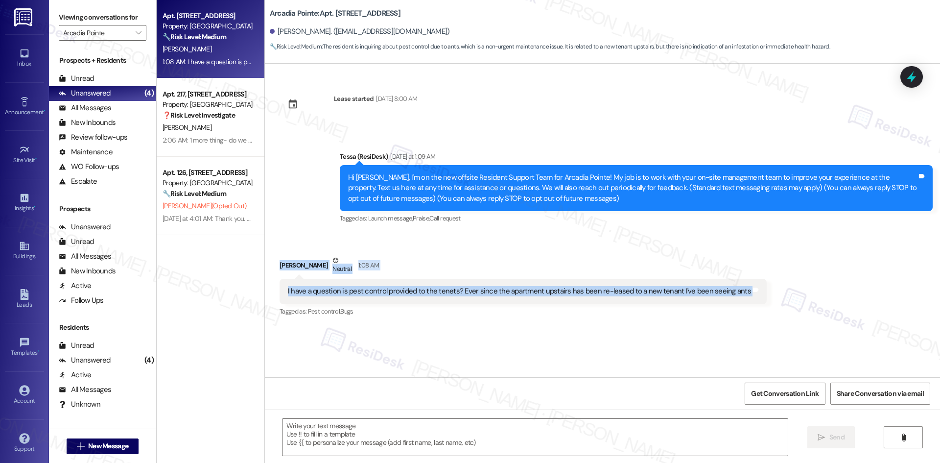
drag, startPoint x: 267, startPoint y: 258, endPoint x: 786, endPoint y: 299, distance: 520.9
click at [786, 299] on div "Received via SMS Heather Sharpe Neutral 1:08 AM I have a question is pest contr…" at bounding box center [602, 279] width 675 height 93
copy div "Heather Sharpe Neutral 1:08 AM I have a question is pest control provided to th…"
click at [373, 246] on div "Received via SMS Heather Sharpe Neutral 1:08 AM I have a question is pest contr…" at bounding box center [602, 279] width 675 height 93
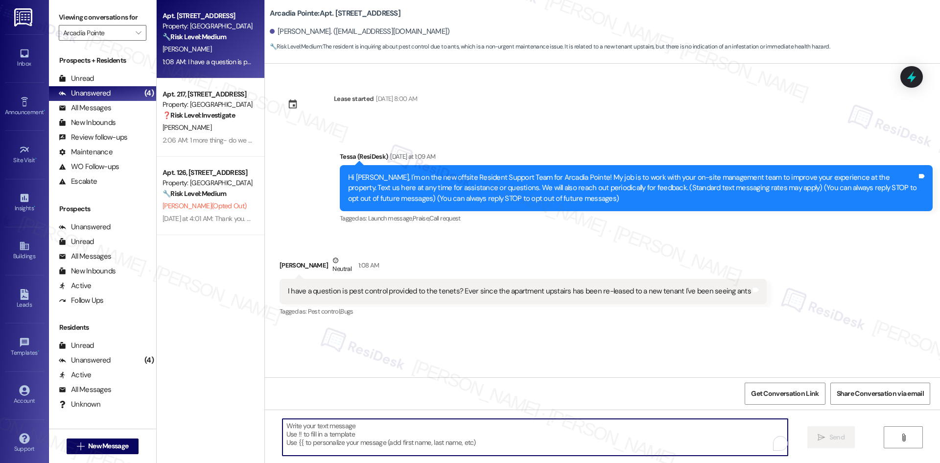
click at [408, 439] on textarea "To enrich screen reader interactions, please activate Accessibility in Grammarl…" at bounding box center [534, 436] width 505 height 37
paste textarea "I’m sorry to hear about the ant problem, Heather. I’ll submit a work order to t…"
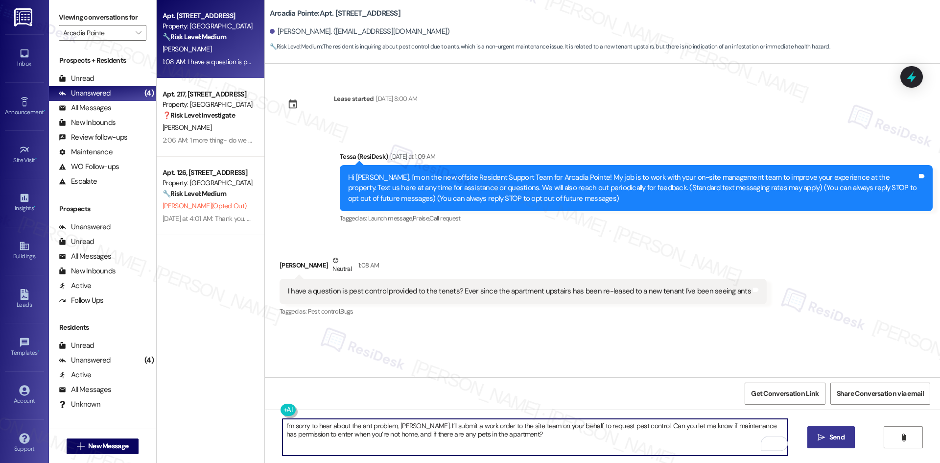
type textarea "I’m sorry to hear about the ant problem, Heather. I’ll submit a work order to t…"
drag, startPoint x: 840, startPoint y: 439, endPoint x: 821, endPoint y: 436, distance: 19.2
click at [839, 439] on span "Send" at bounding box center [836, 437] width 15 height 10
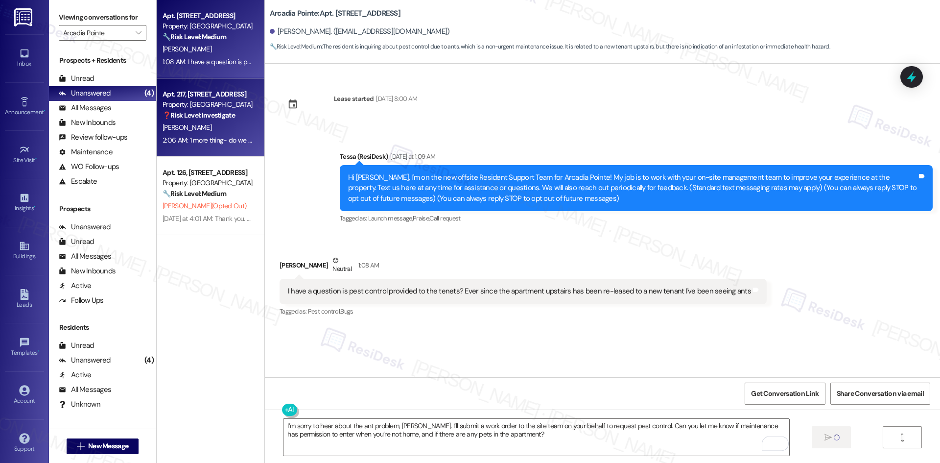
click at [234, 120] on div "❓ Risk Level: Investigate" at bounding box center [207, 115] width 91 height 10
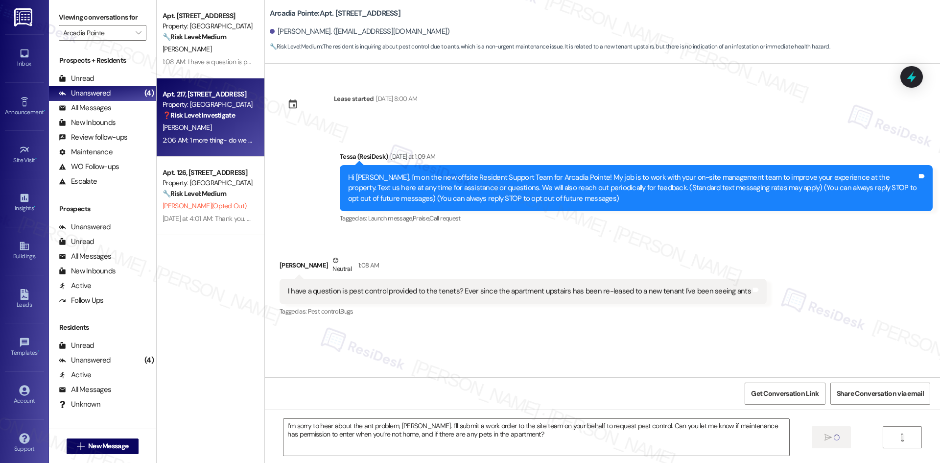
type textarea "Fetching suggested responses. Please feel free to read through the conversation…"
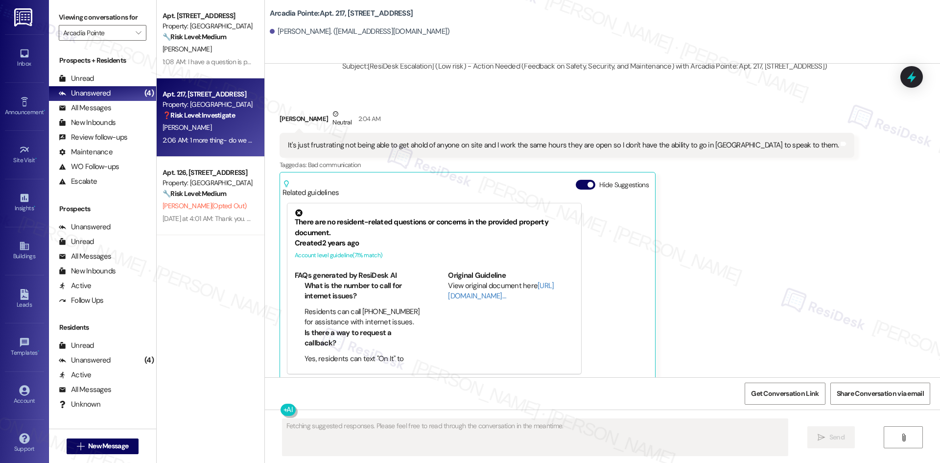
scroll to position [1178, 0]
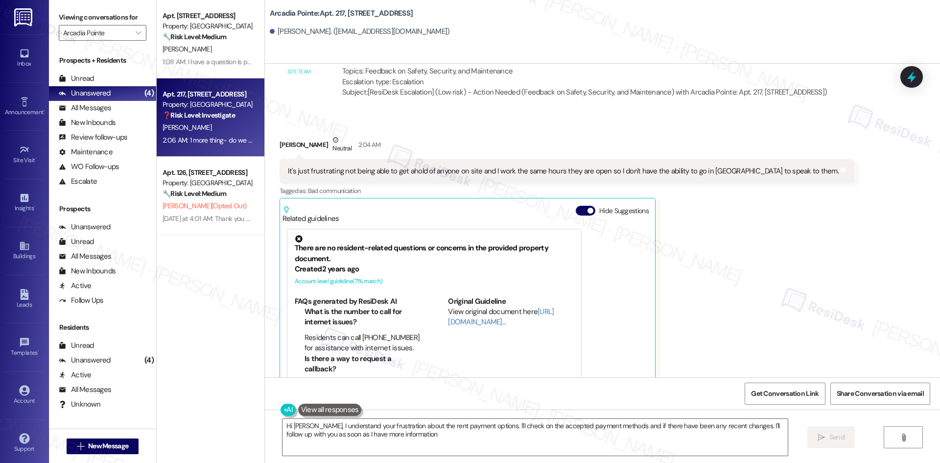
type textarea "Hi Kristin, I understand your frustration about the rent payment options. I'll …"
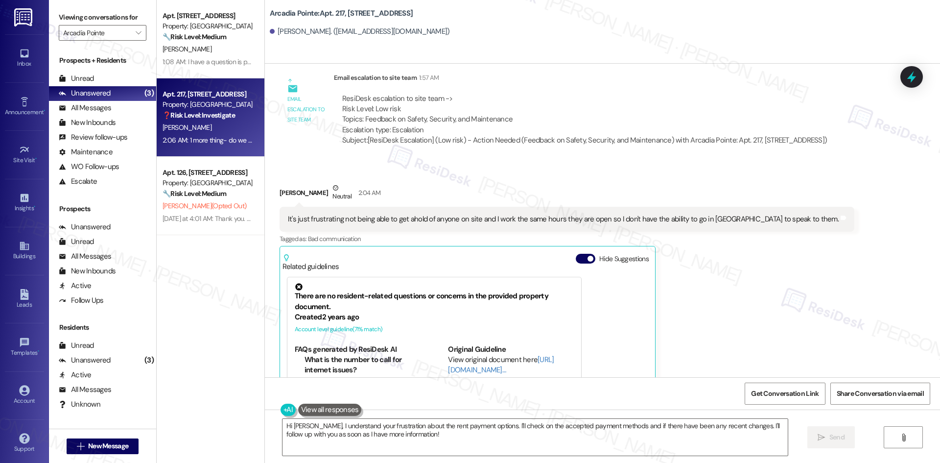
scroll to position [1129, 0]
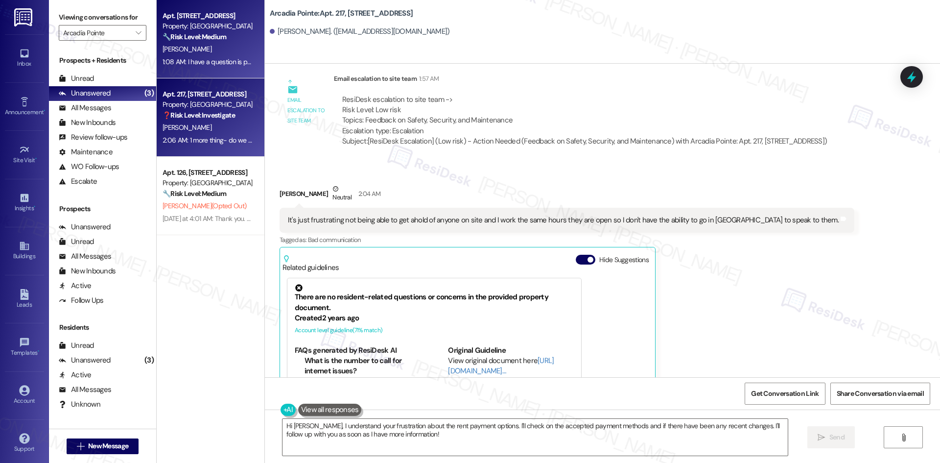
click at [234, 39] on div "🔧 Risk Level: Medium The resident is inquiring about pest control due to ants, …" at bounding box center [207, 37] width 91 height 10
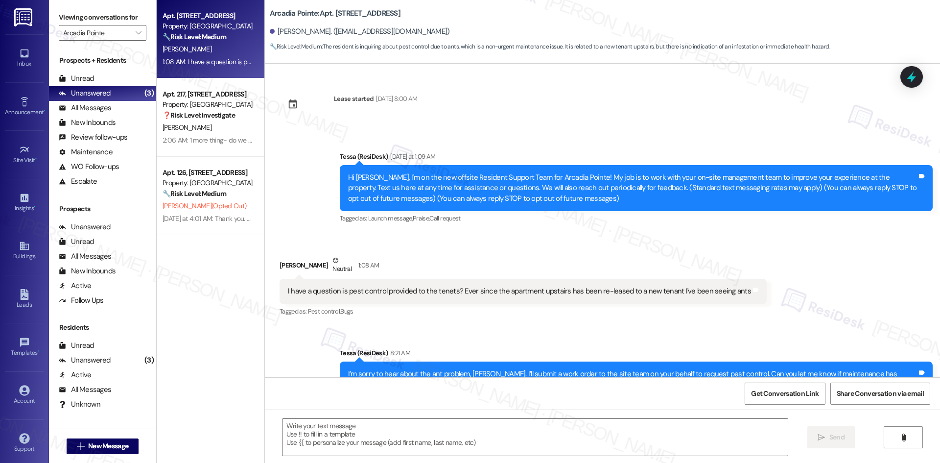
type textarea "Fetching suggested responses. Please feel free to read through the conversation…"
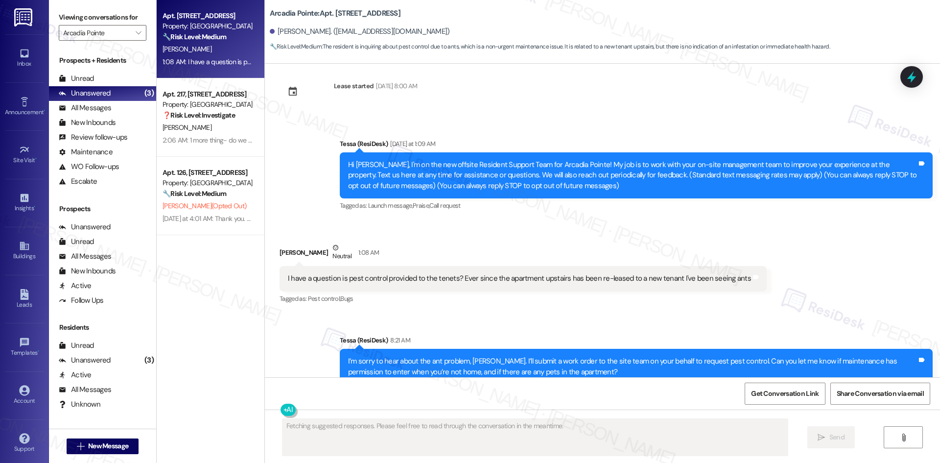
scroll to position [42, 0]
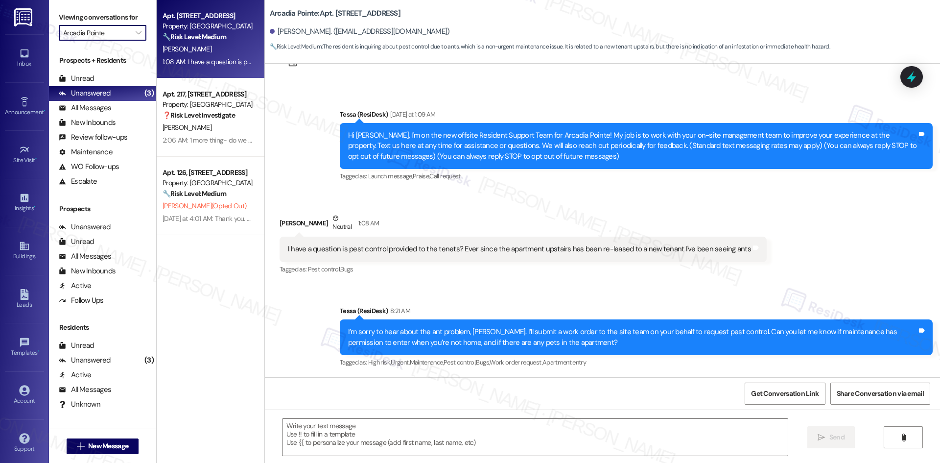
click at [104, 33] on input "Arcadia Pointe" at bounding box center [97, 33] width 68 height 16
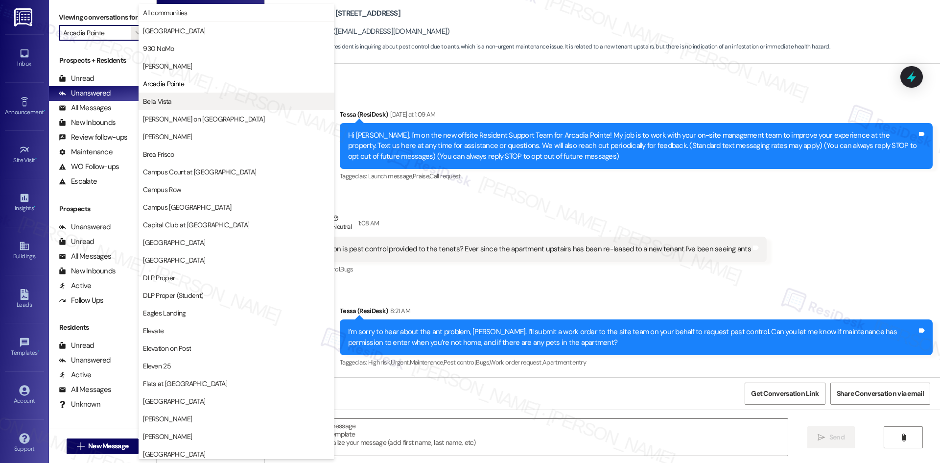
click at [200, 100] on span "Bella Vista" at bounding box center [236, 101] width 187 height 10
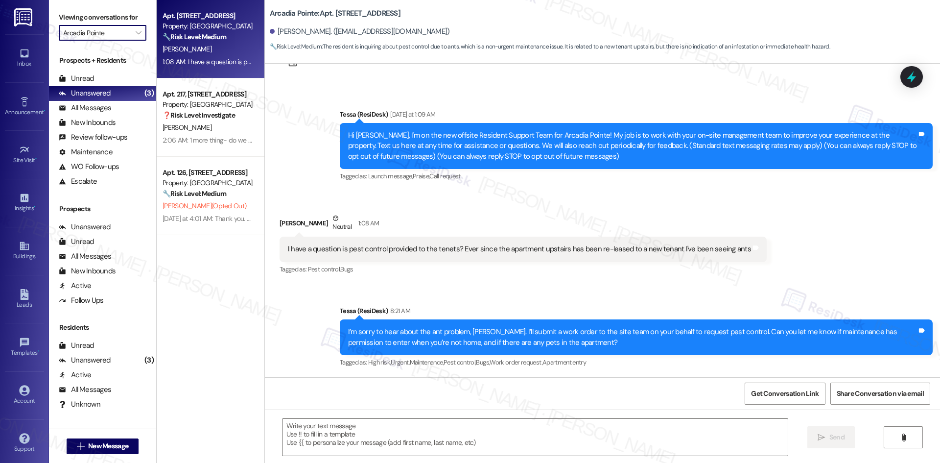
type input "Bella Vista"
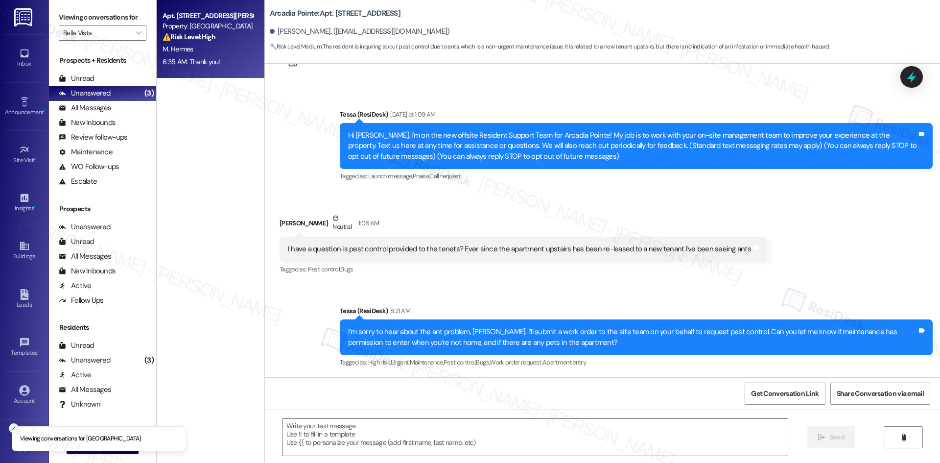
click at [169, 37] on strong "⚠️ Risk Level: High" at bounding box center [188, 36] width 53 height 9
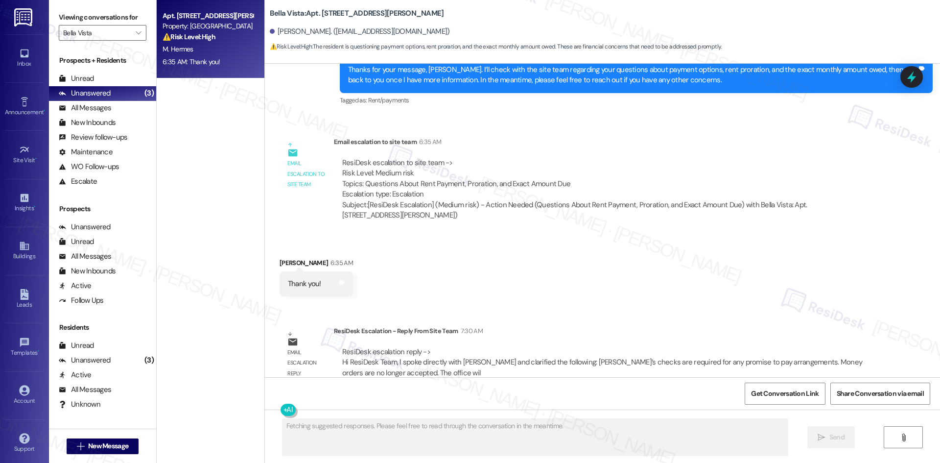
scroll to position [546, 0]
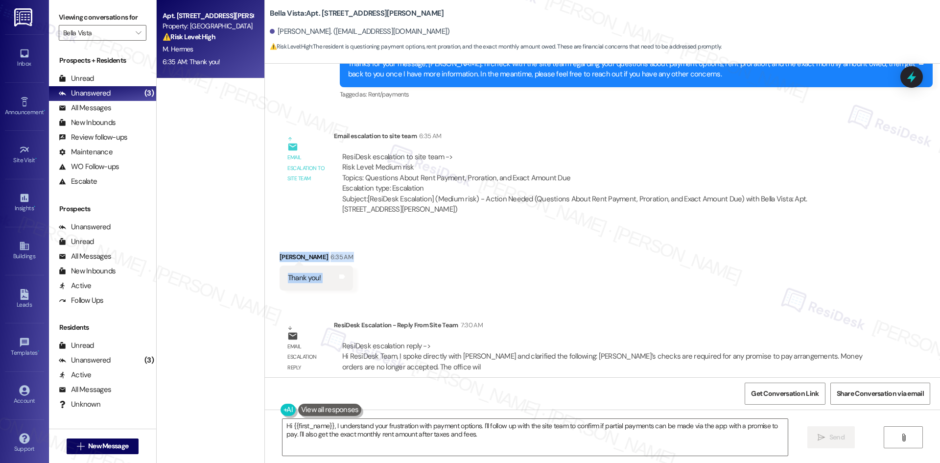
drag, startPoint x: 284, startPoint y: 244, endPoint x: 372, endPoint y: 276, distance: 93.7
click at [372, 276] on div "Received via SMS Megan Hermes 6:35 AM Thank you! Tags and notes" at bounding box center [602, 264] width 675 height 68
copy div "Megan Hermes 6:35 AM Thank you! Tags and notes"
click at [489, 250] on div "Received via SMS Megan Hermes 6:35 AM Thank you! Tags and notes" at bounding box center [602, 264] width 675 height 68
click at [433, 439] on textarea "Hi {{first_name}}, I understand your frustration with payment options. I'll fol…" at bounding box center [534, 436] width 505 height 37
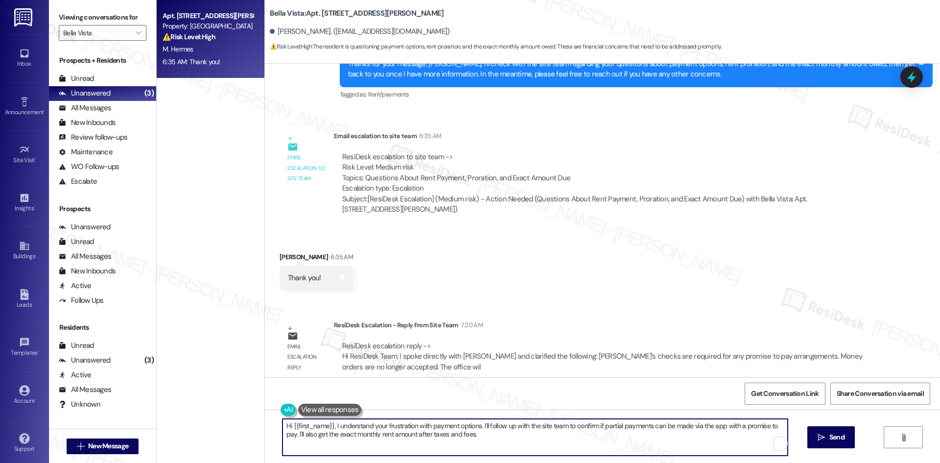
paste textarea "You’re welcome, [PERSON_NAME]!"
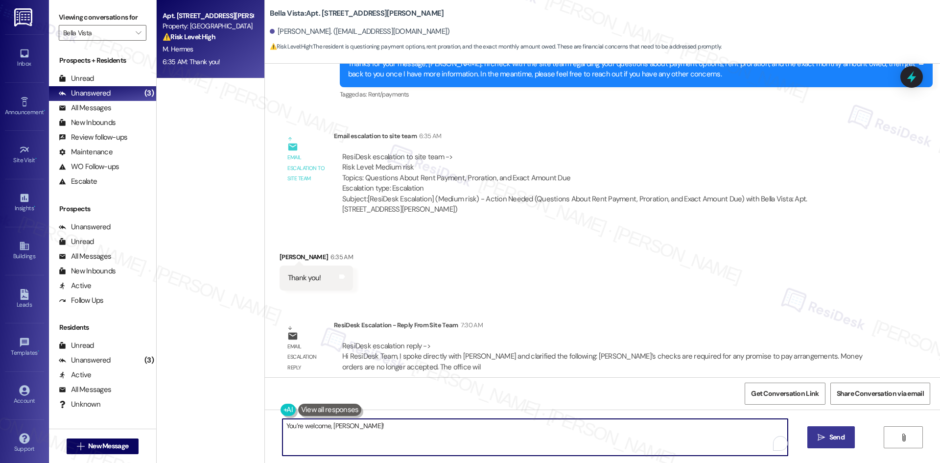
type textarea "You’re welcome, [PERSON_NAME]!"
click at [824, 437] on span " Send" at bounding box center [830, 437] width 31 height 10
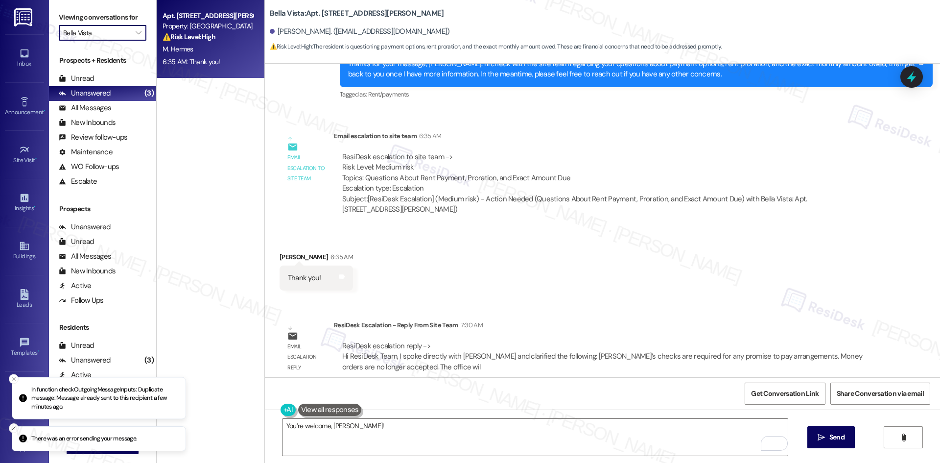
click at [111, 32] on input "Bella Vista" at bounding box center [97, 33] width 68 height 16
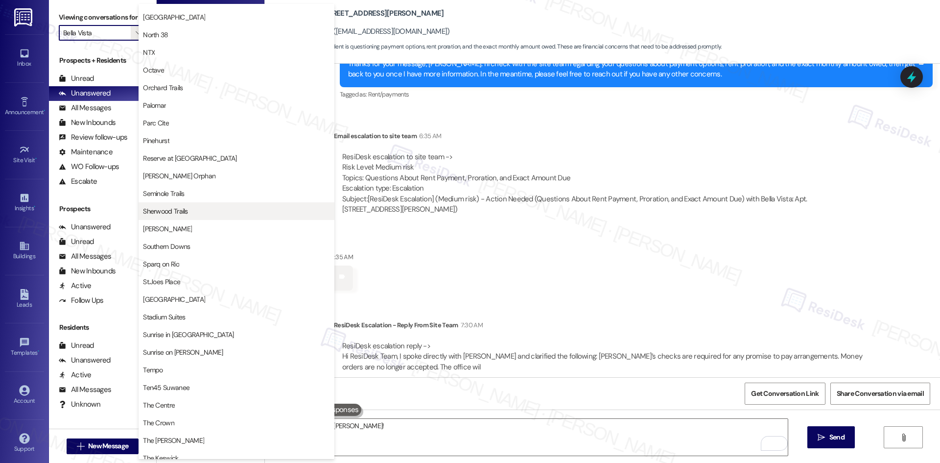
scroll to position [538, 0]
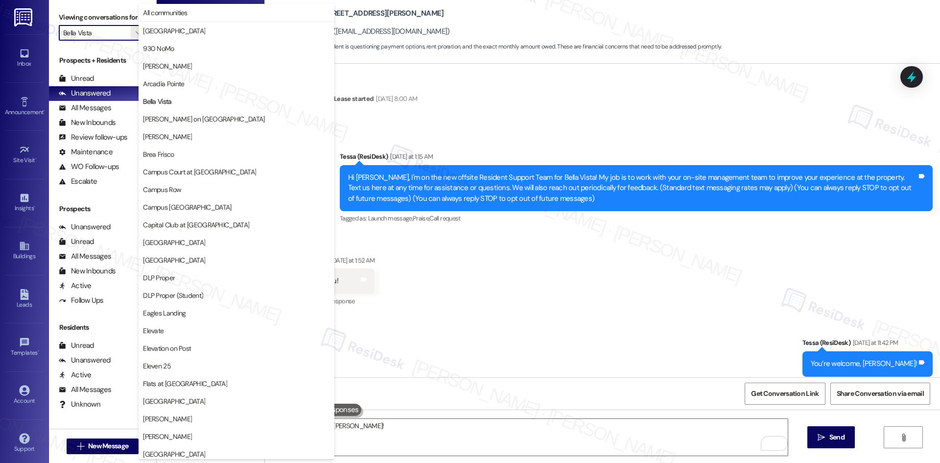
scroll to position [538, 0]
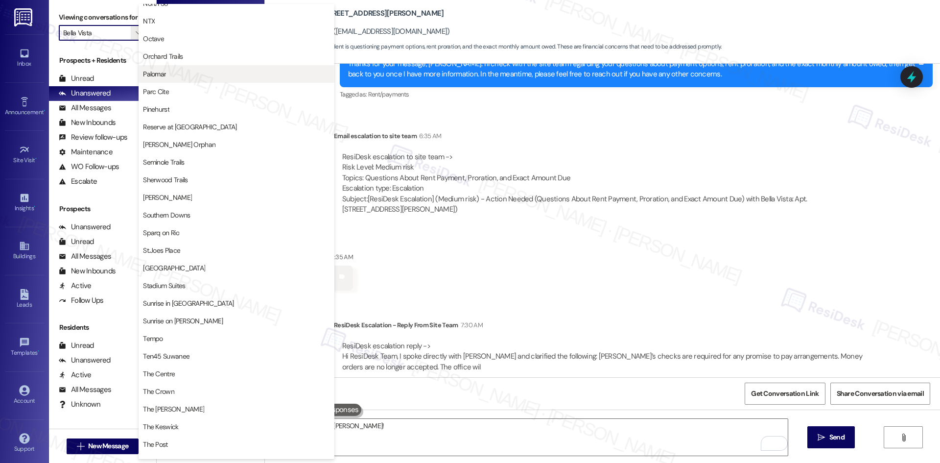
click at [216, 71] on span "Palomar" at bounding box center [236, 74] width 187 height 10
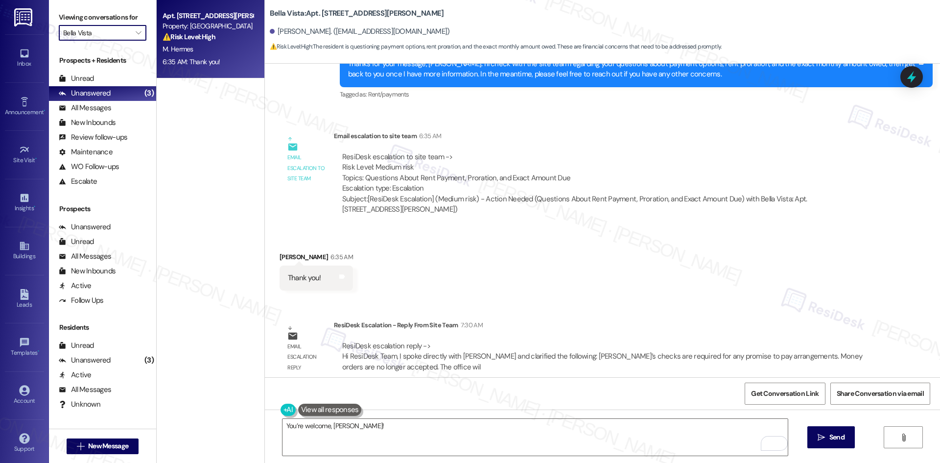
type input "Palomar"
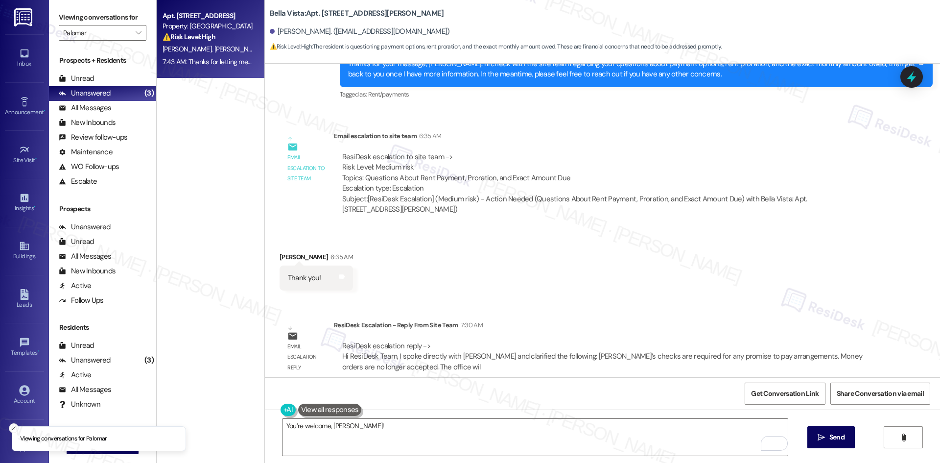
click at [234, 63] on div "7:43 AM: Thanks for letting me know, [PERSON_NAME]. I’ll check with the site te…" at bounding box center [521, 61] width 718 height 9
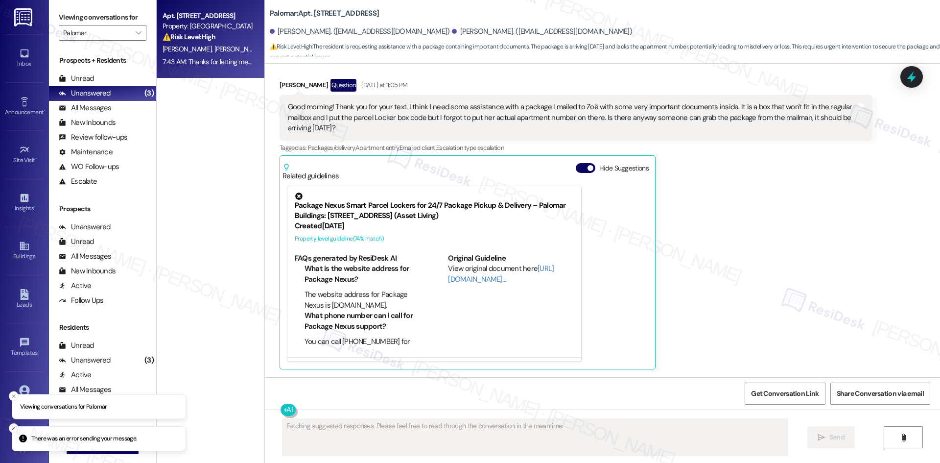
scroll to position [225, 0]
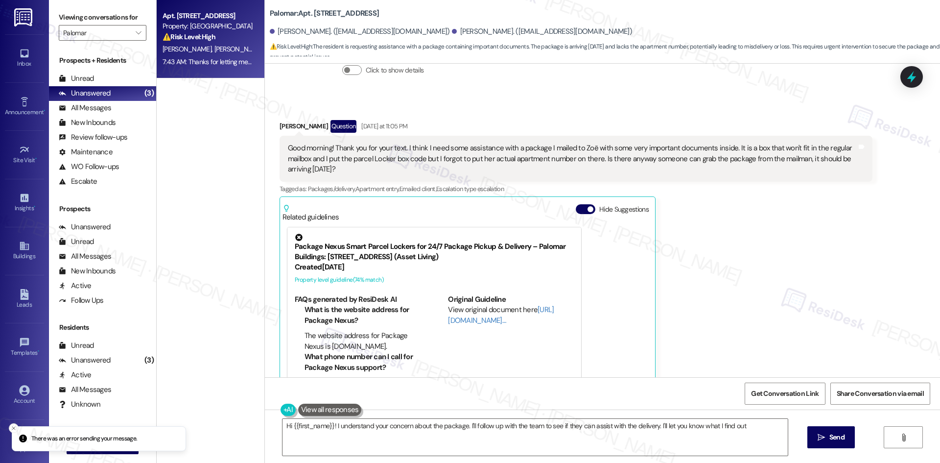
type textarea "Hi {{first_name}}! I understand your concern about the package. I'll follow up …"
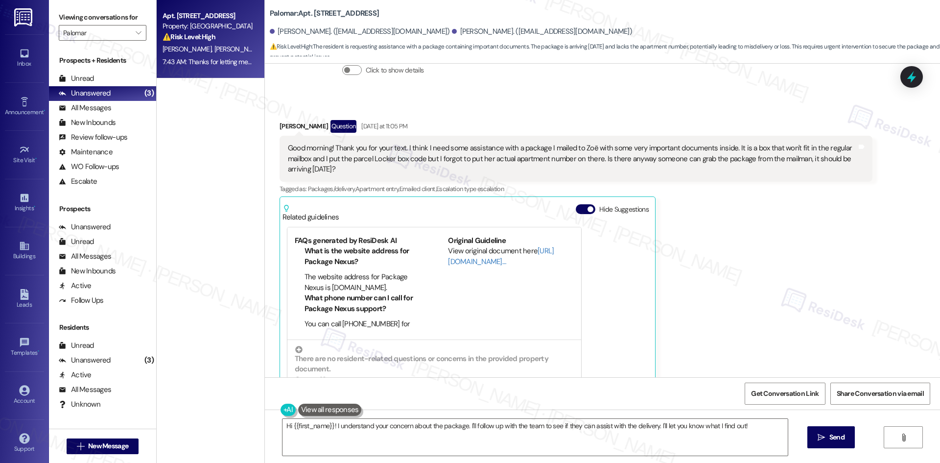
scroll to position [469, 0]
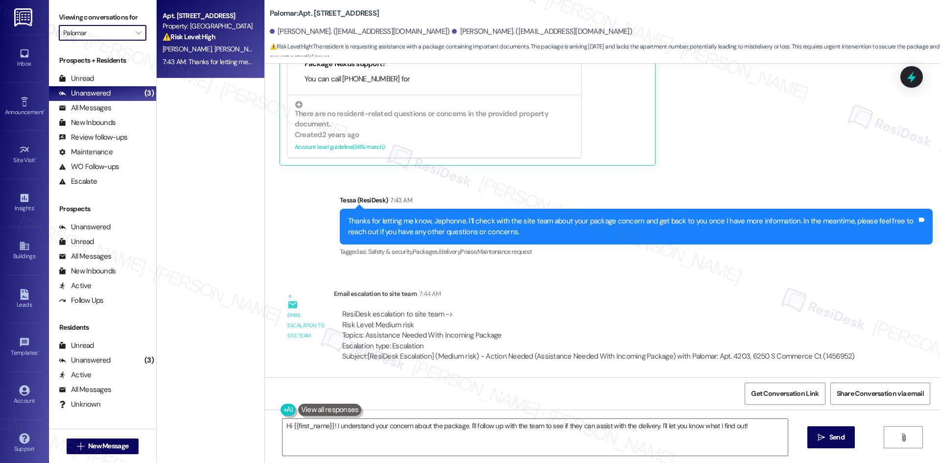
click at [93, 32] on input "Palomar" at bounding box center [97, 33] width 68 height 16
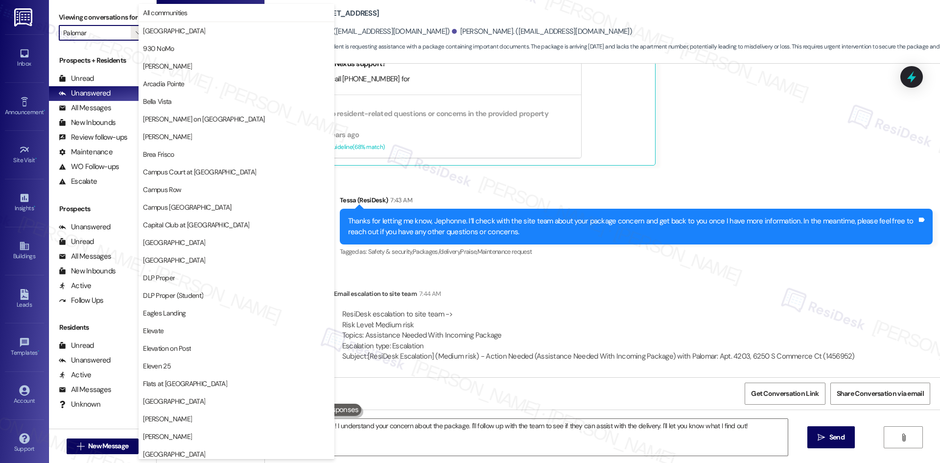
scroll to position [511, 0]
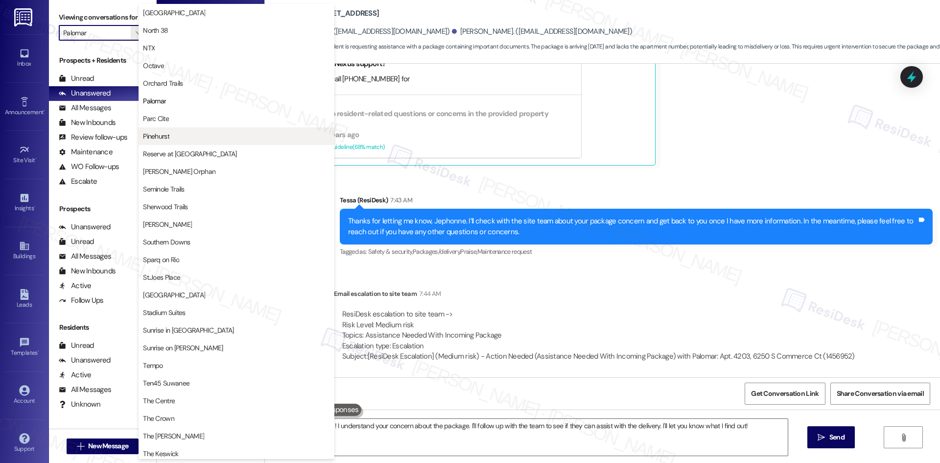
click at [192, 135] on span "Pinehurst" at bounding box center [236, 136] width 187 height 10
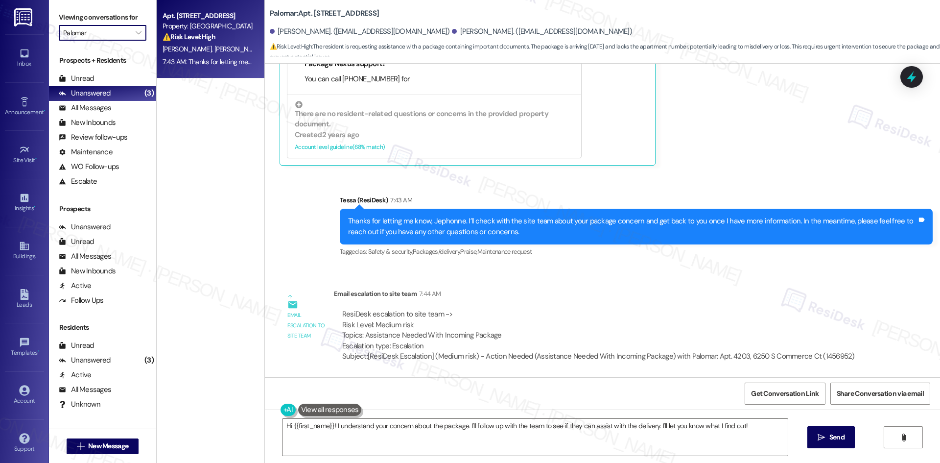
type input "Pinehurst"
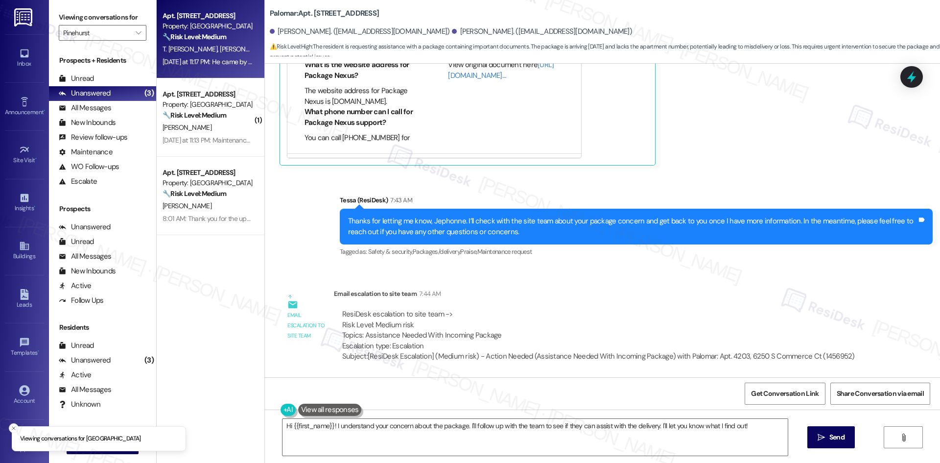
click at [194, 70] on div "Apt. [STREET_ADDRESS] Property: Pinehurst 🔧 Risk Level: Medium The resident rep…" at bounding box center [211, 39] width 108 height 78
type textarea "Fetching suggested responses. Please feel free to read through the conversation…"
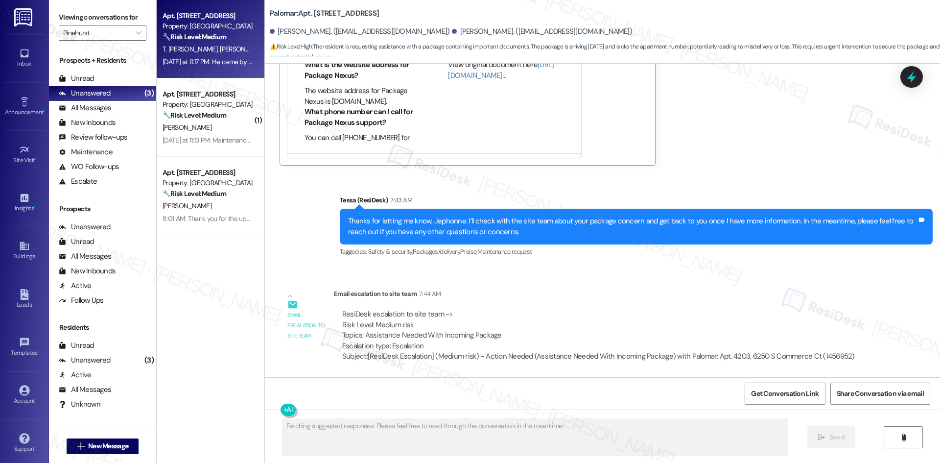
scroll to position [207, 0]
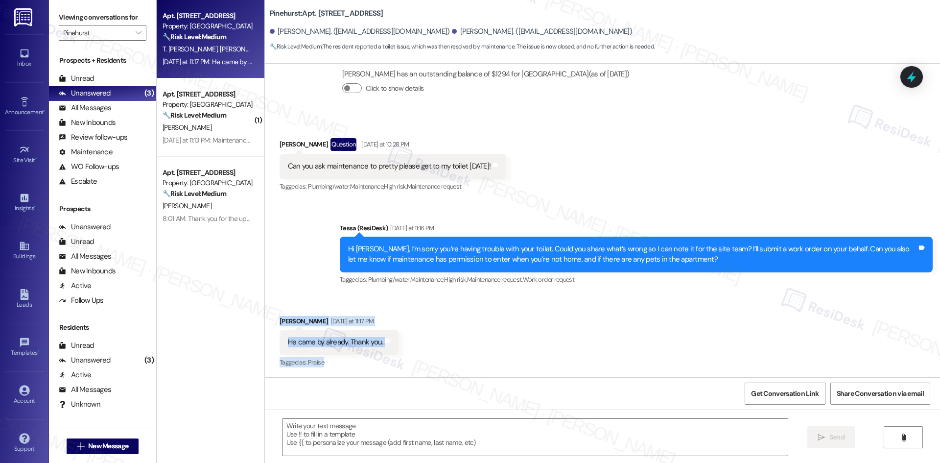
drag, startPoint x: 263, startPoint y: 317, endPoint x: 441, endPoint y: 362, distance: 183.3
click at [441, 362] on div "Received via SMS [PERSON_NAME] [DATE] at 11:17 PM He came by already. Thank you…" at bounding box center [602, 335] width 675 height 83
click at [433, 358] on div "Received via SMS [PERSON_NAME] [DATE] at 11:17 PM He came by already. Thank you…" at bounding box center [602, 335] width 675 height 83
drag, startPoint x: 266, startPoint y: 320, endPoint x: 439, endPoint y: 353, distance: 176.0
click at [439, 353] on div "Received via SMS [PERSON_NAME] [DATE] at 11:17 PM He came by already. Thank you…" at bounding box center [602, 335] width 675 height 83
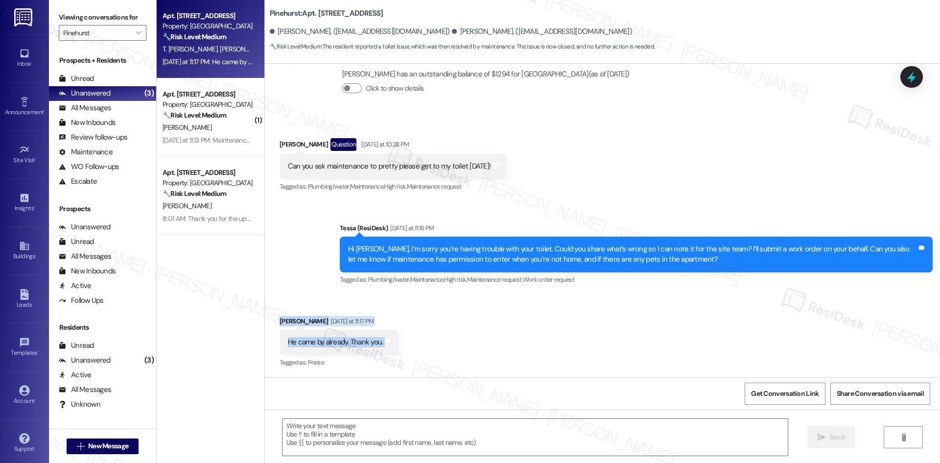
copy div "[PERSON_NAME] [DATE] at 11:17 PM He came by already. Thank you. Tags and notes"
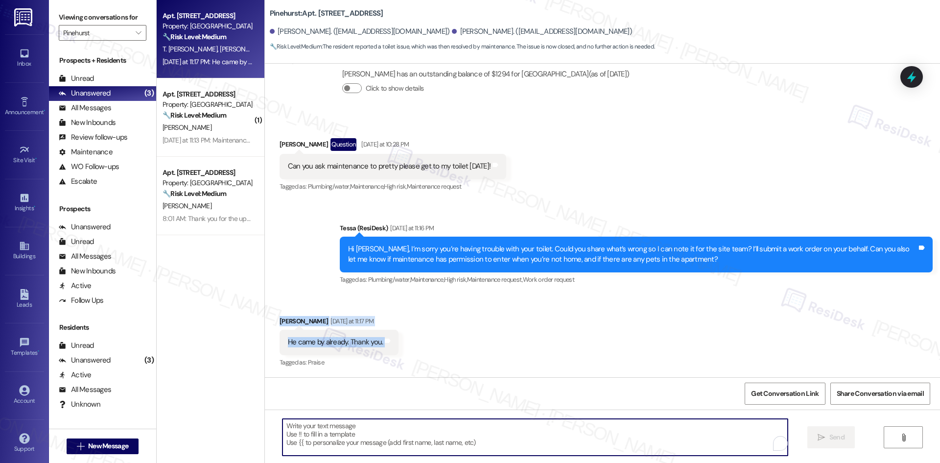
click at [478, 434] on textarea "To enrich screen reader interactions, please activate Accessibility in Grammarl…" at bounding box center [534, 436] width 505 height 37
paste textarea "You’re welcome, [PERSON_NAME]!"
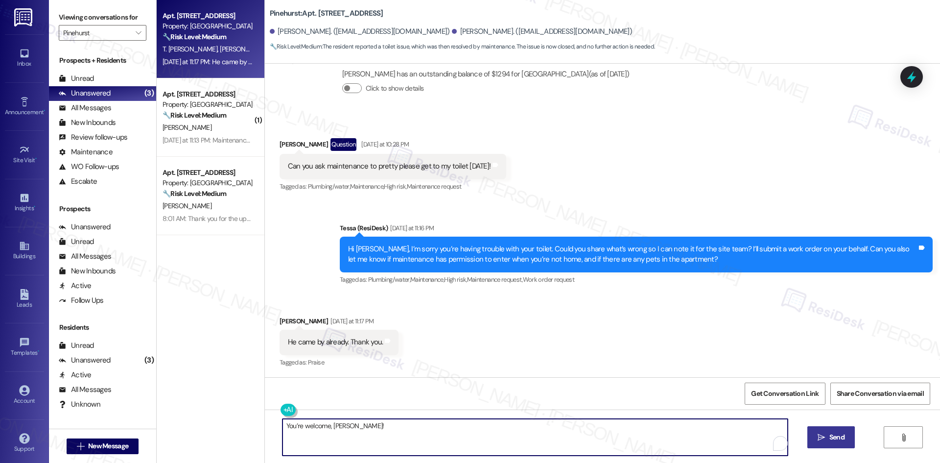
type textarea "You’re welcome, [PERSON_NAME]!"
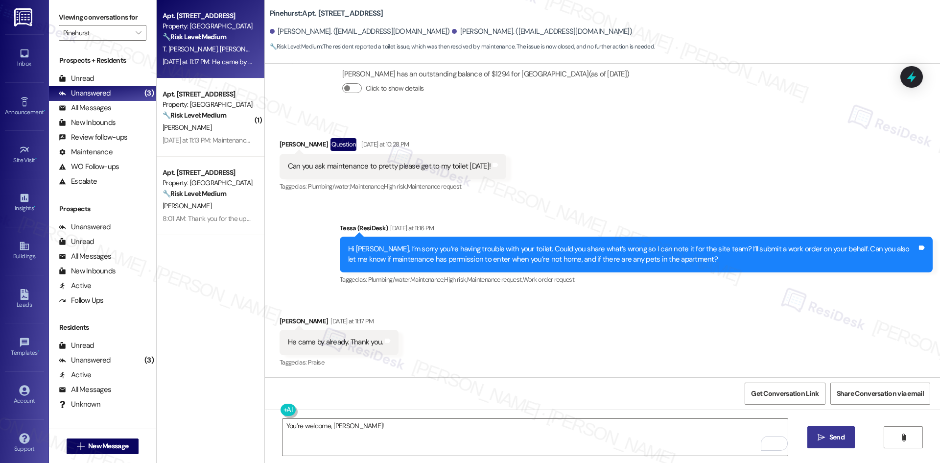
click at [818, 435] on icon "" at bounding box center [820, 437] width 7 height 8
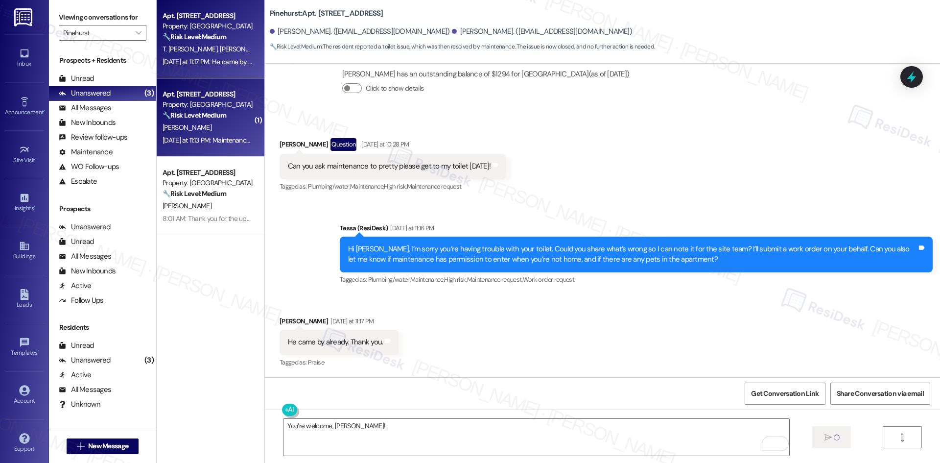
click at [198, 132] on div "[PERSON_NAME]" at bounding box center [208, 127] width 93 height 12
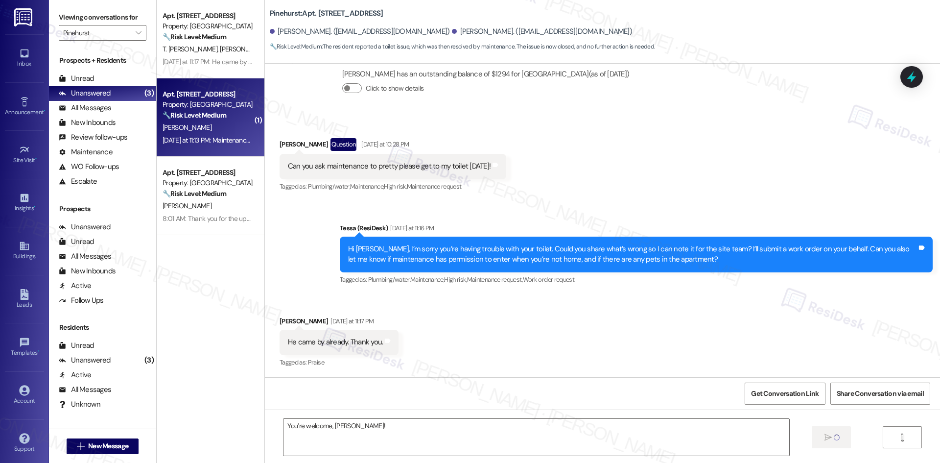
type textarea "Fetching suggested responses. Please feel free to read through the conversation…"
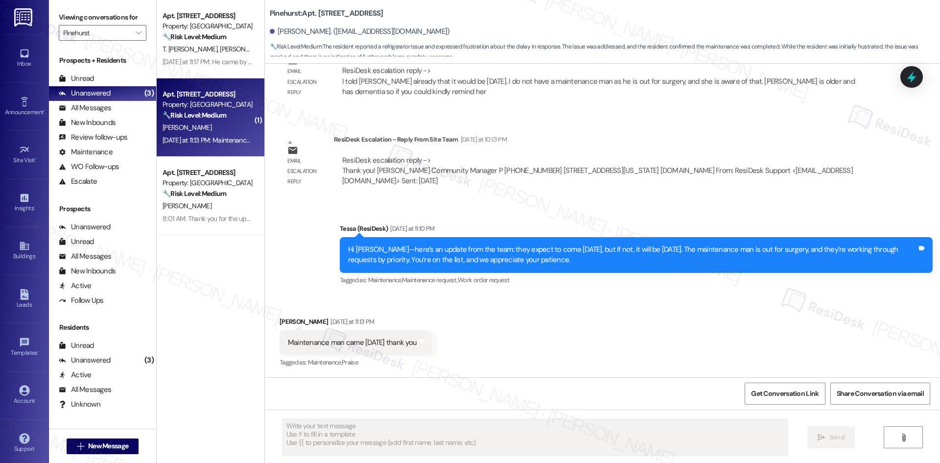
scroll to position [785, 0]
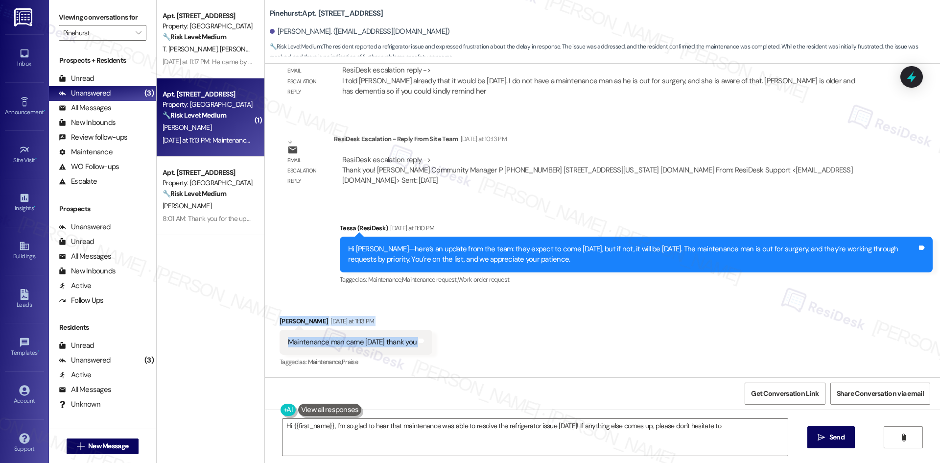
drag, startPoint x: 267, startPoint y: 317, endPoint x: 448, endPoint y: 345, distance: 183.6
click at [448, 345] on div "Received via SMS [PERSON_NAME] [DATE] at 11:13 PM Maintenance man came [DATE] t…" at bounding box center [602, 335] width 675 height 83
type textarea "Hi {{first_name}}, I'm so glad to hear that maintenance was able to resolve the…"
copy div "[PERSON_NAME] [DATE] at 11:13 PM Maintenance man came [DATE] thank you Tags and…"
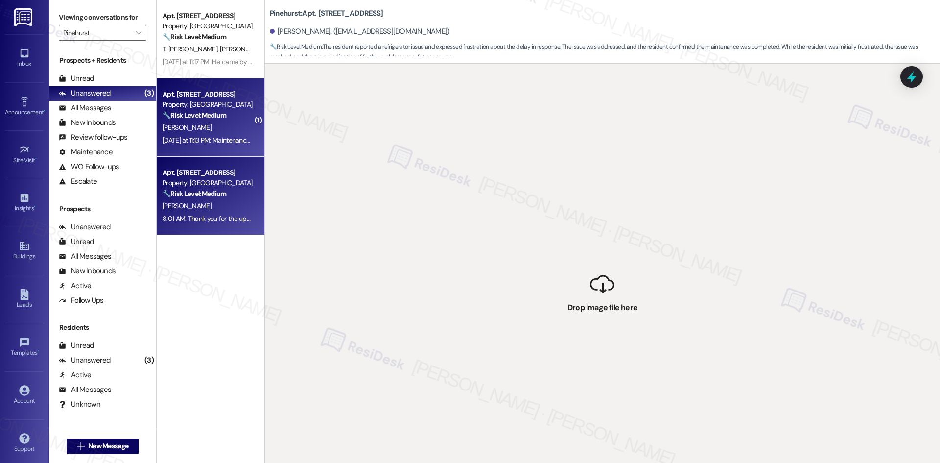
click at [230, 175] on div "Apt. [STREET_ADDRESS]" at bounding box center [207, 172] width 91 height 10
click at [221, 128] on div "[PERSON_NAME]" at bounding box center [208, 127] width 93 height 12
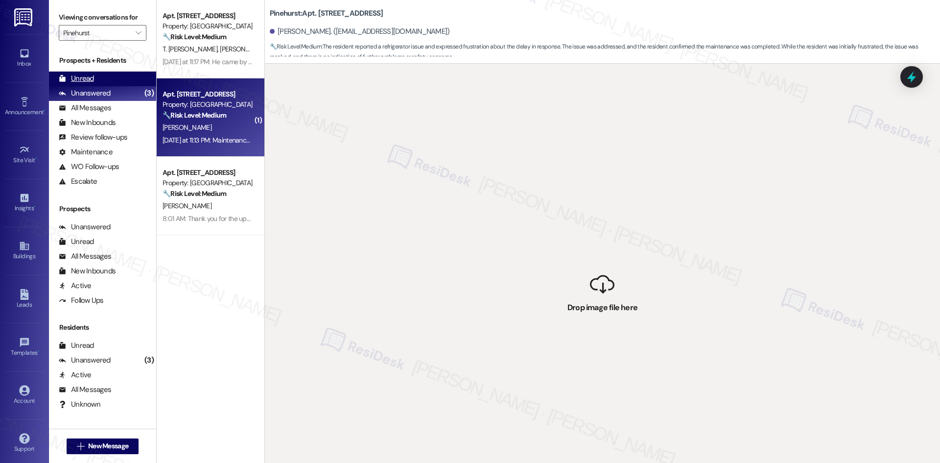
click at [103, 78] on div "Unread (0)" at bounding box center [102, 78] width 107 height 15
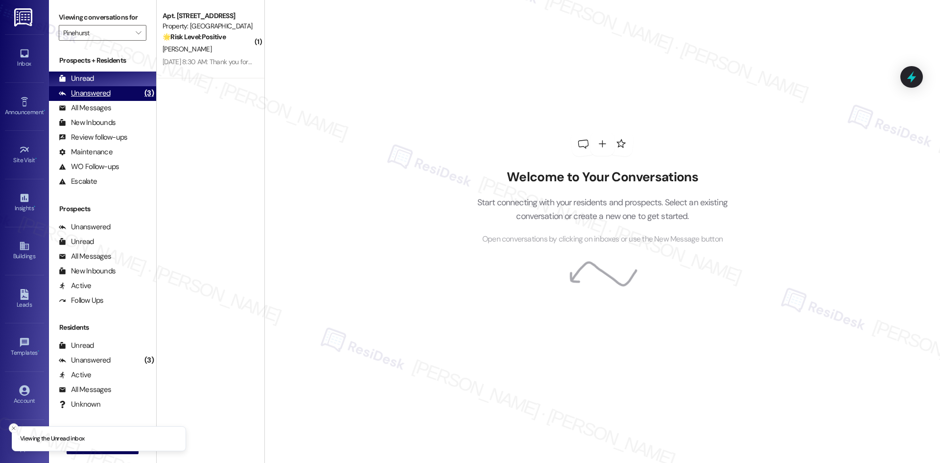
click at [110, 92] on div "Unanswered (3)" at bounding box center [102, 93] width 107 height 15
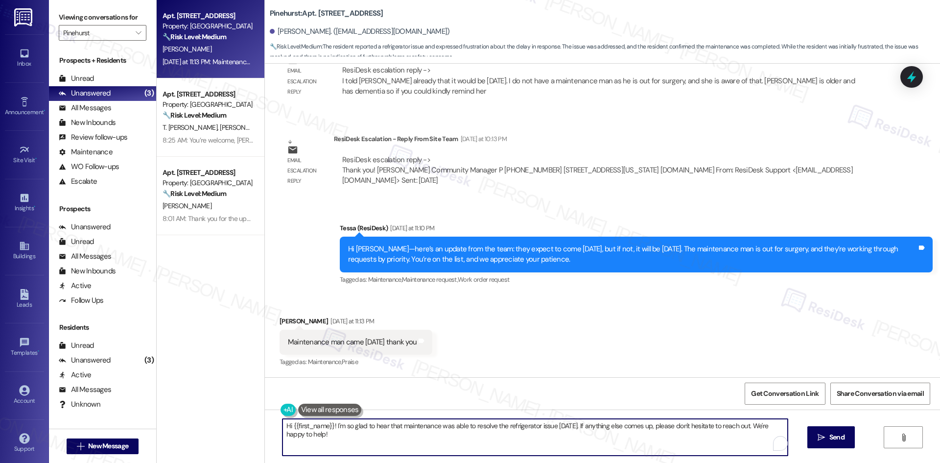
drag, startPoint x: 443, startPoint y: 441, endPoint x: 437, endPoint y: 439, distance: 7.1
click at [443, 441] on textarea "Hi {{first_name}}! I'm so glad to hear that maintenance was able to resolve the…" at bounding box center [534, 436] width 505 height 37
paste textarea "You’re welcome, [PERSON_NAME]"
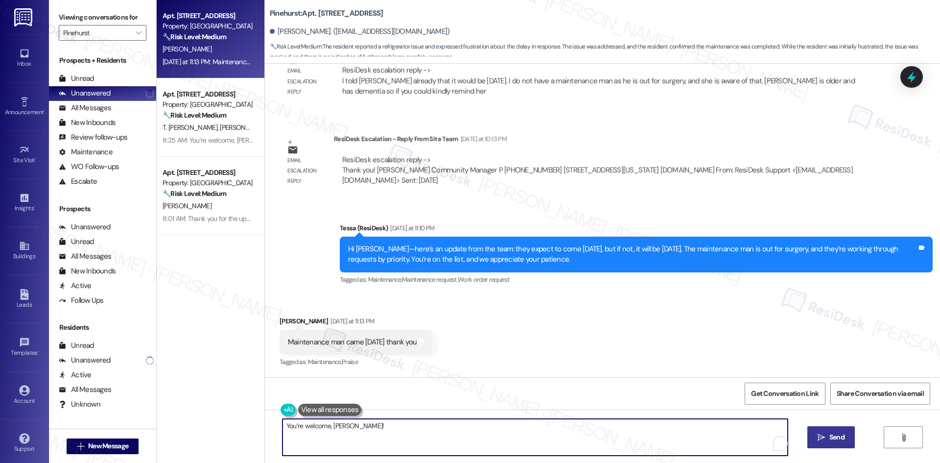
type textarea "You’re welcome, [PERSON_NAME]!"
click at [825, 440] on span " Send" at bounding box center [830, 437] width 31 height 10
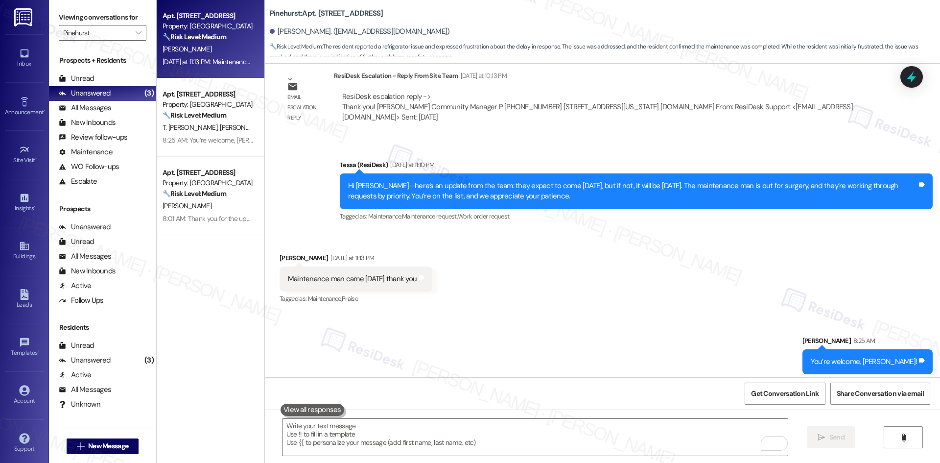
scroll to position [853, 0]
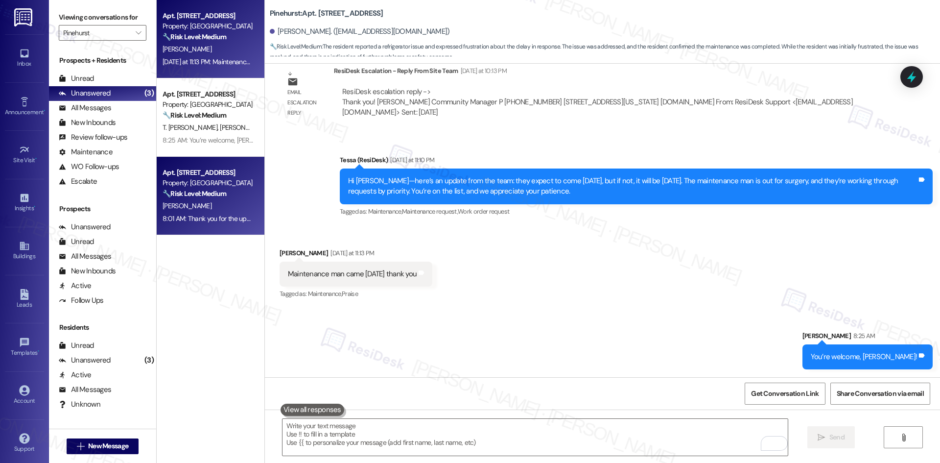
click at [194, 199] on div "🔧 Risk Level: Medium Resident indicates the window work order is complete. This…" at bounding box center [207, 193] width 91 height 10
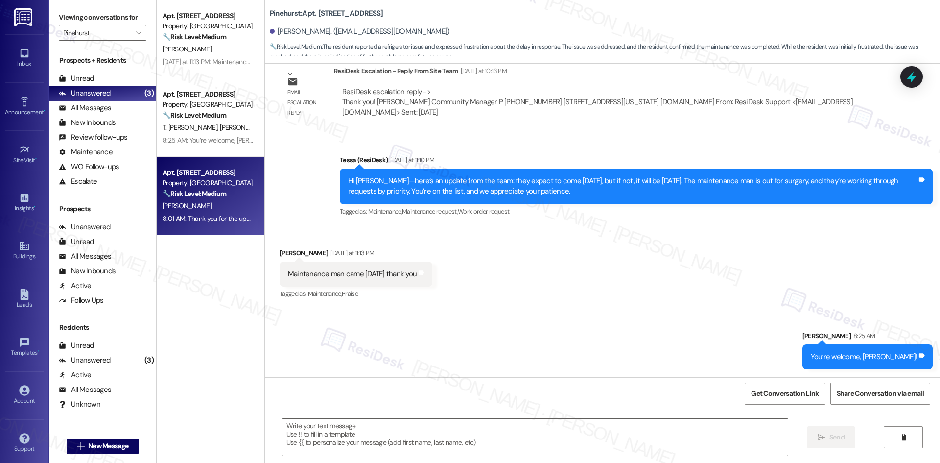
type textarea "Fetching suggested responses. Please feel free to read through the conversation…"
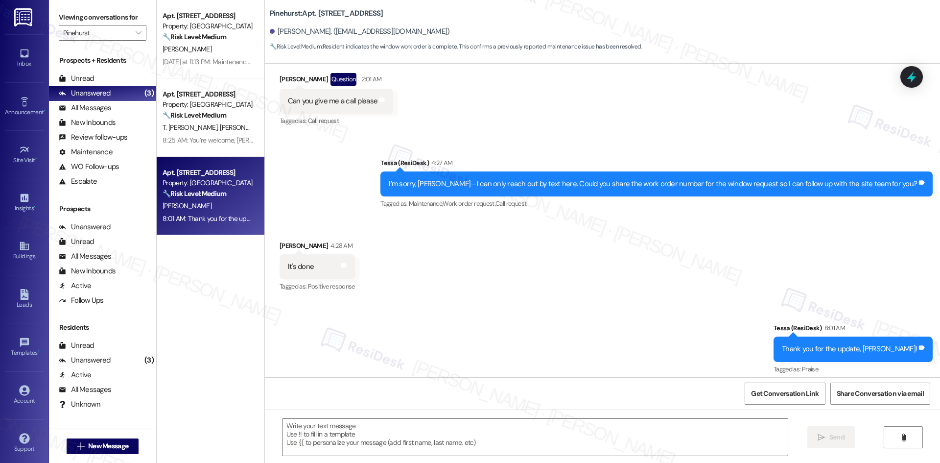
scroll to position [2343, 0]
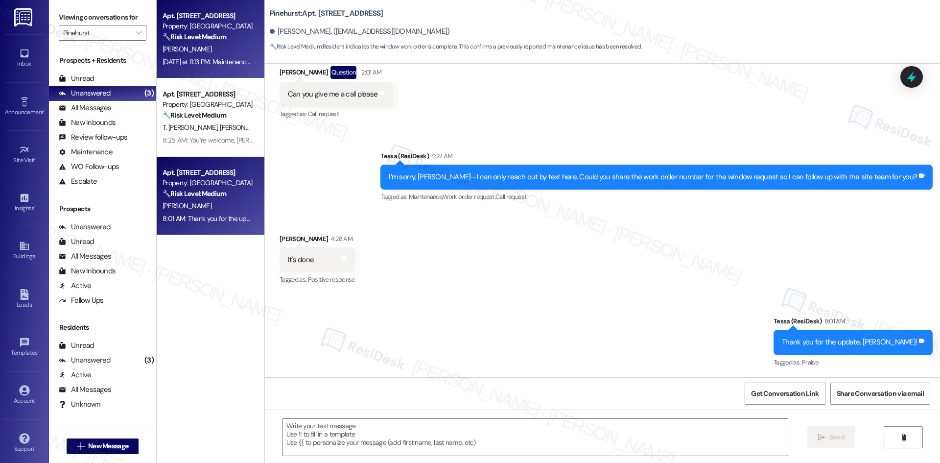
click at [208, 65] on div "[DATE] at 11:13 PM: Maintenance man came [DATE] thank you [DATE] at 11:13 PM: M…" at bounding box center [246, 61] width 168 height 9
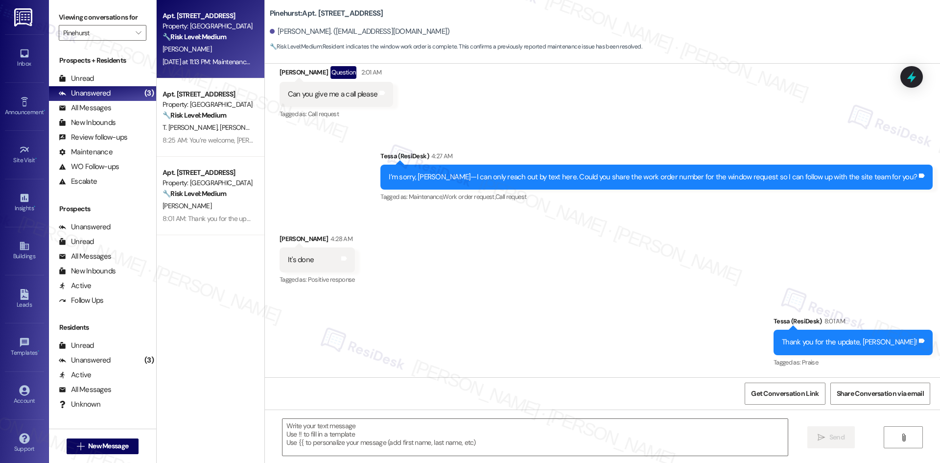
type textarea "Fetching suggested responses. Please feel free to read through the conversation…"
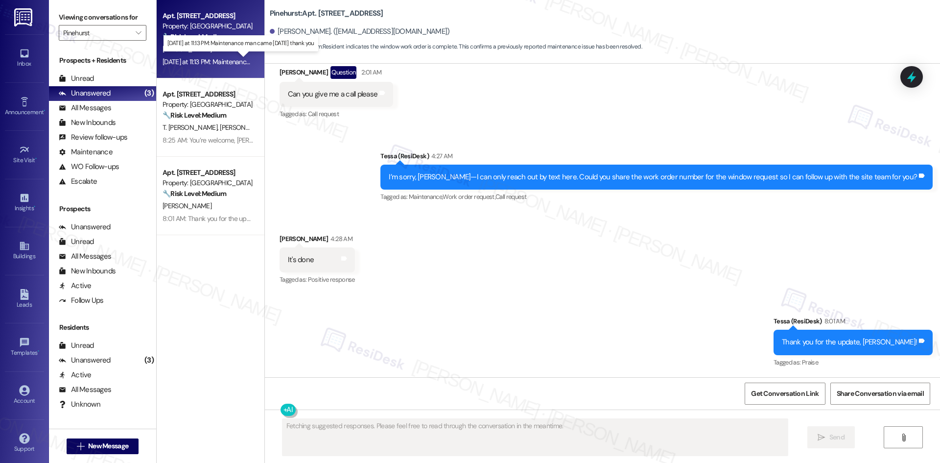
scroll to position [867, 0]
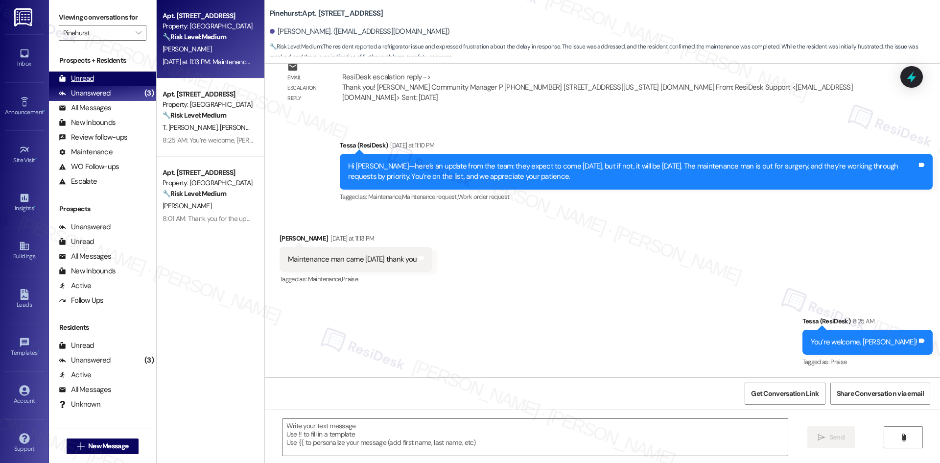
click at [113, 78] on div "Unread (0)" at bounding box center [102, 78] width 107 height 15
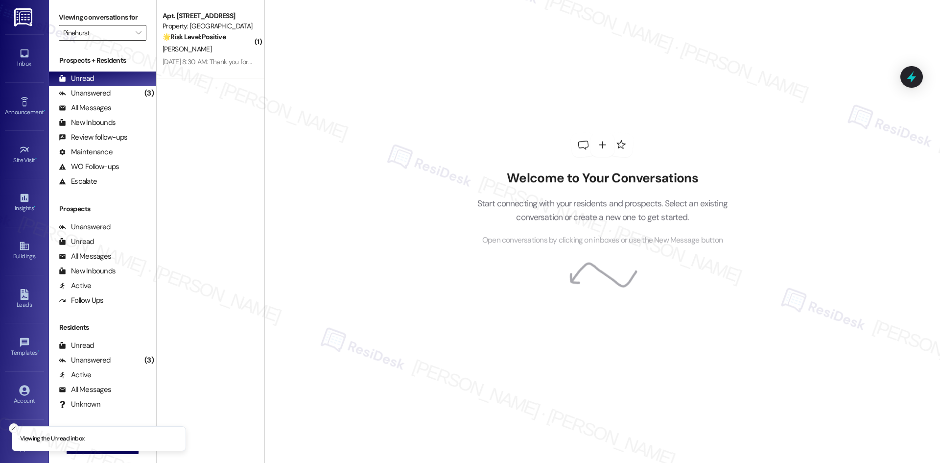
click at [118, 35] on input "Pinehurst" at bounding box center [97, 33] width 68 height 16
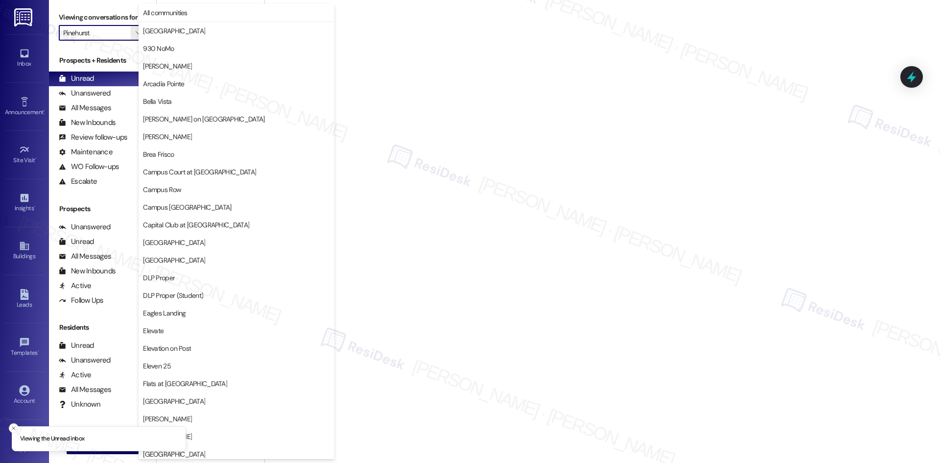
scroll to position [0, 0]
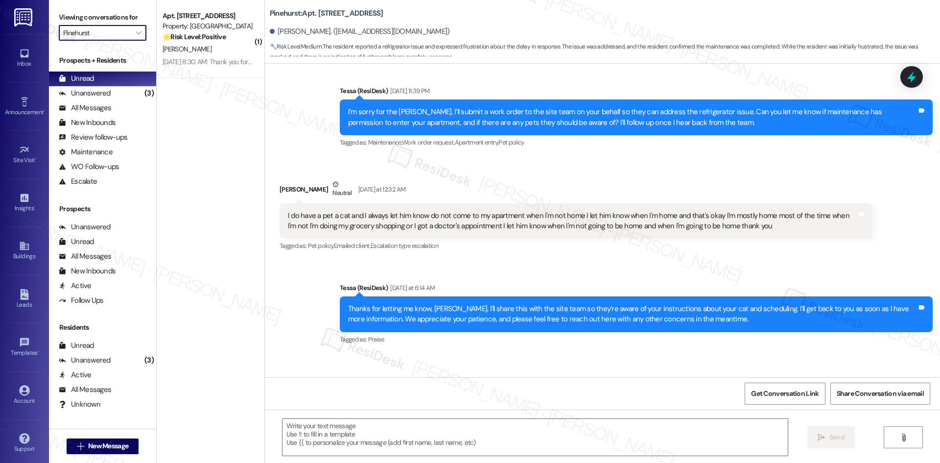
type textarea "Fetching suggested responses. Please feel free to read through the conversation…"
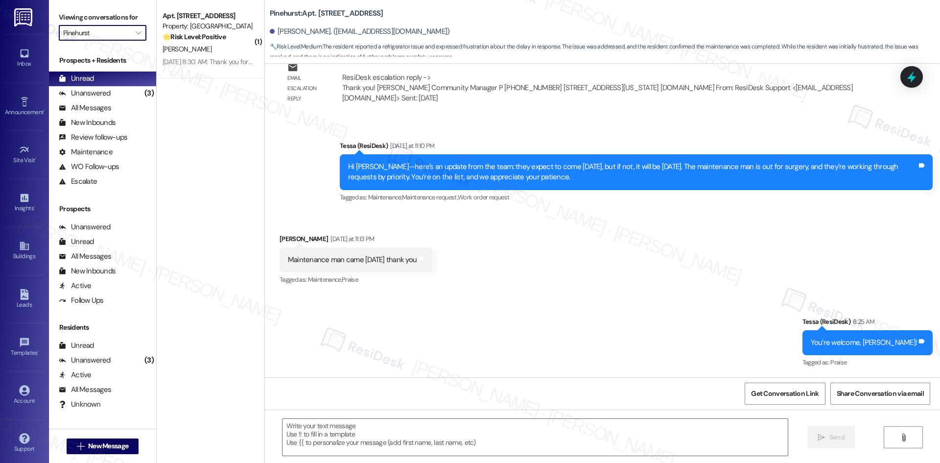
scroll to position [867, 0]
click at [108, 28] on input "Pinehurst" at bounding box center [97, 33] width 68 height 16
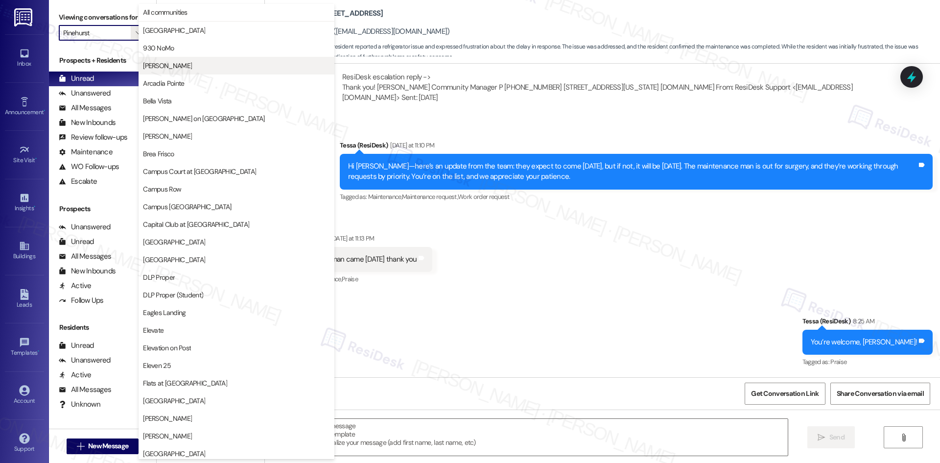
scroll to position [0, 0]
click at [194, 15] on span "All communities" at bounding box center [236, 13] width 187 height 10
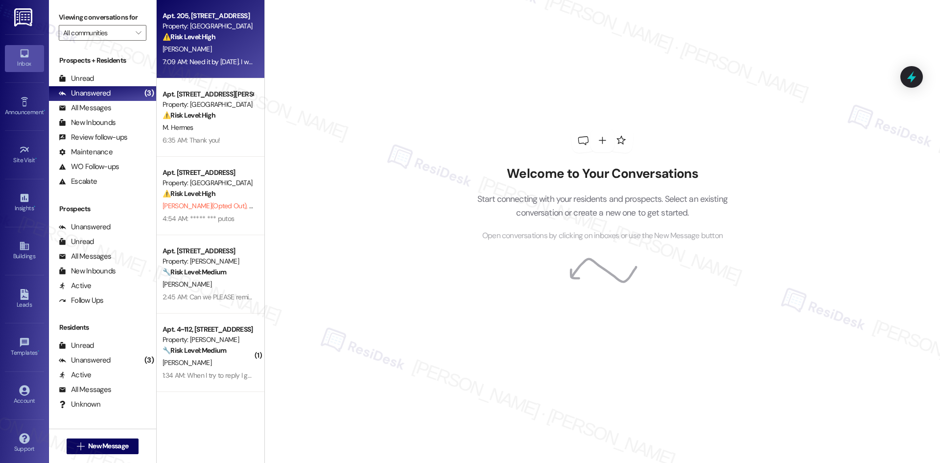
click at [230, 57] on div "7:09 AM: Need it by [DATE]. I won't pay a month to month price if you don't get…" at bounding box center [305, 61] width 287 height 9
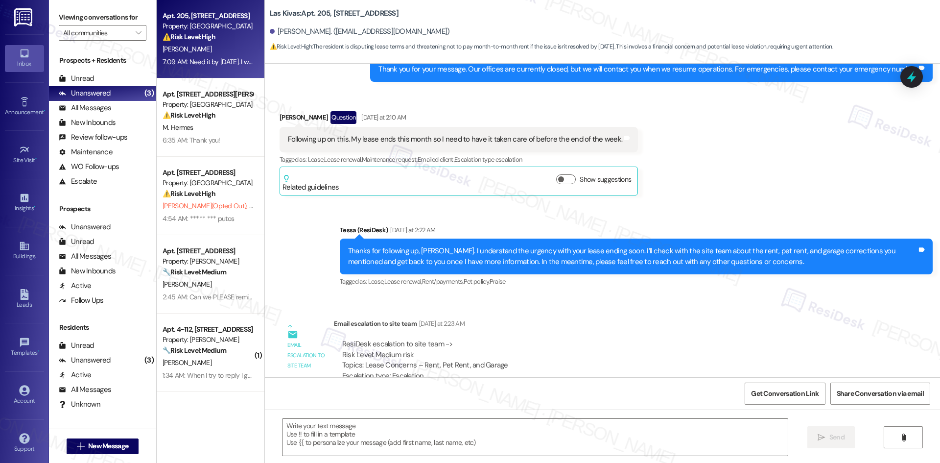
type textarea "Fetching suggested responses. Please feel free to read through the conversation…"
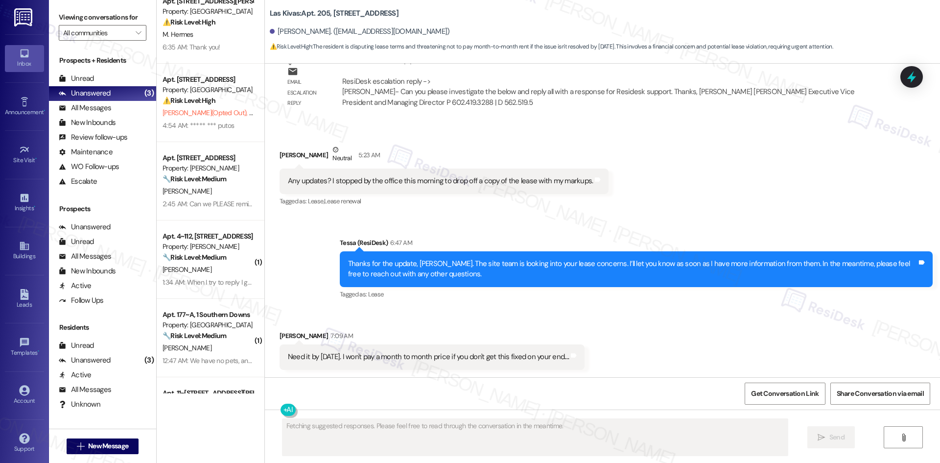
scroll to position [98, 0]
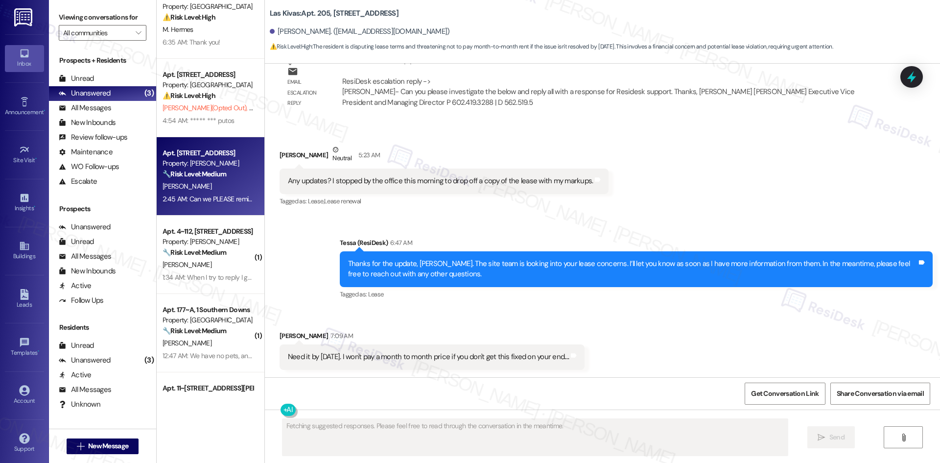
click at [213, 202] on div "2:45 AM: Can we PLEASE remind people that the gym and the work center upstairs …" at bounding box center [444, 198] width 565 height 9
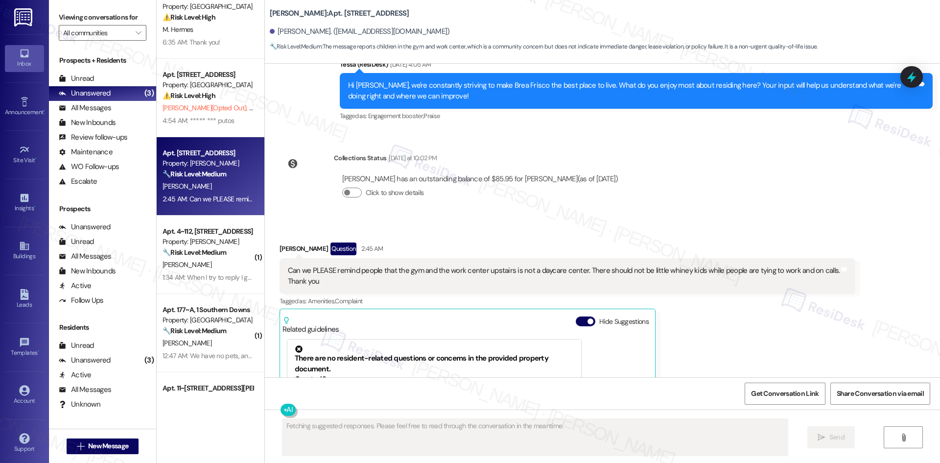
scroll to position [2598, 0]
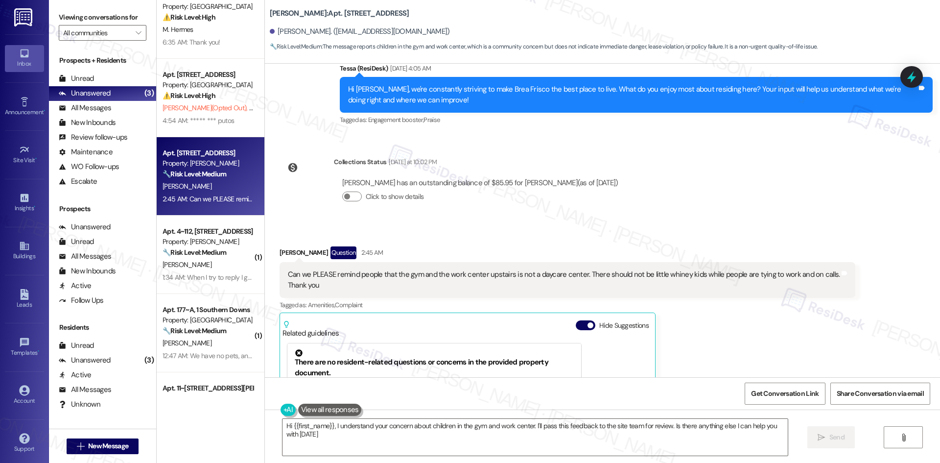
type textarea "Hi {{first_name}}, I understand your concern about children in the gym and work…"
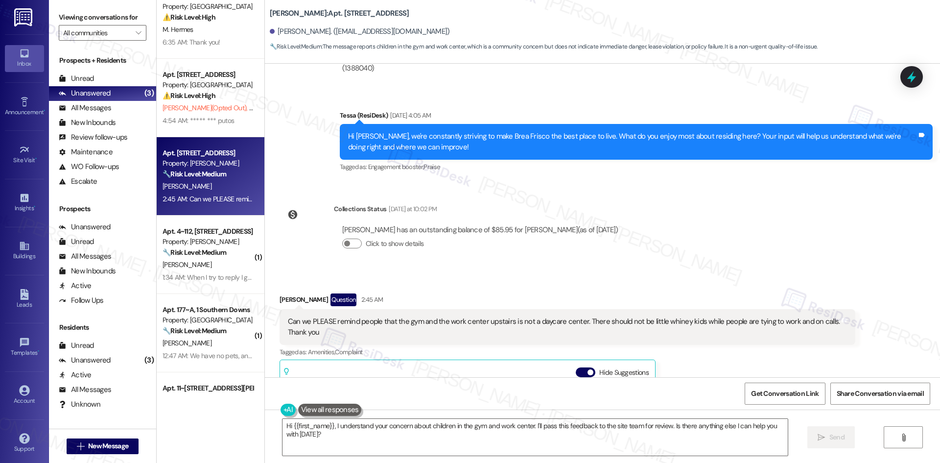
scroll to position [2549, 0]
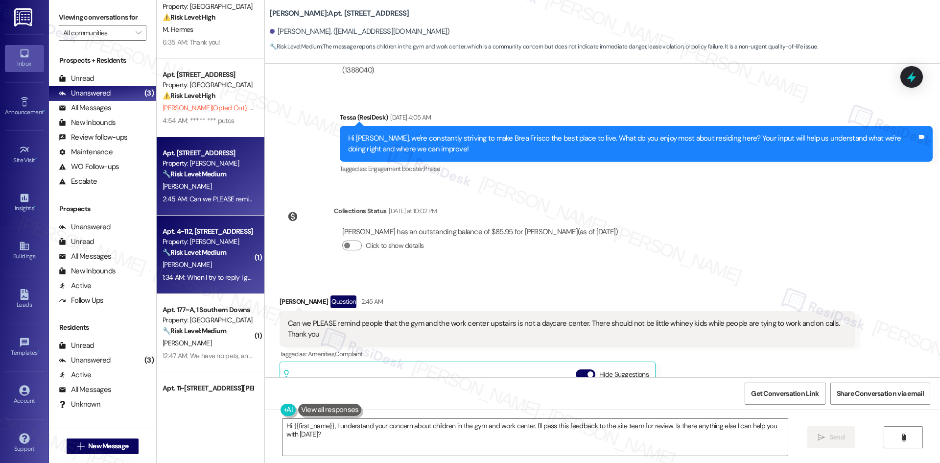
click at [207, 234] on div "Apt. 4~112, [STREET_ADDRESS]" at bounding box center [207, 231] width 91 height 10
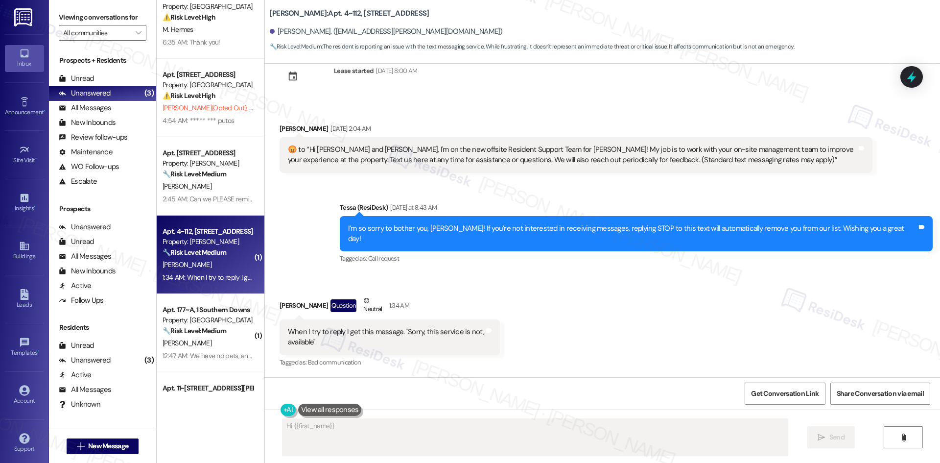
scroll to position [17, 0]
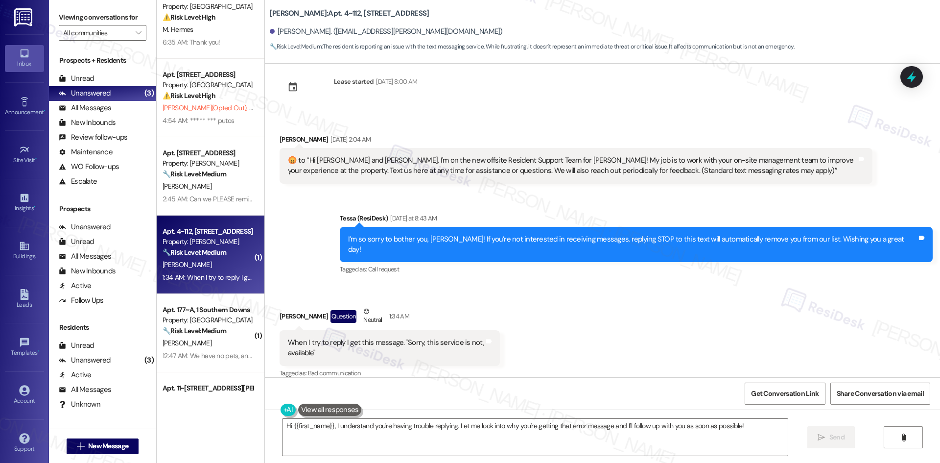
drag, startPoint x: 265, startPoint y: 133, endPoint x: 371, endPoint y: 342, distance: 234.2
click at [371, 342] on div "Lease started [DATE] 8:00 AM Received via SMS [PERSON_NAME] [DATE] 2:04 AM  ​😡​…" at bounding box center [602, 220] width 675 height 313
copy div "[PERSON_NAME] [DATE] 2:04 AM  ​😡​ to “ Hi [PERSON_NAME] and [PERSON_NAME], I'm …"
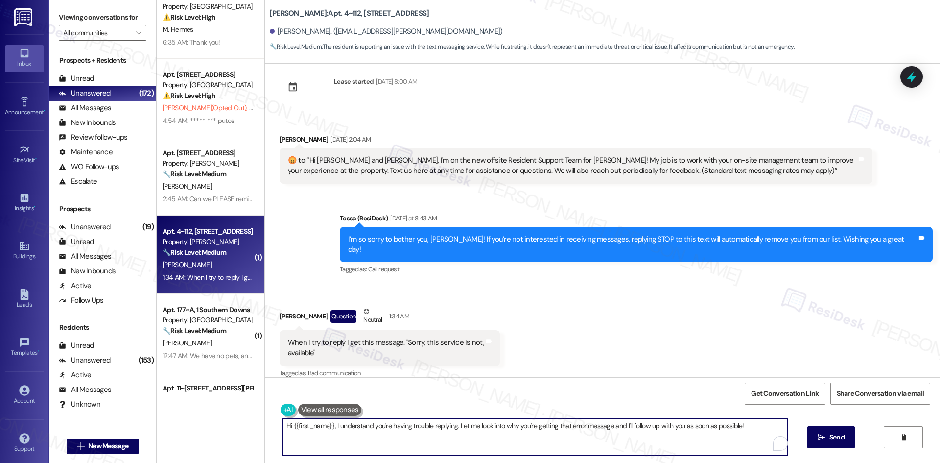
click at [573, 433] on textarea "Hi {{first_name}}, I understand you're having trouble replying. Let me look int…" at bounding box center [534, 436] width 505 height 37
paste textarea "I’m sorry for the trouble earlier, [PERSON_NAME]. I’m glad it’s working now. Pl…"
type textarea "I’m sorry for the trouble earlier, [PERSON_NAME]. I’m glad it’s working now. Pl…"
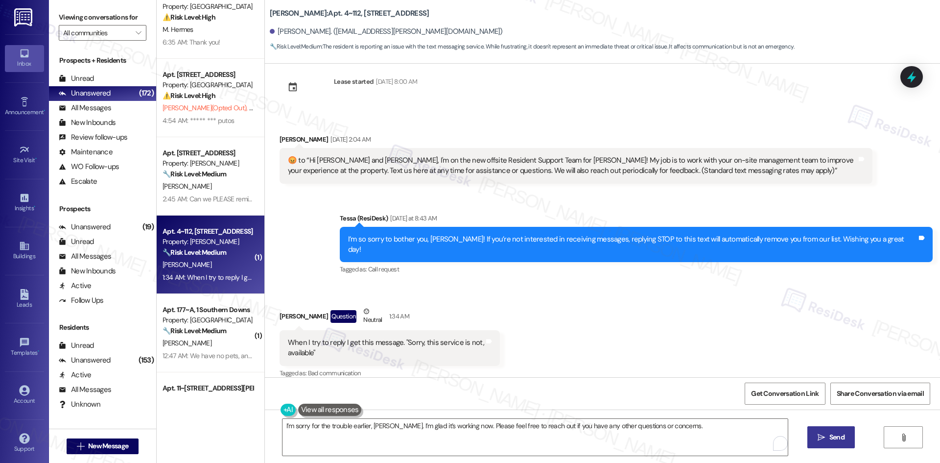
click at [832, 441] on span "Send" at bounding box center [836, 437] width 15 height 10
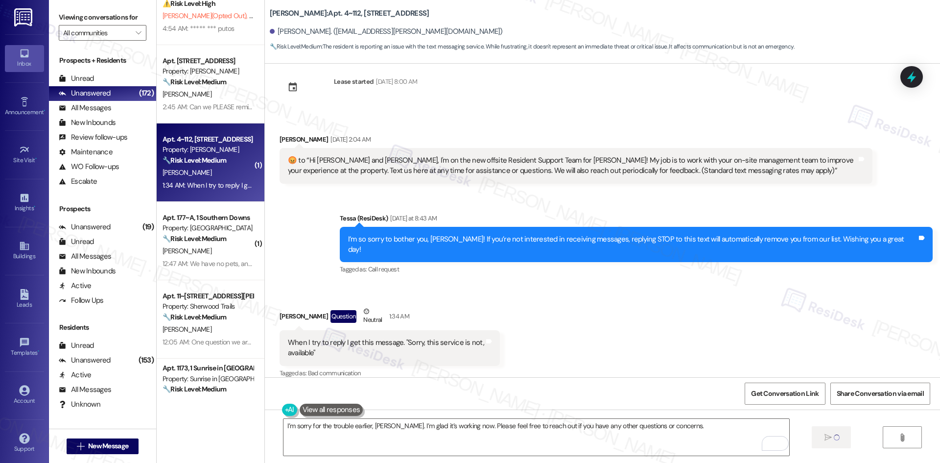
scroll to position [196, 0]
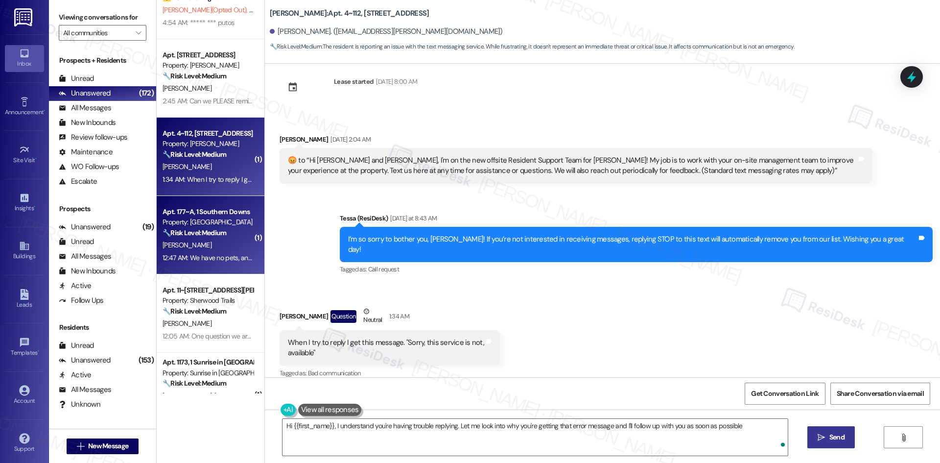
type textarea "Hi {{first_name}}, I understand you're having trouble replying. Let me look int…"
click at [214, 257] on div "12:47 AM: We have no pets, and maintenance has permission to enter the apartmen…" at bounding box center [303, 257] width 282 height 9
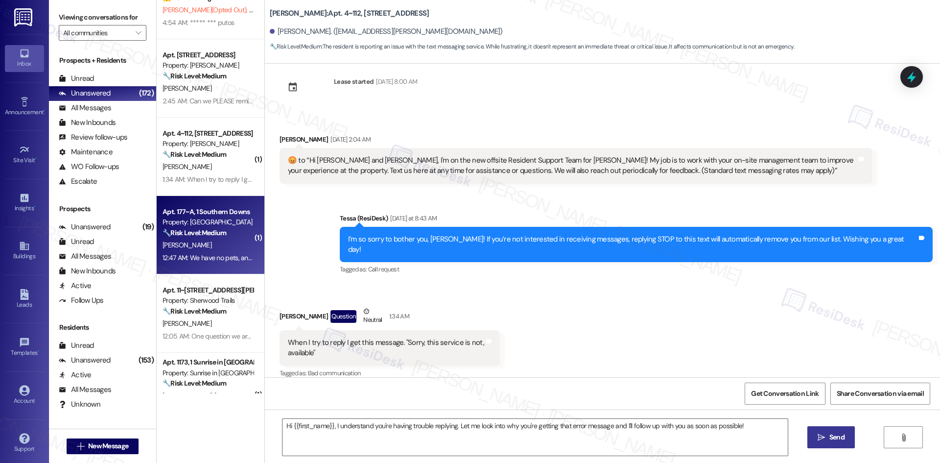
type textarea "Fetching suggested responses. Please feel free to read through the conversation…"
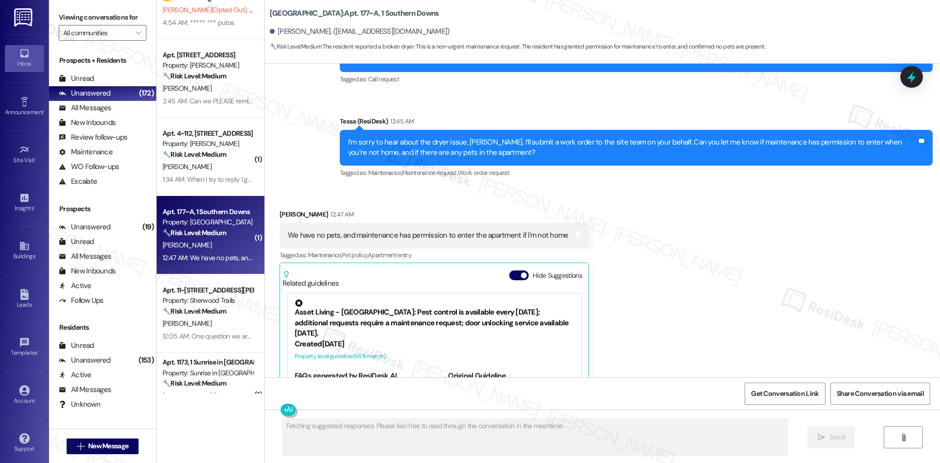
scroll to position [3332, 0]
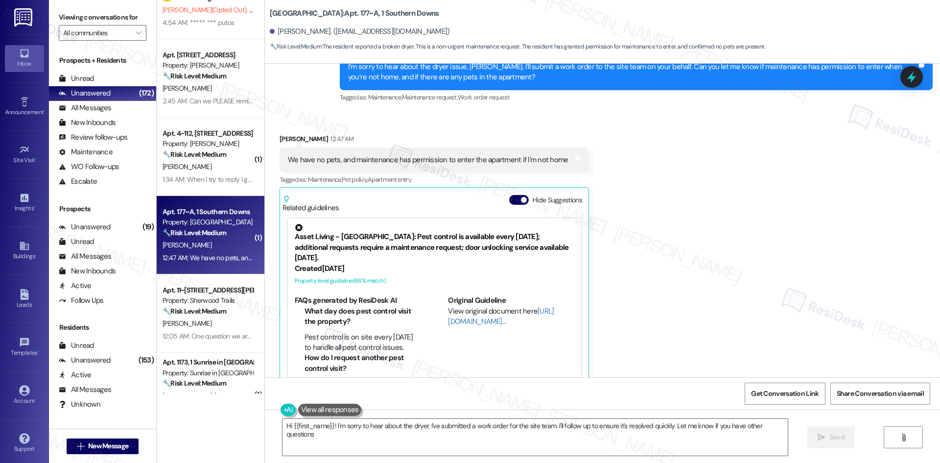
type textarea "Hi {{first_name}}! I'm sorry to hear about the dryer. I've submitted a work ord…"
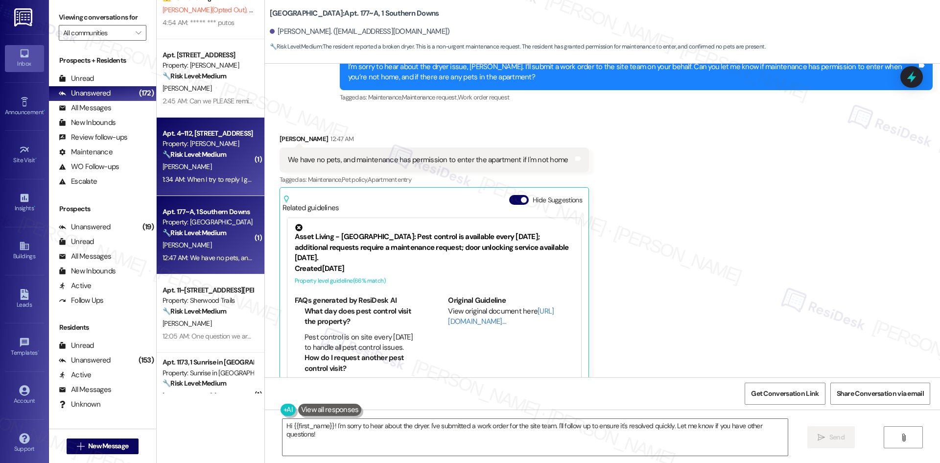
scroll to position [3332, 0]
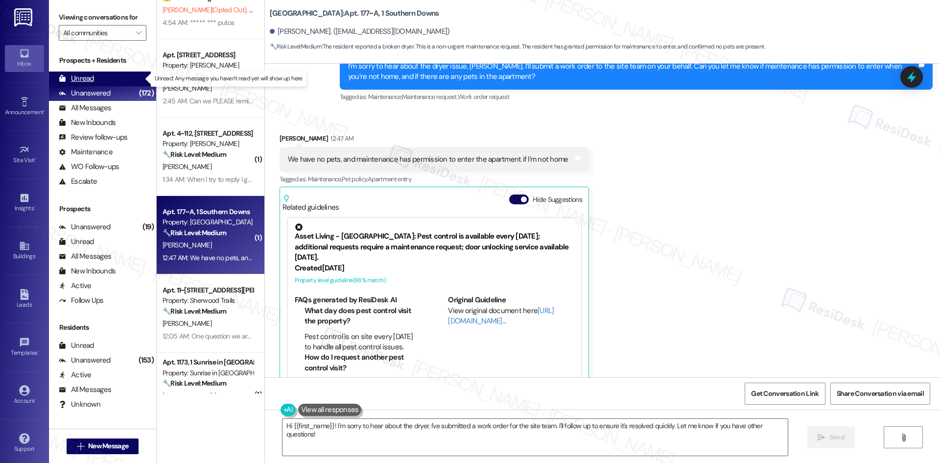
click at [91, 81] on div "Unread" at bounding box center [76, 78] width 35 height 10
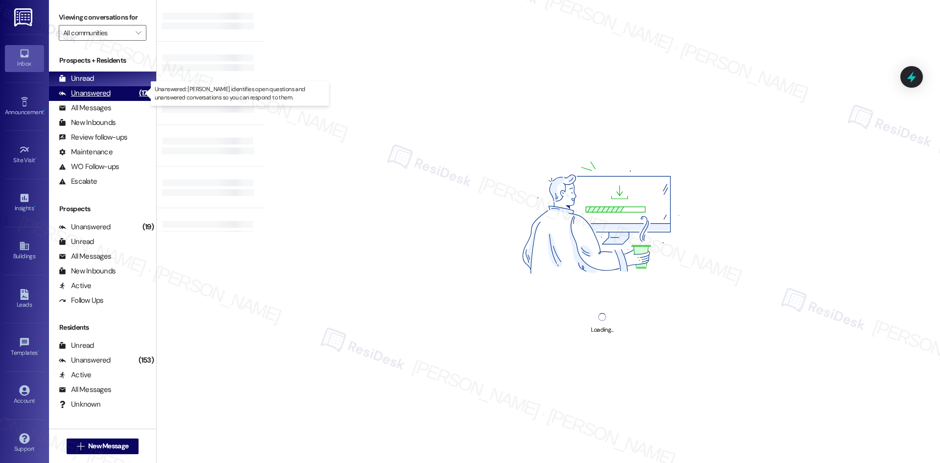
click at [100, 98] on div "Unanswered" at bounding box center [85, 93] width 52 height 10
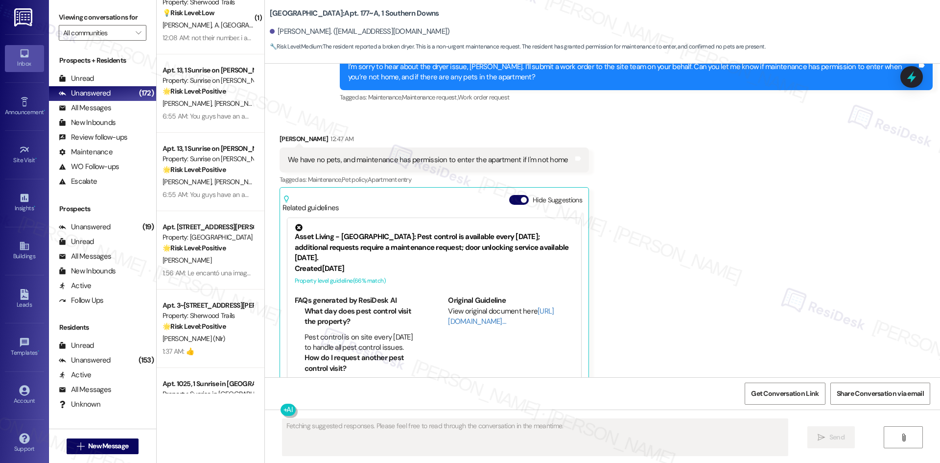
scroll to position [734, 0]
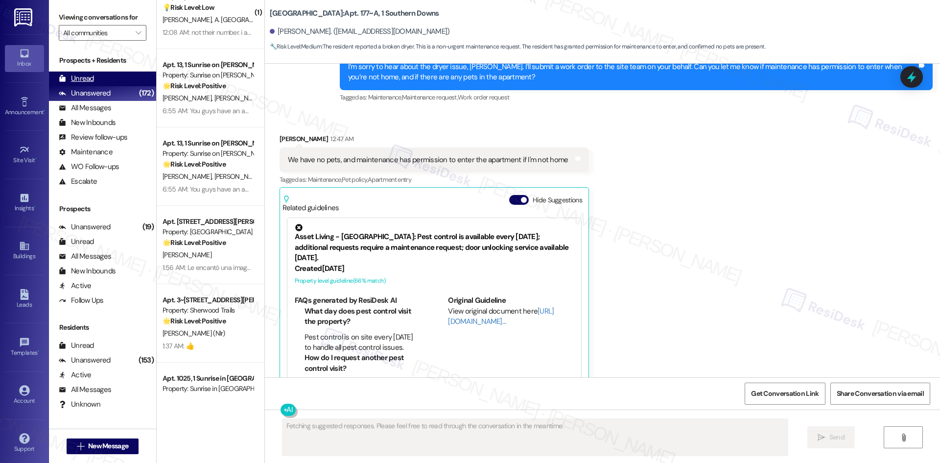
click at [89, 75] on div "Unread" at bounding box center [76, 78] width 35 height 10
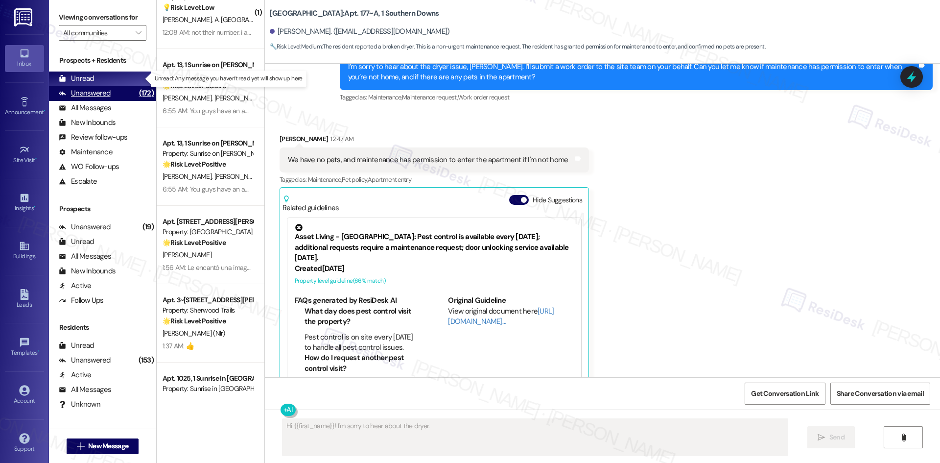
type textarea "Hi {{first_name}}! I'm sorry to hear about the dryer. I've"
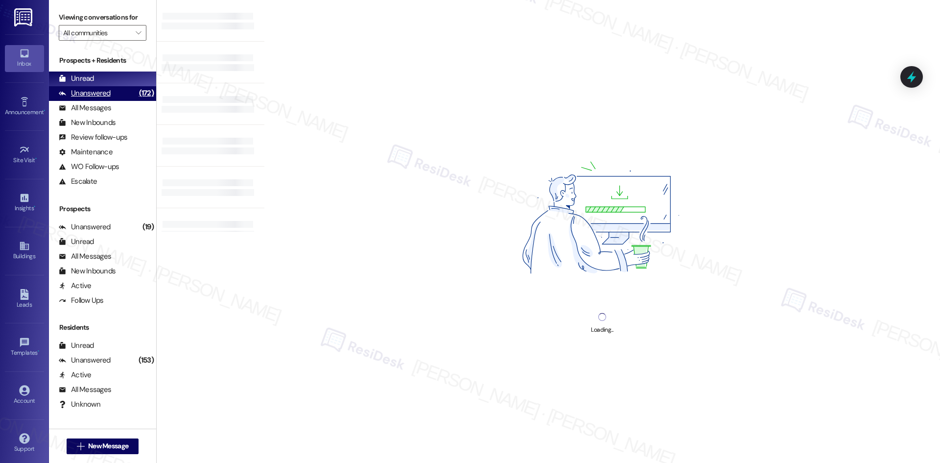
click at [97, 92] on div "Unanswered" at bounding box center [85, 93] width 52 height 10
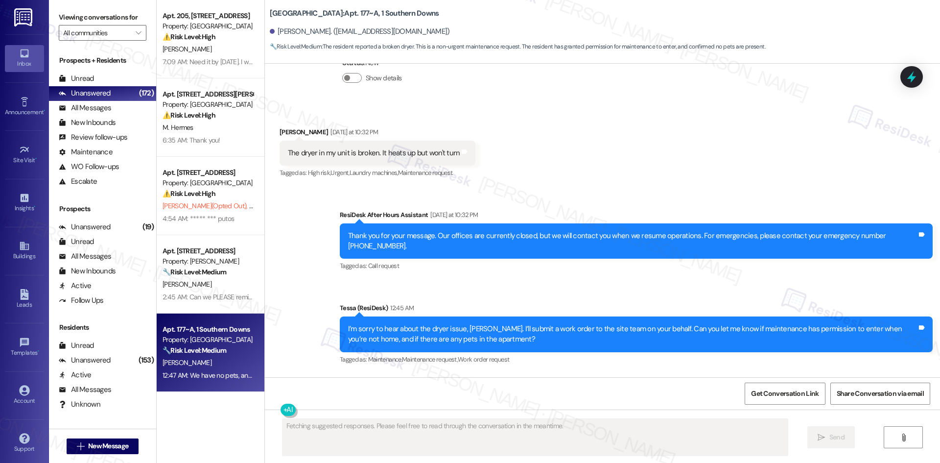
scroll to position [3332, 0]
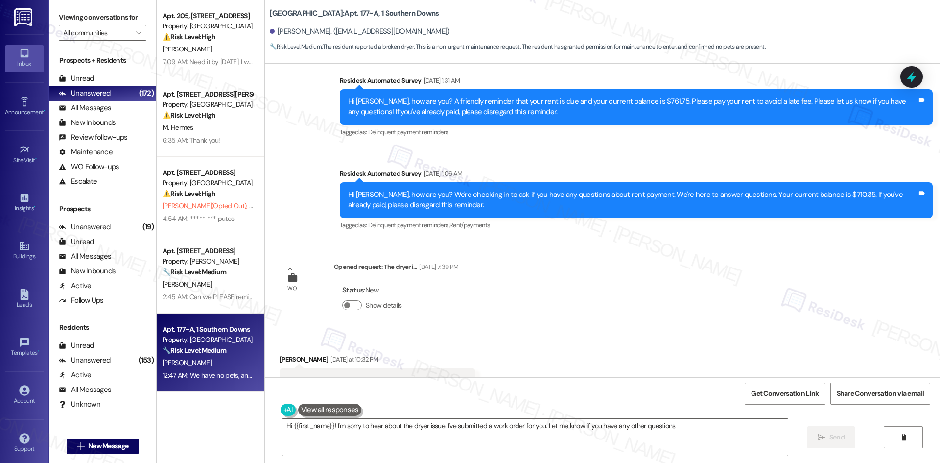
type textarea "Hi {{first_name}}! I'm sorry to hear about the dryer issue. I've submitted a wo…"
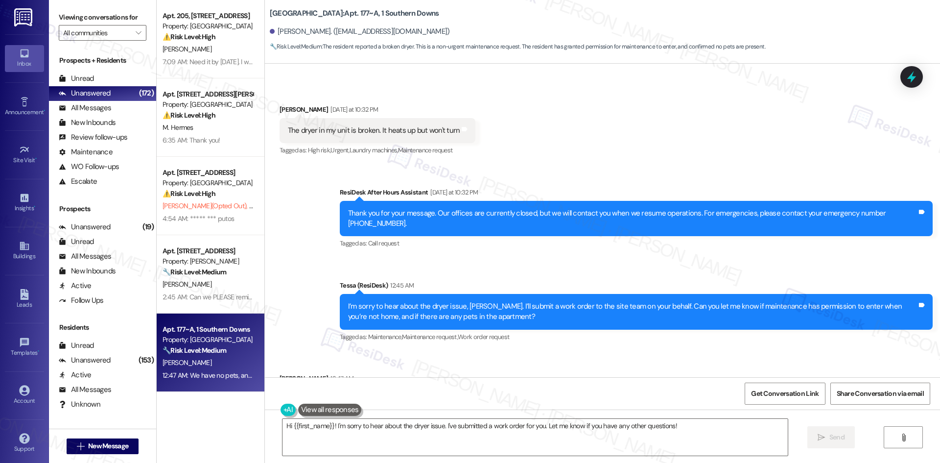
scroll to position [3136, 0]
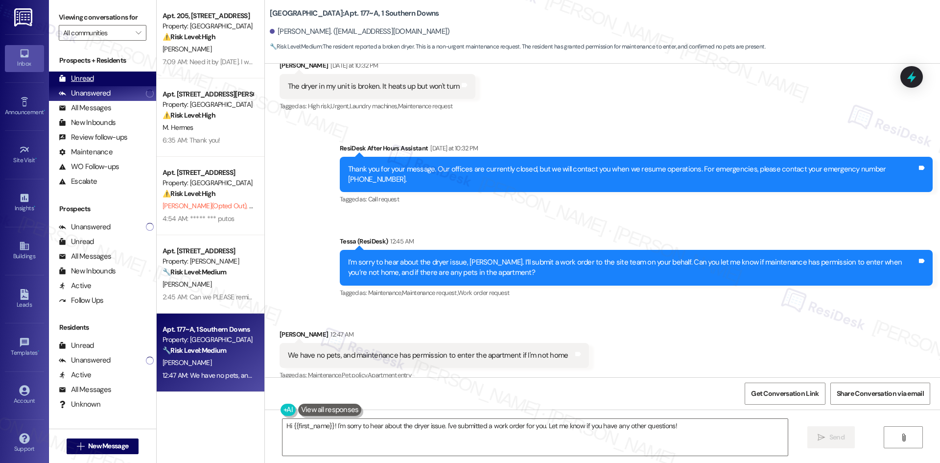
click at [93, 76] on div "Unread" at bounding box center [76, 78] width 35 height 10
click at [106, 98] on div "Unanswered" at bounding box center [85, 93] width 52 height 10
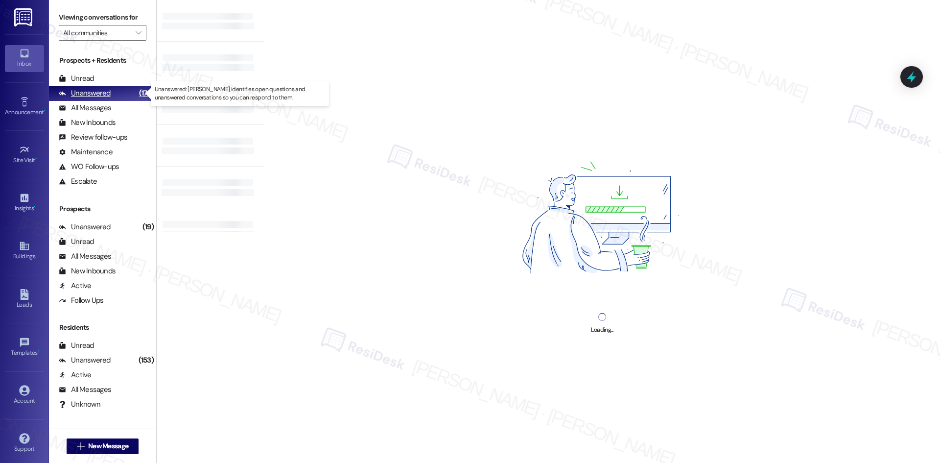
click at [121, 91] on div "Unanswered (172)" at bounding box center [102, 93] width 107 height 15
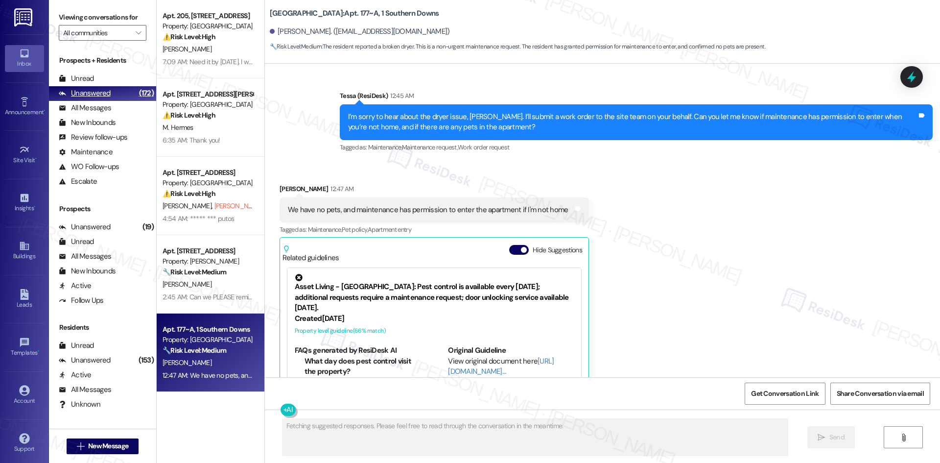
scroll to position [3332, 0]
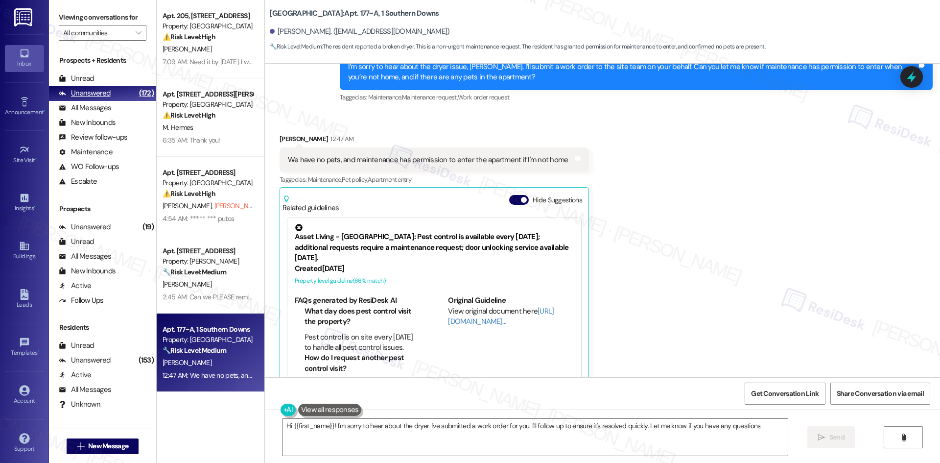
type textarea "Hi {{first_name}}! I'm sorry to hear about the dryer. I've submitted a work ord…"
click at [19, 390] on icon at bounding box center [24, 390] width 10 height 10
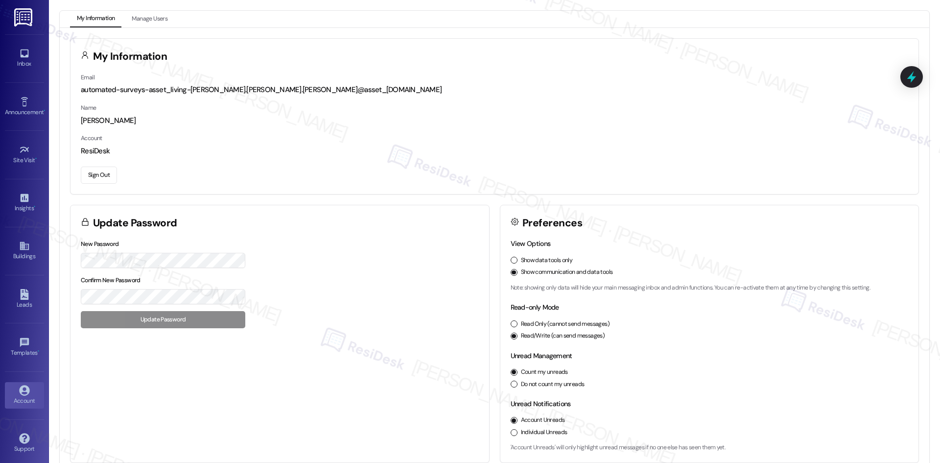
click at [98, 175] on button "Sign Out" at bounding box center [99, 174] width 36 height 17
